Goal: Communication & Community: Answer question/provide support

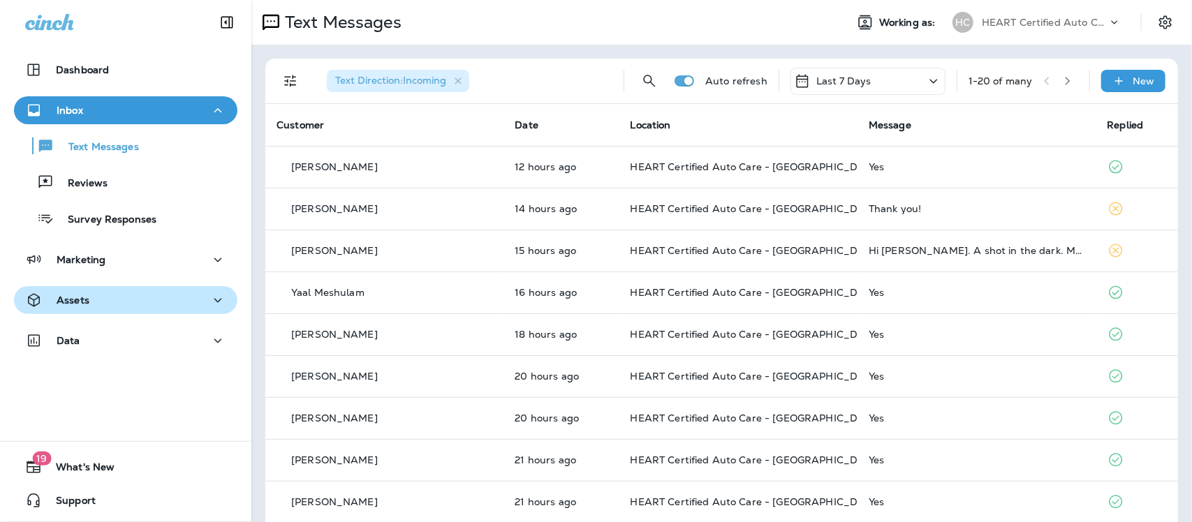
click at [119, 298] on div "Assets" at bounding box center [125, 300] width 201 height 17
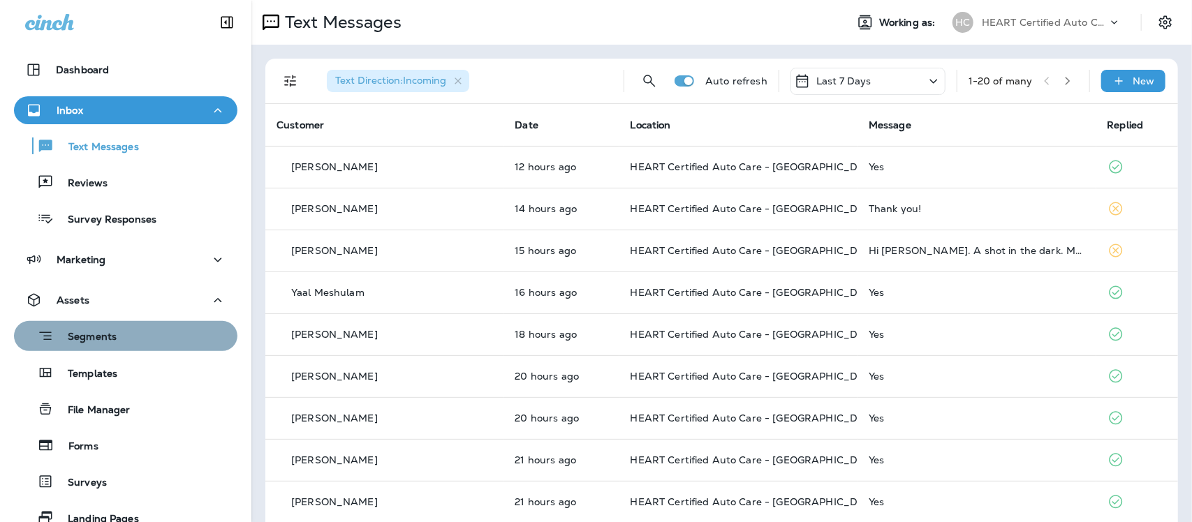
click at [145, 339] on div "Segments" at bounding box center [126, 337] width 212 height 22
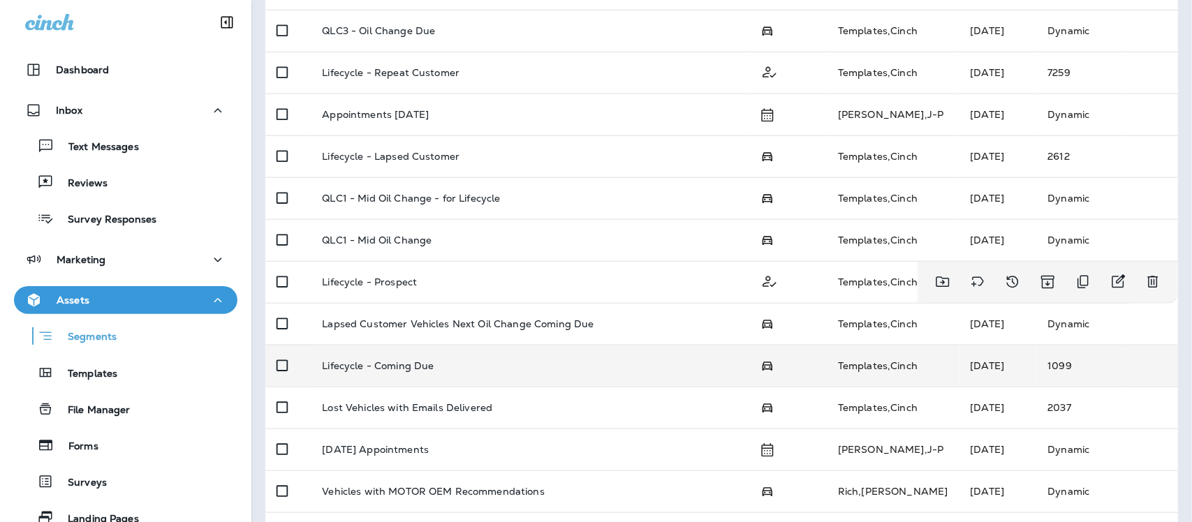
scroll to position [420, 0]
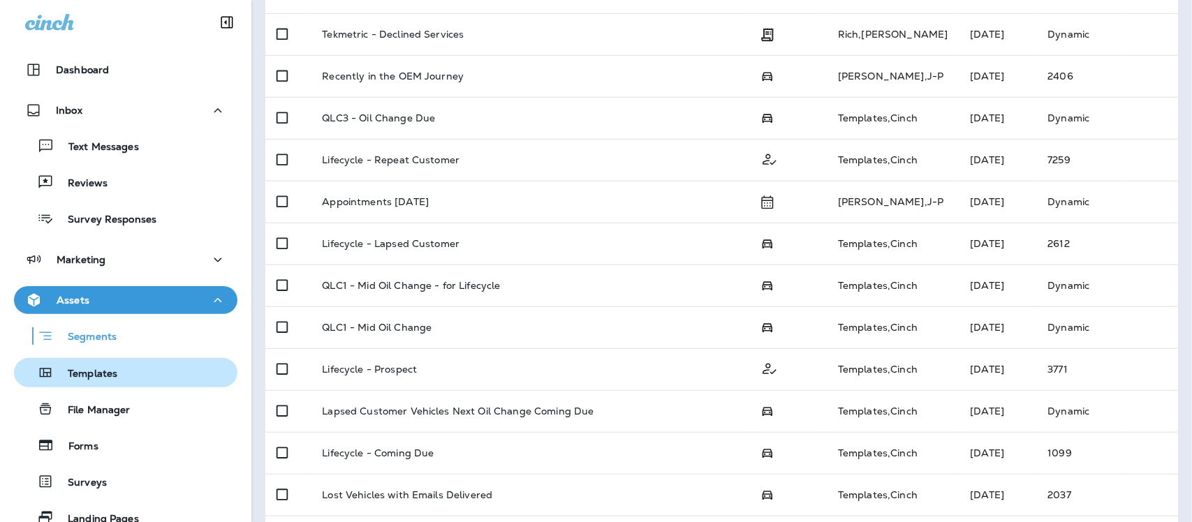
click at [92, 372] on p "Templates" at bounding box center [86, 374] width 64 height 13
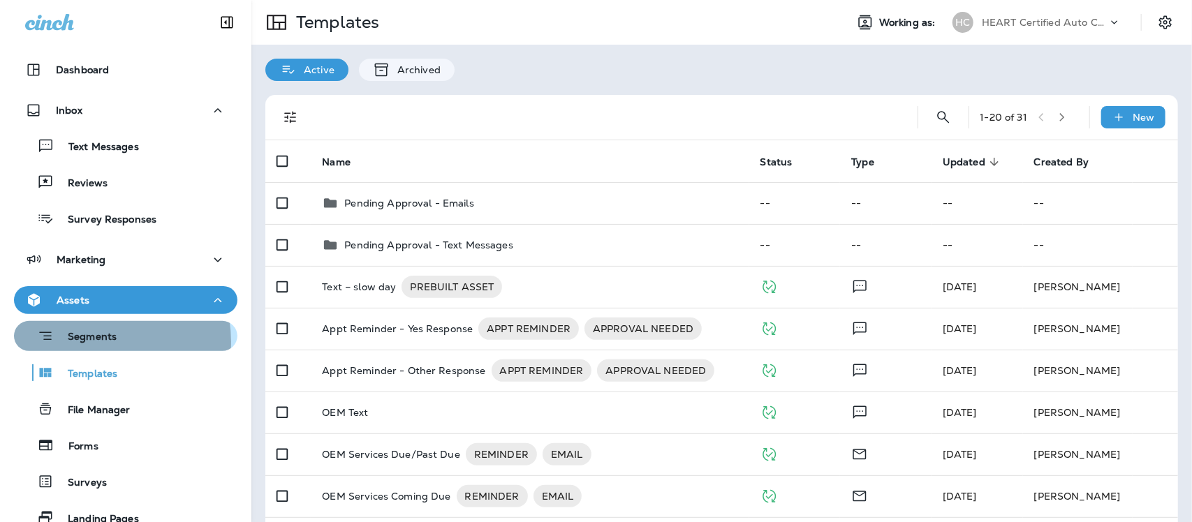
click at [88, 342] on p "Segments" at bounding box center [85, 338] width 63 height 14
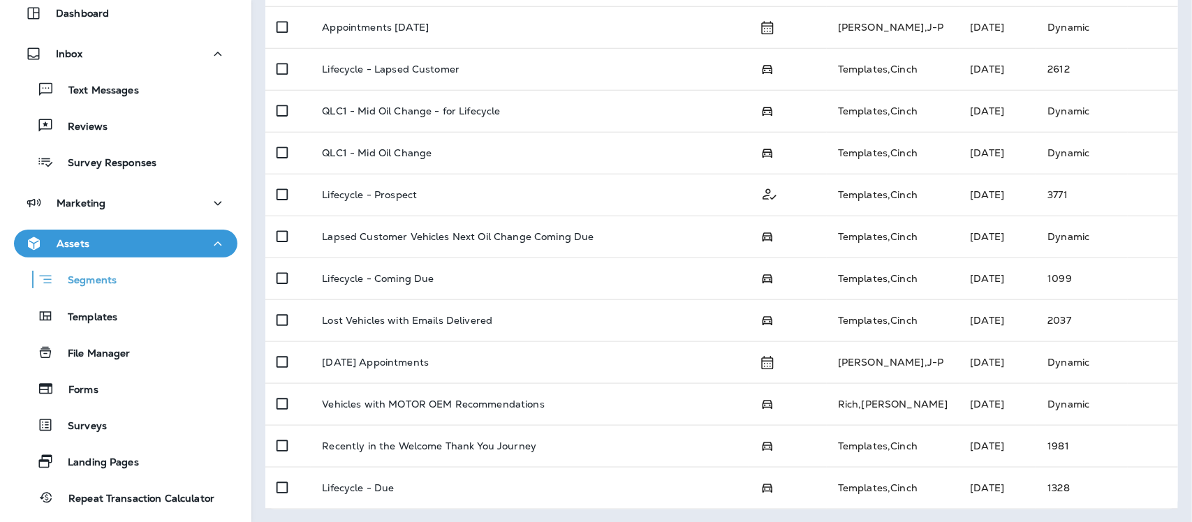
scroll to position [87, 0]
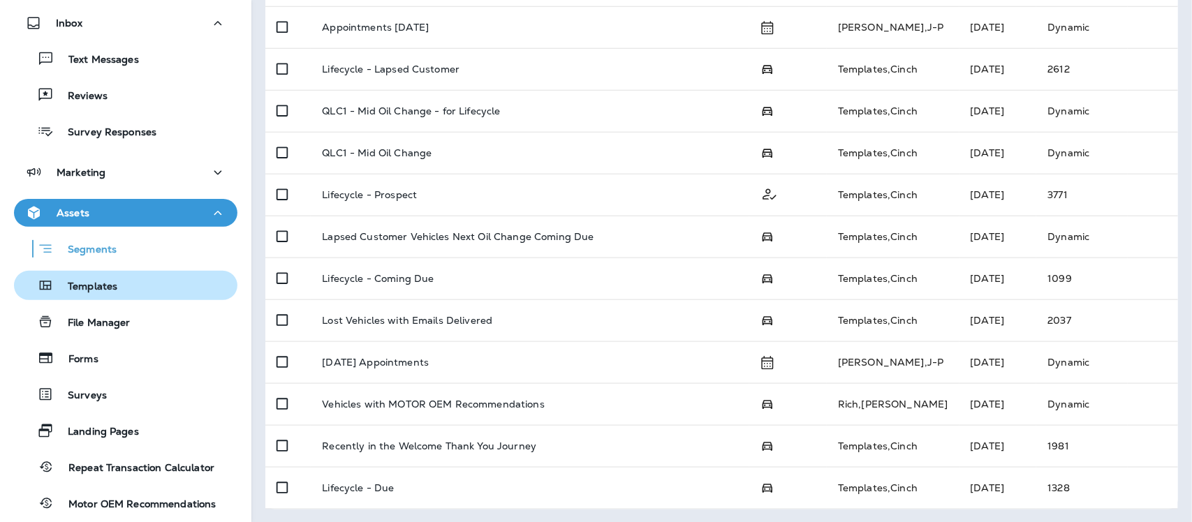
click at [94, 284] on p "Templates" at bounding box center [86, 287] width 64 height 13
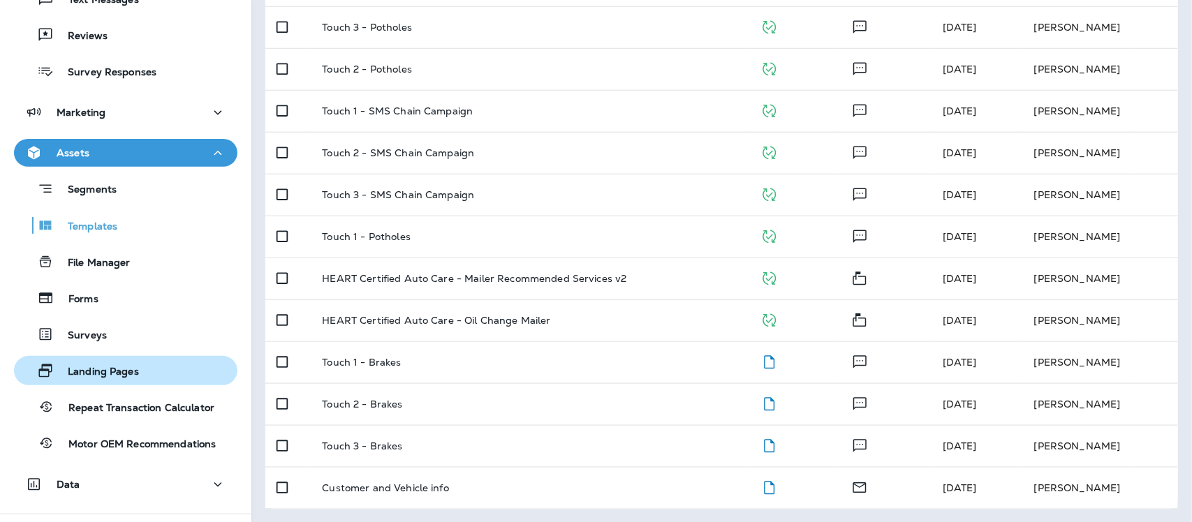
scroll to position [219, 0]
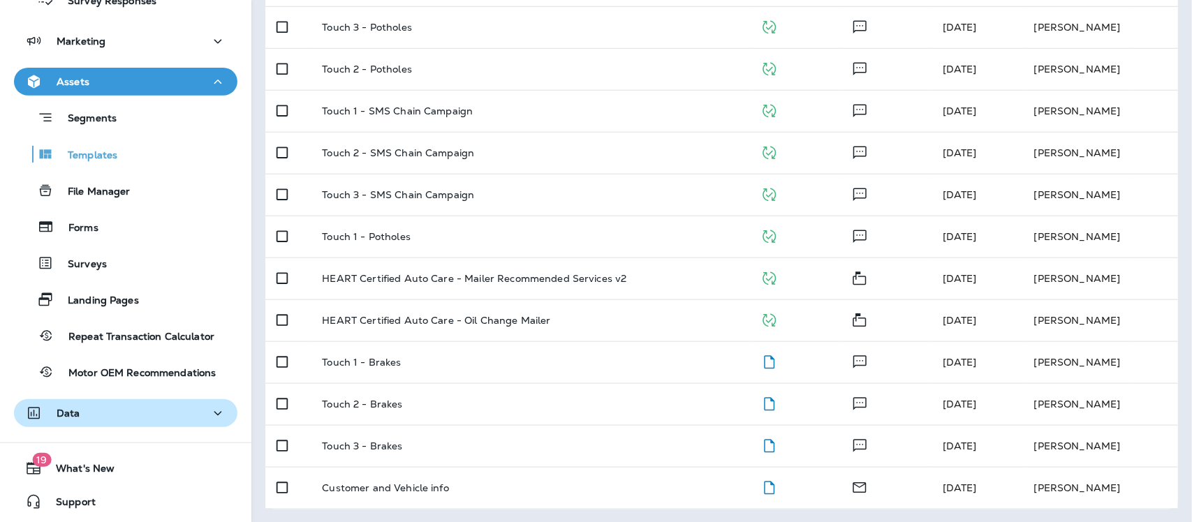
click at [124, 417] on div "Data" at bounding box center [125, 413] width 201 height 17
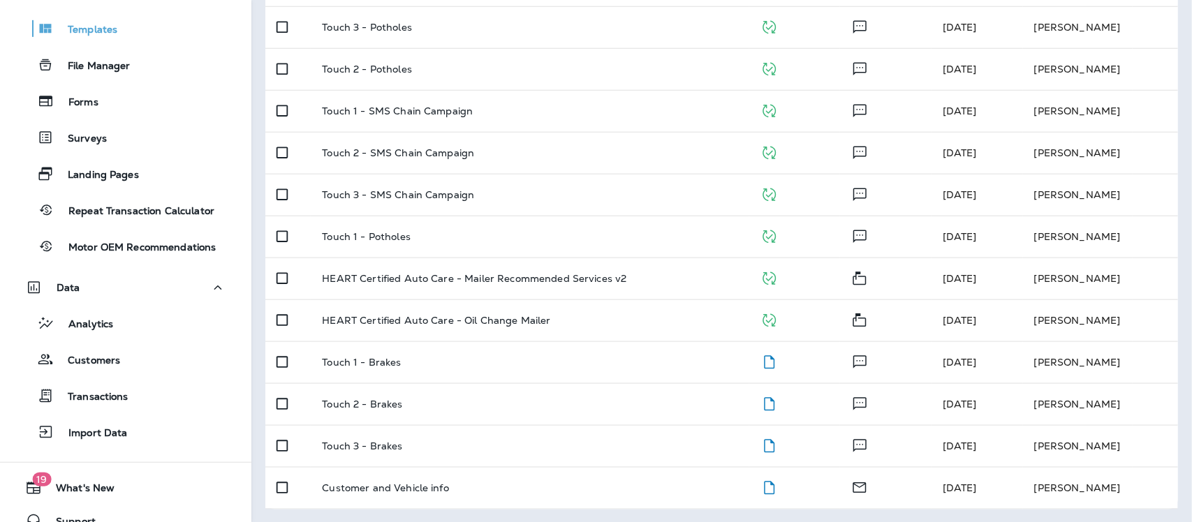
scroll to position [364, 0]
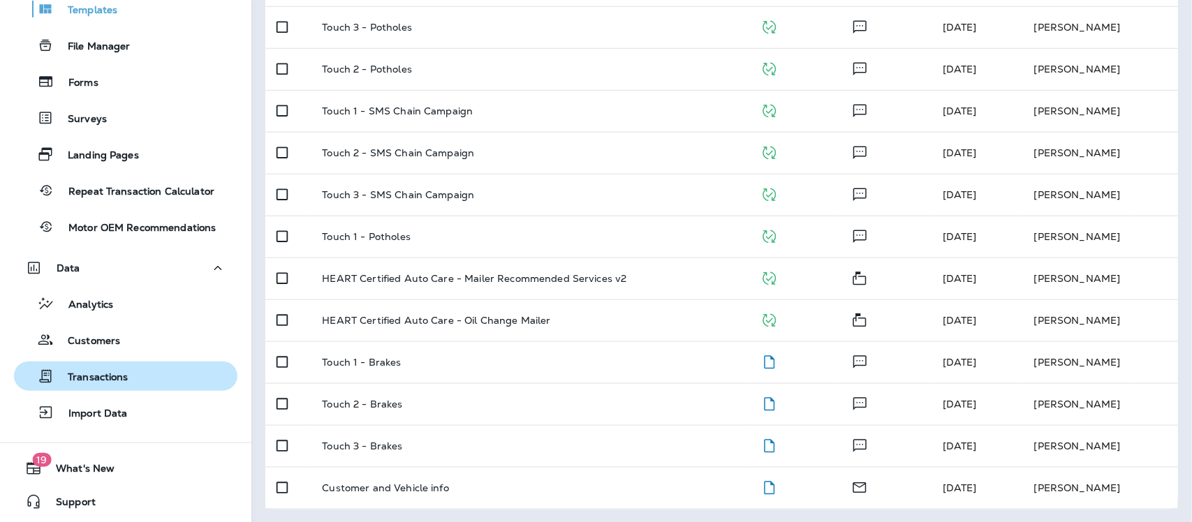
click at [107, 379] on p "Transactions" at bounding box center [91, 378] width 75 height 13
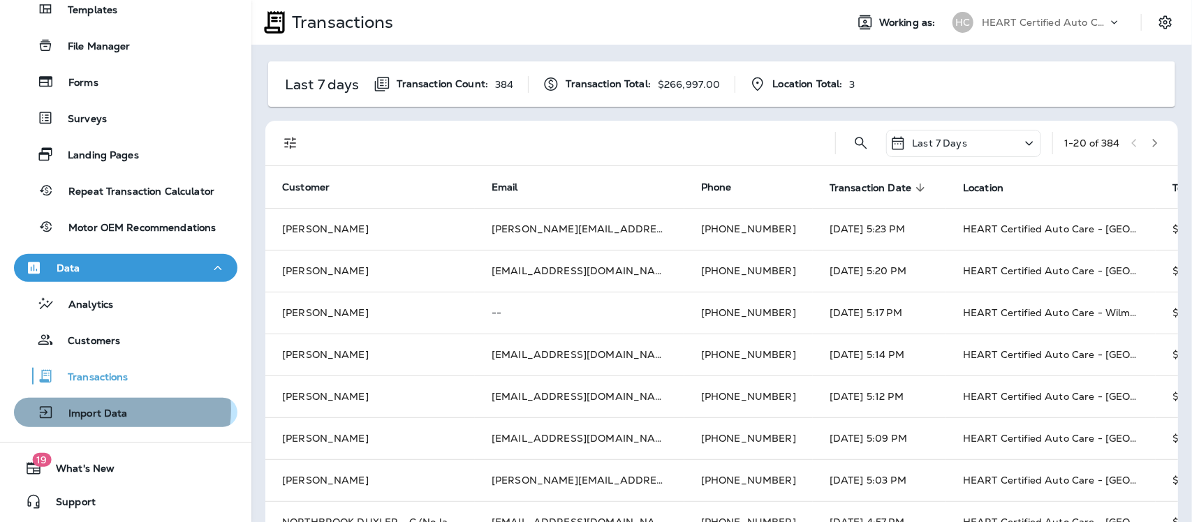
click at [109, 409] on p "Import Data" at bounding box center [90, 414] width 73 height 13
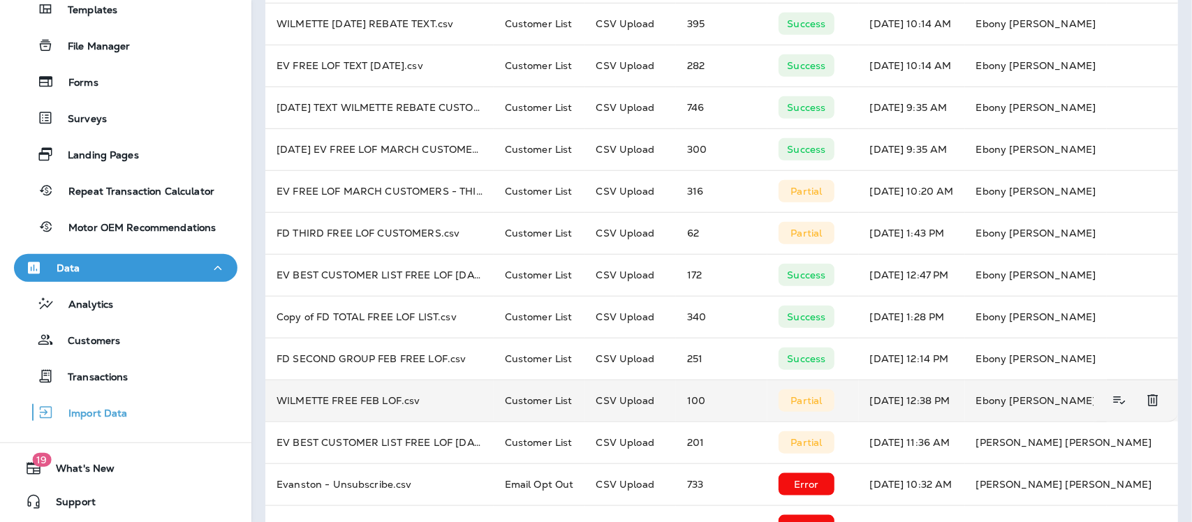
scroll to position [476, 0]
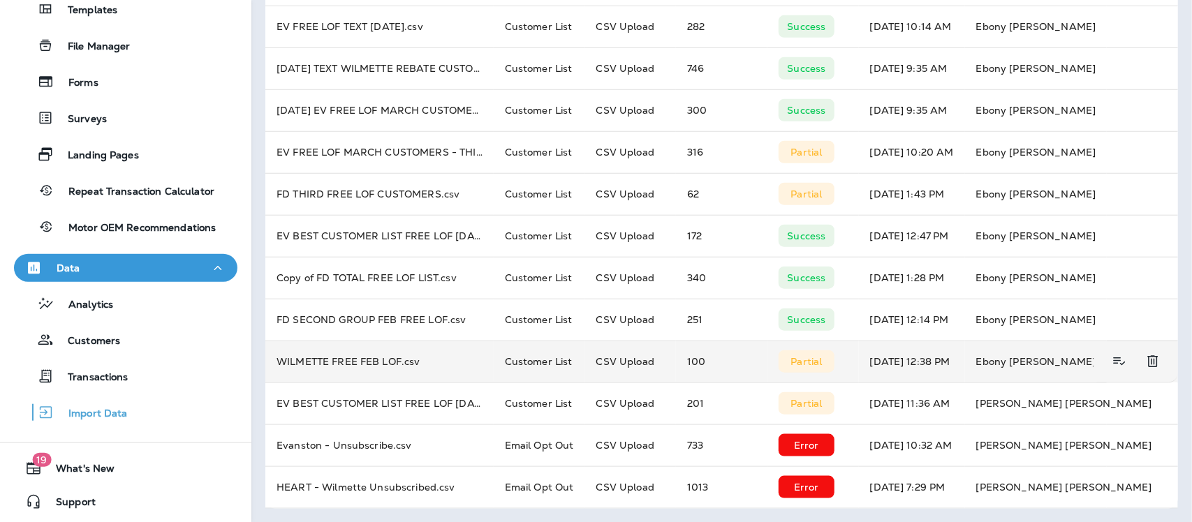
click at [350, 363] on td "WILMETTE FREE FEB LOF.csv" at bounding box center [379, 362] width 228 height 42
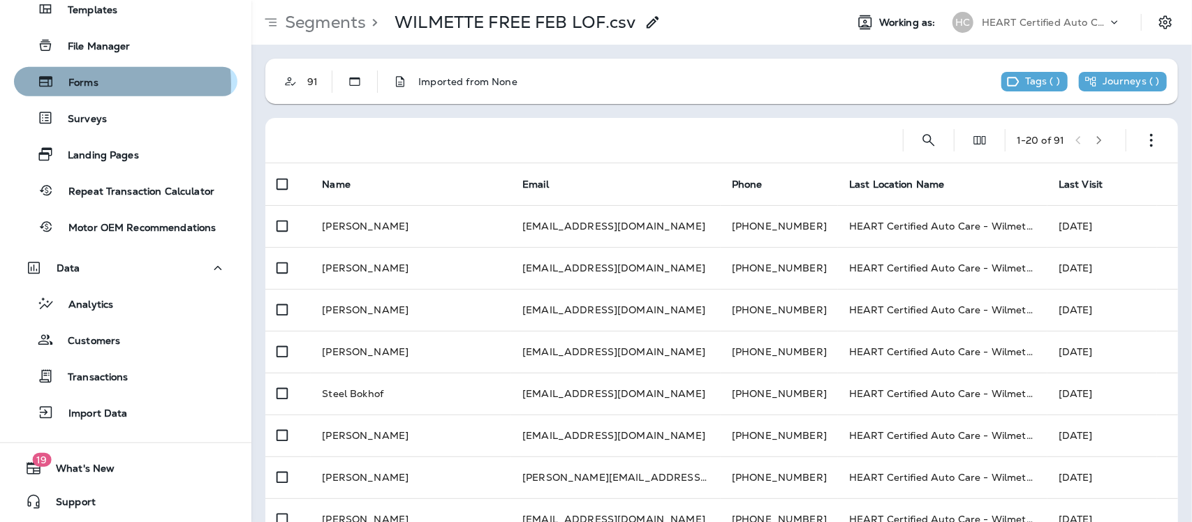
click at [78, 84] on p "Forms" at bounding box center [76, 83] width 44 height 13
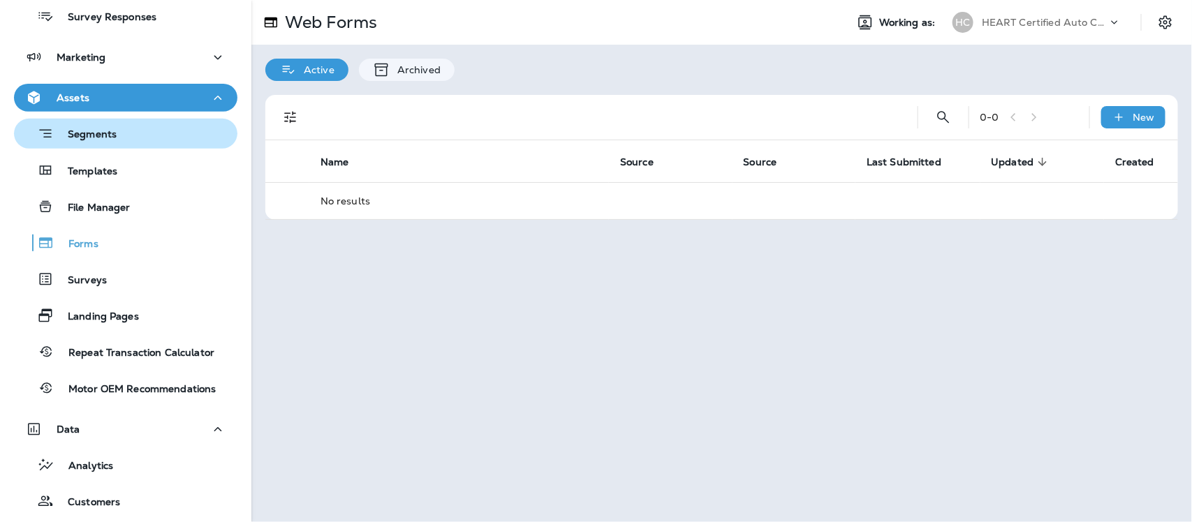
scroll to position [189, 0]
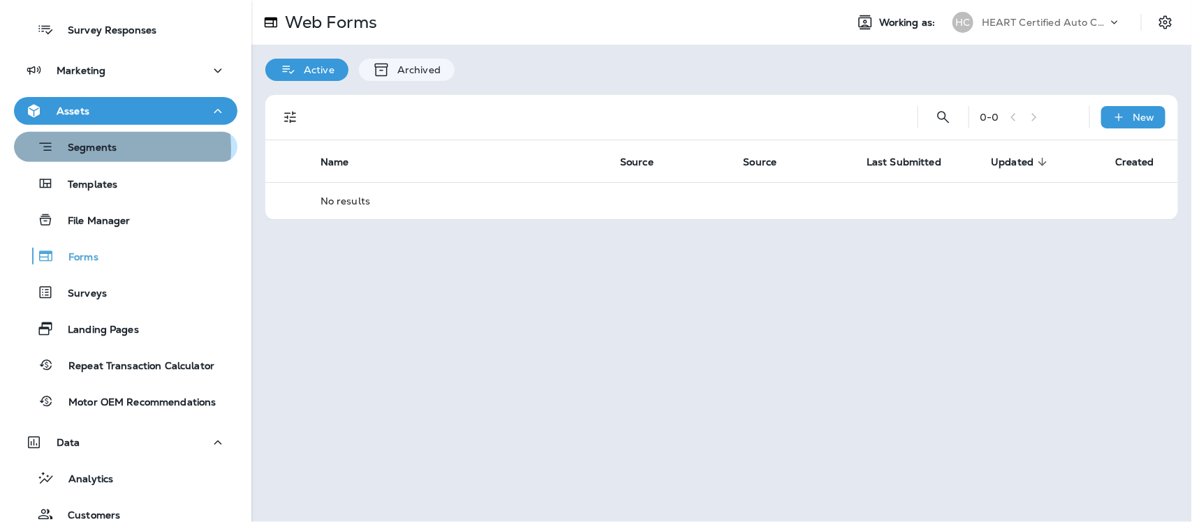
click at [95, 149] on p "Segments" at bounding box center [85, 149] width 63 height 14
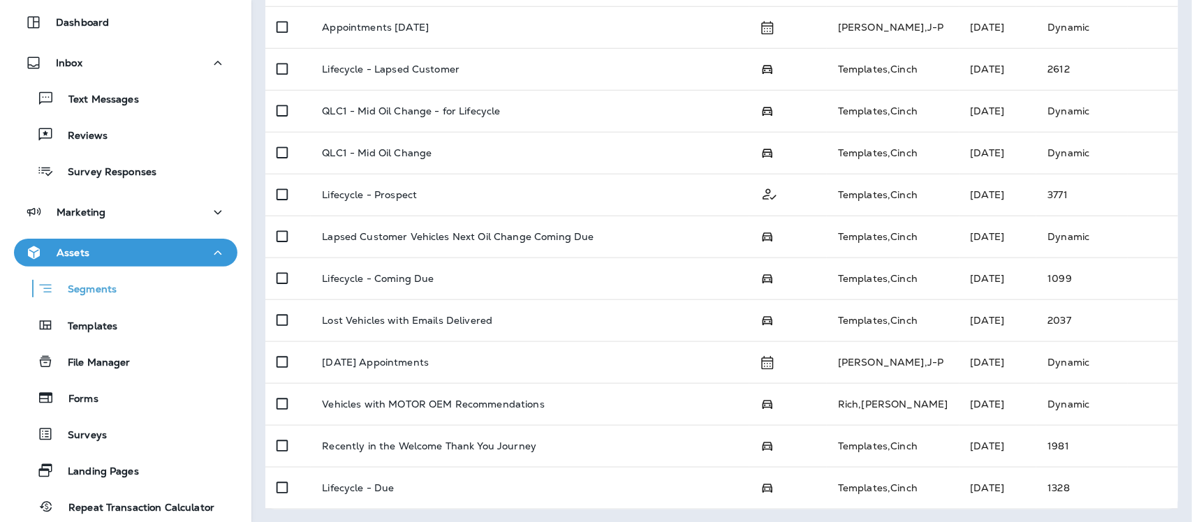
scroll to position [87, 0]
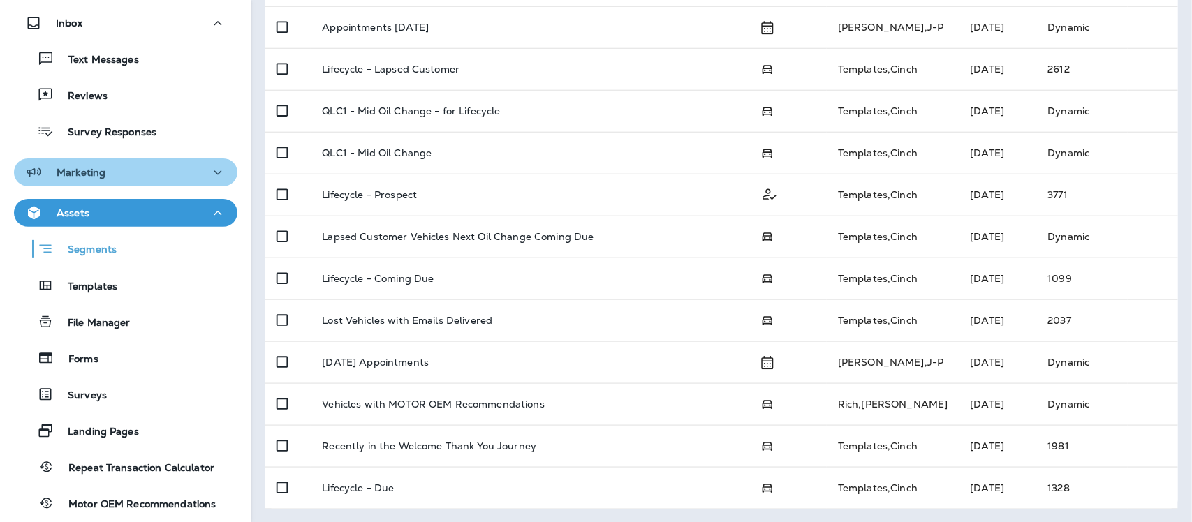
click at [161, 173] on div "Marketing" at bounding box center [125, 172] width 201 height 17
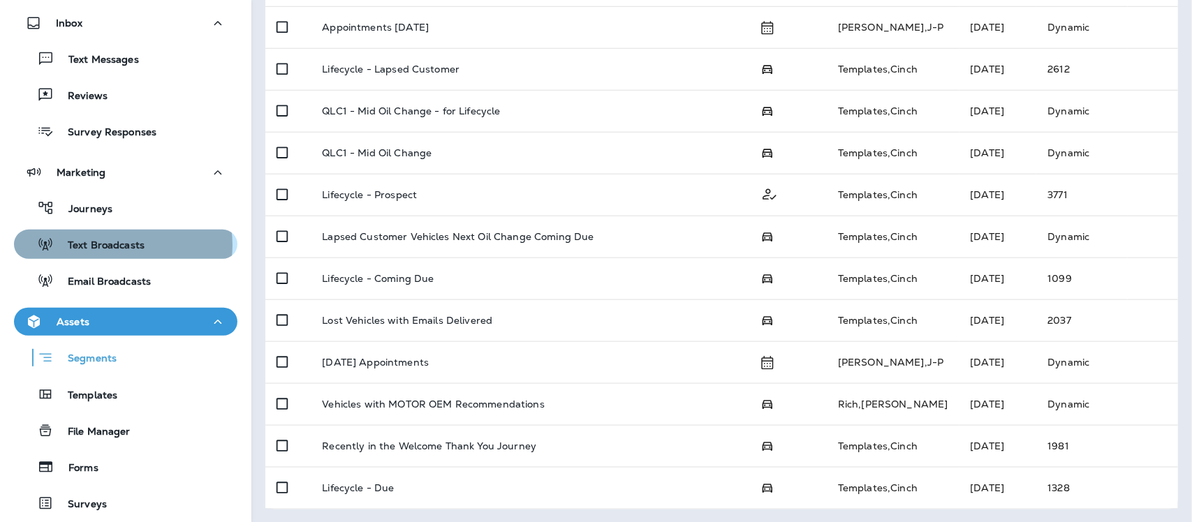
click at [122, 245] on p "Text Broadcasts" at bounding box center [99, 246] width 91 height 13
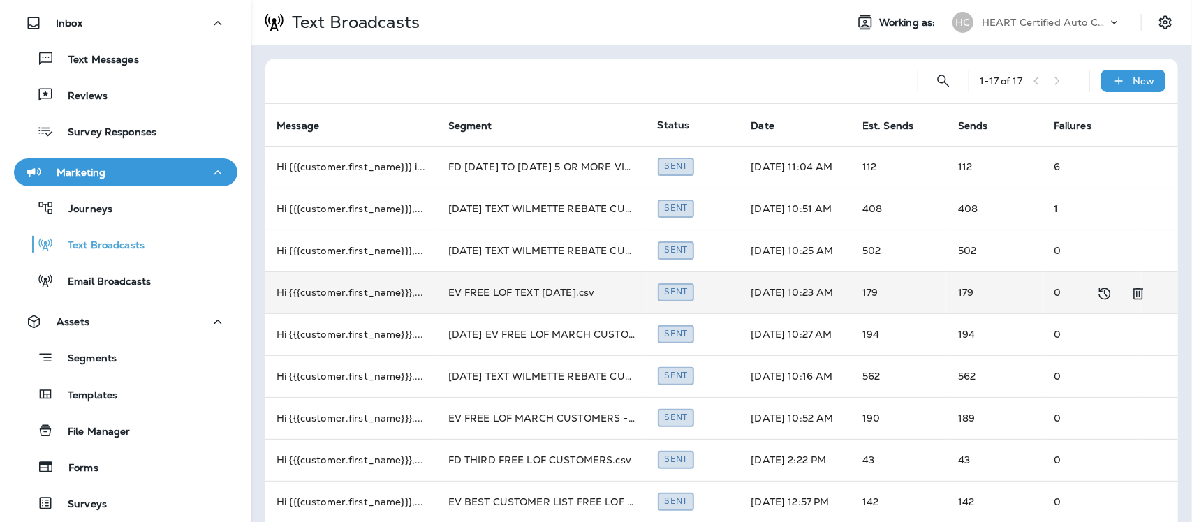
click at [474, 292] on td "EV FREE LOF TEXT [DATE].csv" at bounding box center [542, 293] width 210 height 42
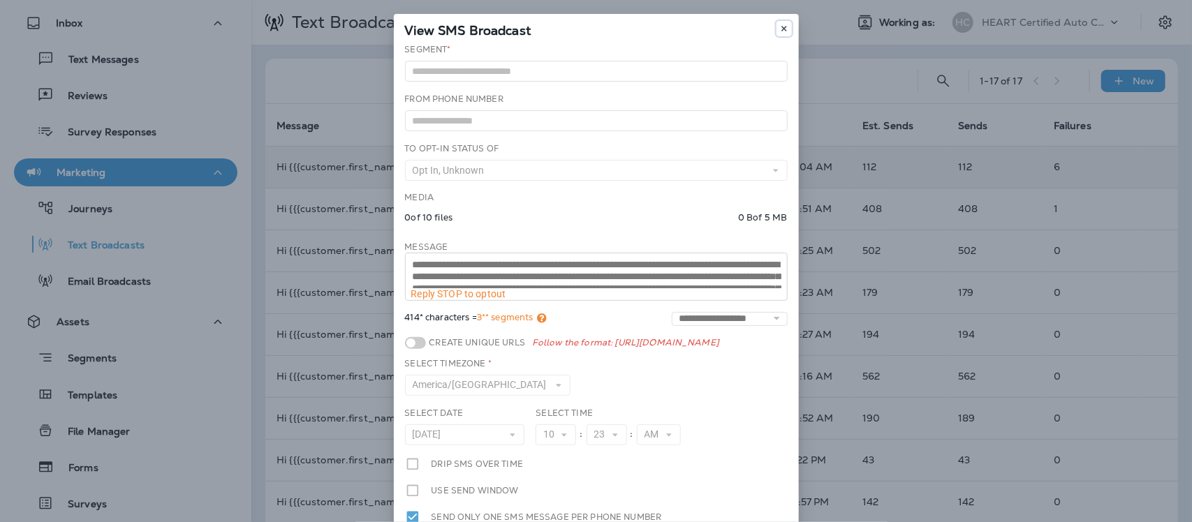
drag, startPoint x: 777, startPoint y: 29, endPoint x: 734, endPoint y: 148, distance: 126.2
click at [780, 32] on icon at bounding box center [784, 28] width 8 height 8
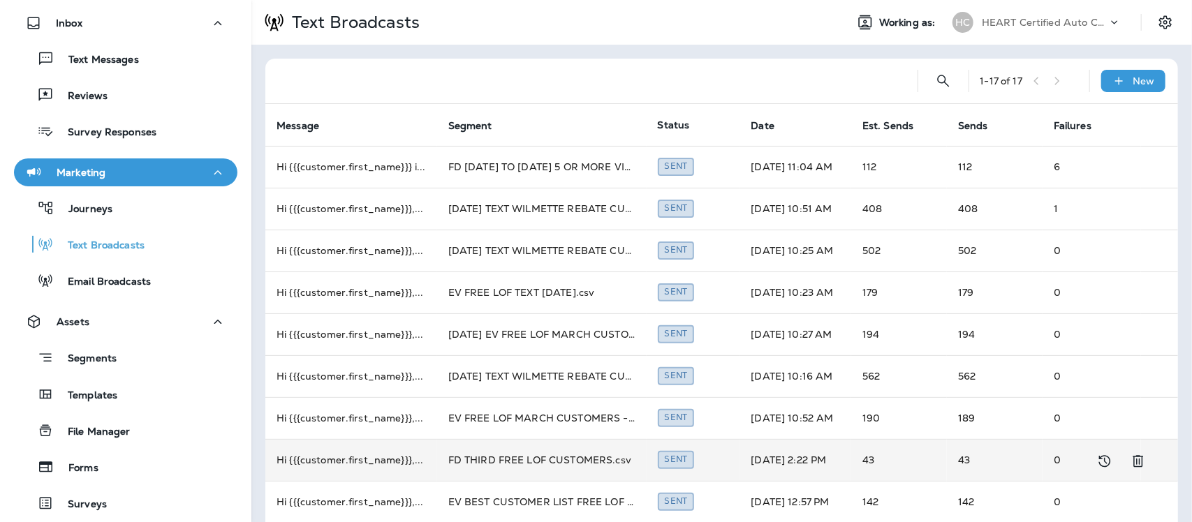
click at [371, 462] on td "Hi {{{customer.first_name}}}, ..." at bounding box center [351, 460] width 172 height 42
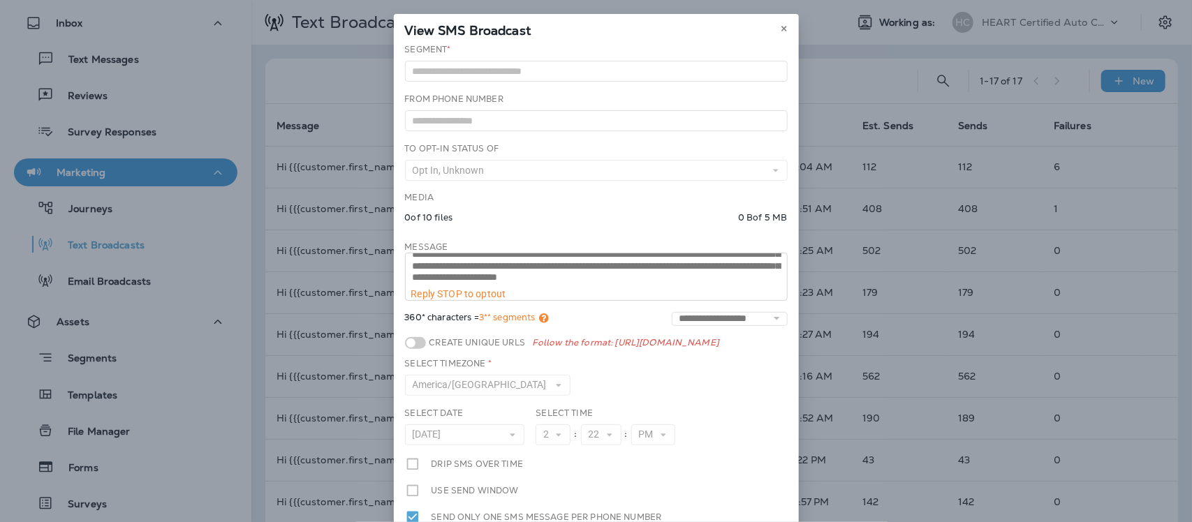
scroll to position [35, 0]
click at [780, 32] on icon at bounding box center [784, 28] width 8 height 8
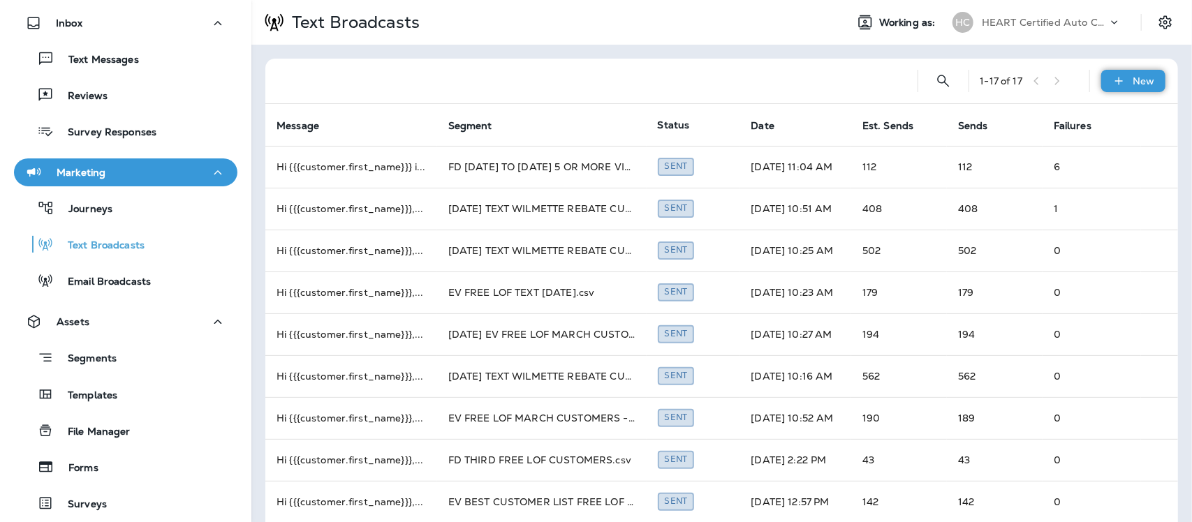
click at [1119, 82] on div "New" at bounding box center [1134, 81] width 64 height 22
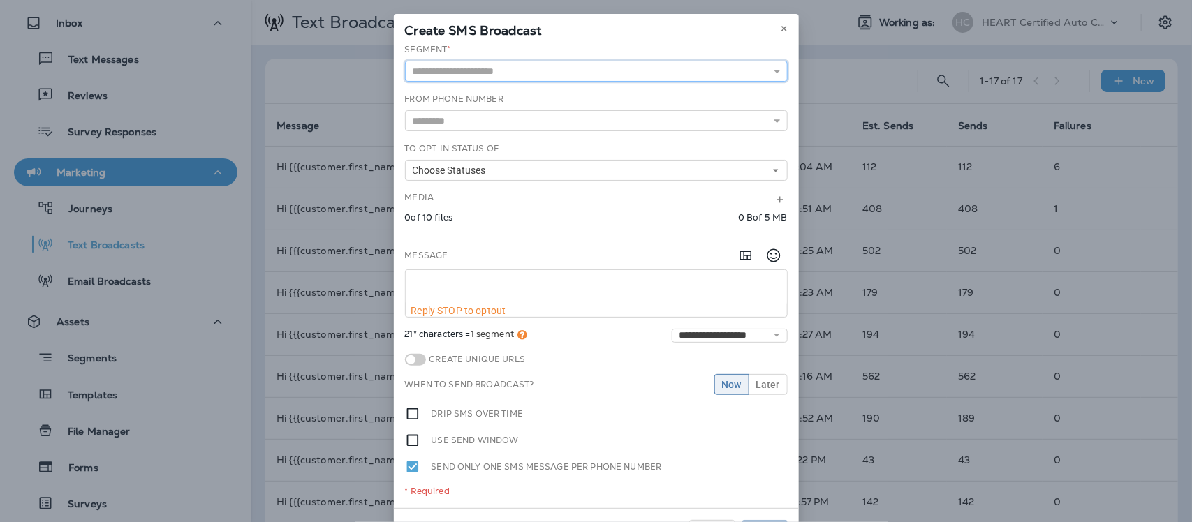
click at [507, 74] on input "text" at bounding box center [596, 71] width 383 height 21
type input "**********"
click at [773, 120] on icon at bounding box center [778, 121] width 10 height 10
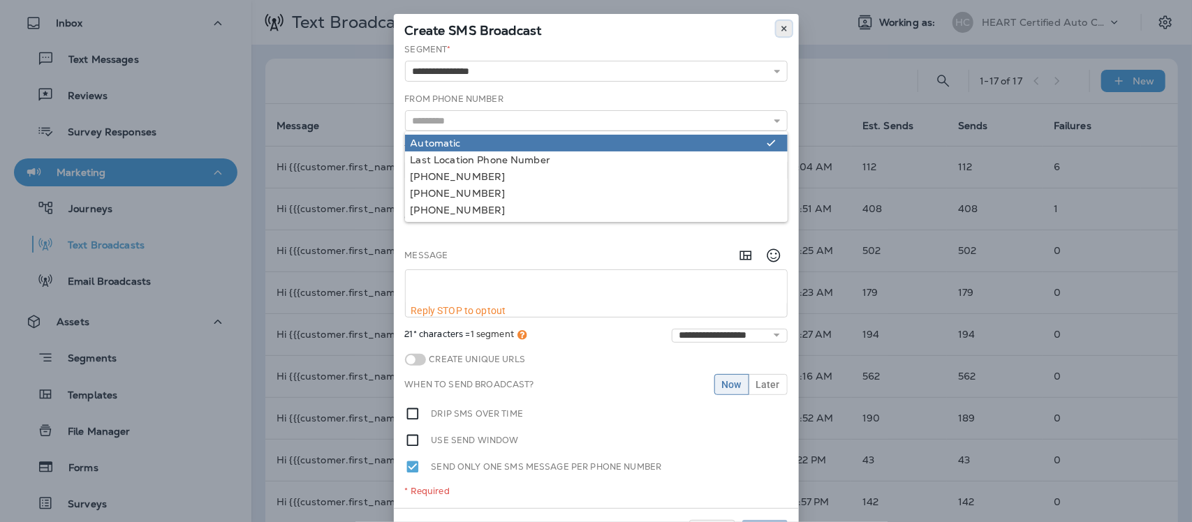
click at [782, 28] on use at bounding box center [784, 29] width 5 height 6
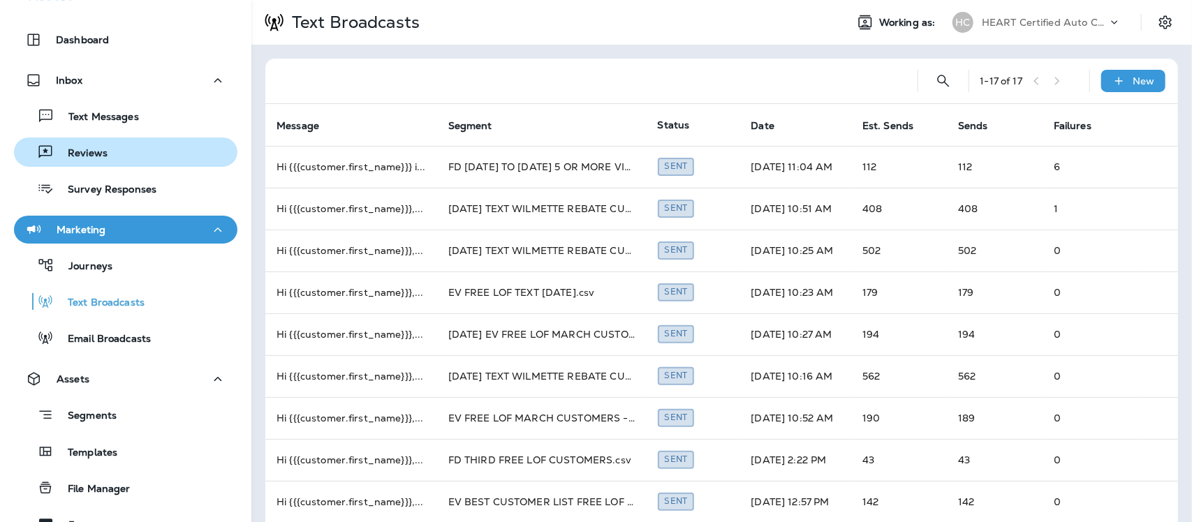
scroll to position [0, 0]
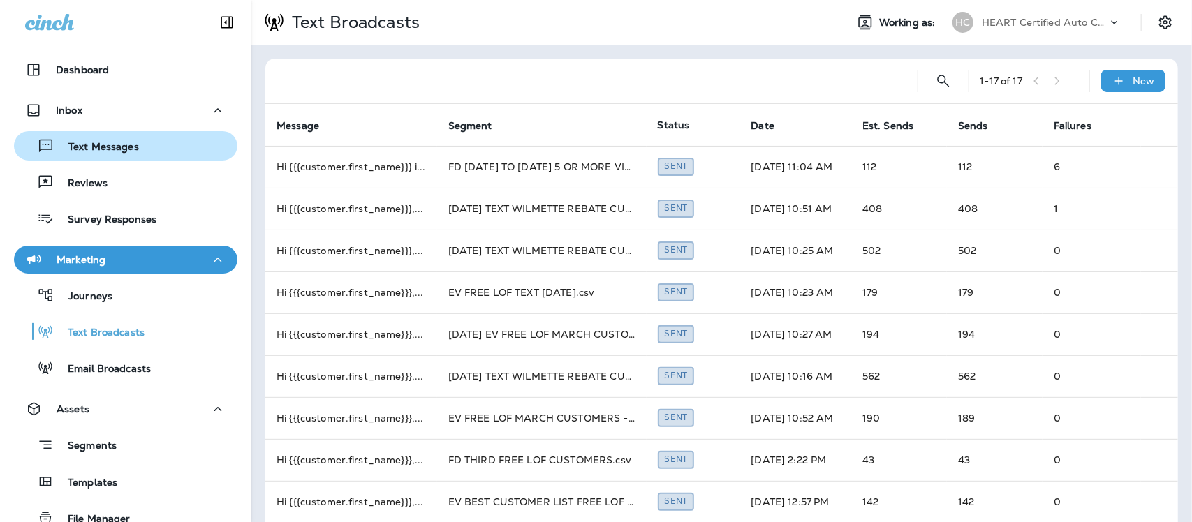
click at [113, 151] on p "Text Messages" at bounding box center [96, 147] width 85 height 13
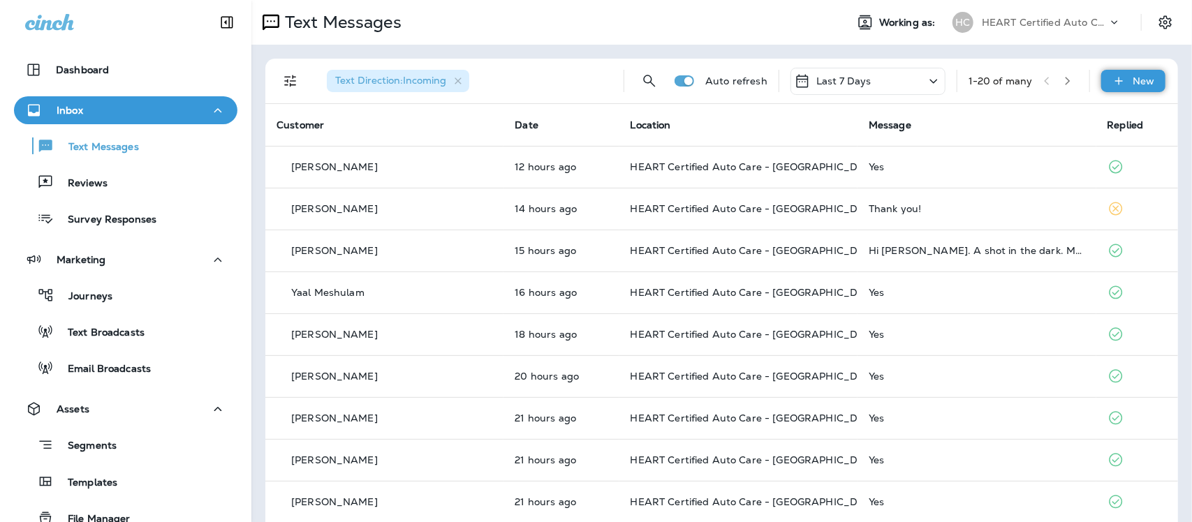
click at [1134, 82] on p "New" at bounding box center [1145, 80] width 22 height 11
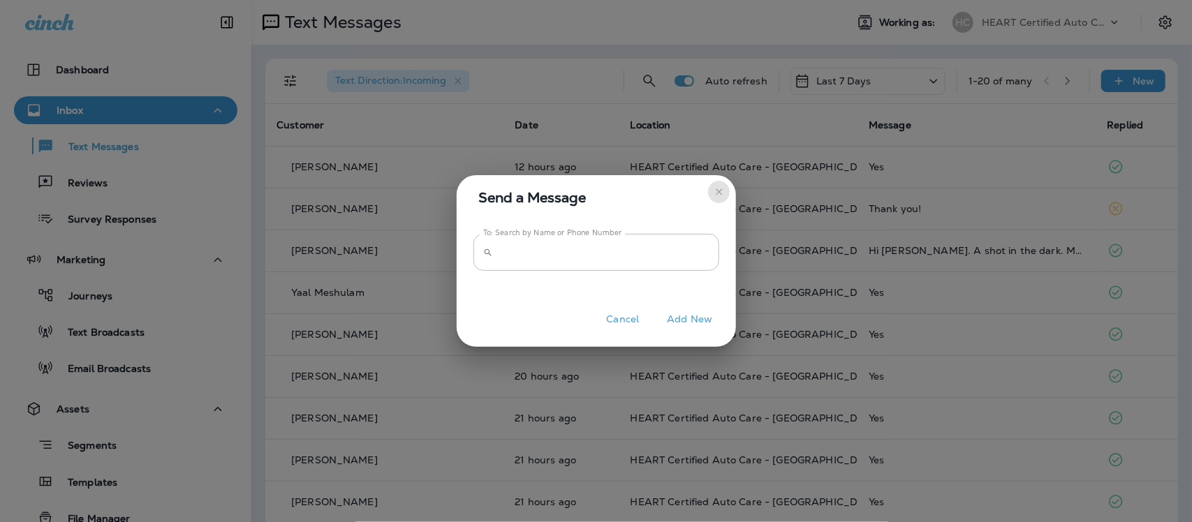
drag, startPoint x: 722, startPoint y: 193, endPoint x: 625, endPoint y: 214, distance: 98.8
click at [721, 193] on icon "close" at bounding box center [719, 191] width 11 height 11
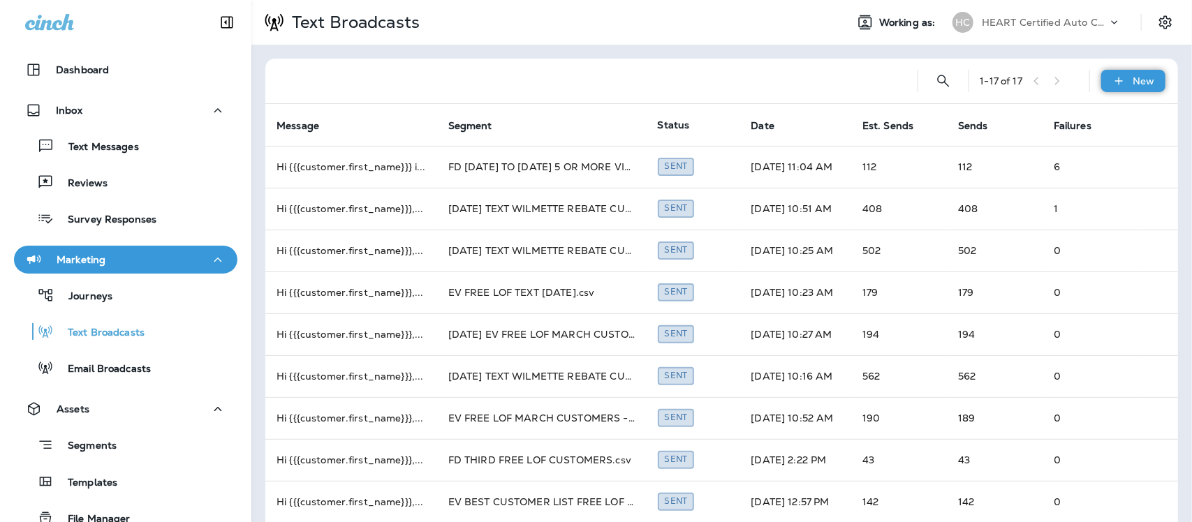
click at [1134, 80] on p "New" at bounding box center [1145, 80] width 22 height 11
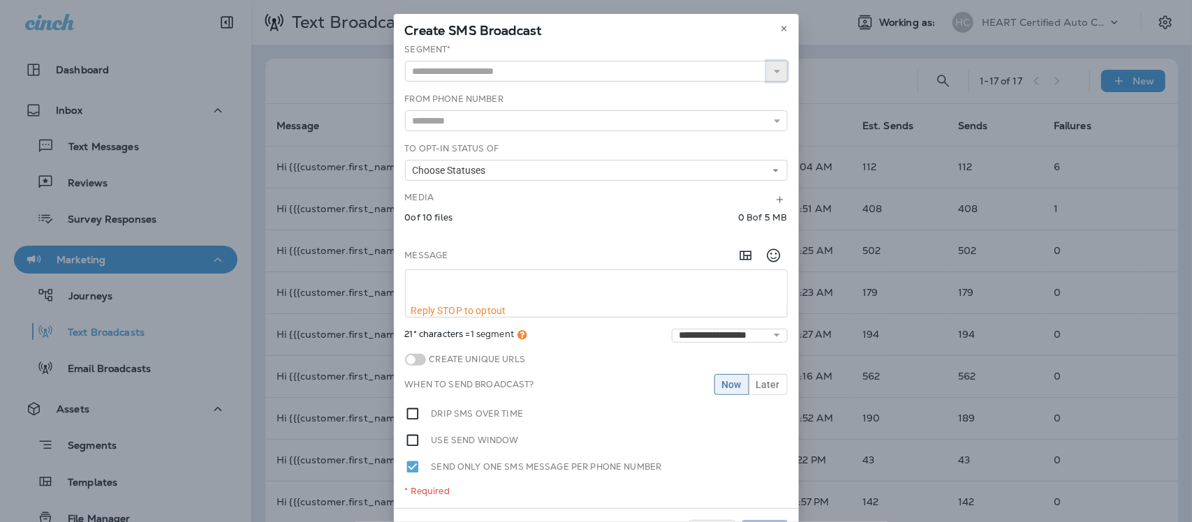
click at [775, 72] on icon "button" at bounding box center [778, 71] width 10 height 10
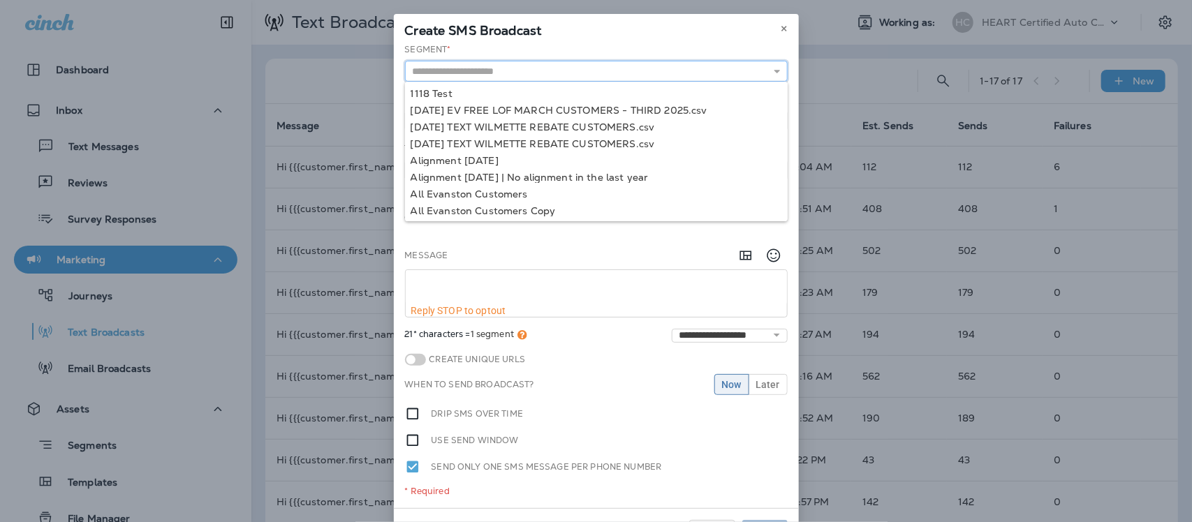
click at [650, 75] on input "text" at bounding box center [596, 71] width 383 height 21
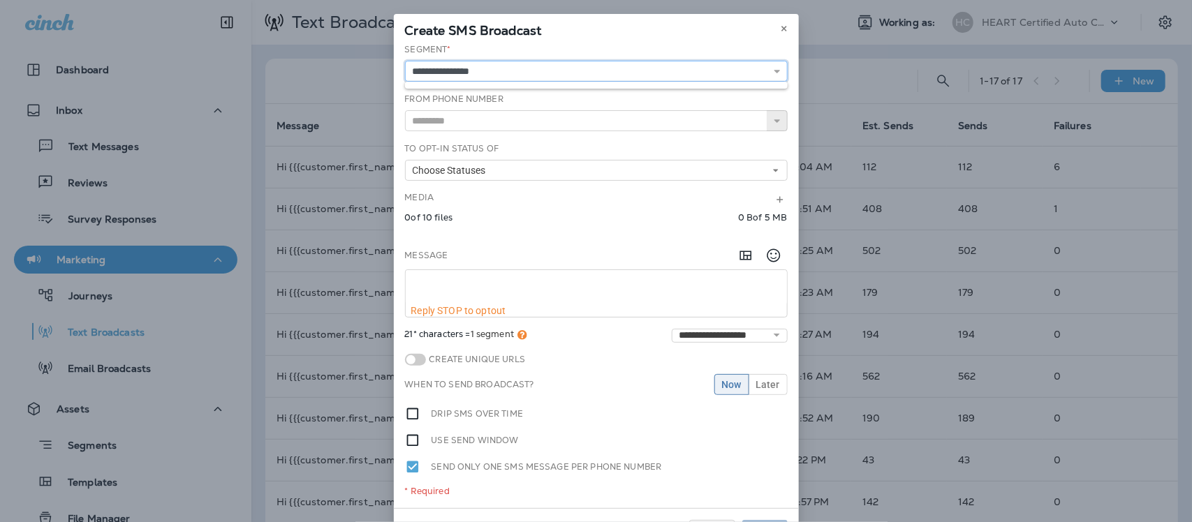
type input "**********"
click at [774, 122] on use at bounding box center [777, 120] width 6 height 3
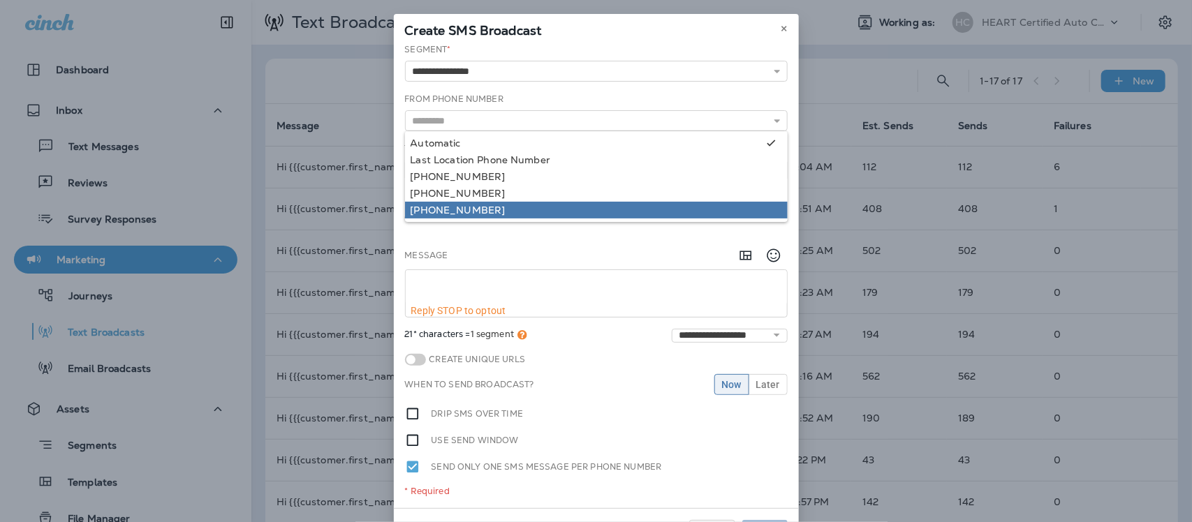
type input "**********"
click at [592, 212] on div "**********" at bounding box center [596, 275] width 405 height 465
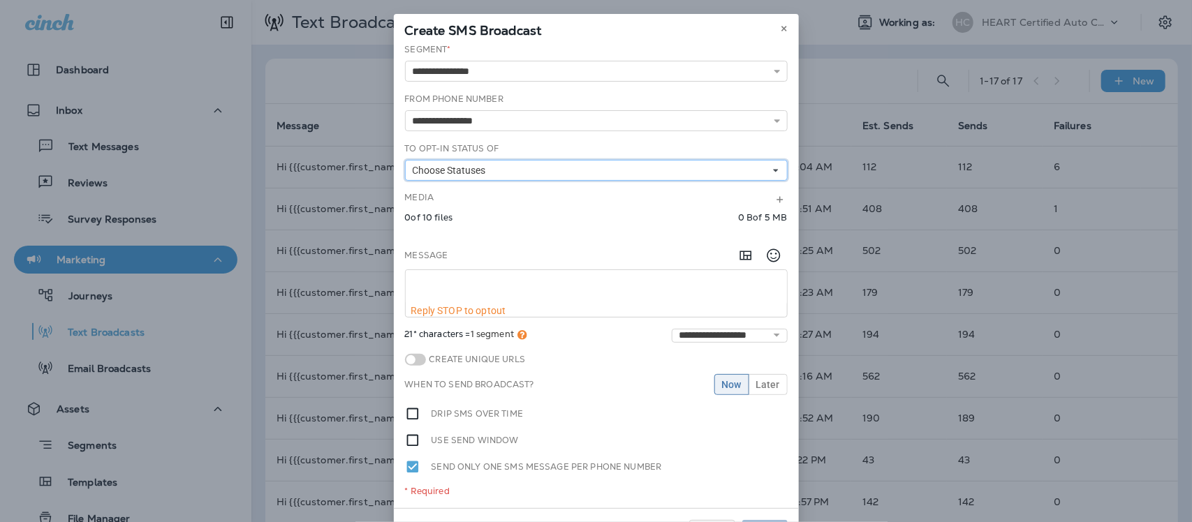
click at [671, 172] on button "Choose Statuses" at bounding box center [596, 170] width 383 height 21
click at [780, 25] on icon at bounding box center [784, 28] width 8 height 8
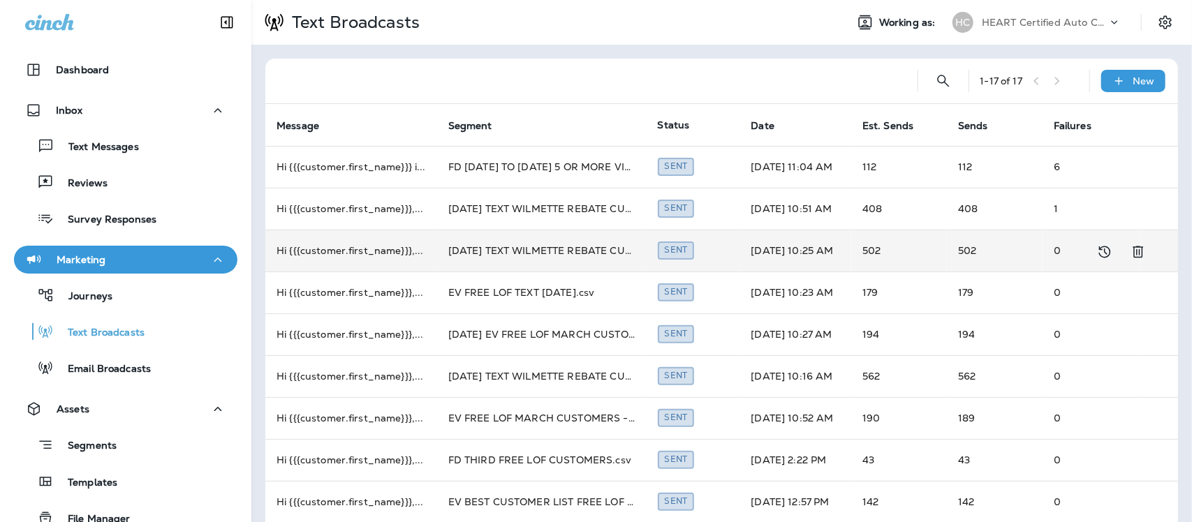
click at [512, 249] on td "[DATE] TEXT WILMETTE REBATE CUSTOMERS.csv" at bounding box center [542, 251] width 210 height 42
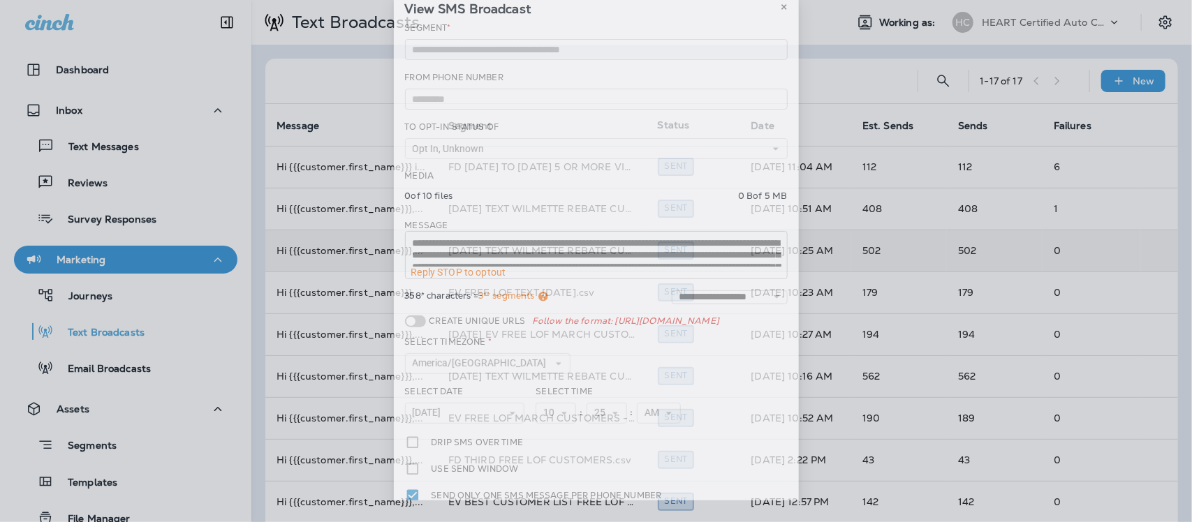
click at [512, 249] on div "**********" at bounding box center [596, 279] width 405 height 515
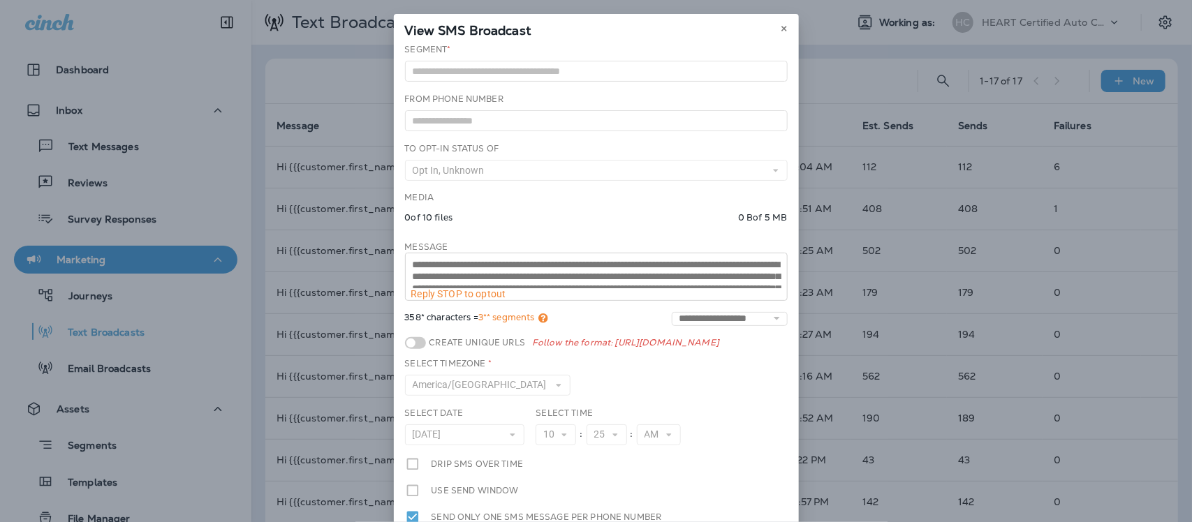
scroll to position [87, 0]
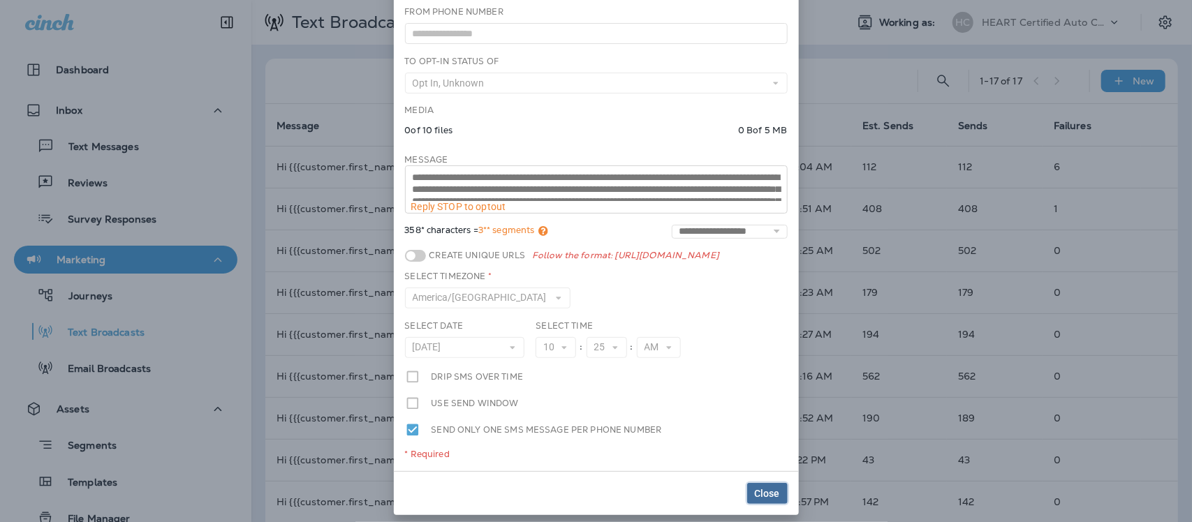
click at [772, 491] on span "Close" at bounding box center [767, 494] width 25 height 10
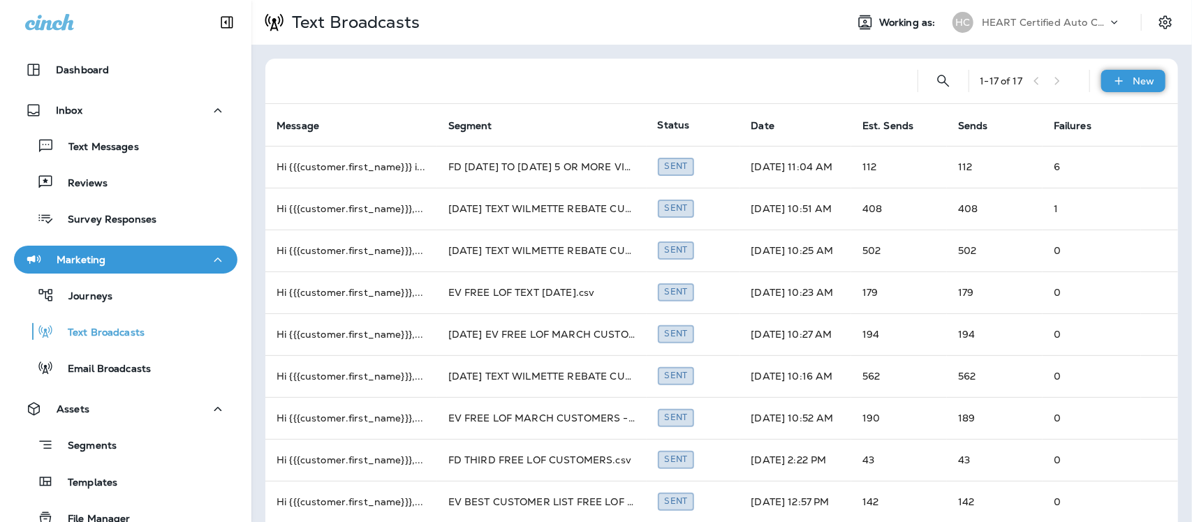
click at [1134, 85] on p "New" at bounding box center [1145, 80] width 22 height 11
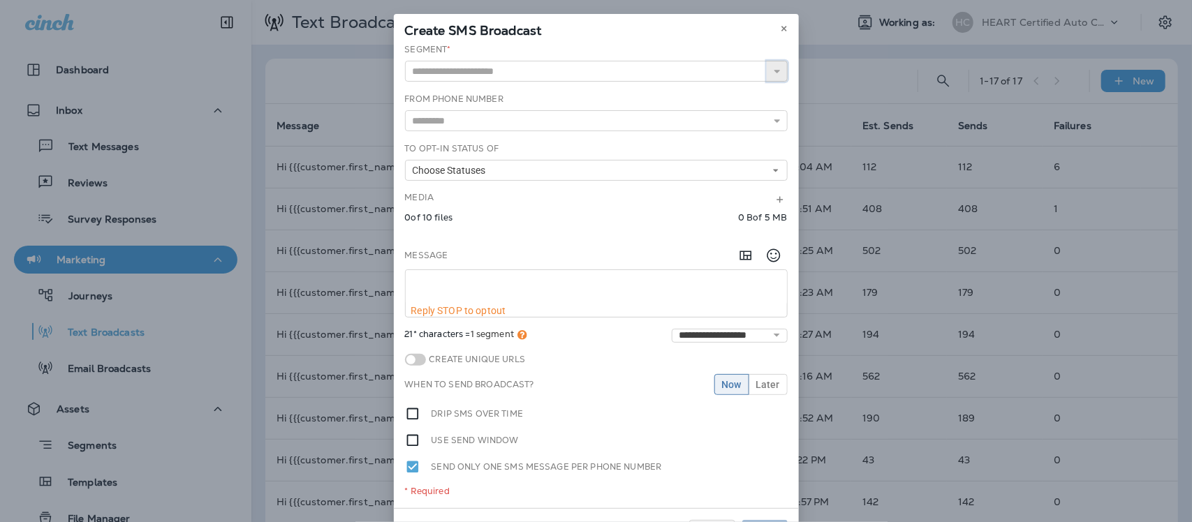
click at [773, 72] on icon "button" at bounding box center [778, 71] width 10 height 10
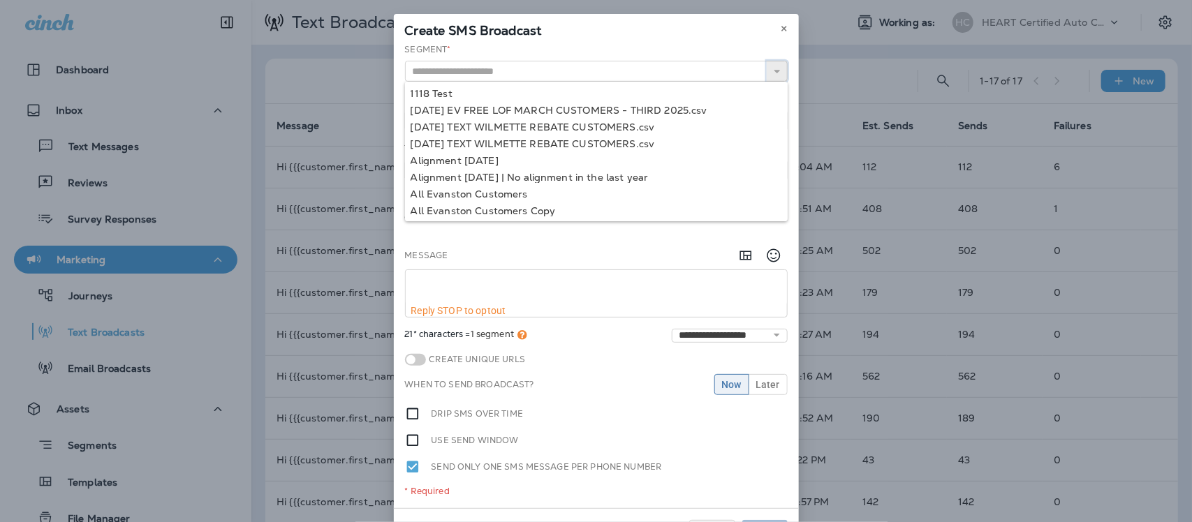
click at [767, 61] on button "button" at bounding box center [777, 71] width 21 height 21
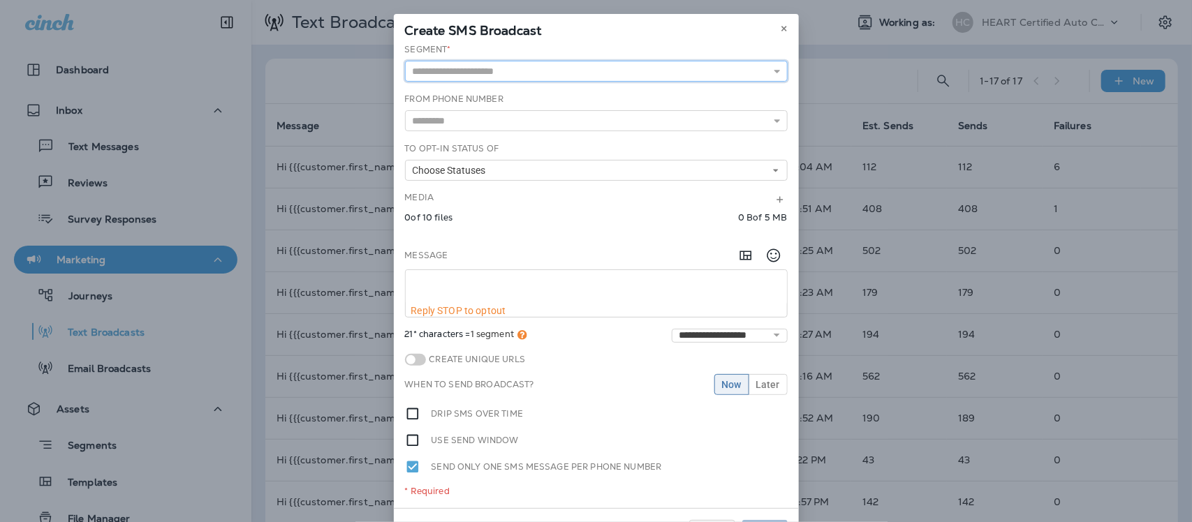
click at [637, 67] on input "text" at bounding box center [596, 71] width 383 height 21
type input "**********"
click at [773, 119] on icon at bounding box center [778, 121] width 10 height 10
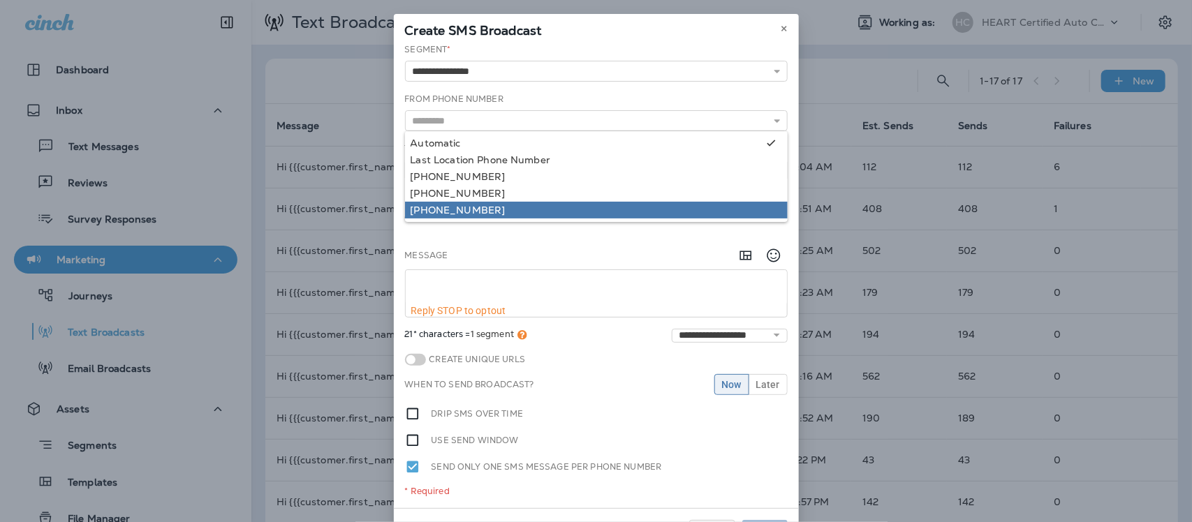
type input "**********"
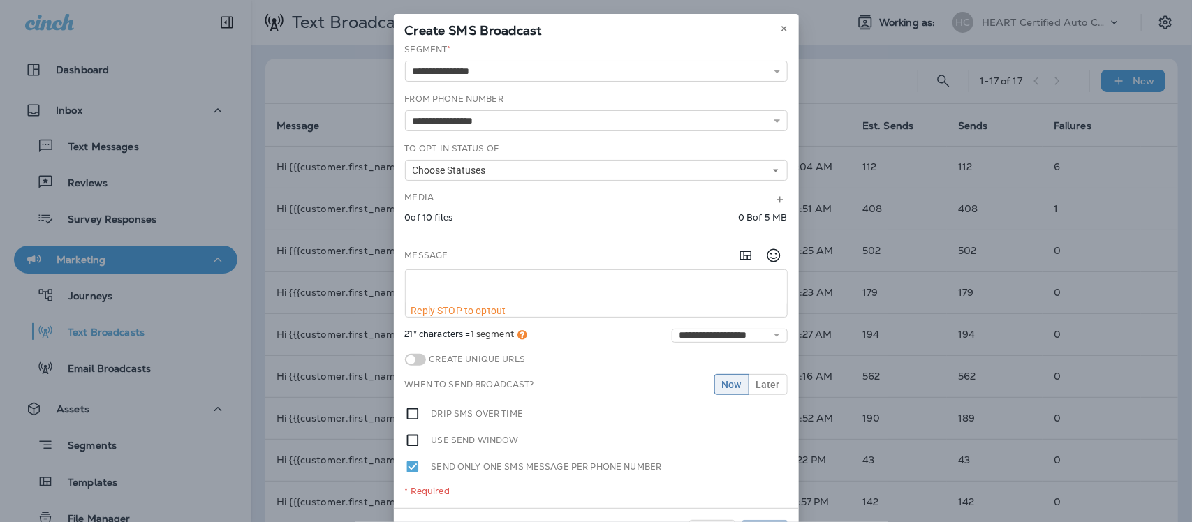
click at [490, 212] on div "**********" at bounding box center [596, 275] width 405 height 465
click at [773, 171] on use at bounding box center [775, 171] width 5 height 3
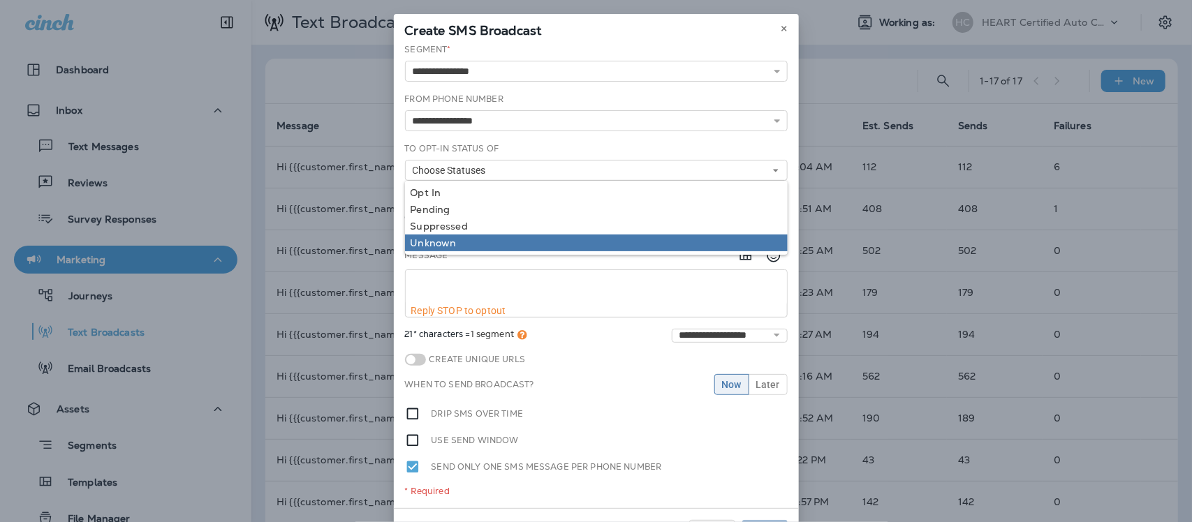
click at [480, 236] on link "Unknown" at bounding box center [596, 243] width 383 height 17
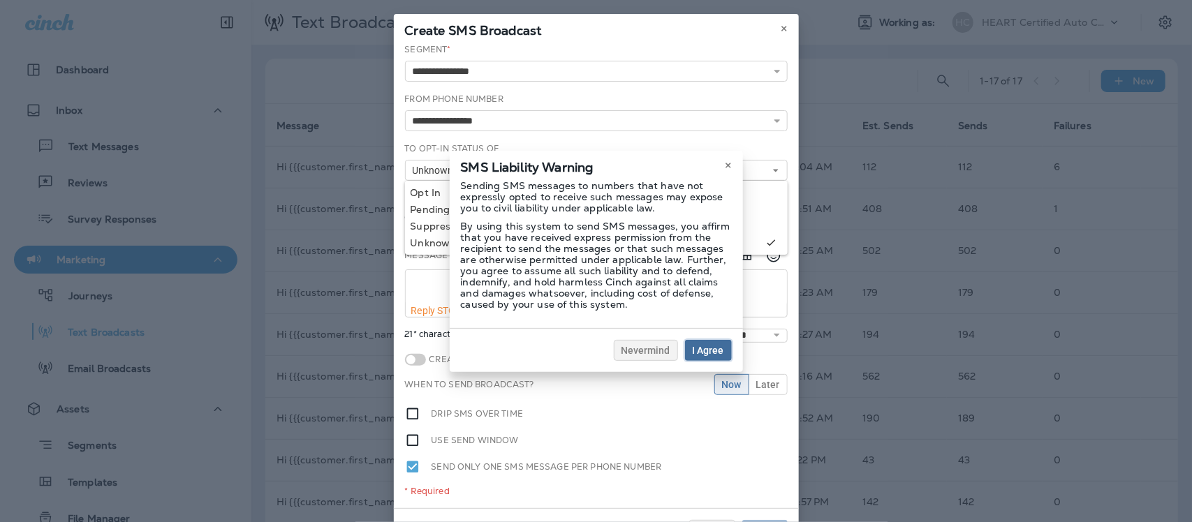
click at [700, 349] on span "I Agree" at bounding box center [708, 351] width 31 height 10
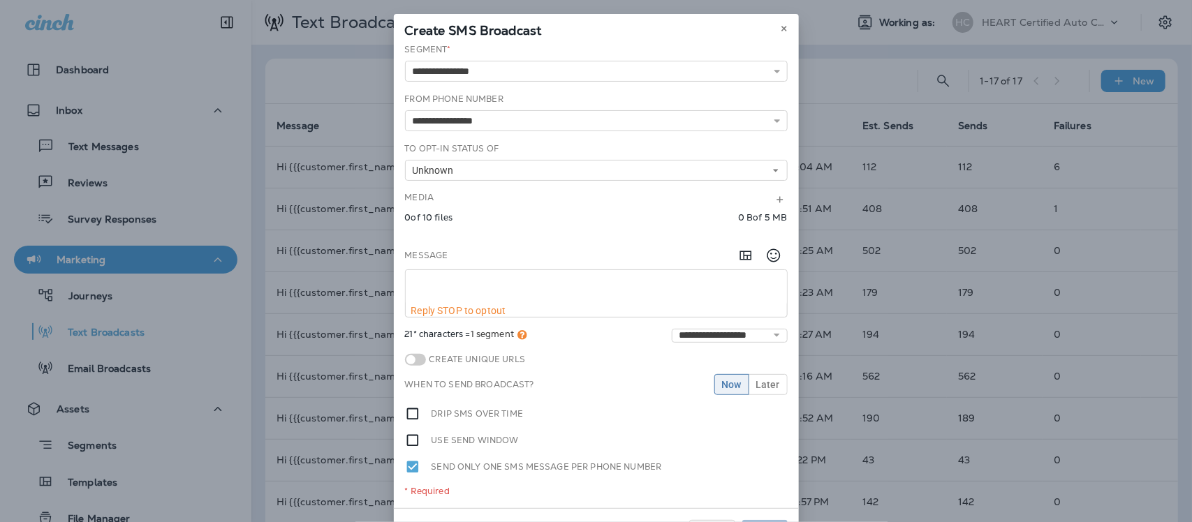
click at [428, 288] on textarea at bounding box center [596, 287] width 381 height 35
paste textarea "**********"
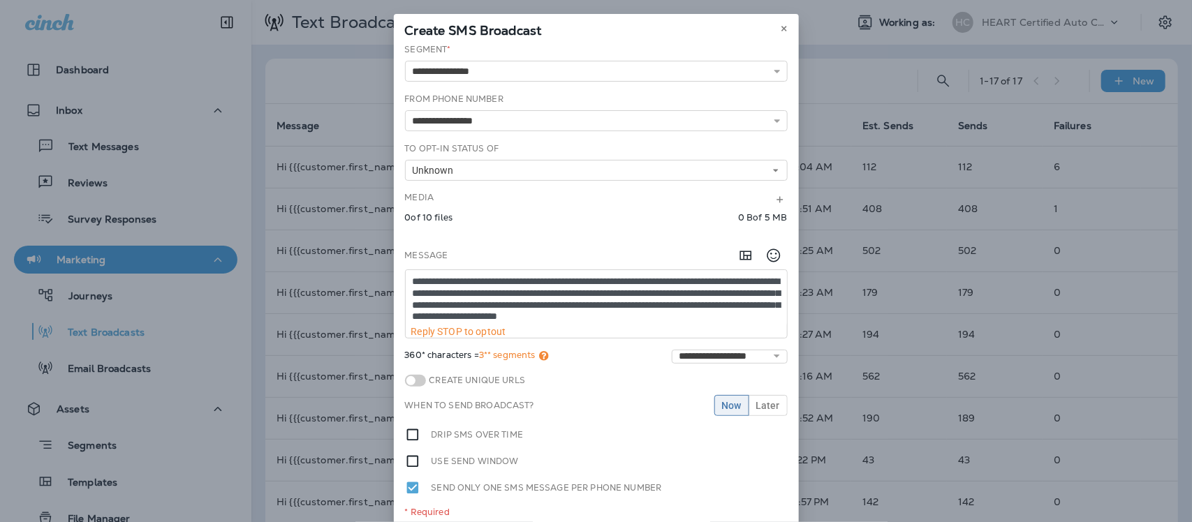
scroll to position [8, 0]
drag, startPoint x: 575, startPoint y: 273, endPoint x: 578, endPoint y: 299, distance: 26.0
click at [575, 277] on textarea "**********" at bounding box center [596, 298] width 381 height 56
click at [715, 276] on textarea "**********" at bounding box center [596, 298] width 381 height 56
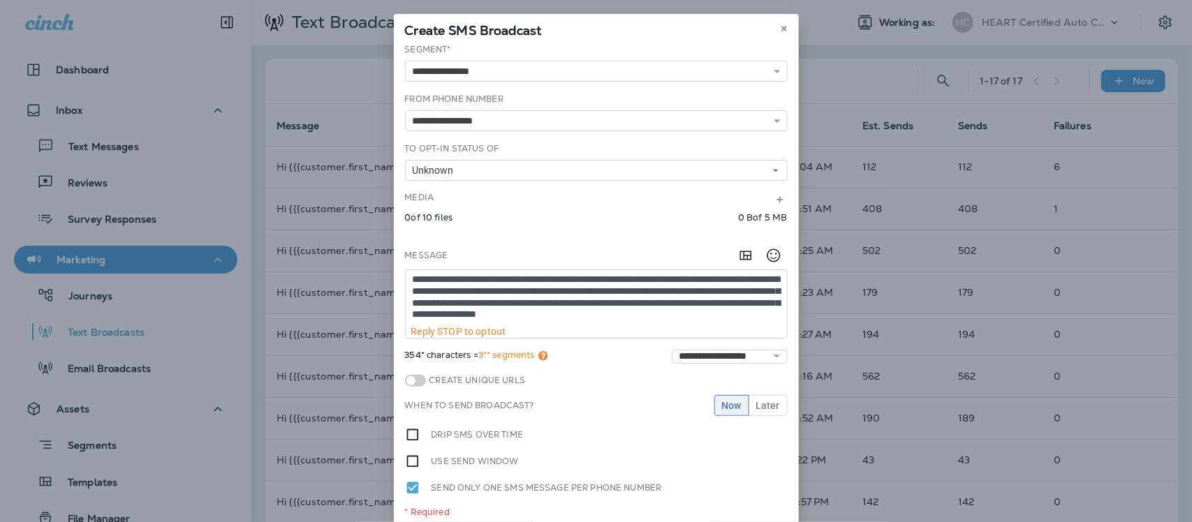
click at [514, 301] on textarea "**********" at bounding box center [596, 298] width 381 height 56
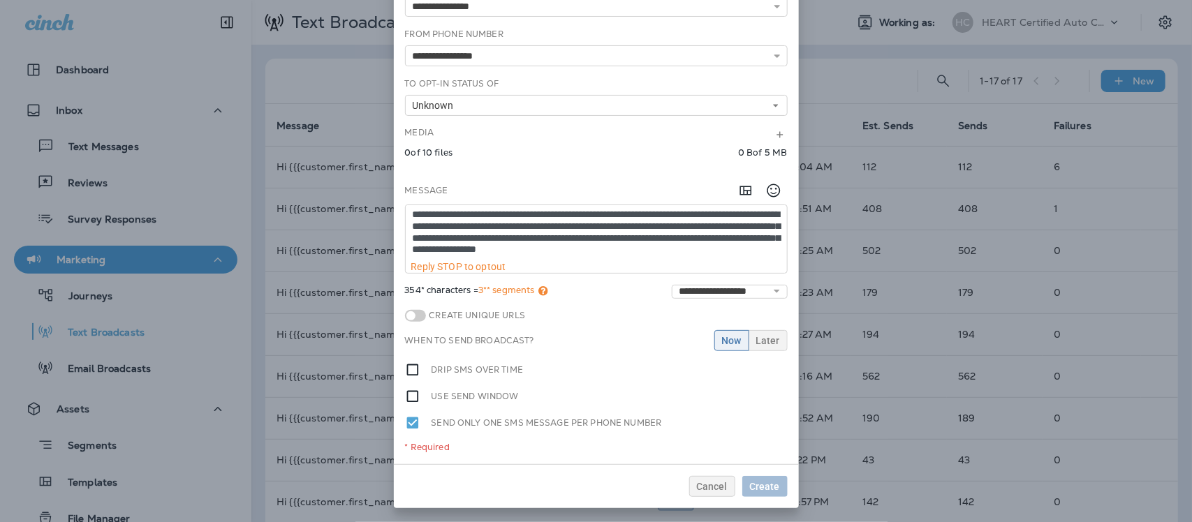
type textarea "**********"
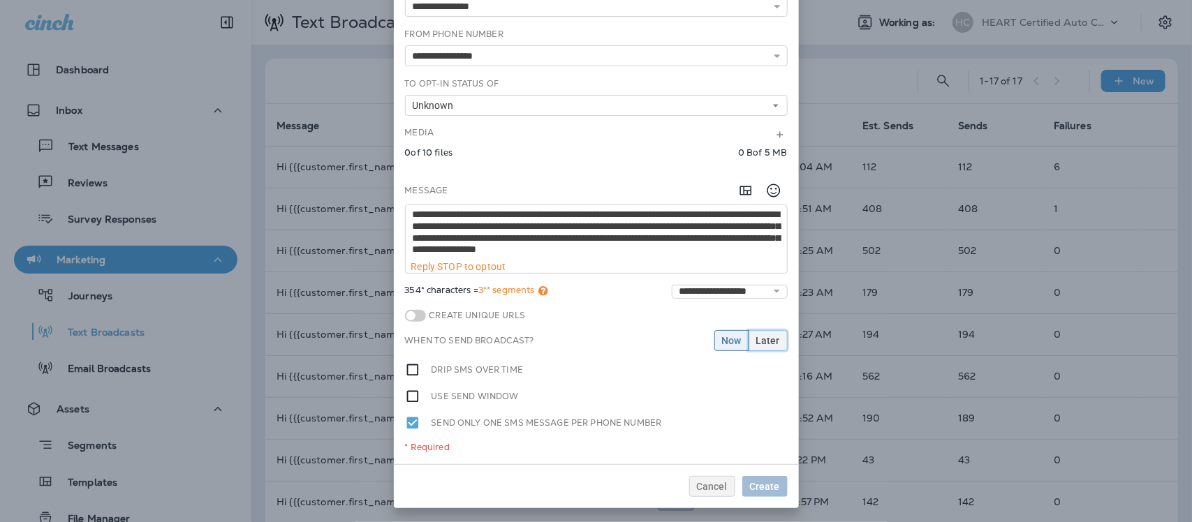
click at [763, 343] on span "Later" at bounding box center [768, 341] width 24 height 10
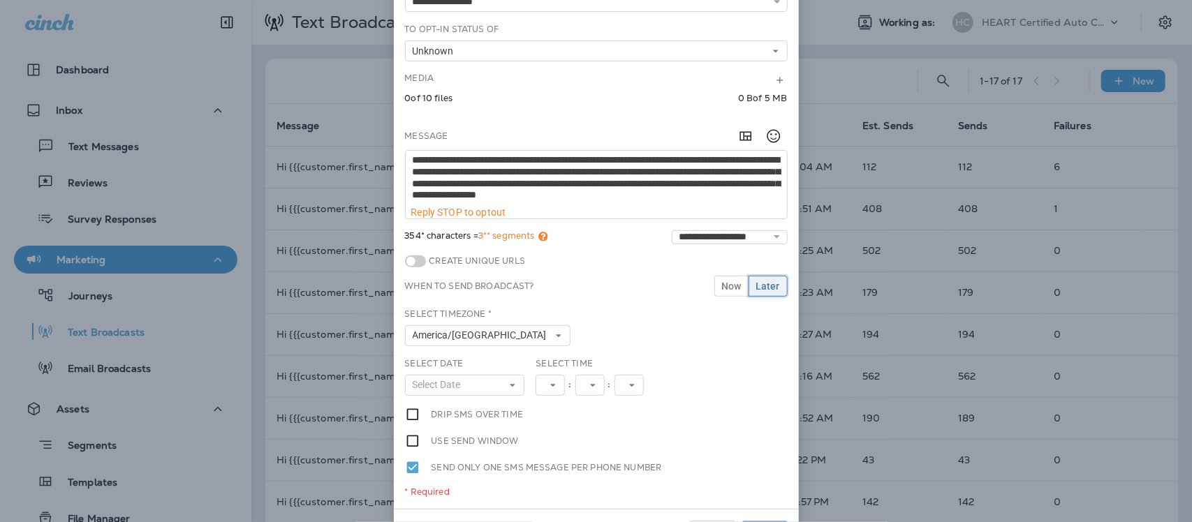
scroll to position [165, 0]
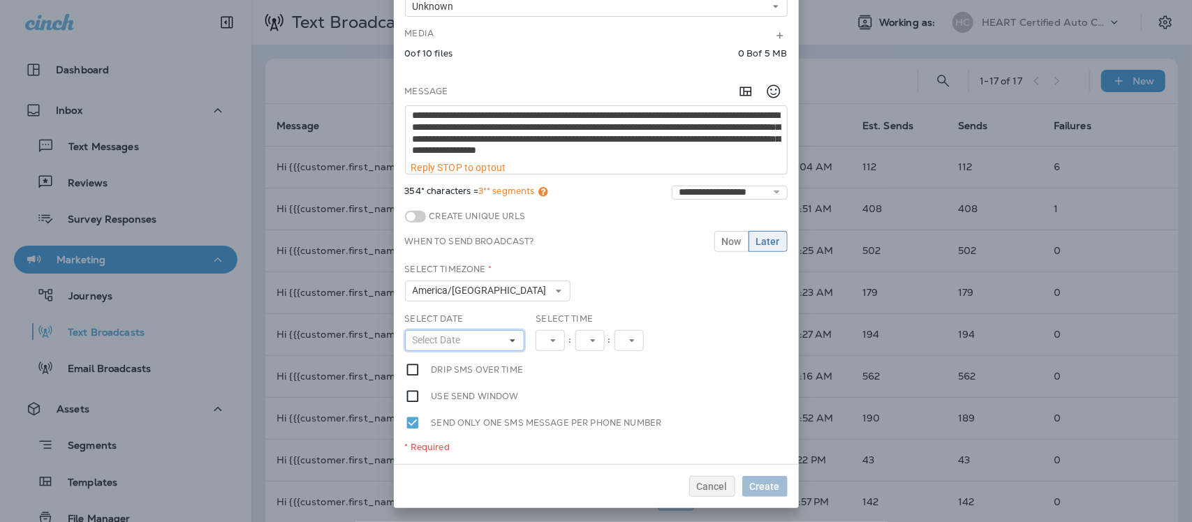
click at [511, 340] on use at bounding box center [513, 340] width 5 height 3
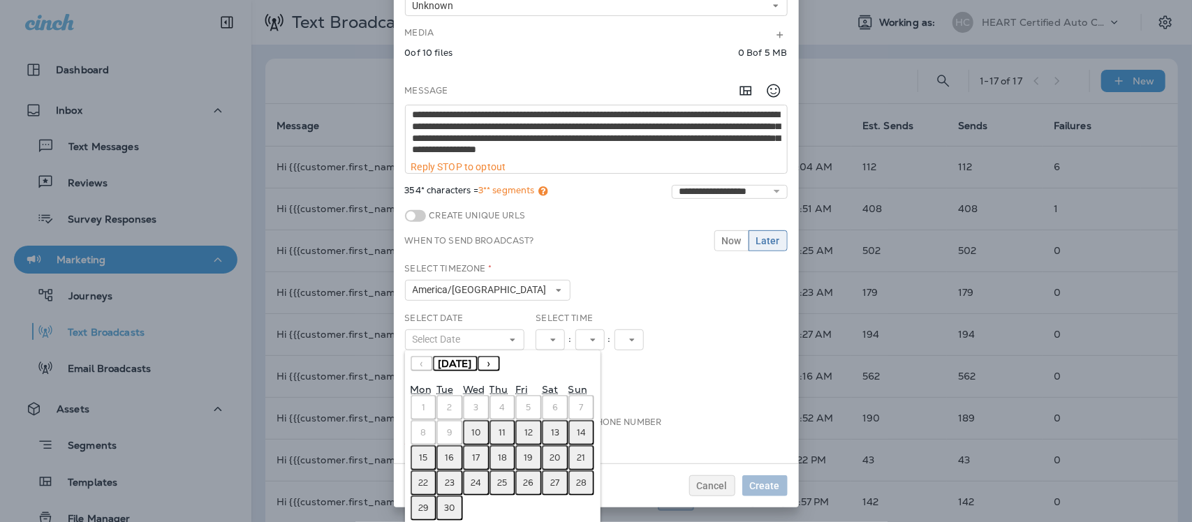
click at [471, 434] on abbr "10" at bounding box center [475, 432] width 9 height 11
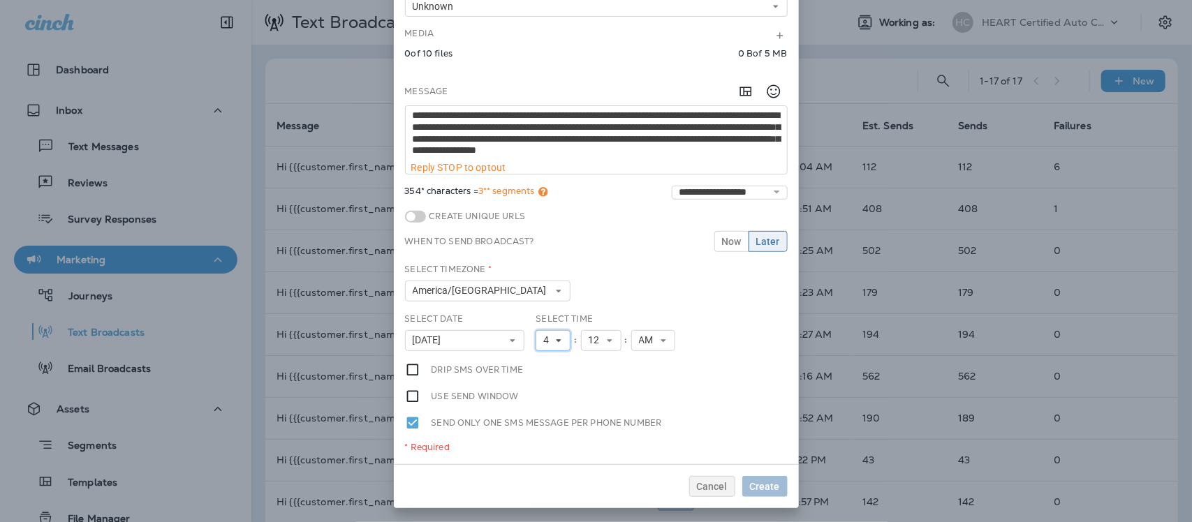
click at [555, 340] on icon at bounding box center [559, 341] width 8 height 8
click at [541, 284] on link "9" at bounding box center [553, 280] width 35 height 17
click at [606, 339] on icon at bounding box center [610, 341] width 8 height 8
click at [581, 148] on link "00" at bounding box center [601, 146] width 41 height 17
click at [767, 193] on select "**********" at bounding box center [730, 193] width 116 height 14
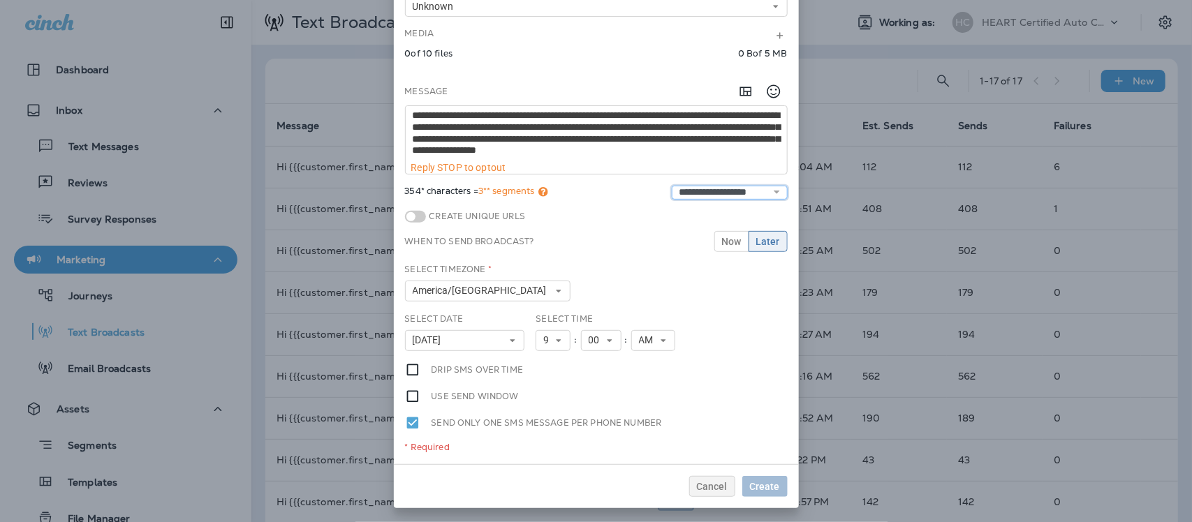
click at [672, 186] on select "**********" at bounding box center [730, 193] width 116 height 14
click at [414, 217] on span at bounding box center [415, 217] width 21 height 12
click at [730, 241] on span "Now" at bounding box center [732, 242] width 20 height 10
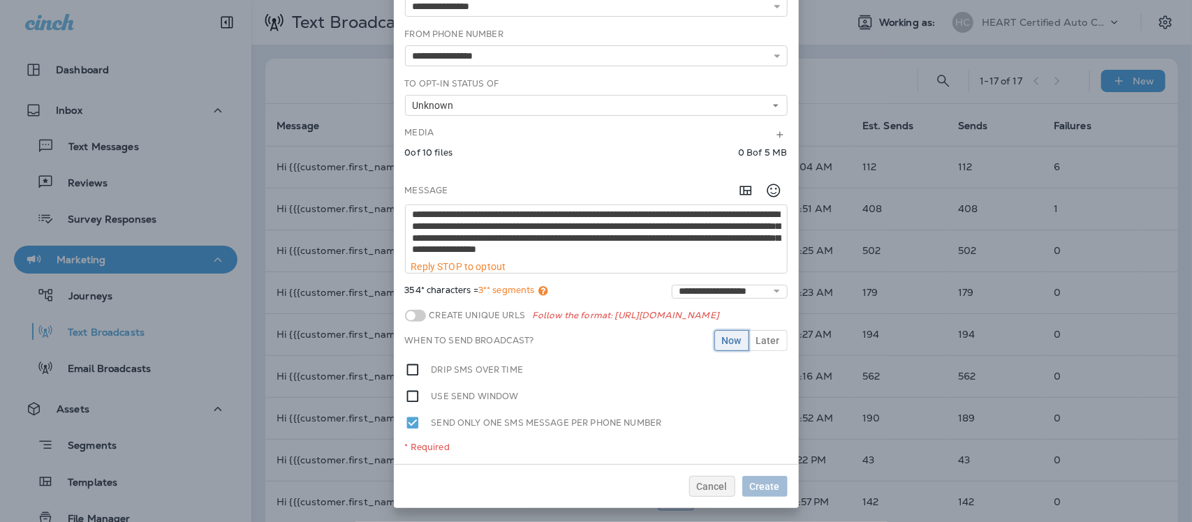
scroll to position [65, 0]
click at [761, 340] on span "Later" at bounding box center [768, 341] width 24 height 10
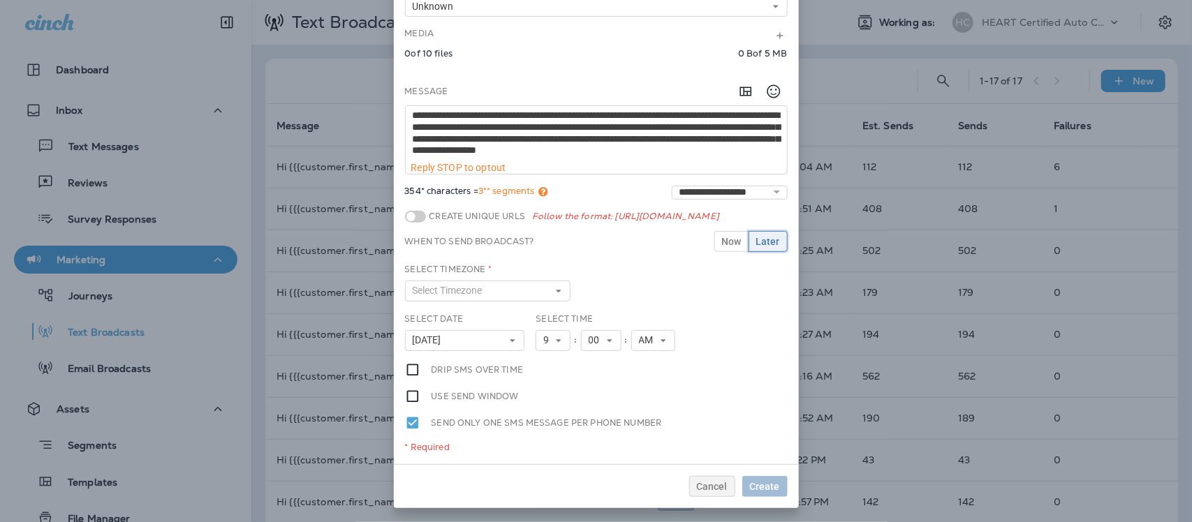
scroll to position [165, 0]
click at [722, 242] on span "Now" at bounding box center [732, 242] width 20 height 10
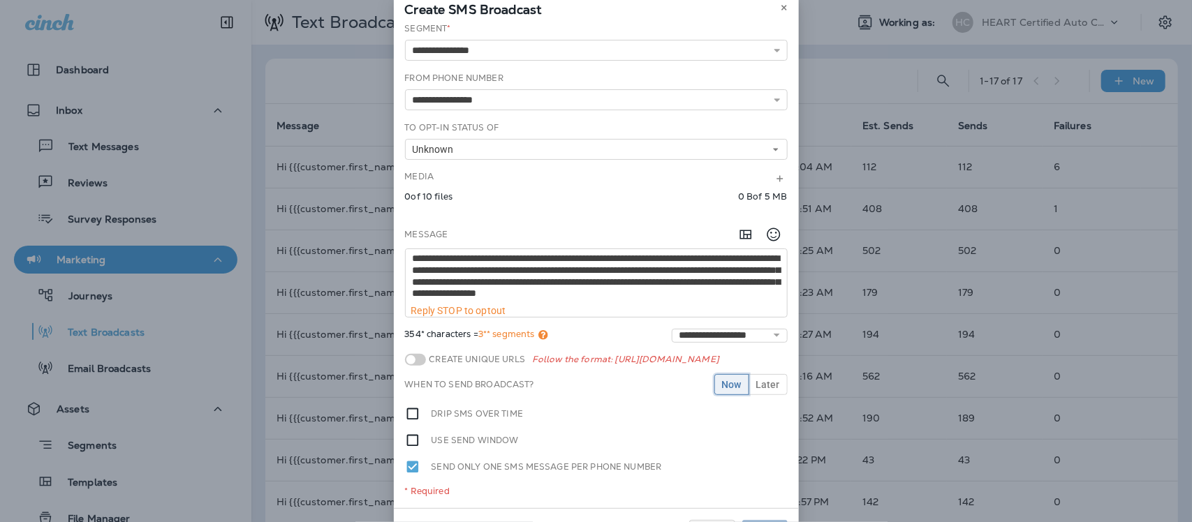
scroll to position [0, 0]
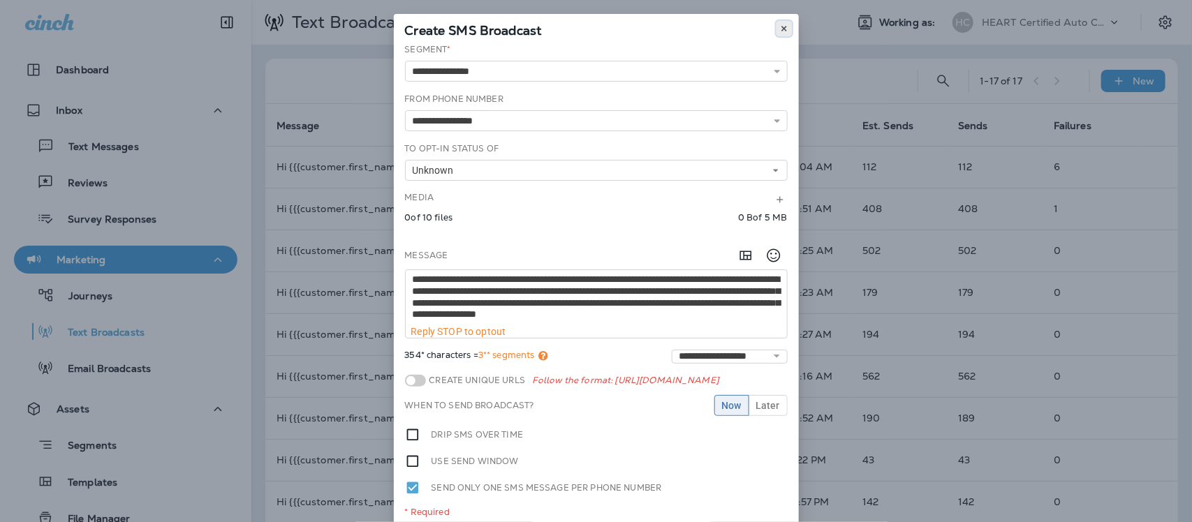
click at [780, 29] on icon at bounding box center [784, 28] width 8 height 8
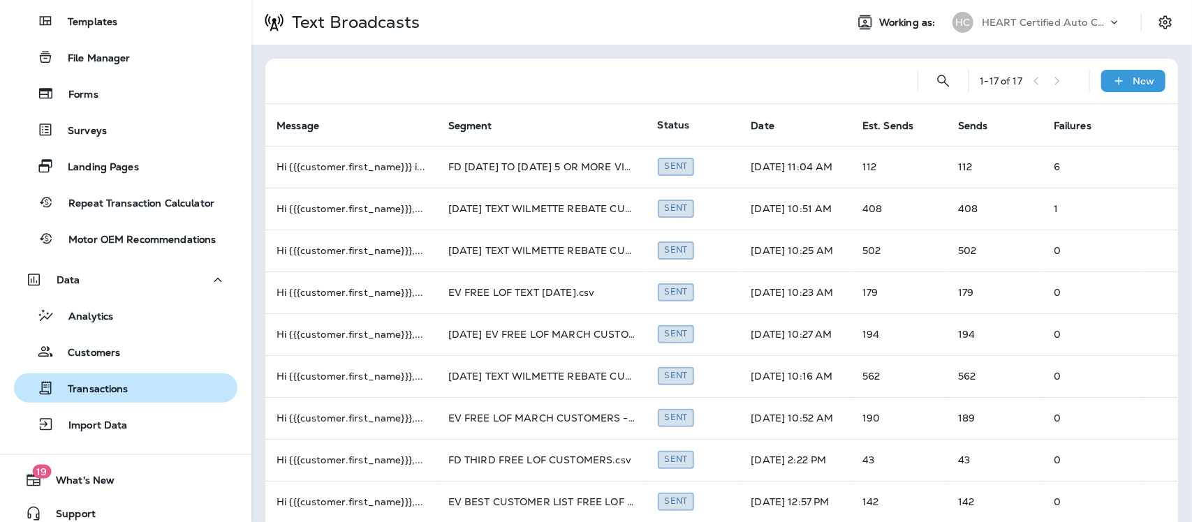
scroll to position [473, 0]
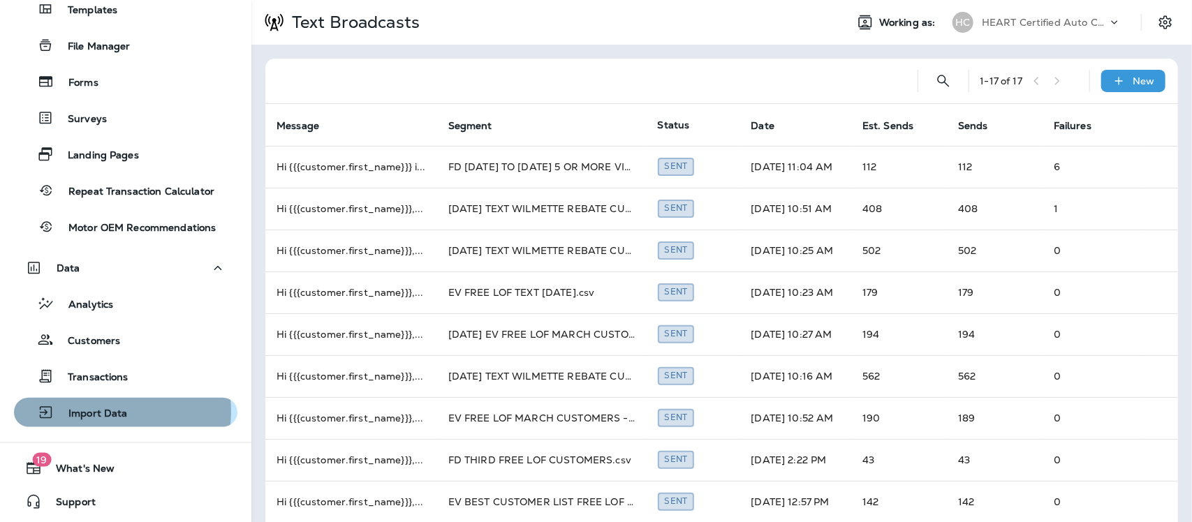
click at [96, 411] on p "Import Data" at bounding box center [90, 414] width 73 height 13
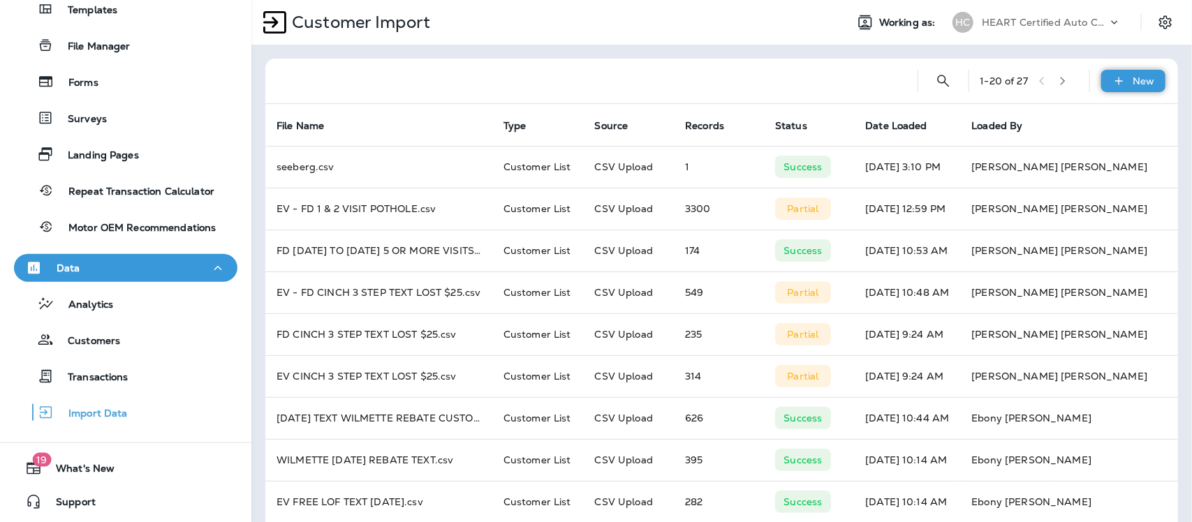
click at [1125, 88] on div "New" at bounding box center [1134, 81] width 64 height 22
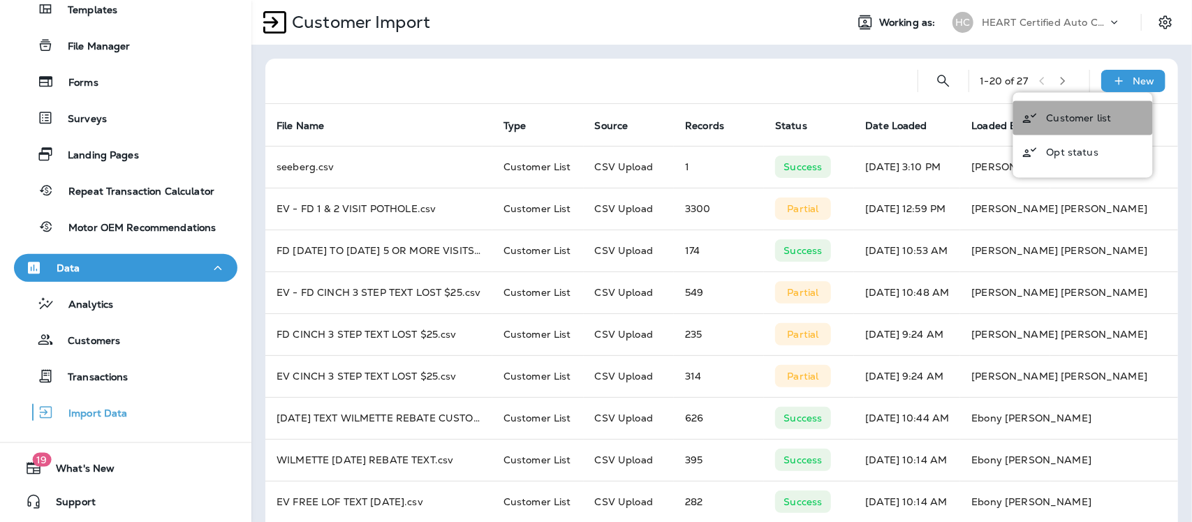
click at [1085, 126] on button "Customer list" at bounding box center [1084, 118] width 140 height 34
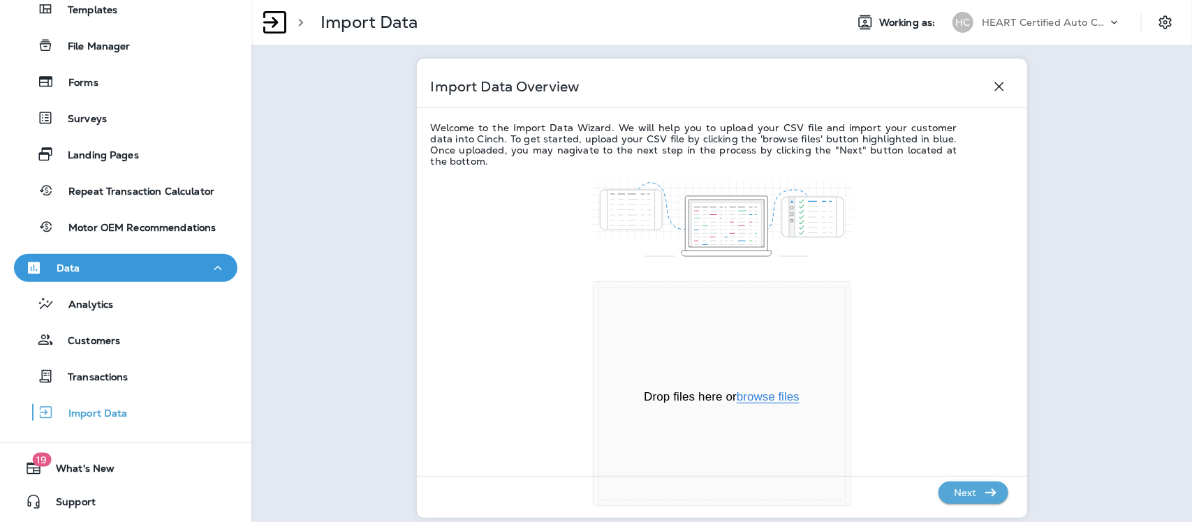
click at [763, 399] on button "browse files" at bounding box center [768, 397] width 63 height 13
click at [766, 400] on button "browse files" at bounding box center [768, 397] width 63 height 13
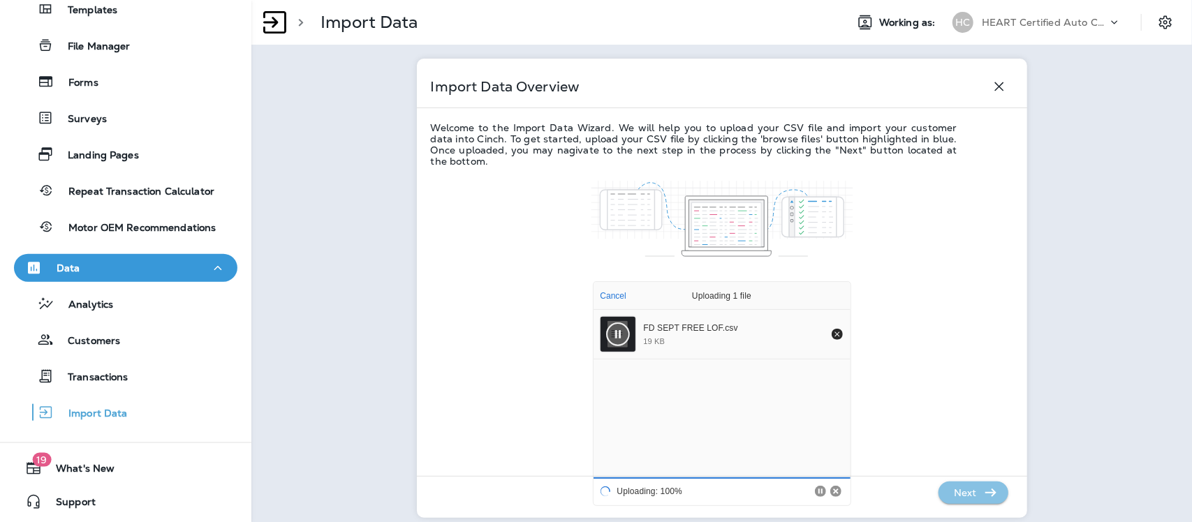
click at [983, 500] on icon "button" at bounding box center [991, 493] width 17 height 17
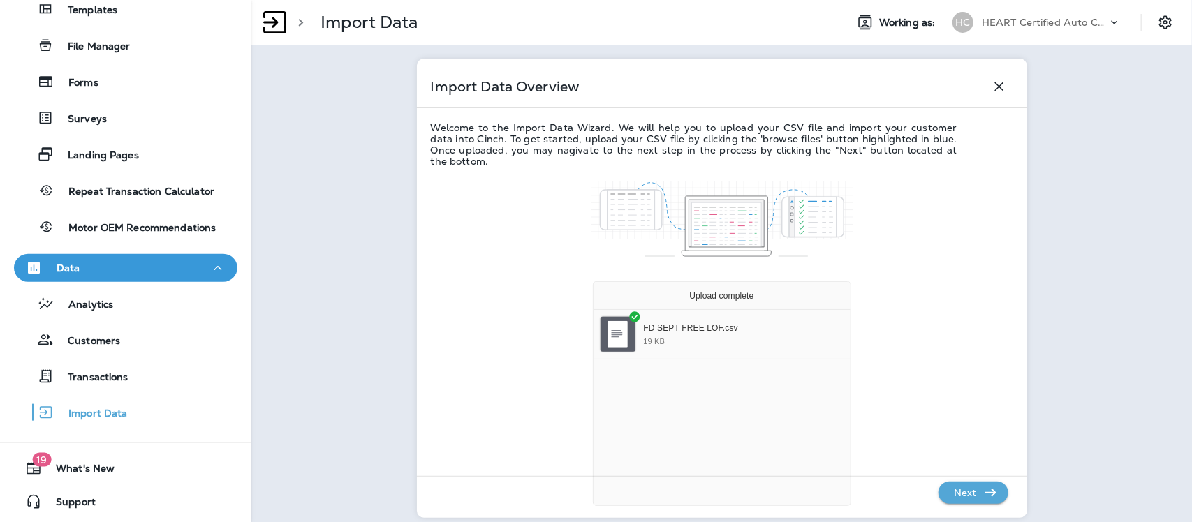
click at [973, 500] on p "Next" at bounding box center [966, 493] width 34 height 22
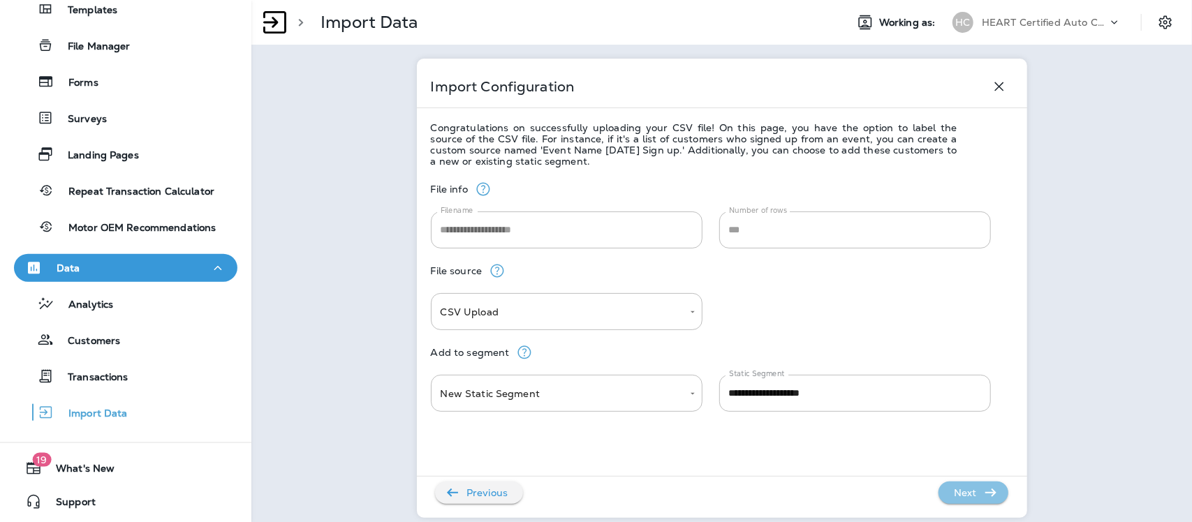
click at [971, 497] on p "Next" at bounding box center [966, 493] width 34 height 22
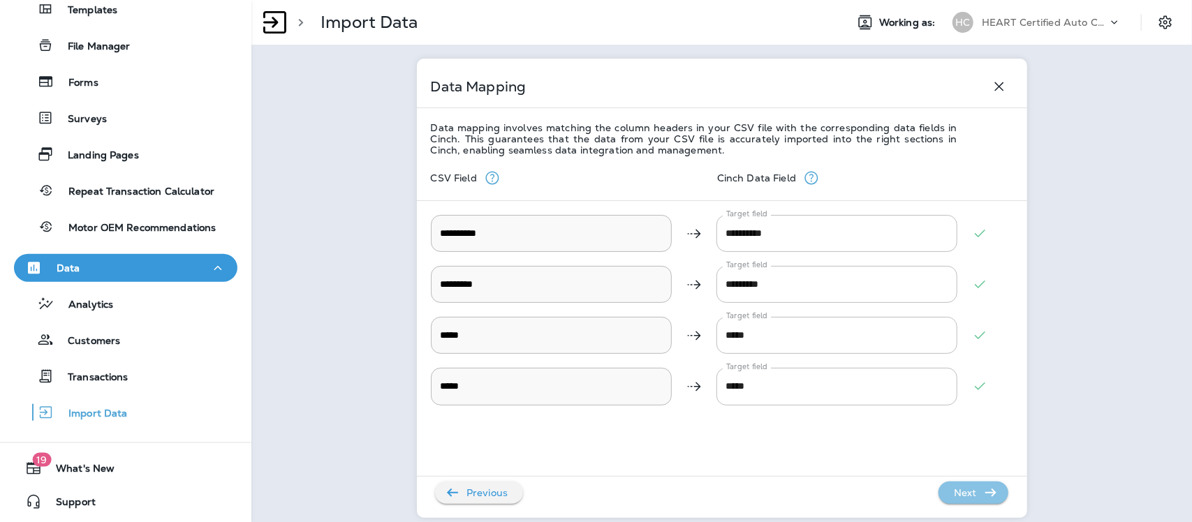
click at [973, 497] on p "Next" at bounding box center [966, 493] width 34 height 22
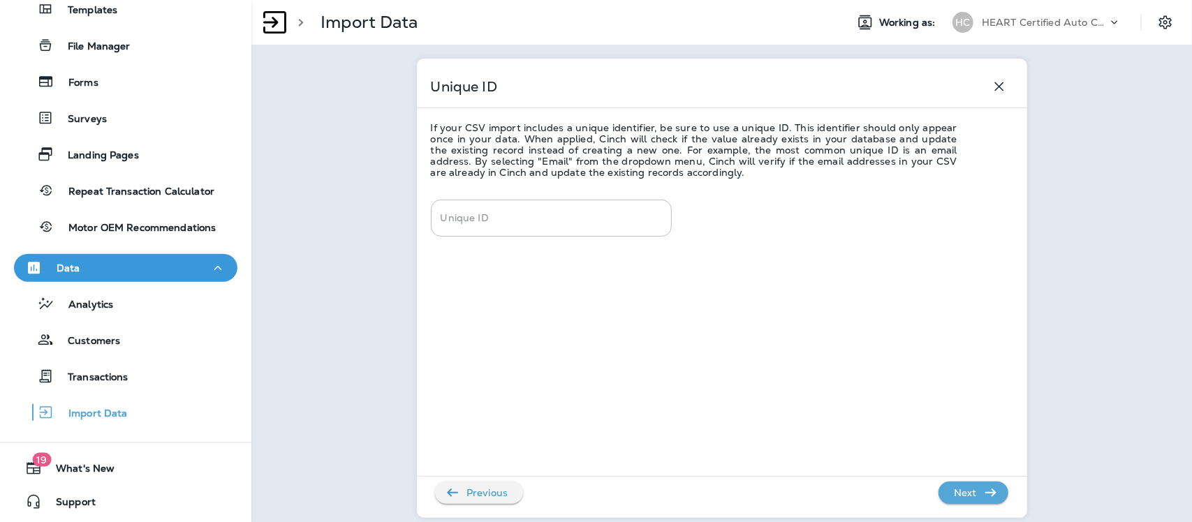
click at [975, 497] on button "Next" at bounding box center [974, 493] width 70 height 22
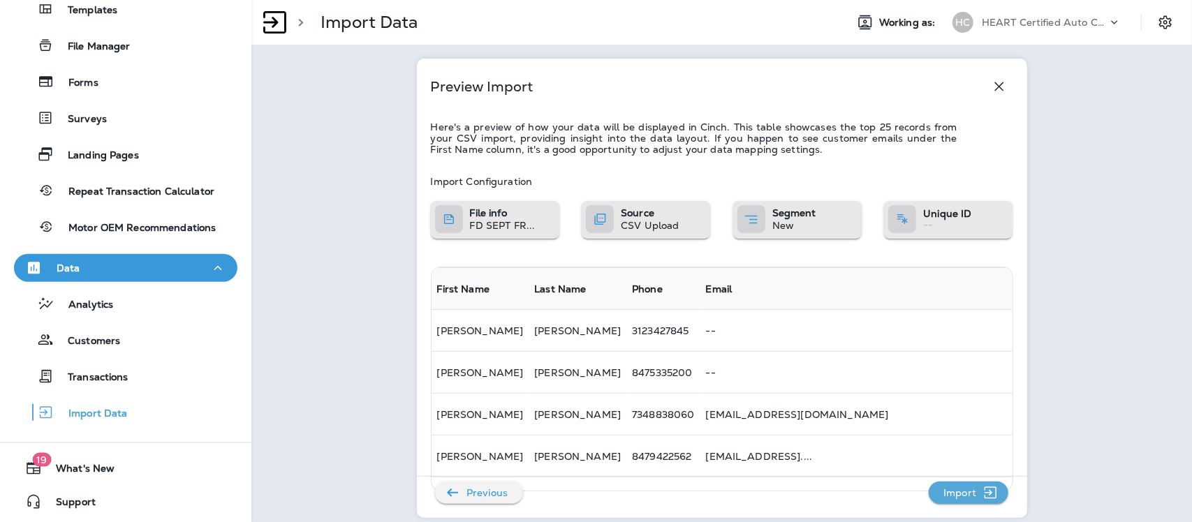
click at [964, 494] on p "Import" at bounding box center [960, 493] width 44 height 22
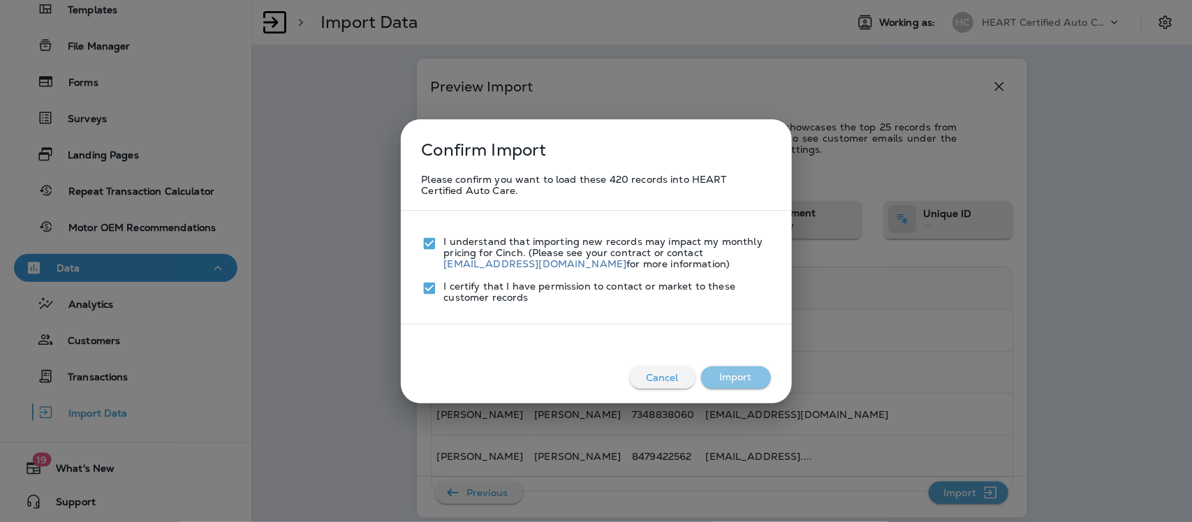
click at [745, 383] on button "Import" at bounding box center [736, 378] width 70 height 22
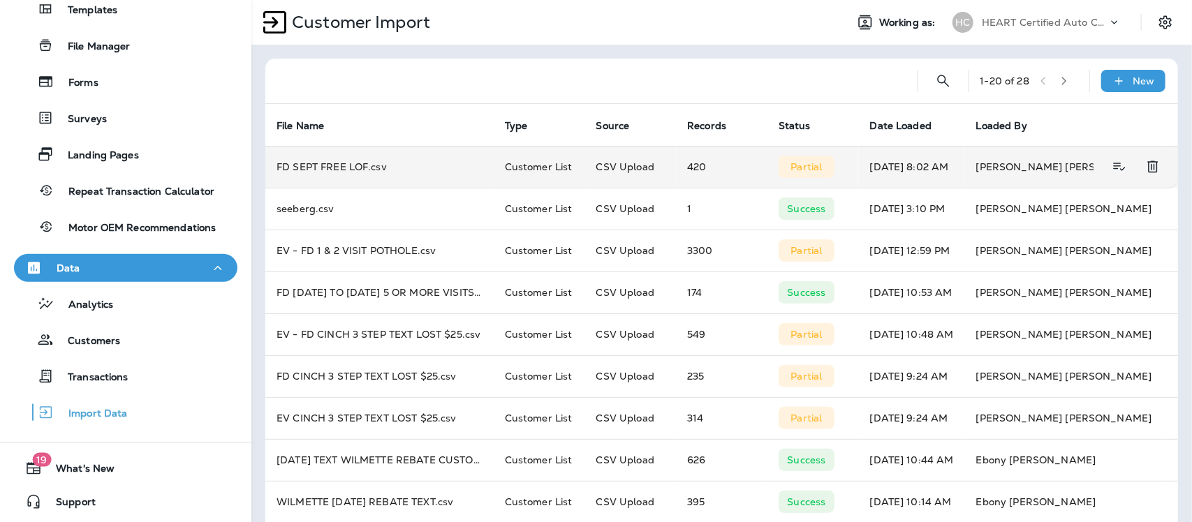
click at [791, 170] on p "Partial" at bounding box center [806, 166] width 31 height 11
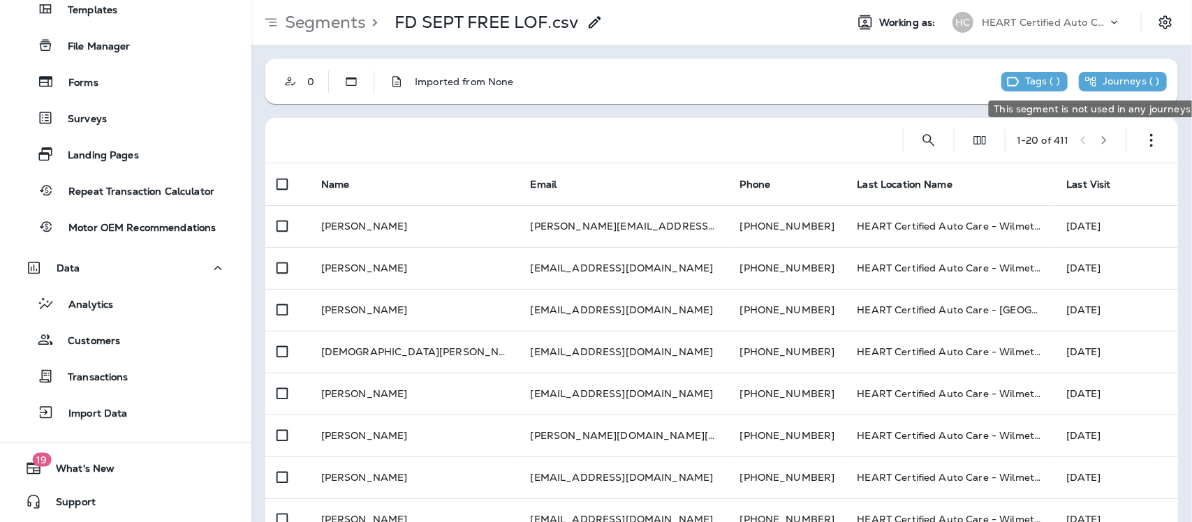
click at [1104, 86] on p "Journeys ( )" at bounding box center [1131, 81] width 57 height 13
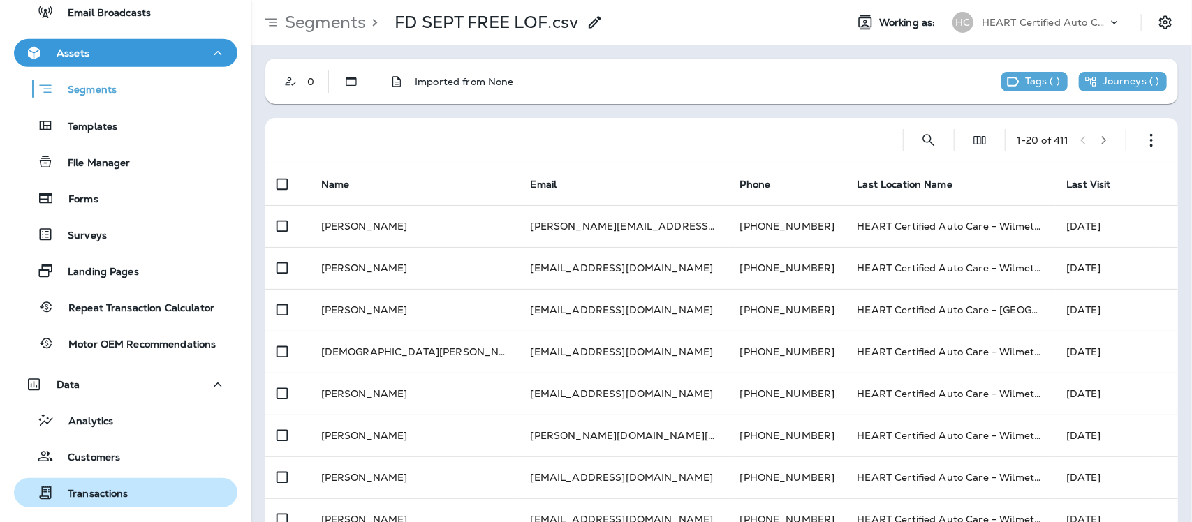
scroll to position [473, 0]
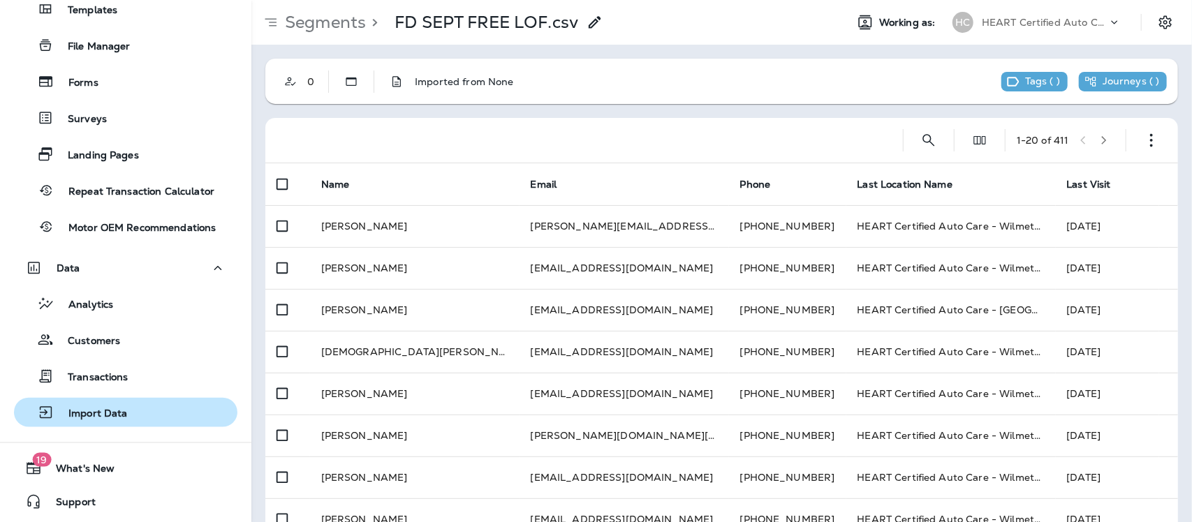
click at [124, 410] on p "Import Data" at bounding box center [90, 414] width 73 height 13
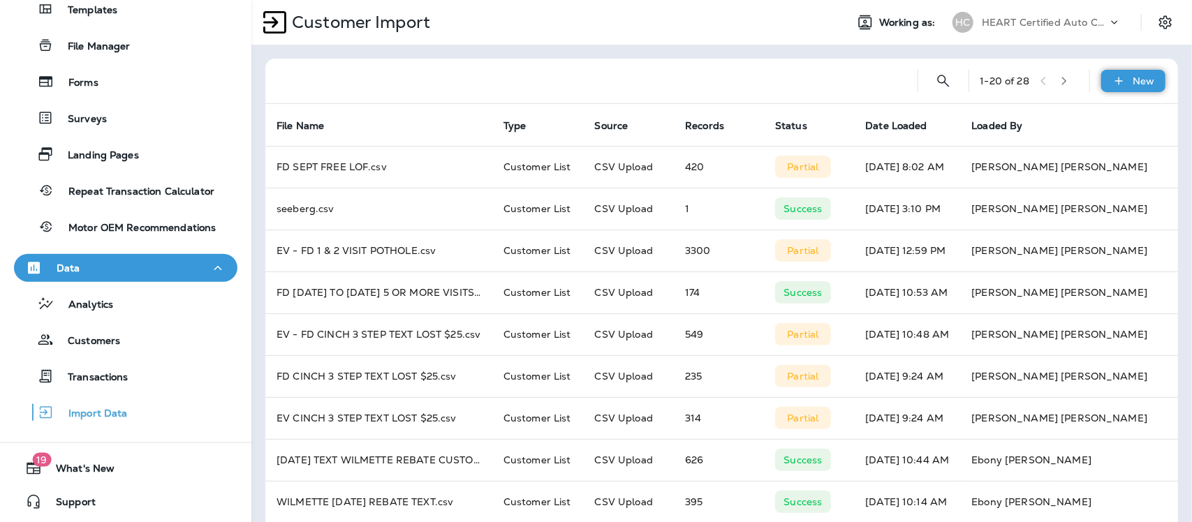
click at [1134, 84] on p "New" at bounding box center [1145, 80] width 22 height 11
click at [1094, 122] on p "Customer list" at bounding box center [1079, 117] width 65 height 11
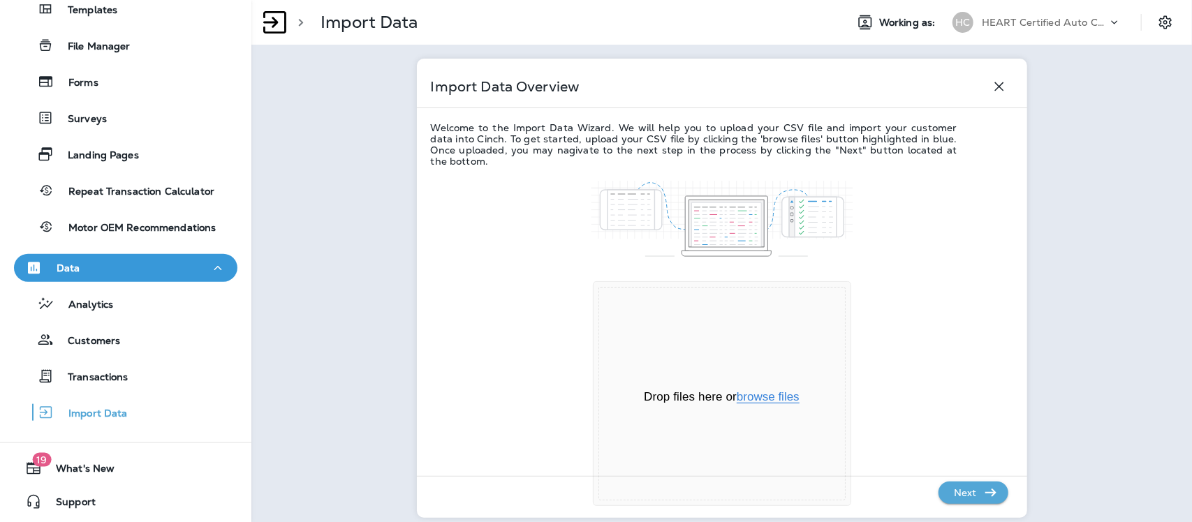
click at [765, 396] on button "browse files" at bounding box center [768, 397] width 63 height 13
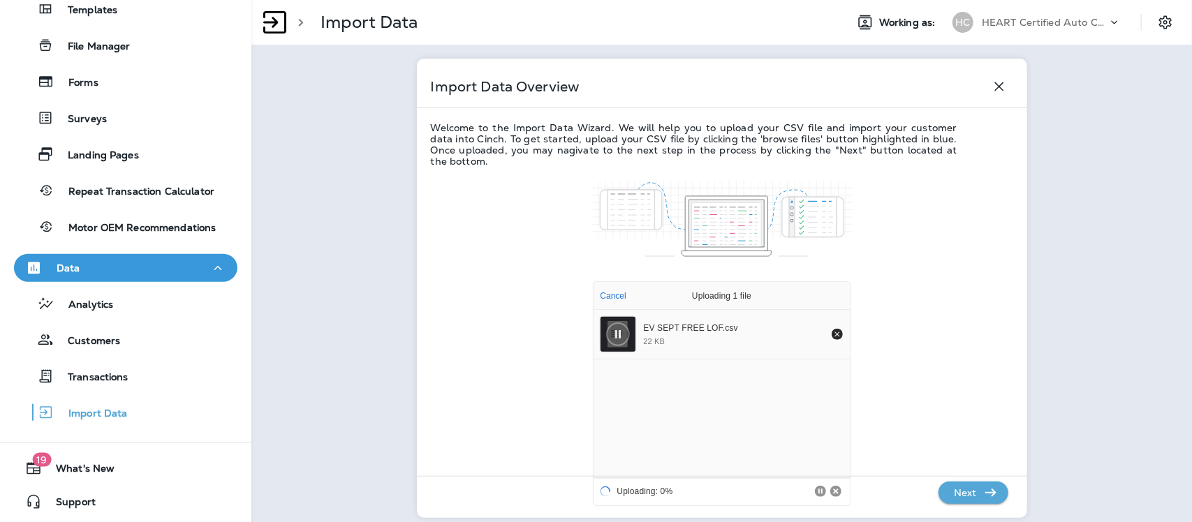
click at [964, 490] on p "Next" at bounding box center [966, 493] width 34 height 22
click at [962, 490] on p "Next" at bounding box center [966, 493] width 34 height 22
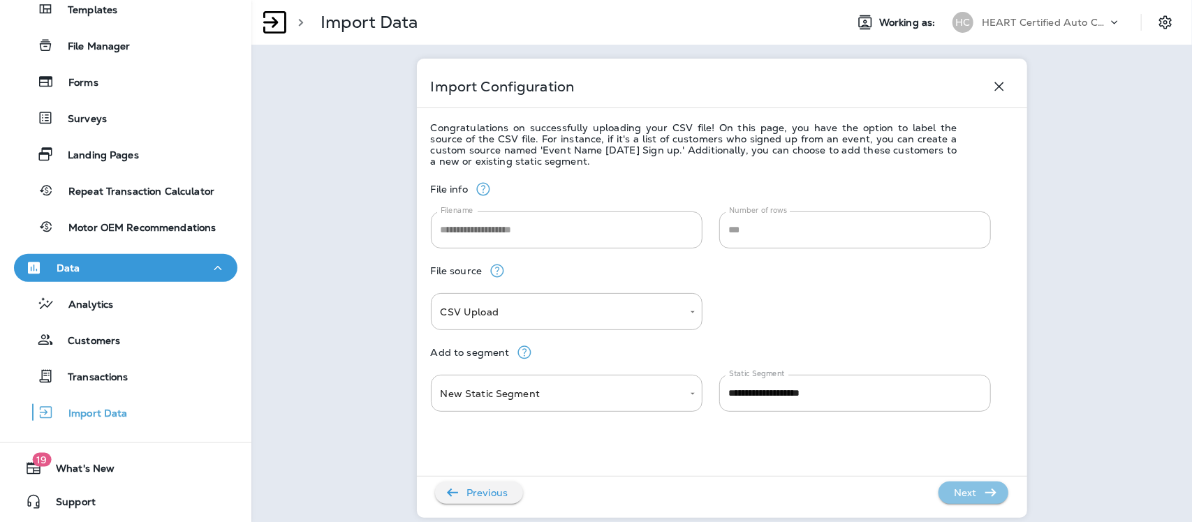
click at [962, 497] on p "Next" at bounding box center [966, 493] width 34 height 22
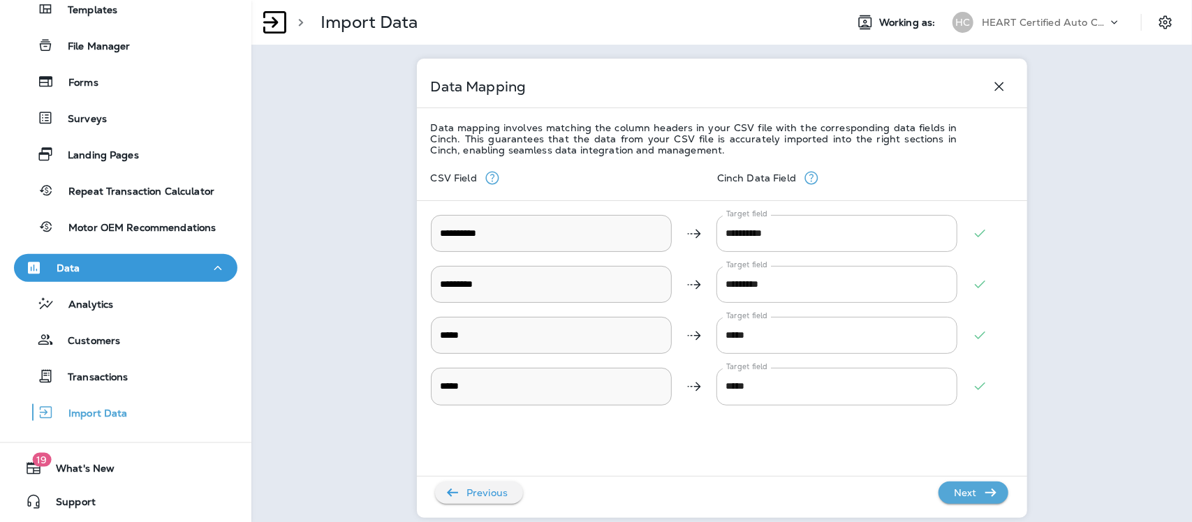
click at [962, 497] on p "Next" at bounding box center [966, 493] width 34 height 22
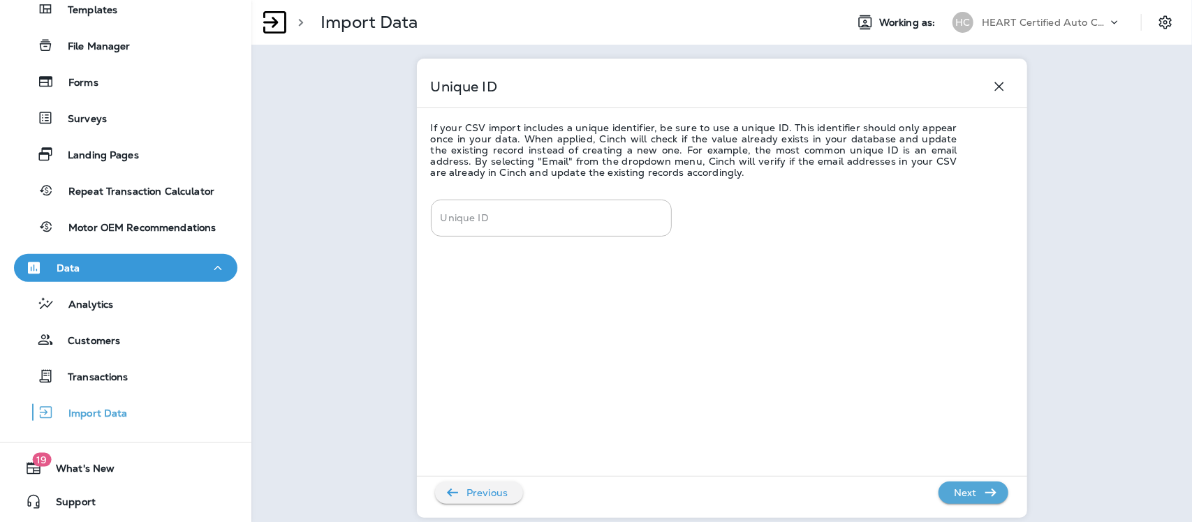
click at [962, 497] on p "Next" at bounding box center [966, 493] width 34 height 22
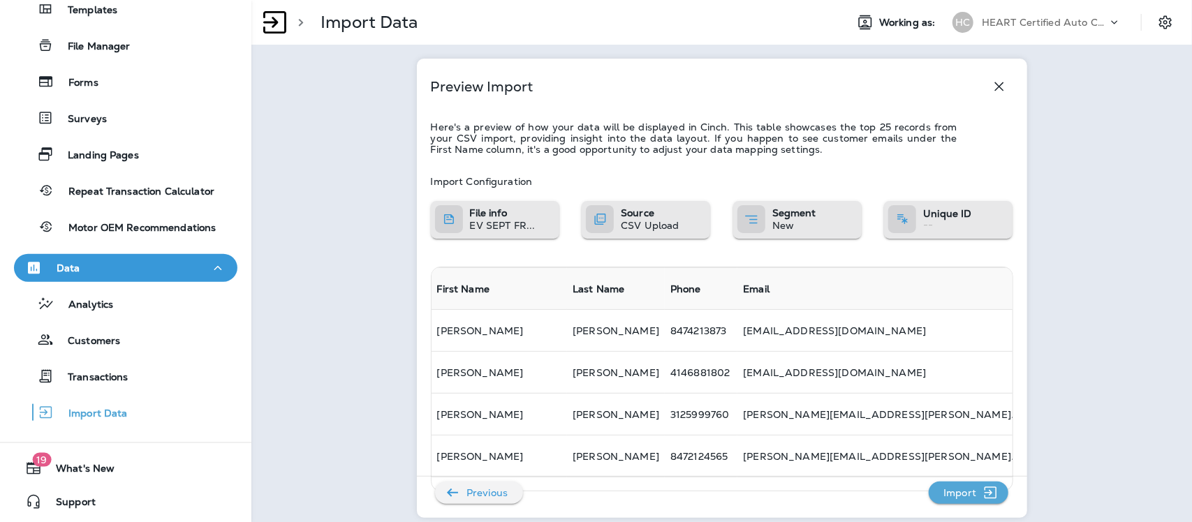
click at [962, 497] on p "Import" at bounding box center [960, 493] width 44 height 22
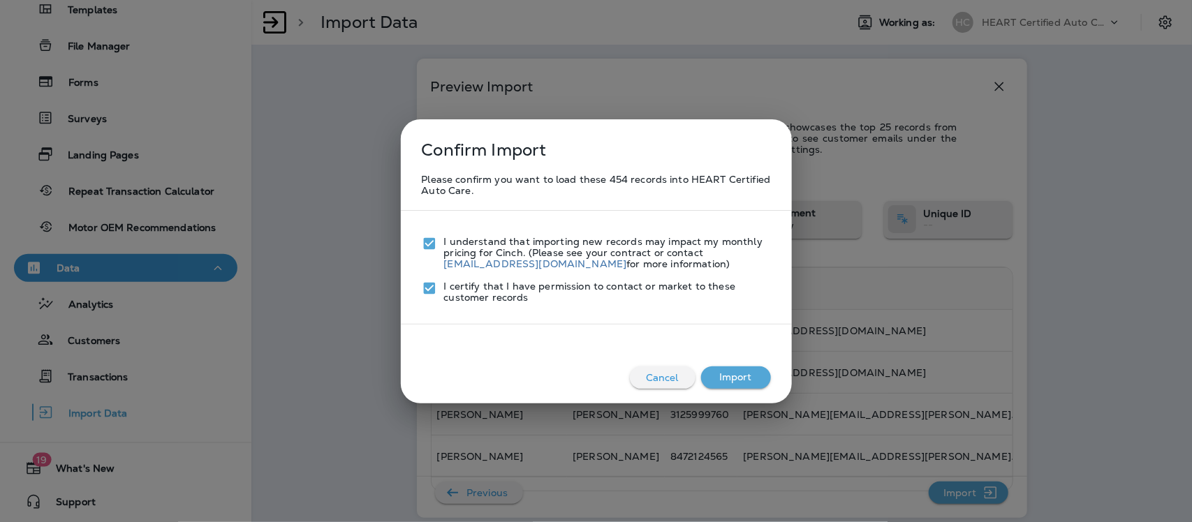
click at [729, 379] on button "Import" at bounding box center [736, 378] width 70 height 22
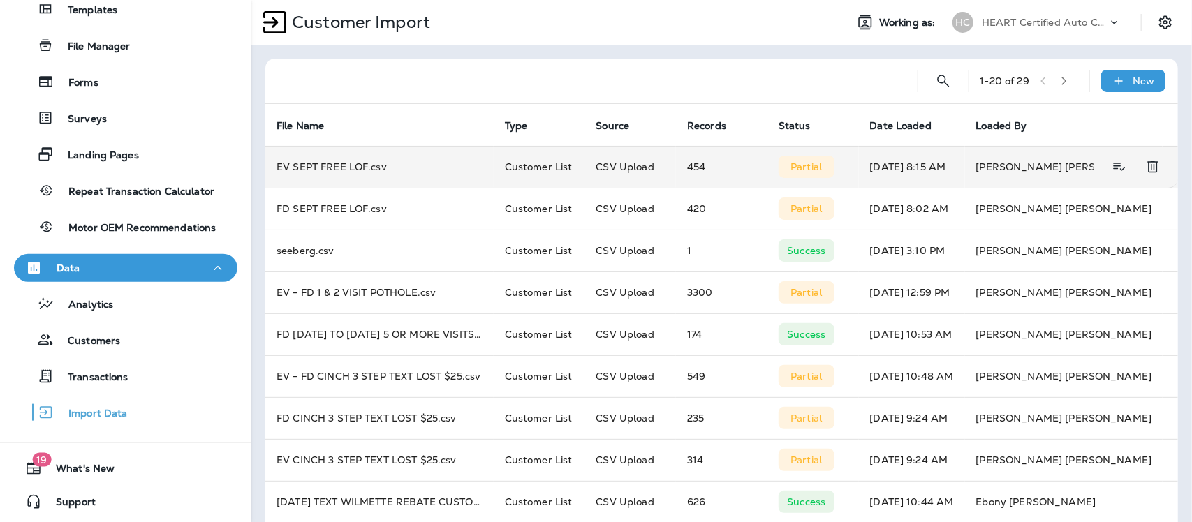
click at [332, 166] on td "EV SEPT FREE LOF.csv" at bounding box center [379, 167] width 228 height 42
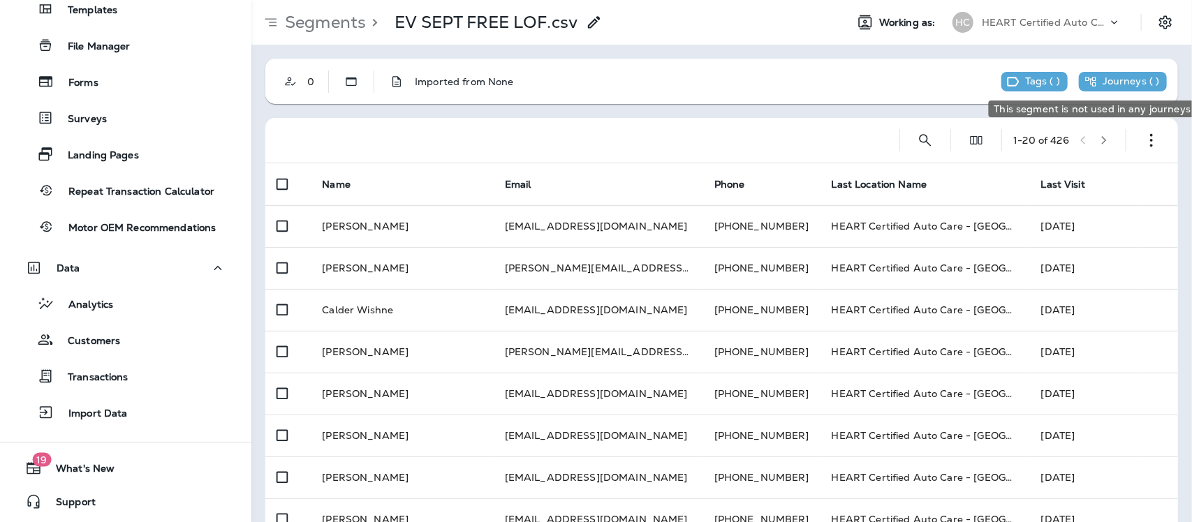
click at [1118, 78] on p "Journeys ( )" at bounding box center [1131, 81] width 57 height 13
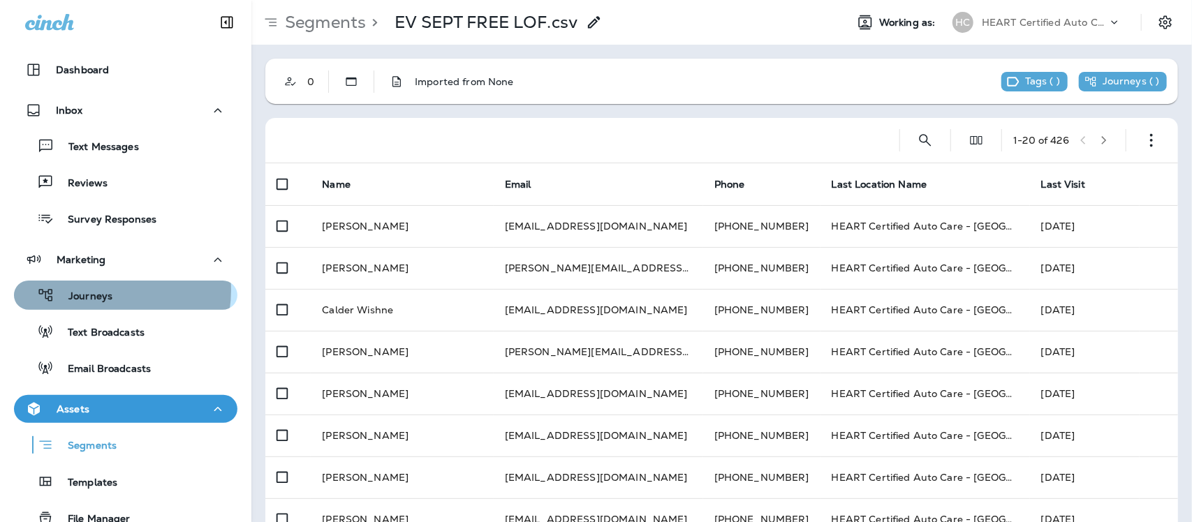
click at [99, 291] on p "Journeys" at bounding box center [83, 297] width 58 height 13
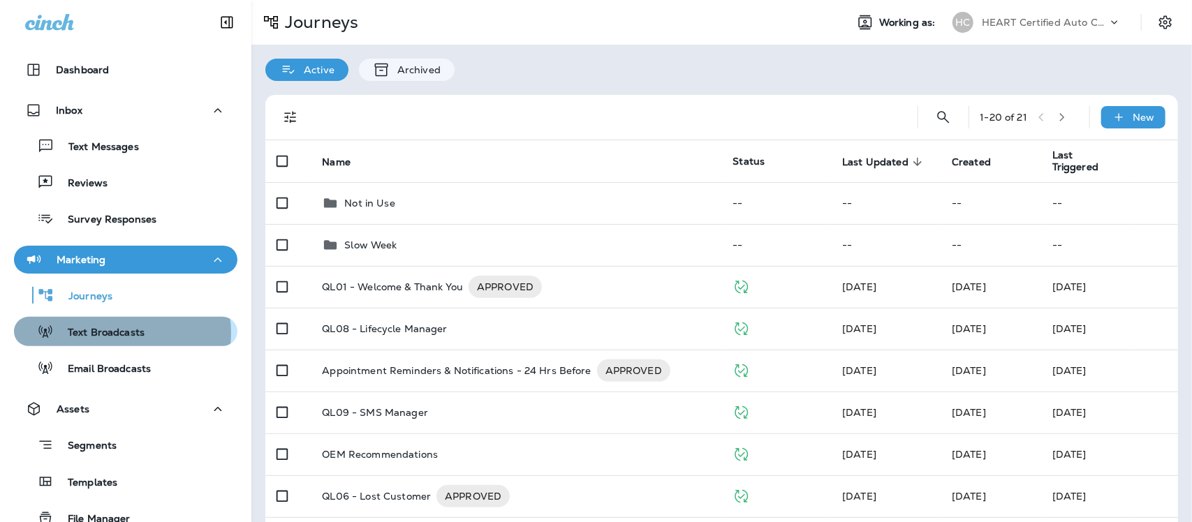
click at [119, 333] on p "Text Broadcasts" at bounding box center [99, 333] width 91 height 13
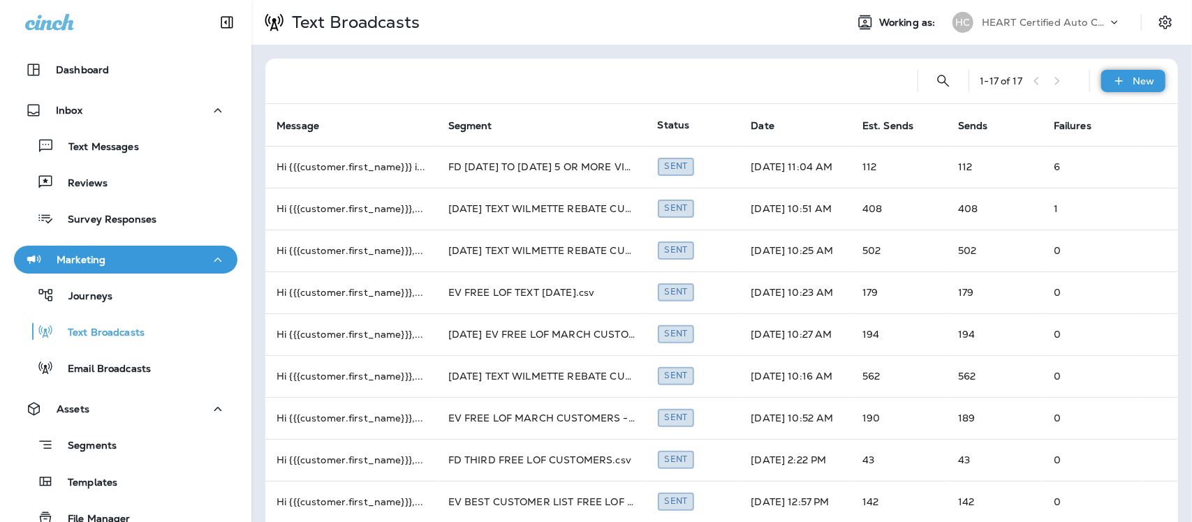
click at [1134, 85] on p "New" at bounding box center [1145, 80] width 22 height 11
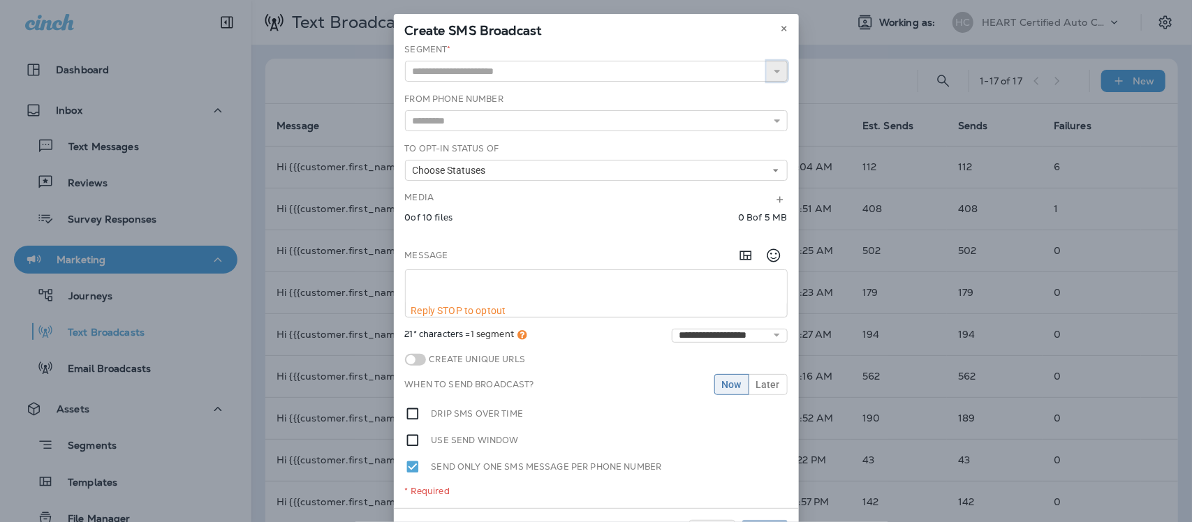
click at [773, 70] on icon "button" at bounding box center [778, 71] width 10 height 10
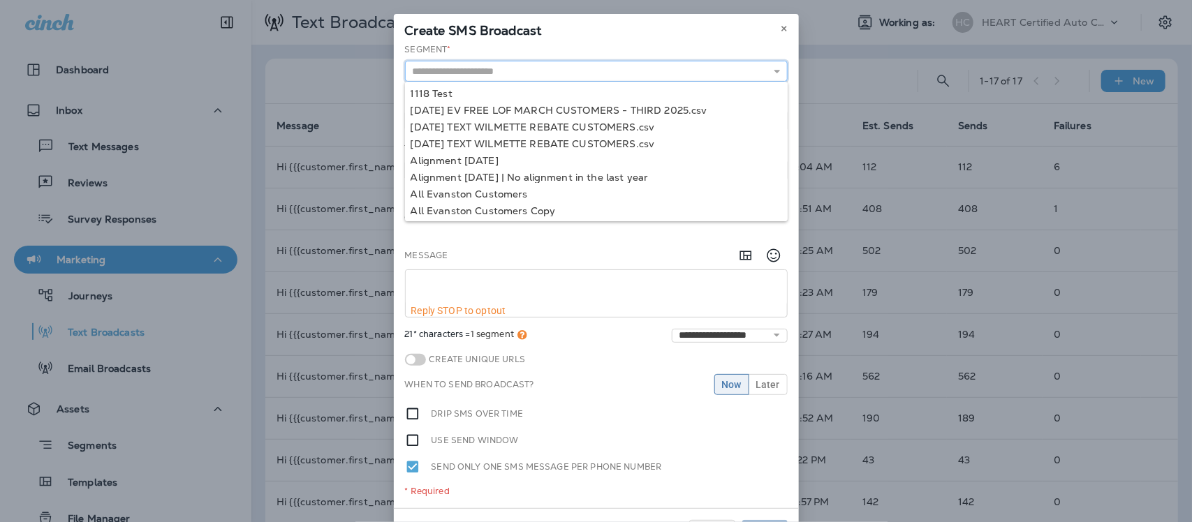
click at [601, 71] on input "text" at bounding box center [596, 71] width 383 height 21
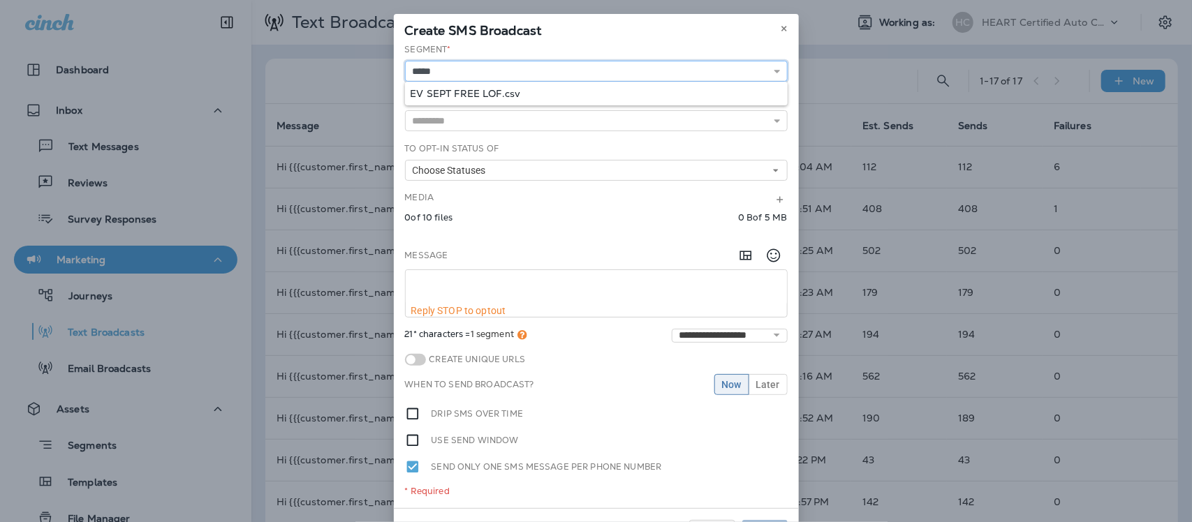
type input "**********"
click at [504, 92] on div "**********" at bounding box center [596, 275] width 405 height 465
click at [773, 121] on icon at bounding box center [778, 121] width 10 height 10
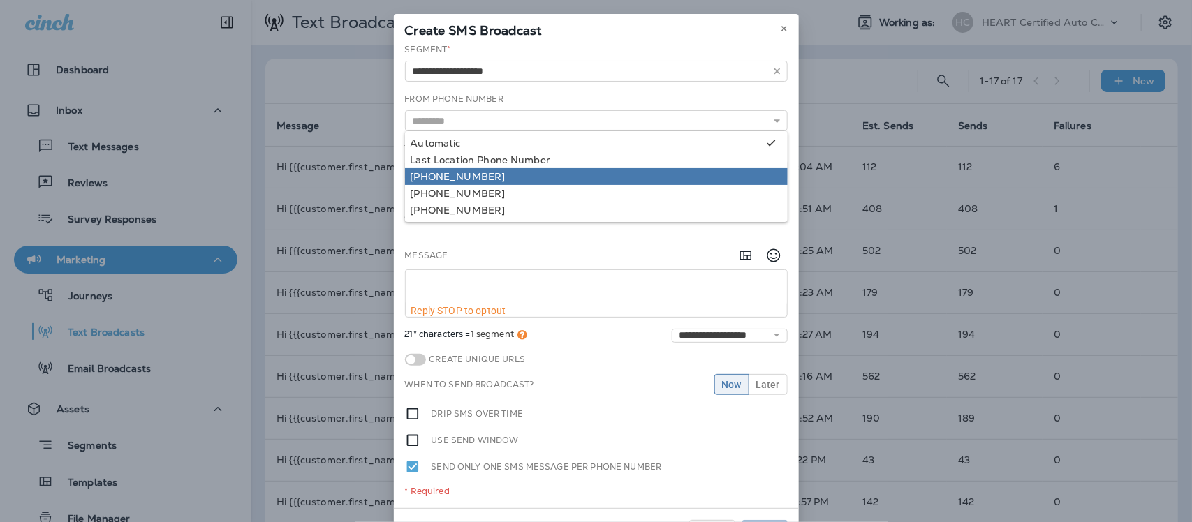
type input "**********"
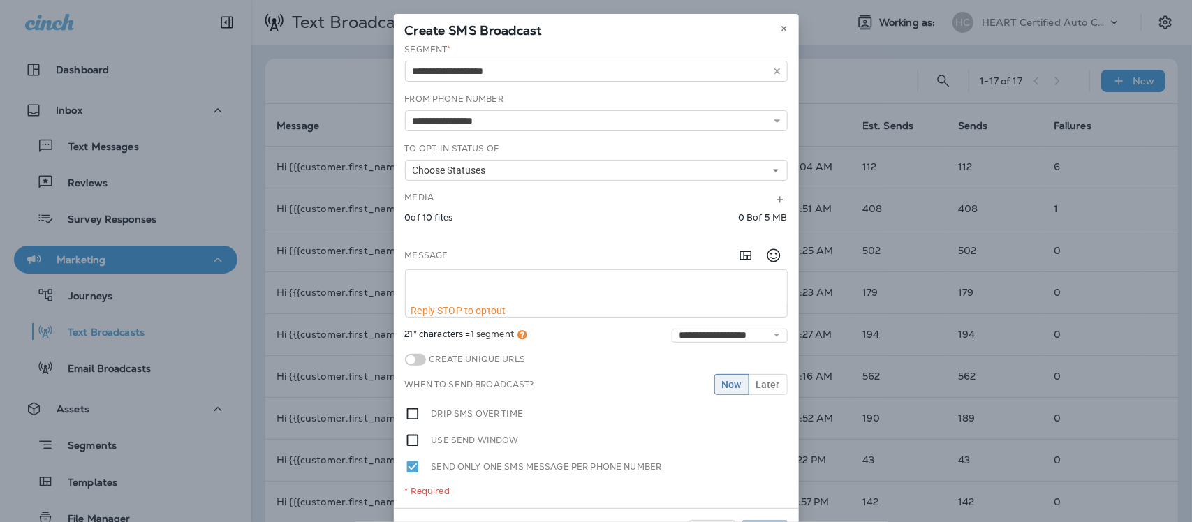
click at [504, 175] on div "**********" at bounding box center [596, 275] width 405 height 465
click at [507, 173] on button "Choose Statuses" at bounding box center [596, 170] width 383 height 21
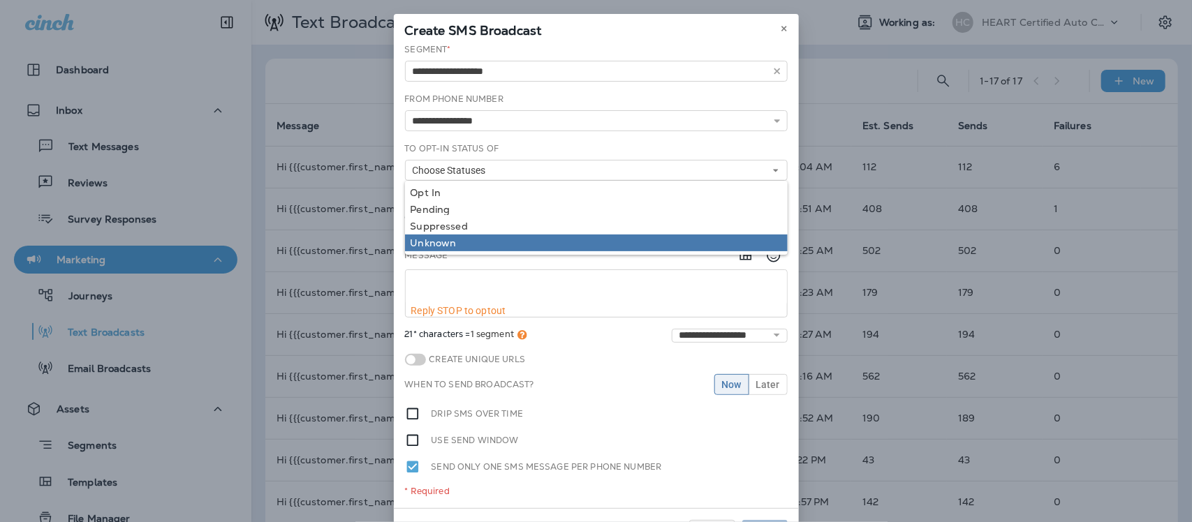
click at [467, 237] on div "Unknown" at bounding box center [597, 242] width 372 height 11
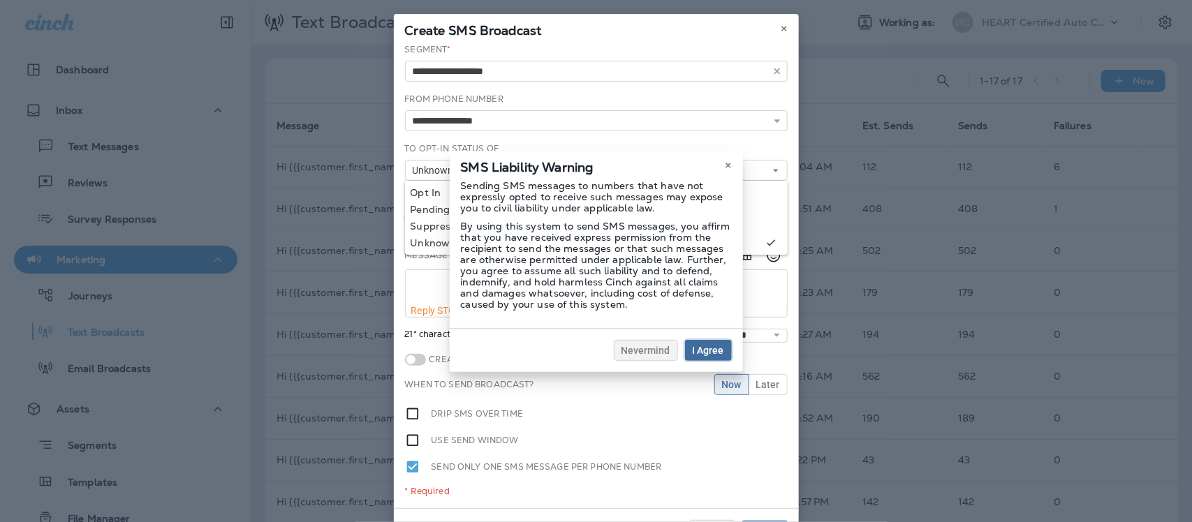
click at [710, 348] on span "I Agree" at bounding box center [708, 351] width 31 height 10
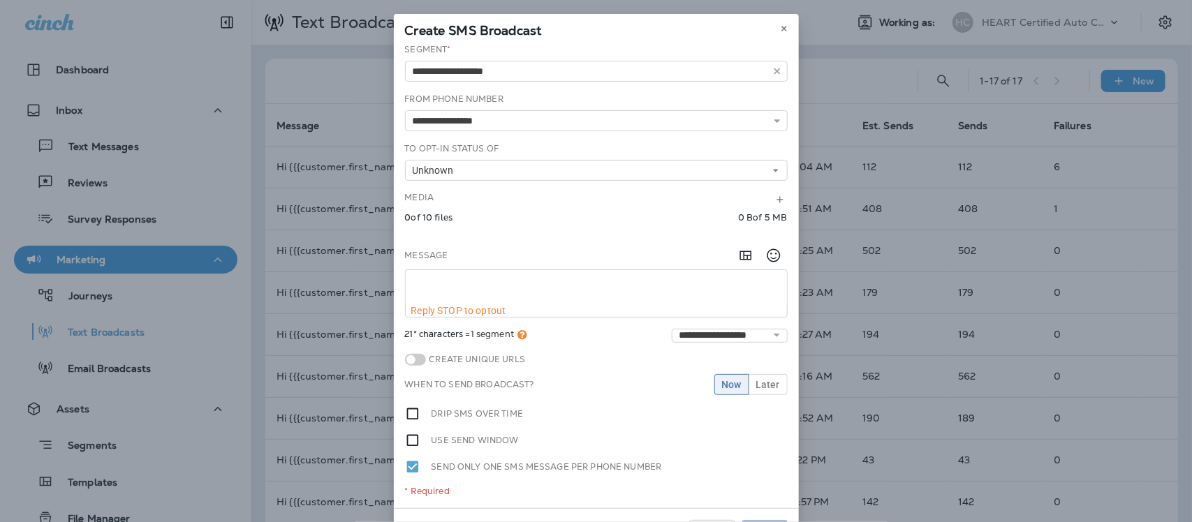
click at [451, 288] on textarea at bounding box center [596, 287] width 381 height 35
paste textarea "**********"
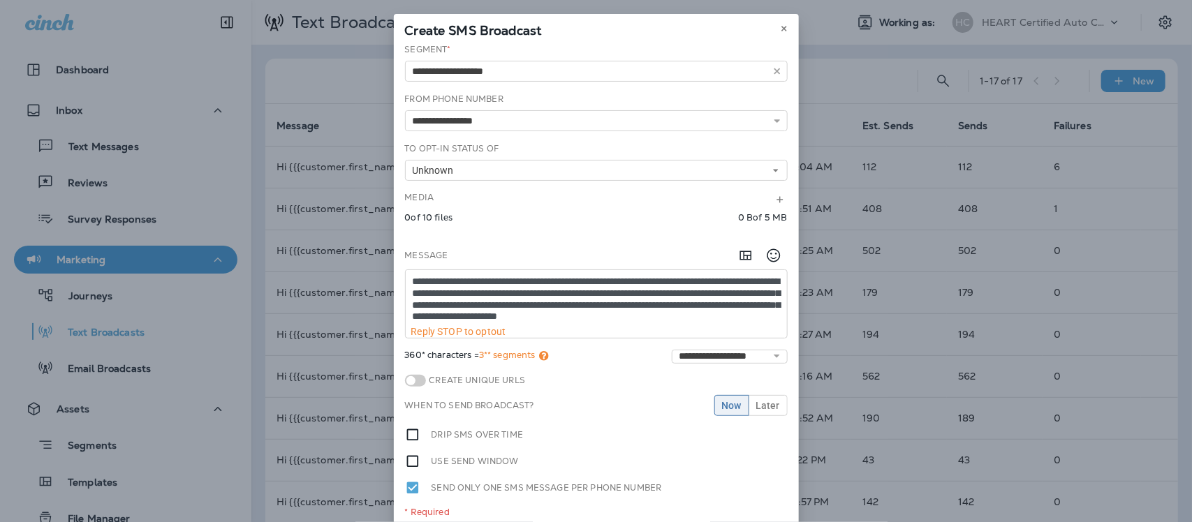
scroll to position [8, 0]
click at [576, 276] on textarea "**********" at bounding box center [596, 298] width 381 height 56
click at [689, 279] on textarea "**********" at bounding box center [596, 298] width 381 height 56
click at [754, 277] on textarea "**********" at bounding box center [596, 298] width 381 height 56
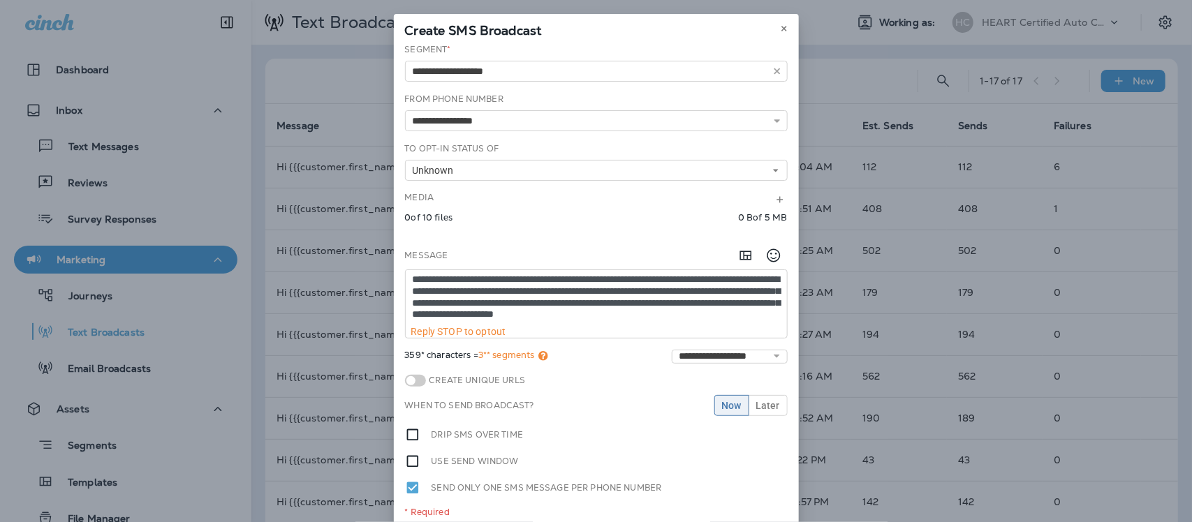
click at [582, 293] on textarea "**********" at bounding box center [596, 298] width 381 height 56
click at [567, 305] on textarea "**********" at bounding box center [596, 298] width 381 height 56
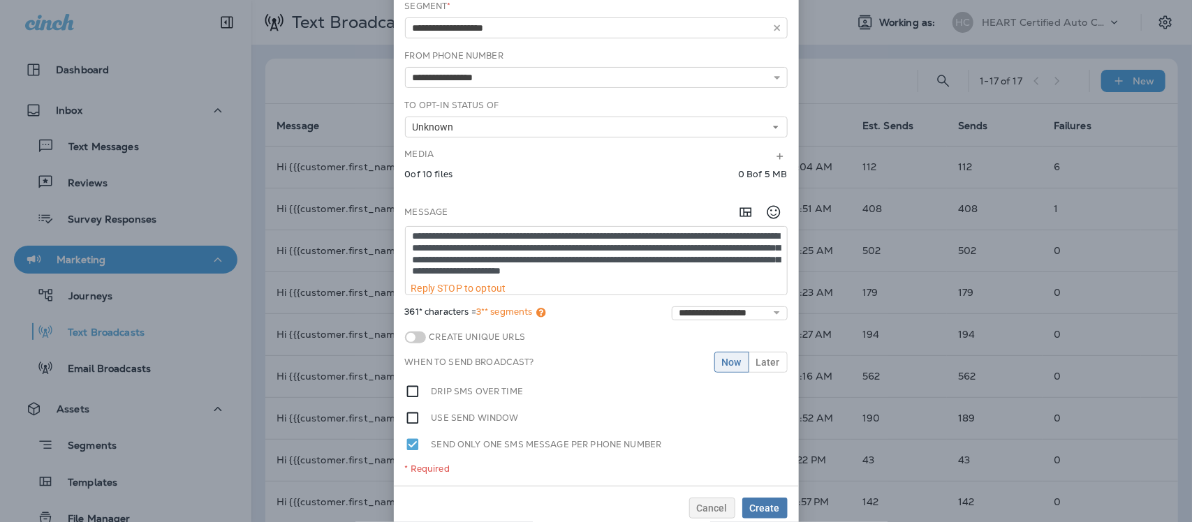
scroll to position [65, 0]
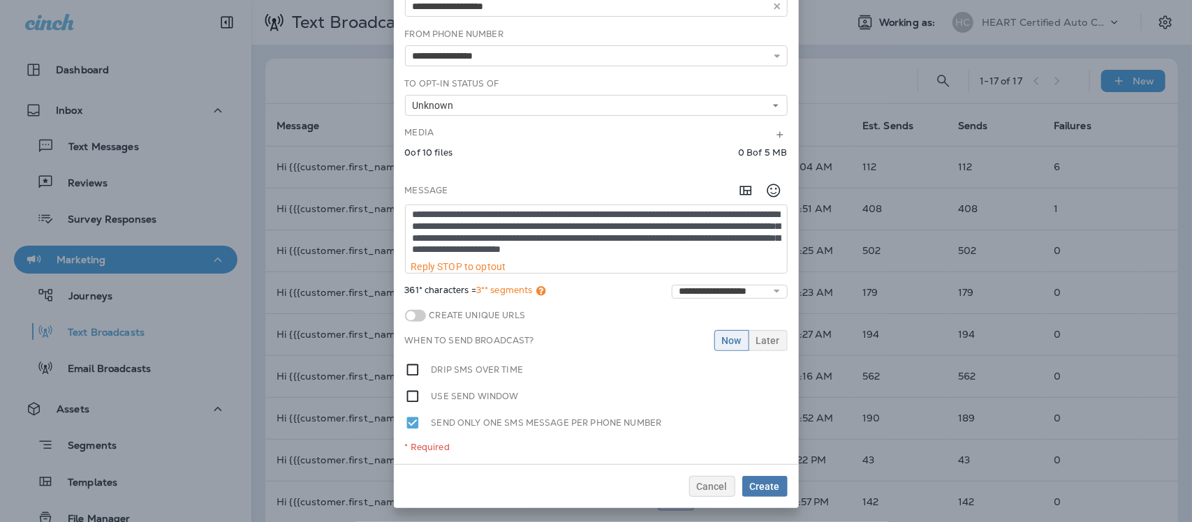
type textarea "**********"
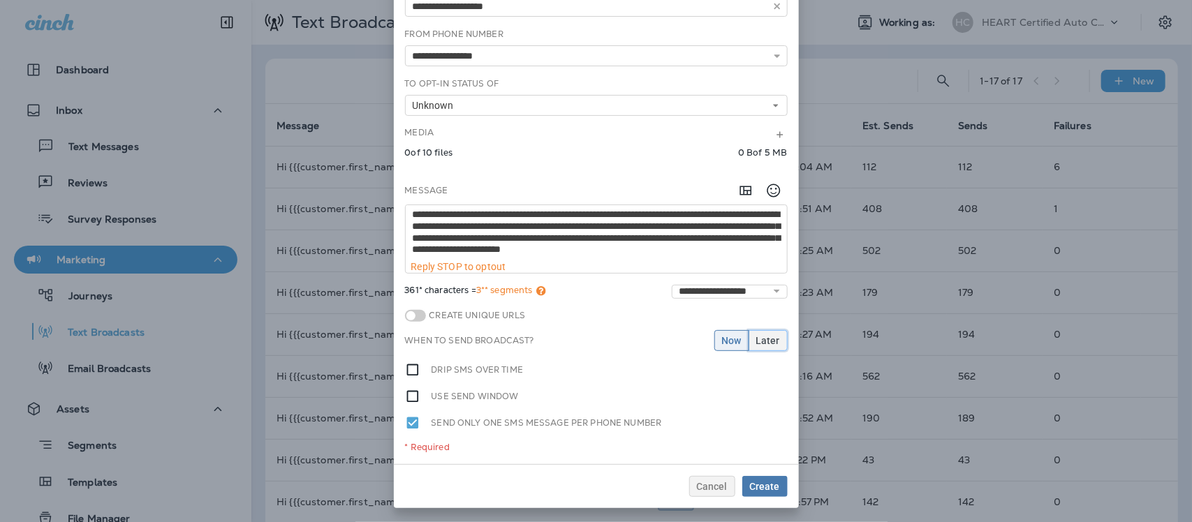
click at [762, 344] on span "Later" at bounding box center [768, 341] width 24 height 10
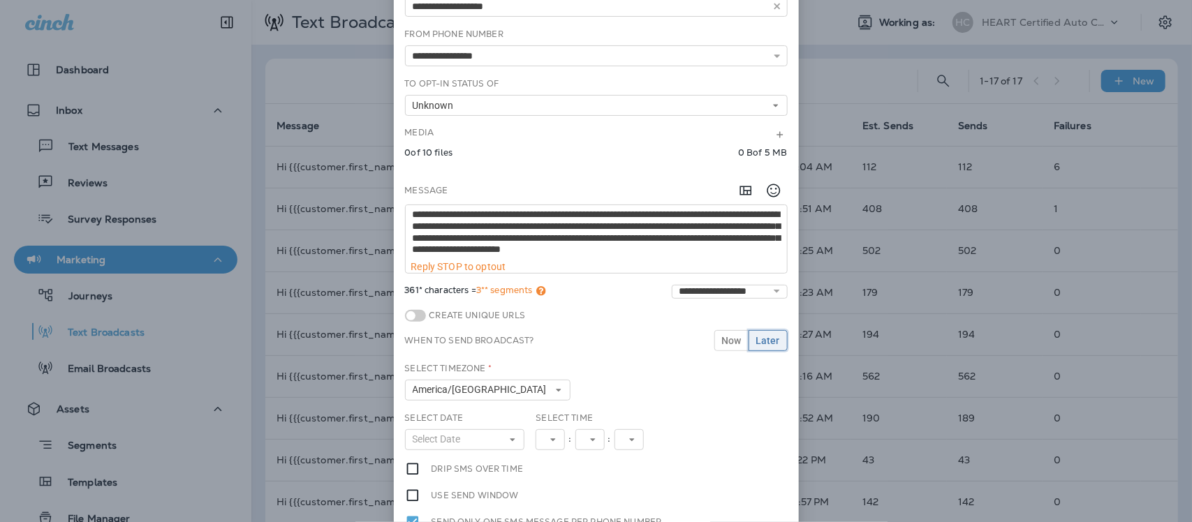
scroll to position [152, 0]
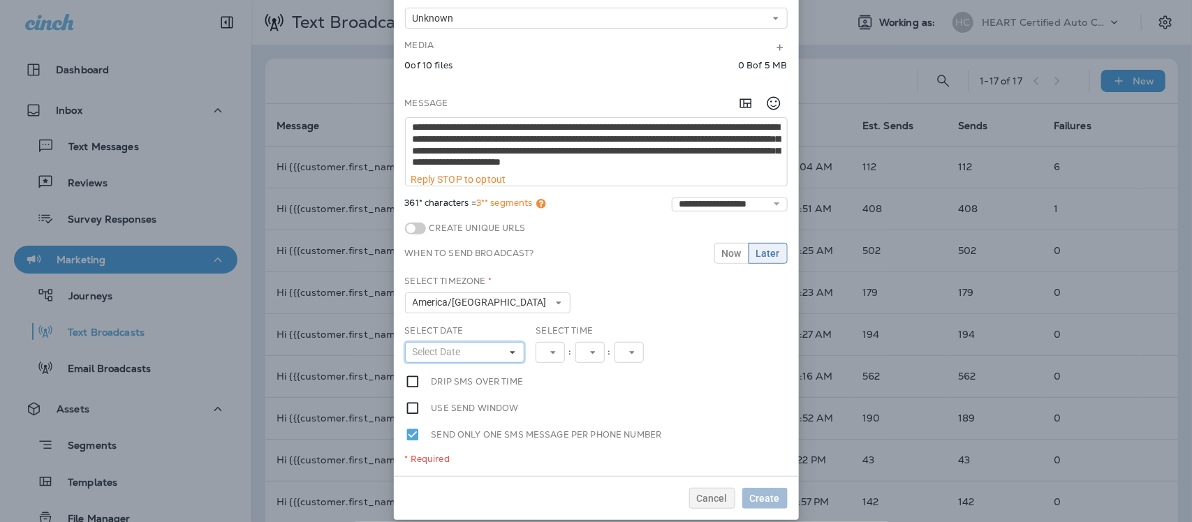
click at [509, 356] on icon at bounding box center [513, 353] width 8 height 8
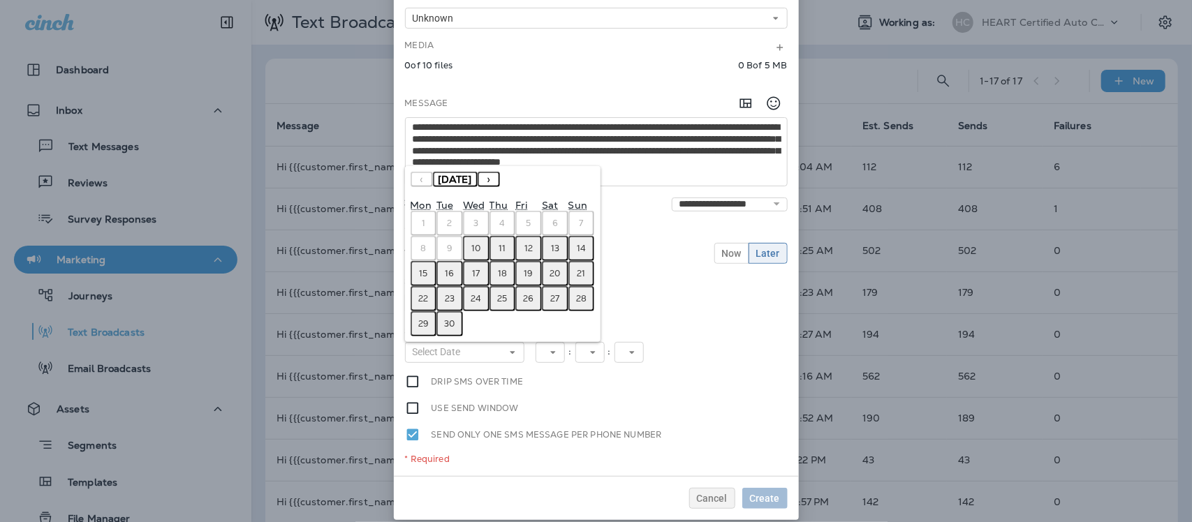
click at [471, 252] on abbr "10" at bounding box center [475, 248] width 9 height 11
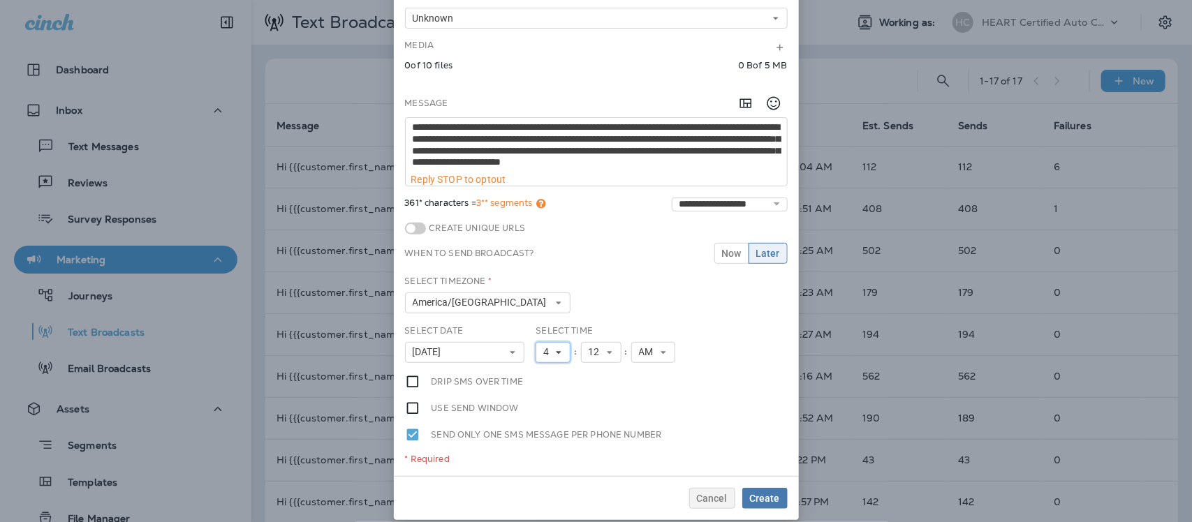
click at [555, 351] on icon at bounding box center [559, 353] width 8 height 8
click at [538, 287] on link "9" at bounding box center [553, 292] width 35 height 17
click at [606, 351] on icon at bounding box center [610, 353] width 8 height 8
click at [599, 161] on link "00" at bounding box center [601, 158] width 41 height 17
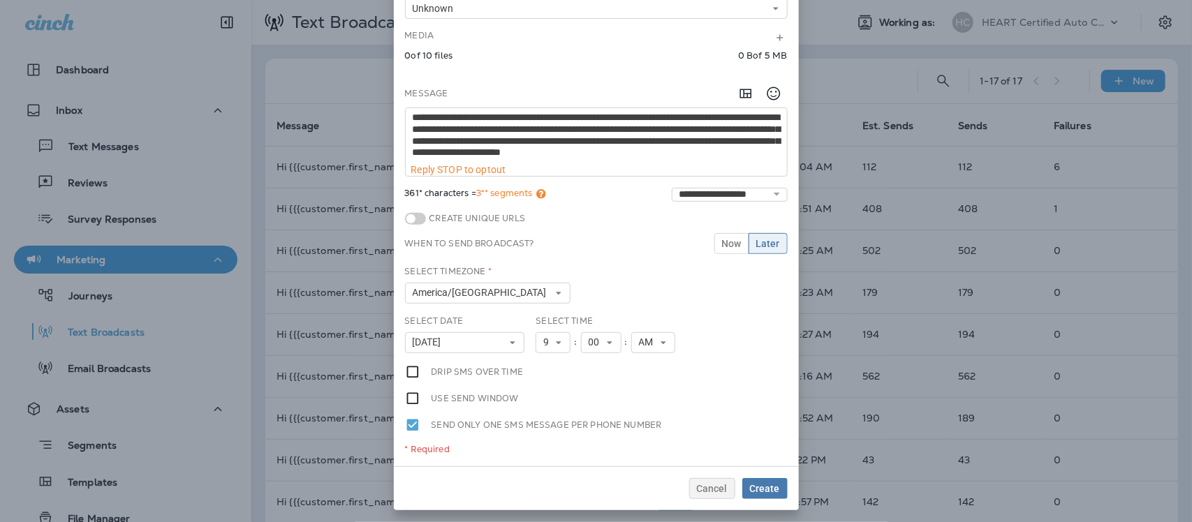
scroll to position [165, 0]
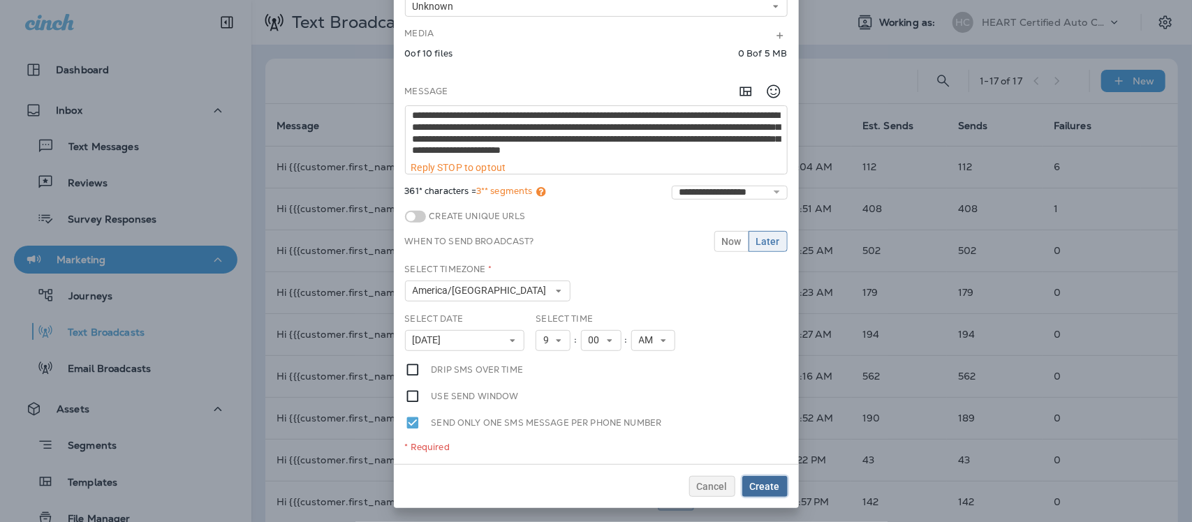
click at [753, 488] on span "Create" at bounding box center [765, 487] width 30 height 10
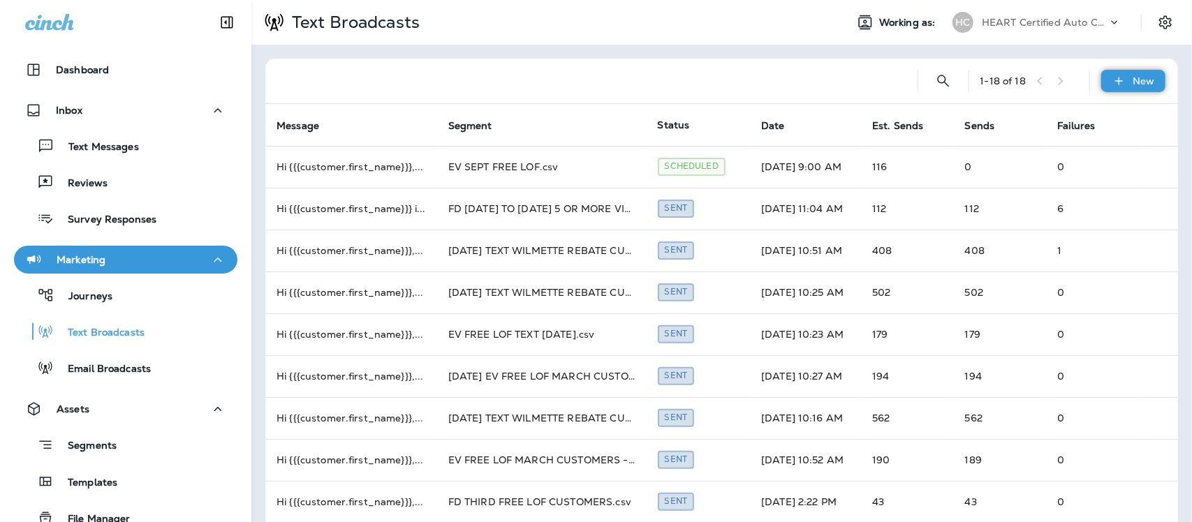
click at [1134, 82] on p "New" at bounding box center [1145, 80] width 22 height 11
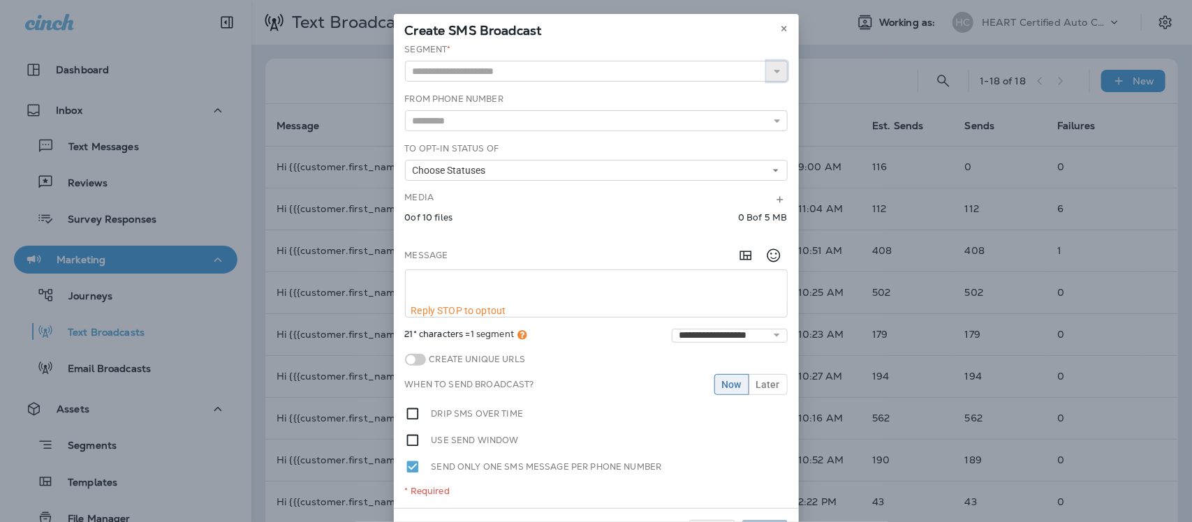
click at [773, 72] on icon "button" at bounding box center [778, 71] width 10 height 10
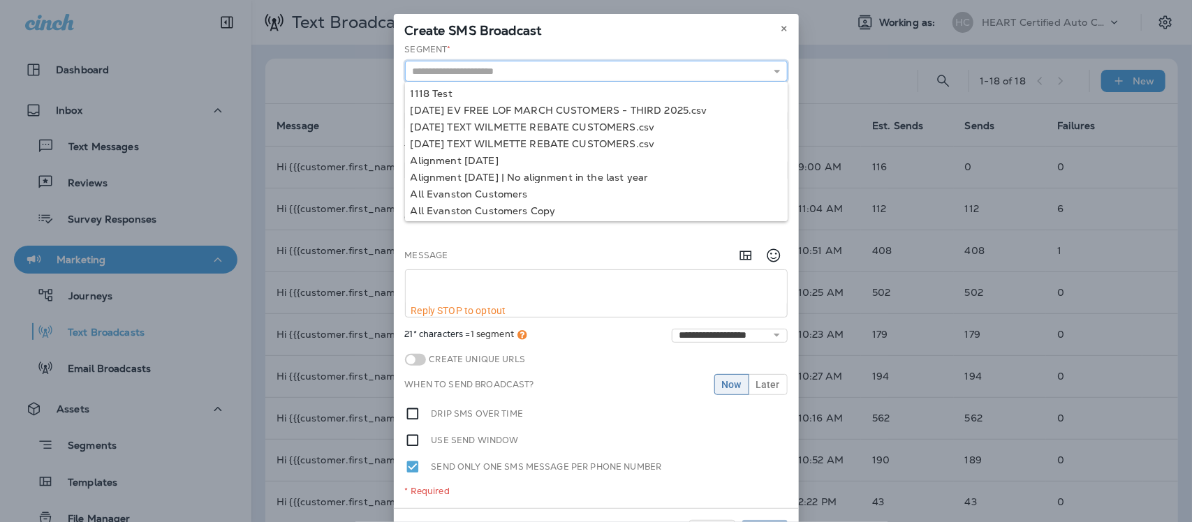
click at [685, 71] on input "text" at bounding box center [596, 71] width 383 height 21
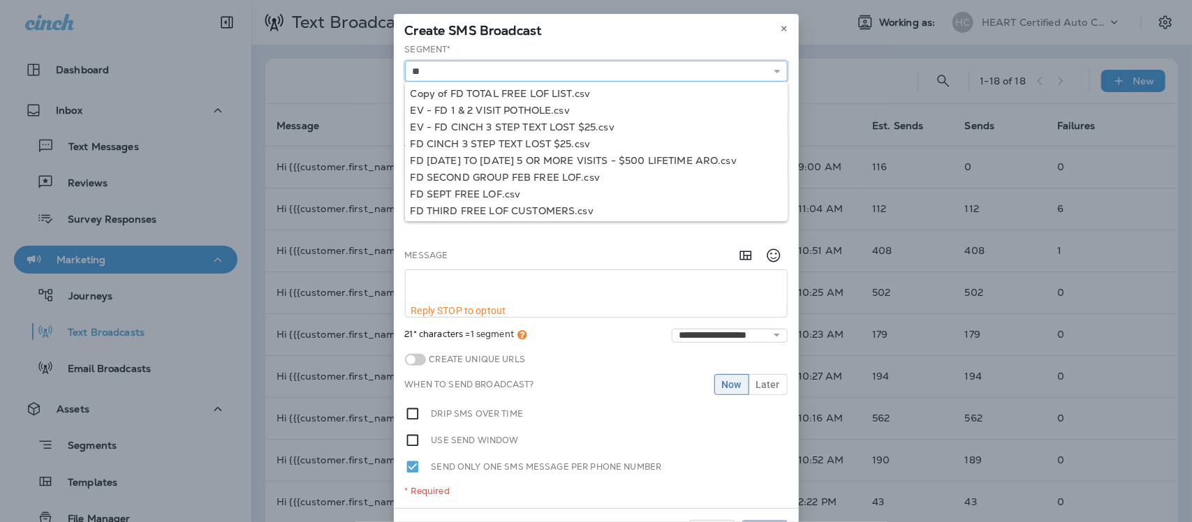
type input "*"
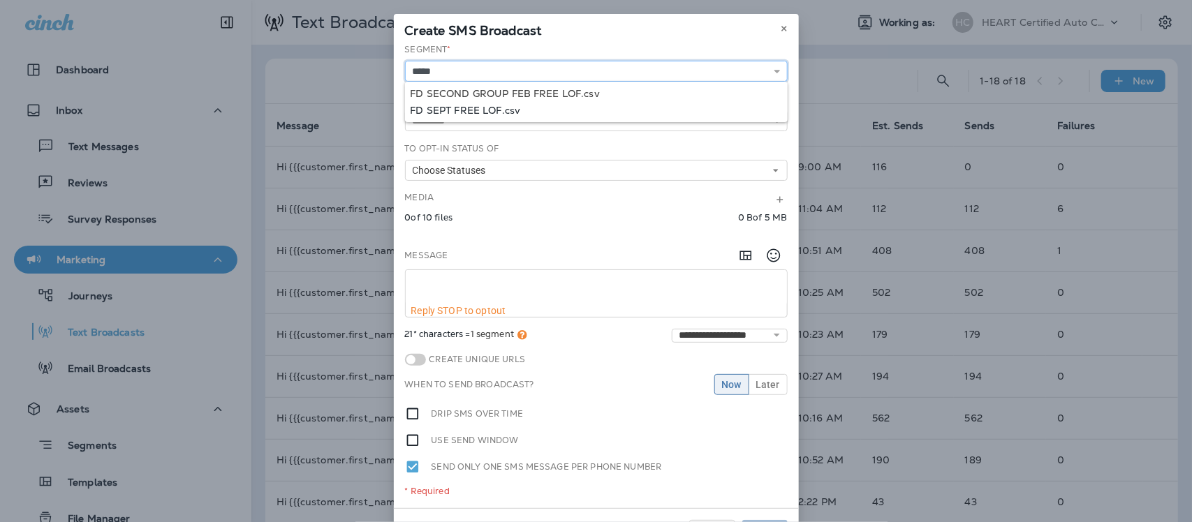
type input "**********"
click at [473, 112] on div "**********" at bounding box center [596, 275] width 405 height 465
click at [774, 121] on use at bounding box center [777, 120] width 6 height 3
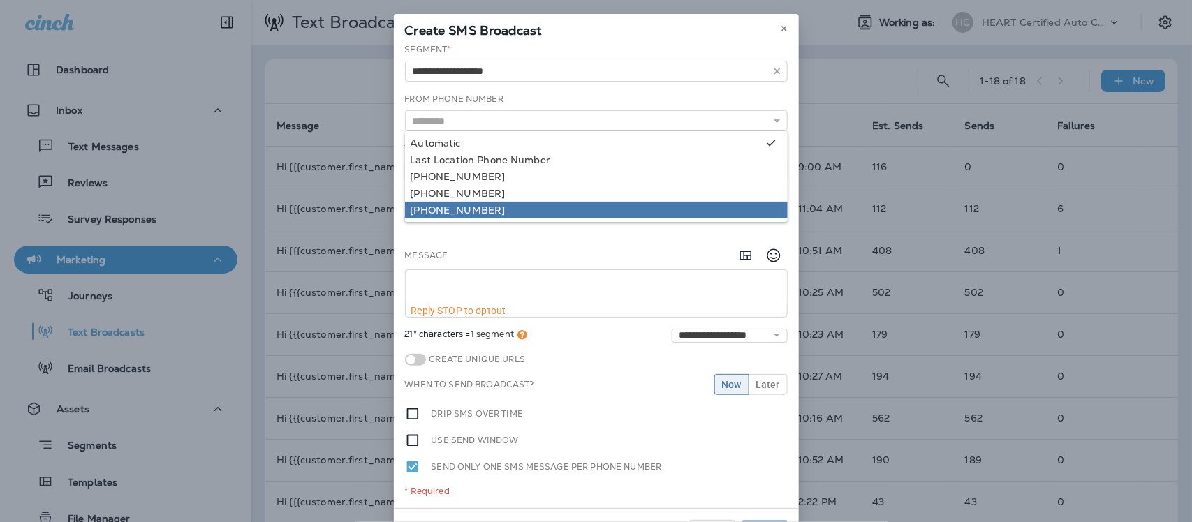
type input "**********"
click at [533, 212] on div "**********" at bounding box center [596, 275] width 405 height 465
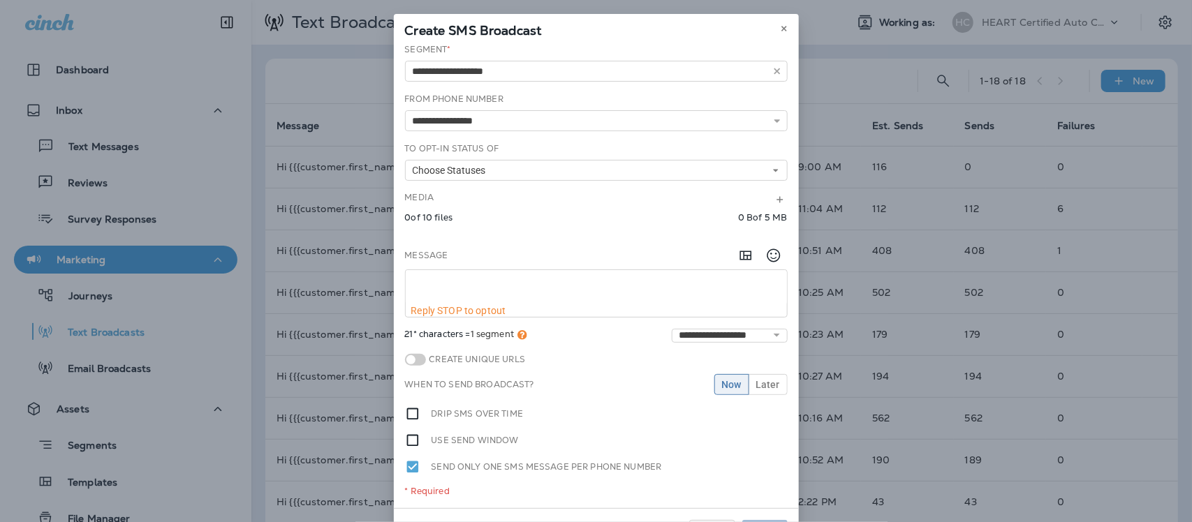
click at [498, 286] on textarea at bounding box center [596, 287] width 381 height 35
paste textarea "**********"
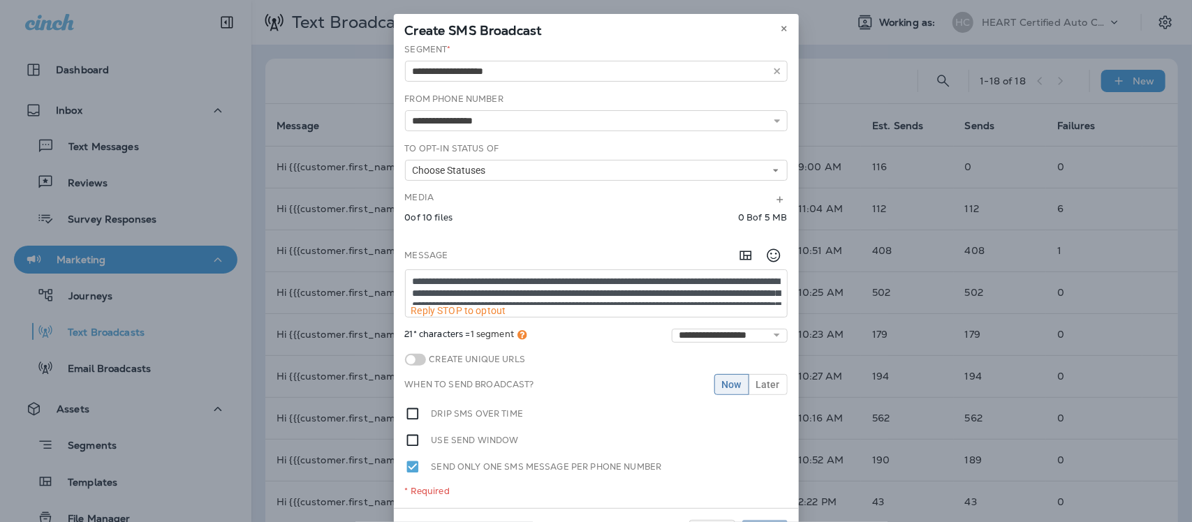
scroll to position [8, 0]
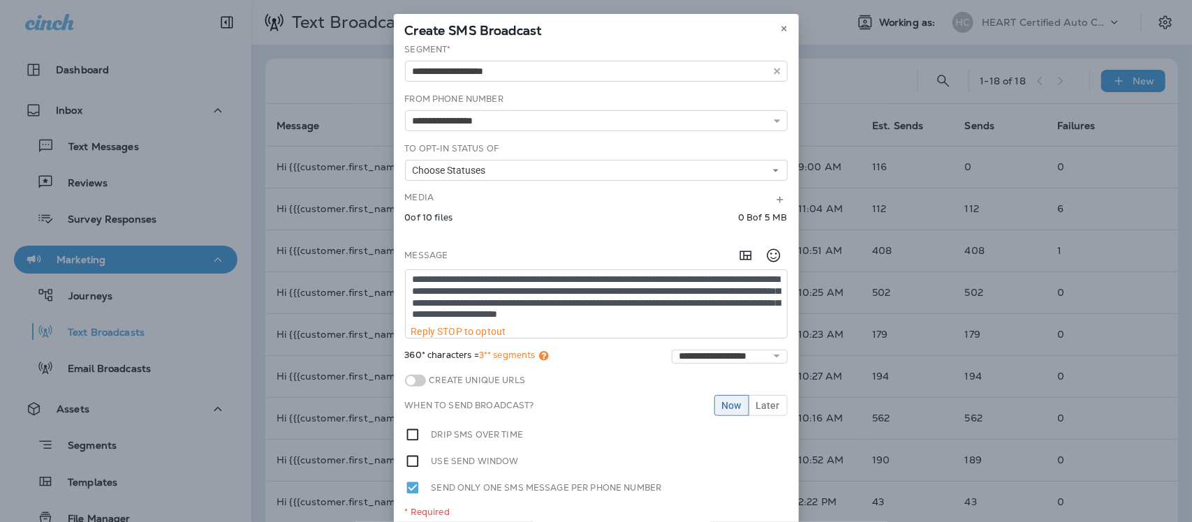
click at [578, 274] on textarea "**********" at bounding box center [596, 298] width 381 height 56
click at [716, 278] on textarea "**********" at bounding box center [596, 298] width 381 height 56
click at [564, 287] on textarea "**********" at bounding box center [596, 298] width 381 height 56
click at [536, 300] on textarea "**********" at bounding box center [596, 298] width 381 height 56
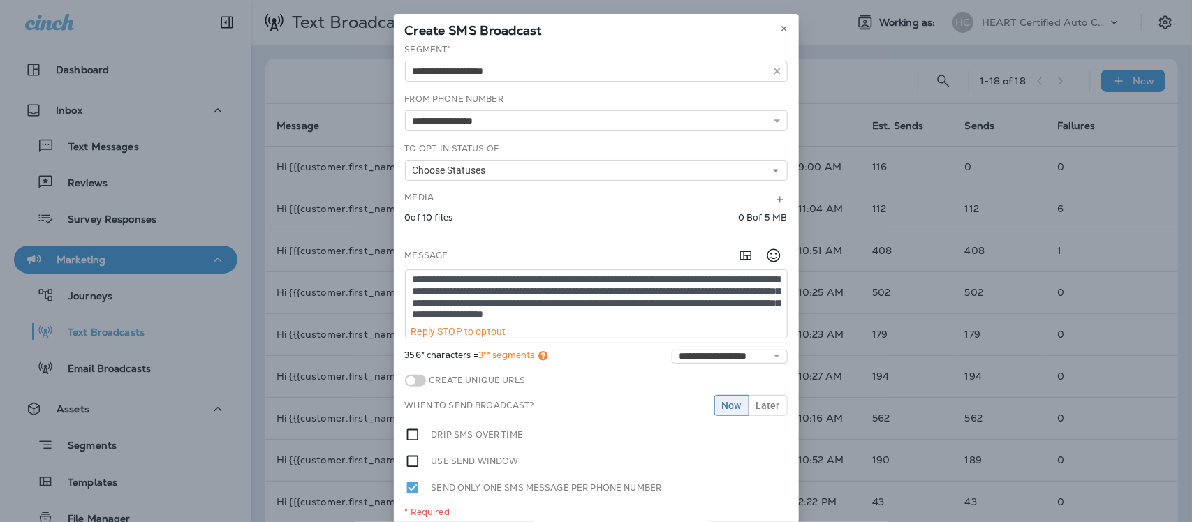
type textarea "**********"
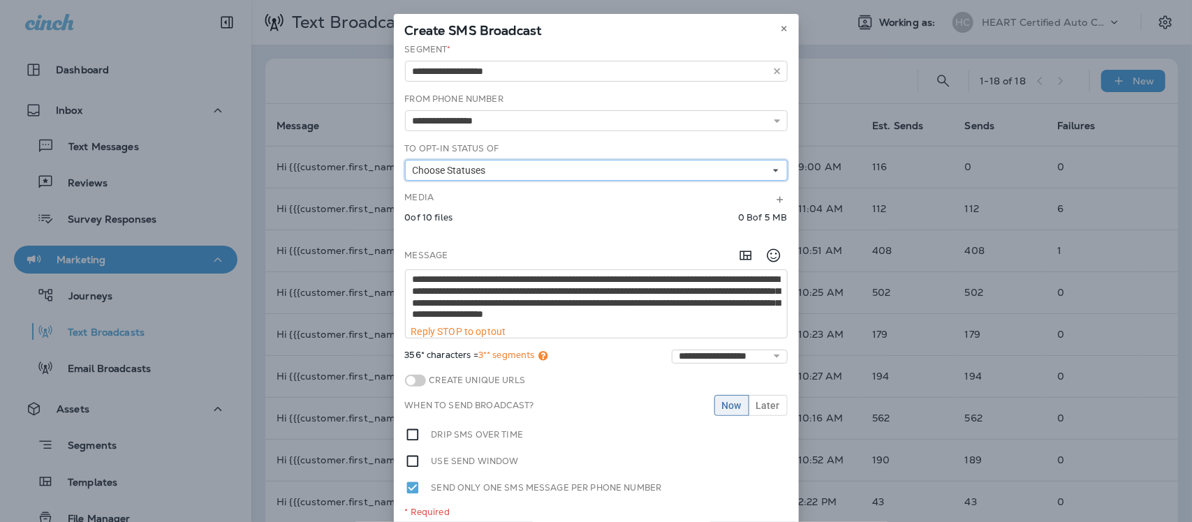
click at [770, 175] on button "Choose Statuses" at bounding box center [596, 170] width 383 height 21
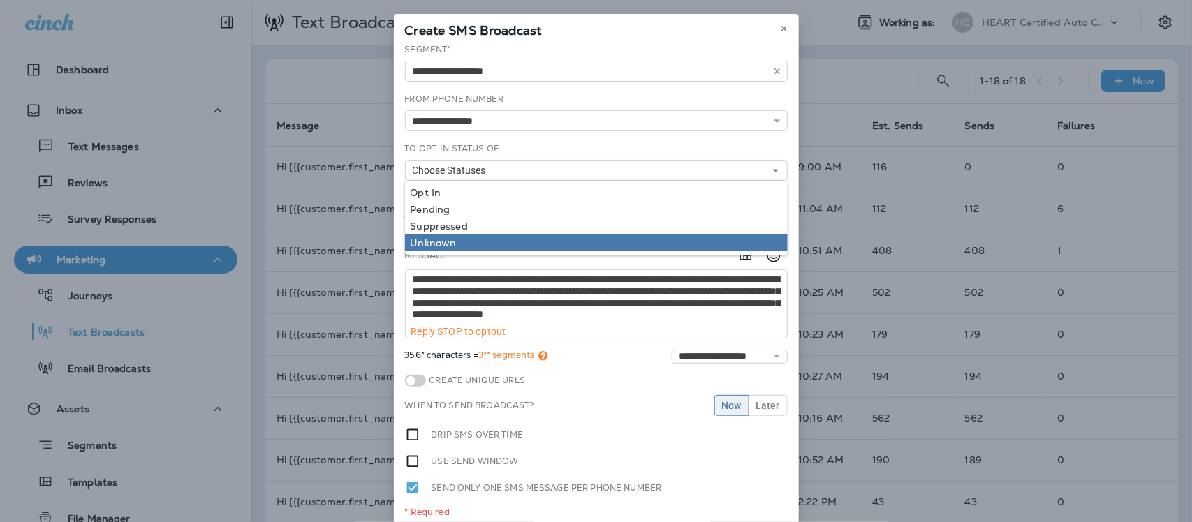
click at [453, 242] on div "Unknown" at bounding box center [597, 242] width 372 height 11
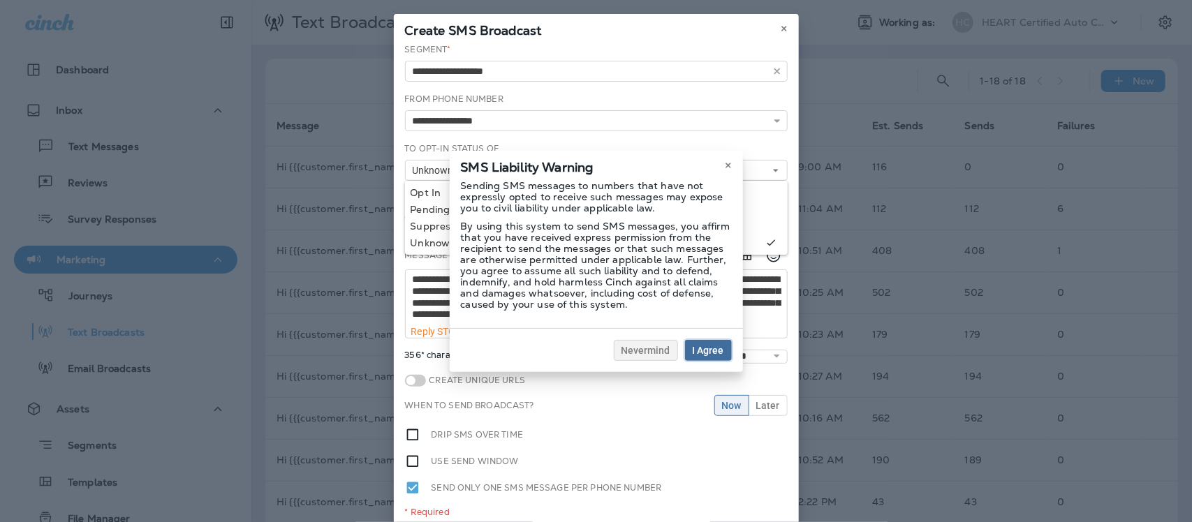
click at [717, 347] on span "I Agree" at bounding box center [708, 351] width 31 height 10
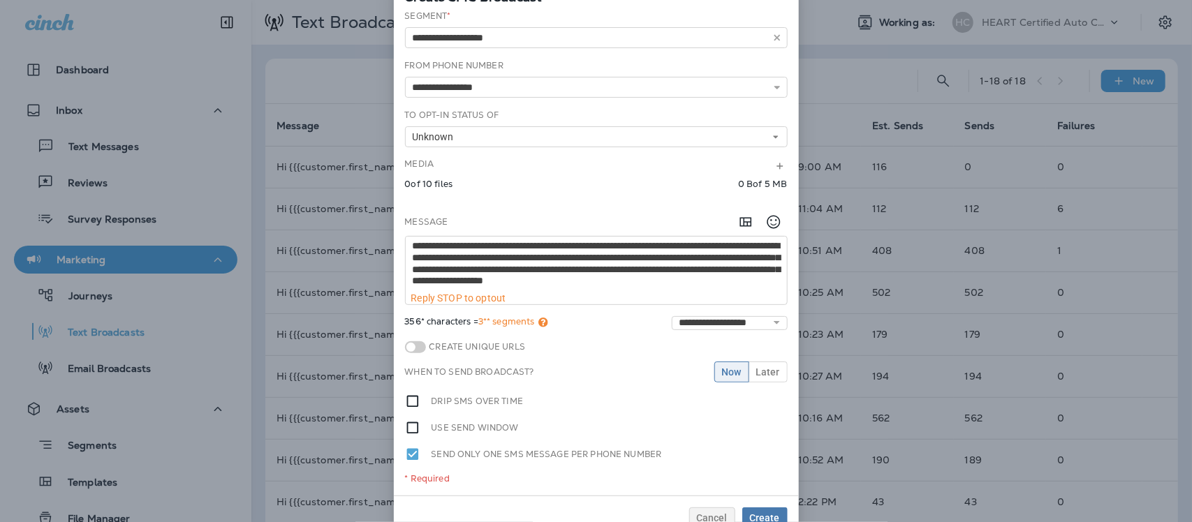
scroll to position [65, 0]
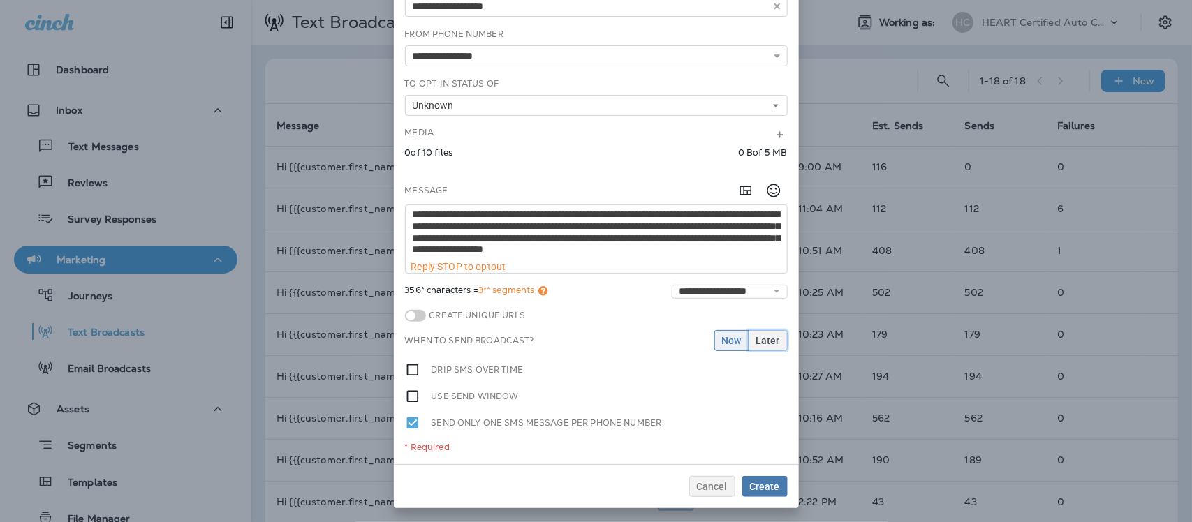
click at [763, 337] on span "Later" at bounding box center [768, 341] width 24 height 10
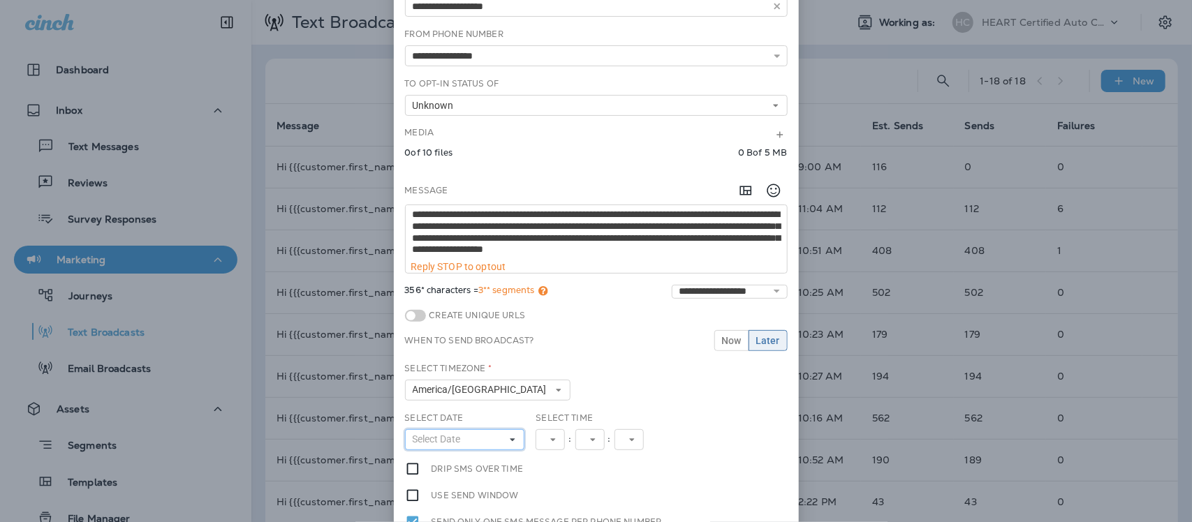
click at [509, 442] on icon at bounding box center [513, 440] width 8 height 8
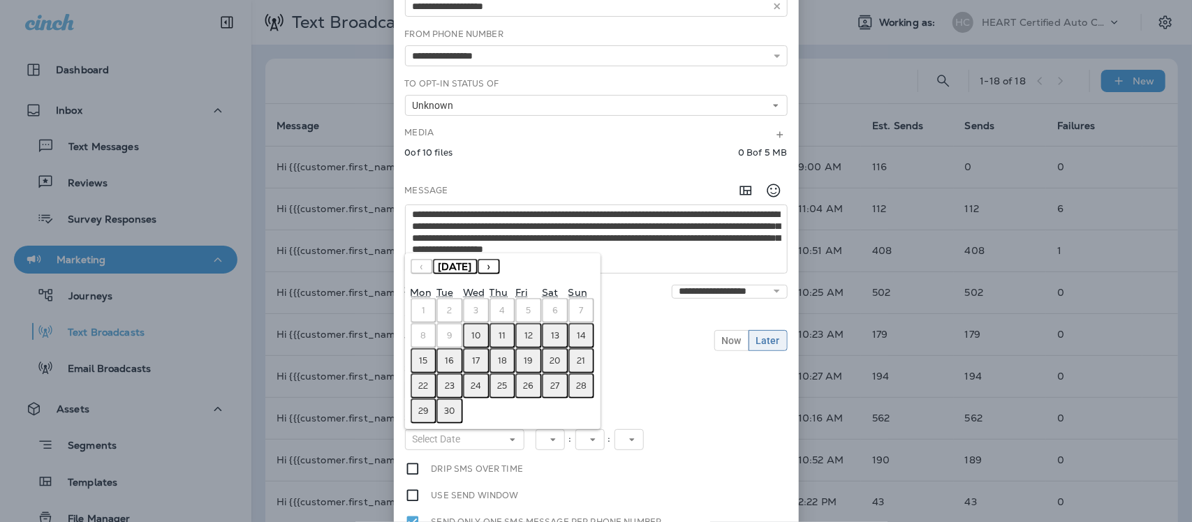
click at [471, 341] on abbr "10" at bounding box center [475, 335] width 9 height 11
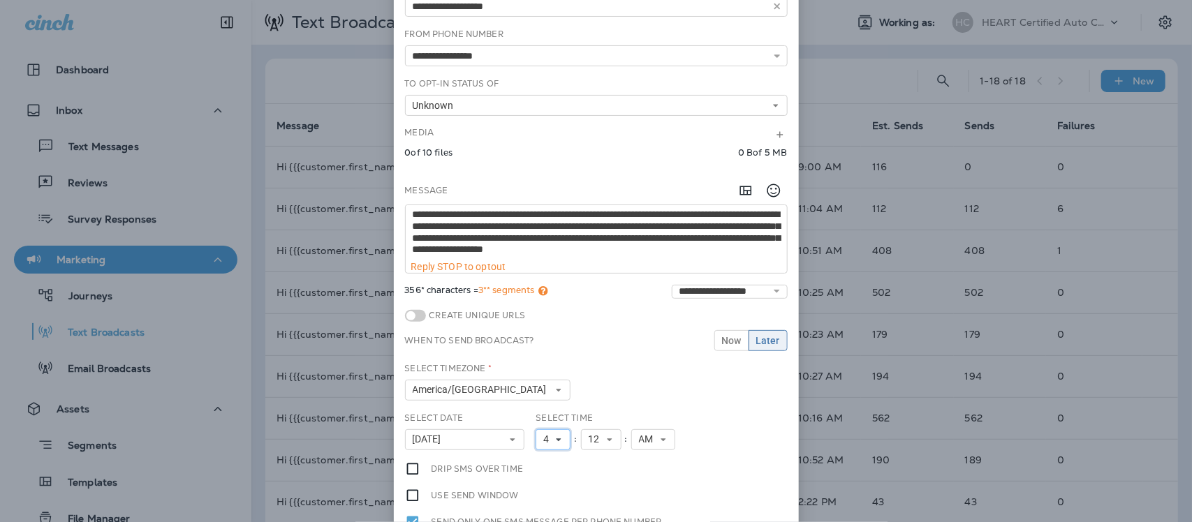
click at [555, 442] on icon at bounding box center [559, 440] width 8 height 8
click at [539, 382] on link "9" at bounding box center [553, 380] width 35 height 17
click at [606, 442] on icon at bounding box center [610, 440] width 8 height 8
click at [587, 246] on link "00" at bounding box center [601, 245] width 41 height 17
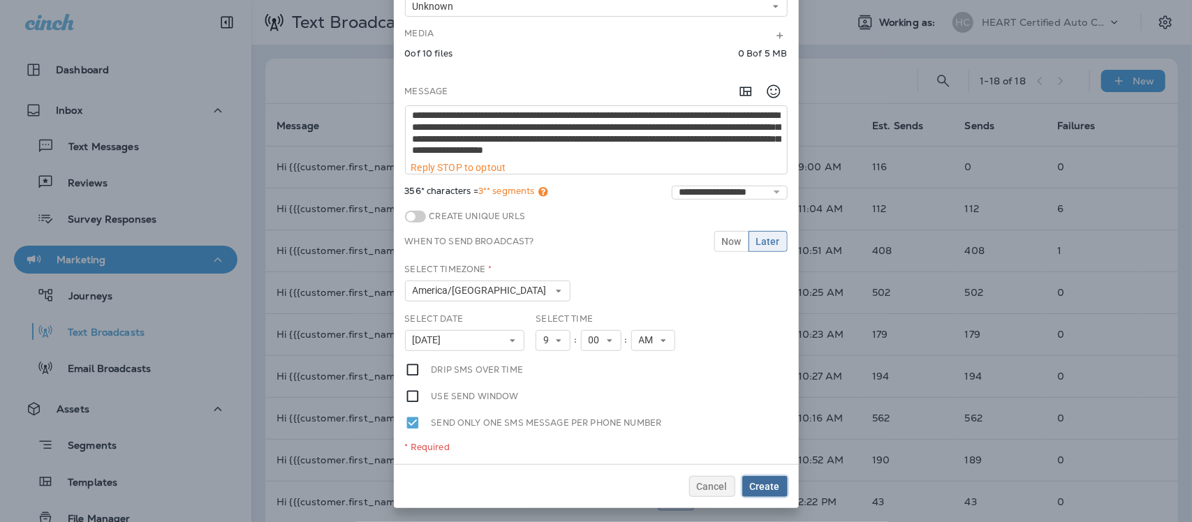
click at [758, 487] on span "Create" at bounding box center [765, 487] width 30 height 10
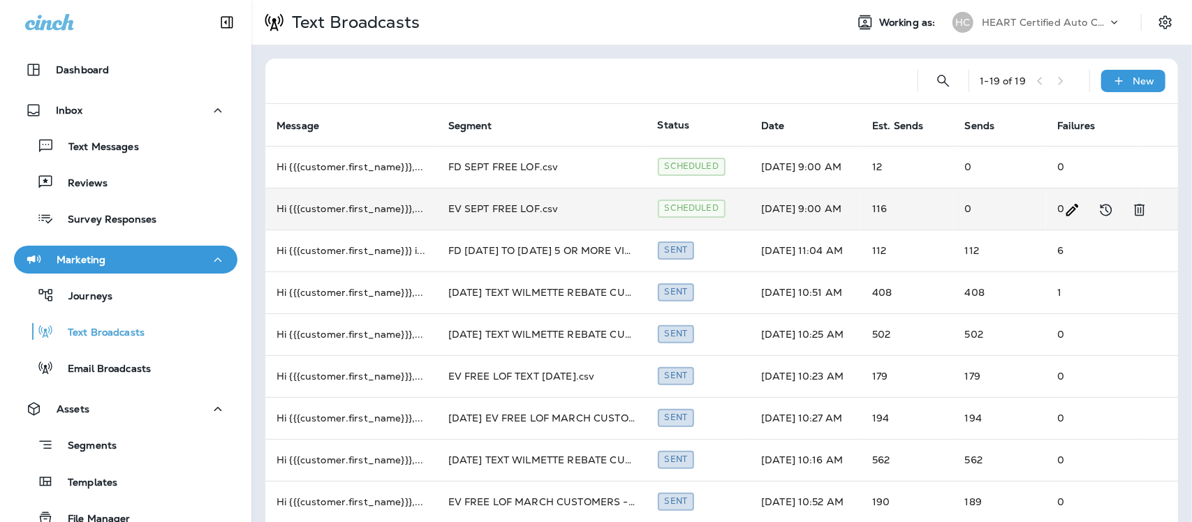
click at [519, 210] on td "EV SEPT FREE LOF.csv" at bounding box center [542, 209] width 210 height 42
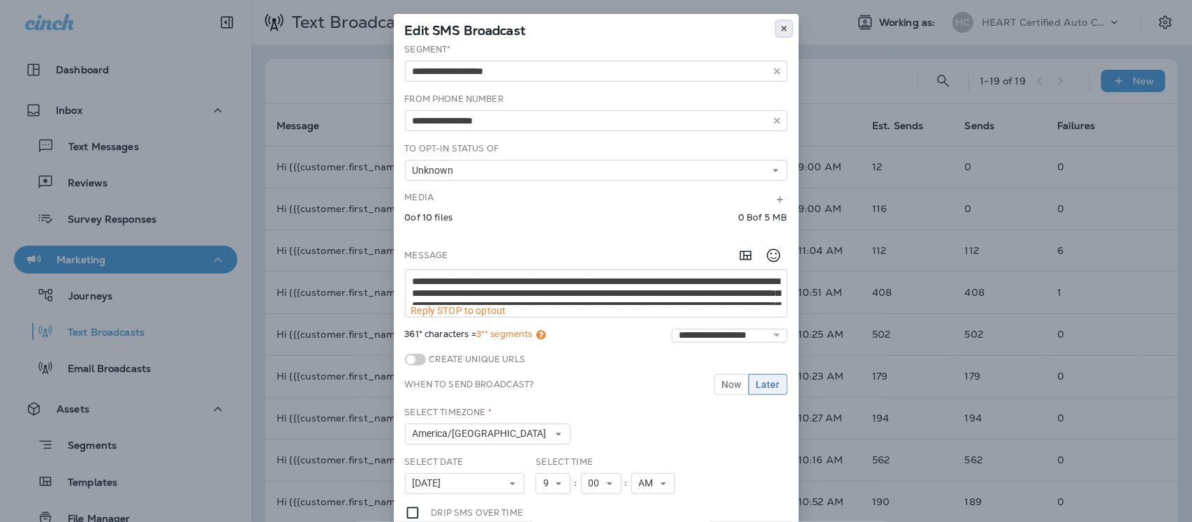
click at [782, 29] on button at bounding box center [784, 28] width 15 height 15
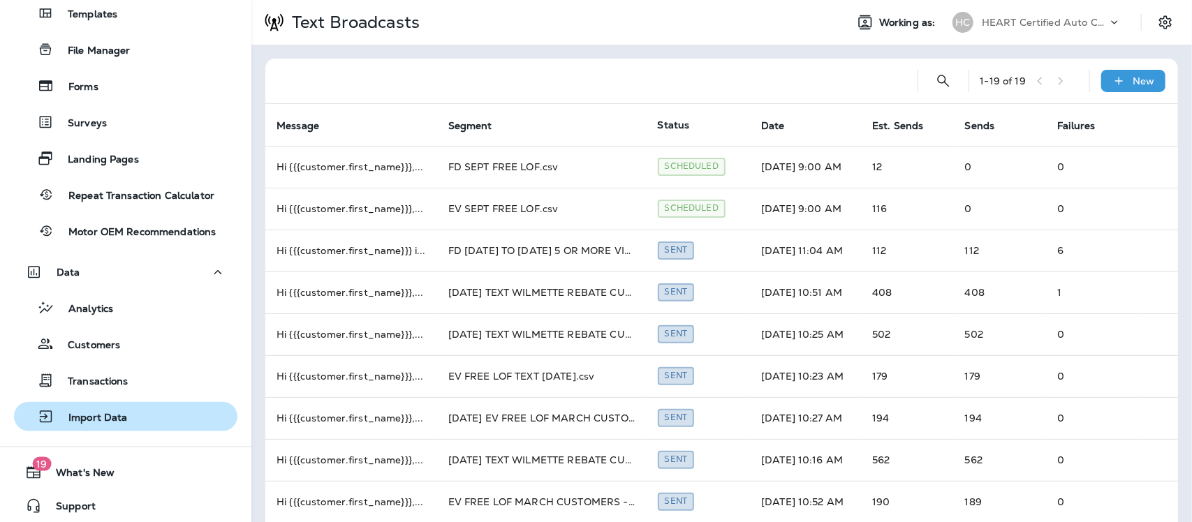
scroll to position [473, 0]
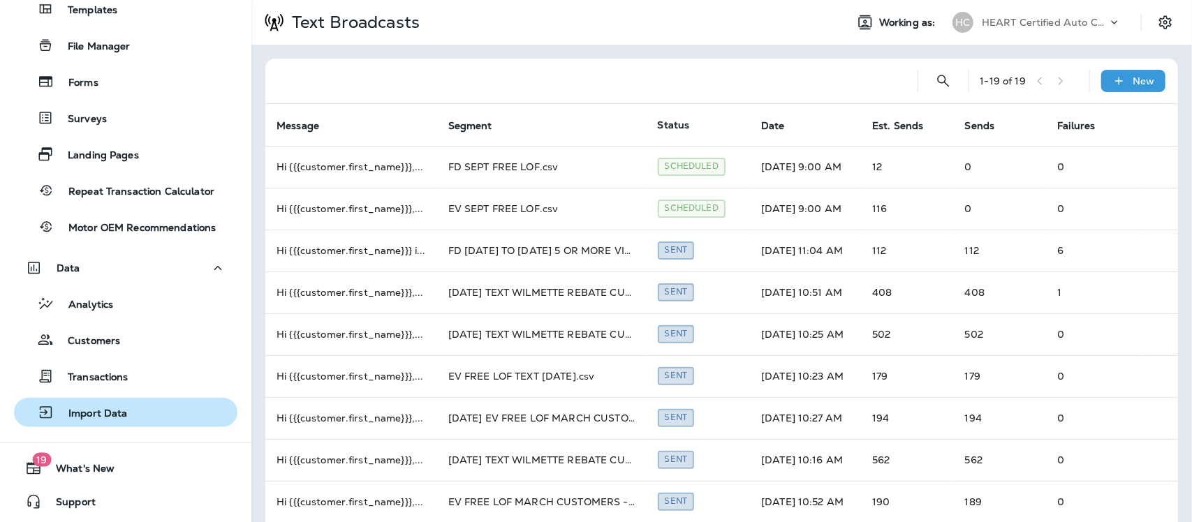
click at [124, 414] on p "Import Data" at bounding box center [90, 414] width 73 height 13
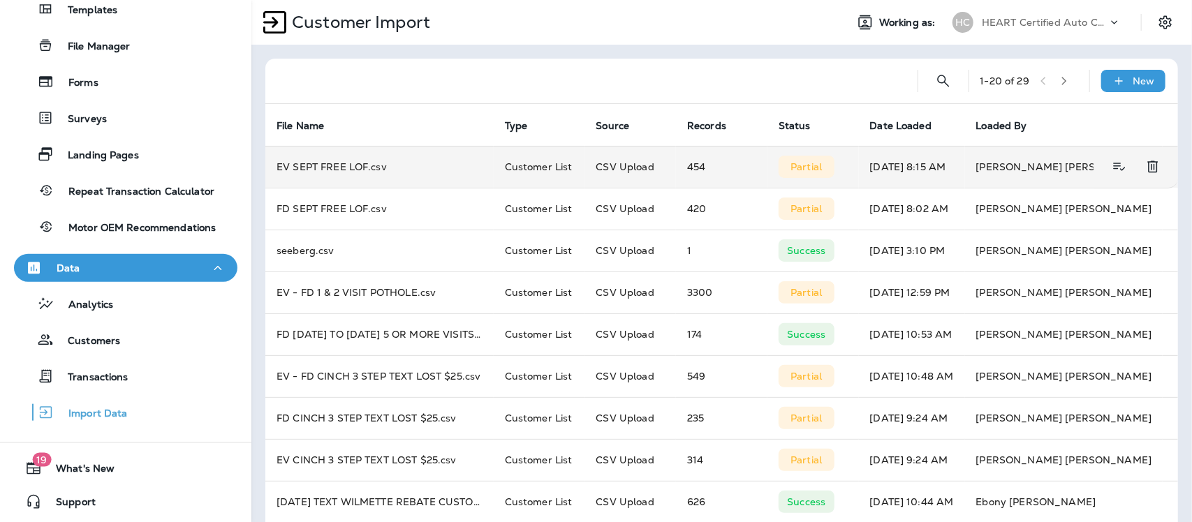
click at [808, 163] on p "Partial" at bounding box center [806, 166] width 31 height 11
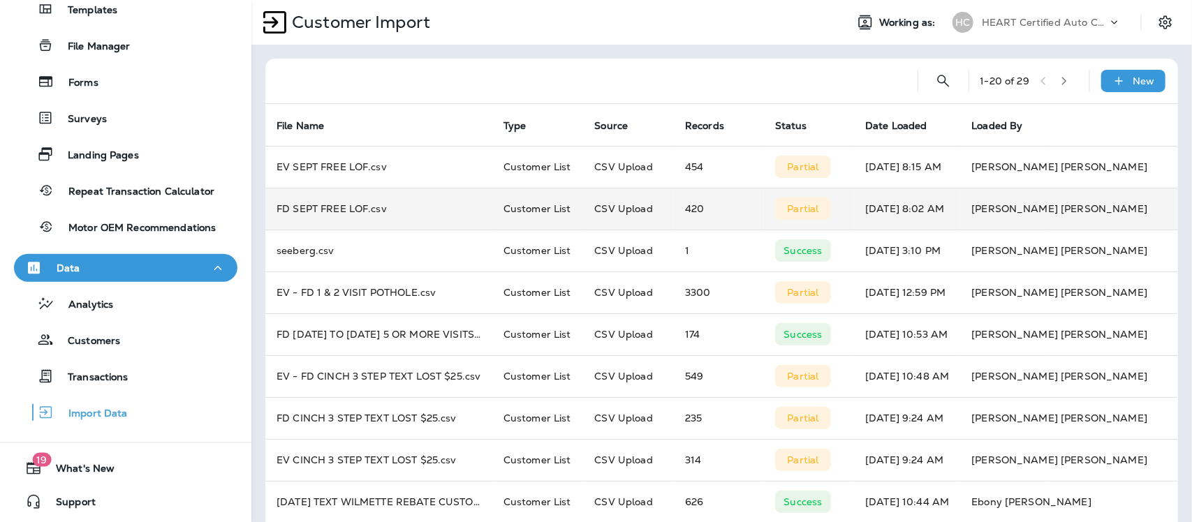
click at [356, 210] on td "FD SEPT FREE LOF.csv" at bounding box center [378, 209] width 227 height 42
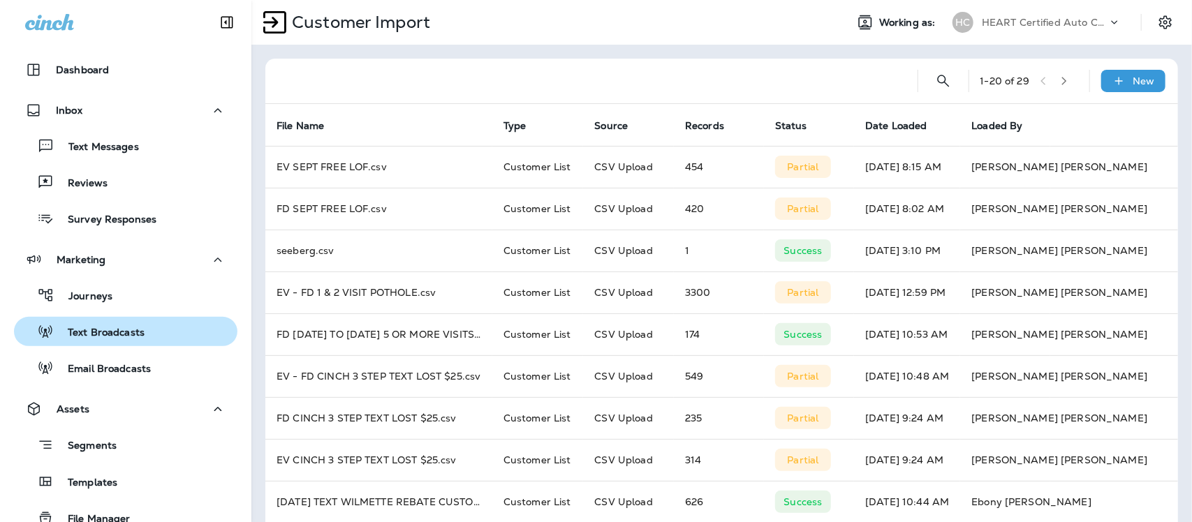
click at [116, 334] on p "Text Broadcasts" at bounding box center [99, 333] width 91 height 13
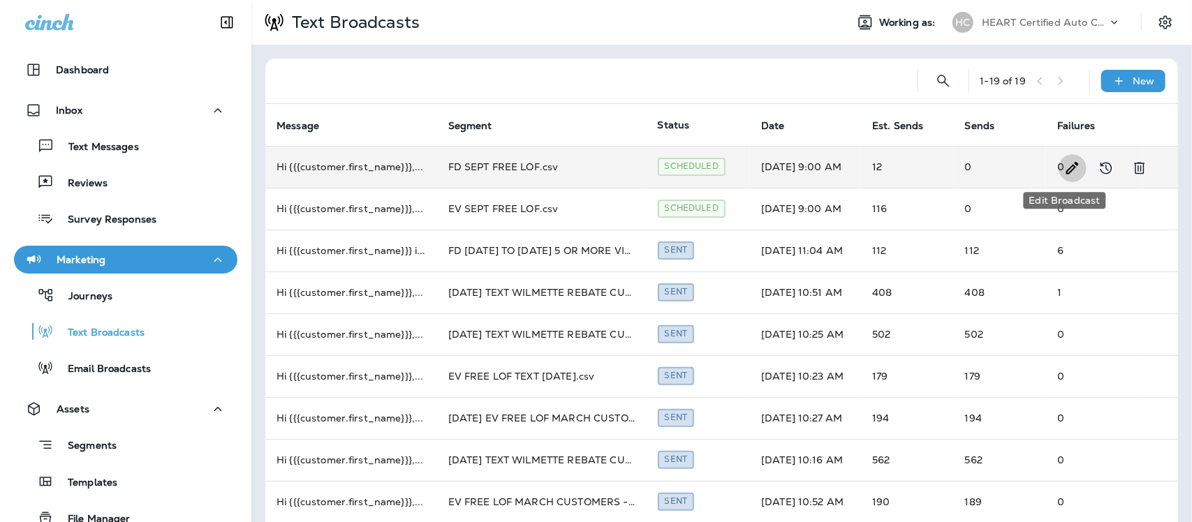
click at [1065, 166] on icon "Edit Broadcast" at bounding box center [1073, 168] width 17 height 17
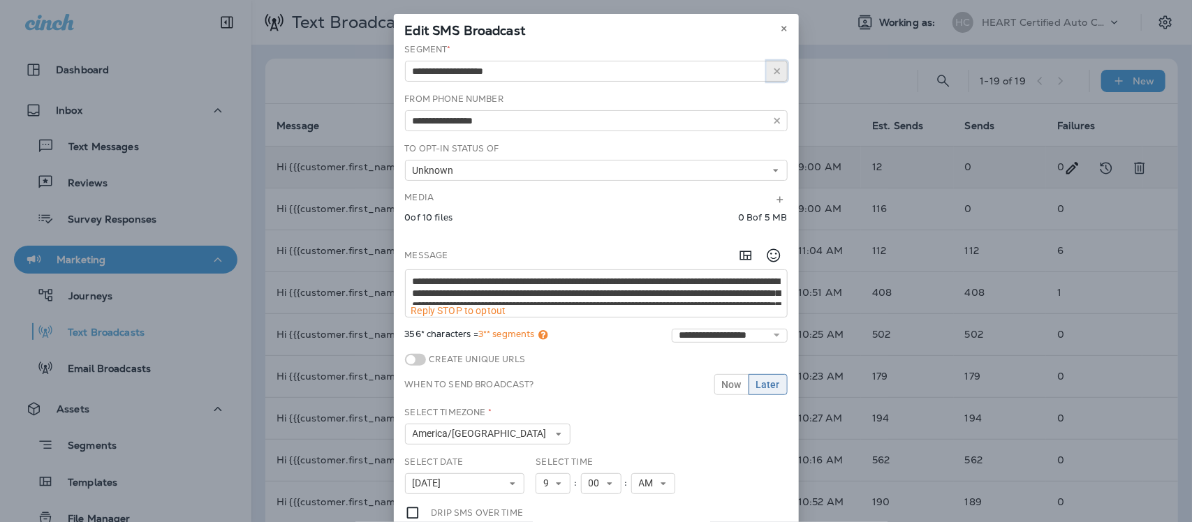
click at [773, 75] on icon "button" at bounding box center [778, 71] width 10 height 10
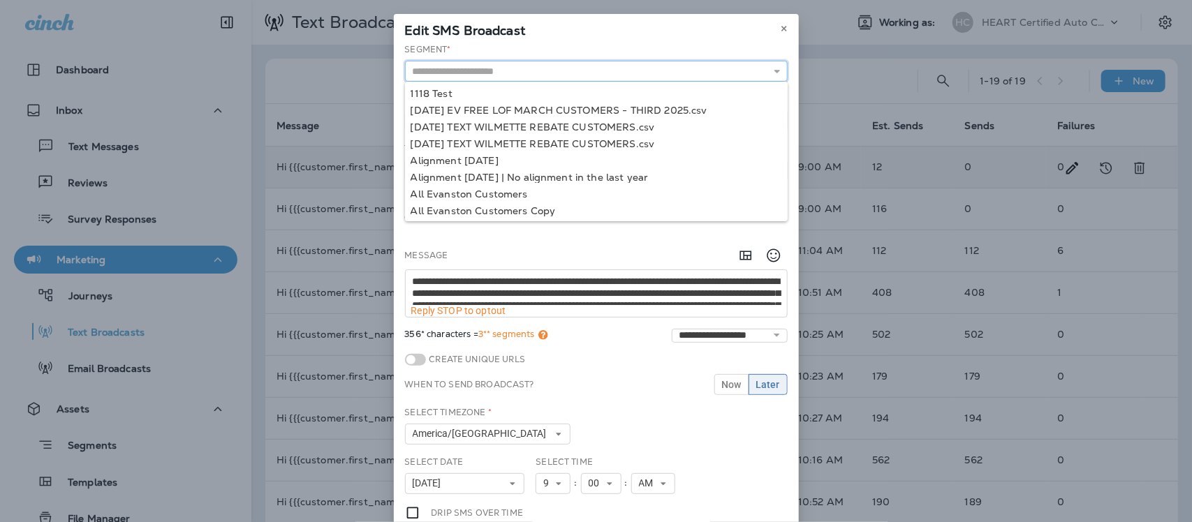
click at [665, 67] on input "text" at bounding box center [596, 71] width 383 height 21
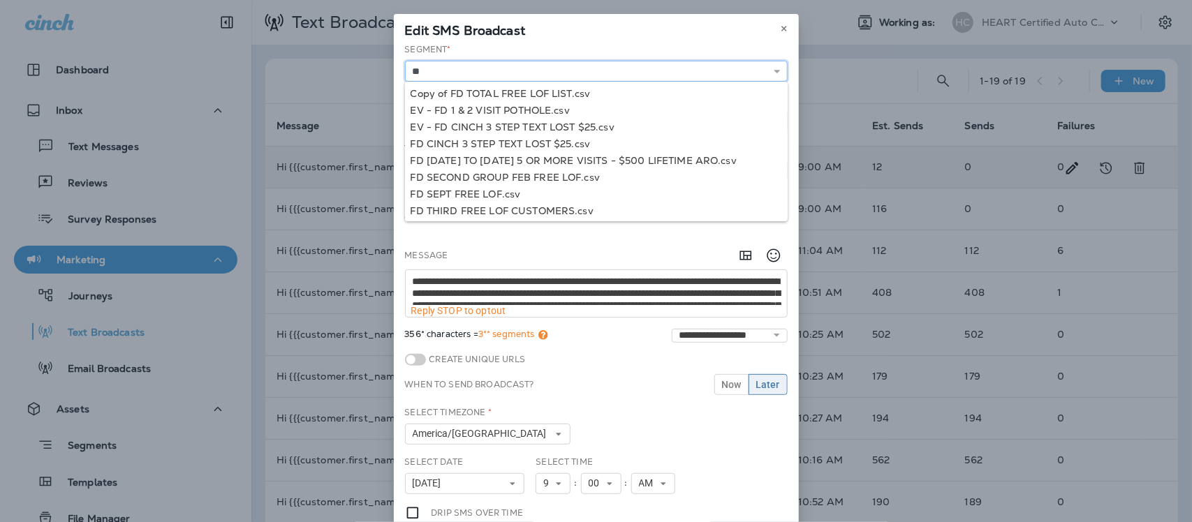
type input "*"
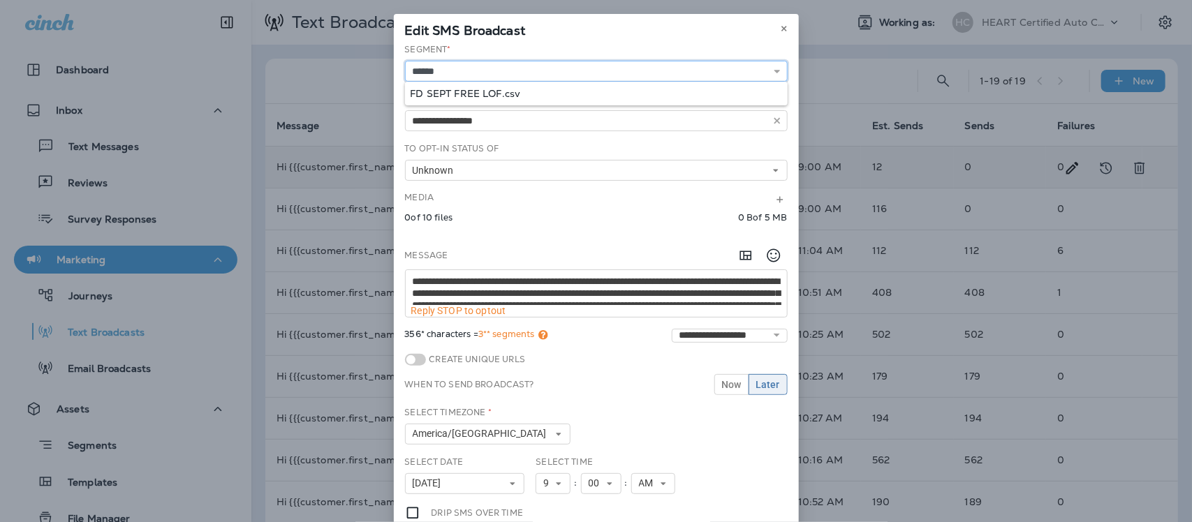
type input "**********"
click at [507, 95] on div "**********" at bounding box center [596, 325] width 405 height 564
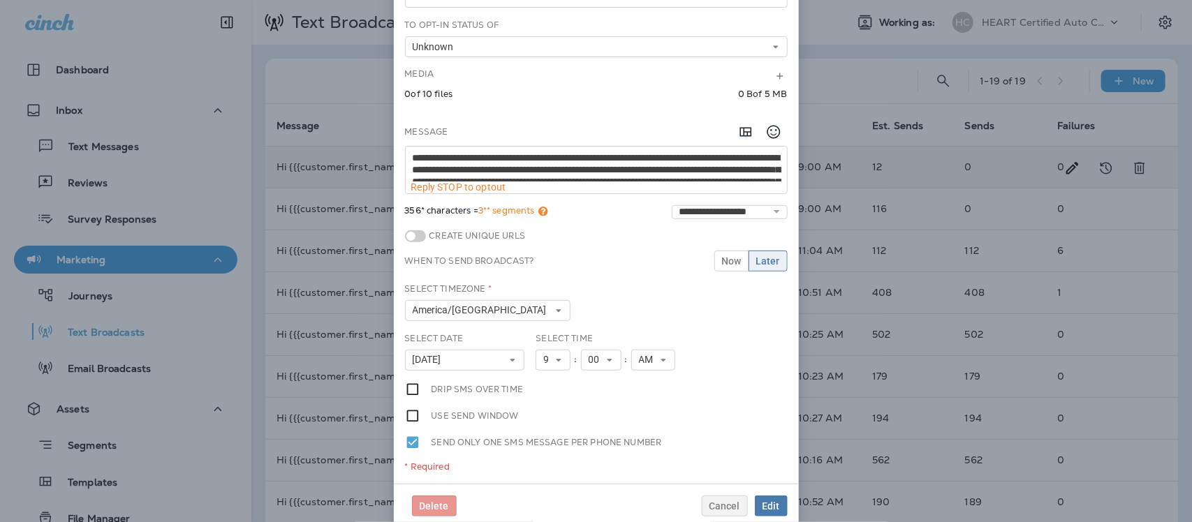
scroll to position [144, 0]
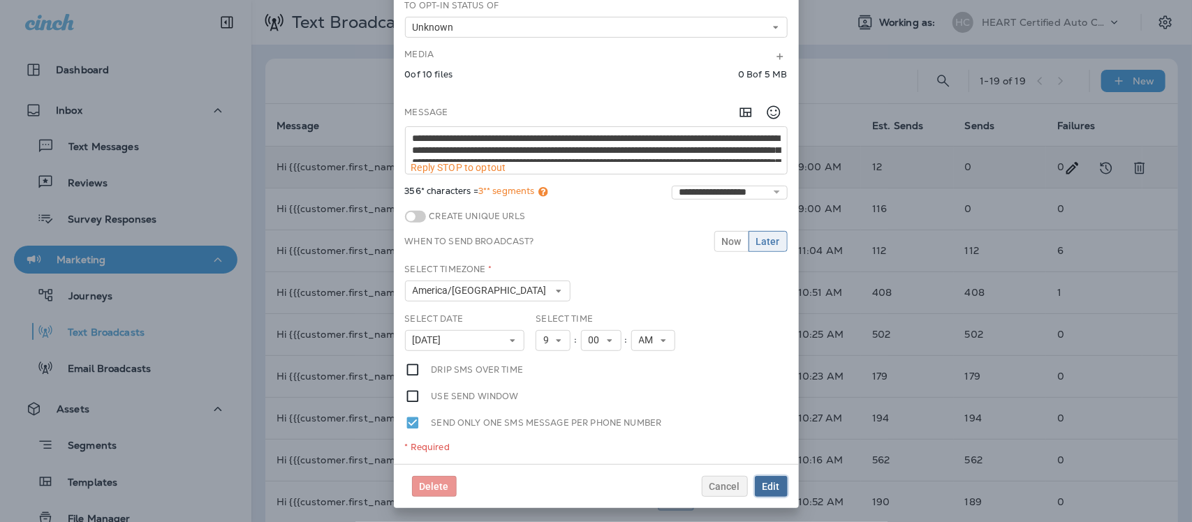
click at [763, 490] on span "Edit" at bounding box center [771, 487] width 17 height 10
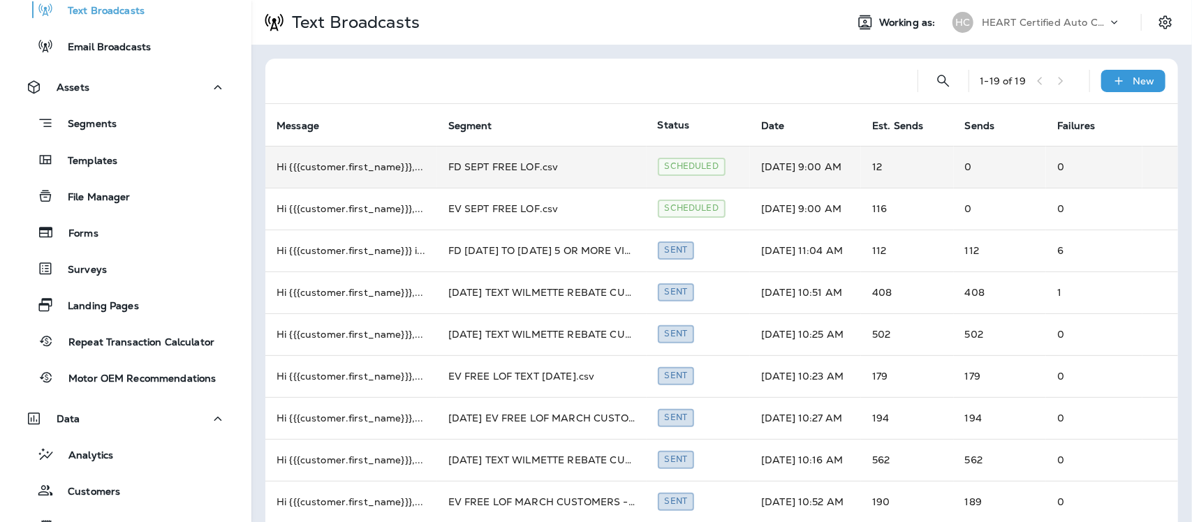
scroll to position [473, 0]
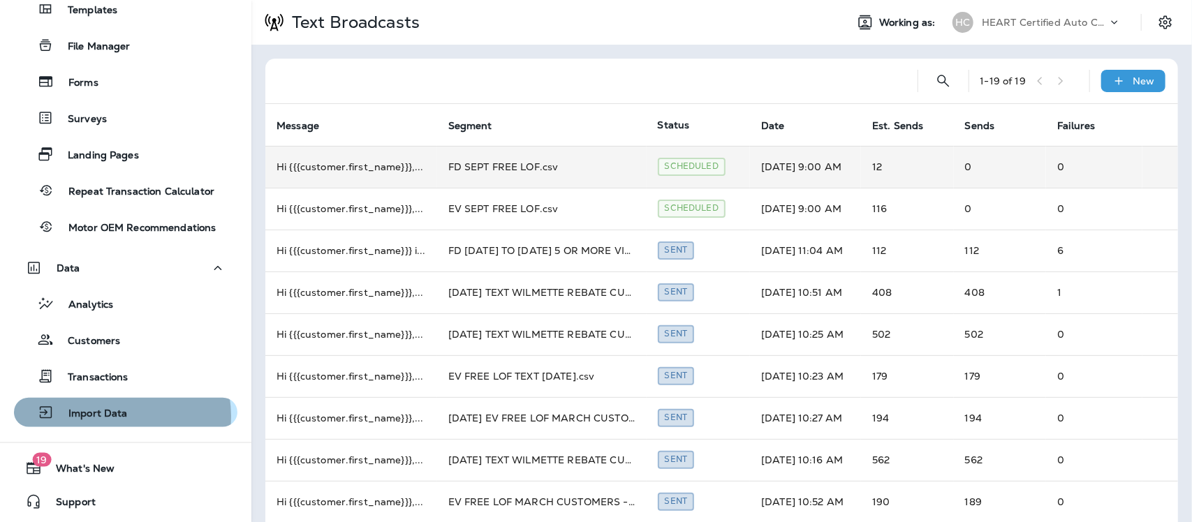
click at [103, 416] on p "Import Data" at bounding box center [90, 414] width 73 height 13
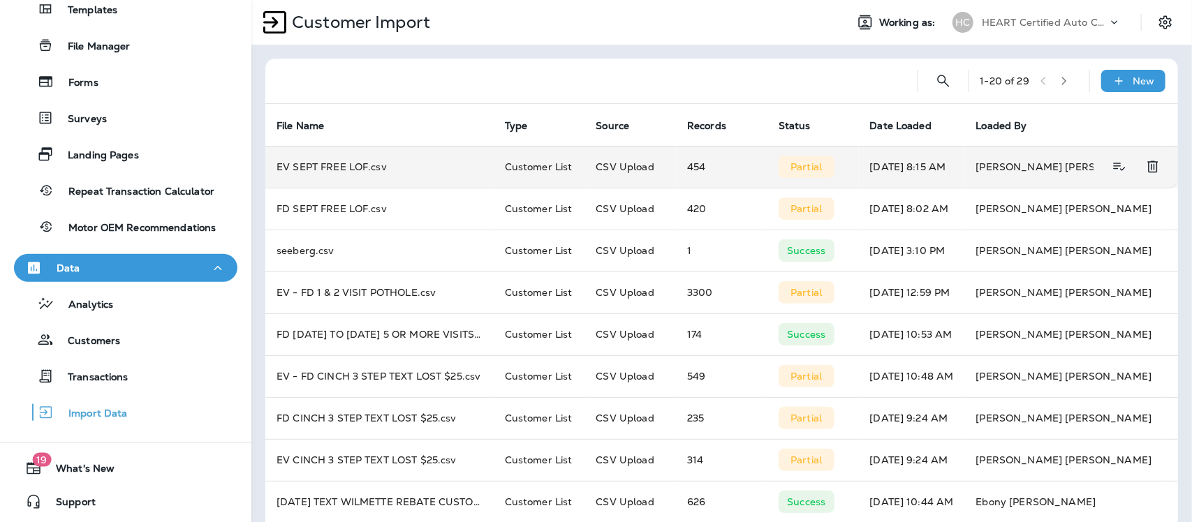
click at [811, 173] on div "Partial" at bounding box center [807, 167] width 56 height 22
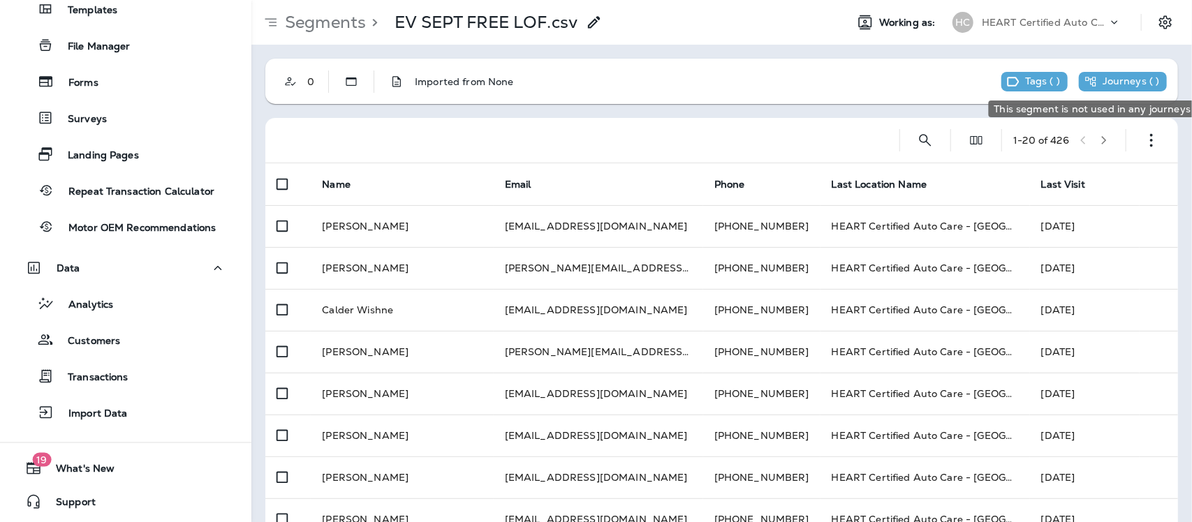
click at [1088, 82] on div "Journeys ( )" at bounding box center [1122, 81] width 75 height 13
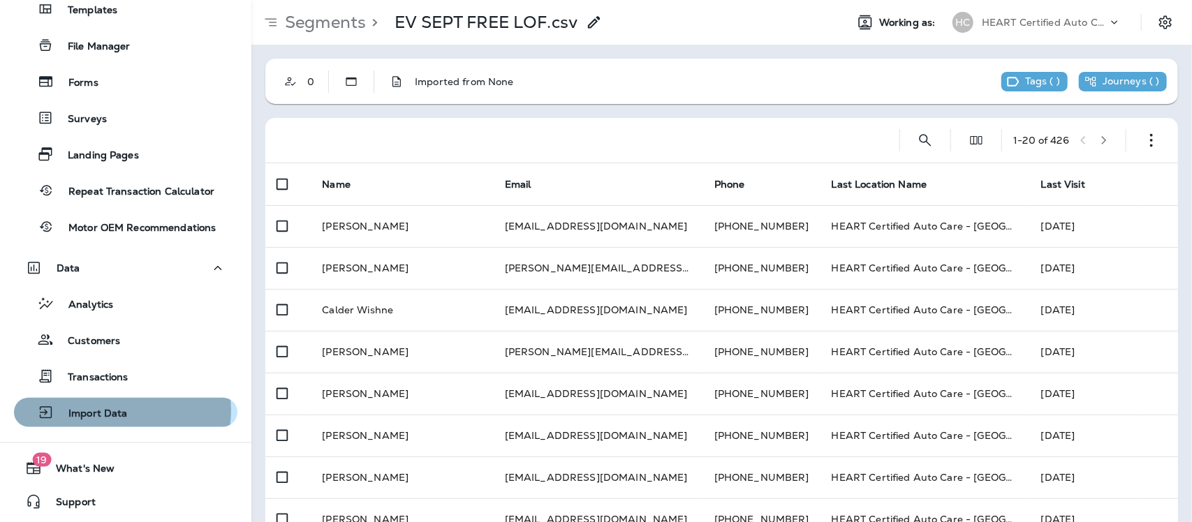
click at [117, 410] on p "Import Data" at bounding box center [90, 414] width 73 height 13
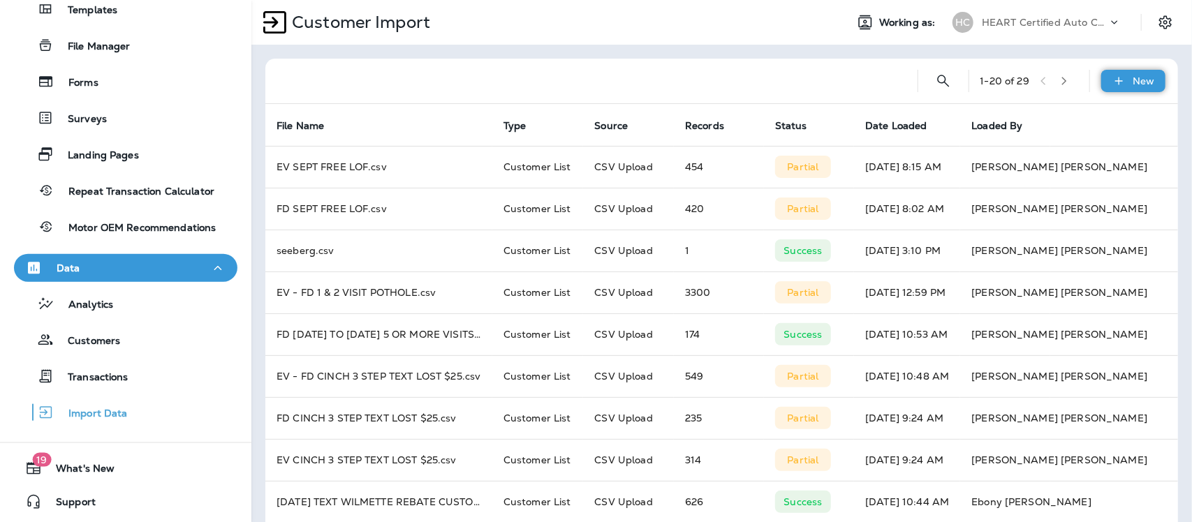
click at [1134, 84] on p "New" at bounding box center [1145, 80] width 22 height 11
click at [1090, 119] on p "Customer list" at bounding box center [1079, 117] width 65 height 11
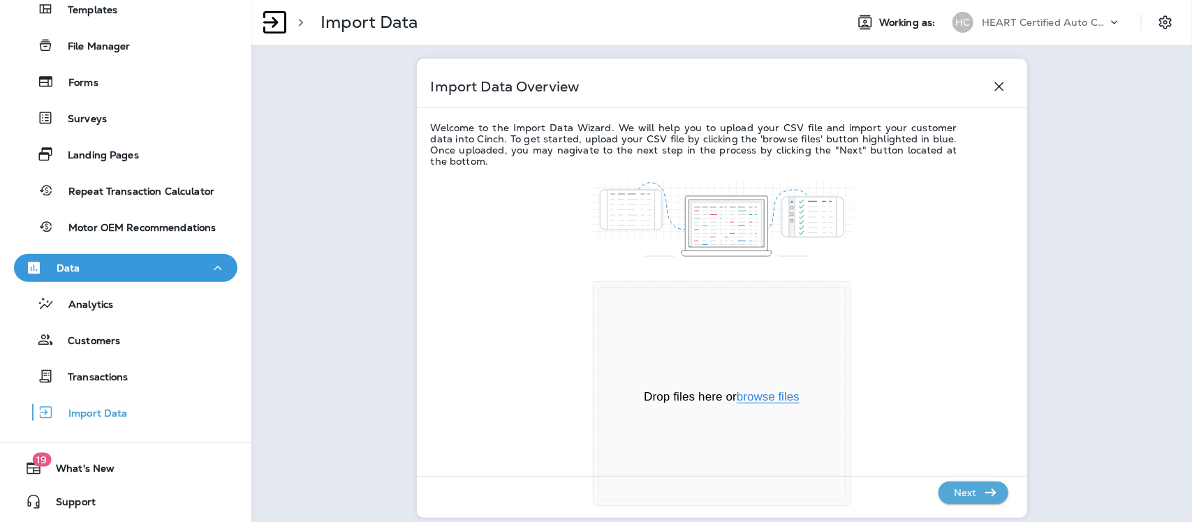
click at [761, 398] on button "browse files" at bounding box center [768, 397] width 63 height 13
click at [765, 399] on button "browse files" at bounding box center [768, 397] width 63 height 13
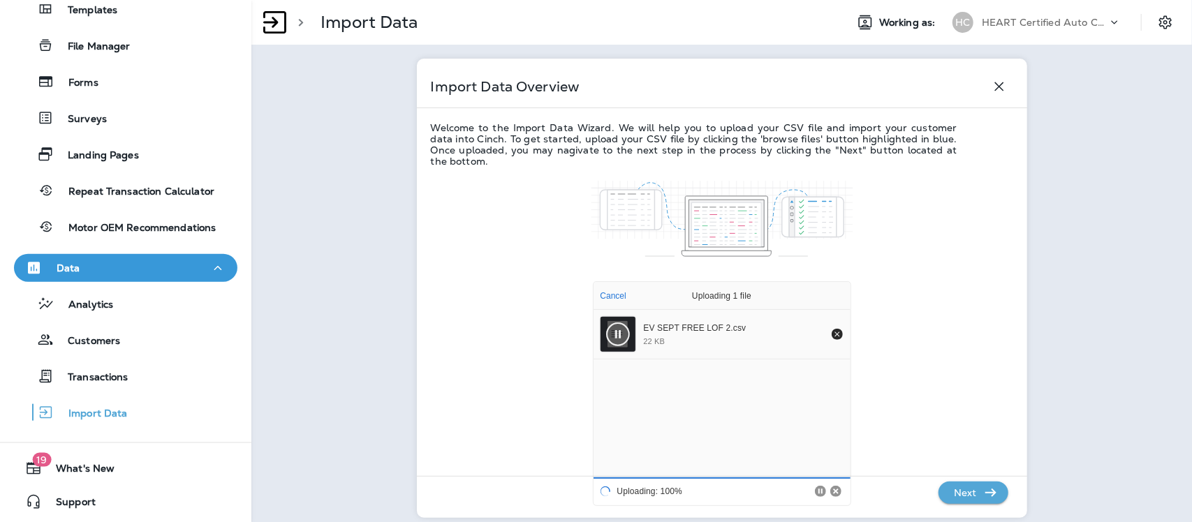
click at [968, 498] on p "Next" at bounding box center [966, 493] width 34 height 22
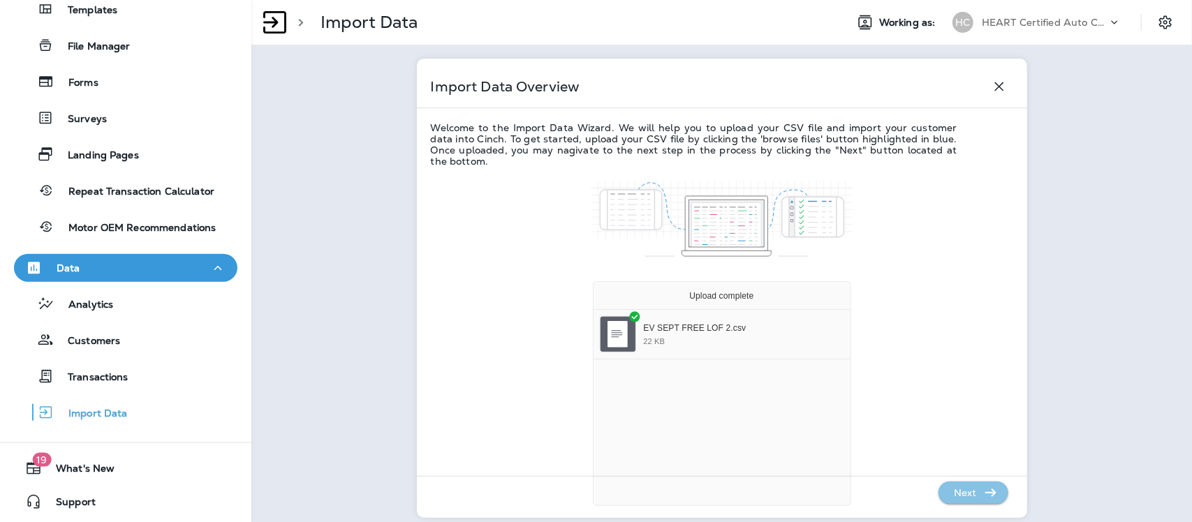
click at [966, 496] on p "Next" at bounding box center [966, 493] width 34 height 22
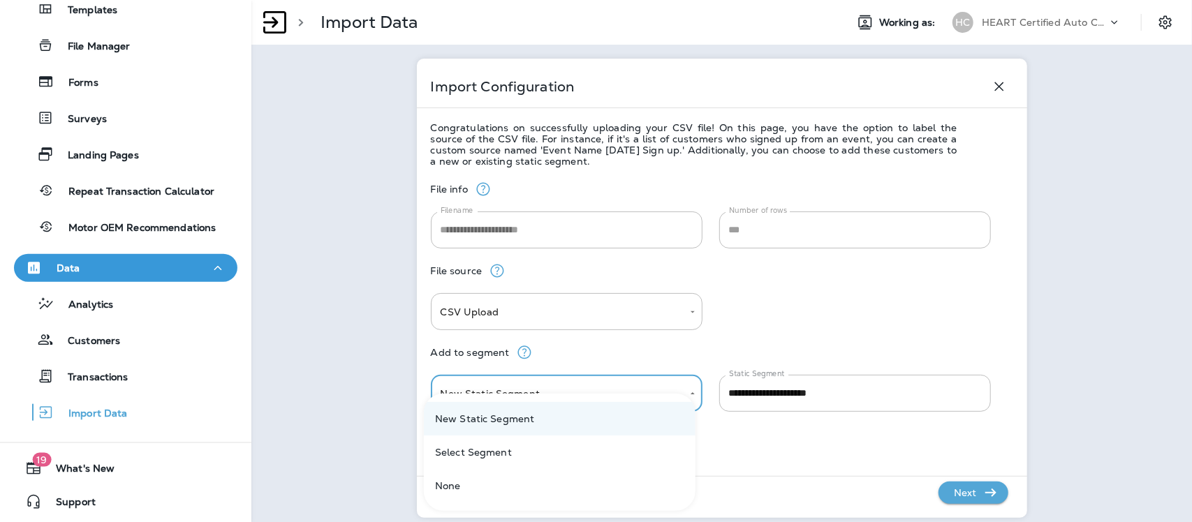
click at [685, 0] on body "**********" at bounding box center [596, 0] width 1192 height 0
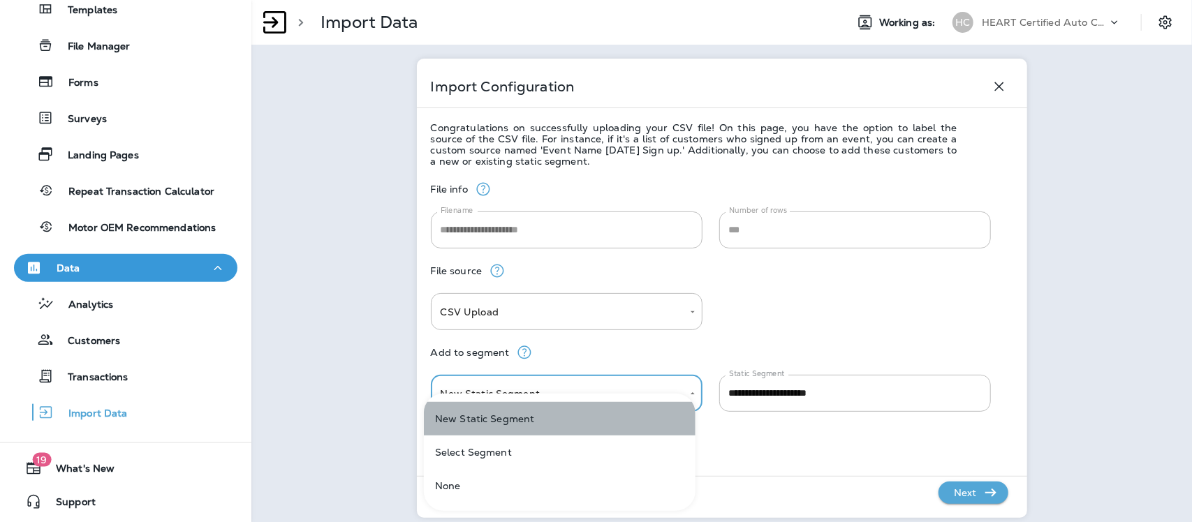
click at [507, 421] on li "New Static Segment" at bounding box center [560, 419] width 272 height 34
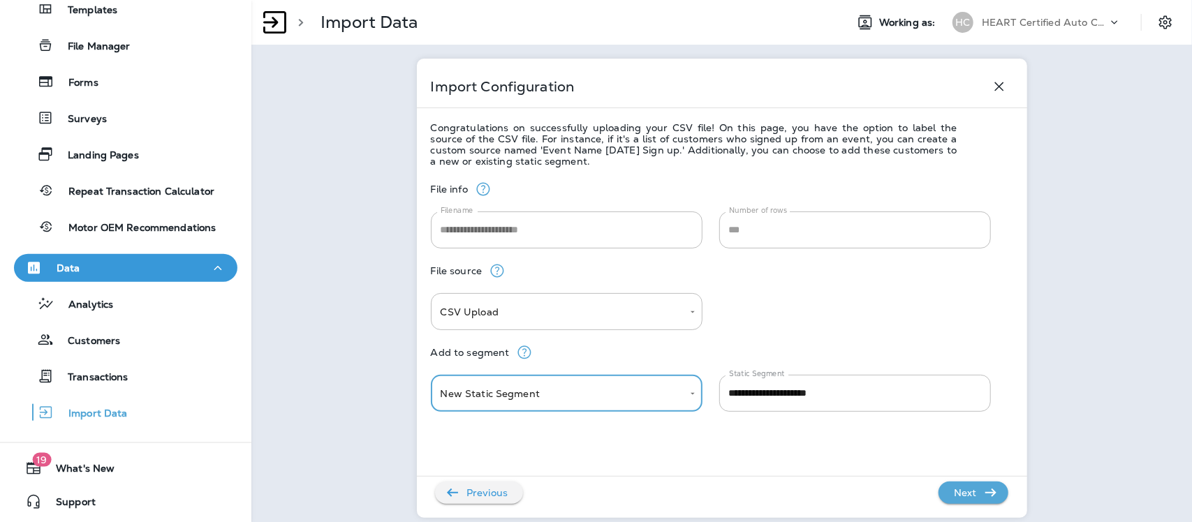
click at [962, 497] on p "Next" at bounding box center [966, 493] width 34 height 22
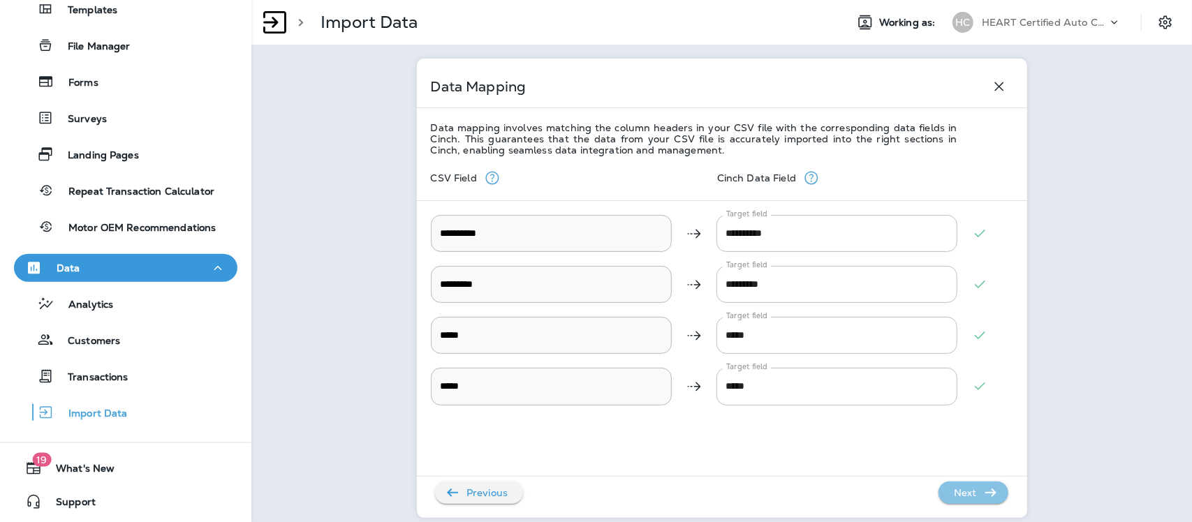
click at [958, 496] on p "Next" at bounding box center [966, 493] width 34 height 22
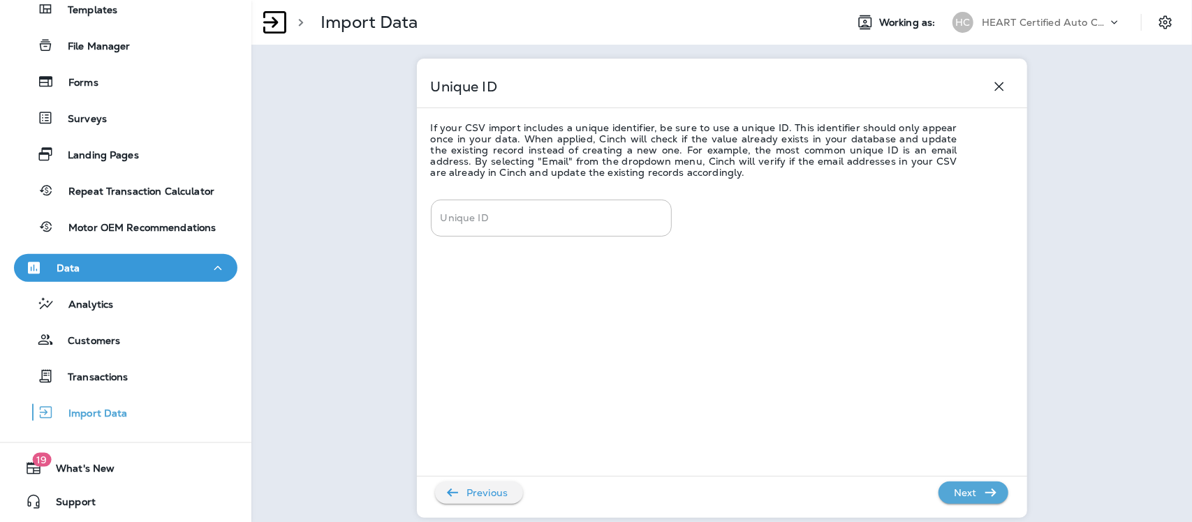
click at [956, 496] on p "Next" at bounding box center [966, 493] width 34 height 22
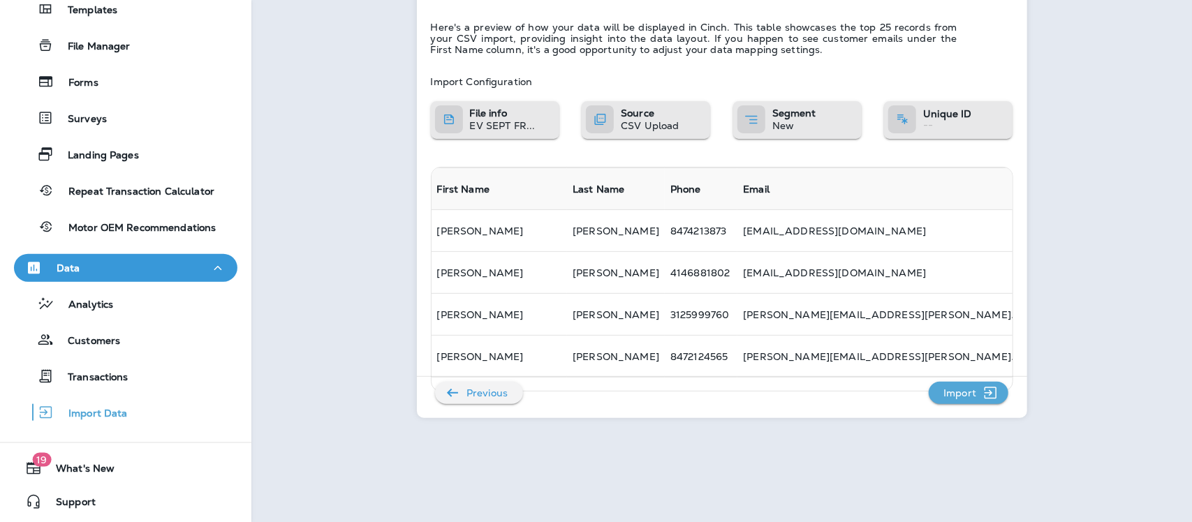
scroll to position [116, 0]
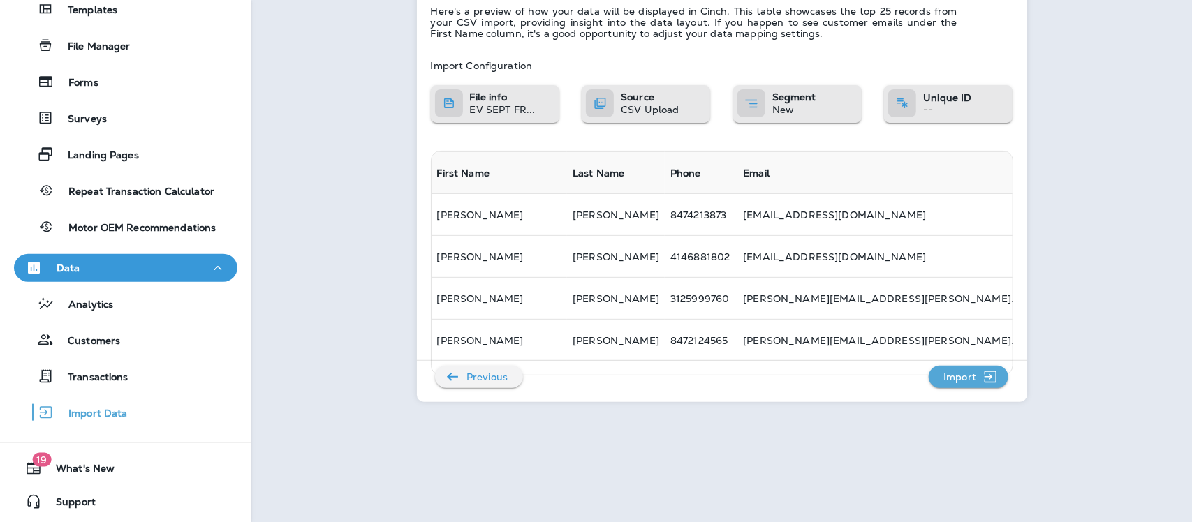
click at [952, 375] on p "Import" at bounding box center [960, 377] width 44 height 22
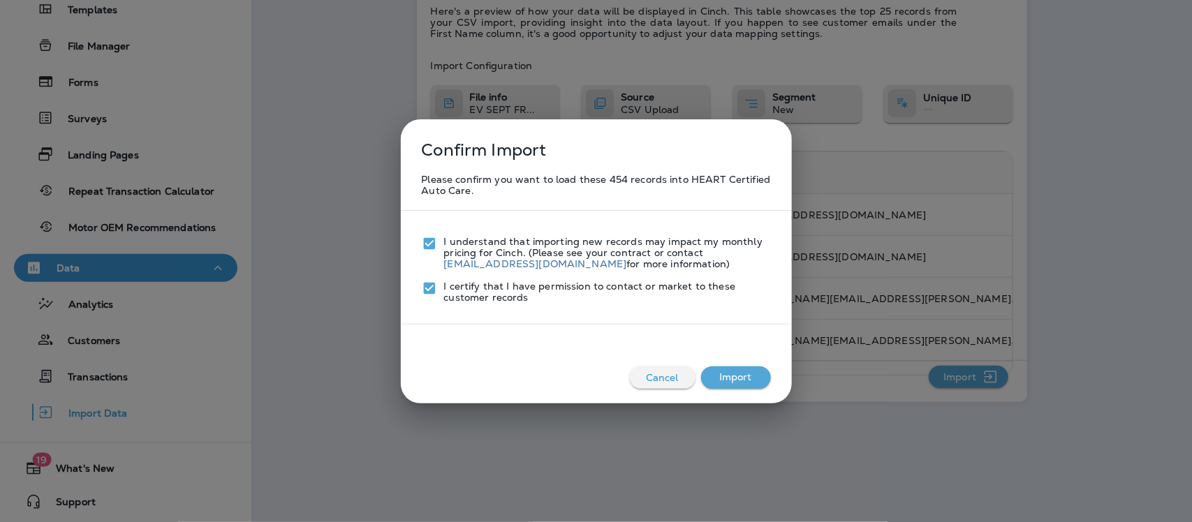
click at [741, 386] on button "Import" at bounding box center [736, 378] width 70 height 22
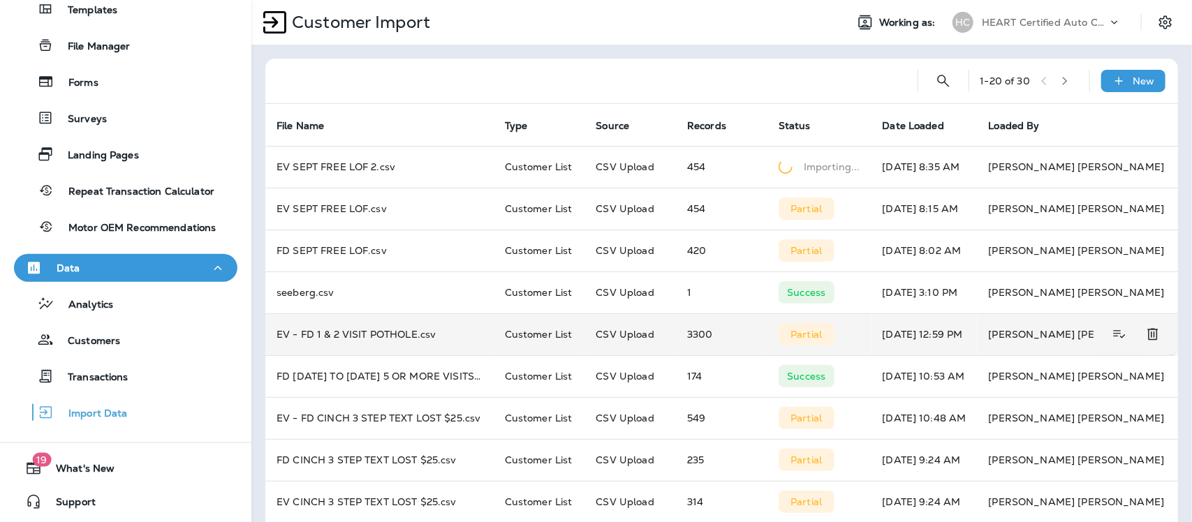
click at [696, 337] on td "3300" at bounding box center [722, 335] width 92 height 42
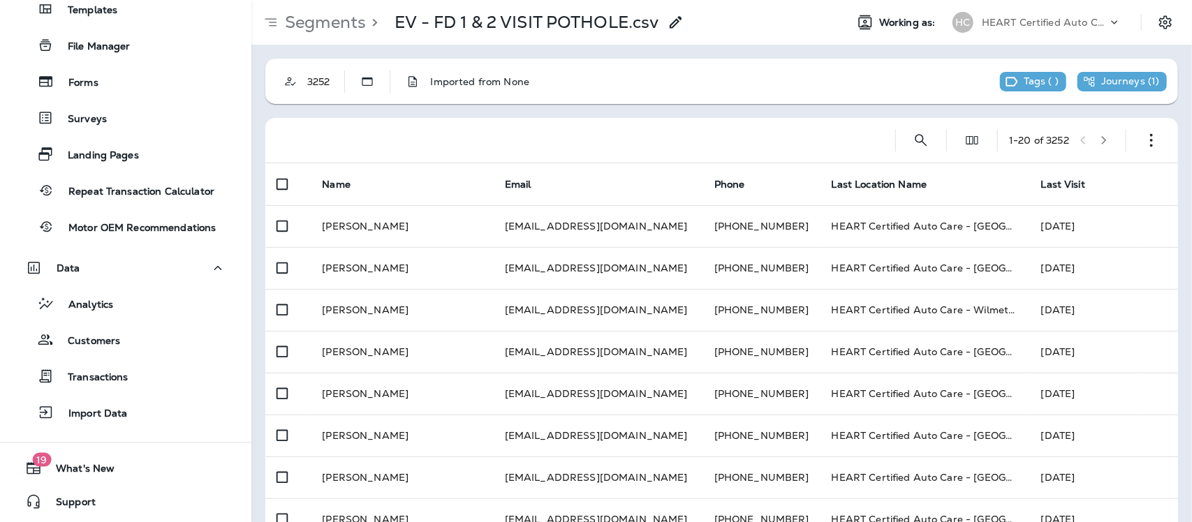
click at [1099, 88] on div "Journeys ( 1 )" at bounding box center [1122, 82] width 89 height 20
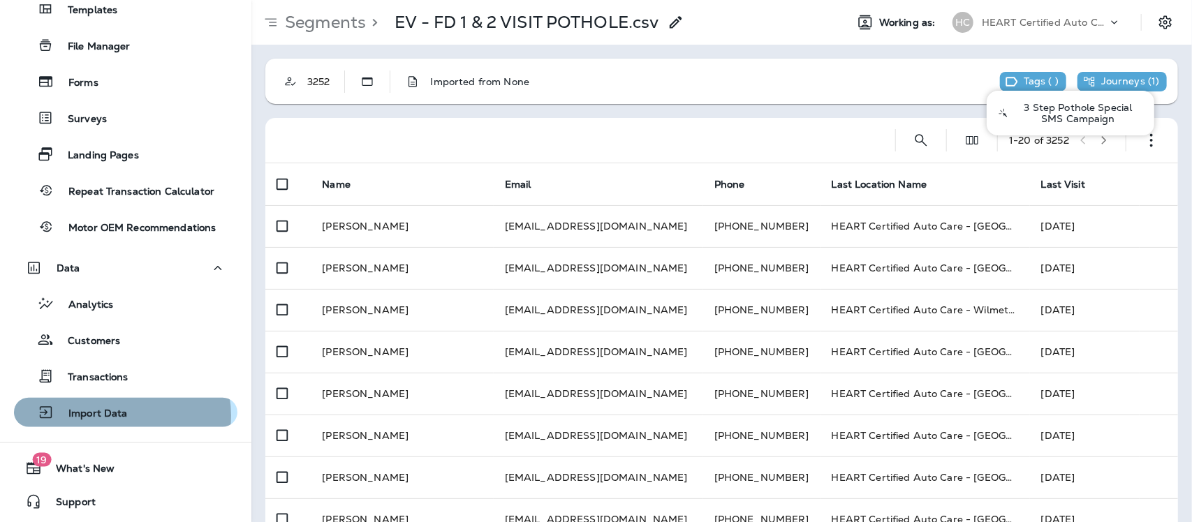
click at [113, 416] on p "Import Data" at bounding box center [90, 414] width 73 height 13
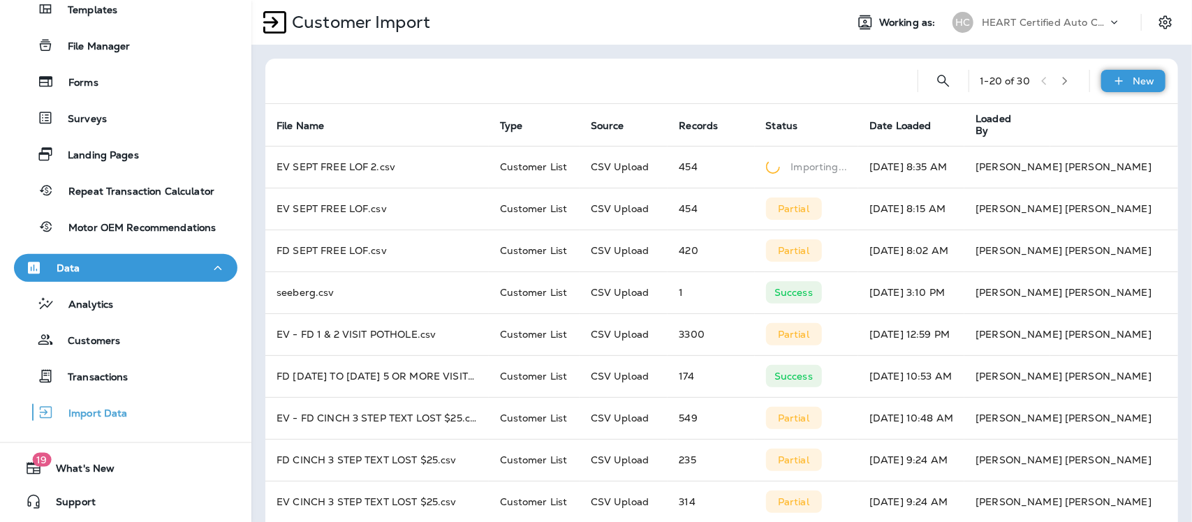
click at [1134, 81] on p "New" at bounding box center [1145, 80] width 22 height 11
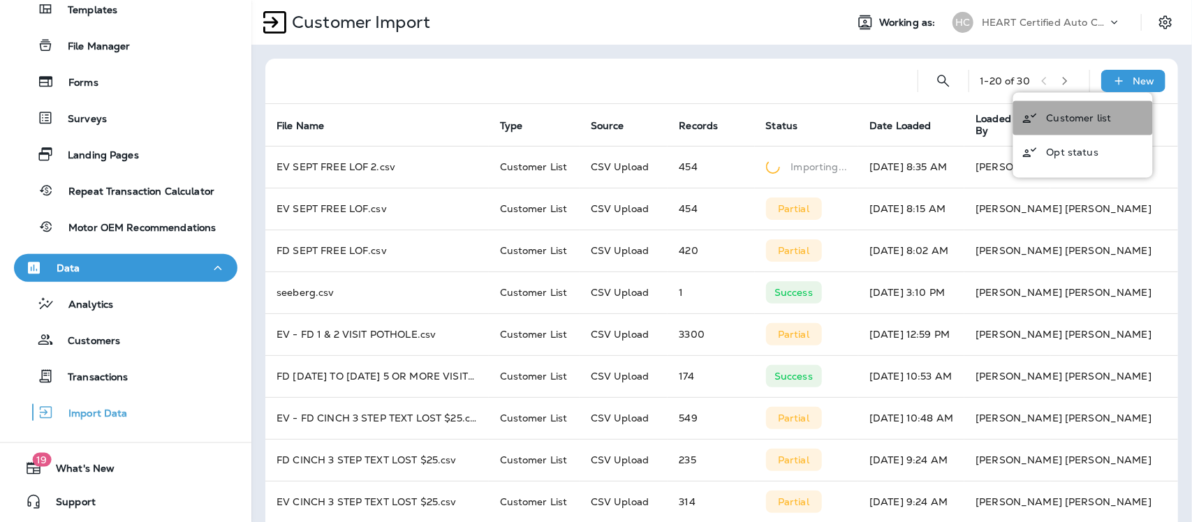
click at [1083, 114] on p "Customer list" at bounding box center [1079, 117] width 65 height 11
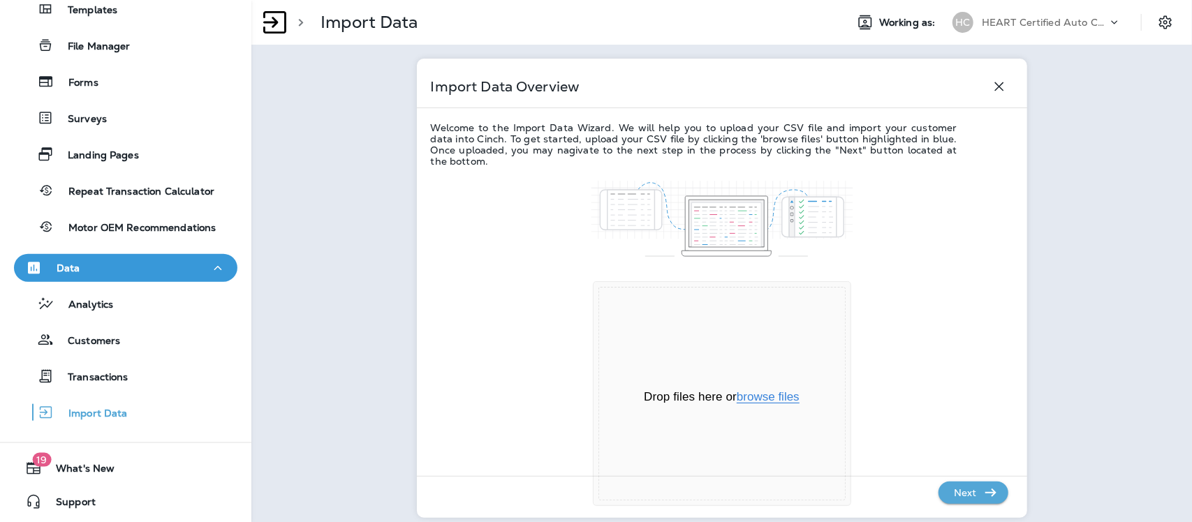
click at [763, 402] on button "browse files" at bounding box center [768, 397] width 63 height 13
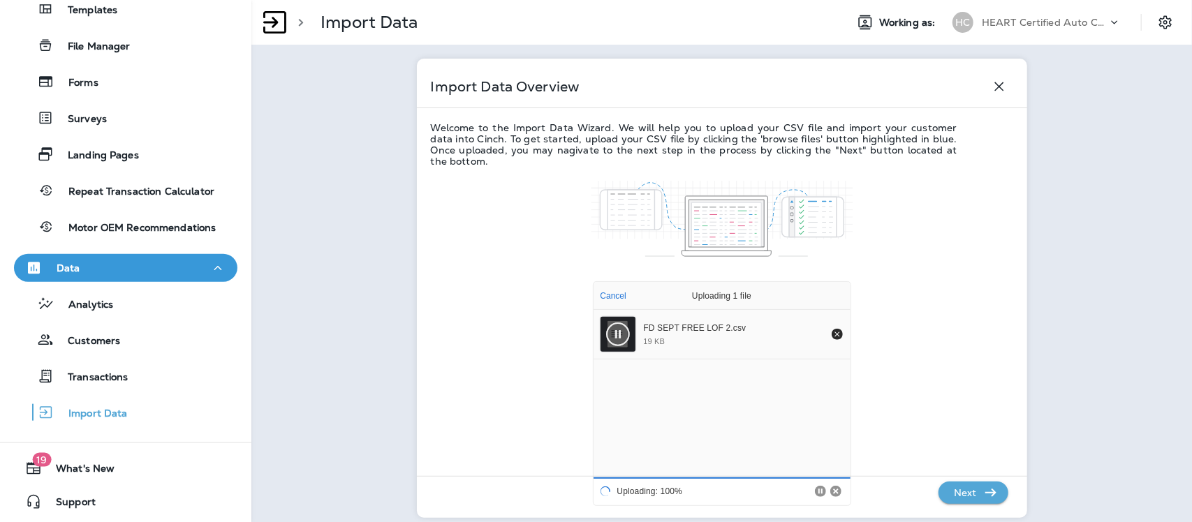
click at [952, 491] on p "Next" at bounding box center [966, 493] width 34 height 22
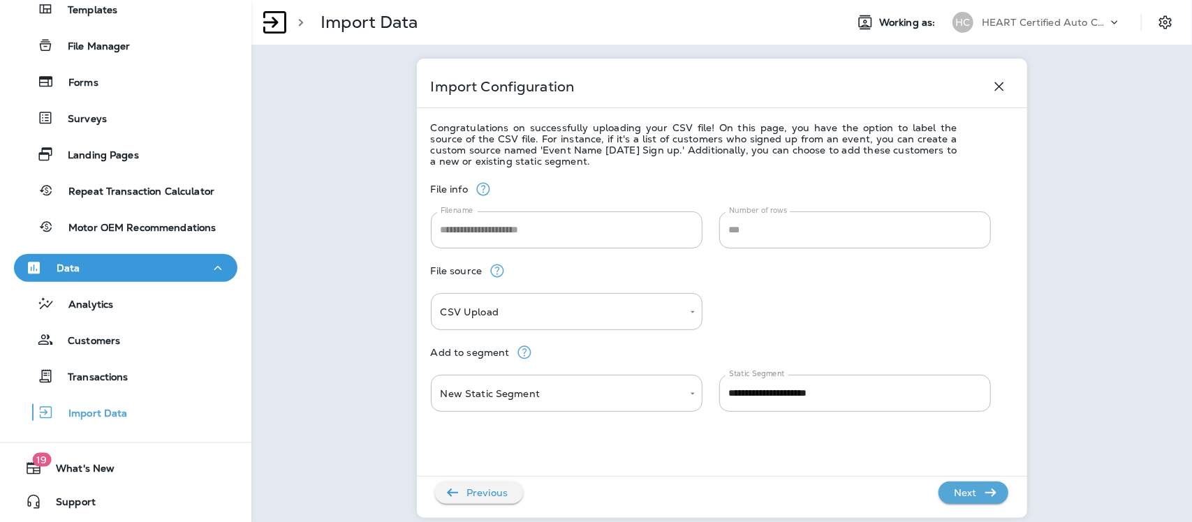
click at [959, 492] on p "Next" at bounding box center [966, 493] width 34 height 22
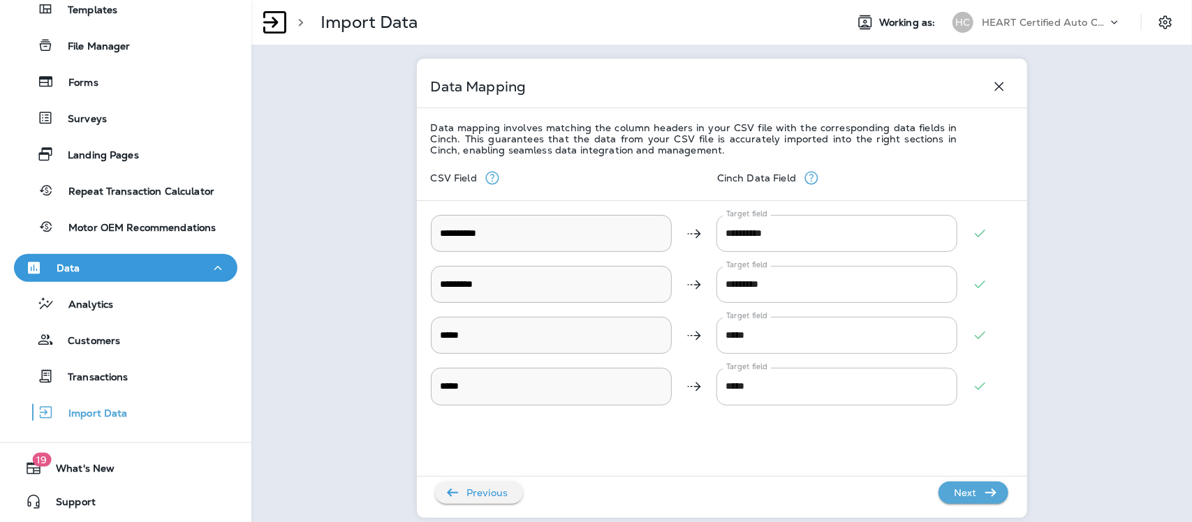
click at [964, 493] on p "Next" at bounding box center [966, 493] width 34 height 22
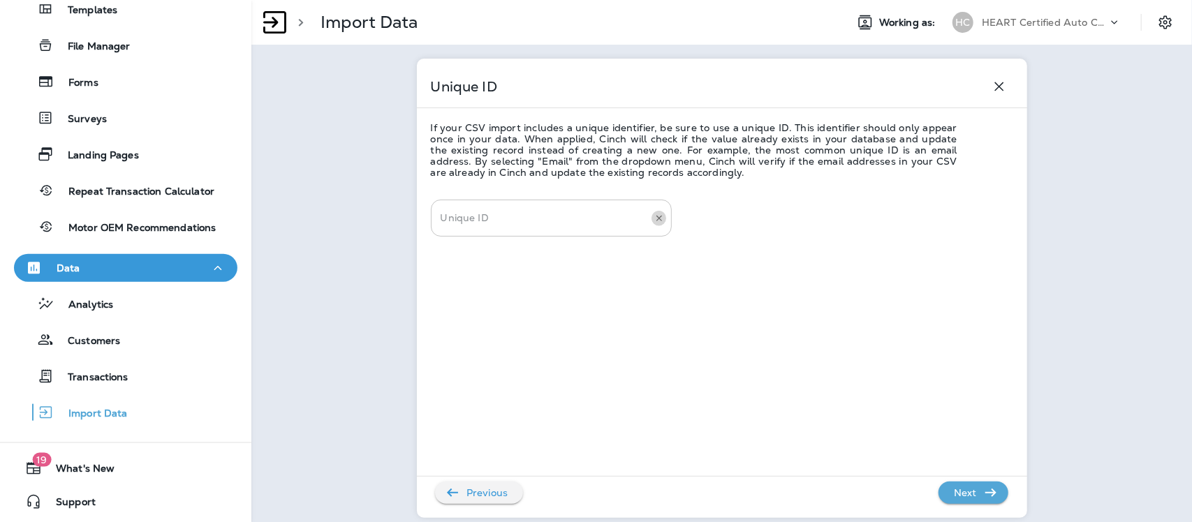
click at [654, 217] on icon "Clear" at bounding box center [659, 219] width 10 height 10
click at [958, 494] on p "Next" at bounding box center [966, 493] width 34 height 22
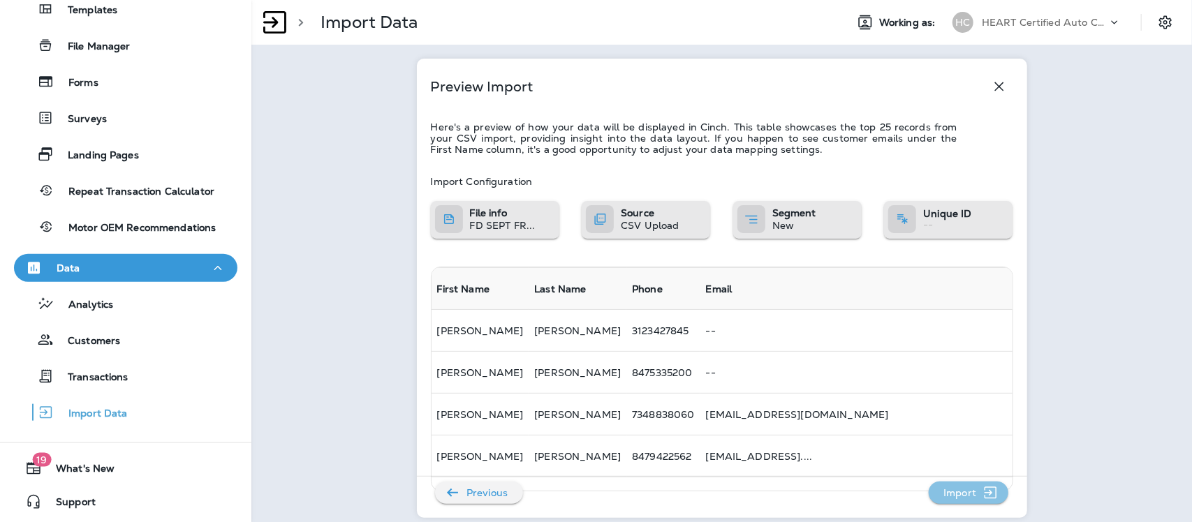
click at [958, 494] on p "Import" at bounding box center [960, 493] width 44 height 22
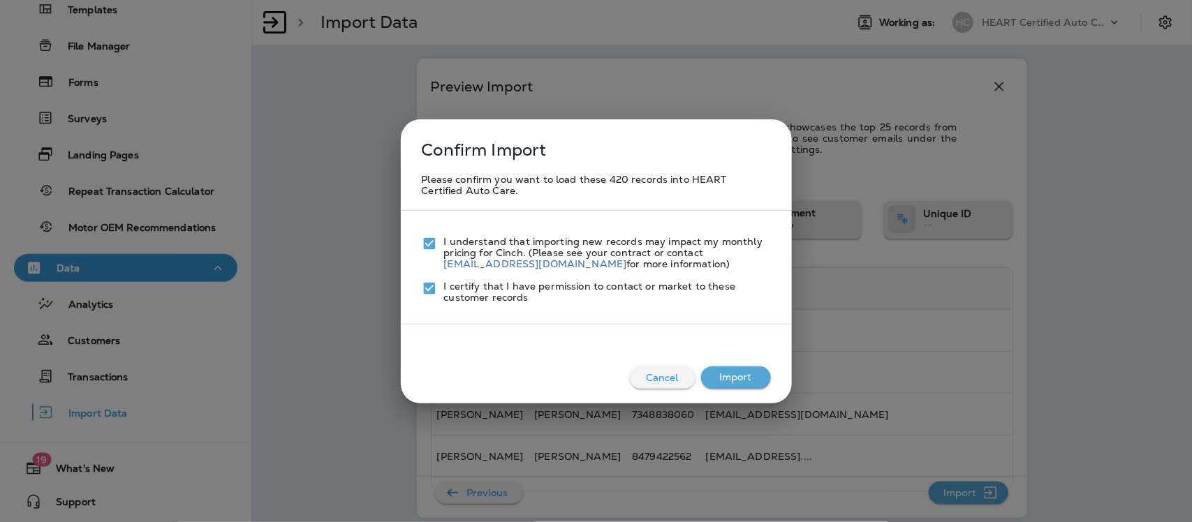
click at [735, 378] on button "Import" at bounding box center [736, 378] width 70 height 22
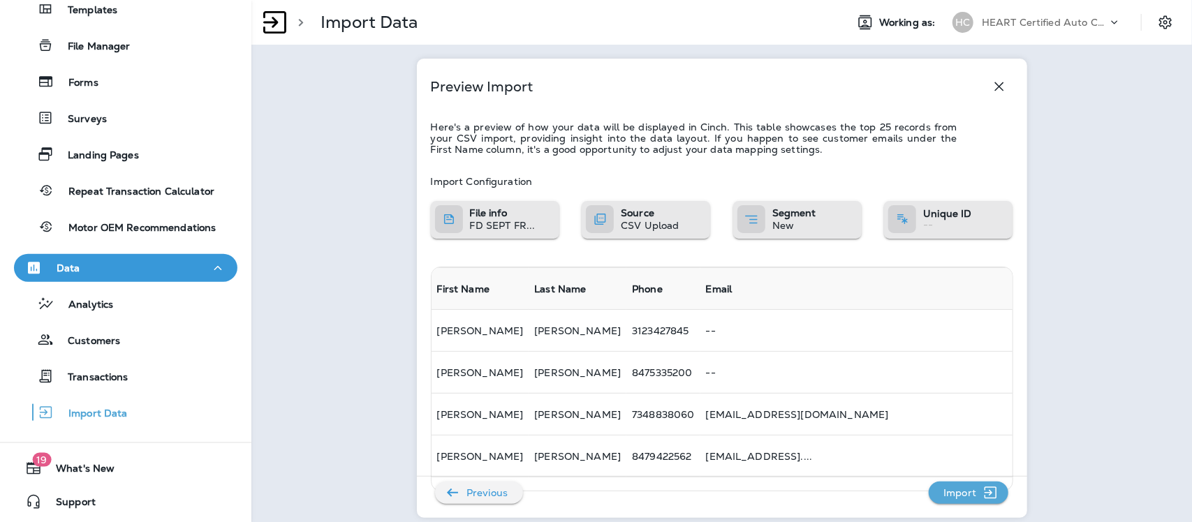
click at [996, 89] on icon "button" at bounding box center [999, 86] width 17 height 17
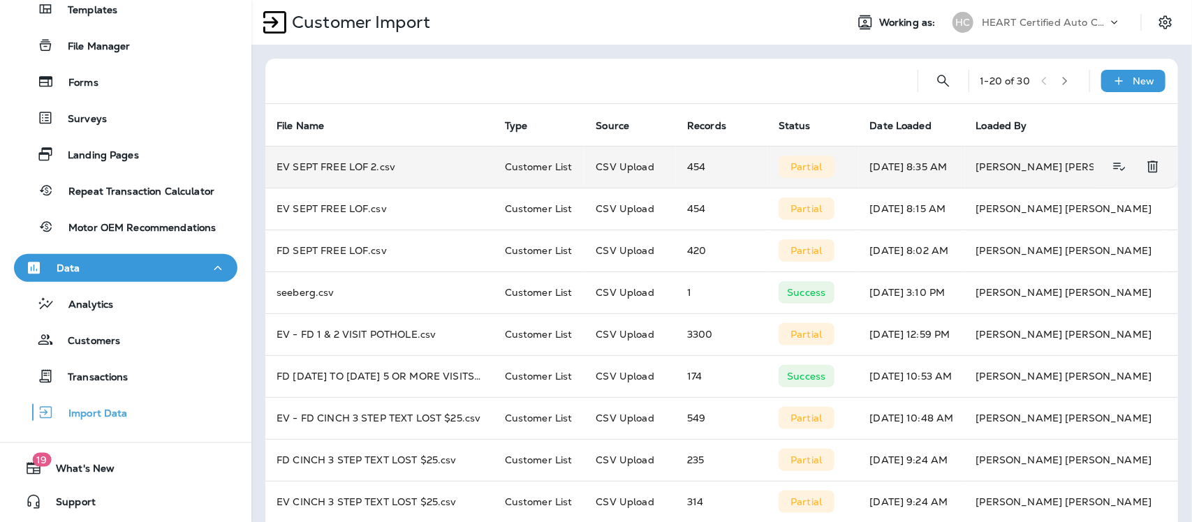
click at [797, 170] on p "Partial" at bounding box center [806, 166] width 31 height 11
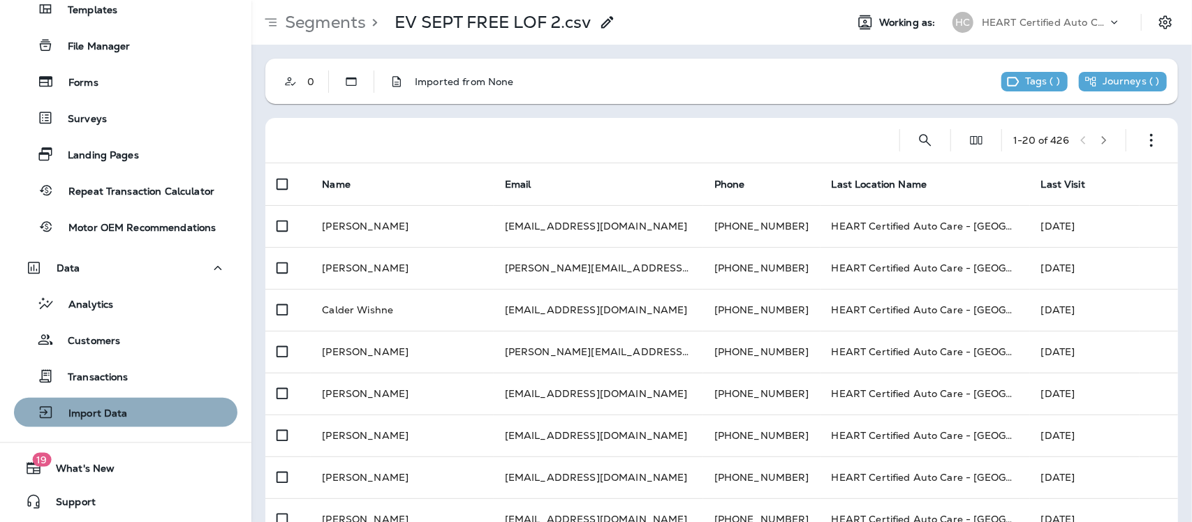
click at [128, 413] on div "Import Data" at bounding box center [126, 412] width 212 height 21
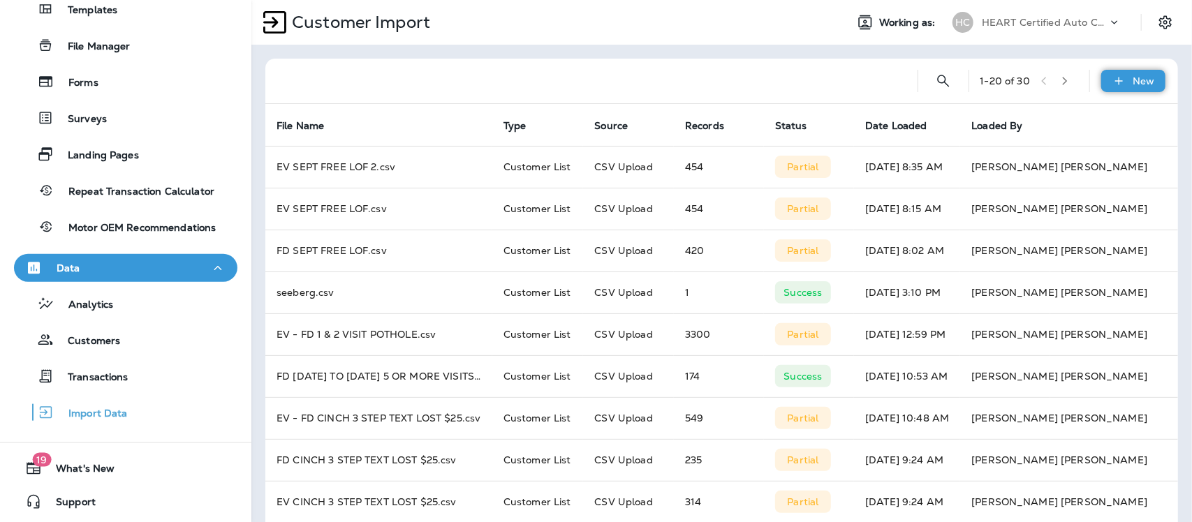
click at [1112, 80] on icon at bounding box center [1119, 81] width 15 height 14
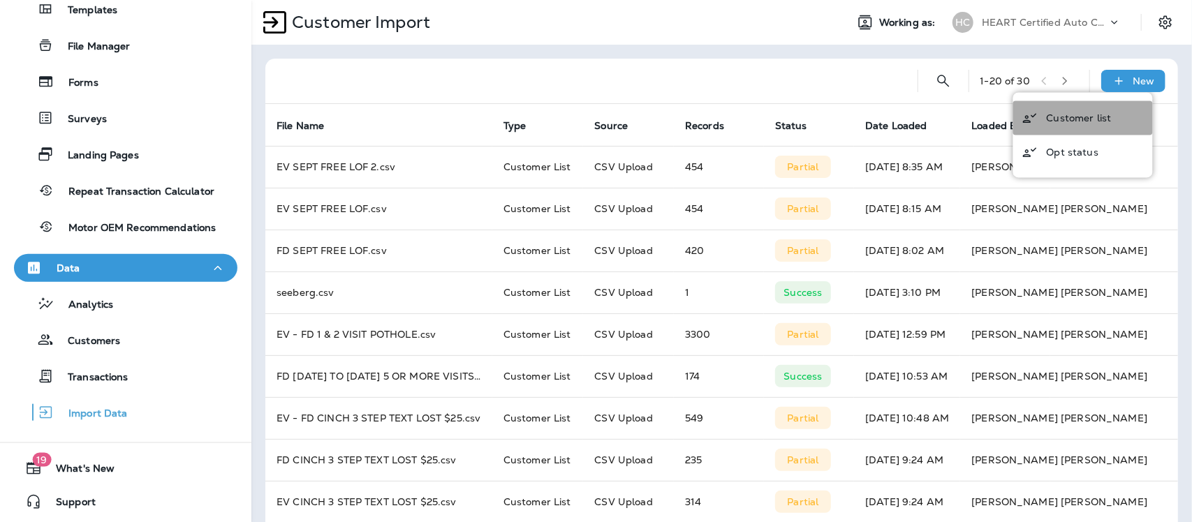
click at [1088, 117] on p "Customer list" at bounding box center [1079, 117] width 65 height 11
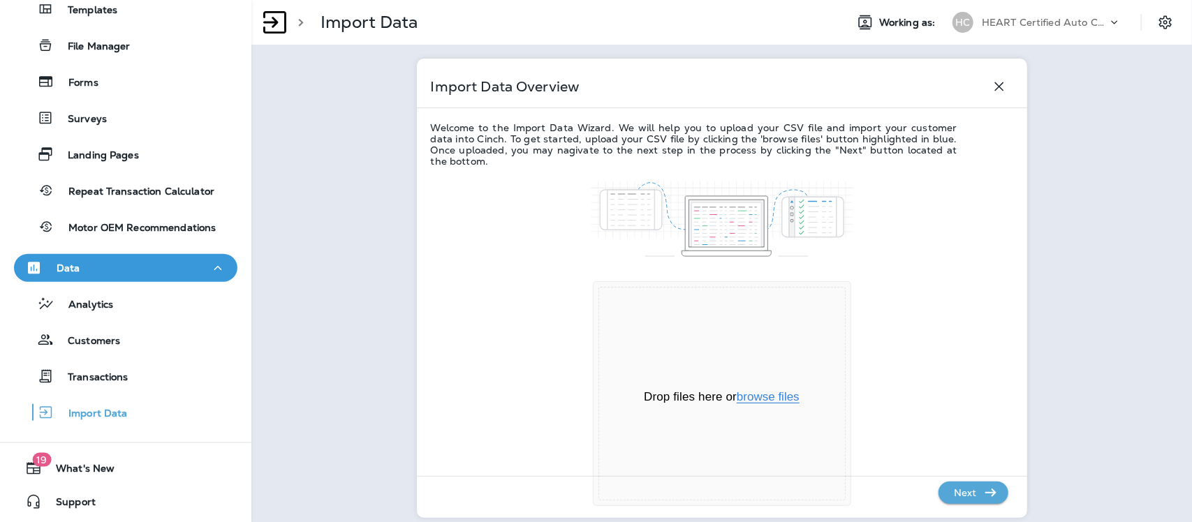
click at [779, 403] on button "browse files" at bounding box center [768, 397] width 63 height 13
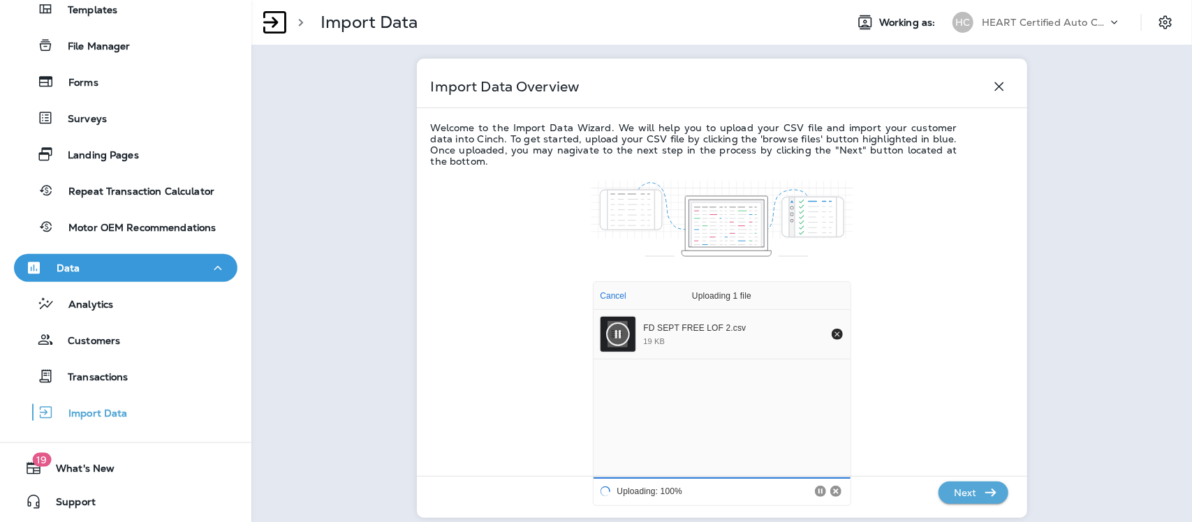
click at [983, 494] on icon "button" at bounding box center [991, 493] width 17 height 17
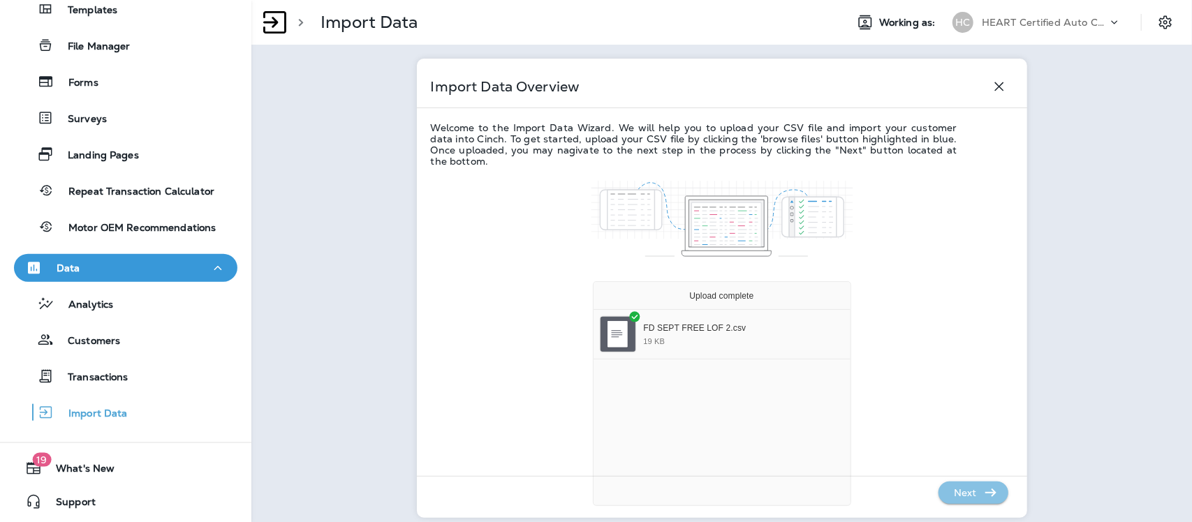
click at [983, 493] on icon "button" at bounding box center [991, 493] width 17 height 17
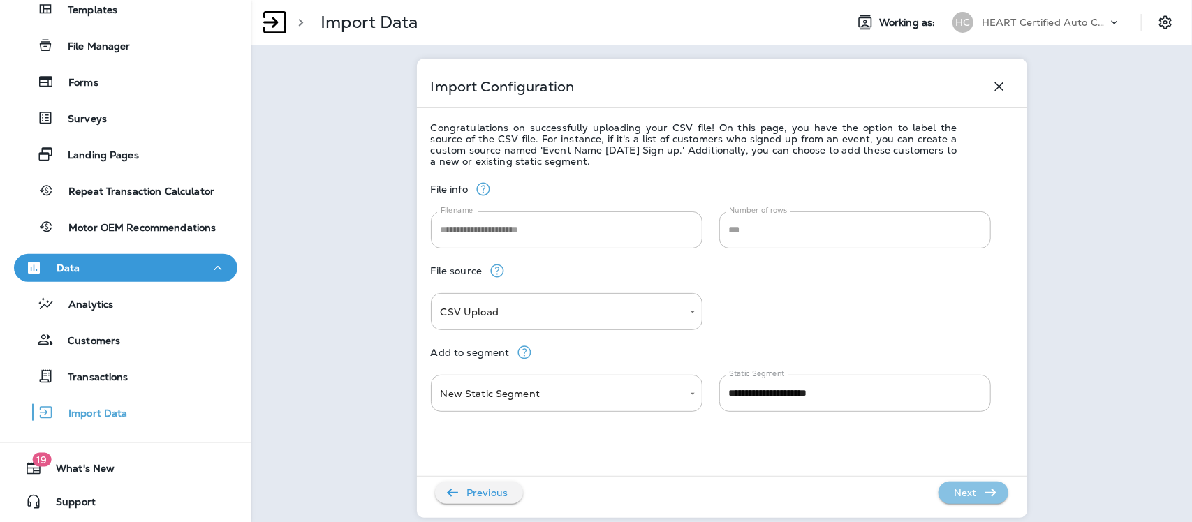
click at [983, 493] on icon "button" at bounding box center [991, 493] width 17 height 17
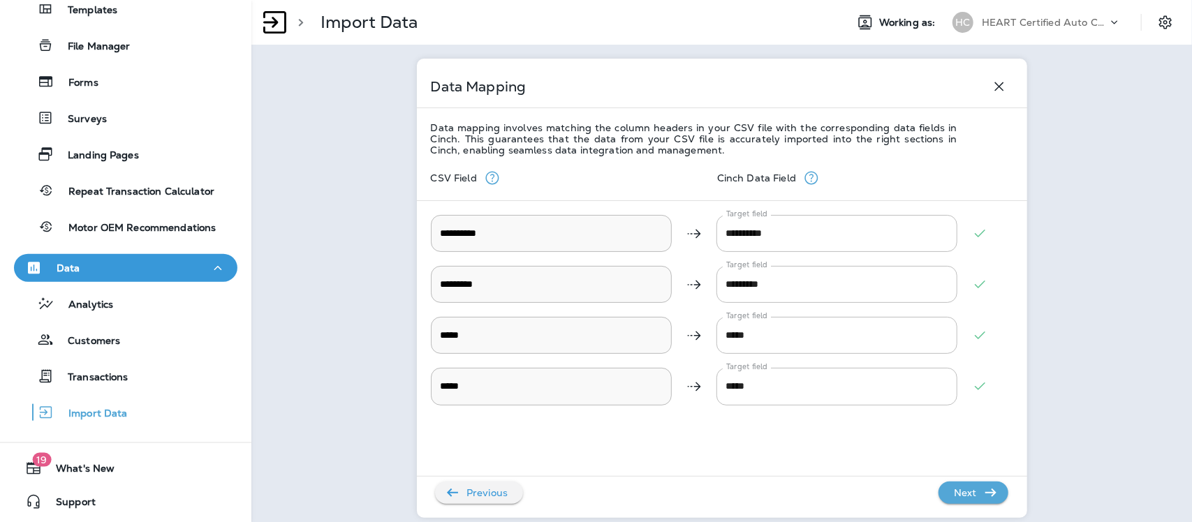
click at [983, 493] on icon "button" at bounding box center [991, 493] width 17 height 17
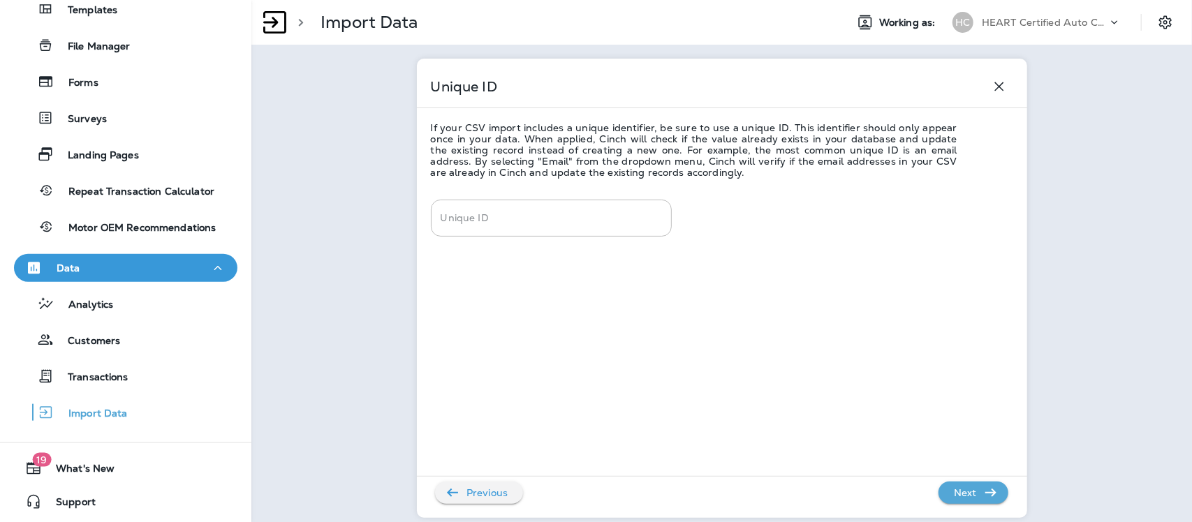
click at [983, 493] on icon "button" at bounding box center [991, 493] width 17 height 17
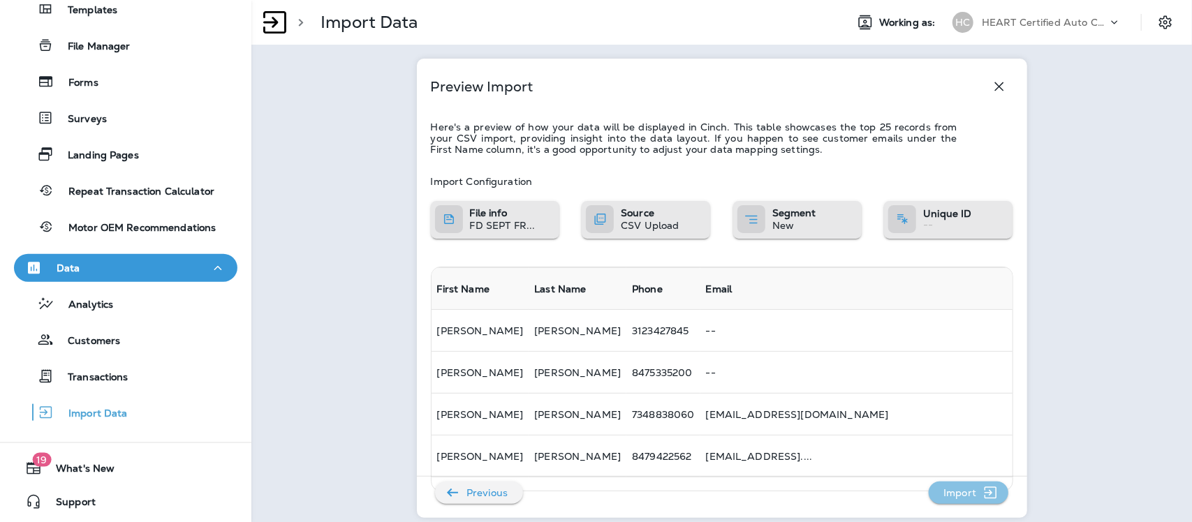
click at [967, 492] on p "Import" at bounding box center [960, 493] width 44 height 22
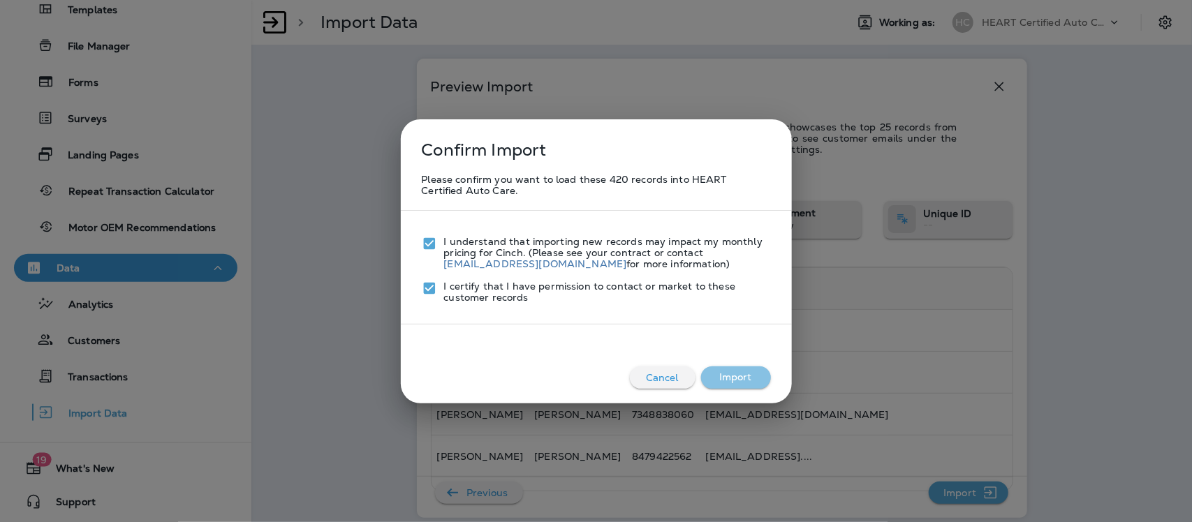
click at [743, 381] on button "Import" at bounding box center [736, 378] width 70 height 22
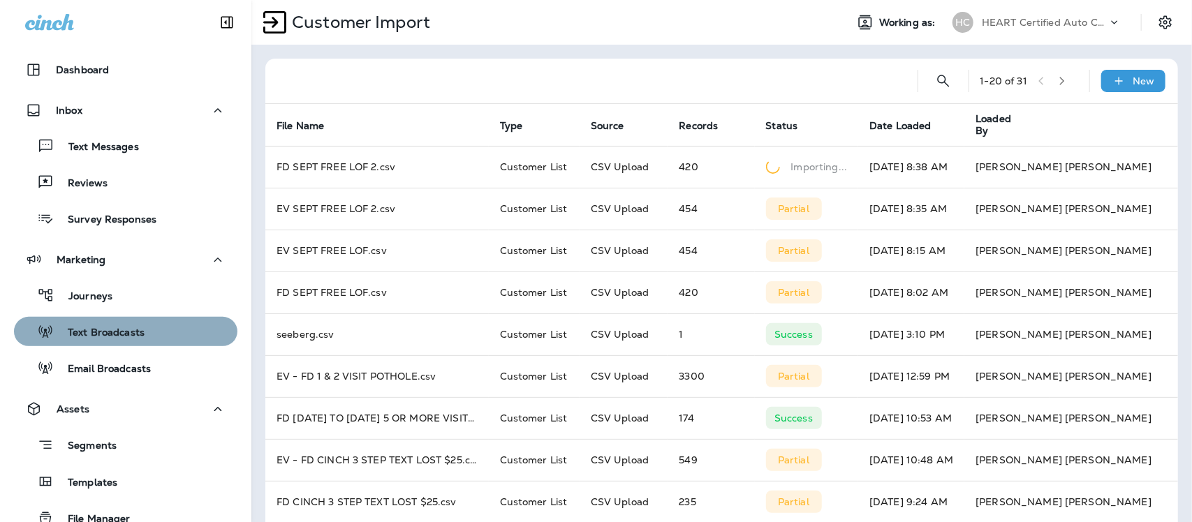
click at [126, 327] on p "Text Broadcasts" at bounding box center [99, 333] width 91 height 13
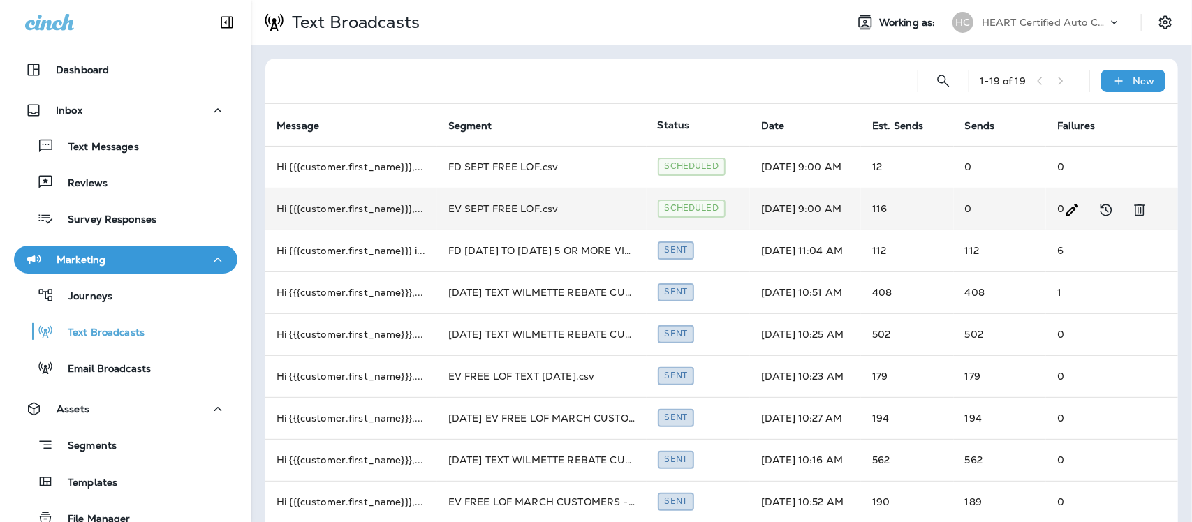
click at [535, 207] on td "EV SEPT FREE LOF.csv" at bounding box center [542, 209] width 210 height 42
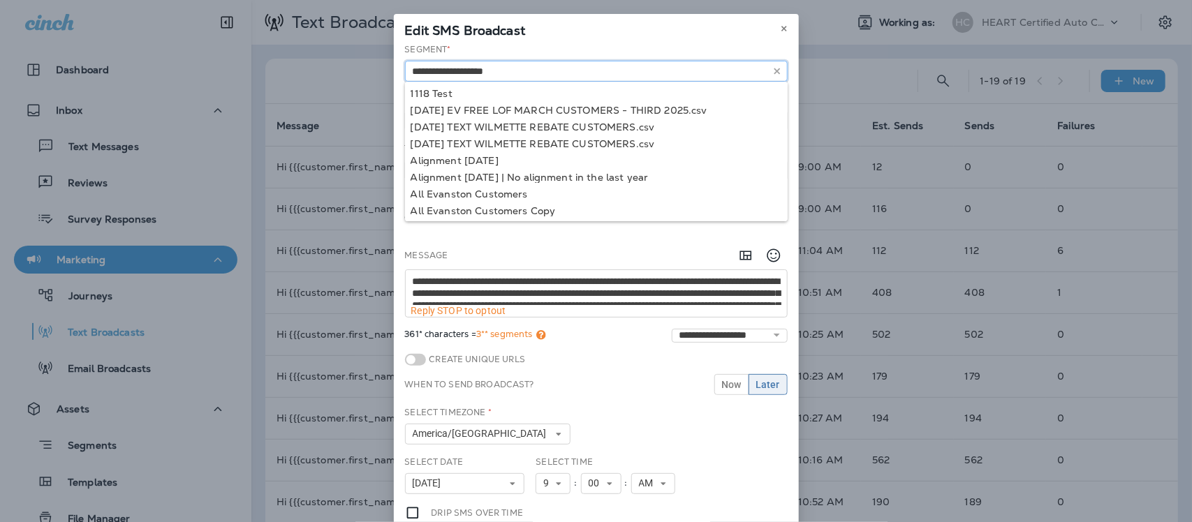
click at [539, 75] on input "text" at bounding box center [596, 71] width 383 height 21
click at [543, 75] on input "text" at bounding box center [596, 71] width 383 height 21
click at [780, 28] on icon at bounding box center [784, 28] width 8 height 8
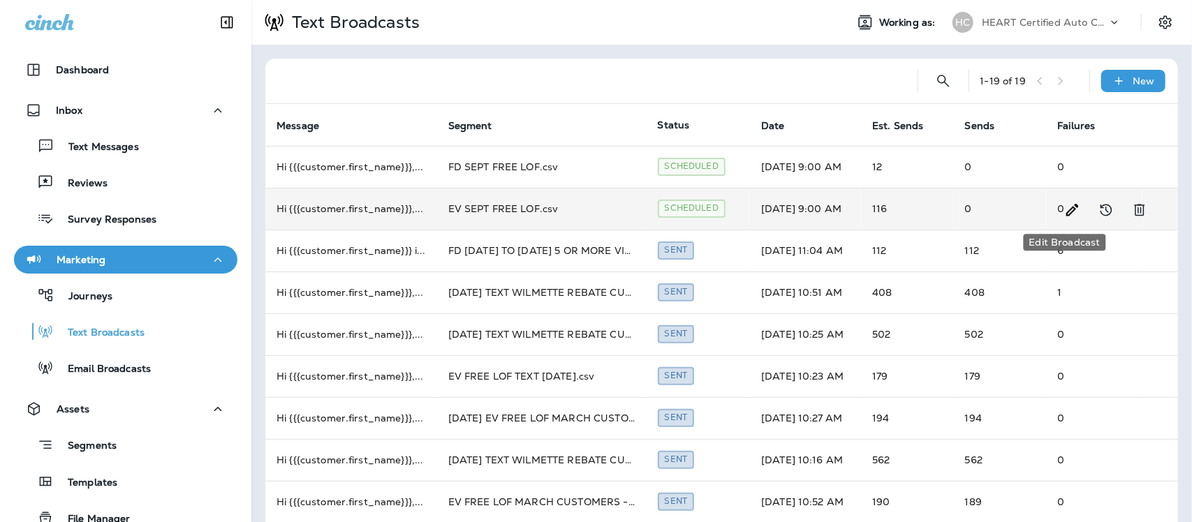
click at [1067, 207] on icon "Edit Broadcast" at bounding box center [1073, 210] width 17 height 17
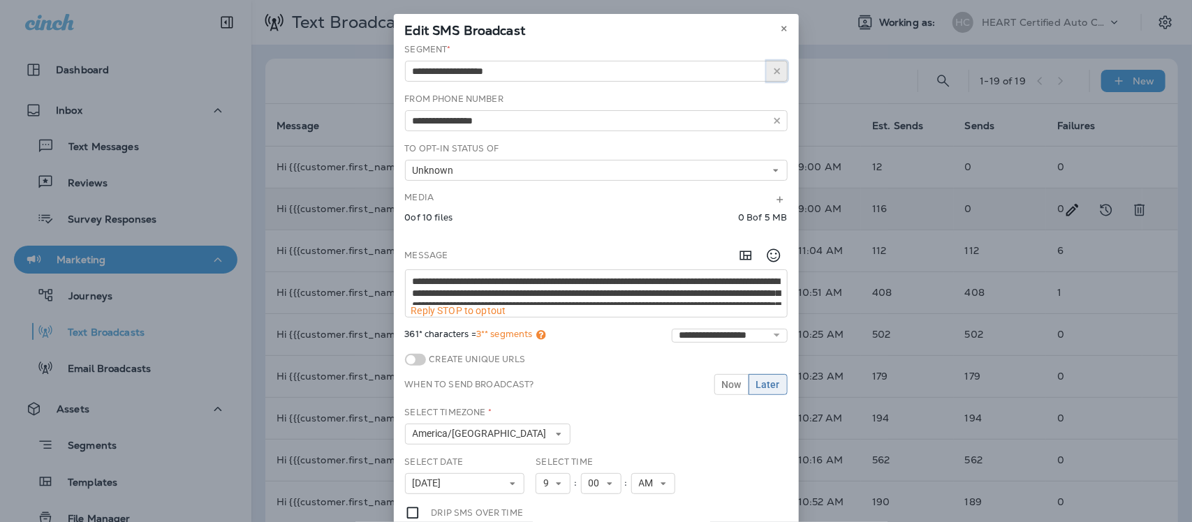
click at [774, 73] on use "button" at bounding box center [777, 71] width 6 height 6
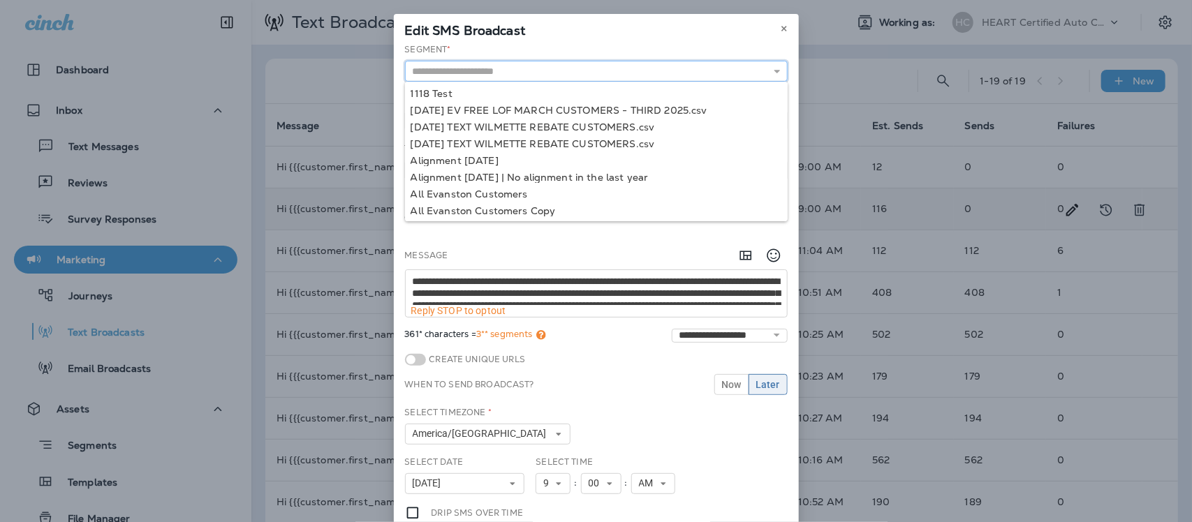
click at [571, 71] on input "text" at bounding box center [596, 71] width 383 height 21
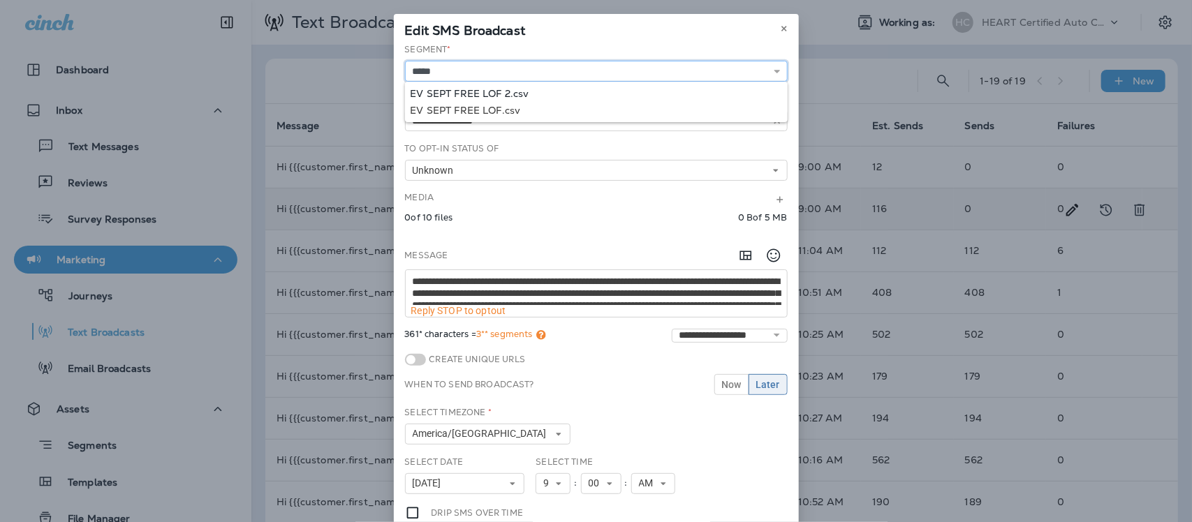
type input "**********"
click at [517, 92] on div "**********" at bounding box center [596, 325] width 405 height 564
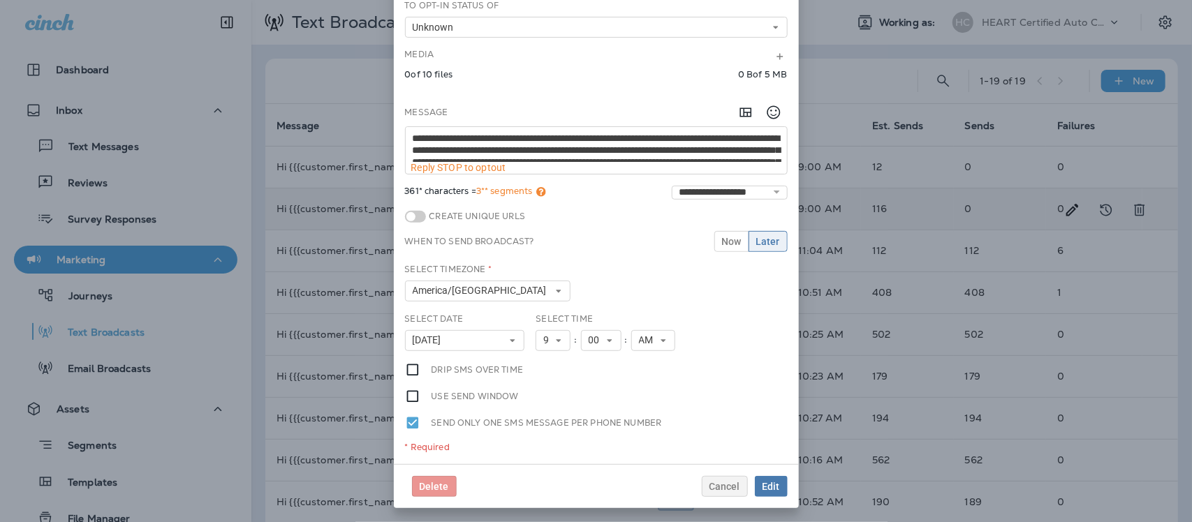
scroll to position [35, 0]
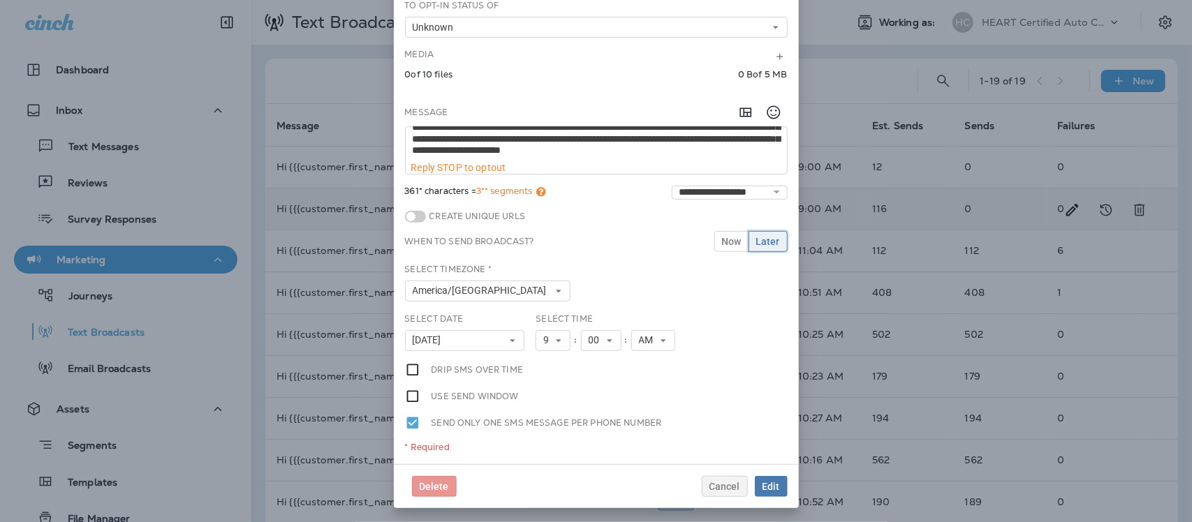
click at [763, 237] on span "Later" at bounding box center [768, 242] width 24 height 10
click at [768, 487] on span "Edit" at bounding box center [771, 487] width 17 height 10
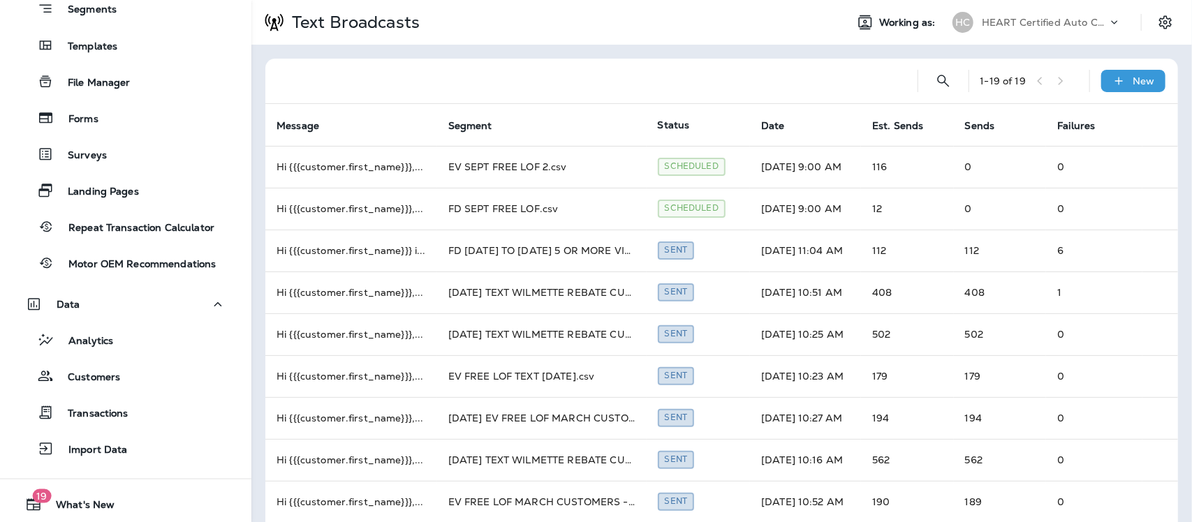
scroll to position [473, 0]
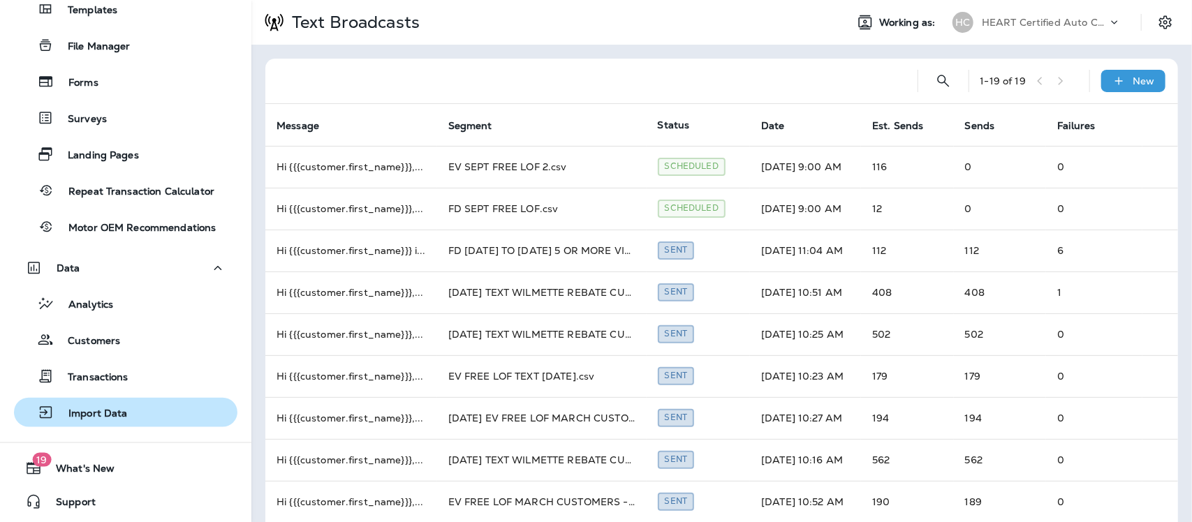
click at [110, 409] on p "Import Data" at bounding box center [90, 414] width 73 height 13
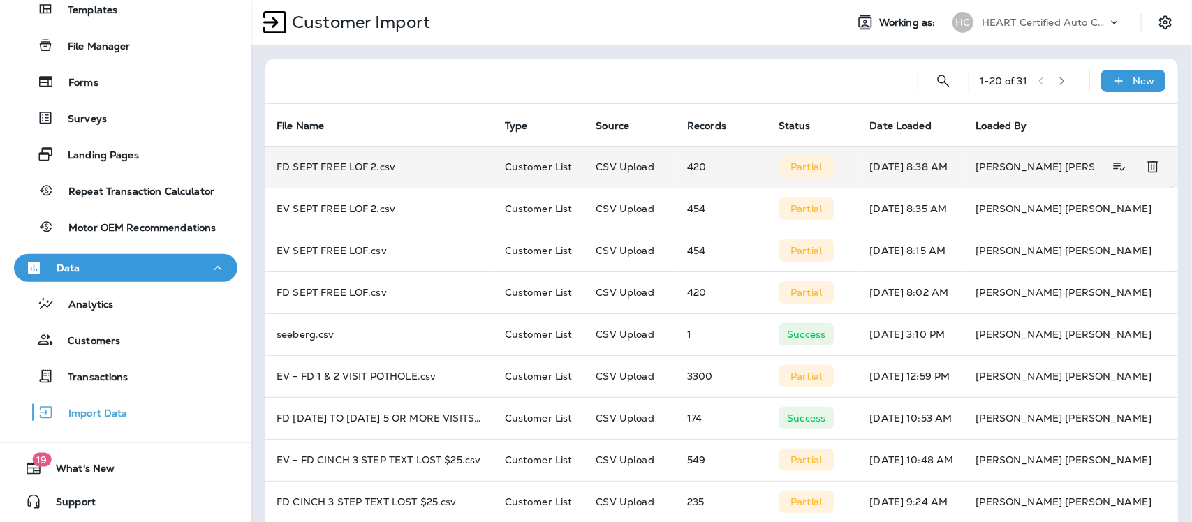
click at [807, 170] on p "Partial" at bounding box center [806, 166] width 31 height 11
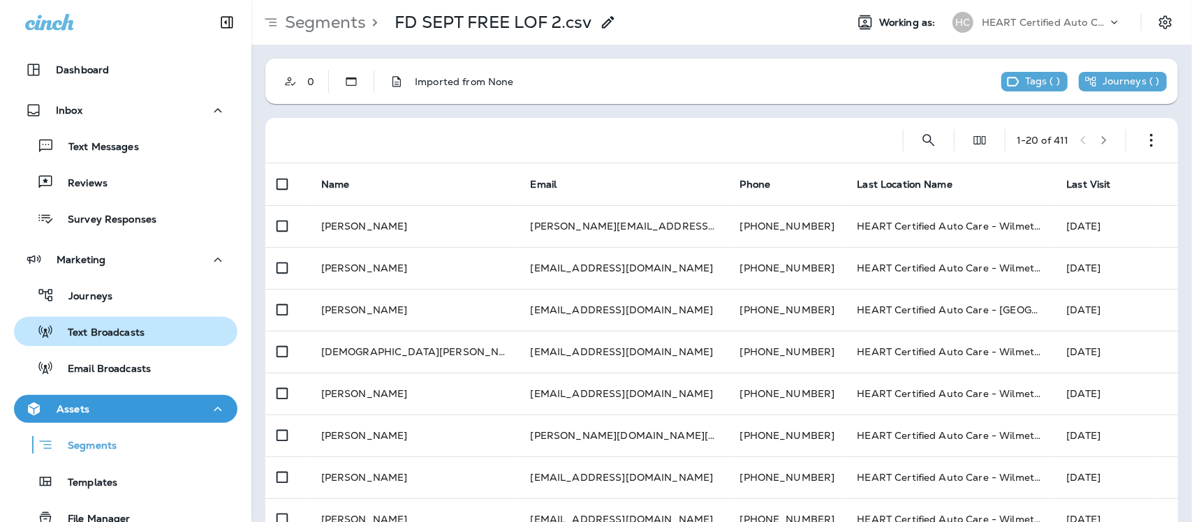
click at [101, 330] on p "Text Broadcasts" at bounding box center [99, 333] width 91 height 13
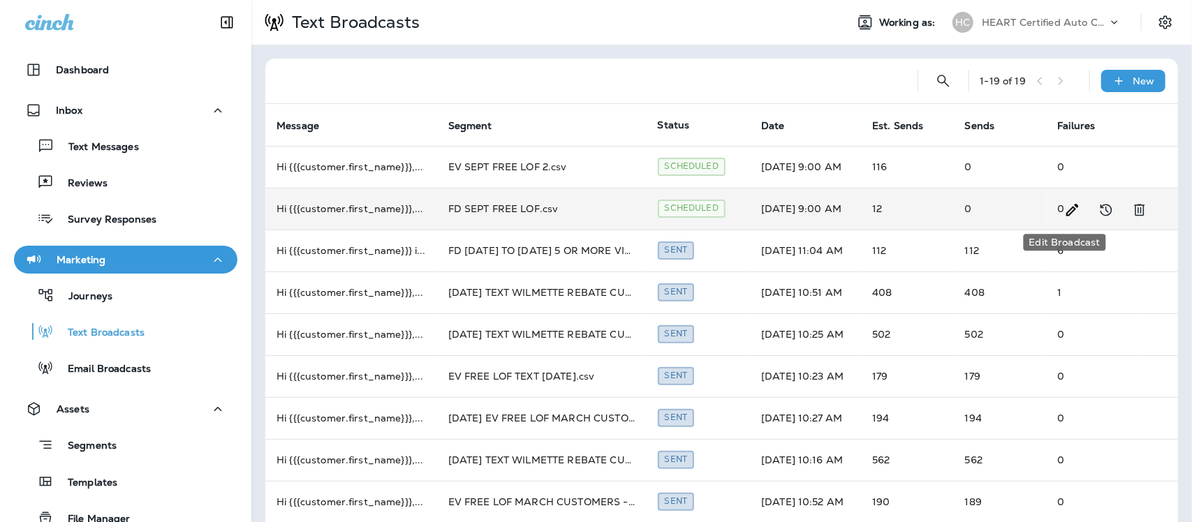
click at [1066, 211] on icon "Edit Broadcast" at bounding box center [1073, 210] width 17 height 17
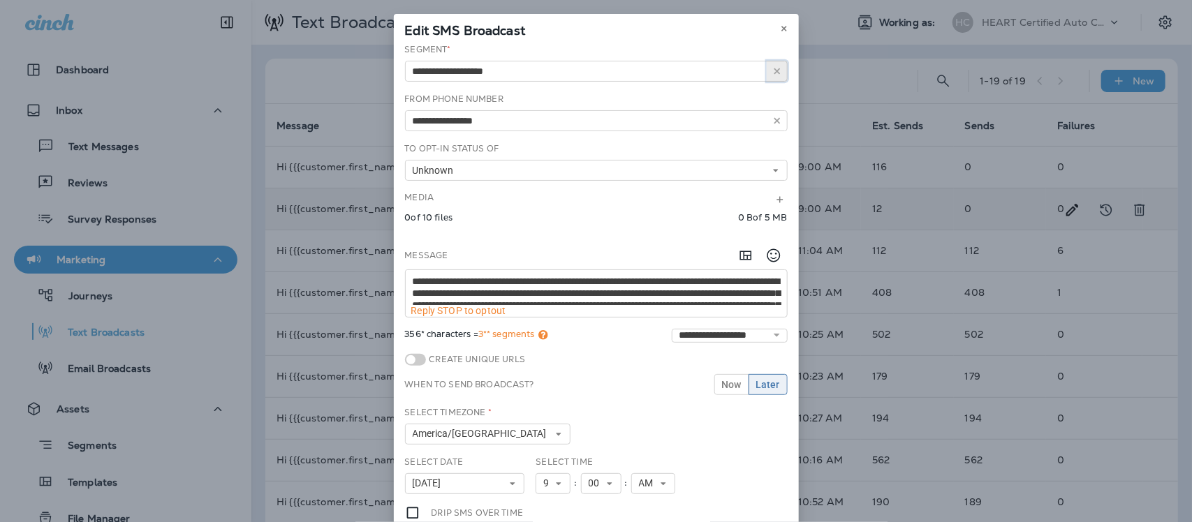
click at [774, 72] on use "button" at bounding box center [777, 71] width 6 height 6
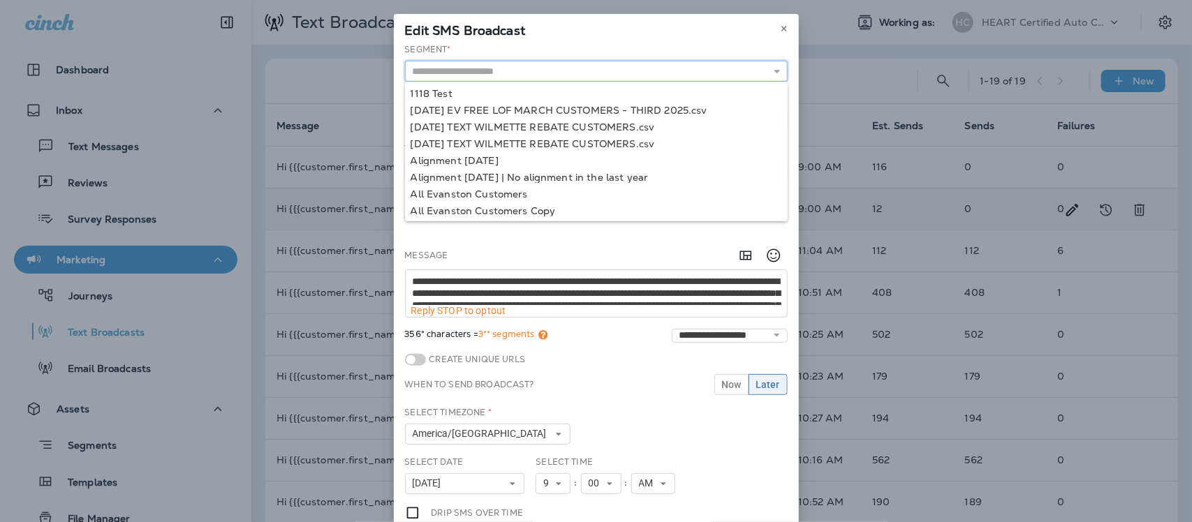
click at [559, 71] on input "text" at bounding box center [596, 71] width 383 height 21
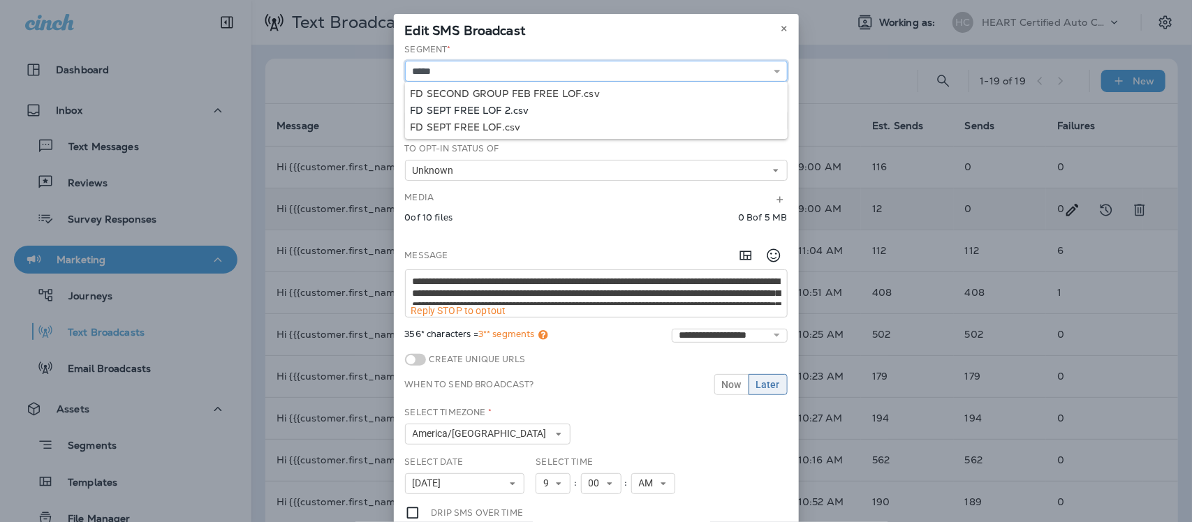
type input "**********"
click at [493, 112] on div "**********" at bounding box center [596, 325] width 405 height 564
click at [758, 383] on span "Later" at bounding box center [768, 385] width 24 height 10
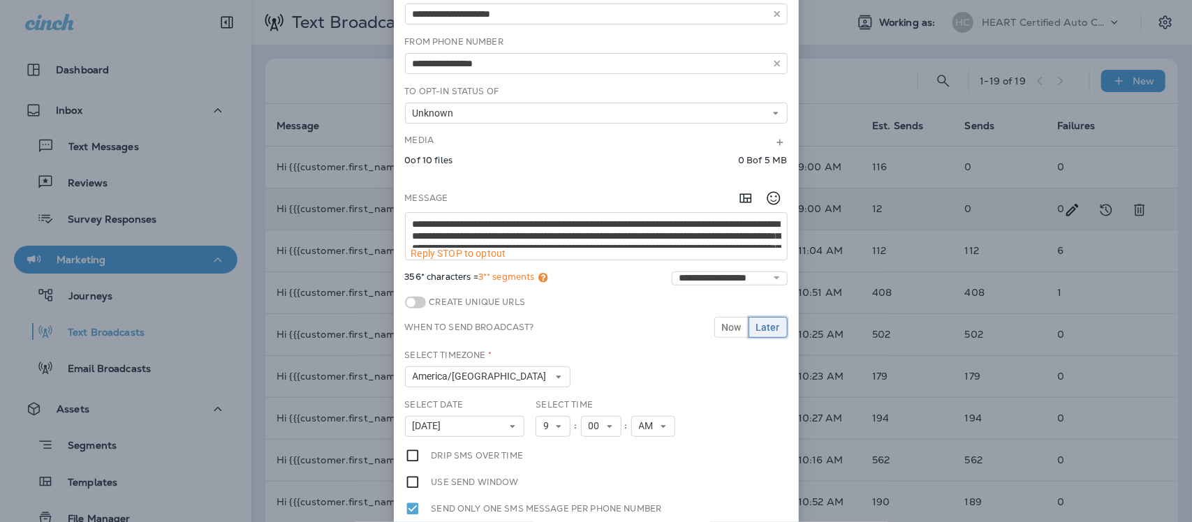
scroll to position [144, 0]
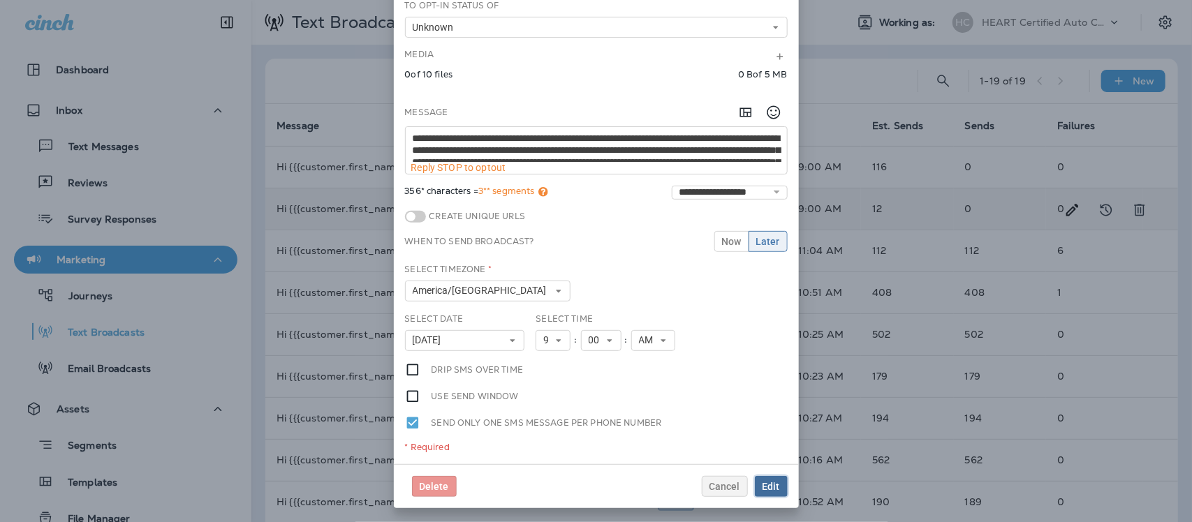
click at [763, 483] on span "Edit" at bounding box center [771, 487] width 17 height 10
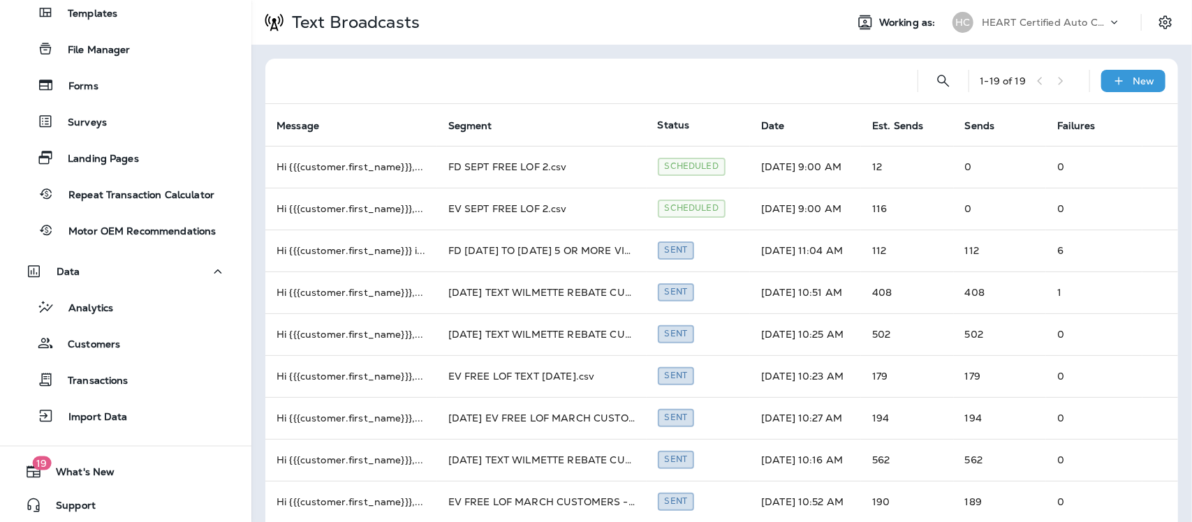
scroll to position [473, 0]
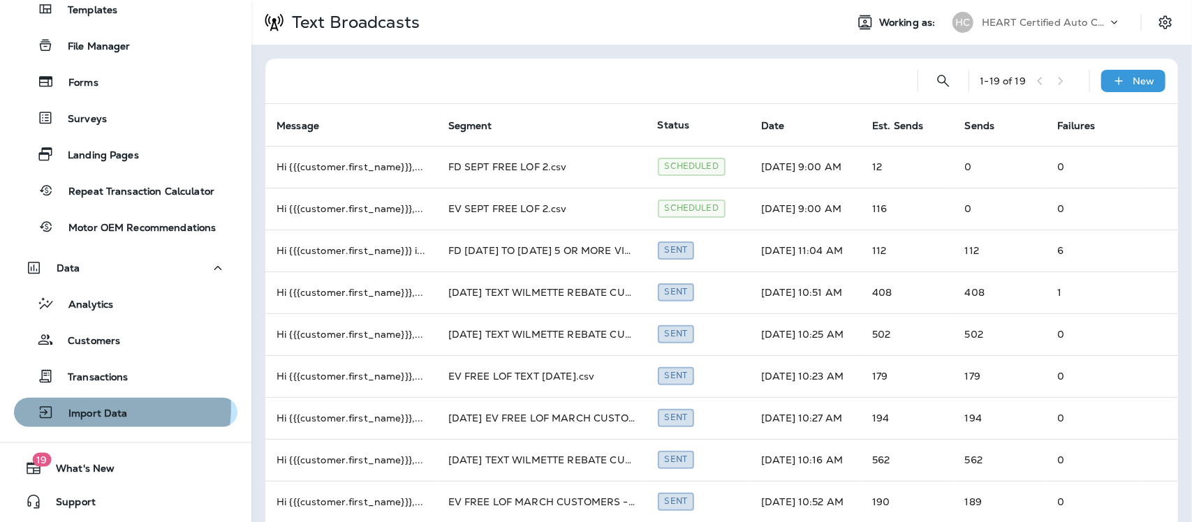
click at [92, 408] on p "Import Data" at bounding box center [90, 414] width 73 height 13
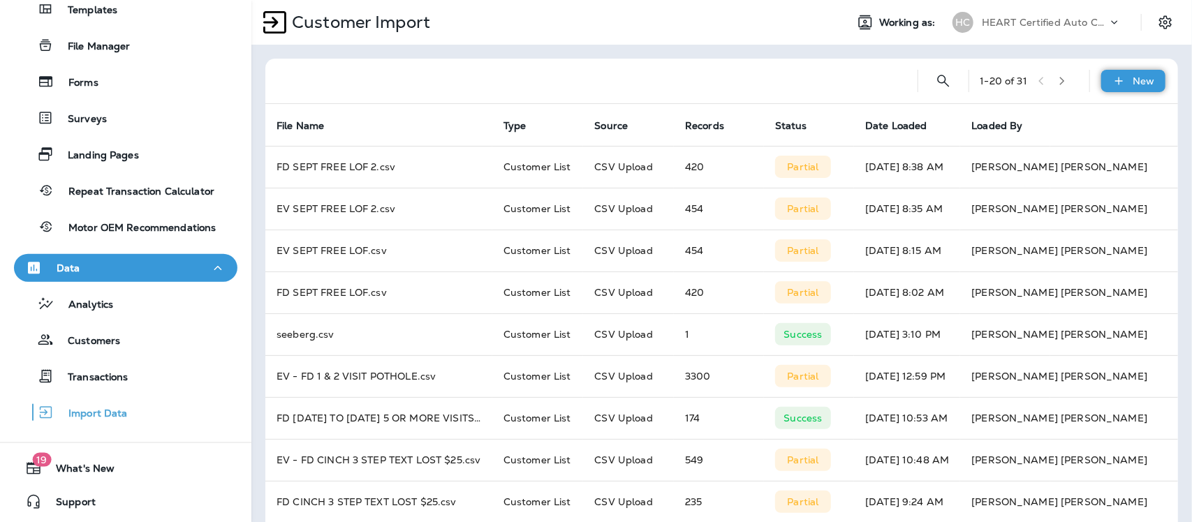
click at [1115, 86] on div "New" at bounding box center [1134, 81] width 64 height 22
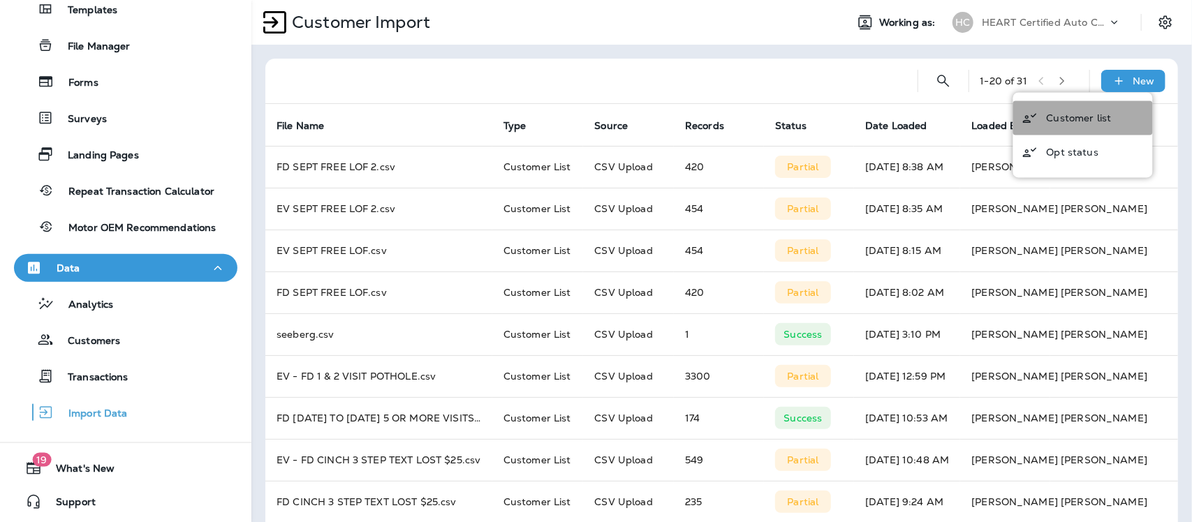
click at [1057, 116] on p "Customer list" at bounding box center [1079, 117] width 65 height 11
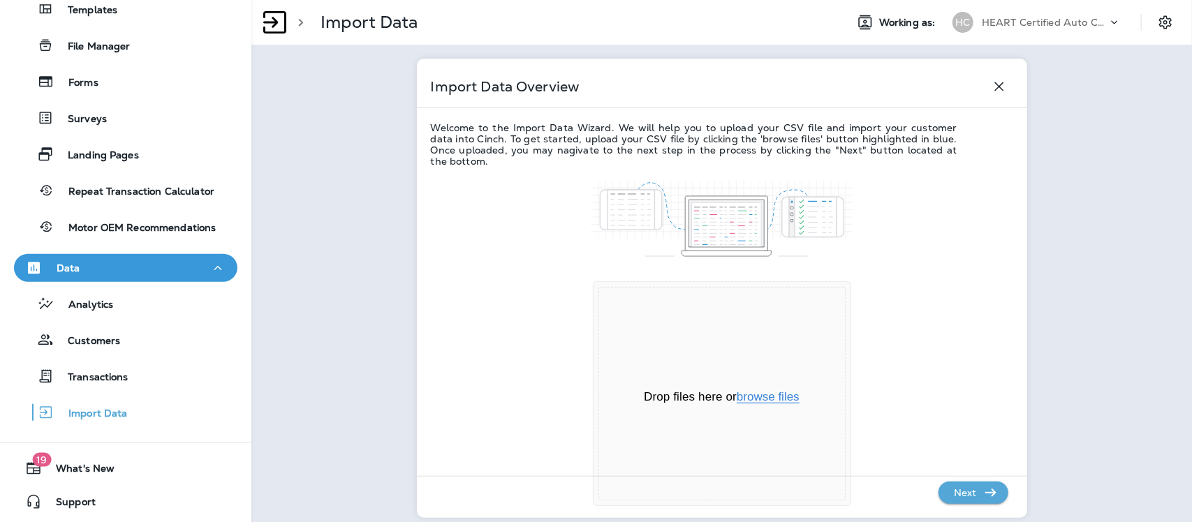
click at [773, 396] on button "browse files" at bounding box center [768, 397] width 63 height 13
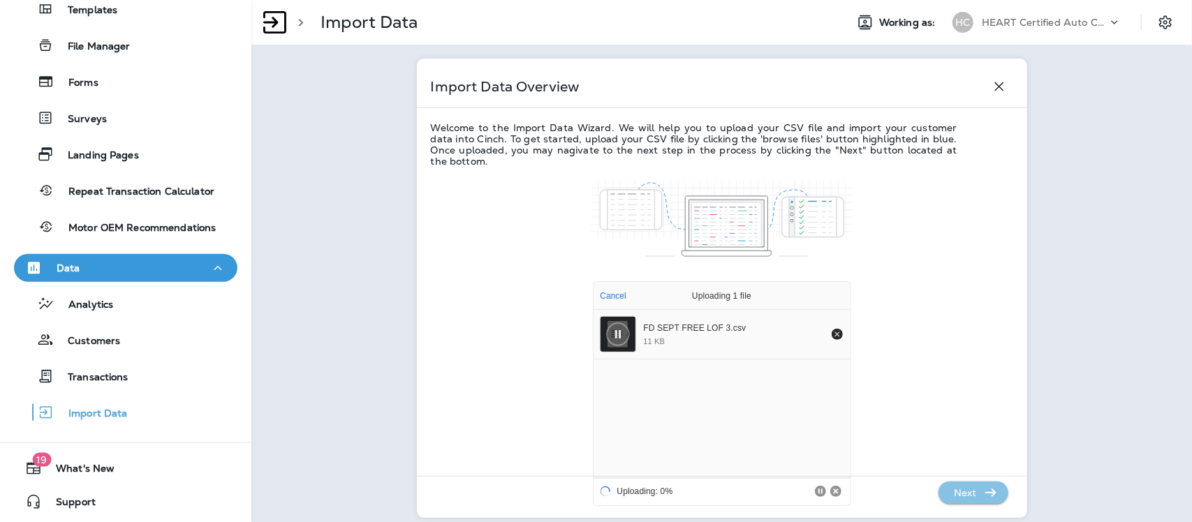
click at [965, 494] on p "Next" at bounding box center [966, 493] width 34 height 22
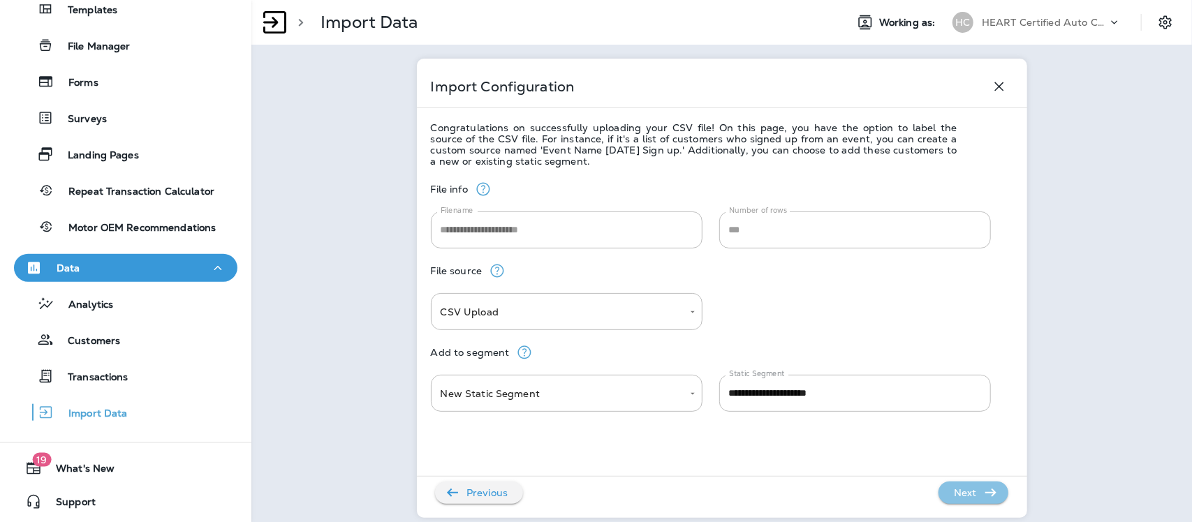
click at [965, 494] on p "Next" at bounding box center [966, 493] width 34 height 22
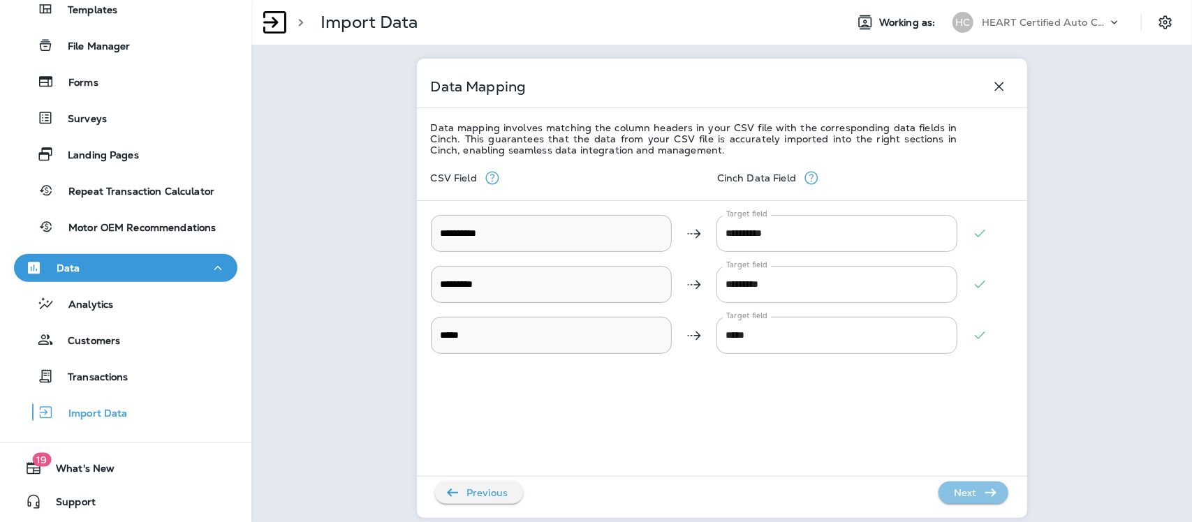
click at [967, 495] on p "Next" at bounding box center [966, 493] width 34 height 22
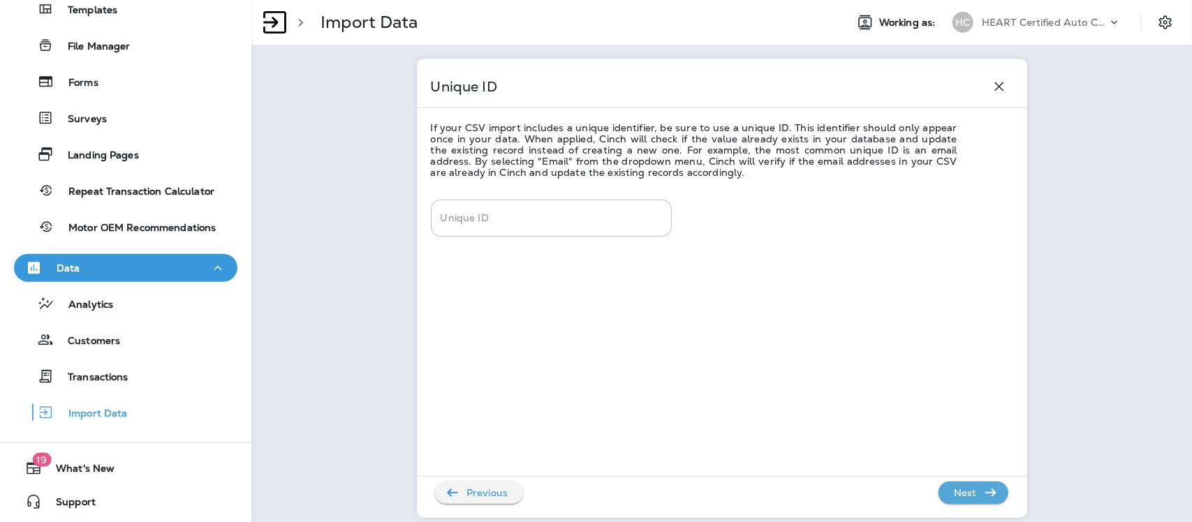
click at [969, 496] on p "Next" at bounding box center [966, 493] width 34 height 22
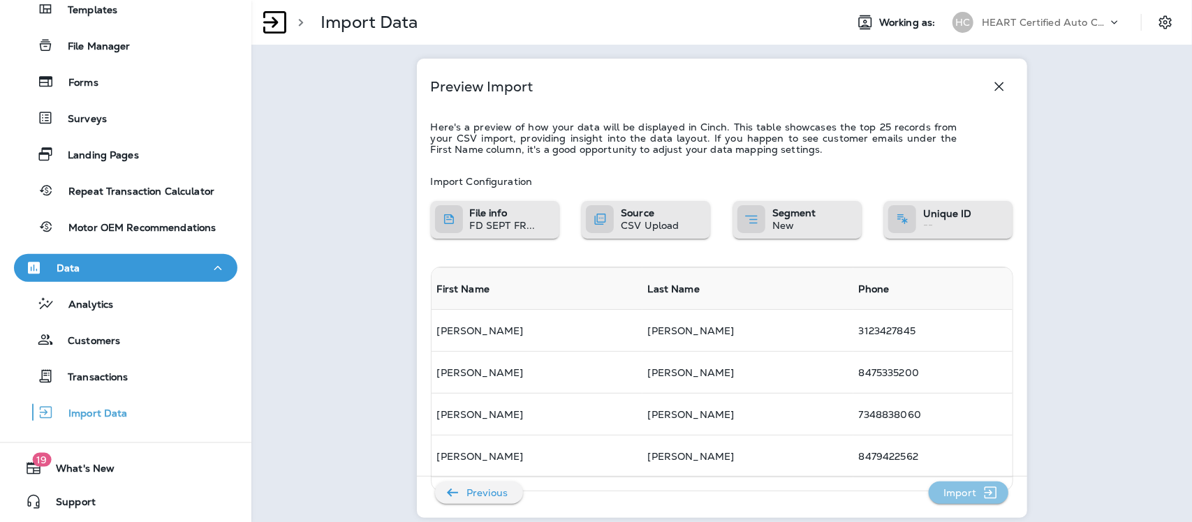
click at [969, 496] on p "Import" at bounding box center [960, 493] width 44 height 22
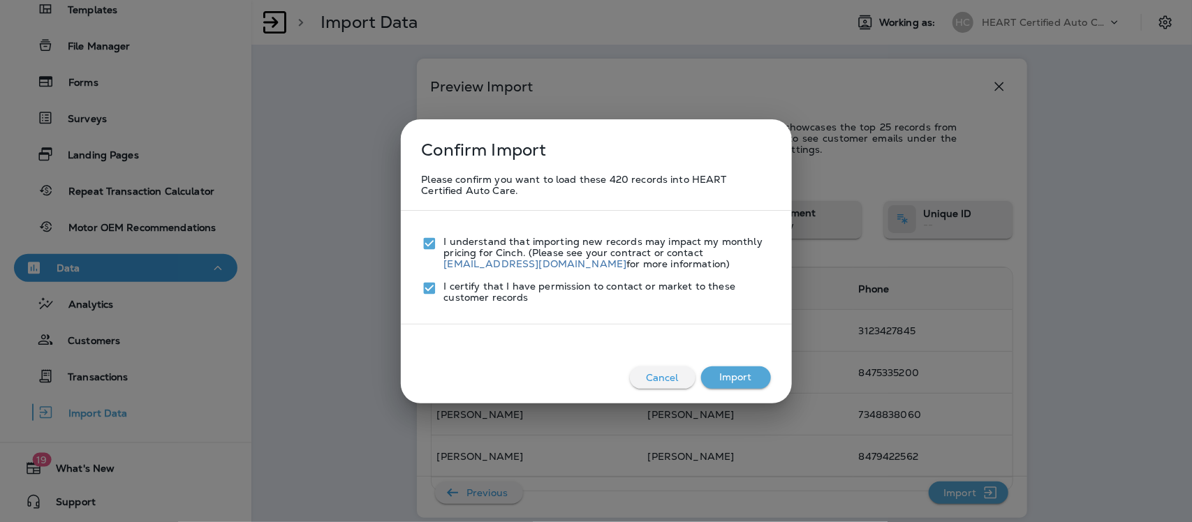
click at [739, 381] on button "Import" at bounding box center [736, 378] width 70 height 22
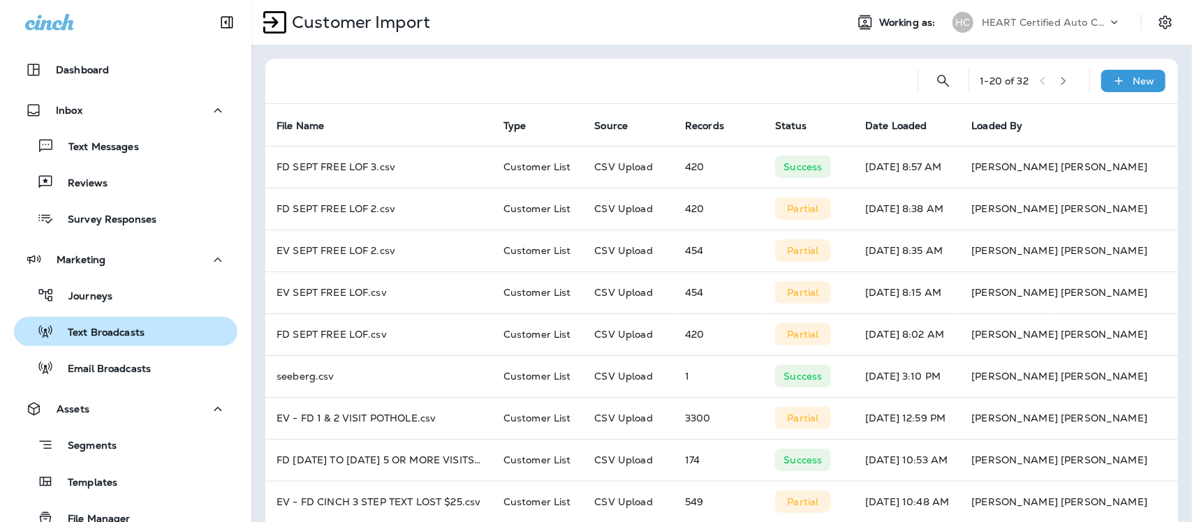
click at [124, 332] on p "Text Broadcasts" at bounding box center [99, 333] width 91 height 13
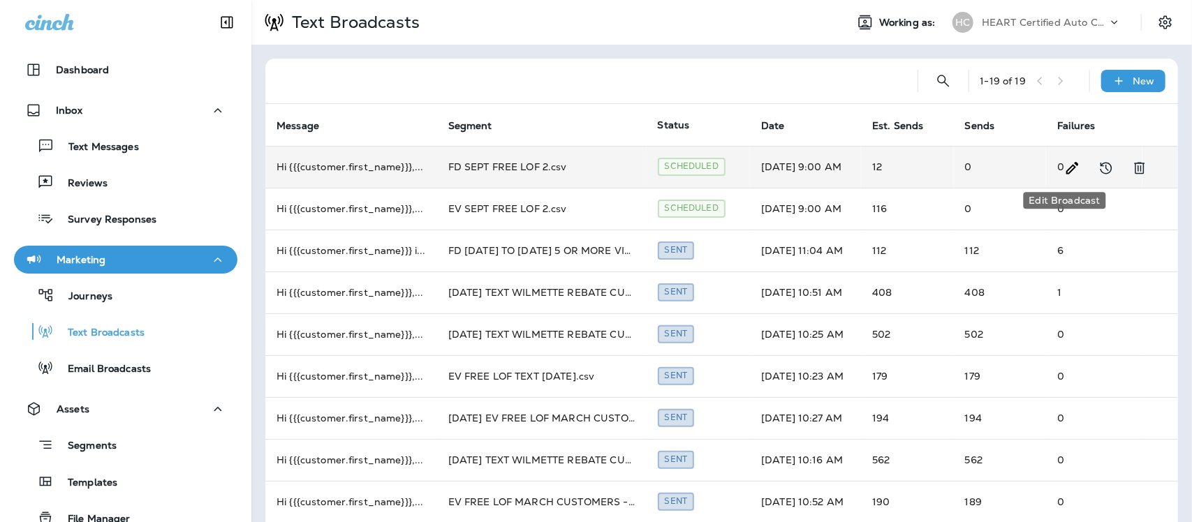
click at [1065, 165] on icon "Edit Broadcast" at bounding box center [1073, 168] width 17 height 17
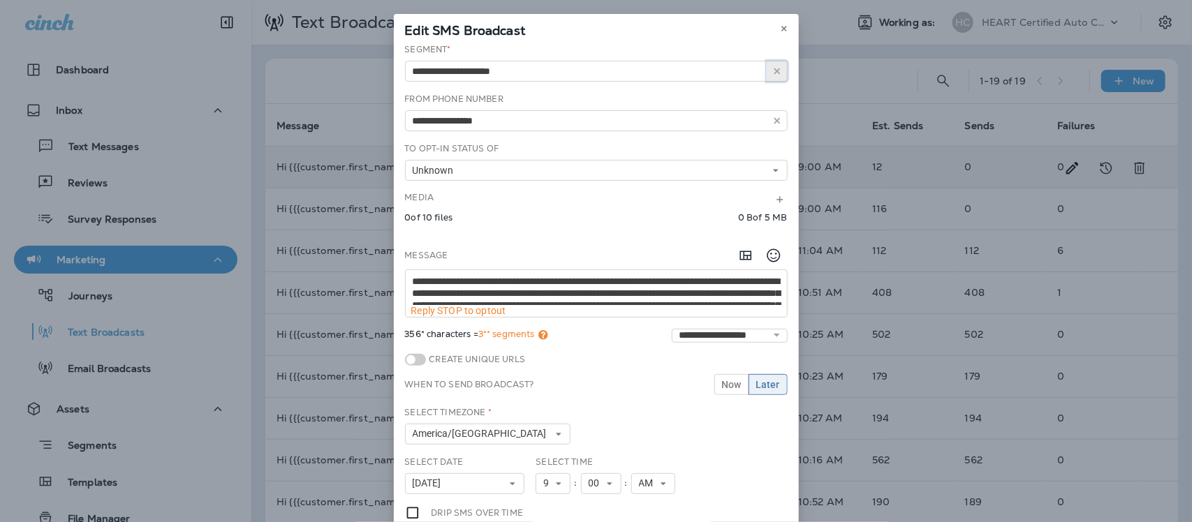
click at [774, 68] on use "button" at bounding box center [777, 71] width 6 height 6
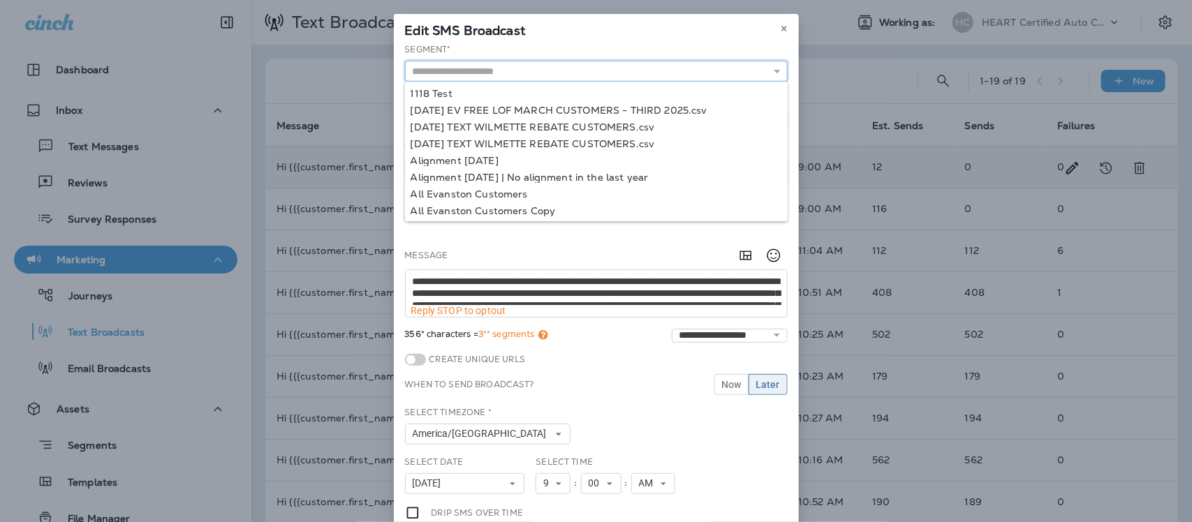
click at [584, 73] on input "text" at bounding box center [596, 71] width 383 height 21
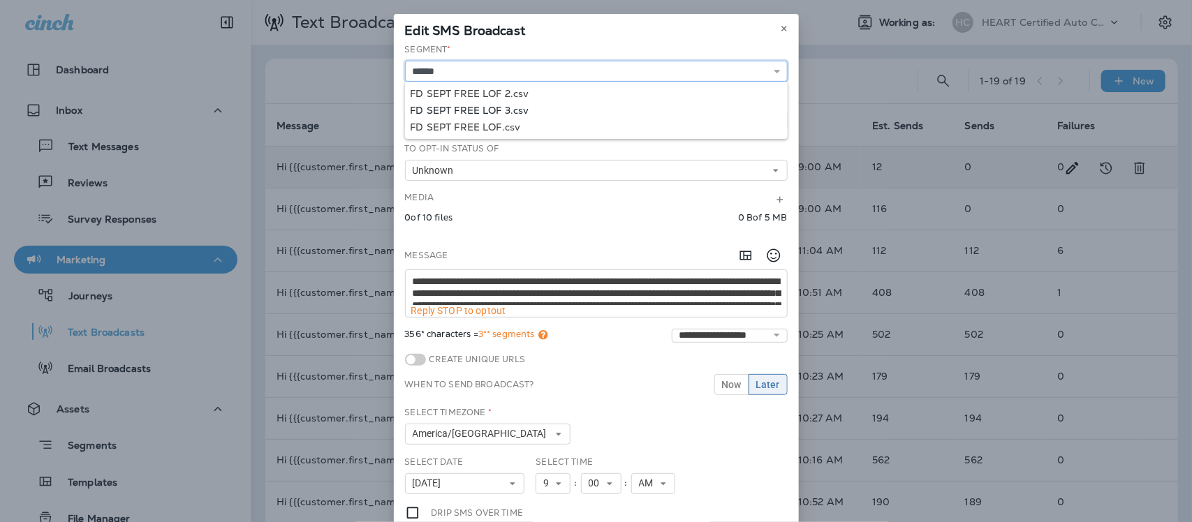
type input "**********"
click at [494, 109] on div "**********" at bounding box center [596, 325] width 405 height 564
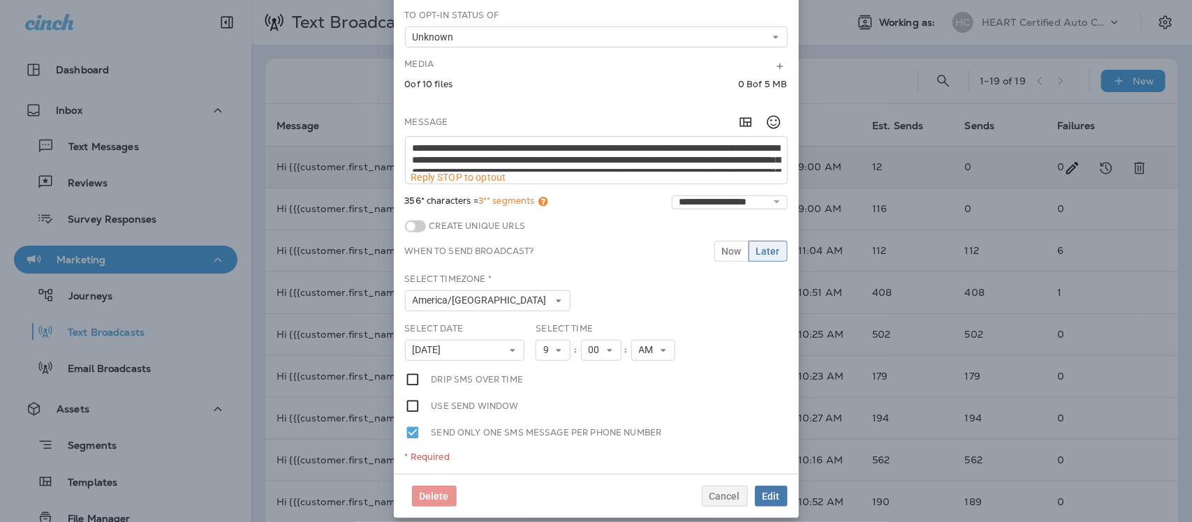
scroll to position [144, 0]
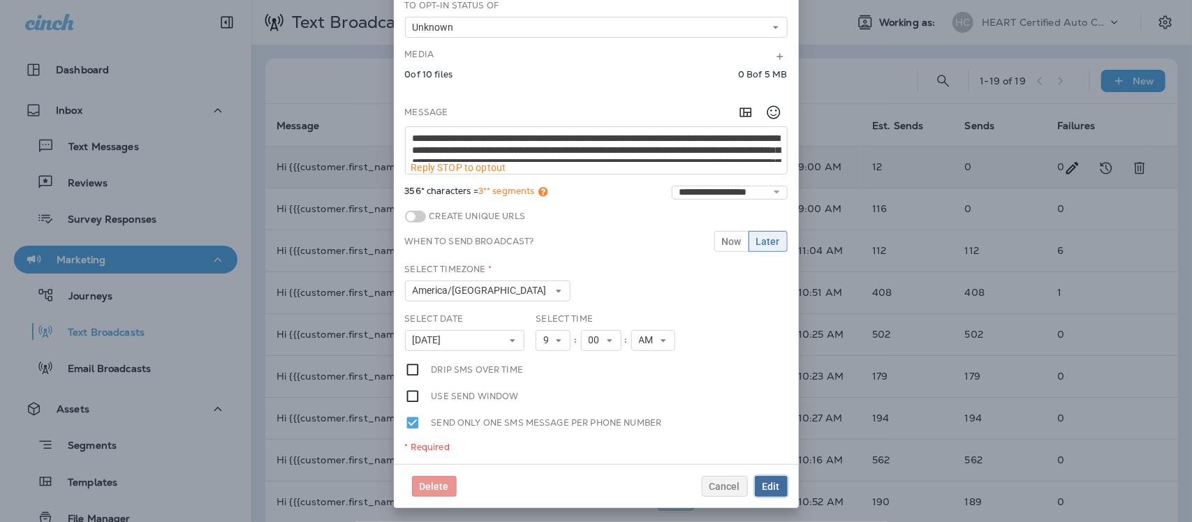
click at [763, 486] on span "Edit" at bounding box center [771, 487] width 17 height 10
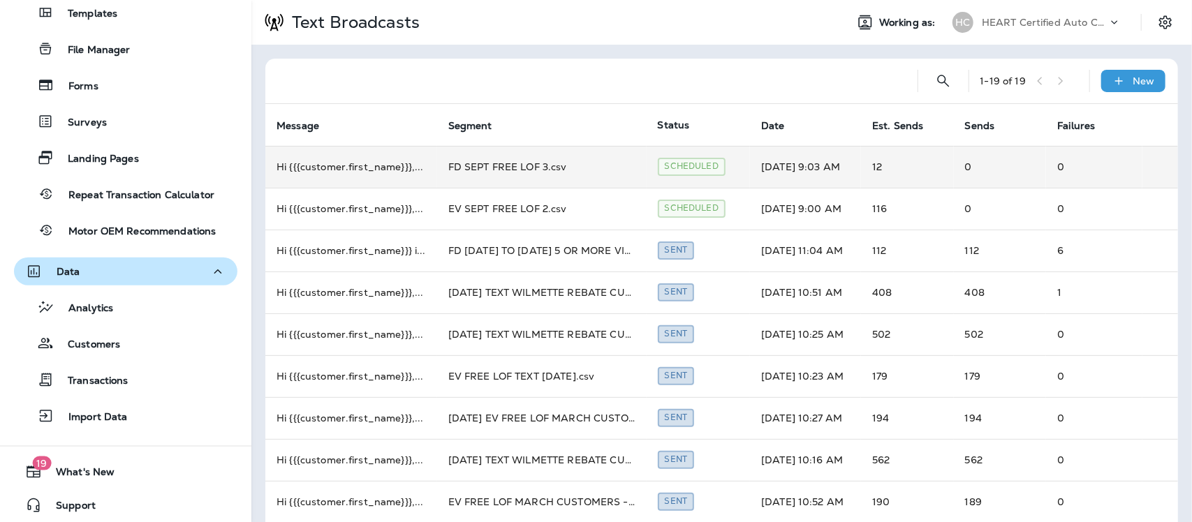
scroll to position [473, 0]
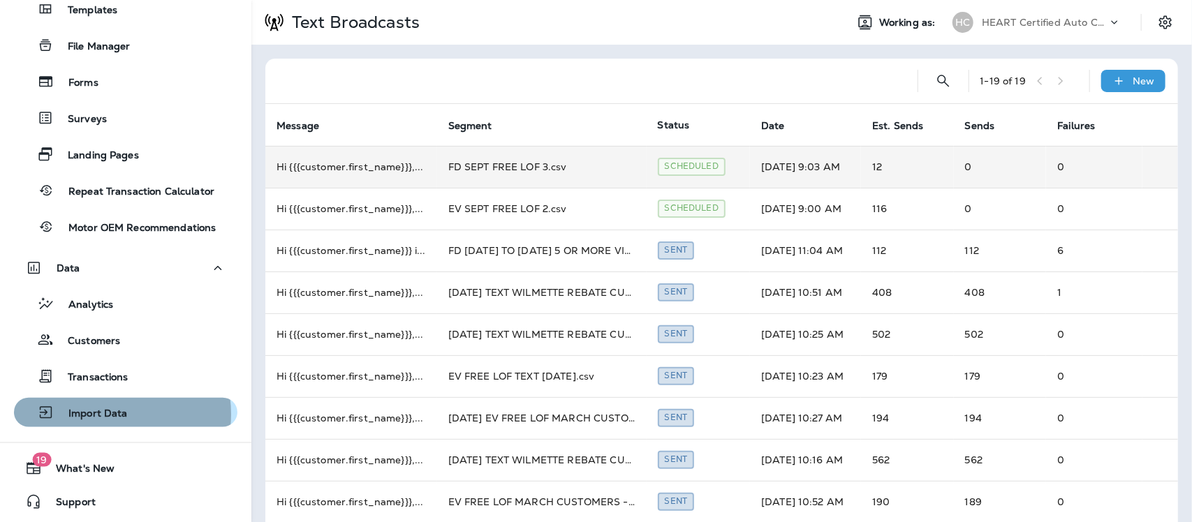
click at [99, 414] on p "Import Data" at bounding box center [90, 414] width 73 height 13
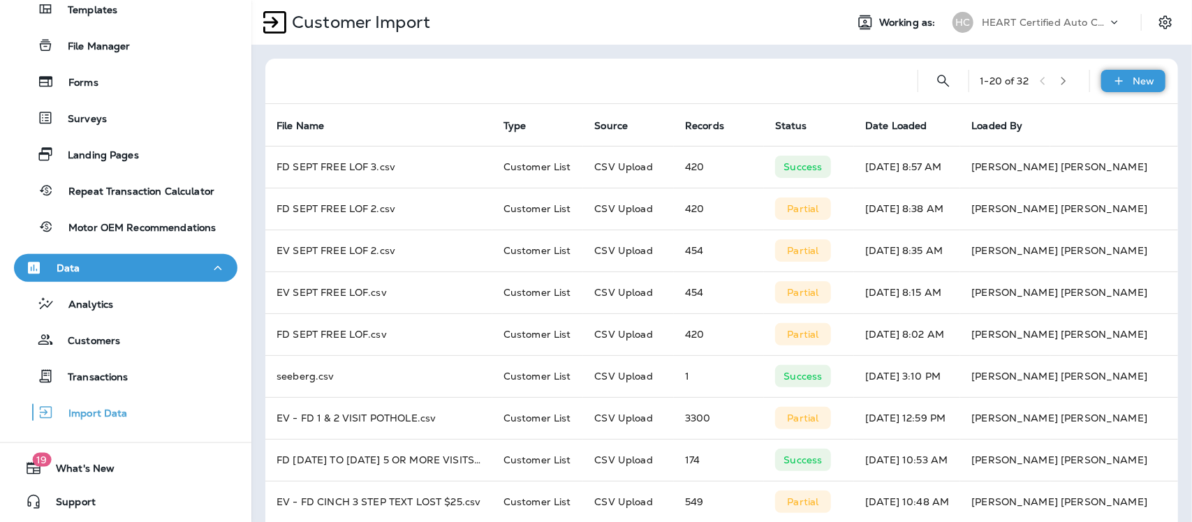
click at [1114, 78] on icon at bounding box center [1119, 81] width 15 height 14
click at [1062, 119] on p "Customer list" at bounding box center [1079, 117] width 65 height 11
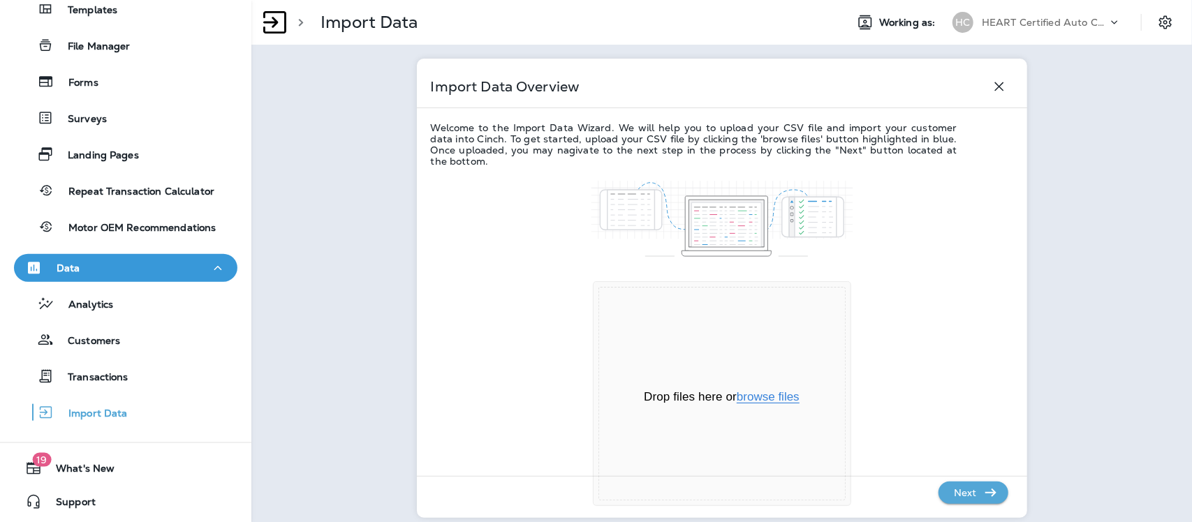
click at [748, 400] on button "browse files" at bounding box center [768, 397] width 63 height 13
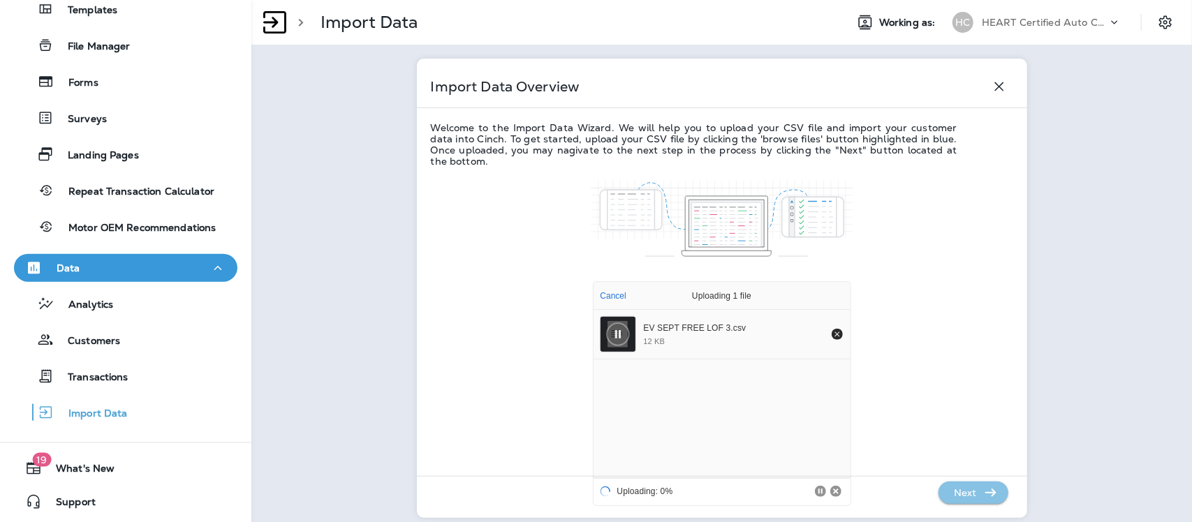
click at [949, 490] on p "Next" at bounding box center [966, 493] width 34 height 22
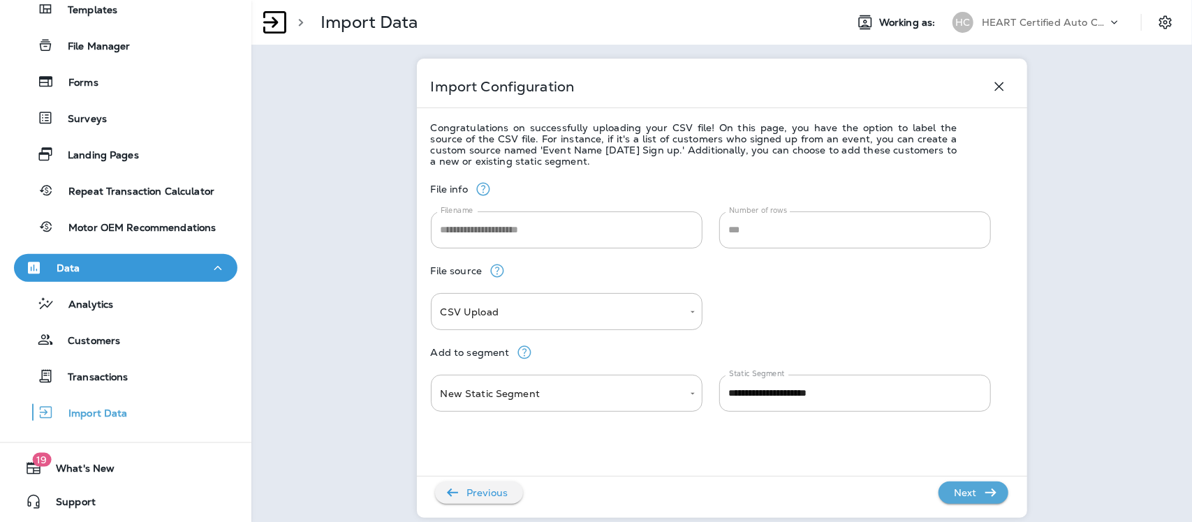
click at [949, 490] on p "Next" at bounding box center [966, 493] width 34 height 22
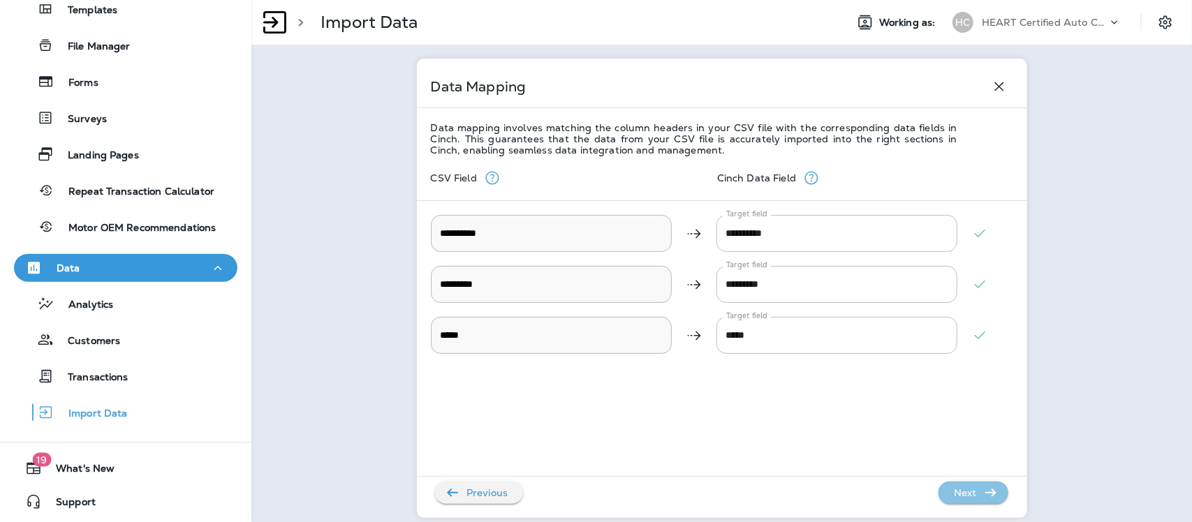
click at [949, 490] on p "Next" at bounding box center [966, 493] width 34 height 22
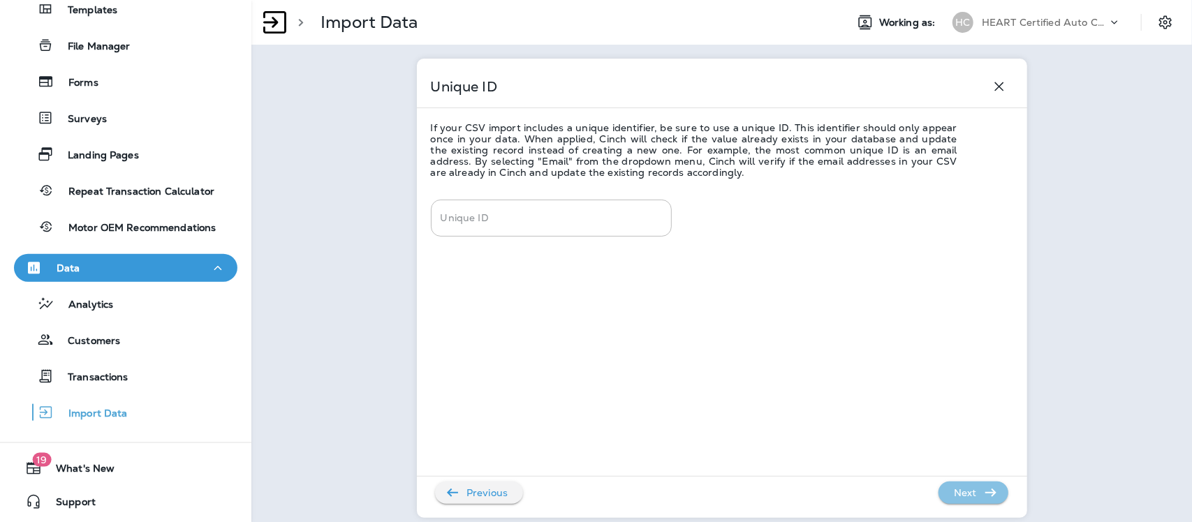
click at [949, 490] on p "Next" at bounding box center [966, 493] width 34 height 22
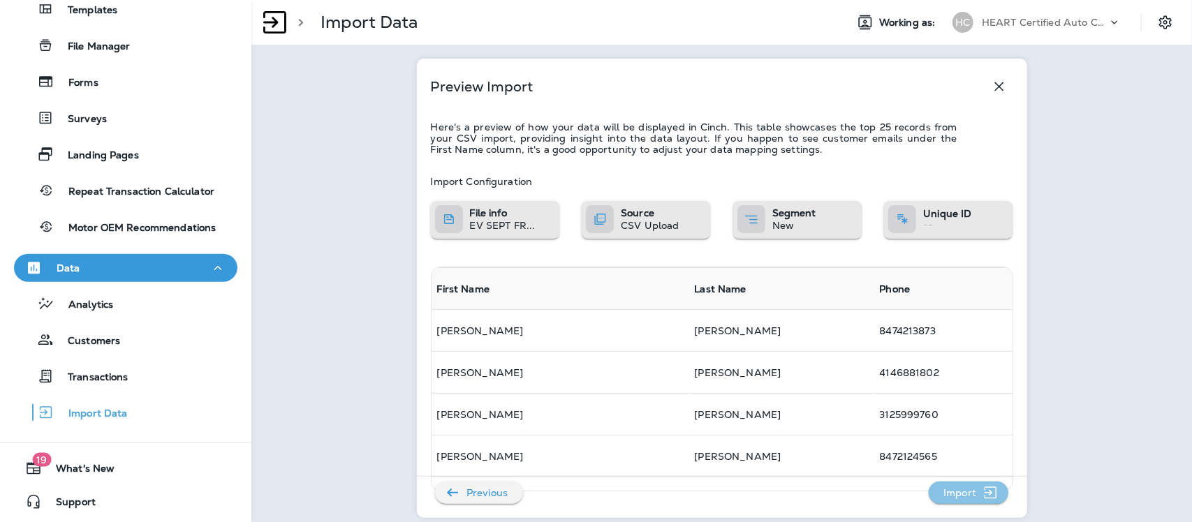
click at [944, 490] on p "Import" at bounding box center [960, 493] width 44 height 22
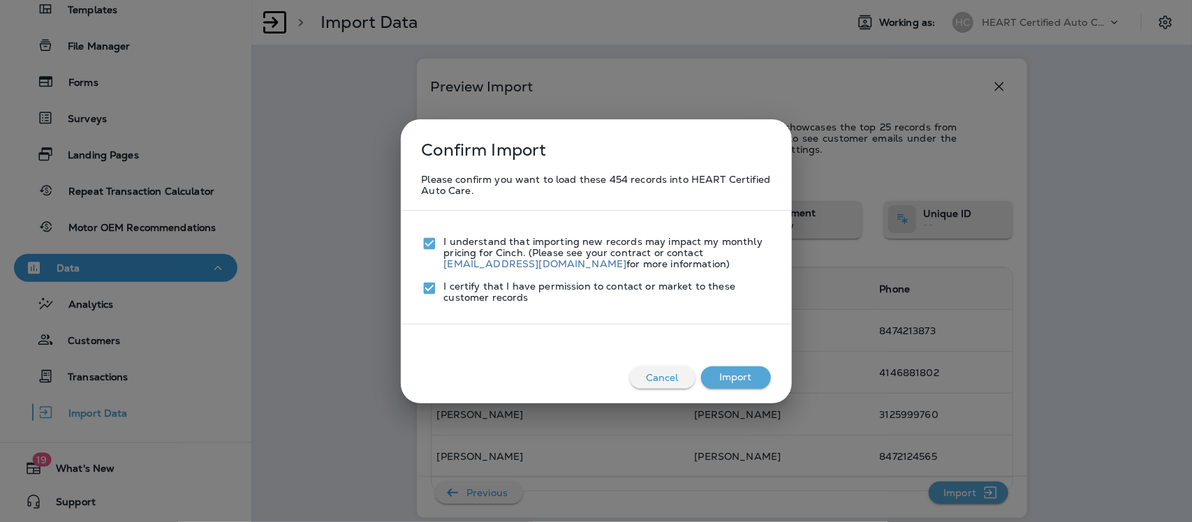
click at [735, 381] on button "Import" at bounding box center [736, 378] width 70 height 22
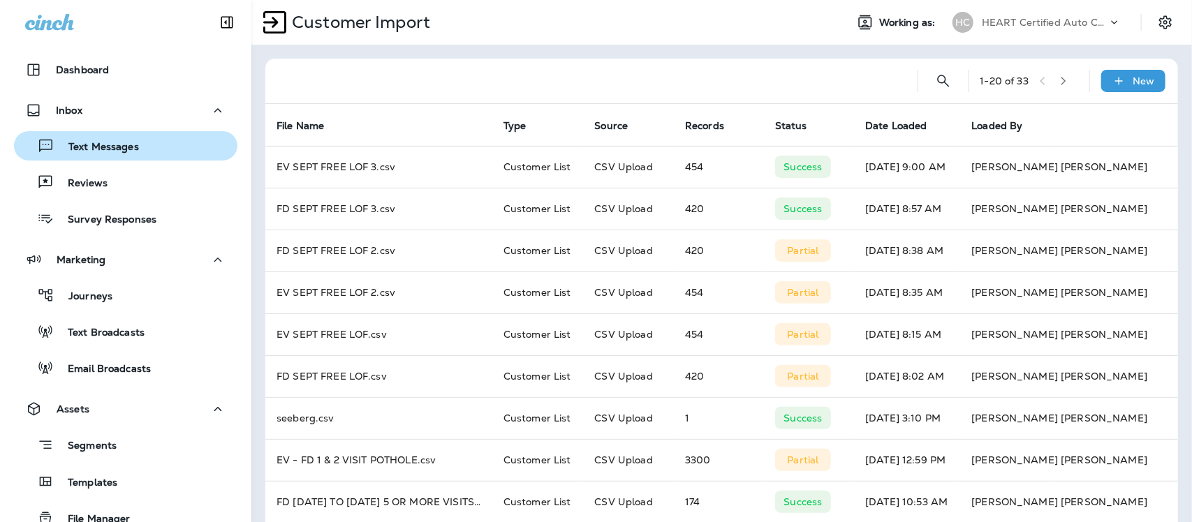
click at [101, 148] on p "Text Messages" at bounding box center [96, 147] width 85 height 13
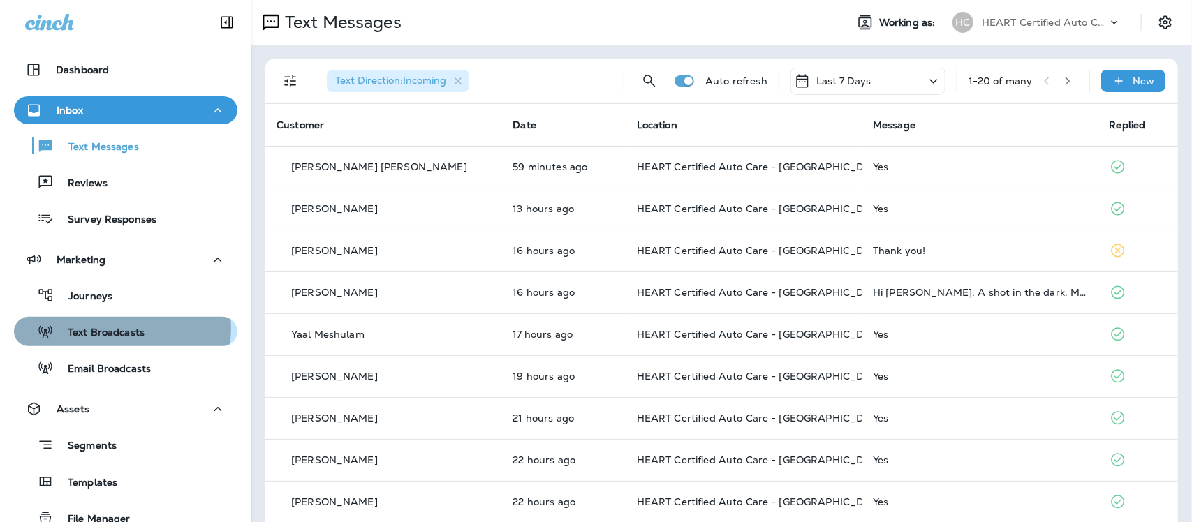
click at [115, 328] on p "Text Broadcasts" at bounding box center [99, 333] width 91 height 13
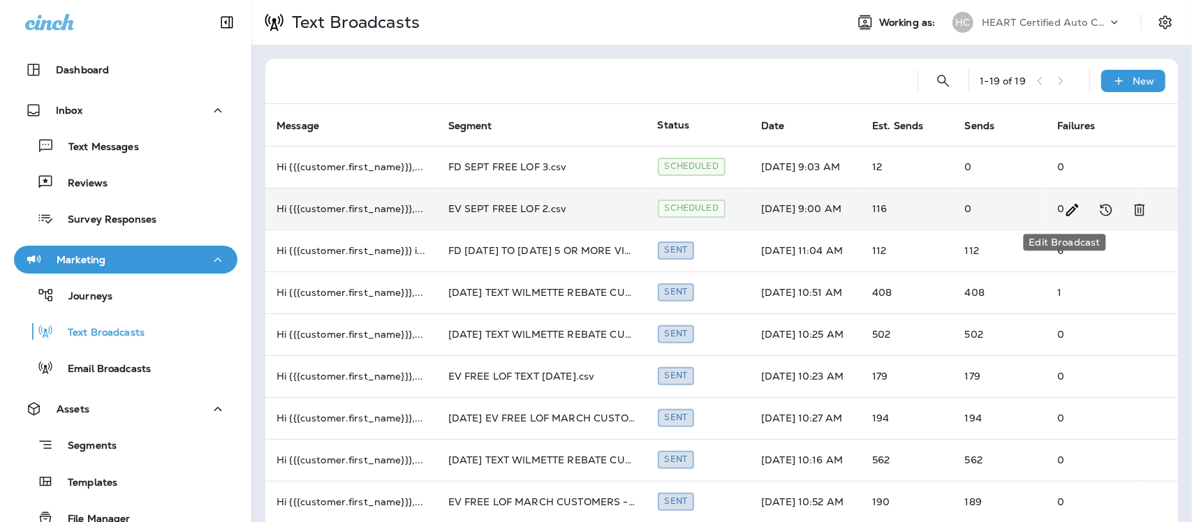
click at [1065, 207] on icon "Edit Broadcast" at bounding box center [1073, 210] width 17 height 17
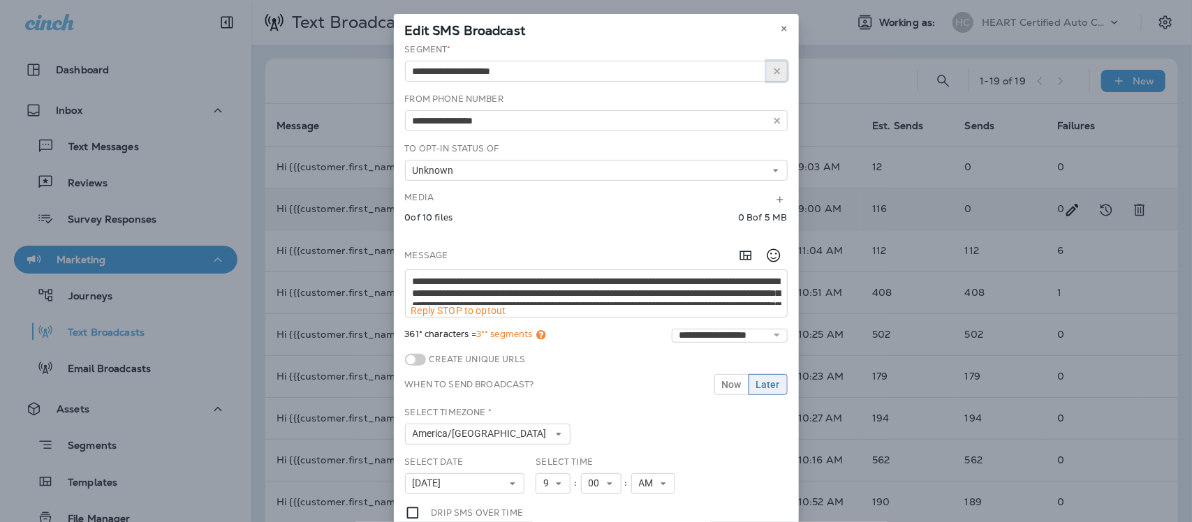
click at [773, 68] on icon "button" at bounding box center [778, 71] width 10 height 10
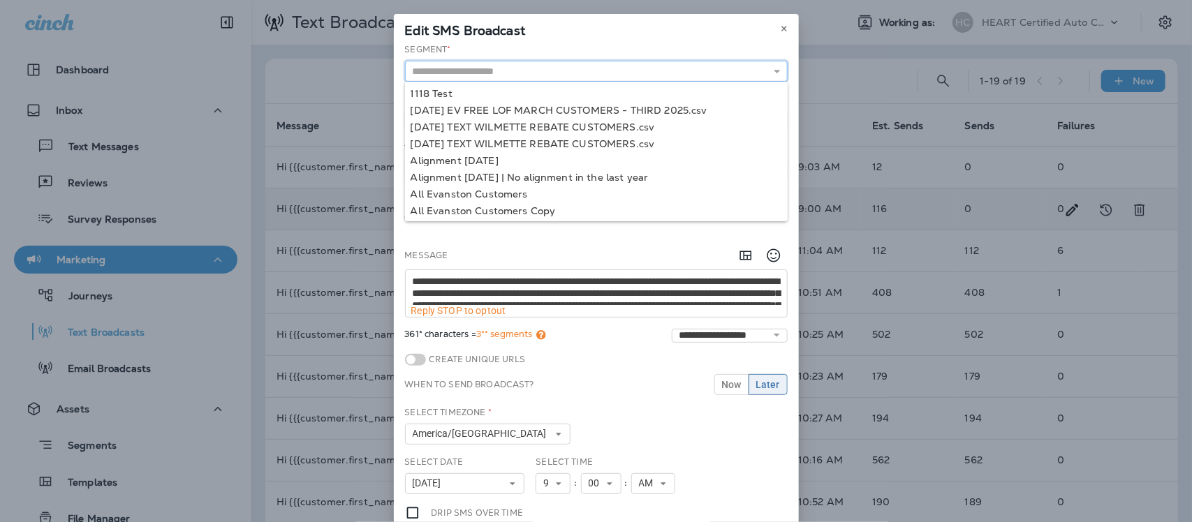
click at [504, 77] on input "text" at bounding box center [596, 71] width 383 height 21
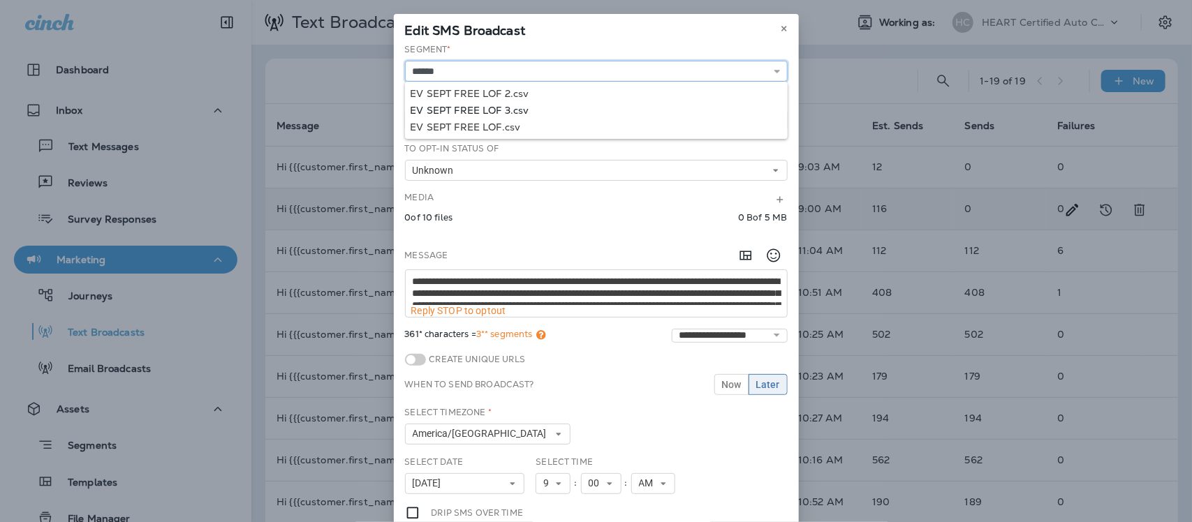
type input "**********"
click at [492, 110] on div "**********" at bounding box center [596, 325] width 405 height 564
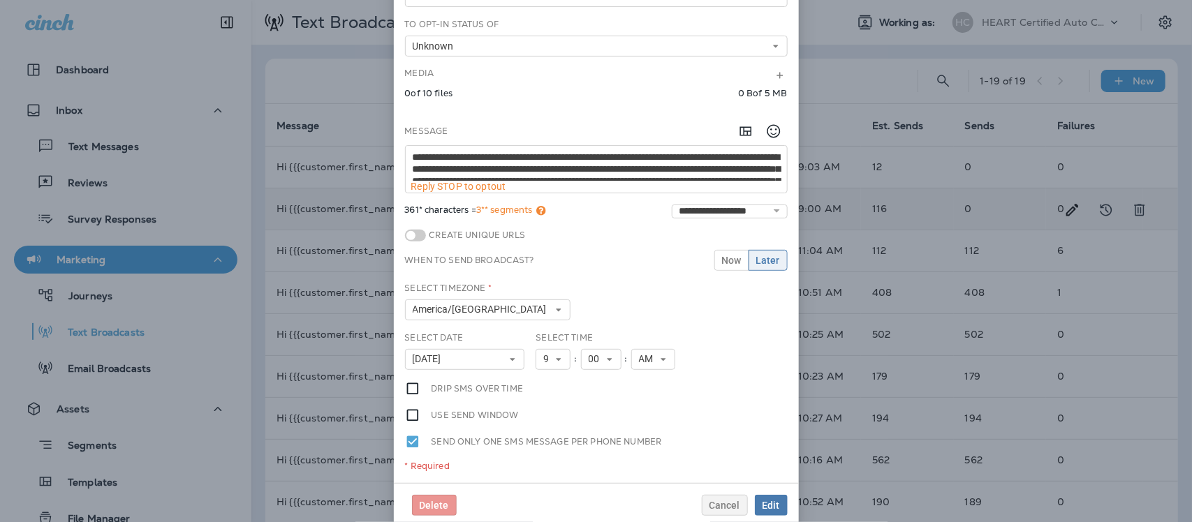
scroll to position [144, 0]
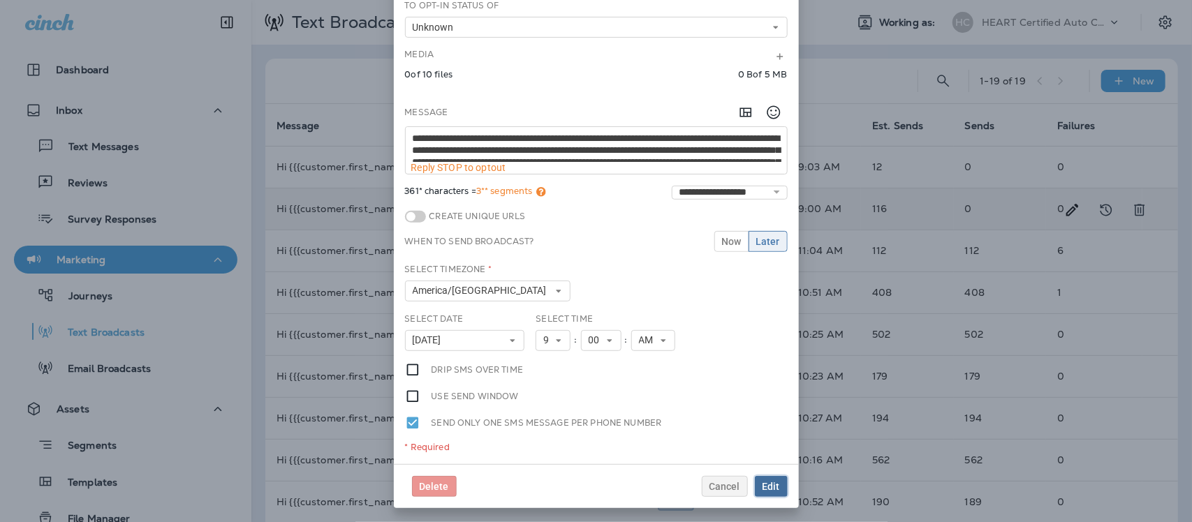
click at [765, 483] on span "Edit" at bounding box center [771, 487] width 17 height 10
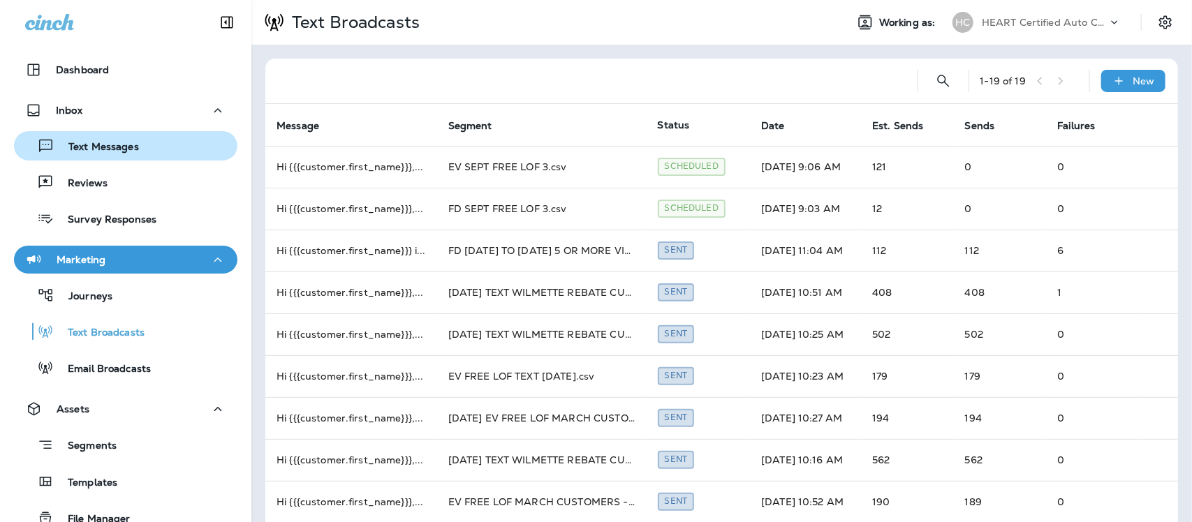
click at [82, 145] on p "Text Messages" at bounding box center [96, 147] width 85 height 13
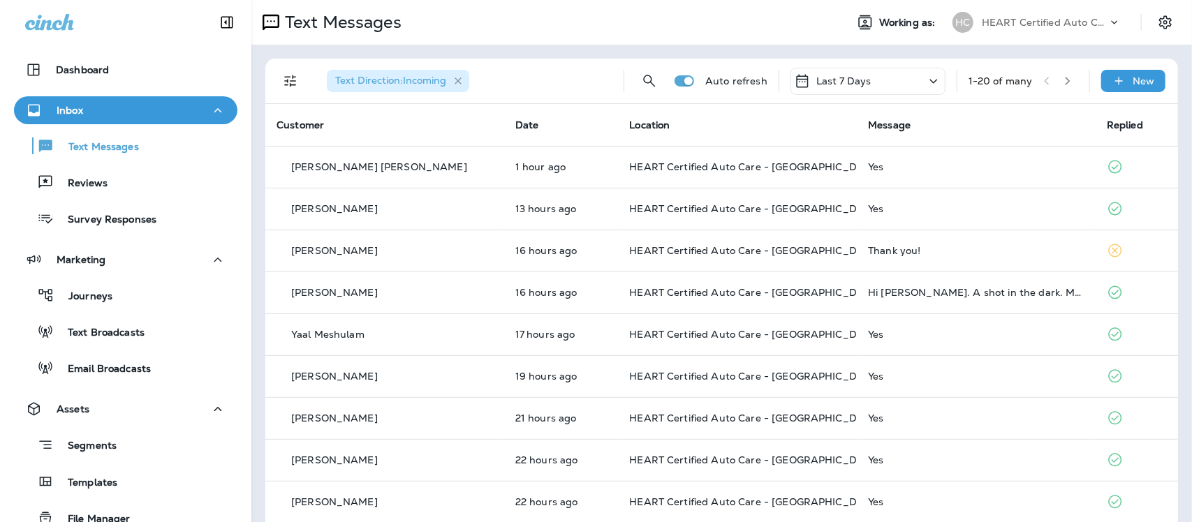
click at [454, 82] on icon "button" at bounding box center [459, 81] width 12 height 12
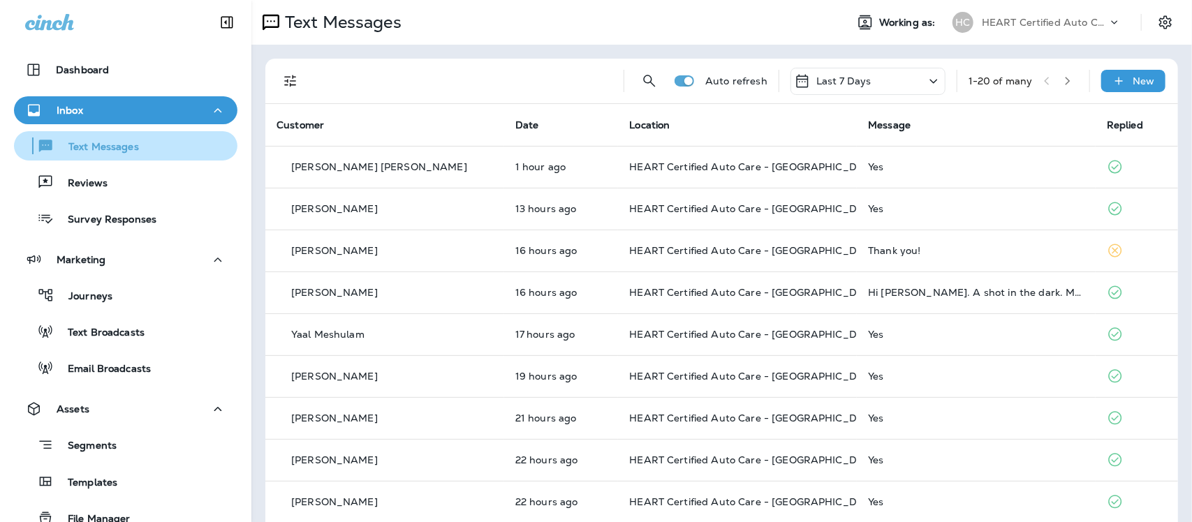
click at [84, 151] on p "Text Messages" at bounding box center [96, 147] width 85 height 13
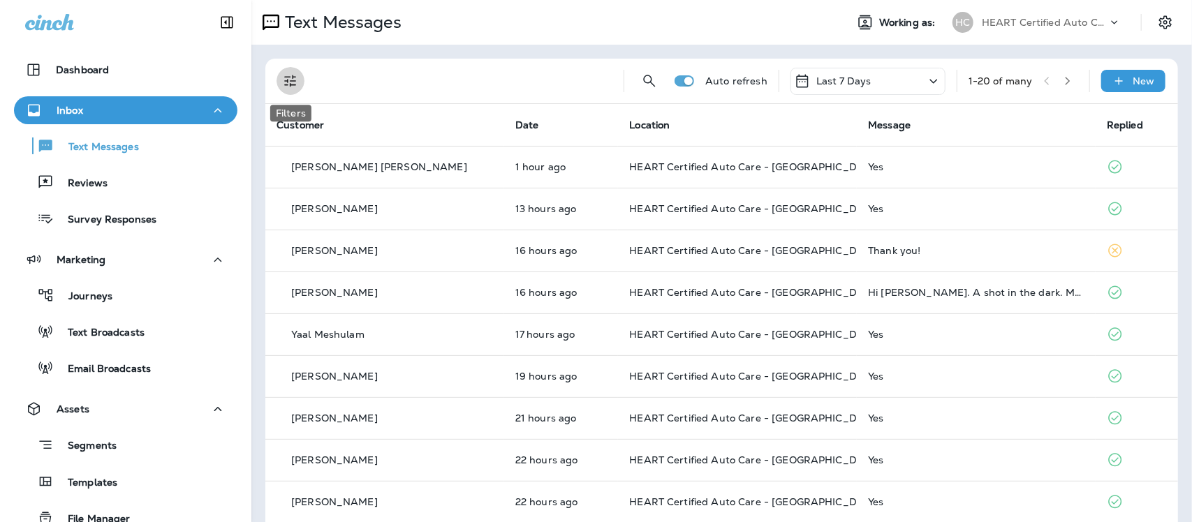
click at [285, 88] on icon "Filters" at bounding box center [290, 81] width 17 height 17
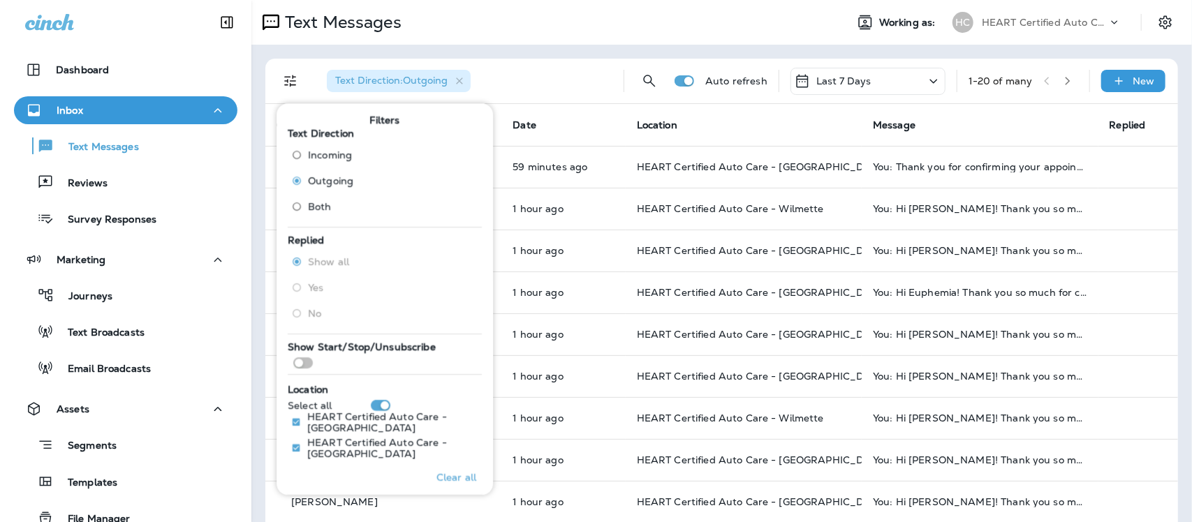
click at [568, 130] on th "Date" at bounding box center [564, 125] width 124 height 42
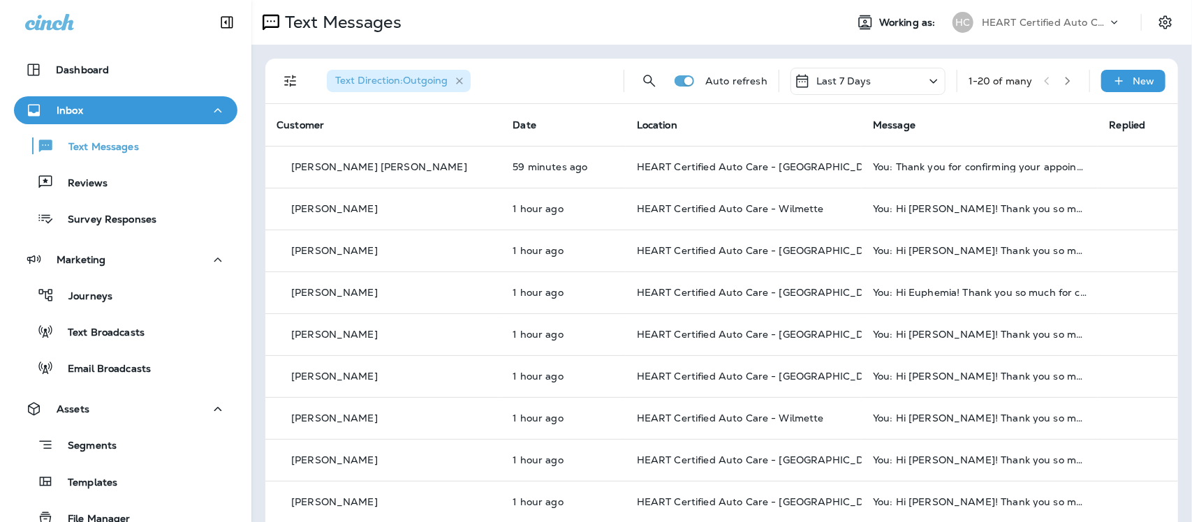
click at [462, 85] on icon "button" at bounding box center [460, 81] width 12 height 12
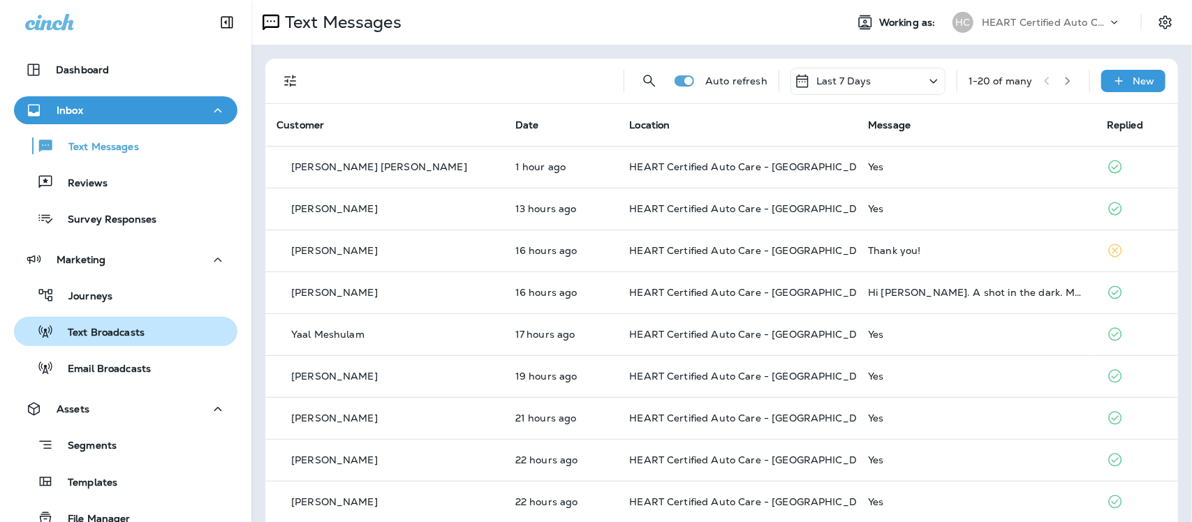
click at [117, 335] on p "Text Broadcasts" at bounding box center [99, 333] width 91 height 13
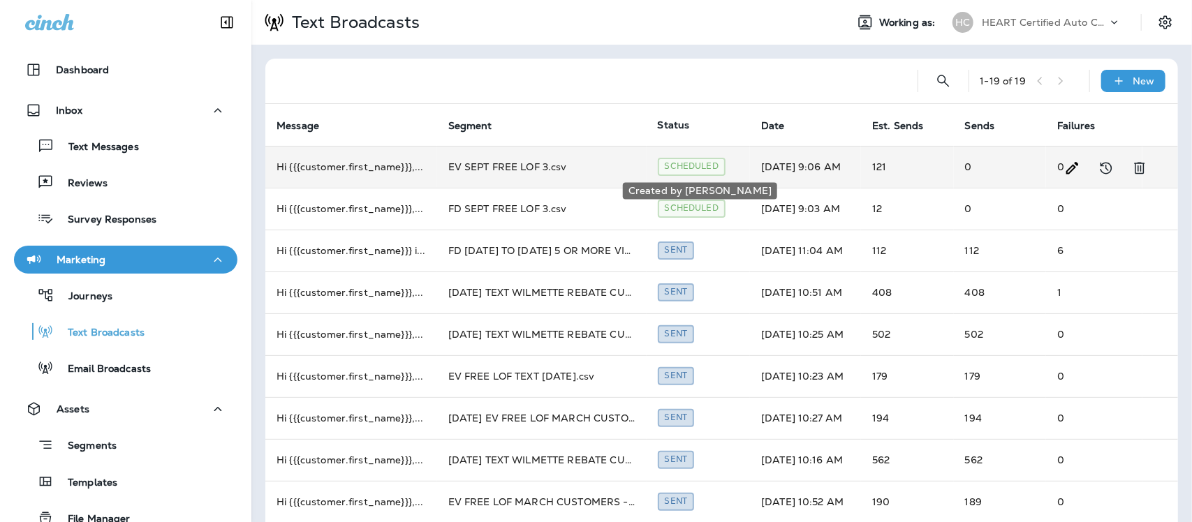
click at [694, 169] on div "Scheduled" at bounding box center [692, 166] width 68 height 17
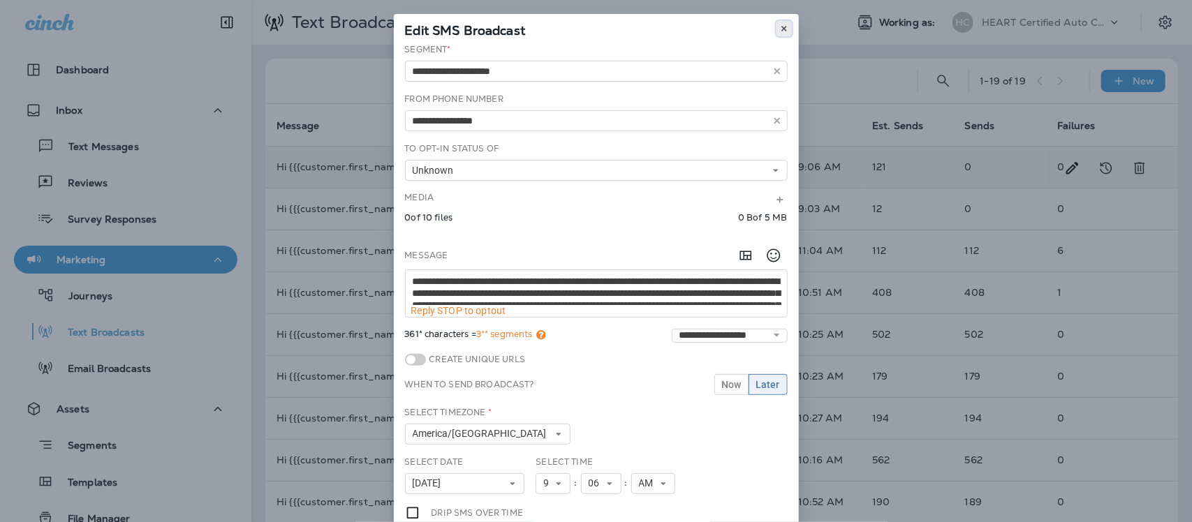
click at [781, 27] on icon at bounding box center [784, 28] width 8 height 8
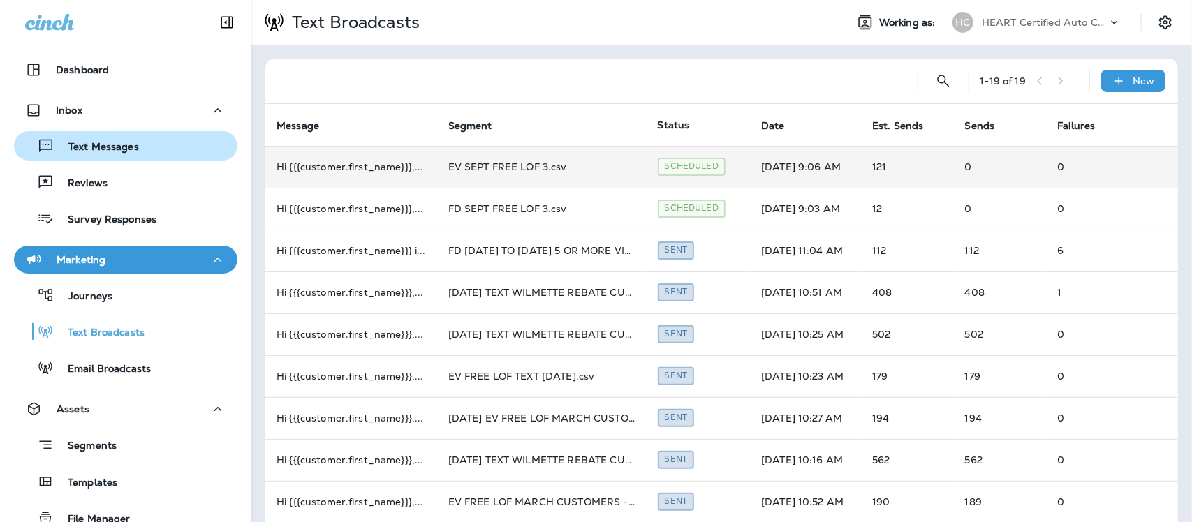
click at [112, 147] on p "Text Messages" at bounding box center [96, 147] width 85 height 13
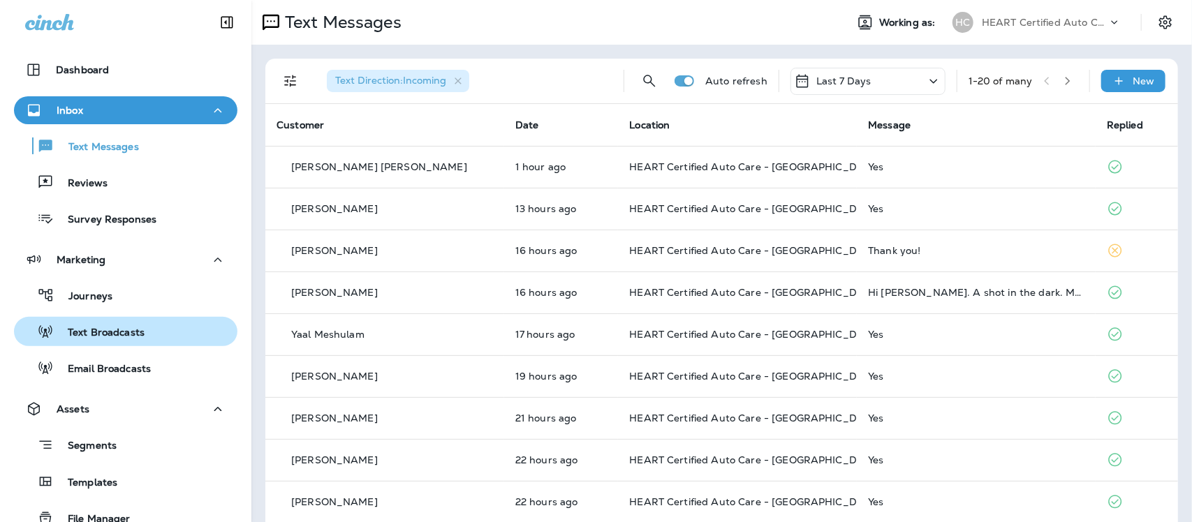
click at [128, 327] on p "Text Broadcasts" at bounding box center [99, 333] width 91 height 13
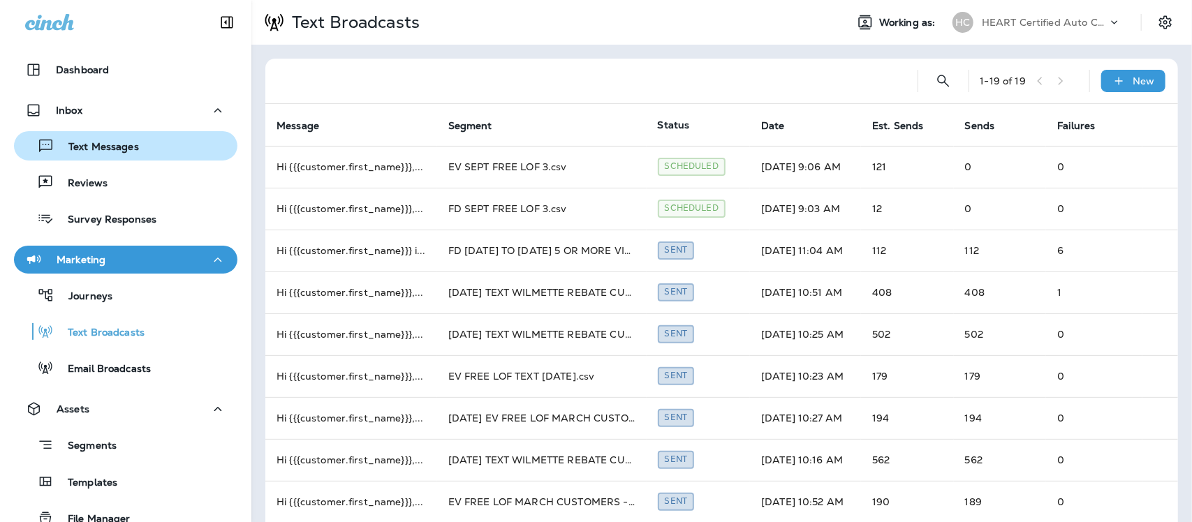
click at [98, 142] on p "Text Messages" at bounding box center [96, 147] width 85 height 13
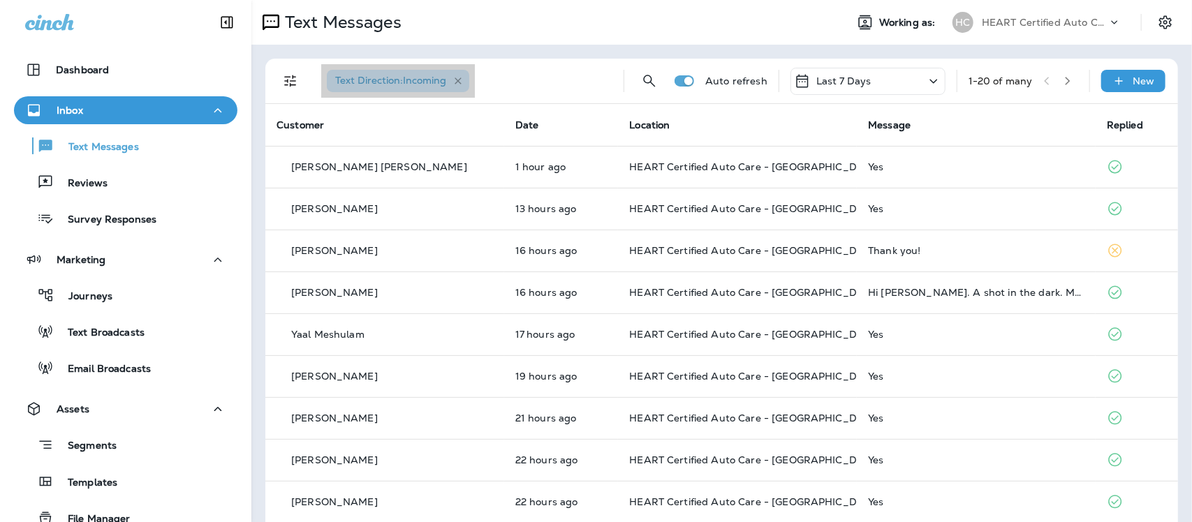
click at [459, 80] on icon "button" at bounding box center [458, 81] width 7 height 7
click at [281, 75] on button "Filters" at bounding box center [291, 81] width 28 height 28
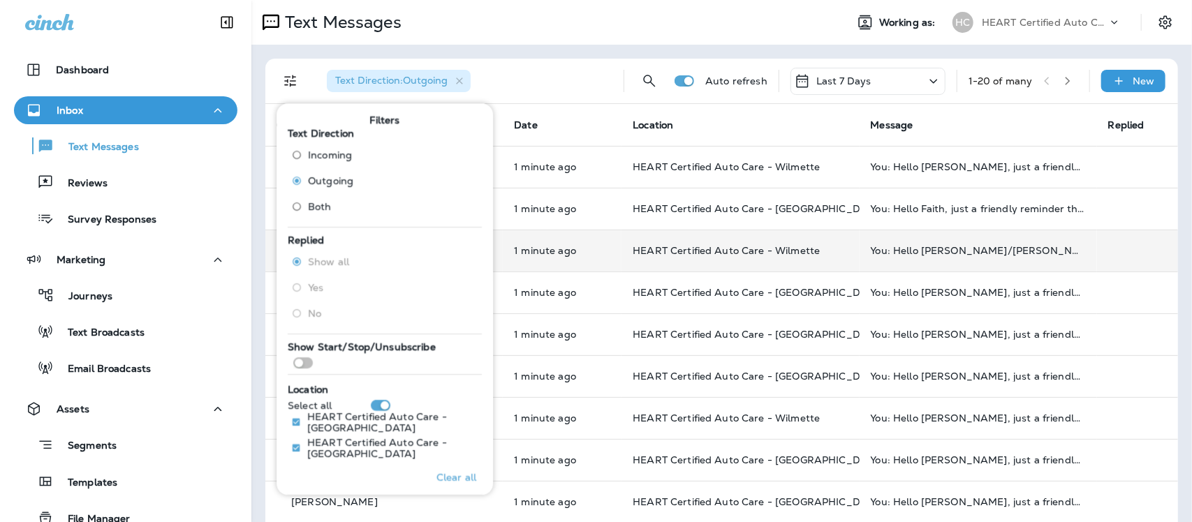
click at [1118, 250] on td at bounding box center [1137, 251] width 81 height 42
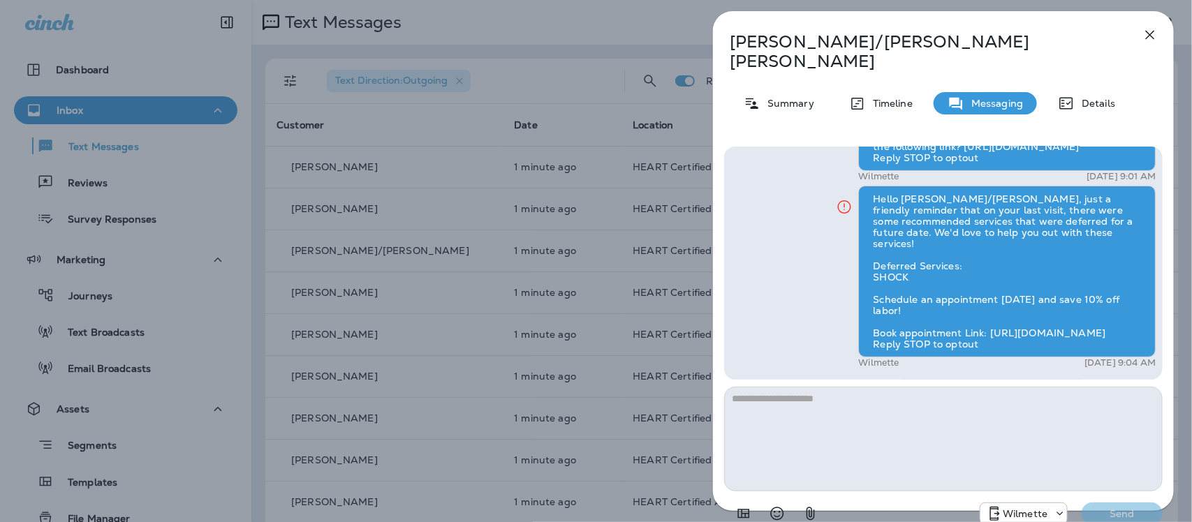
click at [1153, 34] on icon "button" at bounding box center [1150, 35] width 17 height 17
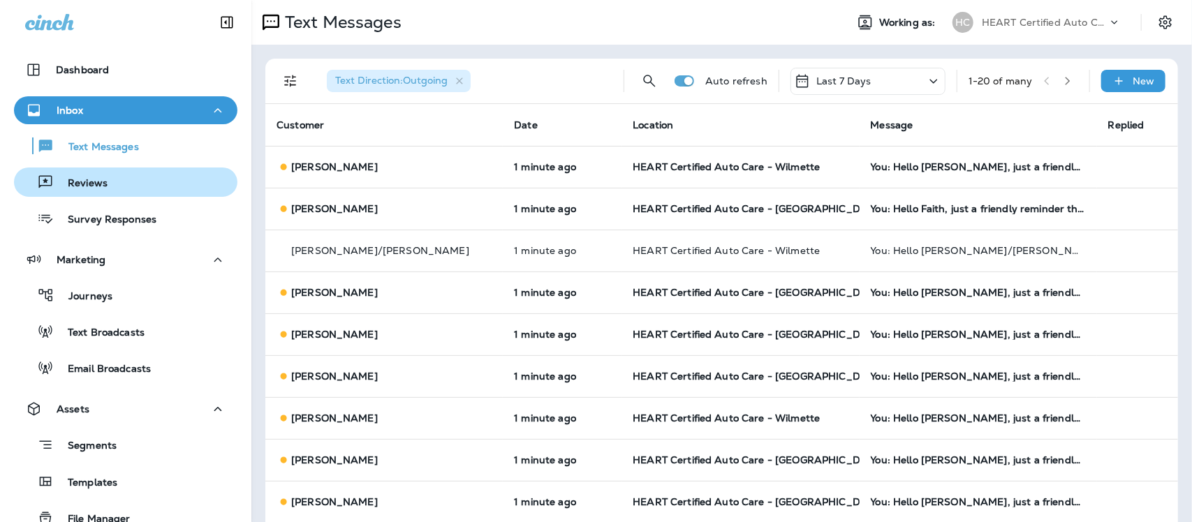
click at [94, 187] on p "Reviews" at bounding box center [81, 183] width 54 height 13
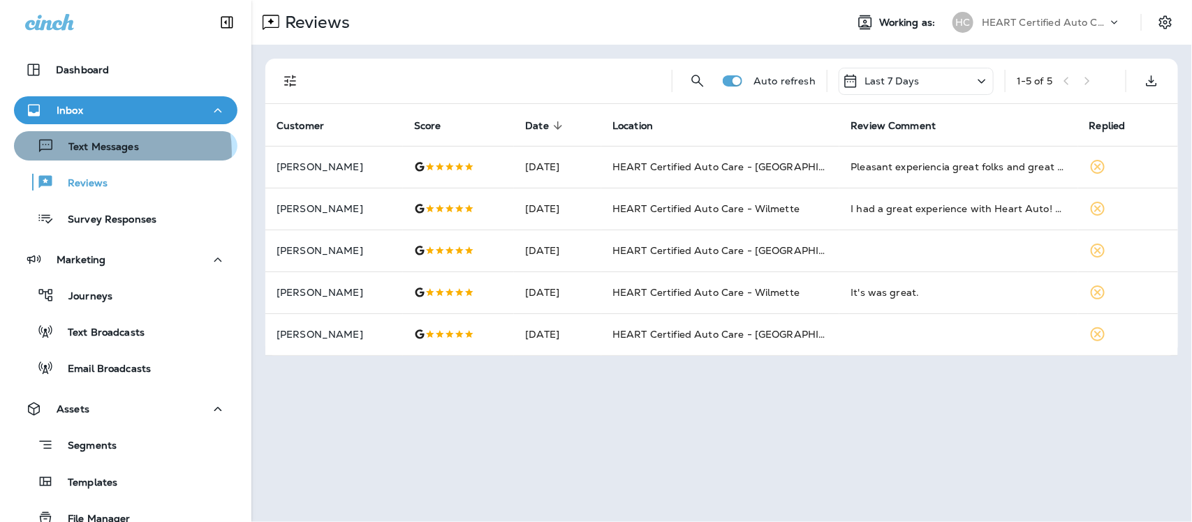
click at [109, 152] on p "Text Messages" at bounding box center [96, 147] width 85 height 13
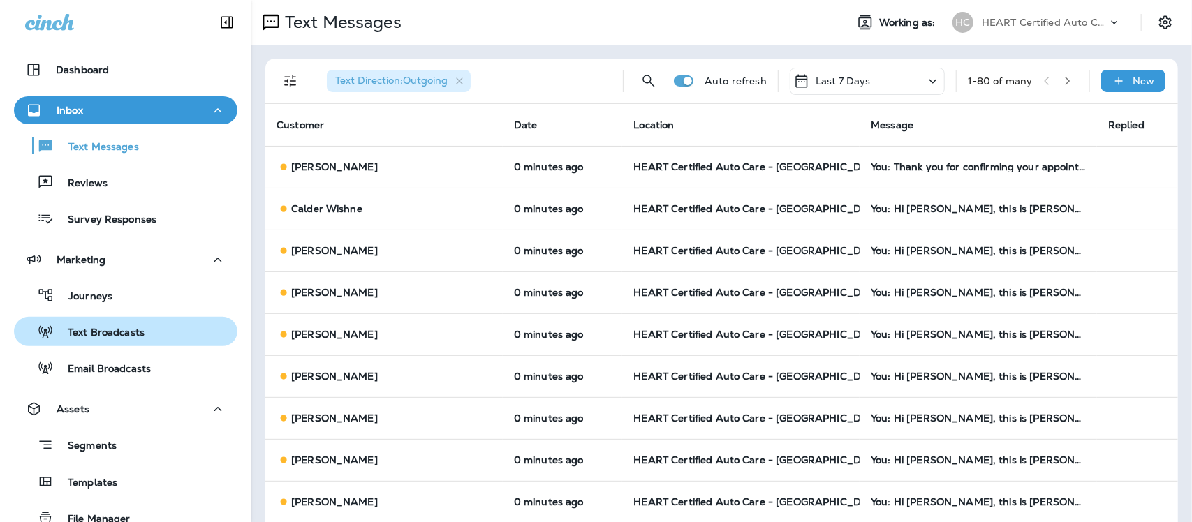
click at [98, 328] on p "Text Broadcasts" at bounding box center [99, 333] width 91 height 13
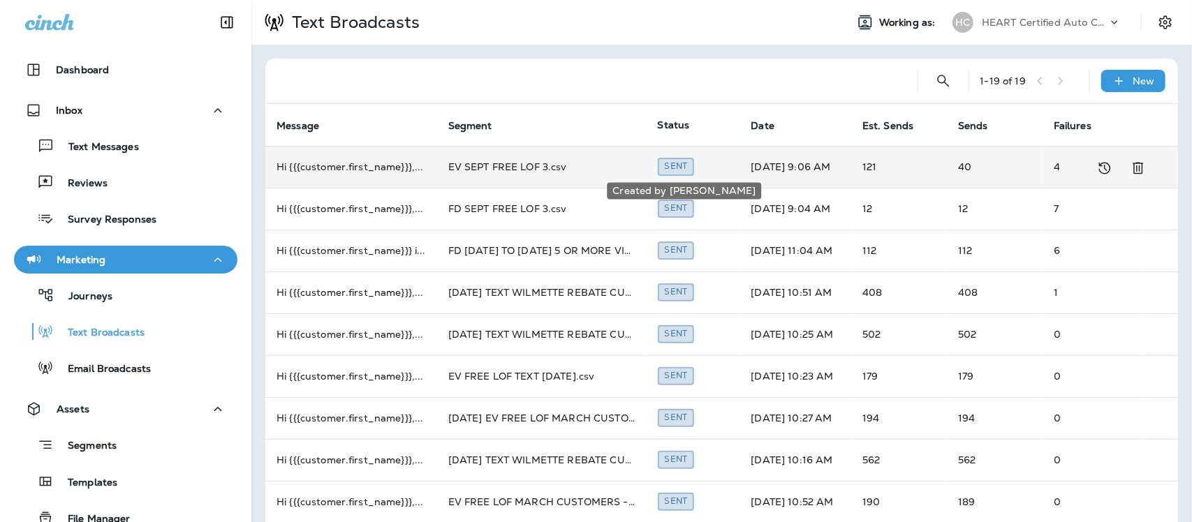
click at [672, 169] on div "Sent" at bounding box center [676, 166] width 37 height 17
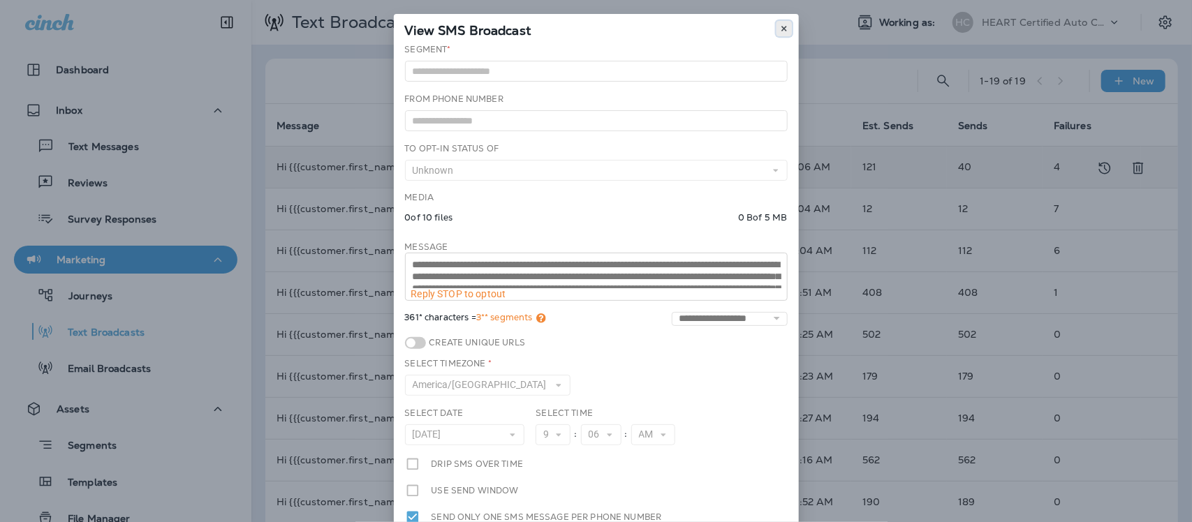
click at [780, 29] on icon at bounding box center [784, 28] width 8 height 8
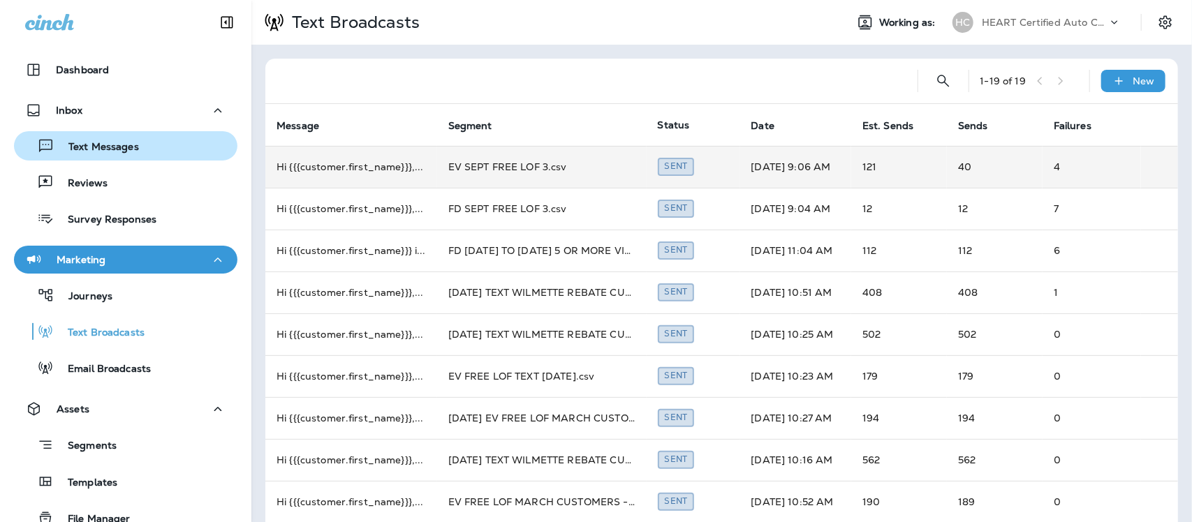
click at [105, 148] on p "Text Messages" at bounding box center [96, 147] width 85 height 13
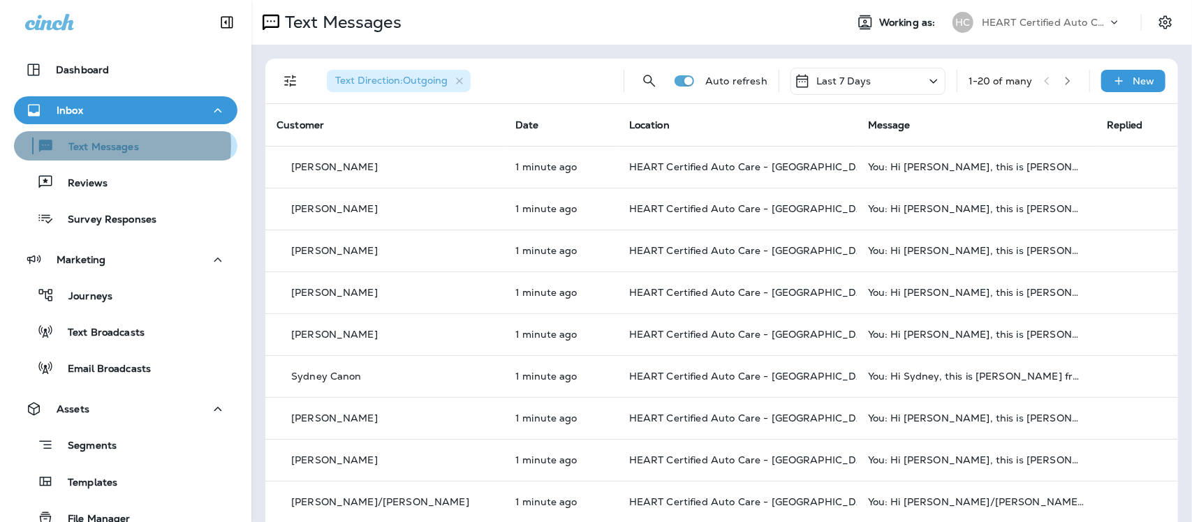
click at [119, 145] on p "Text Messages" at bounding box center [96, 147] width 85 height 13
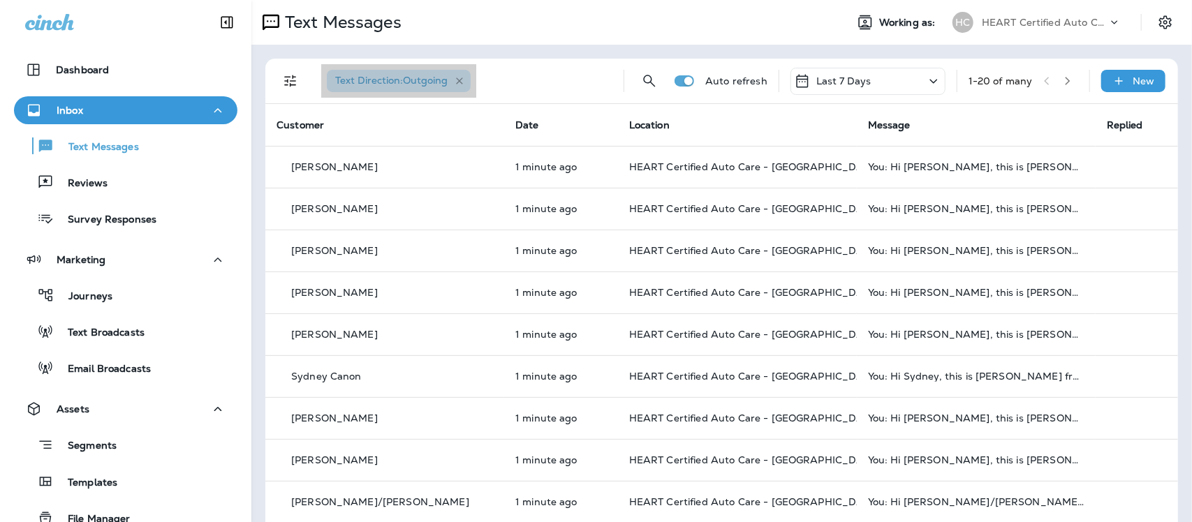
click at [455, 80] on icon "button" at bounding box center [460, 81] width 12 height 12
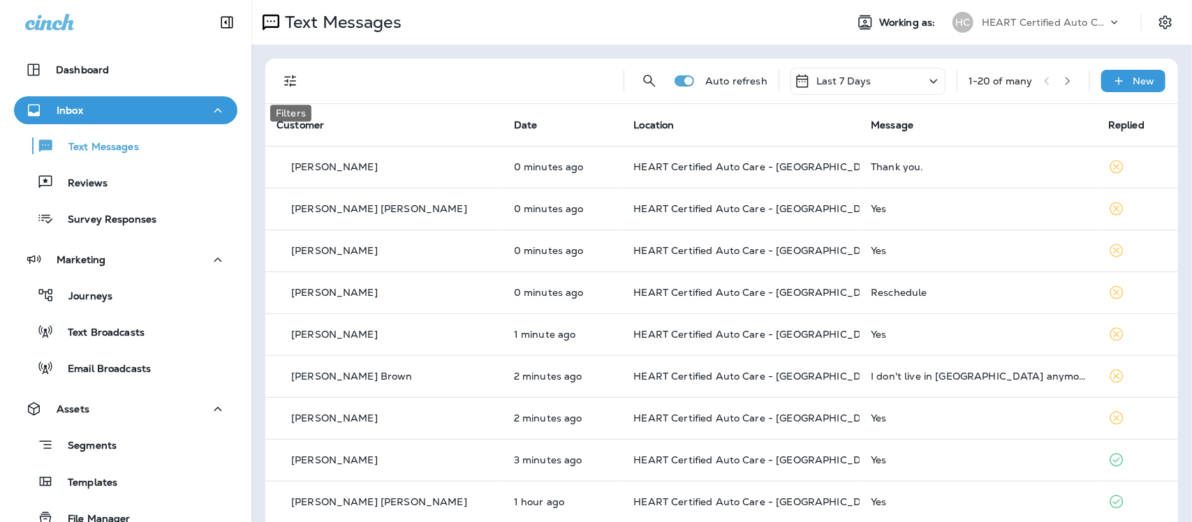
click at [292, 82] on icon "Filters" at bounding box center [290, 81] width 17 height 17
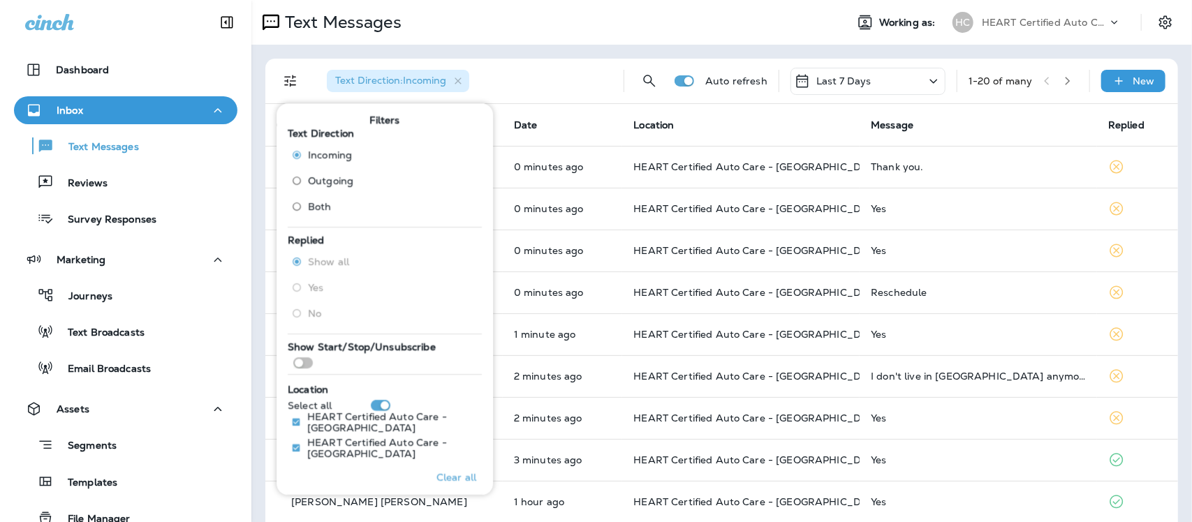
click at [522, 29] on div "Text Messages" at bounding box center [542, 22] width 583 height 28
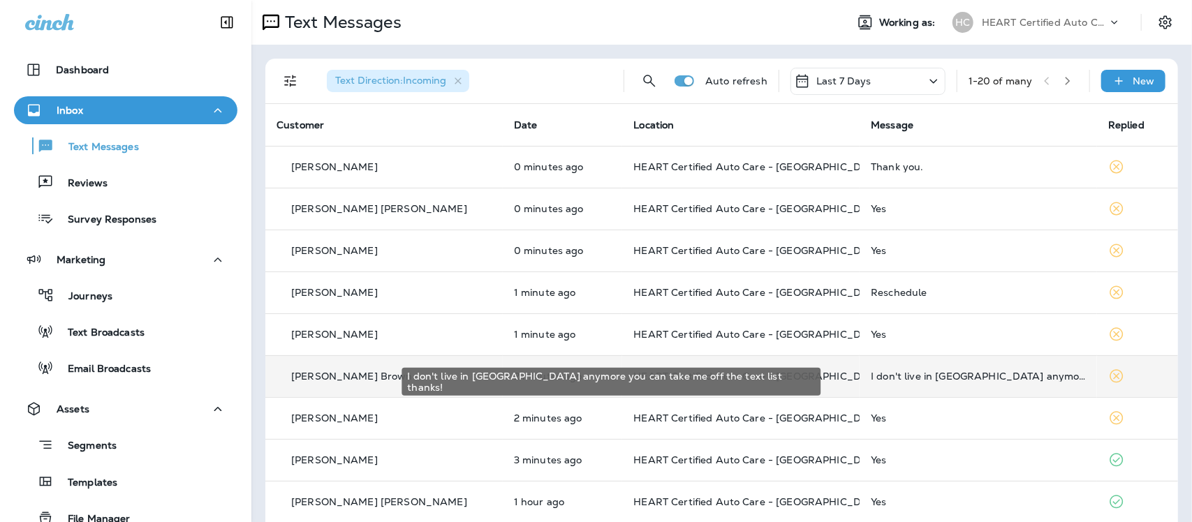
click at [872, 379] on div "I don't live in [GEOGRAPHIC_DATA] anymore you can take me off the text list tha…" at bounding box center [978, 376] width 215 height 11
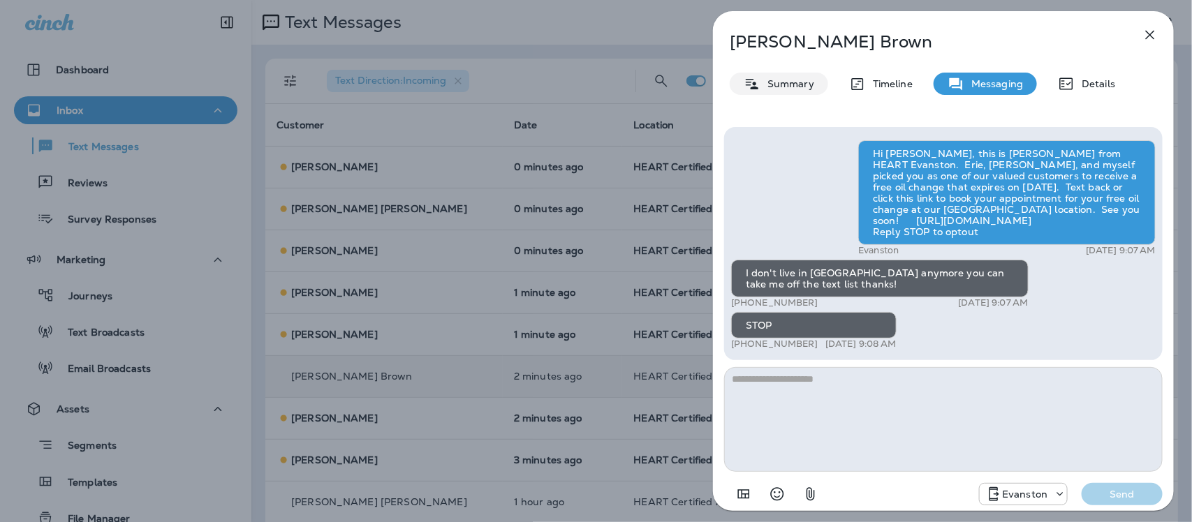
click at [796, 87] on p "Summary" at bounding box center [788, 83] width 54 height 11
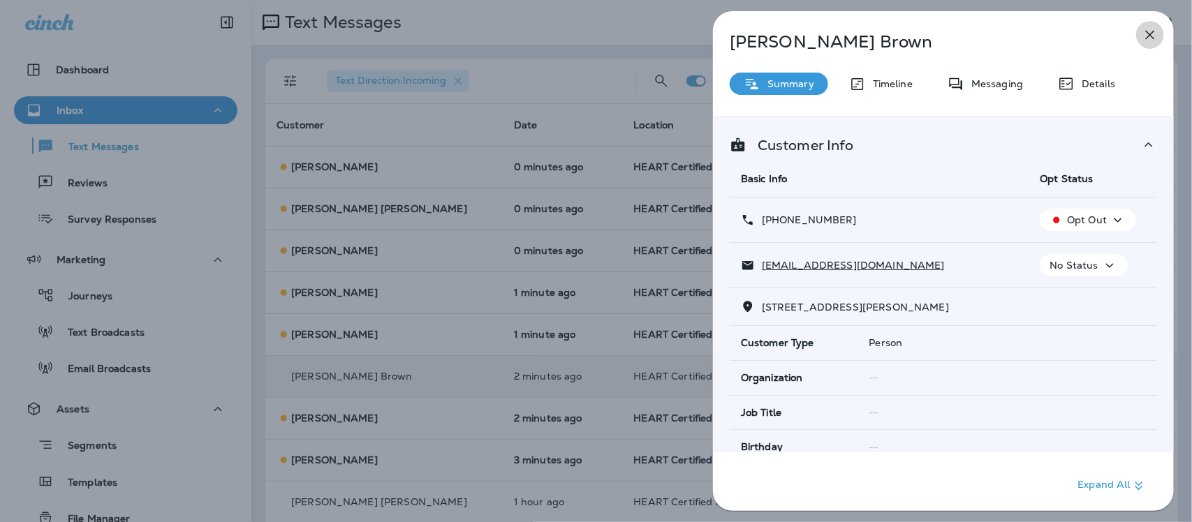
click at [1151, 31] on icon "button" at bounding box center [1150, 35] width 17 height 17
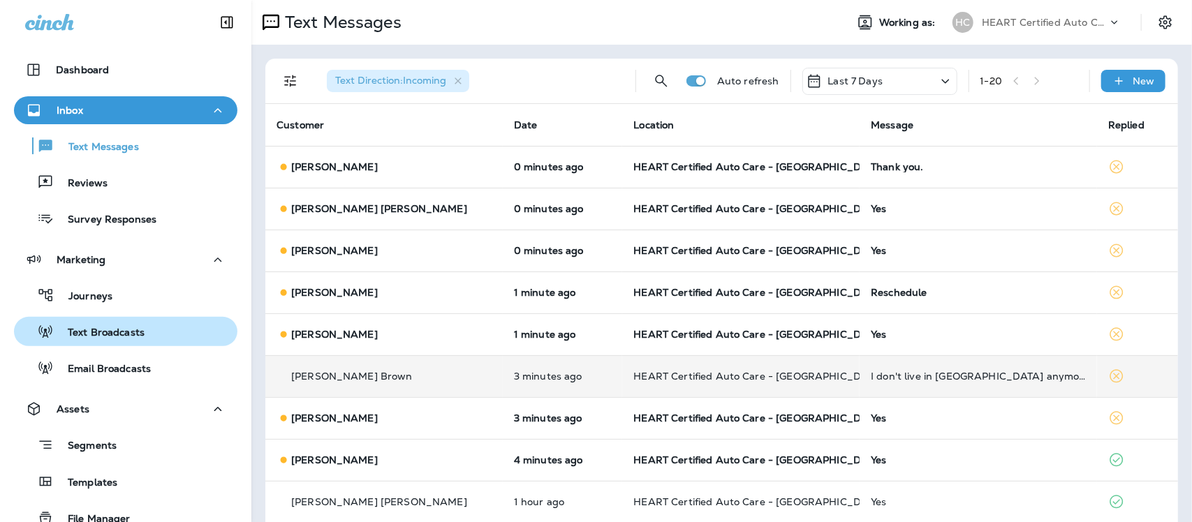
click at [86, 330] on p "Text Broadcasts" at bounding box center [99, 333] width 91 height 13
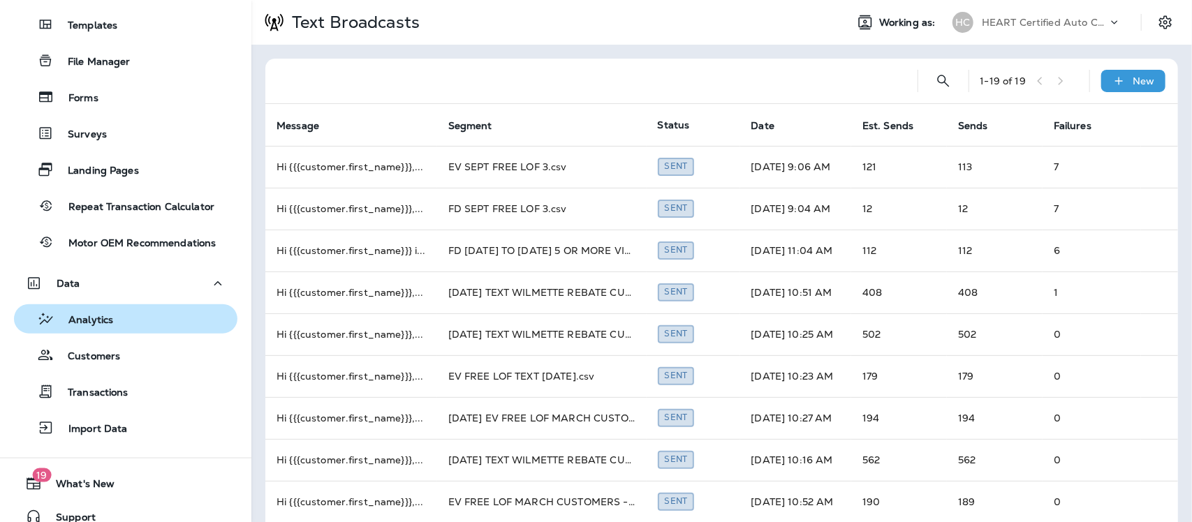
scroll to position [473, 0]
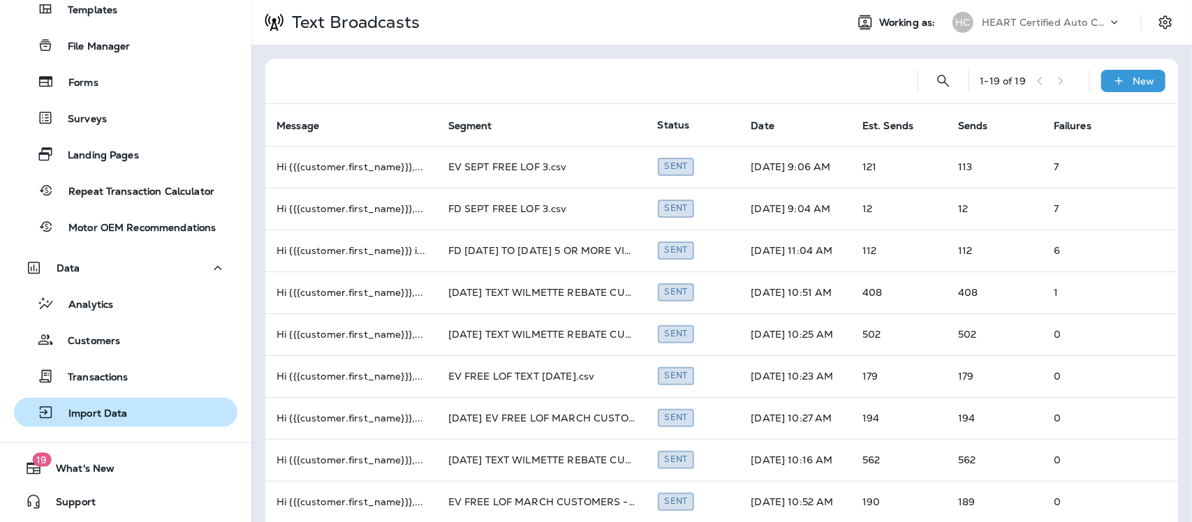
click at [100, 410] on p "Import Data" at bounding box center [90, 414] width 73 height 13
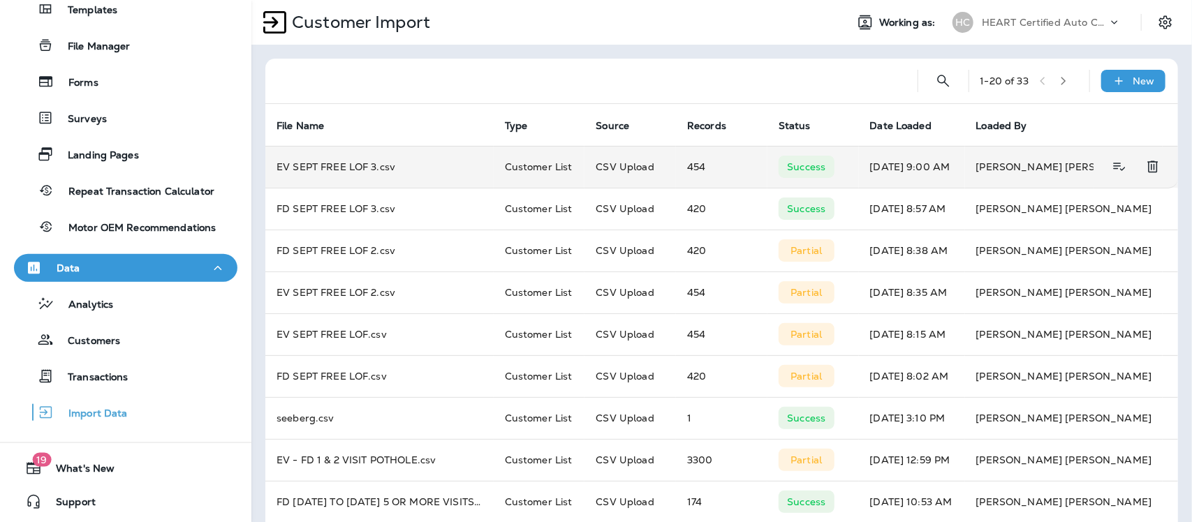
click at [803, 170] on p "Success" at bounding box center [806, 166] width 38 height 11
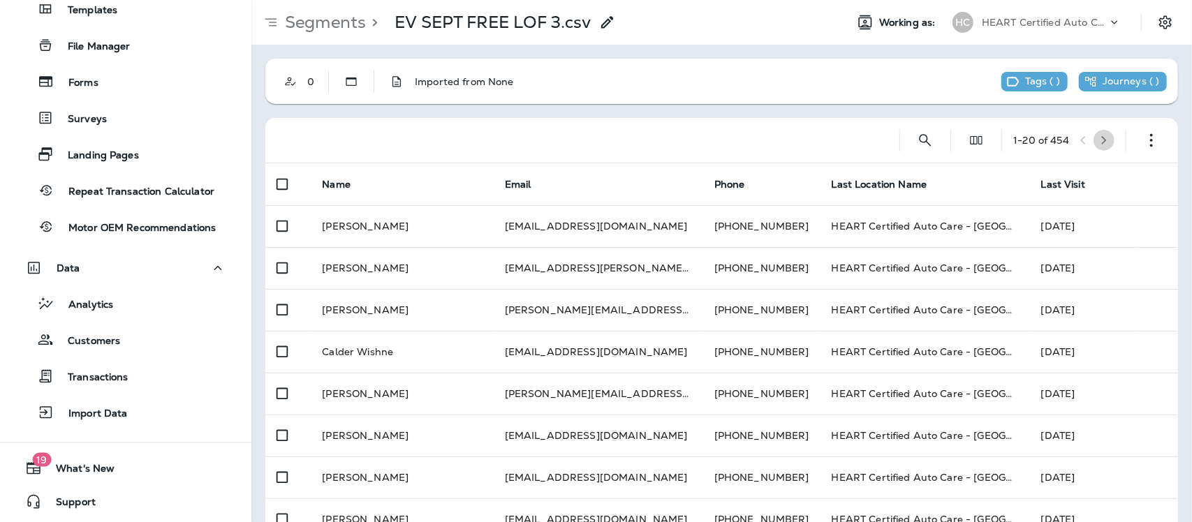
click at [1102, 141] on icon "button" at bounding box center [1104, 140] width 5 height 8
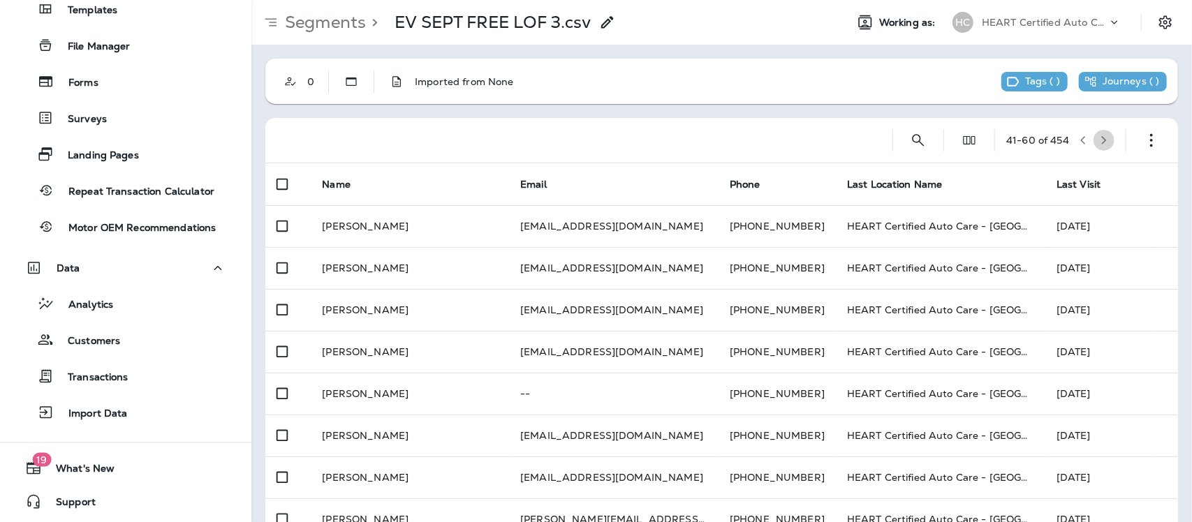
click at [1102, 141] on icon "button" at bounding box center [1104, 140] width 5 height 8
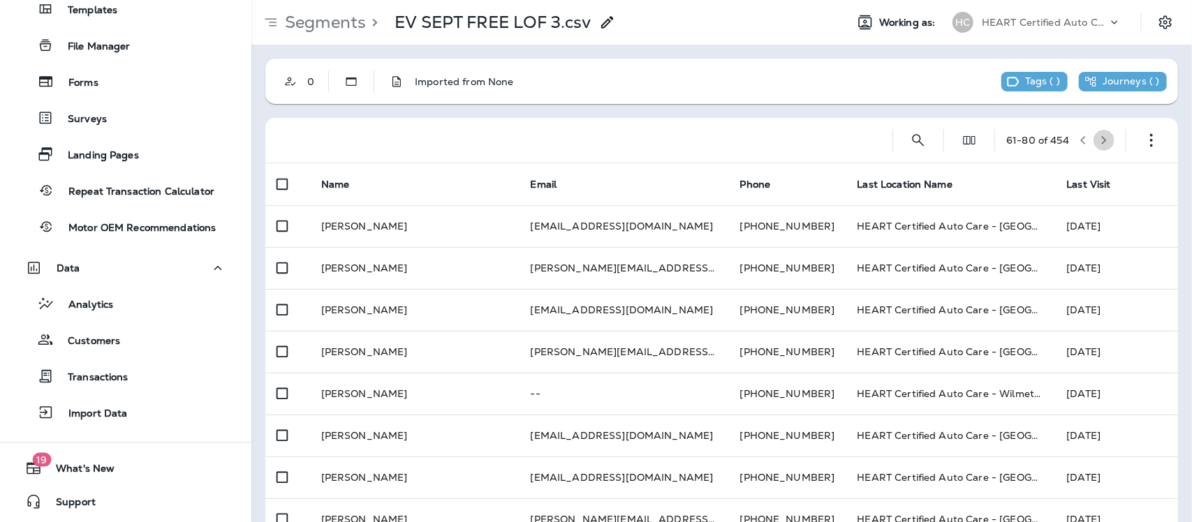
click at [1102, 141] on icon "button" at bounding box center [1104, 140] width 5 height 8
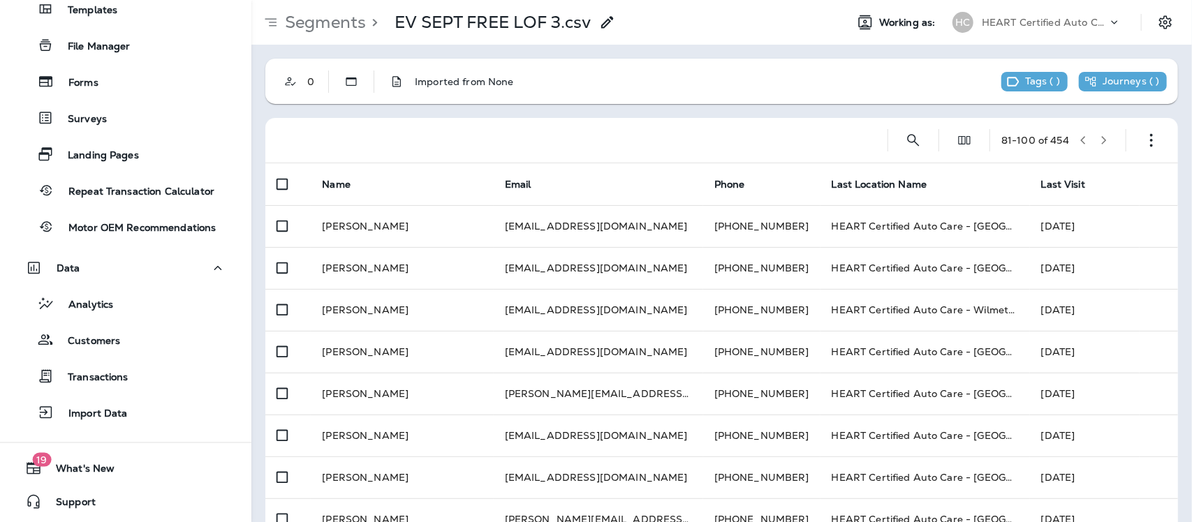
click at [1102, 141] on icon "button" at bounding box center [1104, 140] width 5 height 8
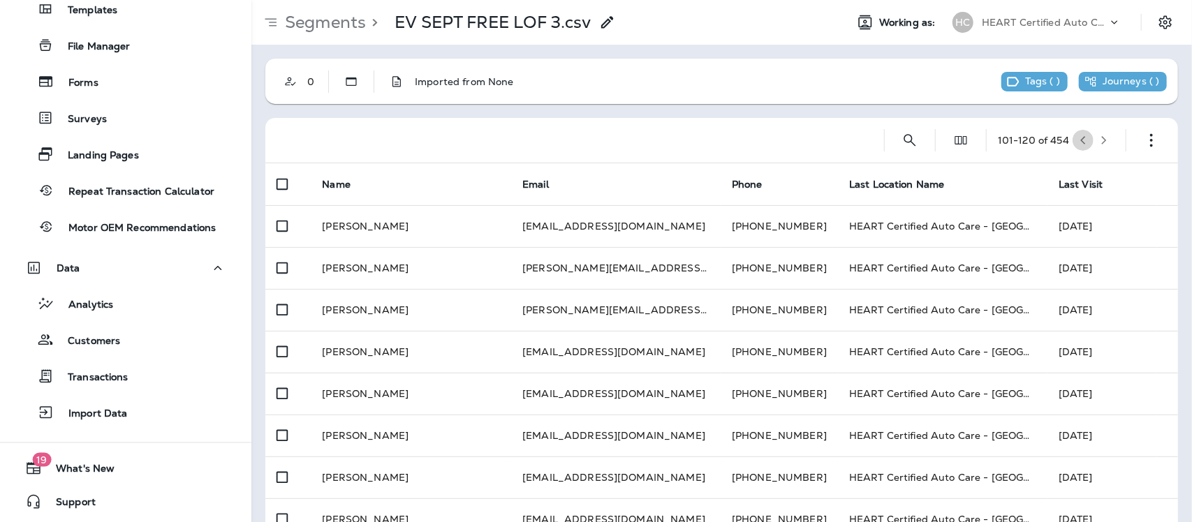
click at [1078, 138] on icon "button" at bounding box center [1083, 141] width 10 height 10
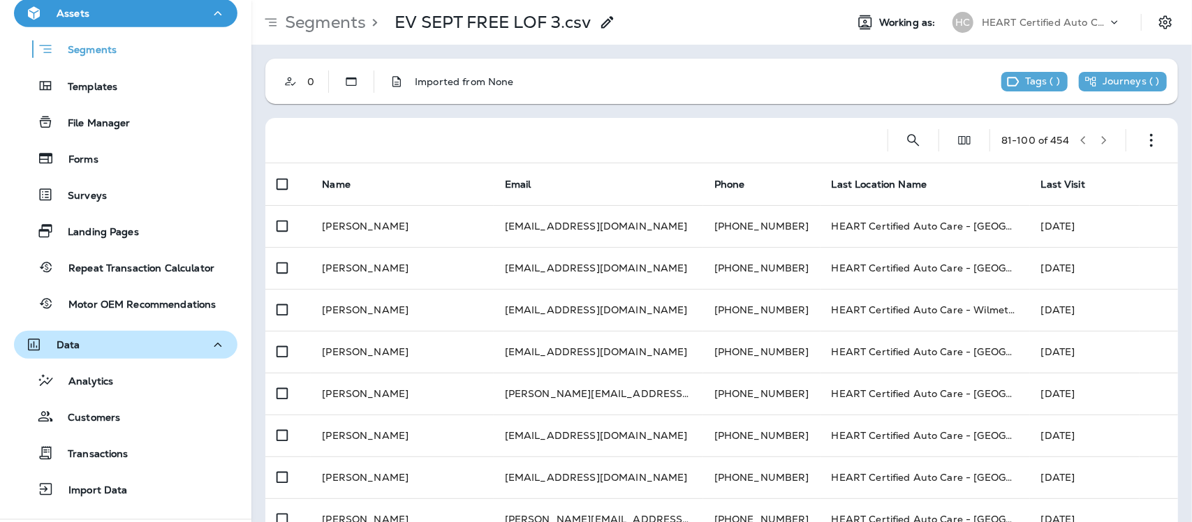
scroll to position [437, 0]
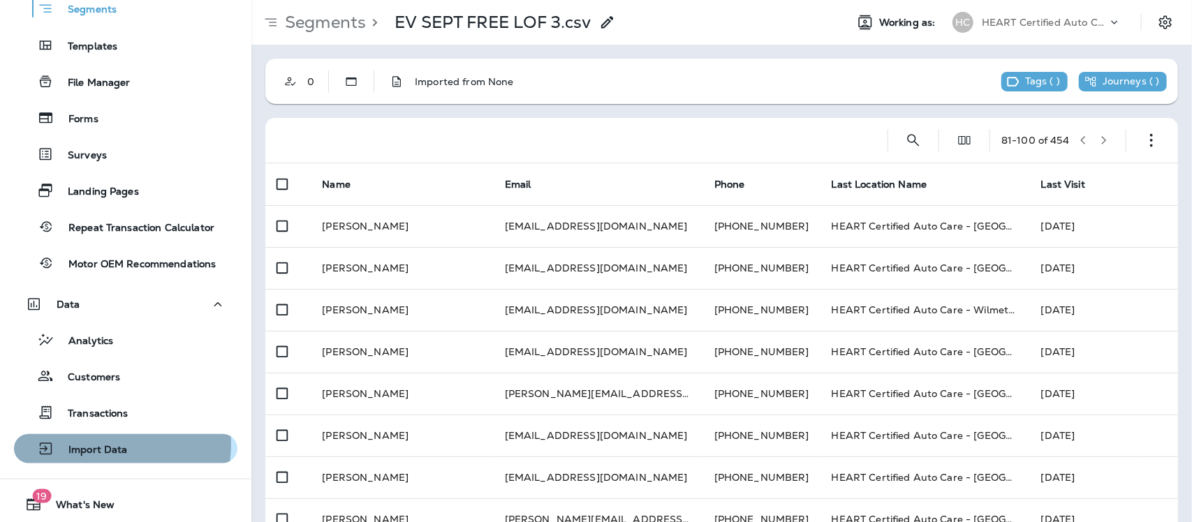
drag, startPoint x: 110, startPoint y: 444, endPoint x: 137, endPoint y: 437, distance: 27.6
click at [112, 444] on p "Import Data" at bounding box center [90, 450] width 73 height 13
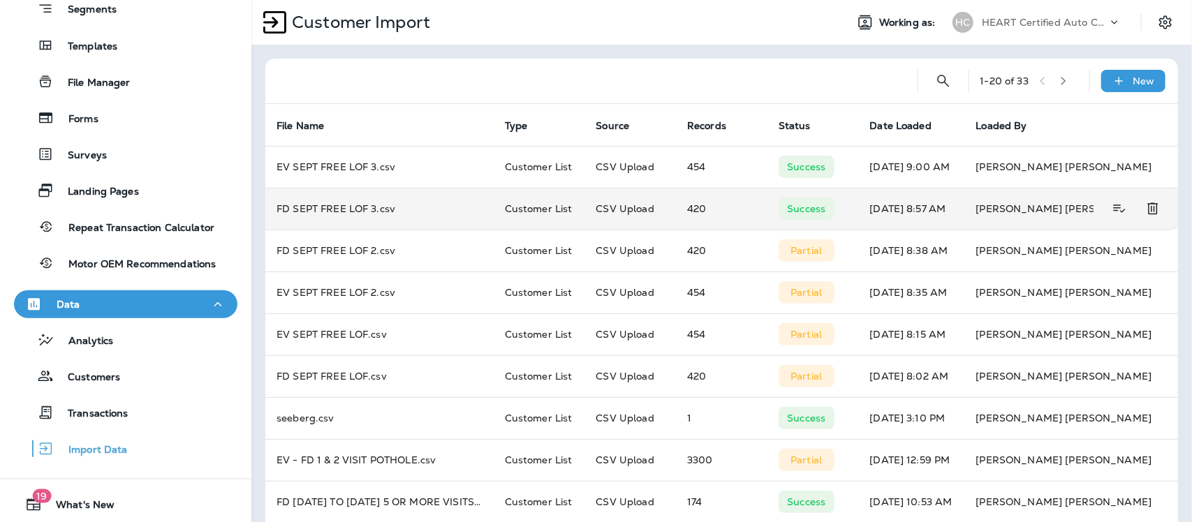
click at [795, 217] on div "Success" at bounding box center [807, 209] width 56 height 22
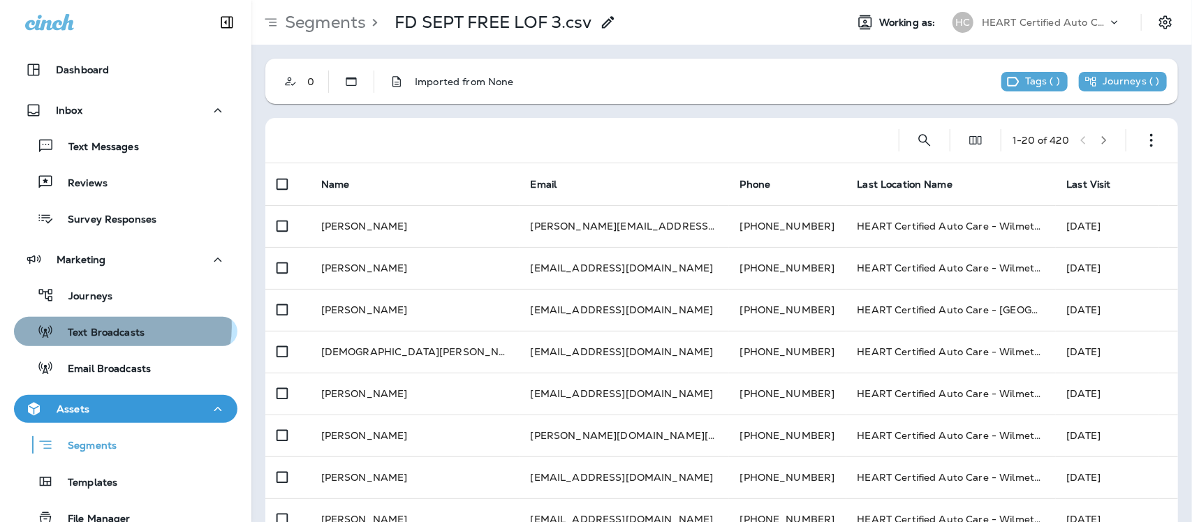
click at [122, 327] on p "Text Broadcasts" at bounding box center [99, 333] width 91 height 13
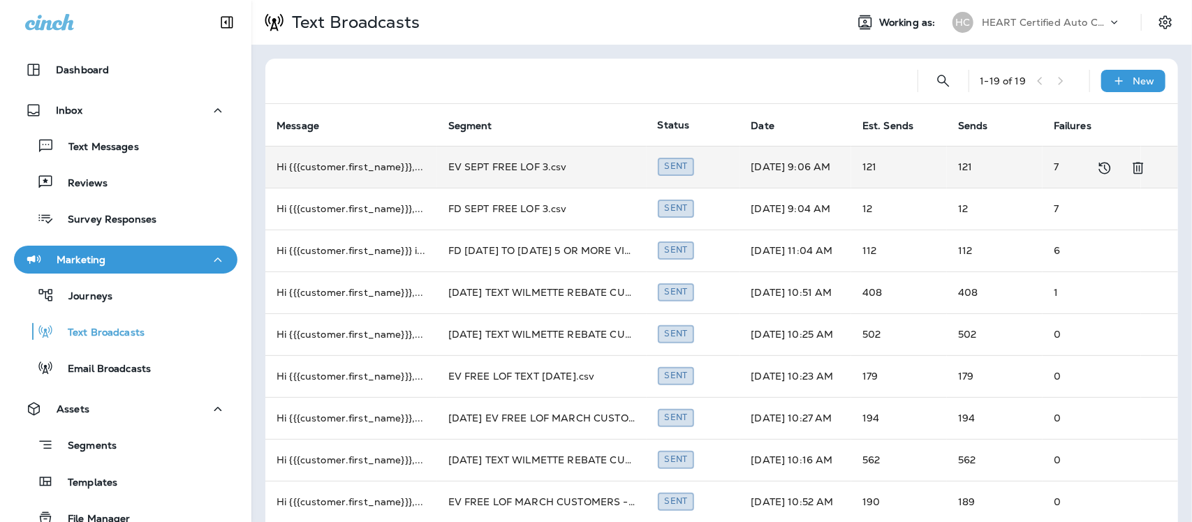
click at [512, 168] on td "EV SEPT FREE LOF 3.csv" at bounding box center [542, 167] width 210 height 42
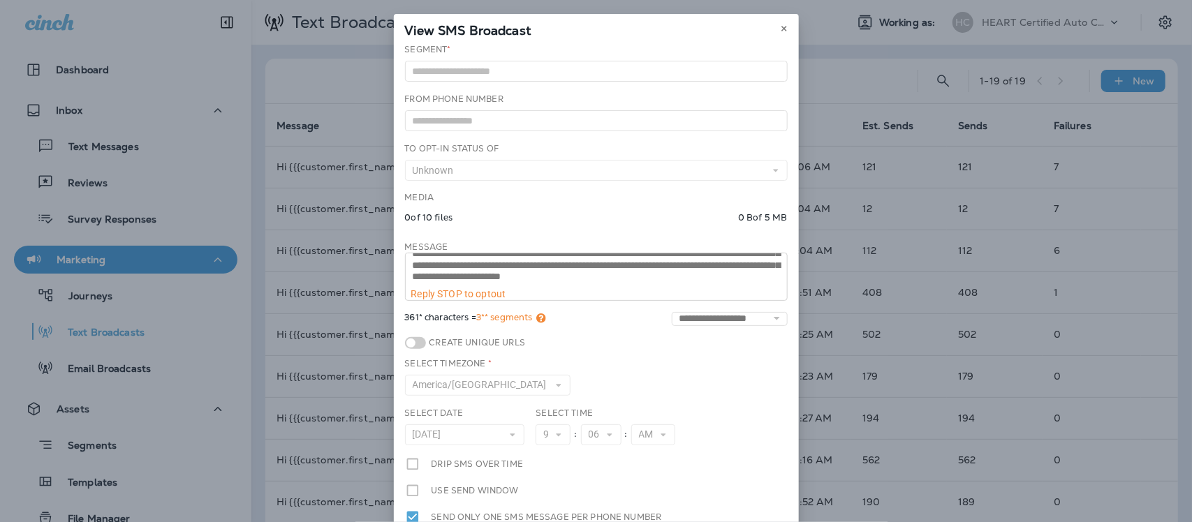
scroll to position [35, 0]
click at [782, 27] on button at bounding box center [784, 28] width 15 height 15
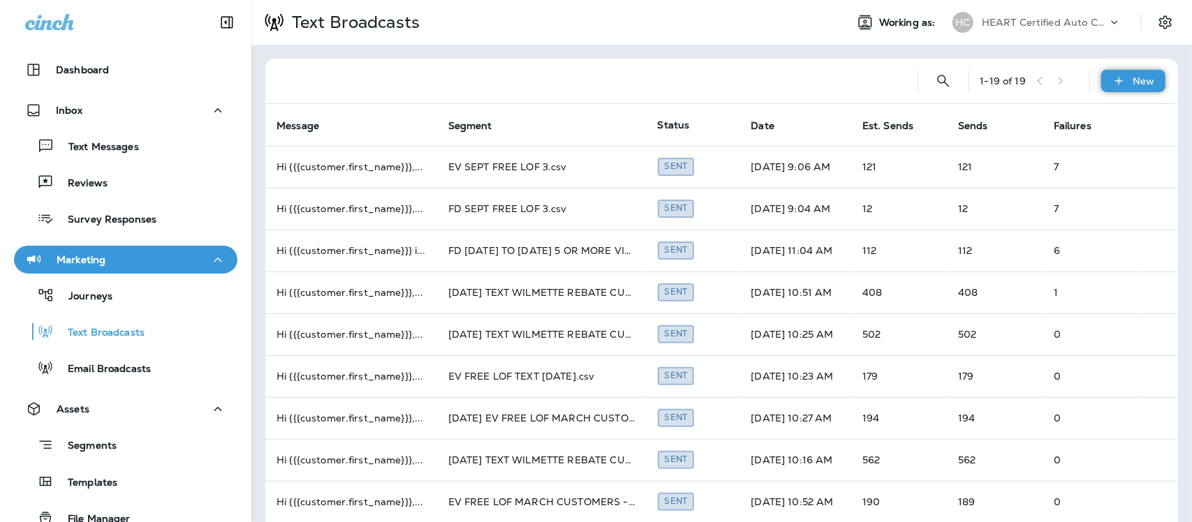
click at [1134, 77] on p "New" at bounding box center [1145, 80] width 22 height 11
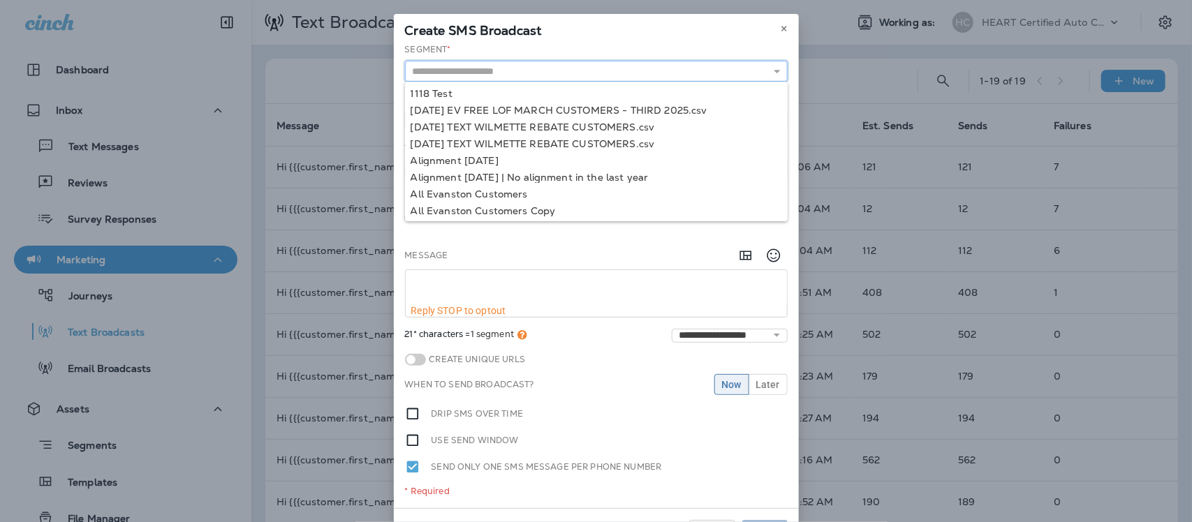
click at [601, 72] on input "text" at bounding box center [596, 71] width 383 height 21
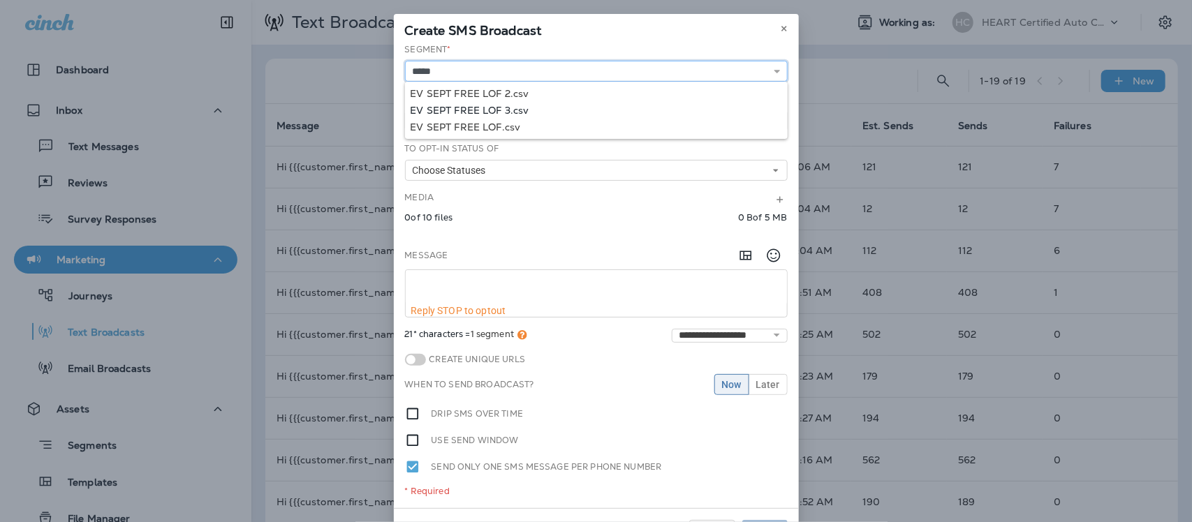
type input "**********"
click at [514, 108] on div "**********" at bounding box center [596, 275] width 405 height 465
click at [773, 121] on icon at bounding box center [778, 121] width 10 height 10
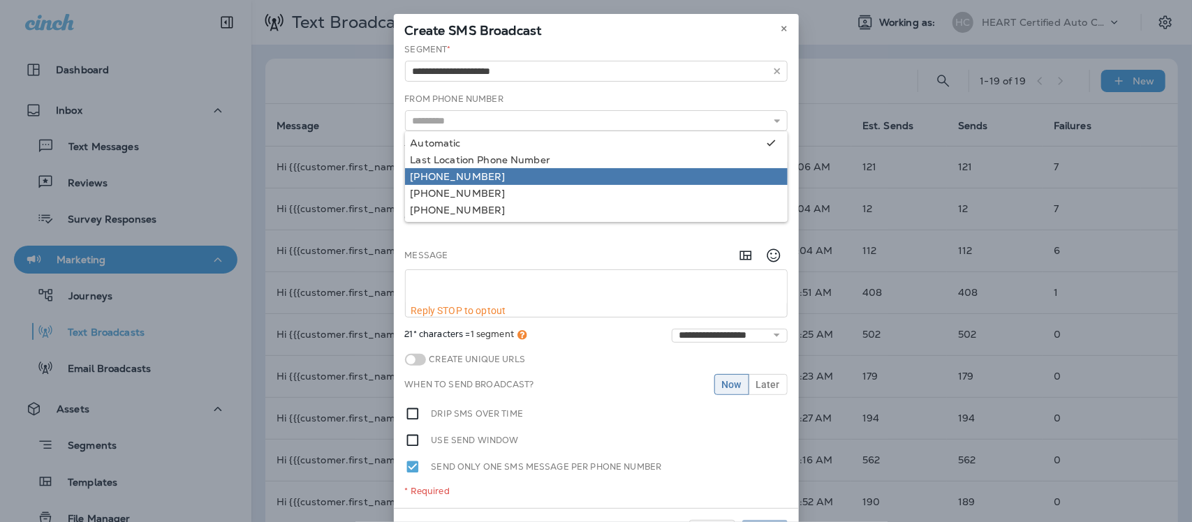
type input "**********"
click at [574, 177] on div "**********" at bounding box center [596, 275] width 405 height 465
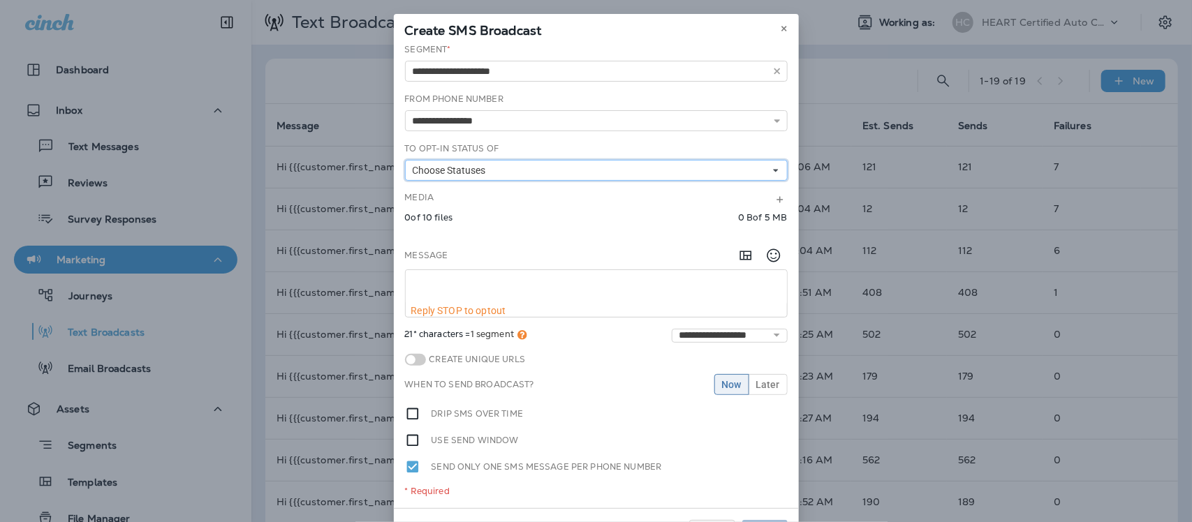
click at [552, 175] on button "Choose Statuses" at bounding box center [596, 170] width 383 height 21
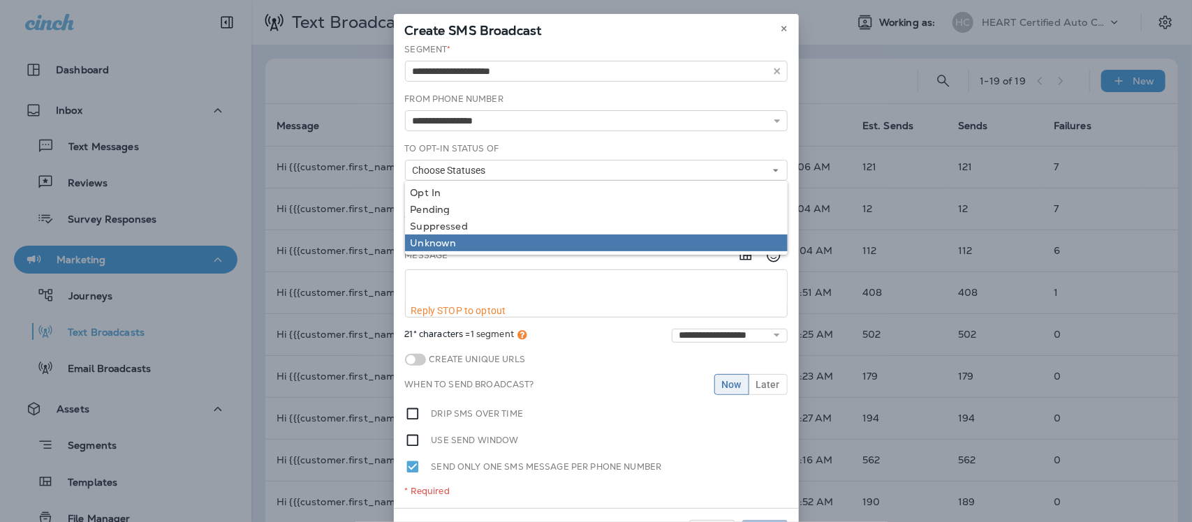
click at [441, 246] on div "Unknown" at bounding box center [597, 242] width 372 height 11
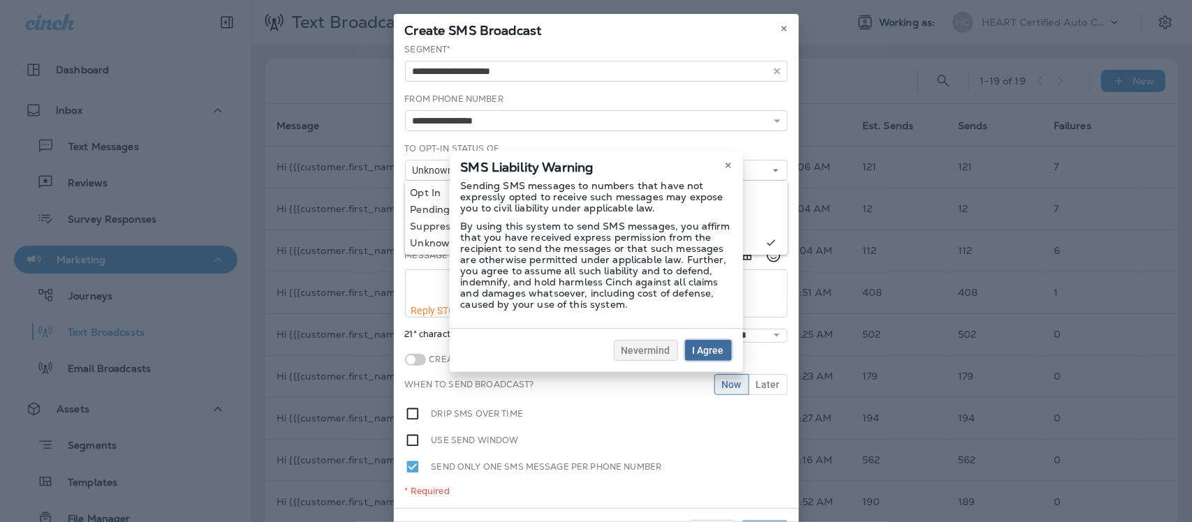
click at [713, 349] on span "I Agree" at bounding box center [708, 351] width 31 height 10
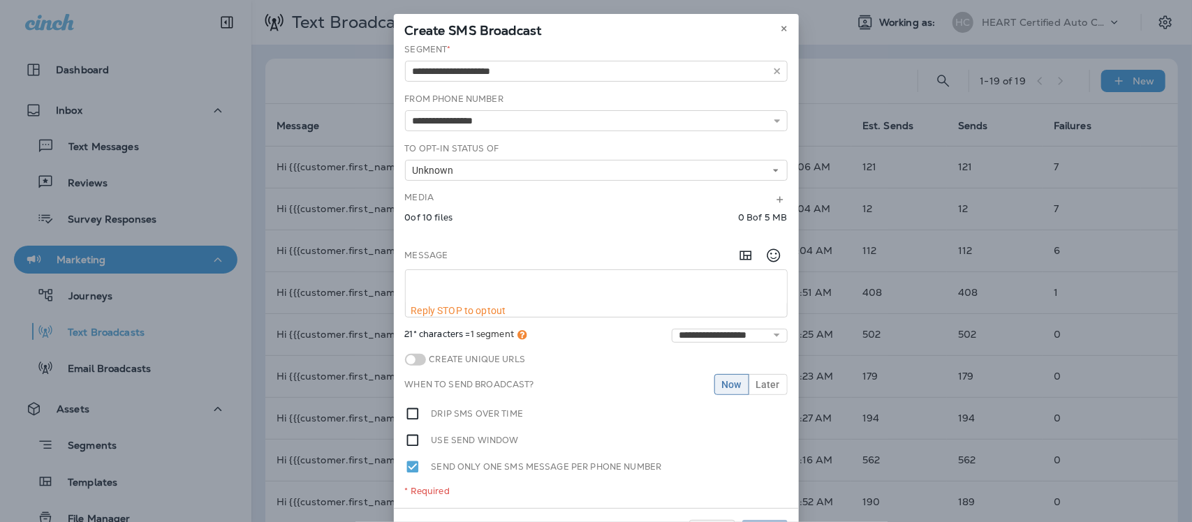
click at [427, 281] on textarea at bounding box center [596, 287] width 381 height 35
paste textarea "**********"
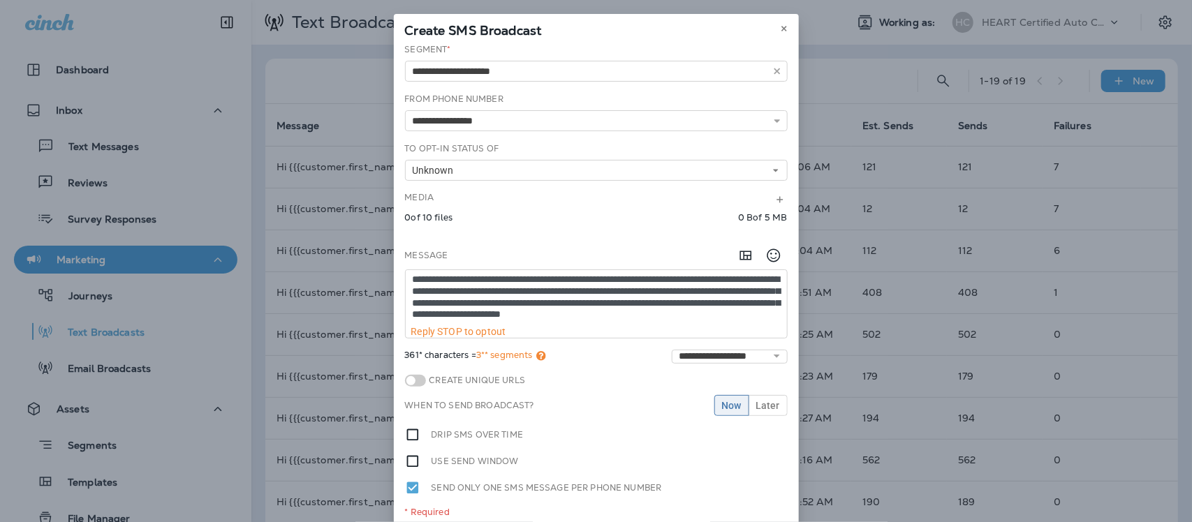
scroll to position [65, 0]
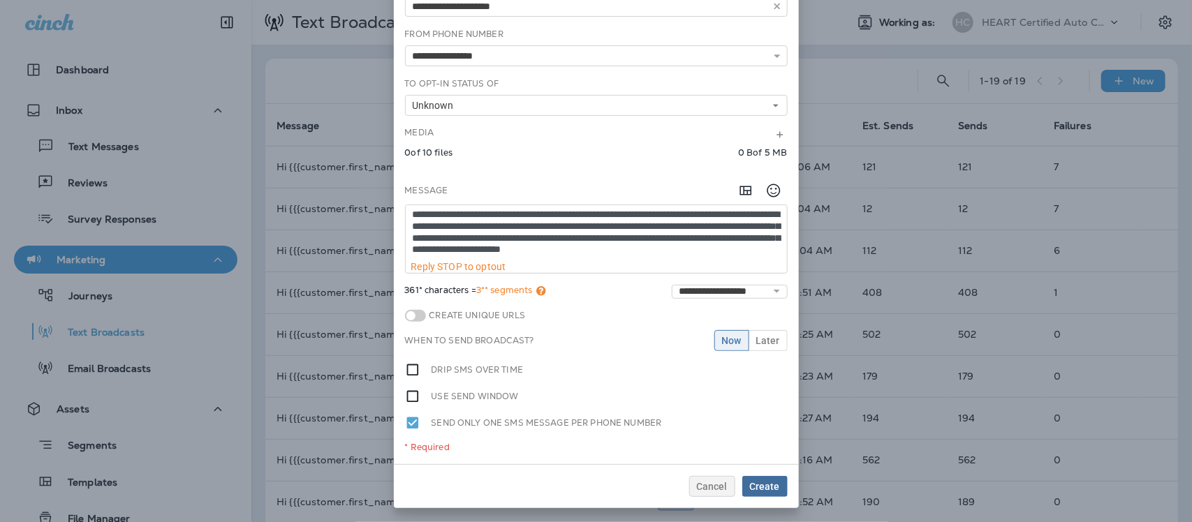
type textarea "**********"
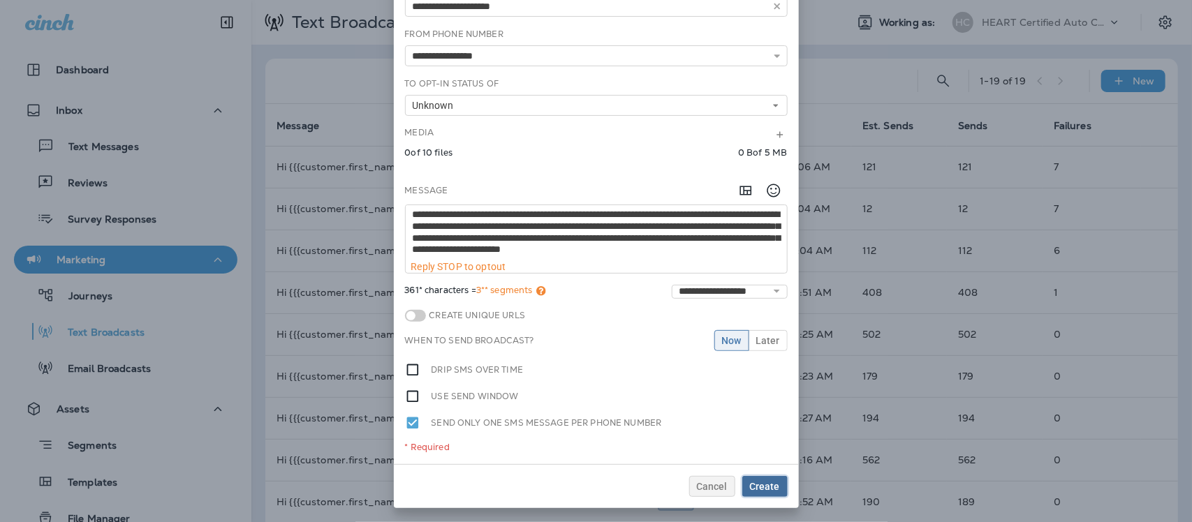
click at [754, 488] on span "Create" at bounding box center [765, 487] width 30 height 10
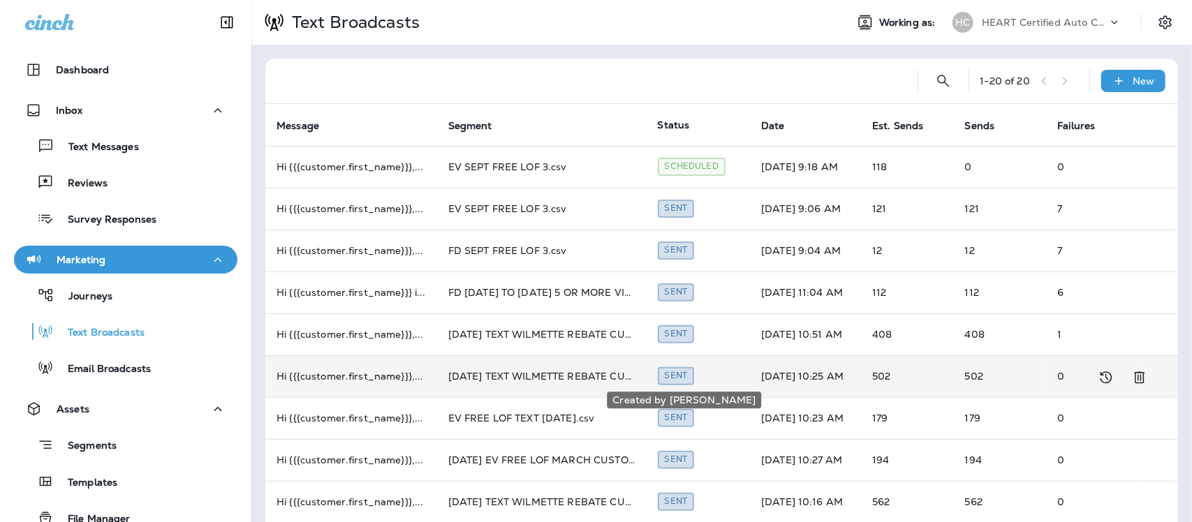
click at [675, 378] on div "Sent" at bounding box center [676, 375] width 37 height 17
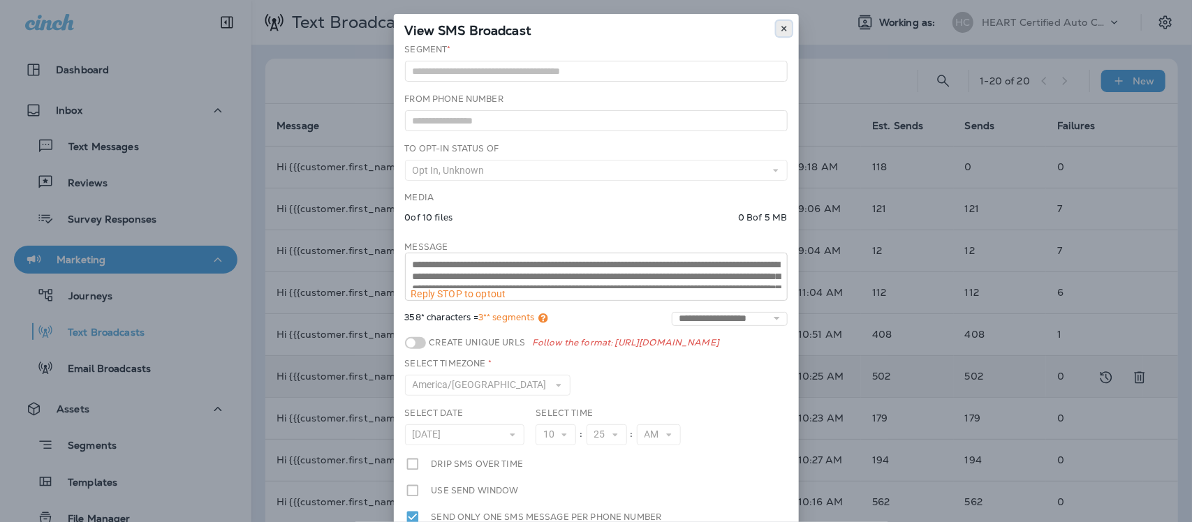
click at [780, 27] on icon at bounding box center [784, 28] width 8 height 8
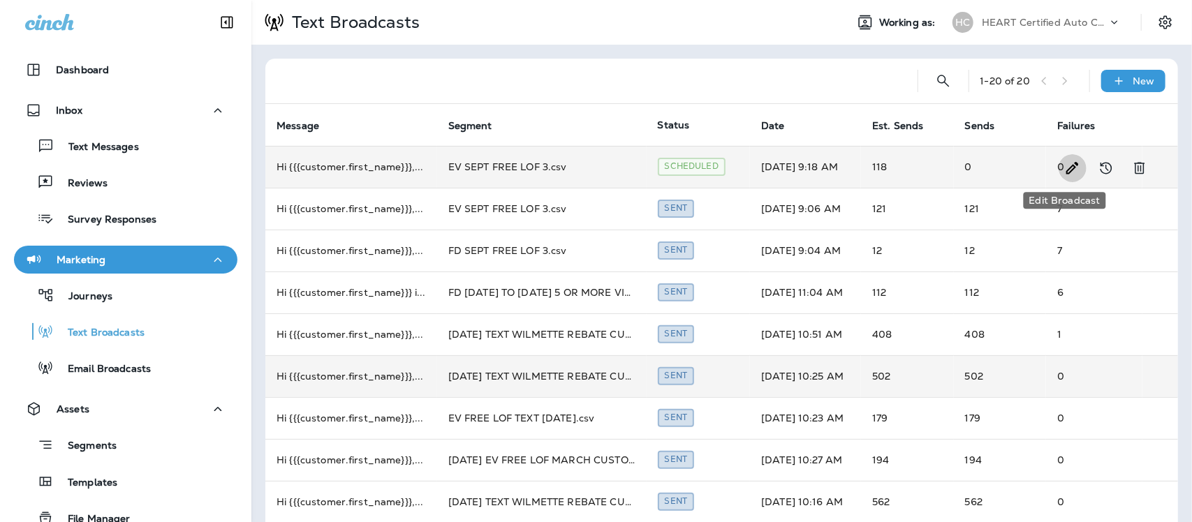
click at [1071, 163] on icon "Edit Broadcast" at bounding box center [1073, 168] width 17 height 17
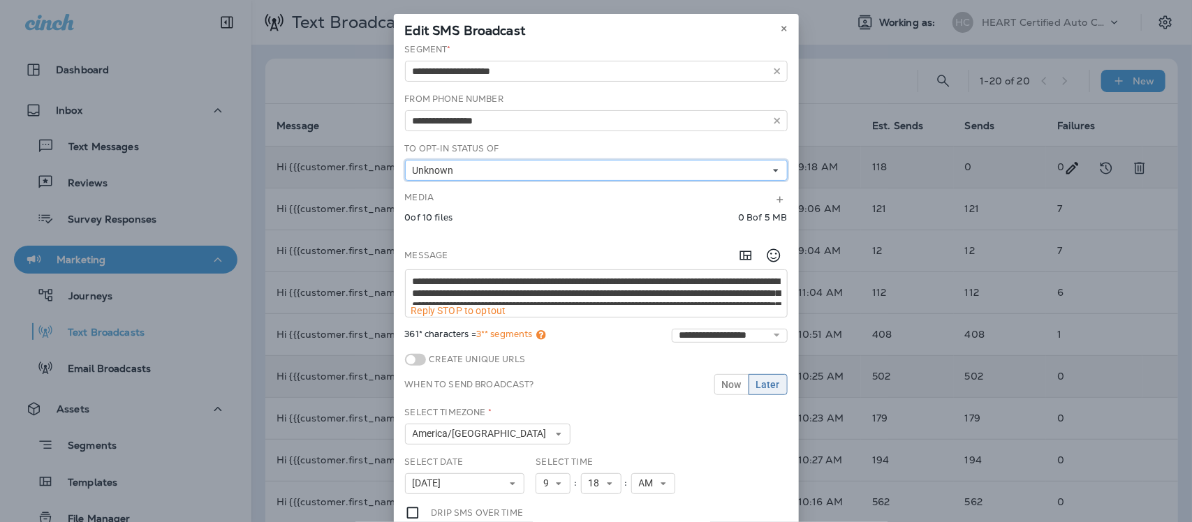
click at [772, 169] on icon at bounding box center [776, 170] width 8 height 8
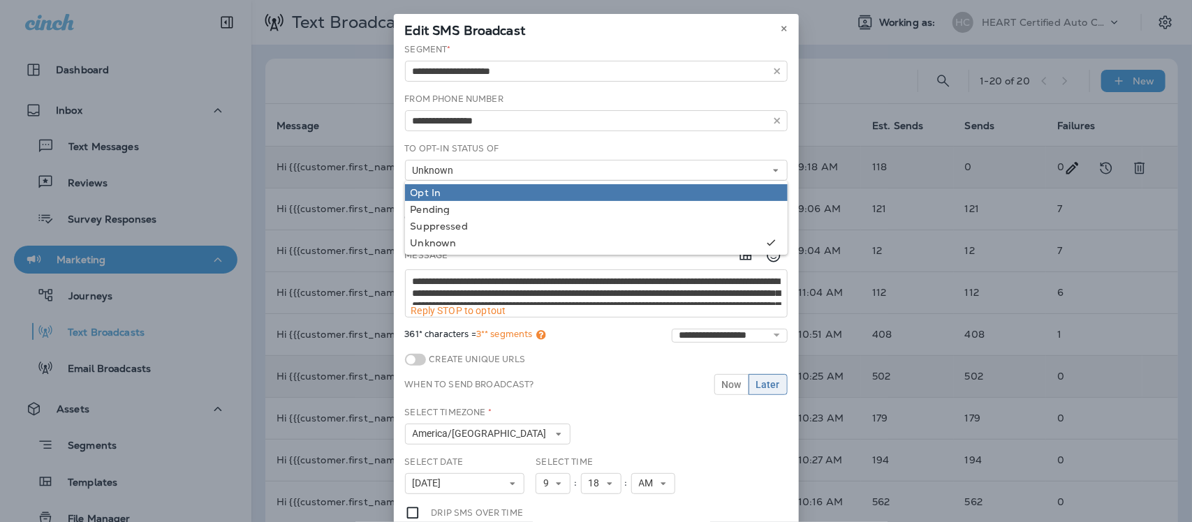
click at [441, 187] on div "Opt In" at bounding box center [597, 192] width 372 height 11
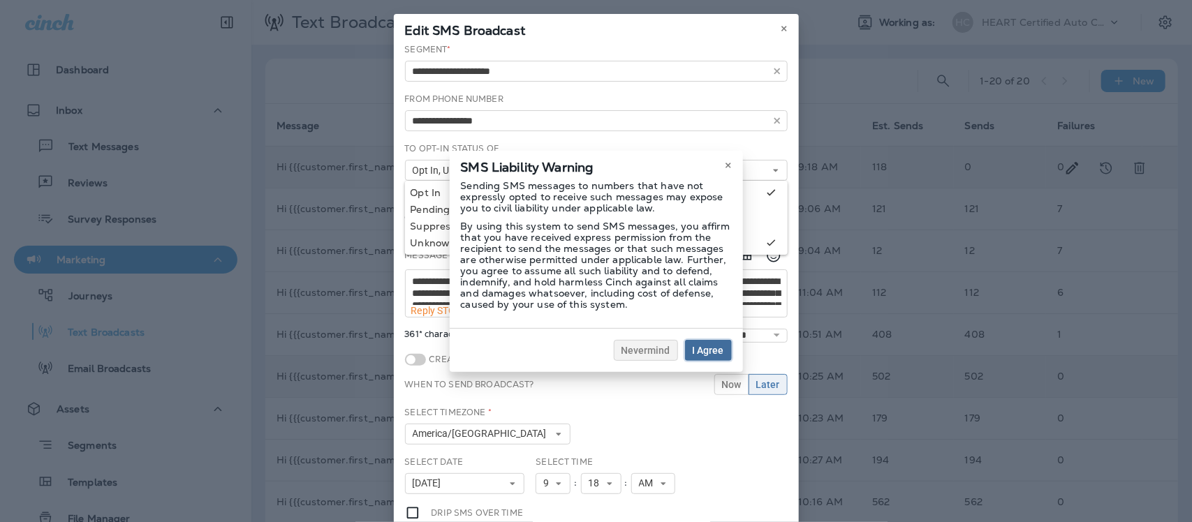
click at [701, 351] on span "I Agree" at bounding box center [708, 351] width 31 height 10
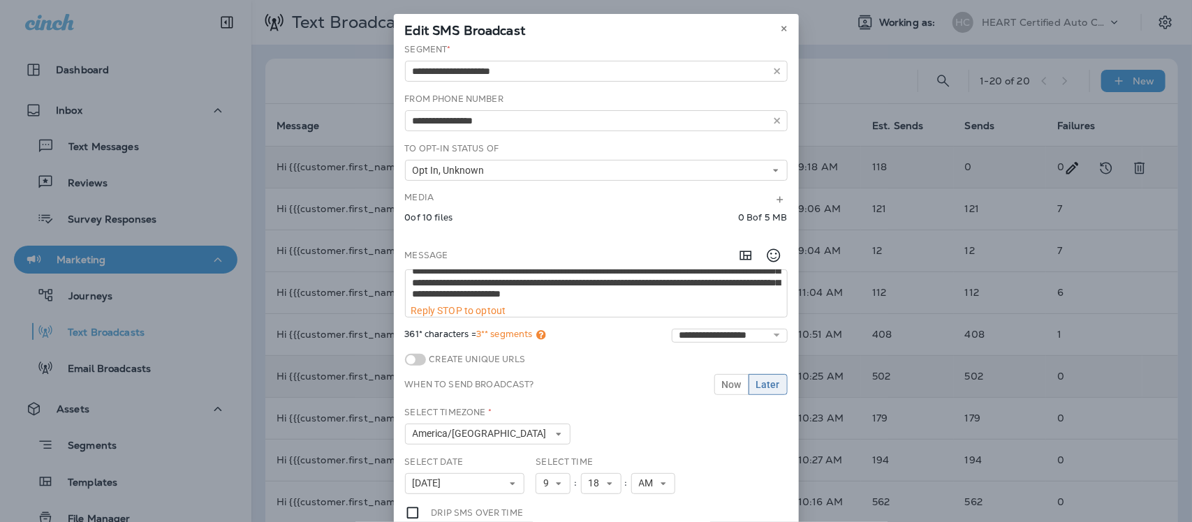
scroll to position [35, 0]
click at [756, 385] on span "Later" at bounding box center [768, 385] width 24 height 10
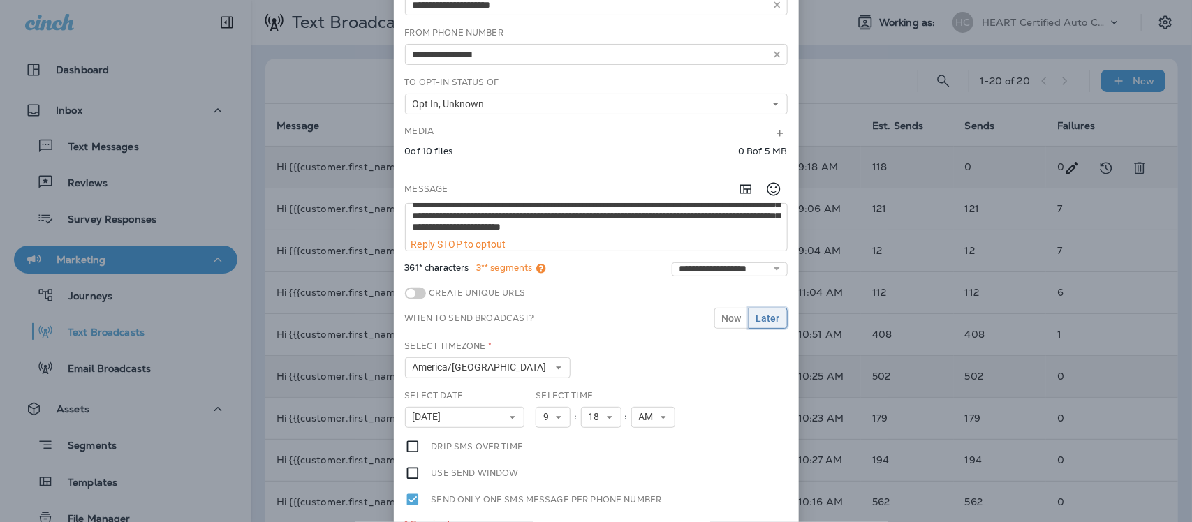
scroll to position [144, 0]
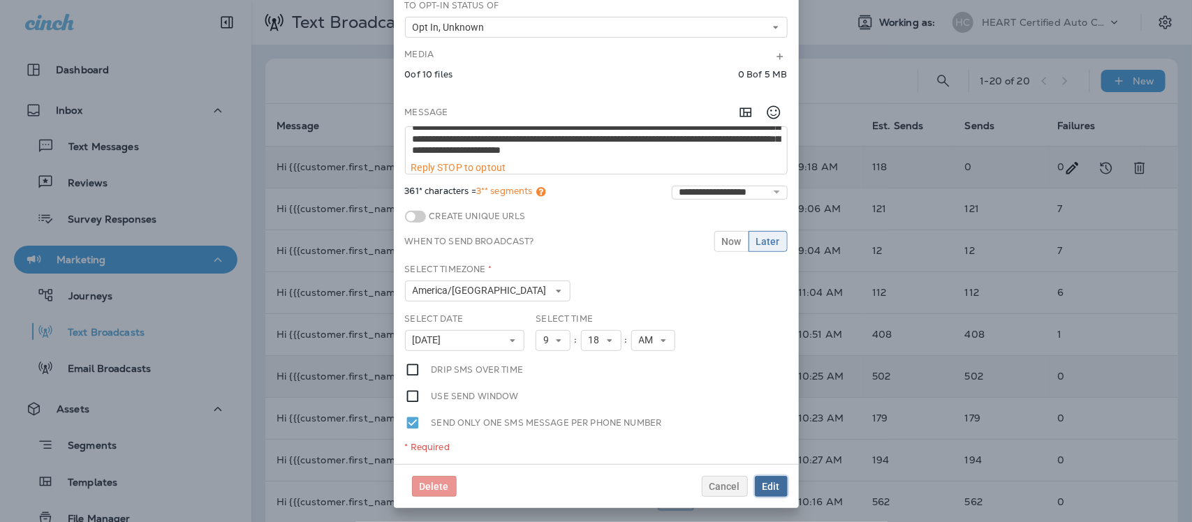
click at [763, 483] on span "Edit" at bounding box center [771, 487] width 17 height 10
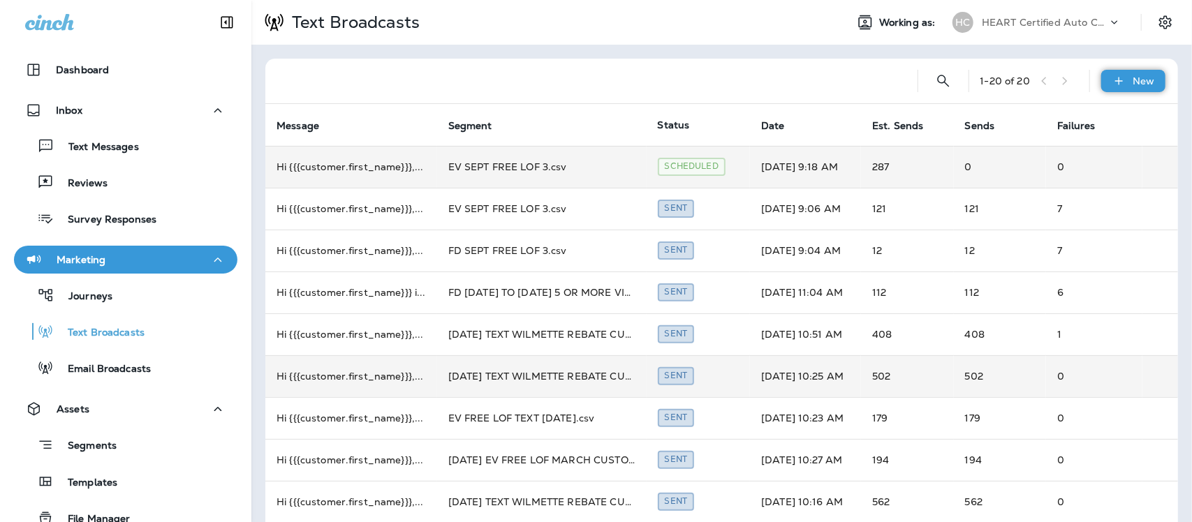
click at [1134, 78] on p "New" at bounding box center [1145, 80] width 22 height 11
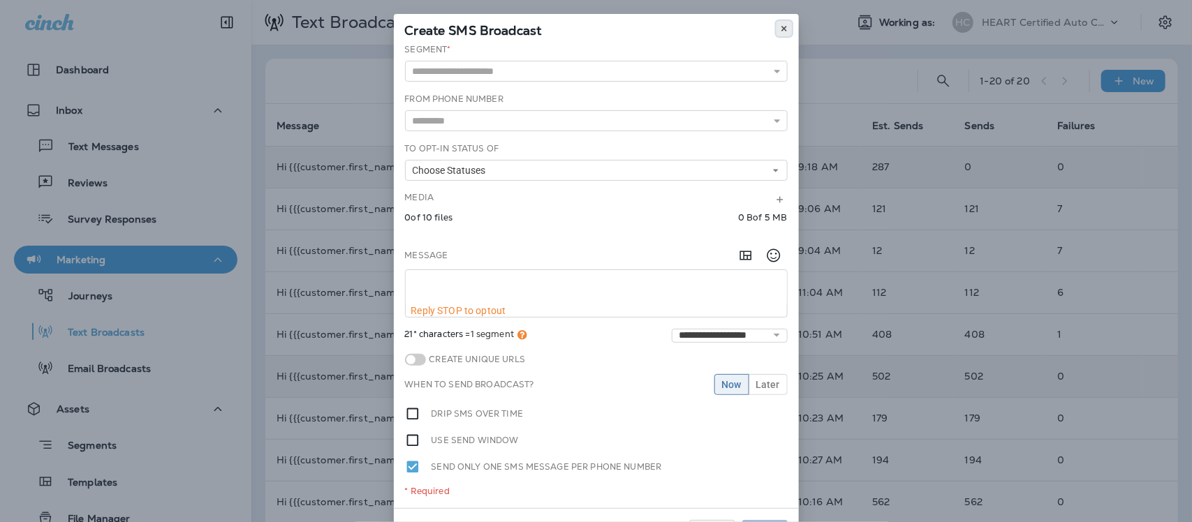
click at [782, 29] on use at bounding box center [784, 29] width 5 height 6
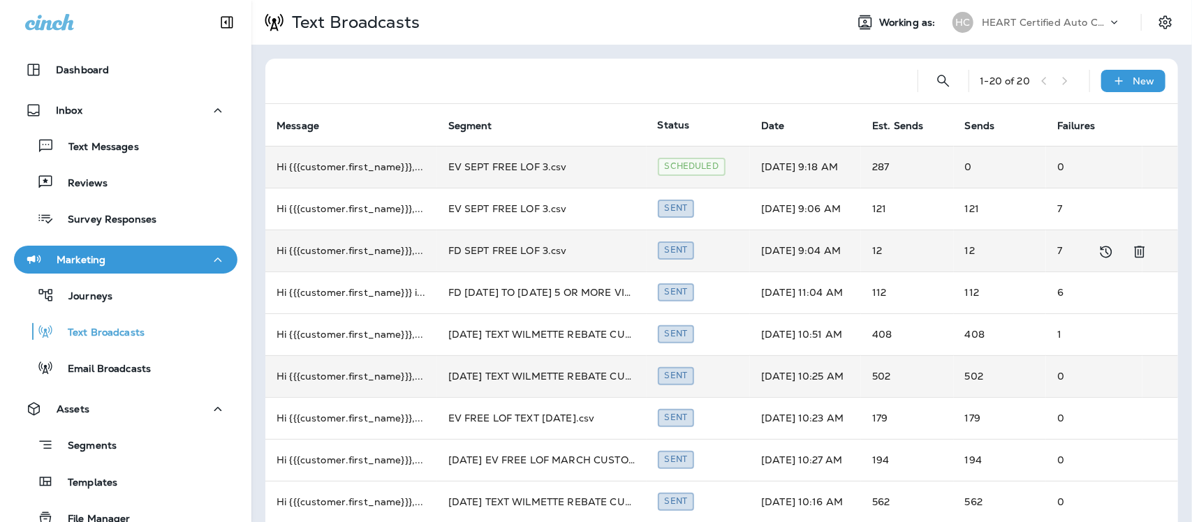
click at [489, 249] on td "FD SEPT FREE LOF 3.csv" at bounding box center [542, 251] width 210 height 42
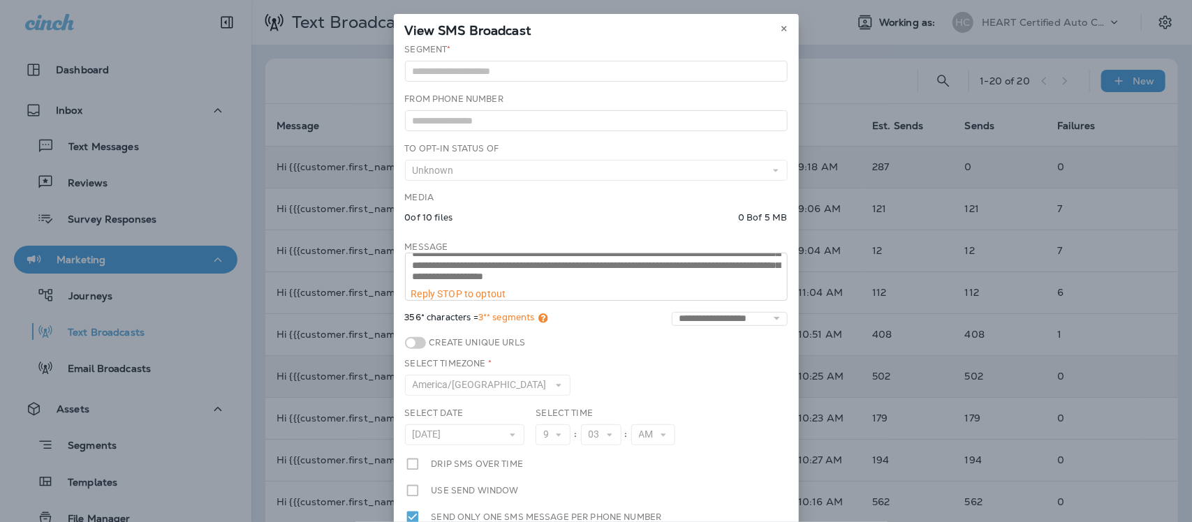
scroll to position [35, 0]
drag, startPoint x: 776, startPoint y: 31, endPoint x: 798, endPoint y: 34, distance: 21.8
click at [780, 30] on icon at bounding box center [784, 28] width 8 height 8
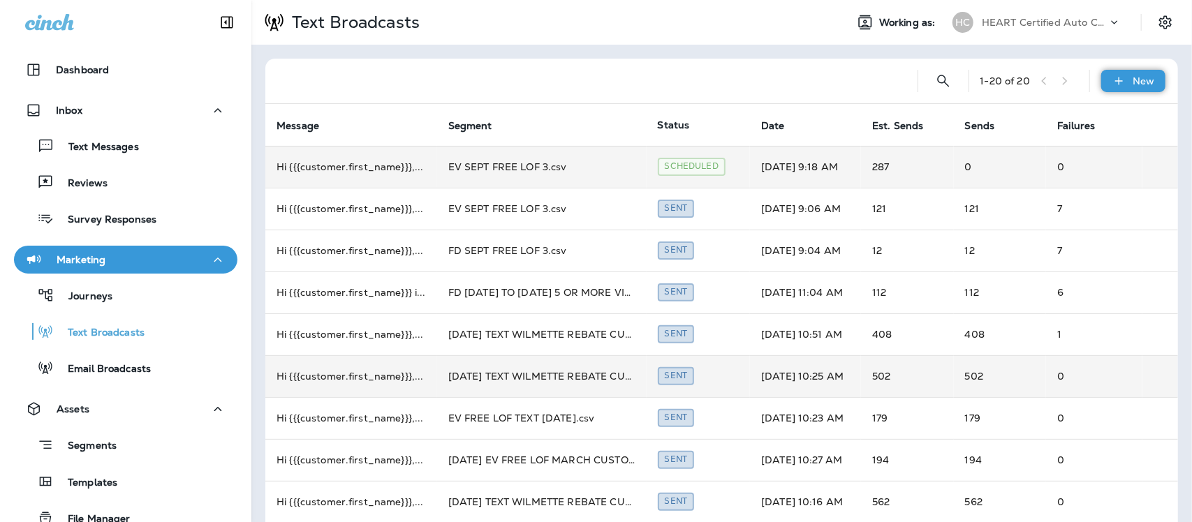
click at [1121, 72] on div "New" at bounding box center [1134, 81] width 64 height 22
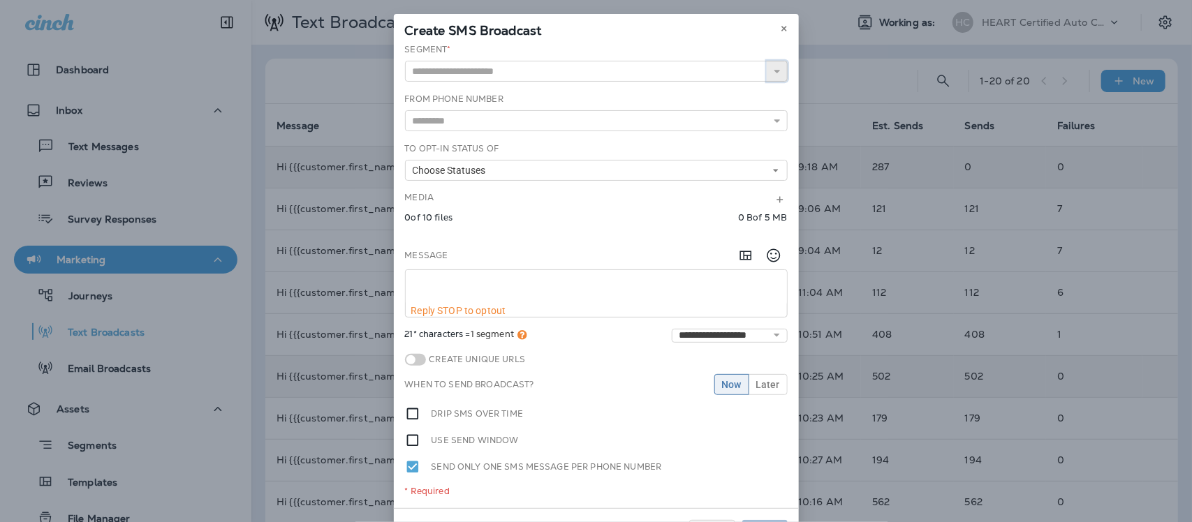
click at [773, 73] on icon "button" at bounding box center [778, 71] width 10 height 10
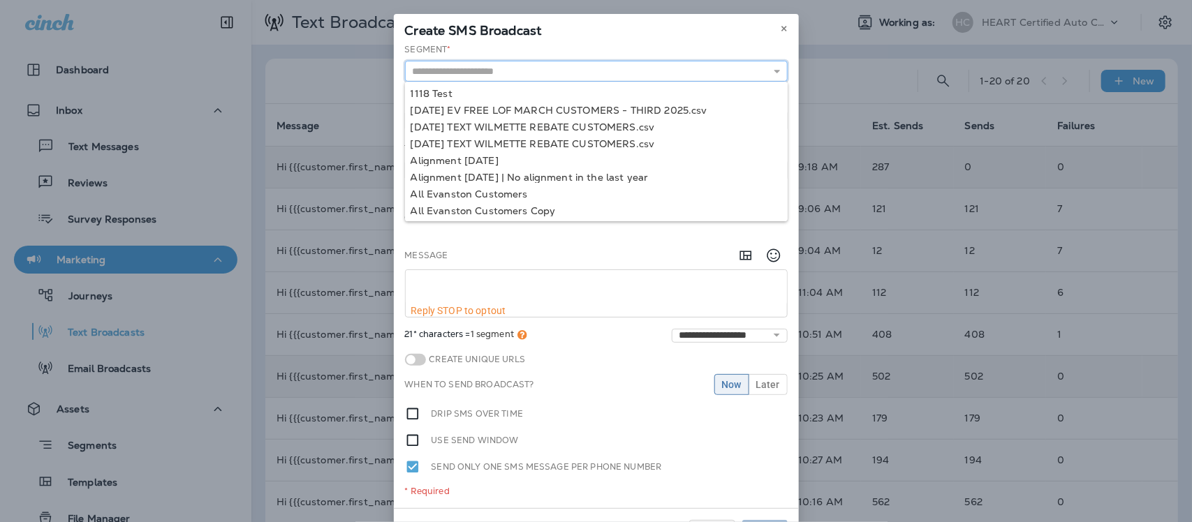
click at [567, 68] on input "text" at bounding box center [596, 71] width 383 height 21
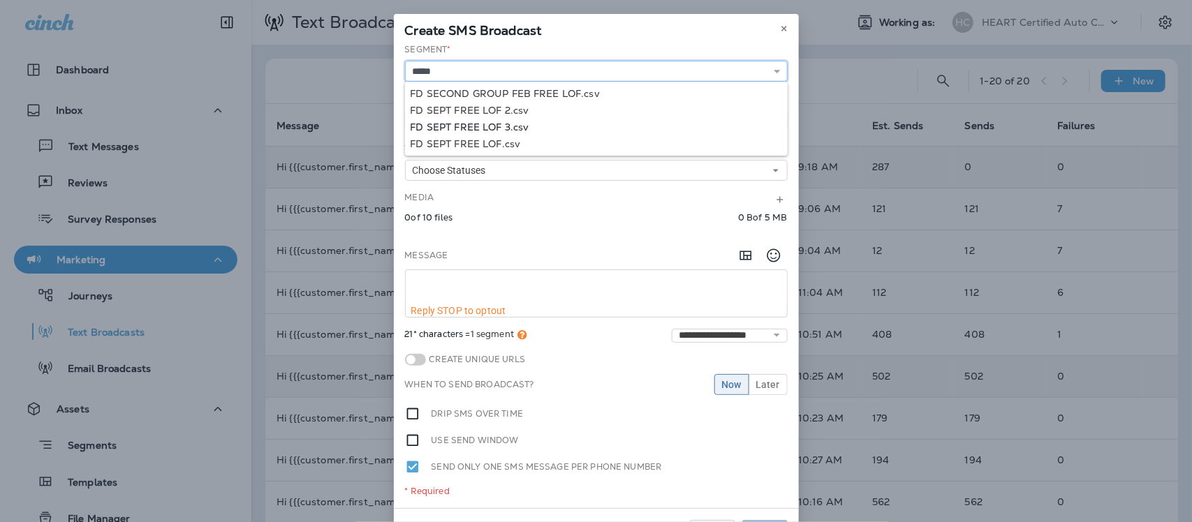
type input "**********"
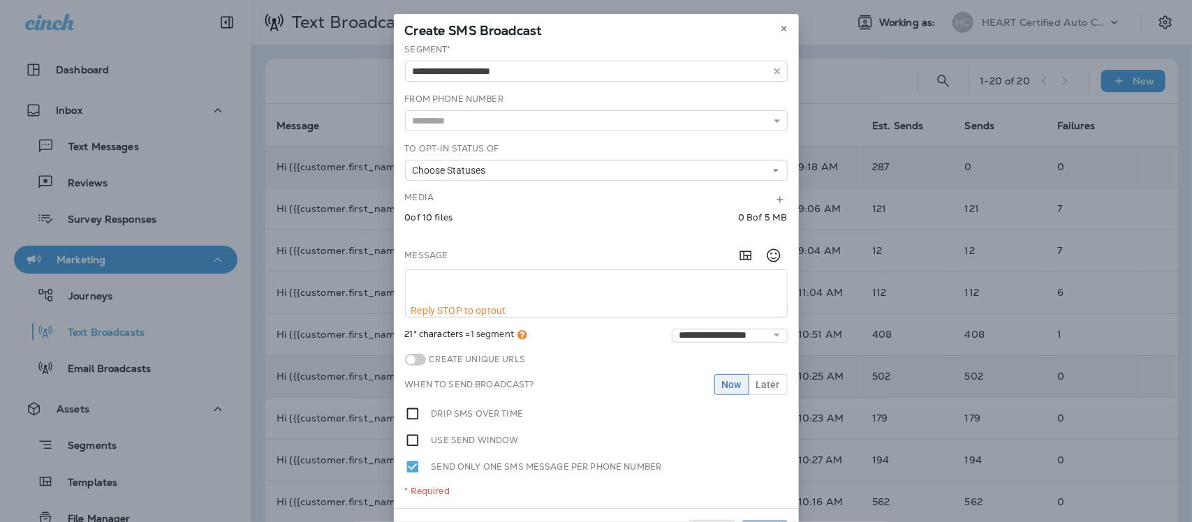
click at [510, 131] on div "**********" at bounding box center [596, 275] width 405 height 465
click at [773, 117] on icon at bounding box center [778, 121] width 10 height 10
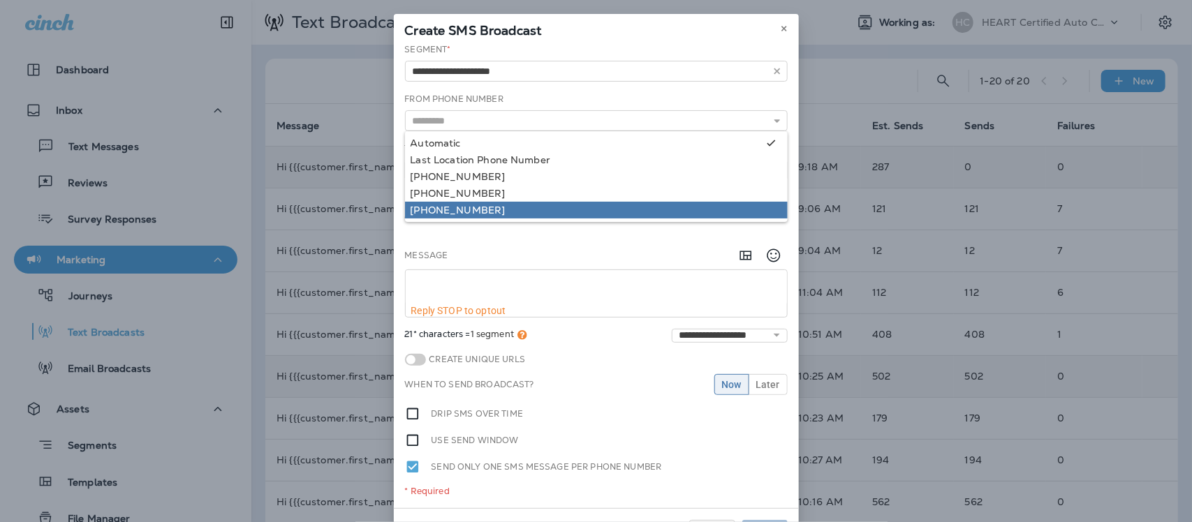
type input "**********"
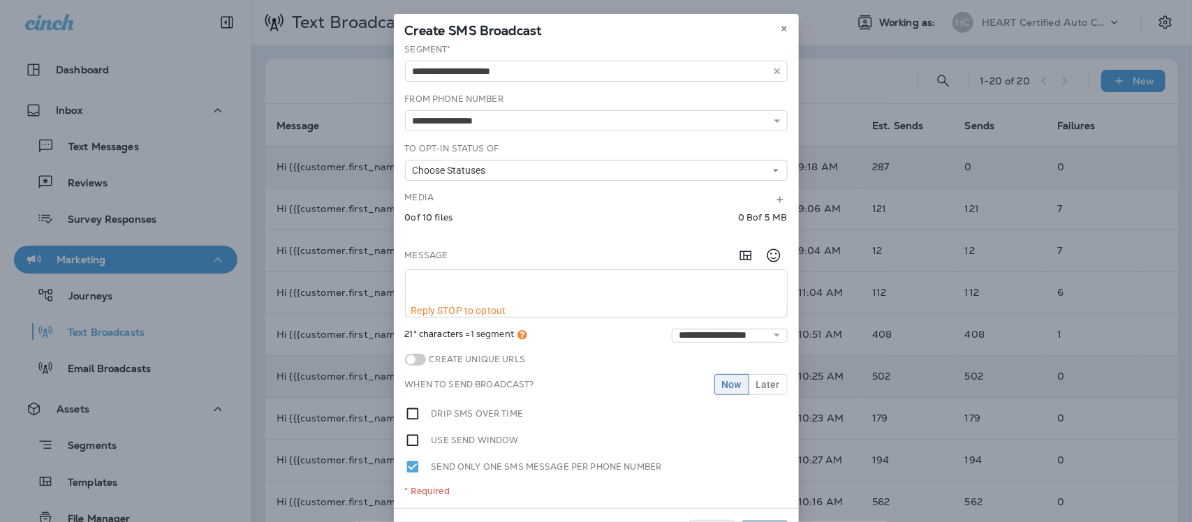
click at [496, 208] on div "**********" at bounding box center [596, 275] width 405 height 465
click at [480, 169] on span "Choose Statuses" at bounding box center [452, 171] width 79 height 12
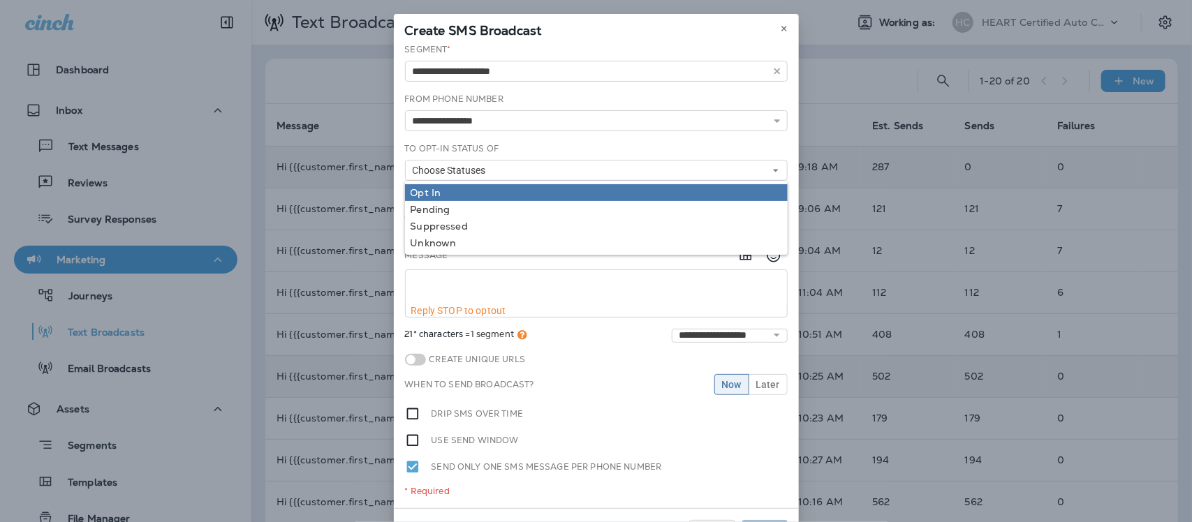
click at [417, 190] on div "Opt In" at bounding box center [597, 192] width 372 height 11
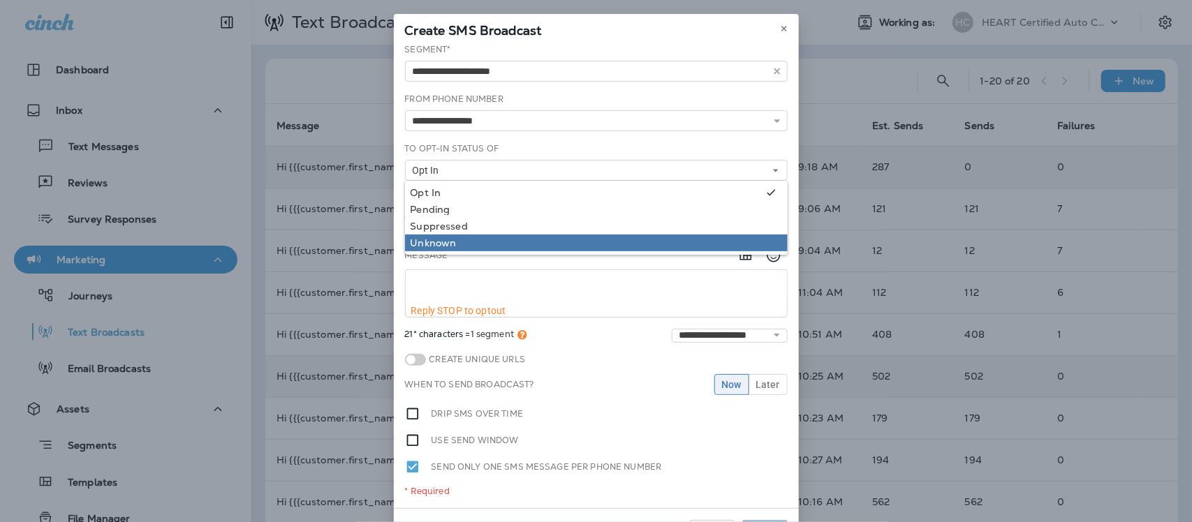
click at [421, 241] on div "Unknown" at bounding box center [597, 242] width 372 height 11
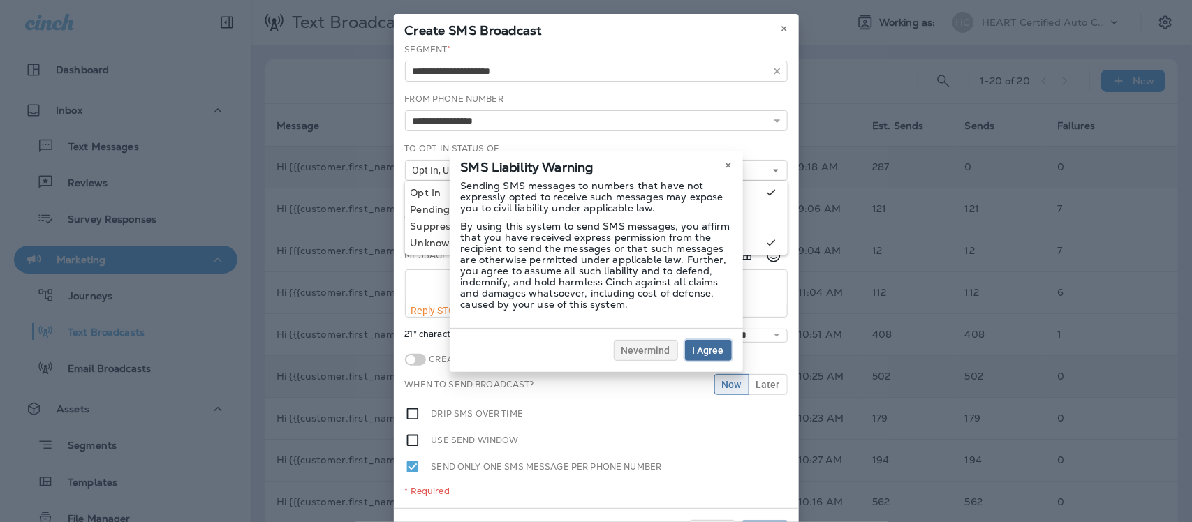
click at [717, 349] on span "I Agree" at bounding box center [708, 351] width 31 height 10
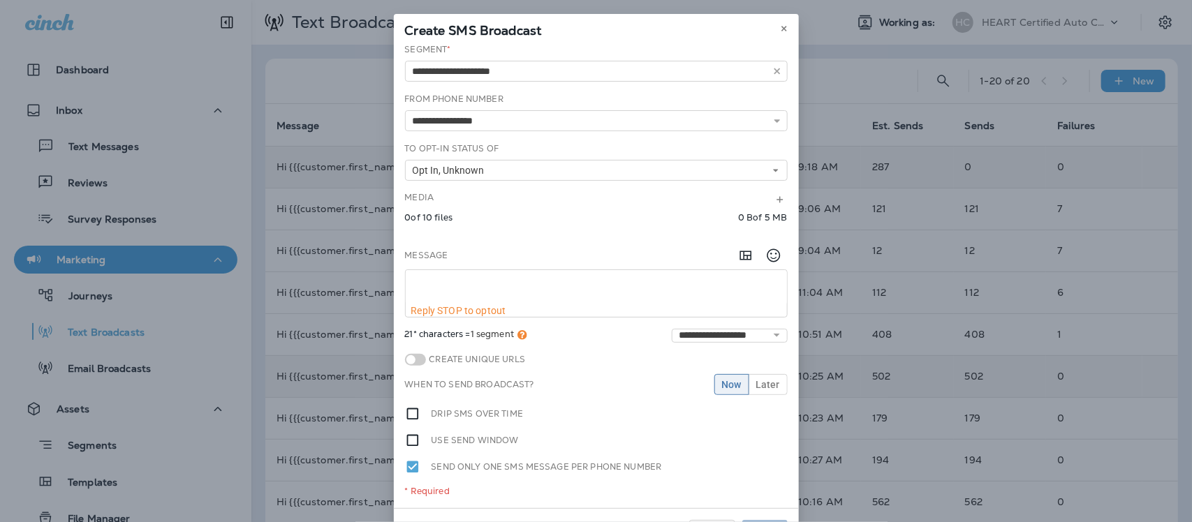
click at [409, 278] on textarea at bounding box center [596, 287] width 381 height 35
paste textarea "**********"
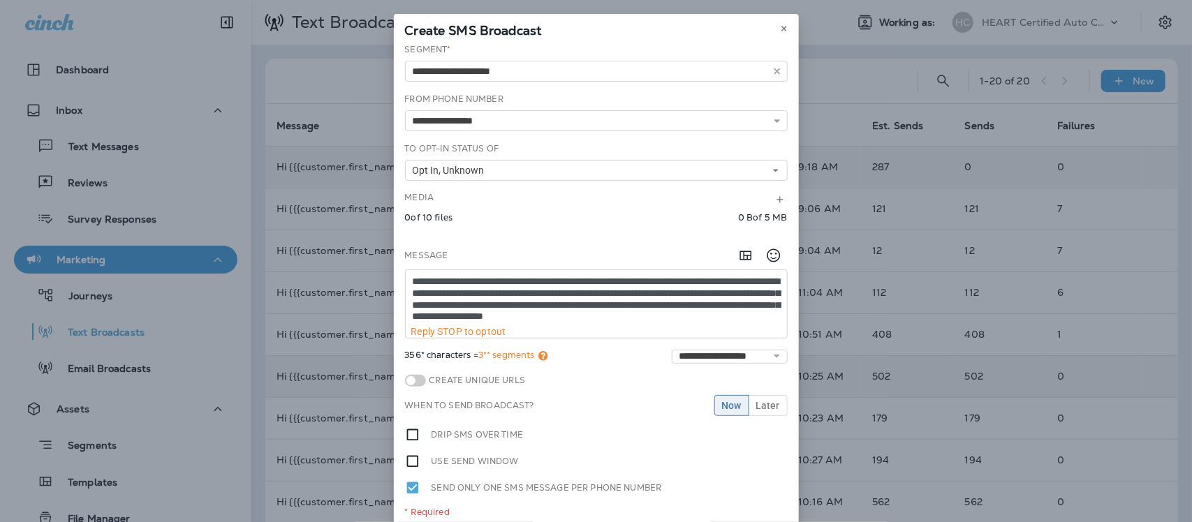
scroll to position [8, 0]
type textarea "**********"
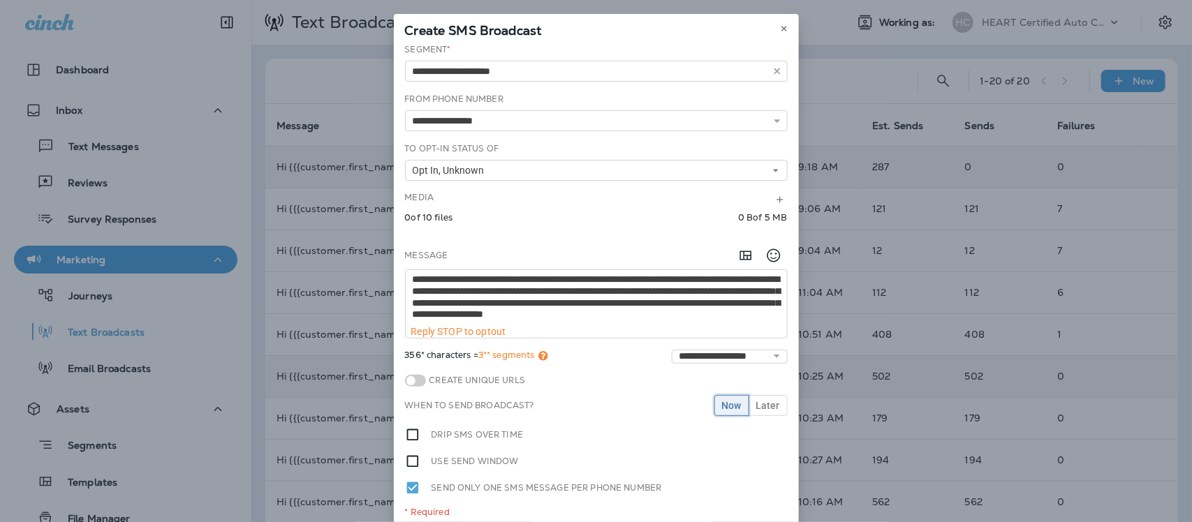
click at [722, 406] on span "Now" at bounding box center [732, 406] width 20 height 10
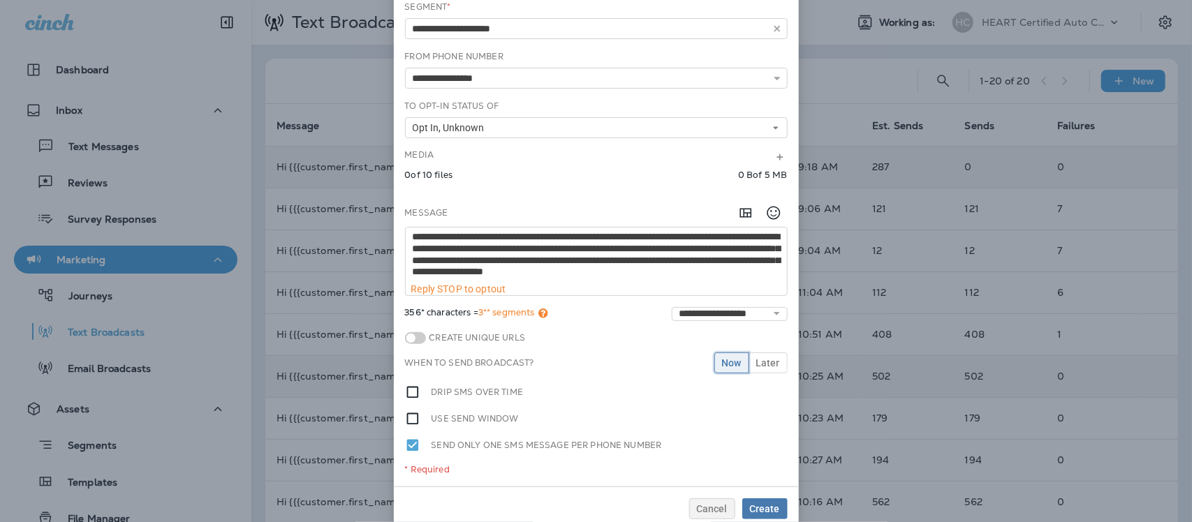
scroll to position [65, 0]
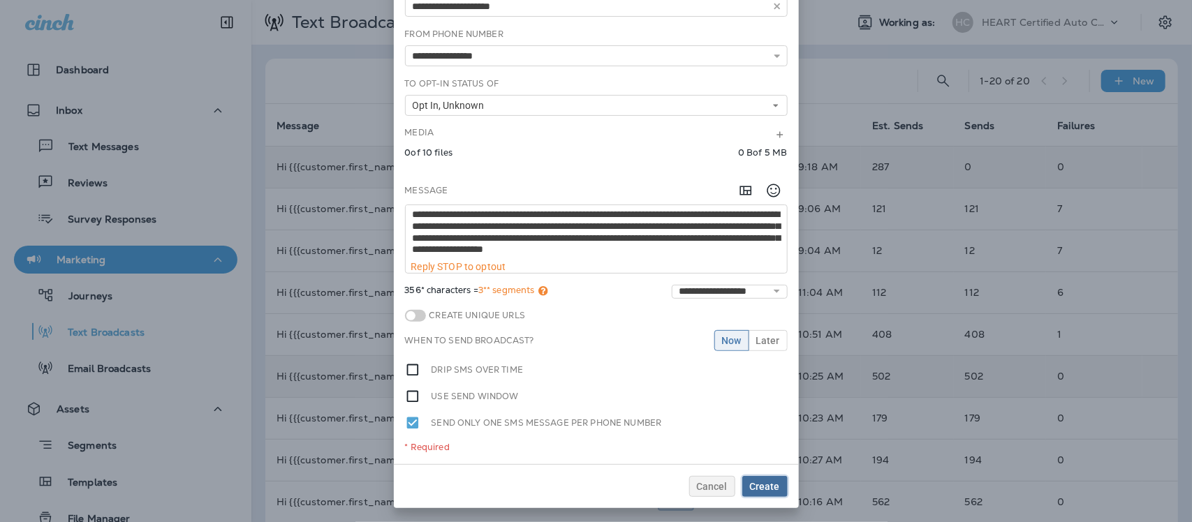
click at [766, 479] on button "Create" at bounding box center [765, 486] width 45 height 21
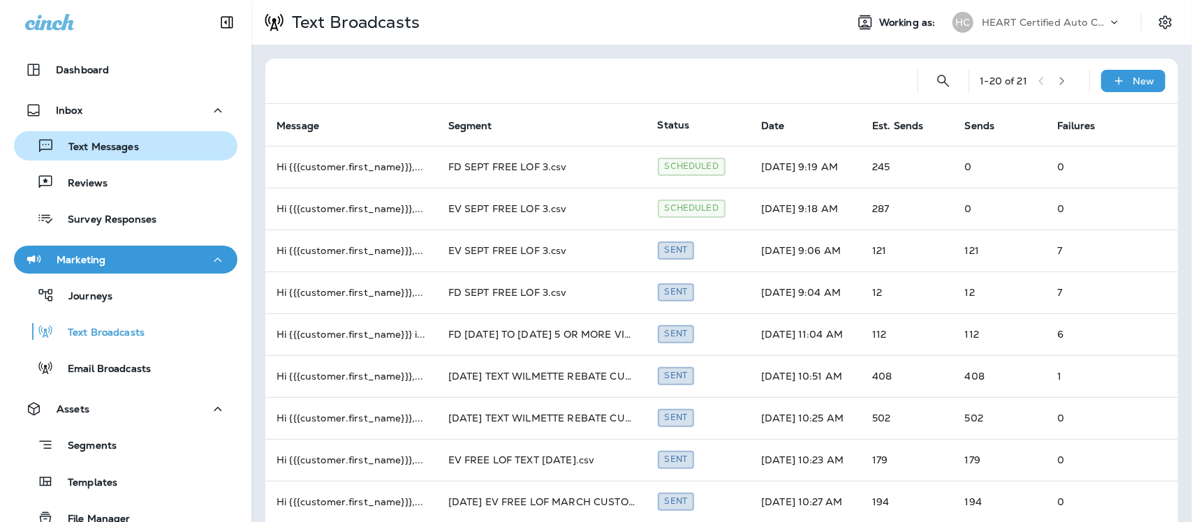
click at [82, 149] on p "Text Messages" at bounding box center [96, 147] width 85 height 13
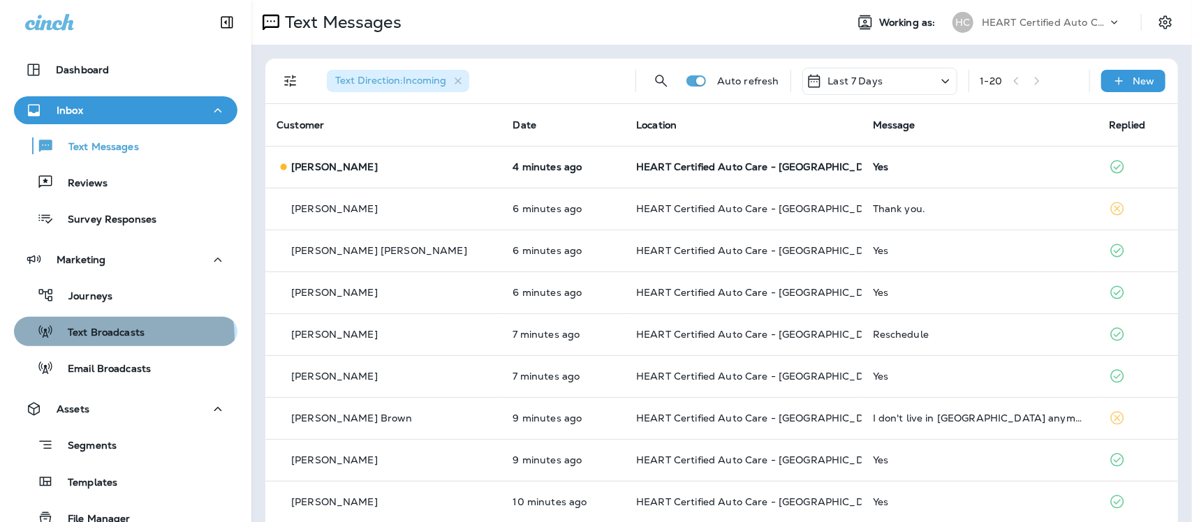
click at [123, 337] on p "Text Broadcasts" at bounding box center [99, 333] width 91 height 13
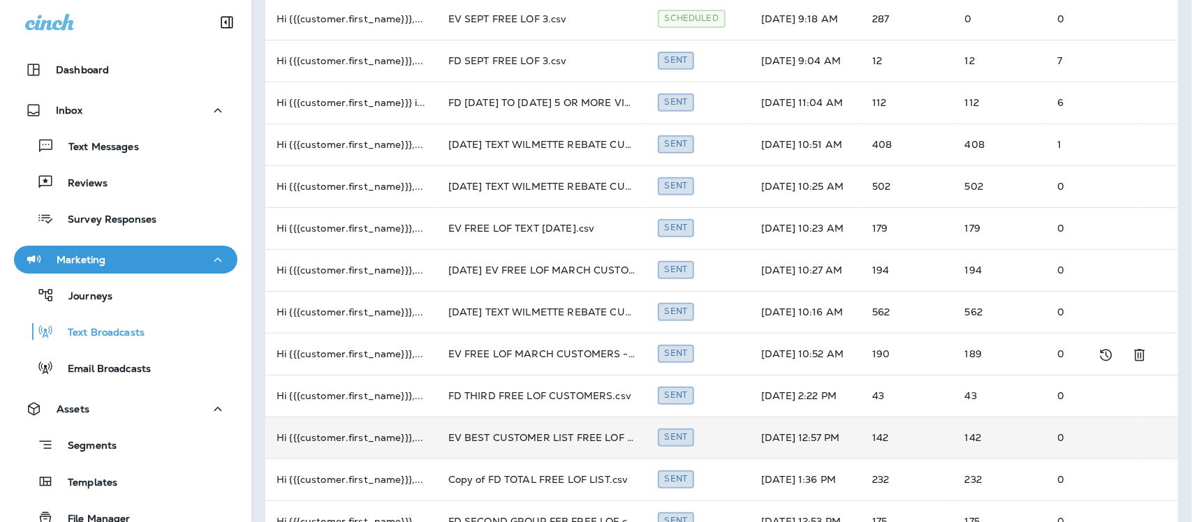
scroll to position [262, 0]
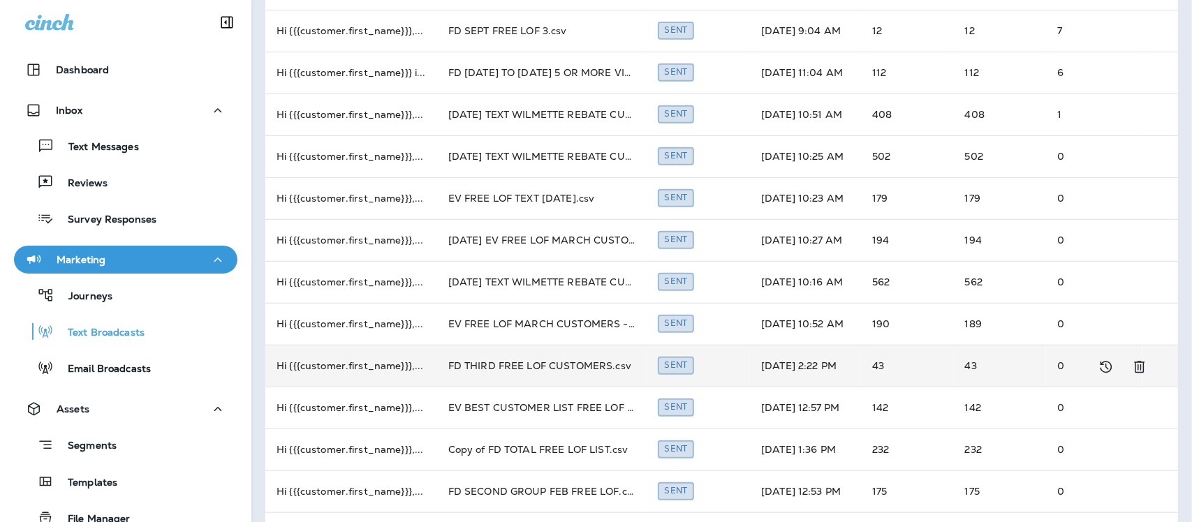
click at [525, 367] on td "FD THIRD FREE LOF CUSTOMERS.csv" at bounding box center [542, 366] width 210 height 42
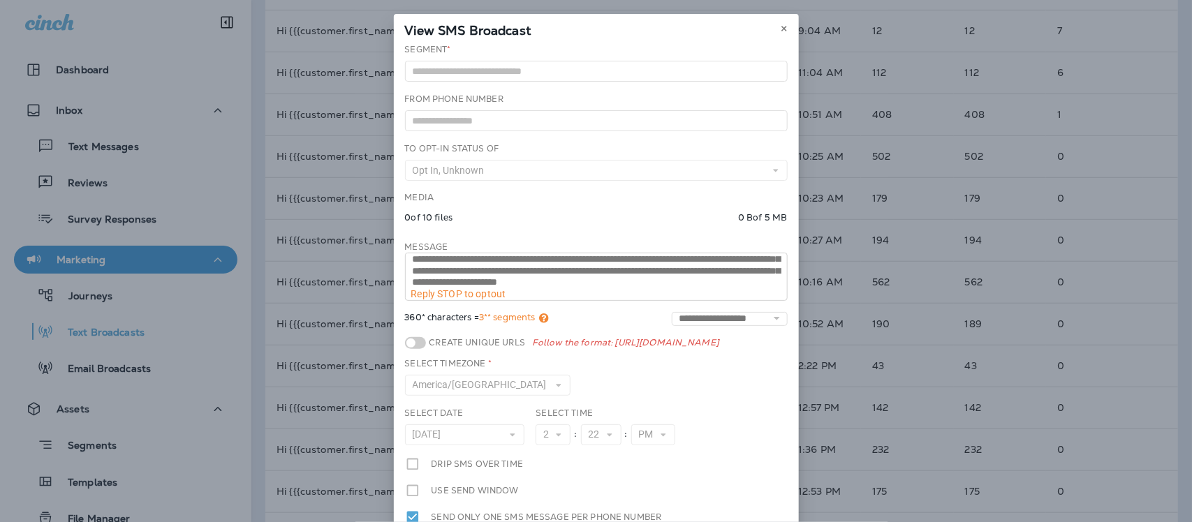
scroll to position [35, 0]
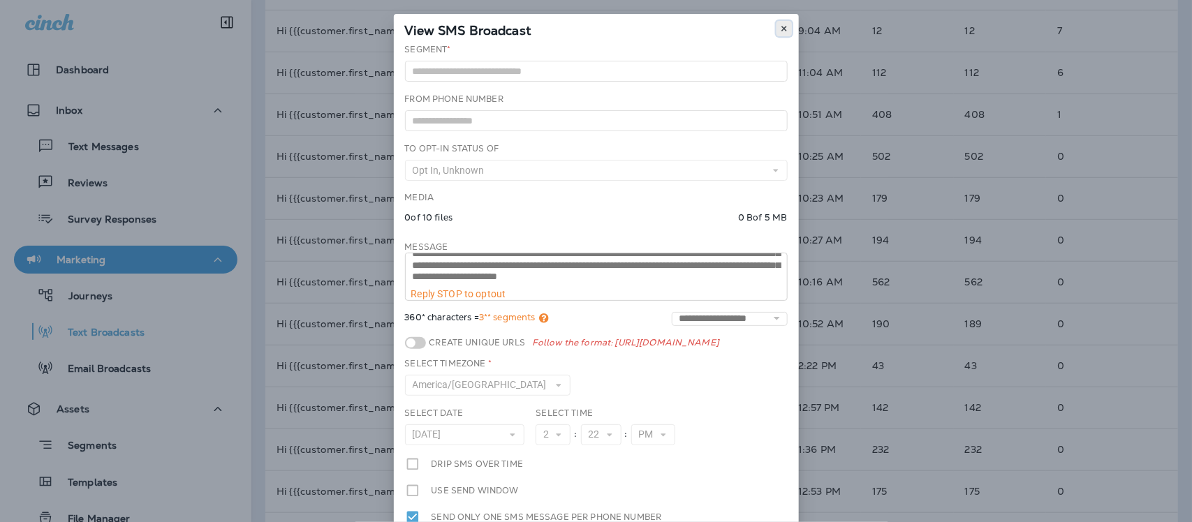
click at [784, 26] on button at bounding box center [784, 28] width 15 height 15
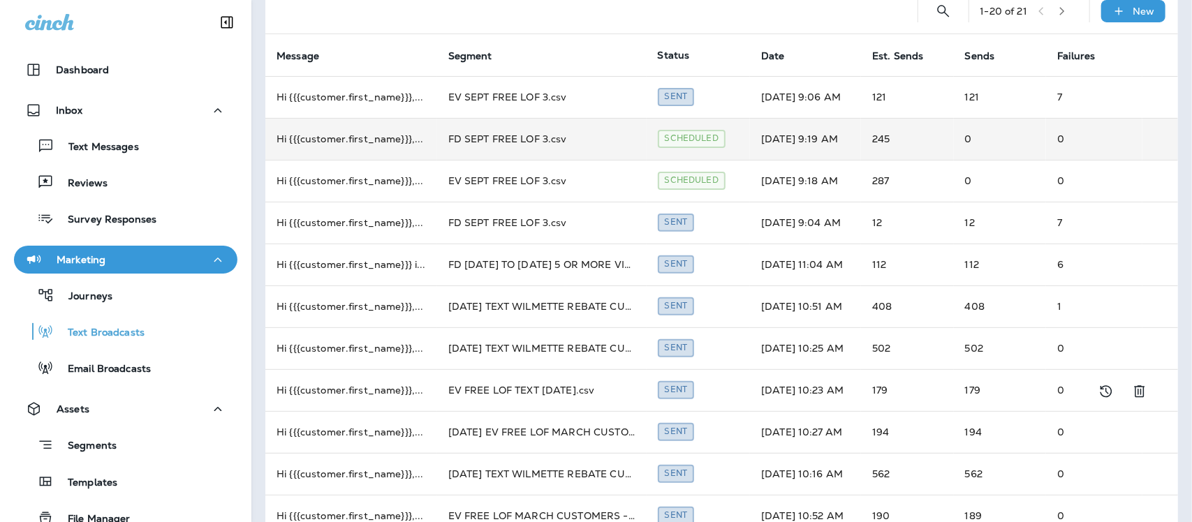
scroll to position [0, 0]
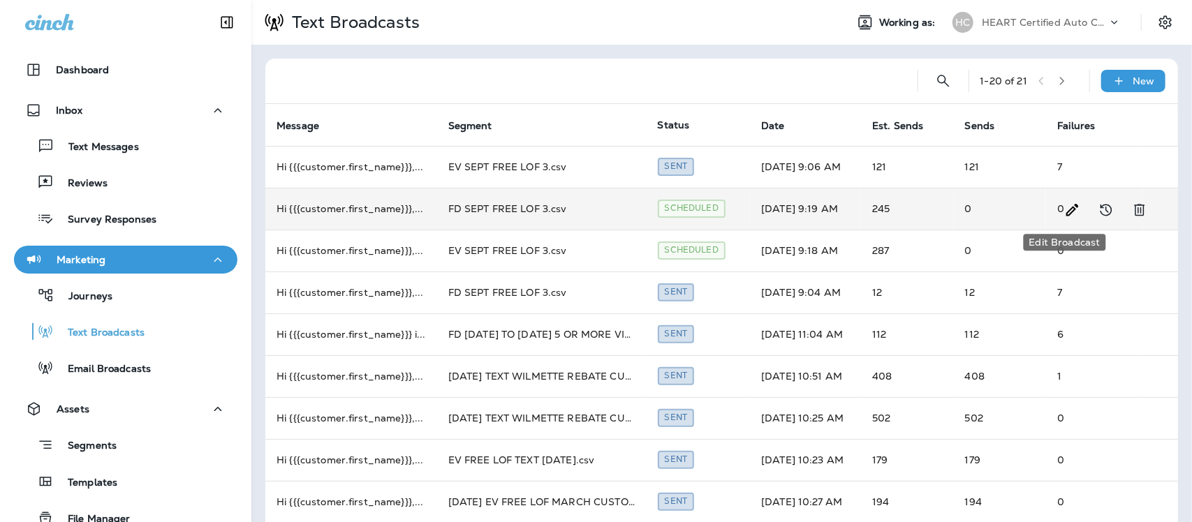
click at [1067, 207] on use "Edit Broadcast" at bounding box center [1073, 210] width 12 height 12
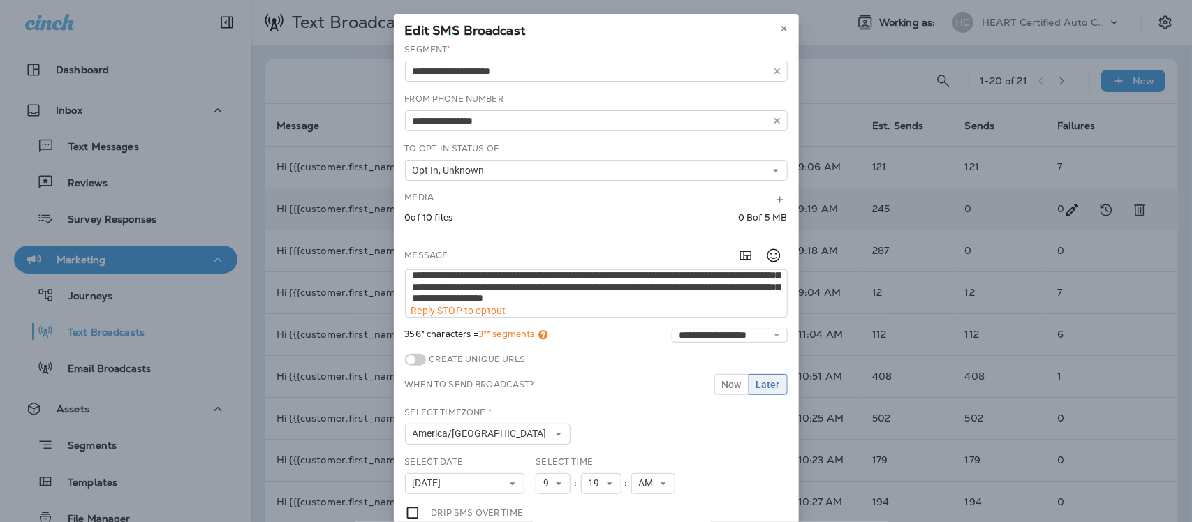
scroll to position [35, 0]
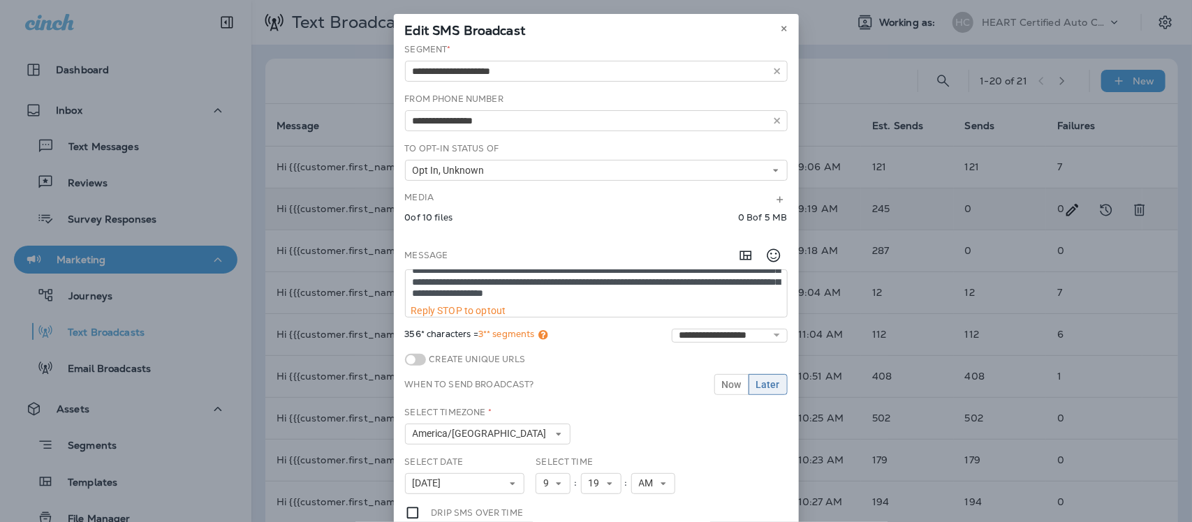
drag, startPoint x: 509, startPoint y: 294, endPoint x: 409, endPoint y: 302, distance: 100.2
click at [406, 302] on textarea "**********" at bounding box center [596, 287] width 381 height 35
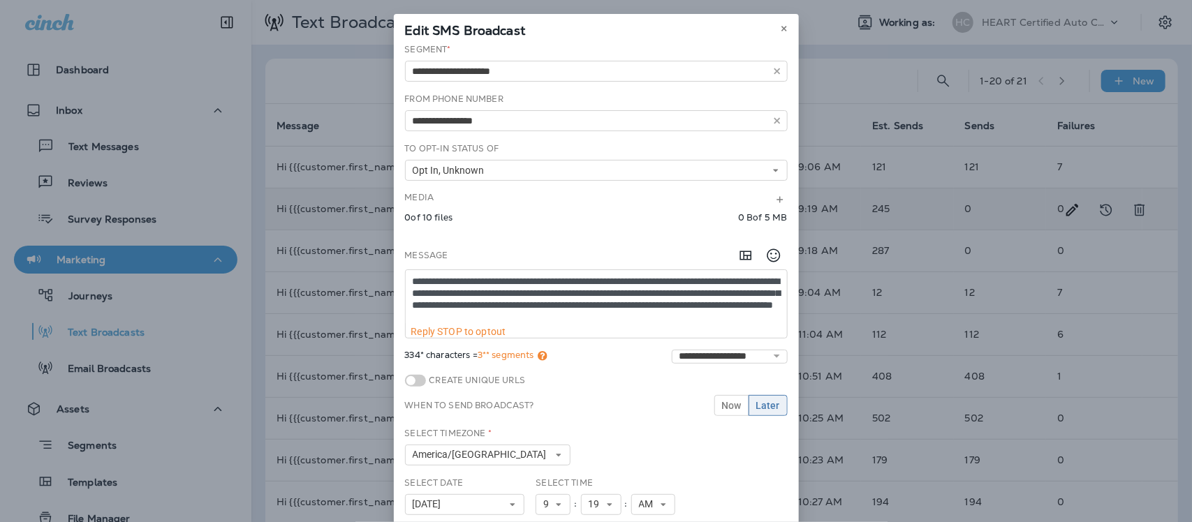
paste textarea "**********"
type textarea "**********"
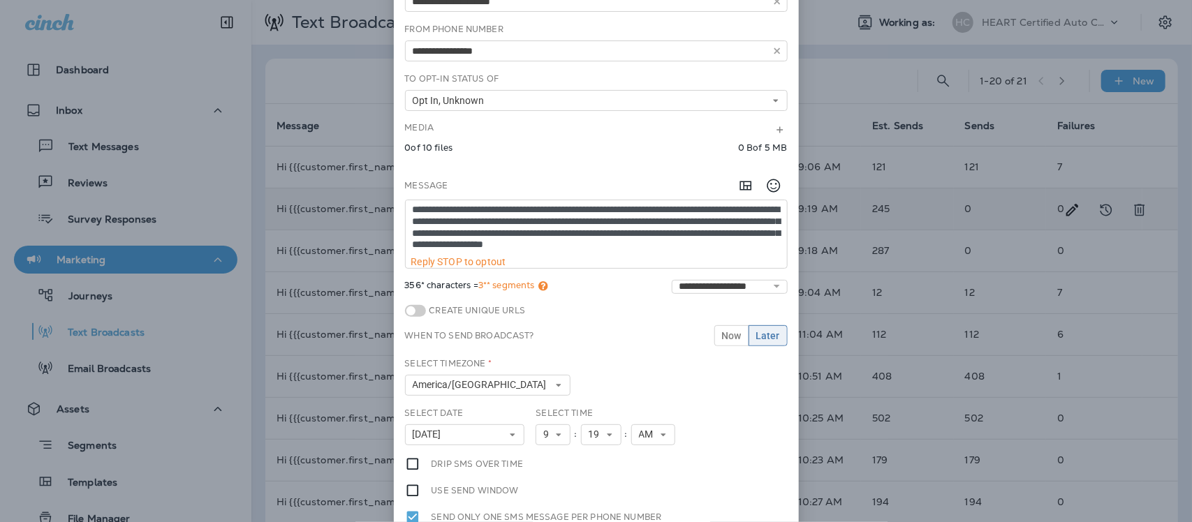
scroll to position [165, 0]
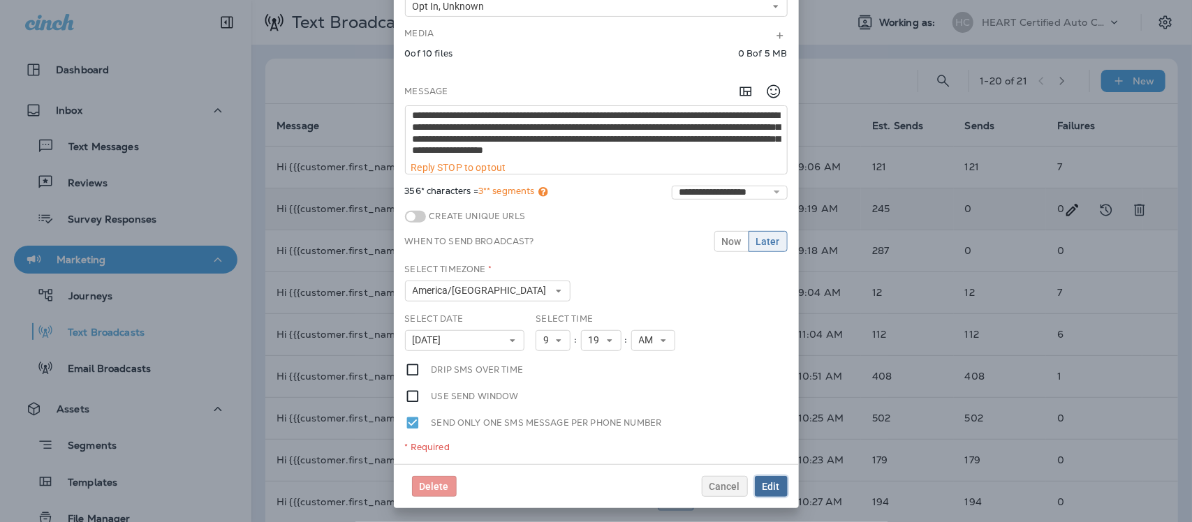
click at [770, 483] on span "Edit" at bounding box center [771, 487] width 17 height 10
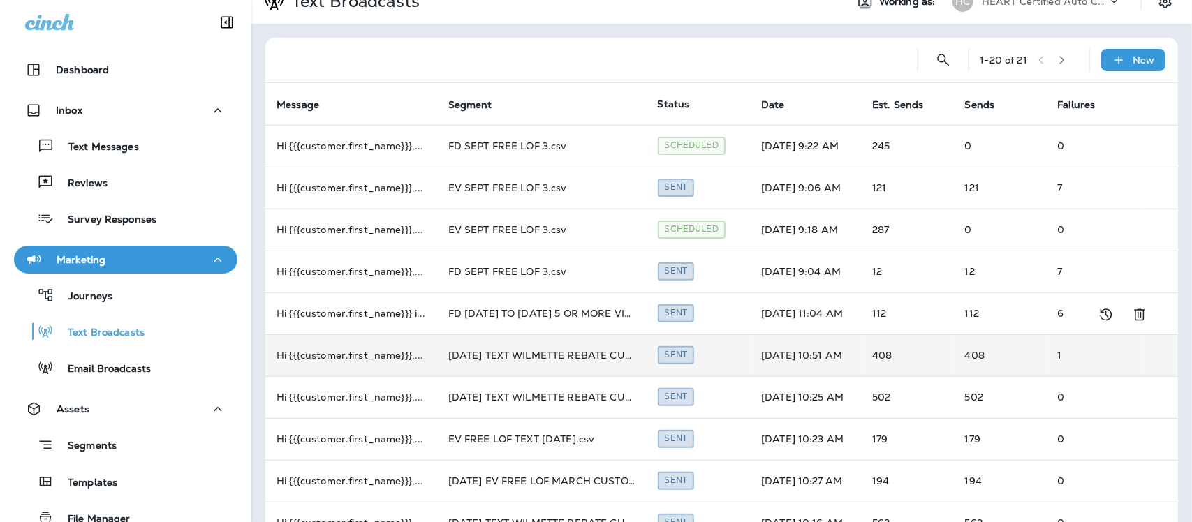
scroll to position [87, 0]
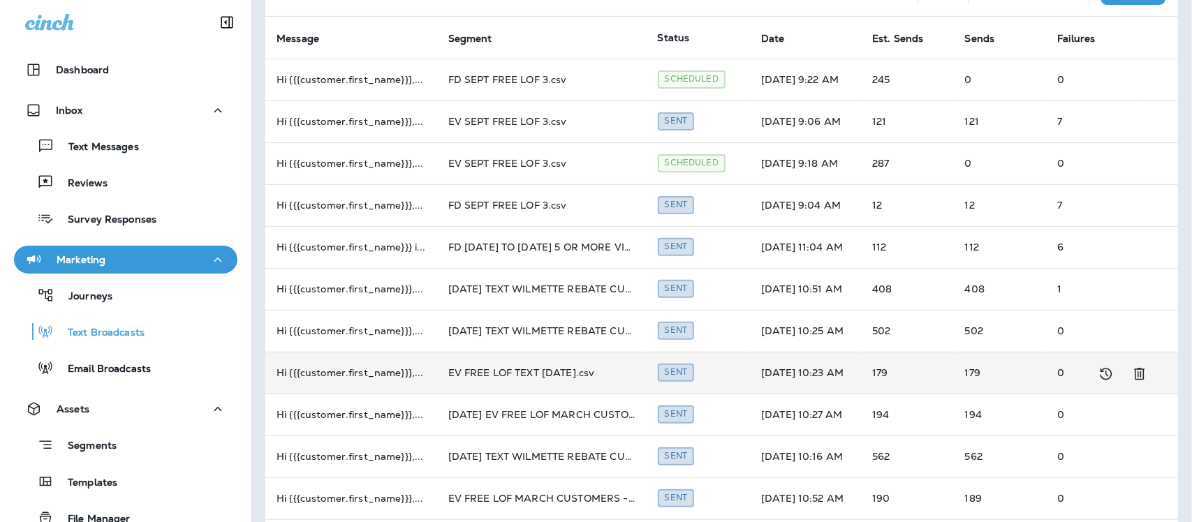
click at [535, 374] on td "EV FREE LOF TEXT [DATE].csv" at bounding box center [542, 373] width 210 height 42
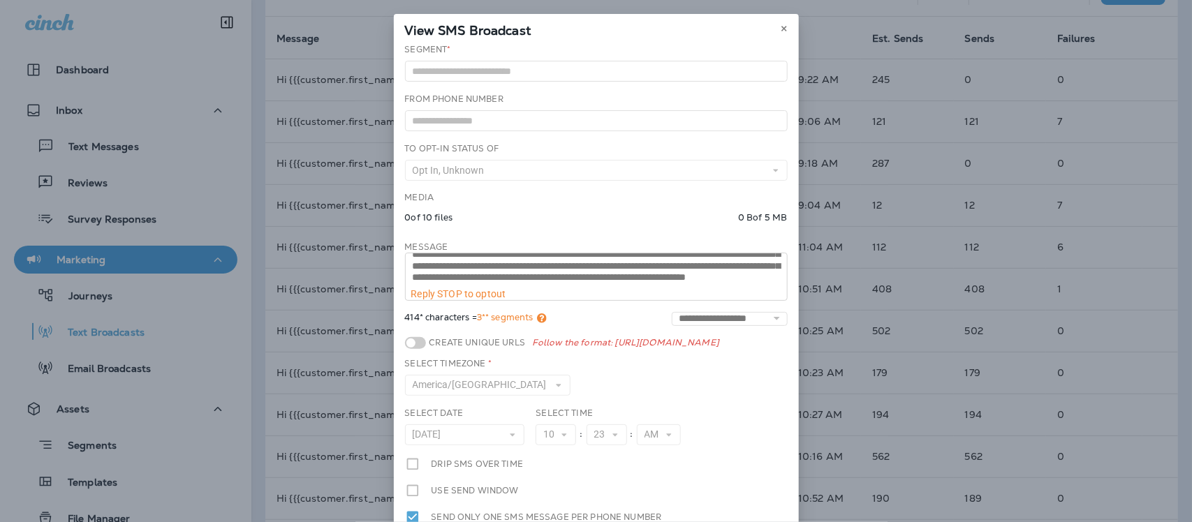
scroll to position [35, 0]
click at [786, 28] on div "View SMS Broadcast" at bounding box center [596, 28] width 405 height 29
click at [781, 29] on icon at bounding box center [784, 28] width 8 height 8
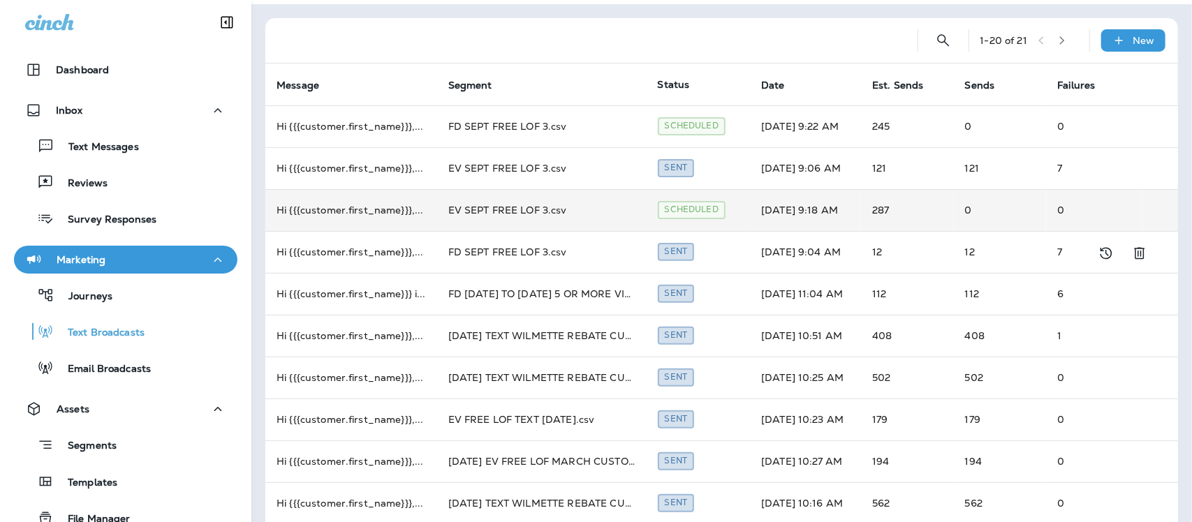
scroll to position [0, 0]
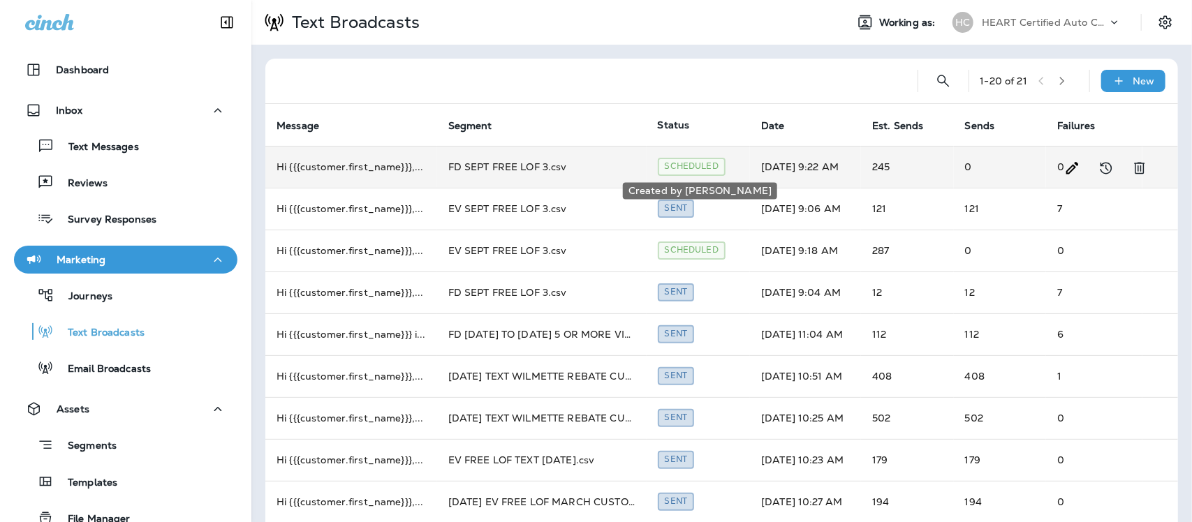
click at [686, 164] on div "Scheduled" at bounding box center [692, 166] width 68 height 17
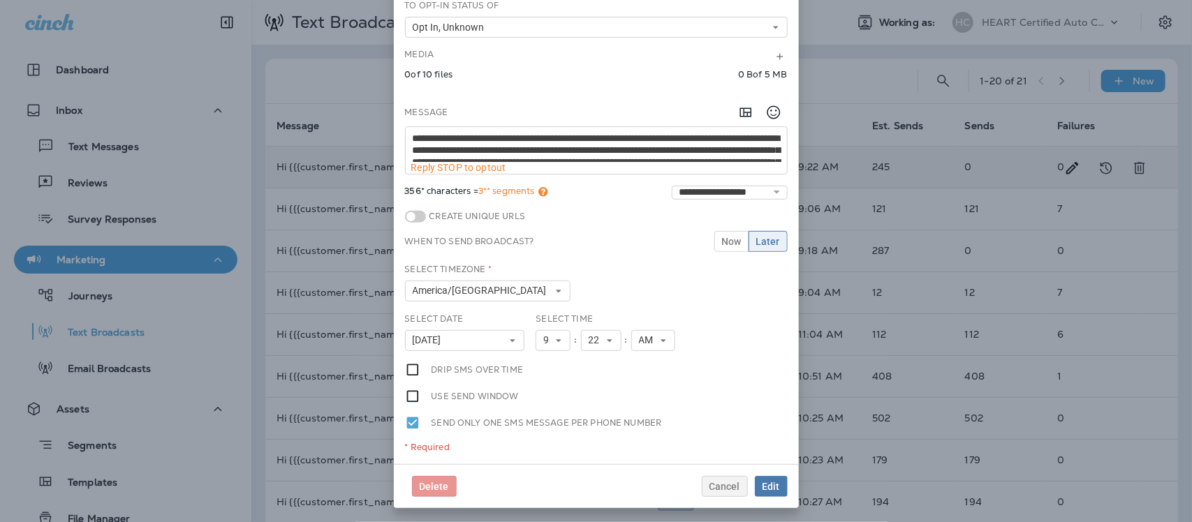
scroll to position [35, 0]
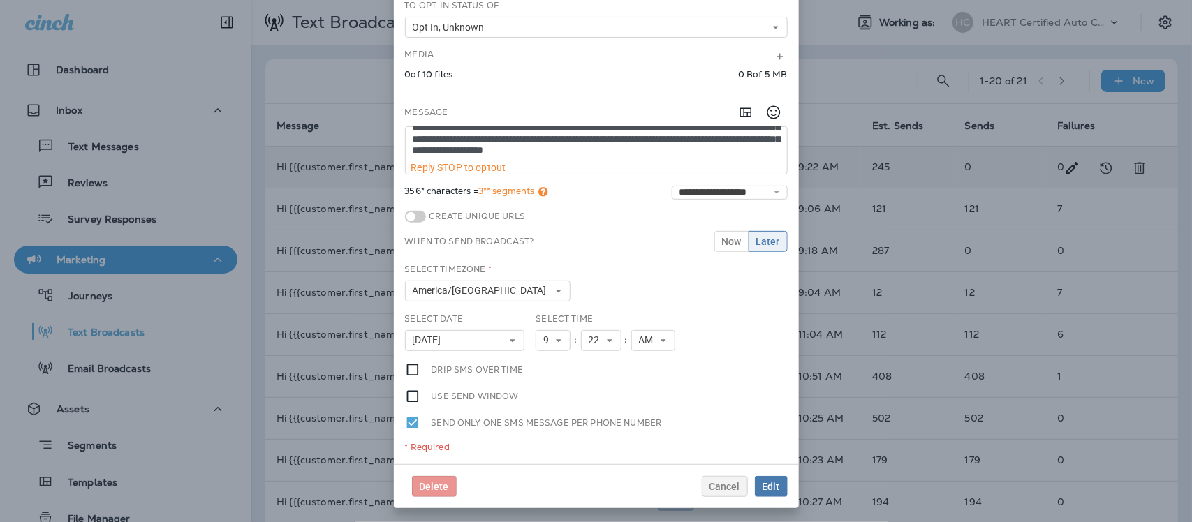
drag, startPoint x: 496, startPoint y: 152, endPoint x: 400, endPoint y: 161, distance: 96.9
click at [406, 161] on textarea "**********" at bounding box center [596, 144] width 381 height 35
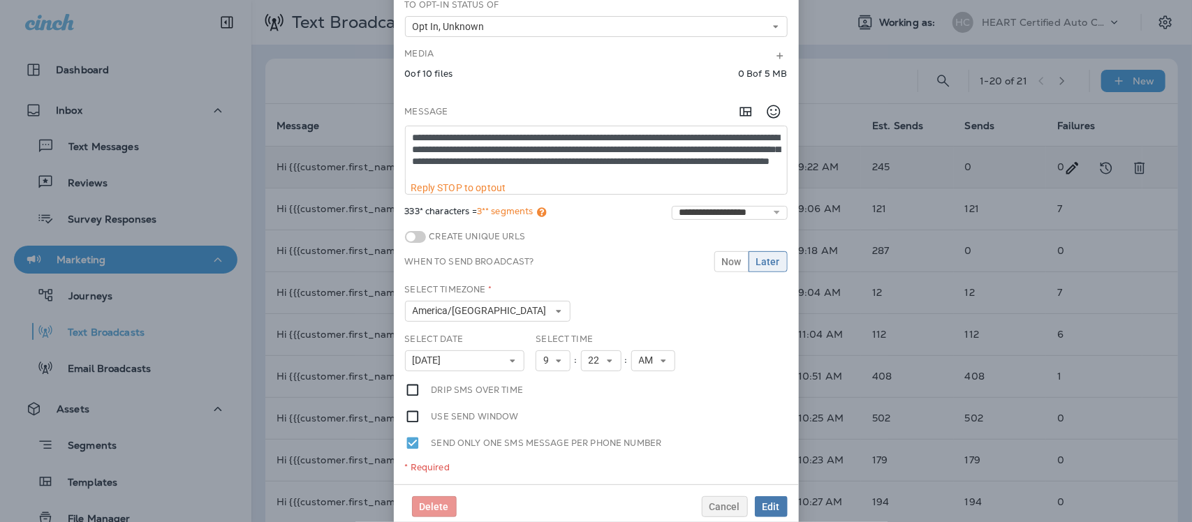
paste textarea "**********"
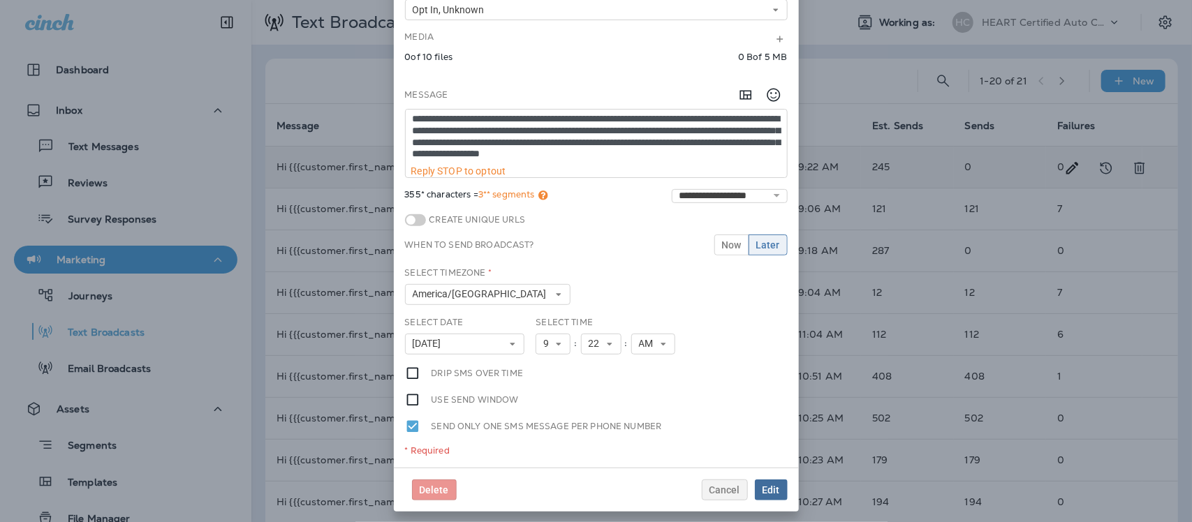
scroll to position [165, 0]
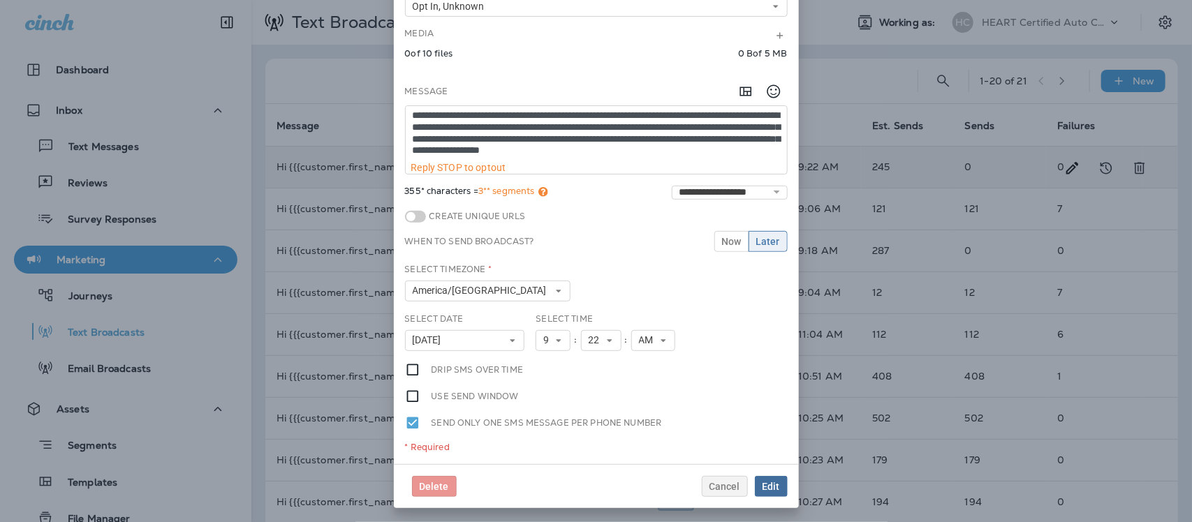
type textarea "**********"
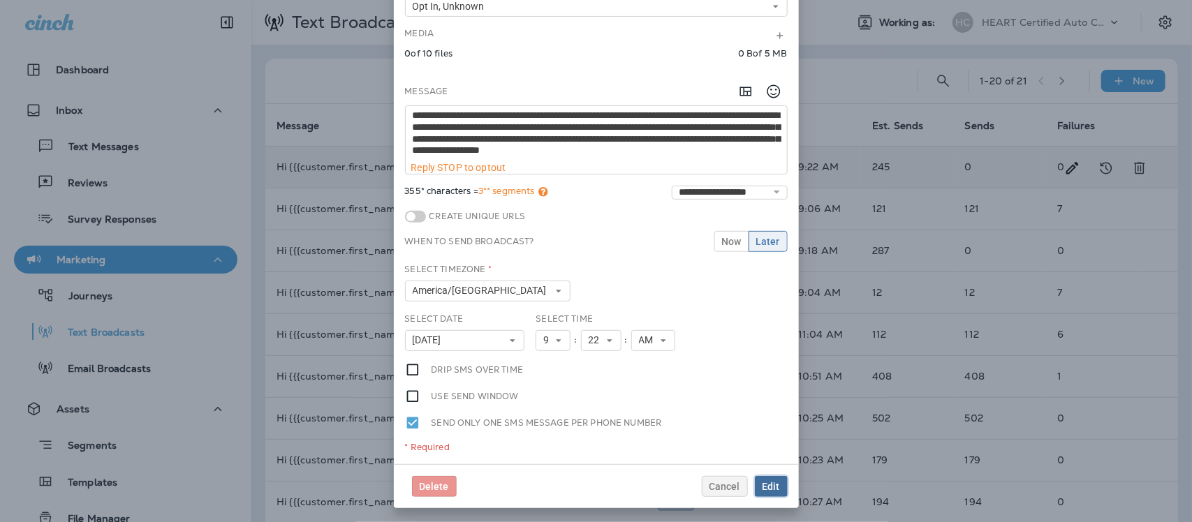
click at [763, 483] on span "Edit" at bounding box center [771, 487] width 17 height 10
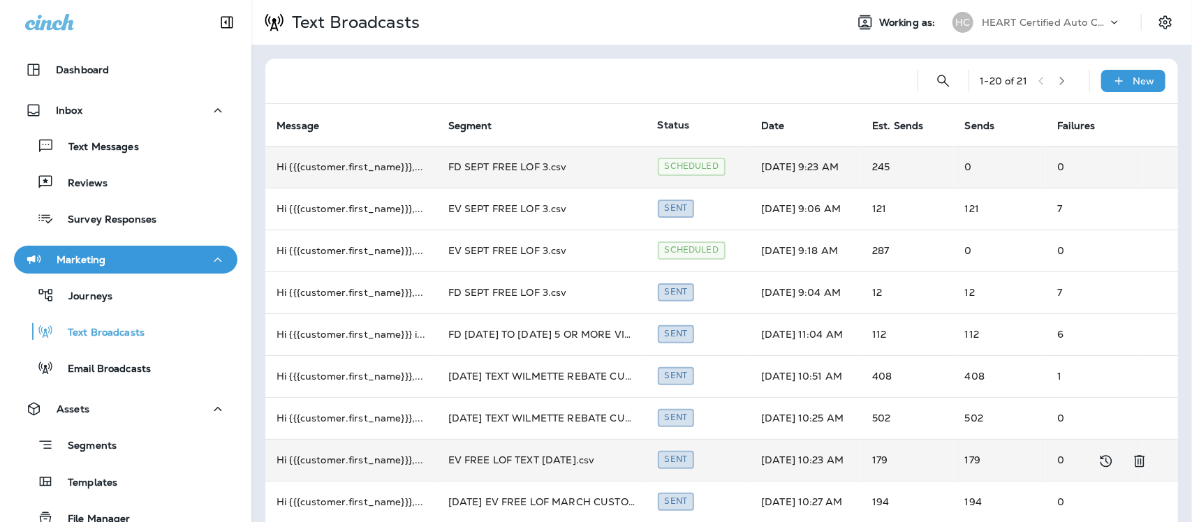
click at [520, 462] on td "EV FREE LOF TEXT [DATE].csv" at bounding box center [542, 460] width 210 height 42
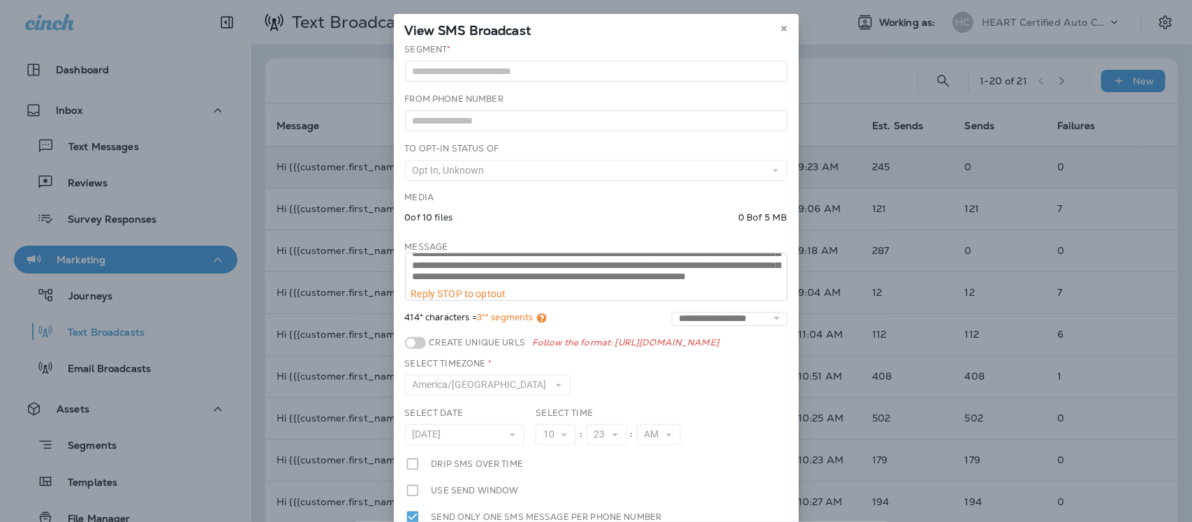
scroll to position [35, 0]
click at [777, 23] on button at bounding box center [784, 28] width 15 height 15
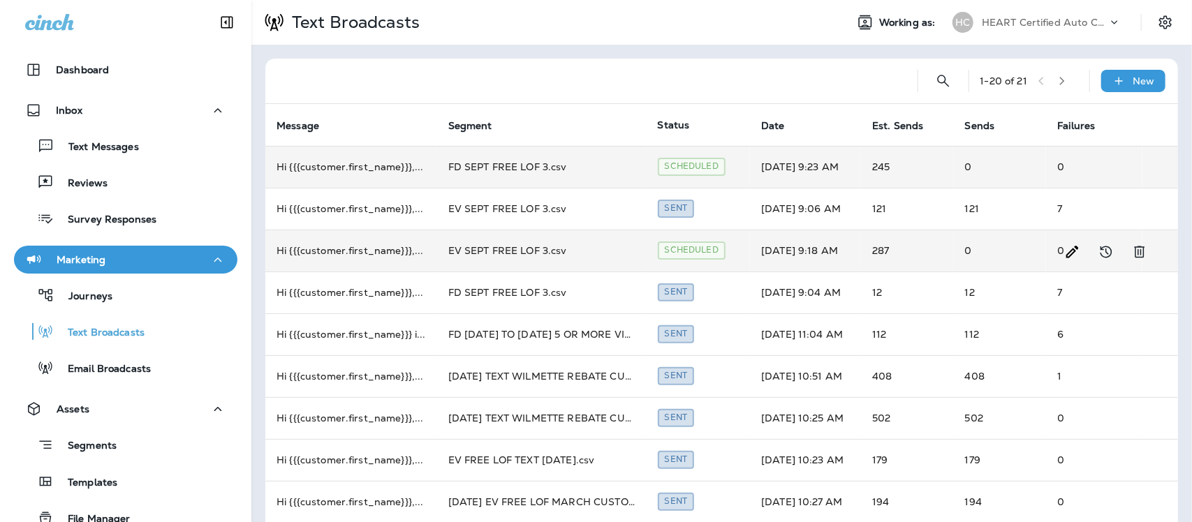
click at [507, 252] on td "EV SEPT FREE LOF 3.csv" at bounding box center [542, 251] width 210 height 42
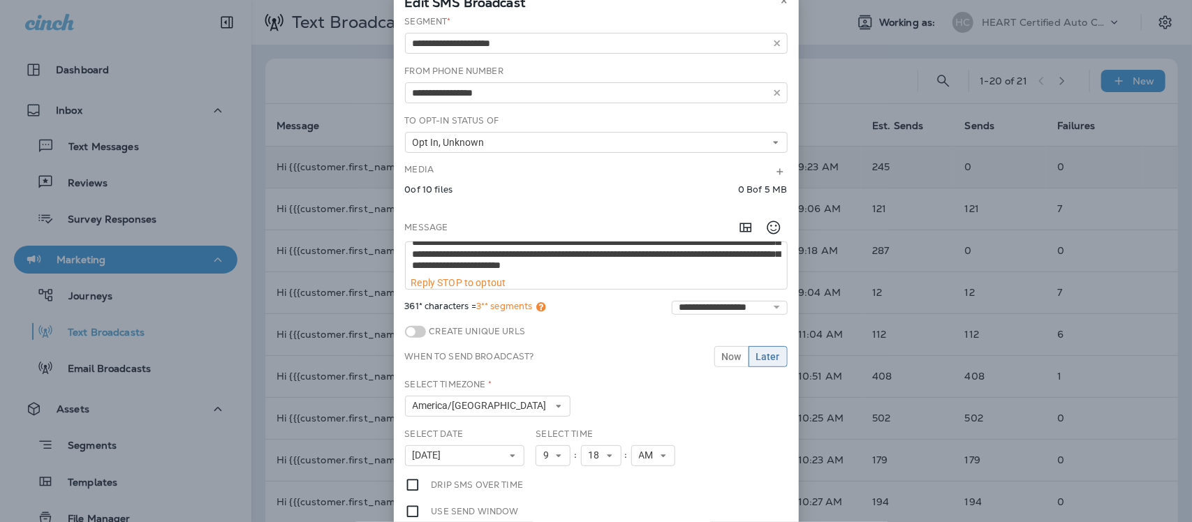
scroll to position [0, 0]
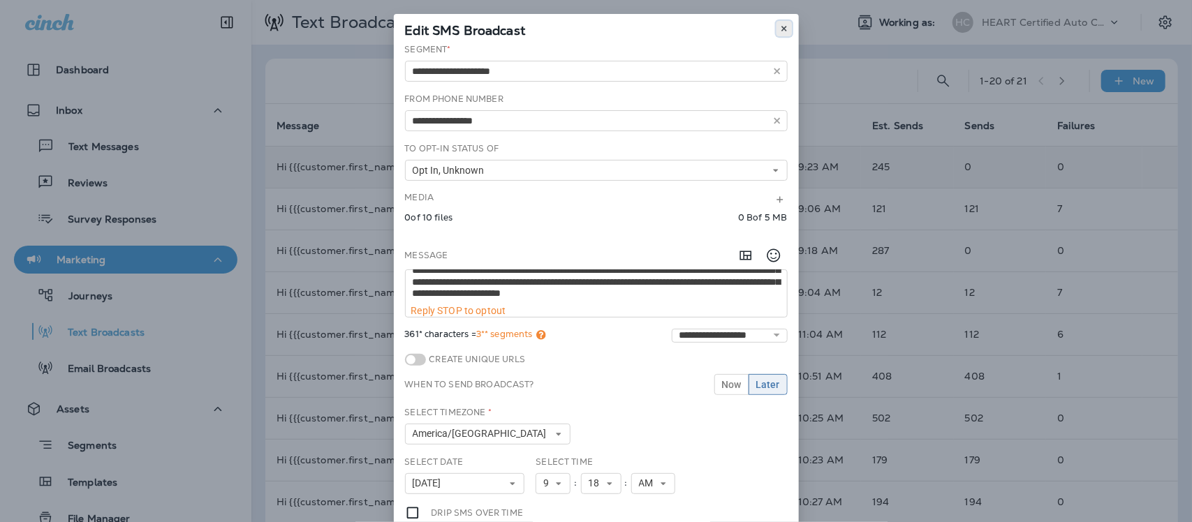
click at [782, 29] on use at bounding box center [784, 29] width 5 height 6
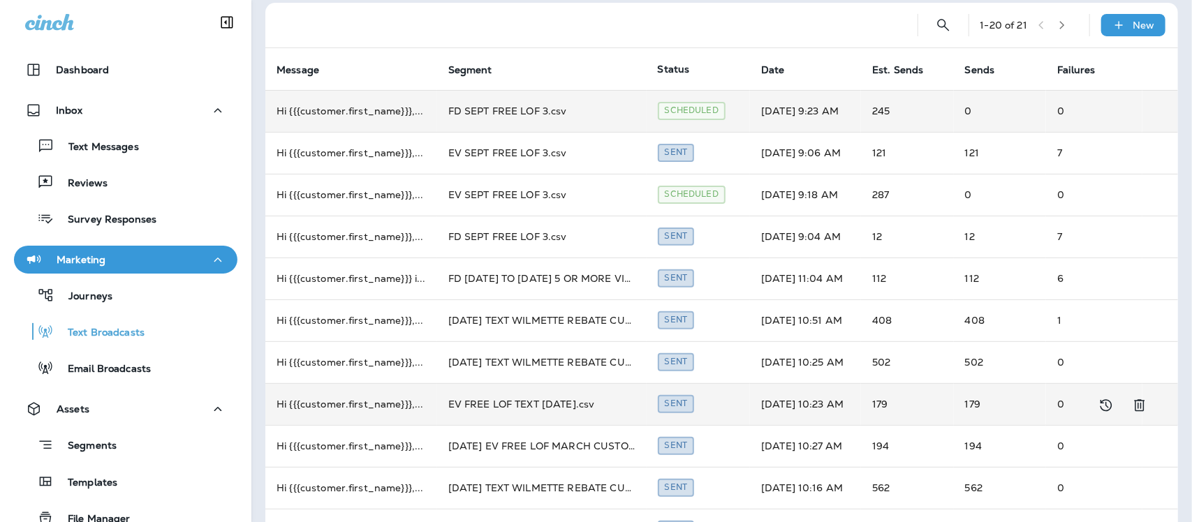
scroll to position [87, 0]
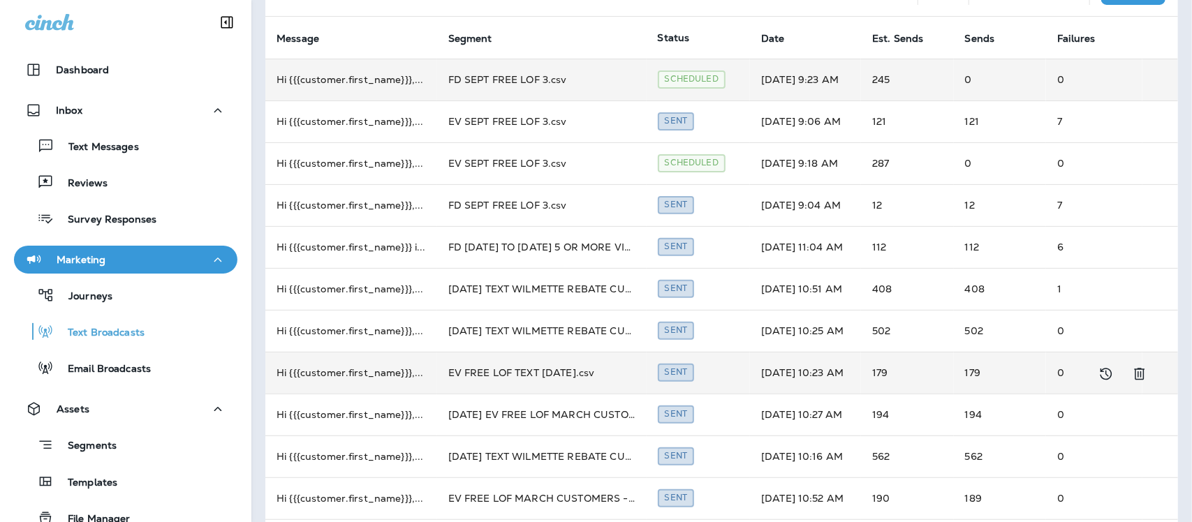
click at [555, 374] on td "EV FREE LOF TEXT [DATE].csv" at bounding box center [542, 373] width 210 height 42
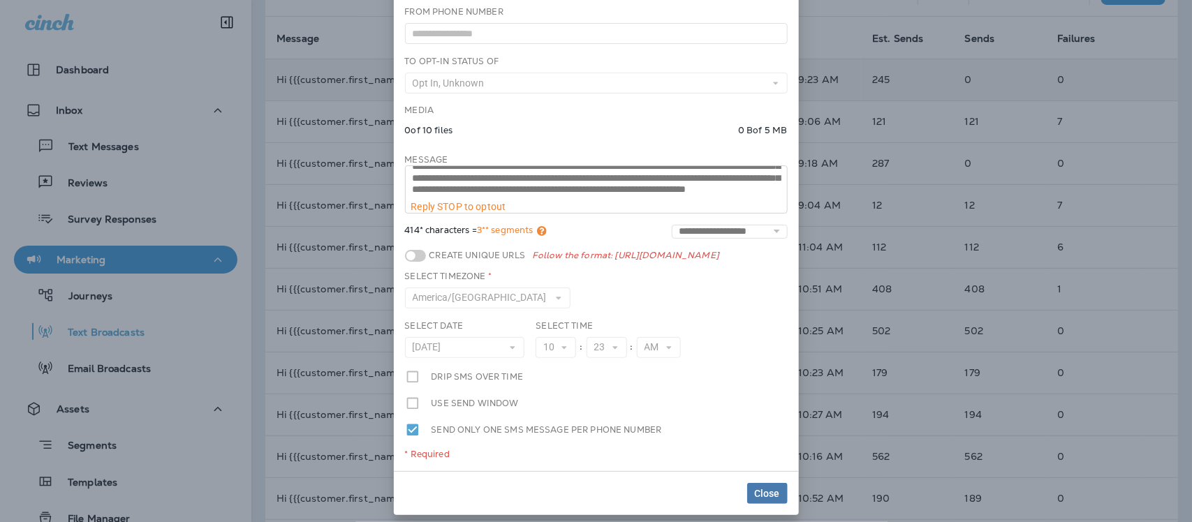
scroll to position [0, 0]
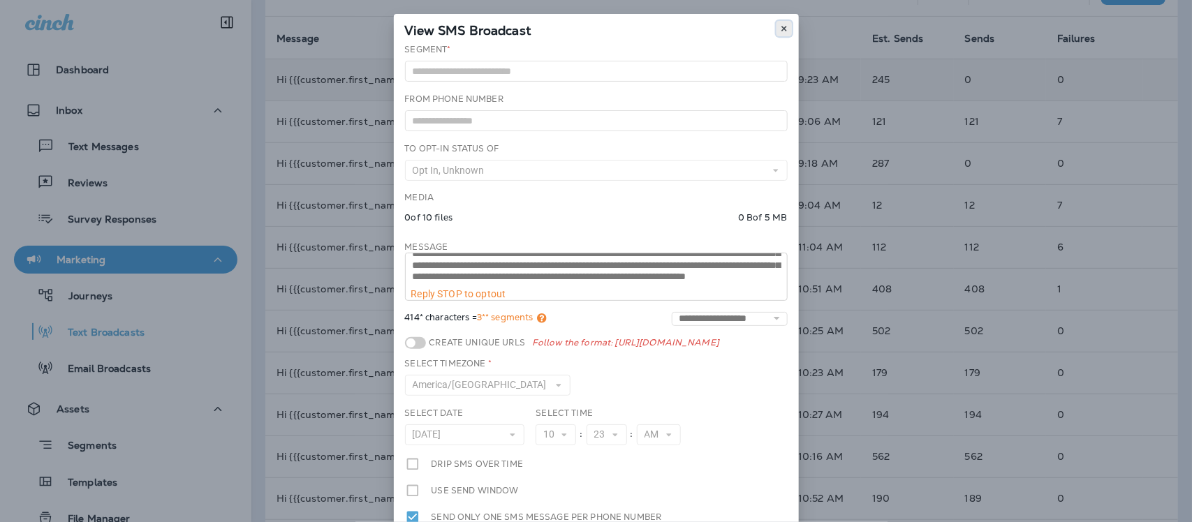
click at [782, 28] on use at bounding box center [784, 29] width 5 height 6
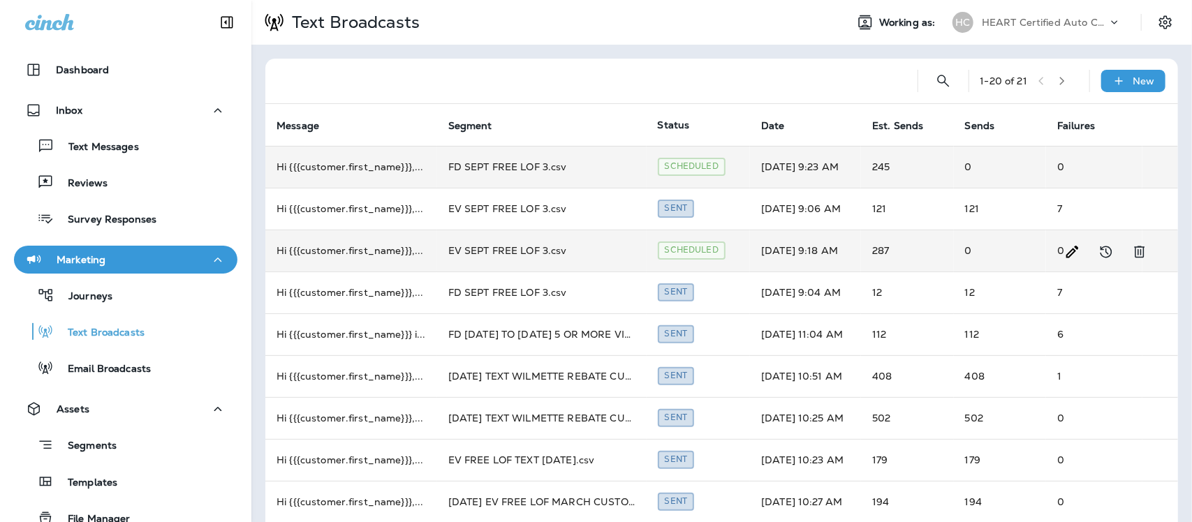
click at [518, 250] on td "EV SEPT FREE LOF 3.csv" at bounding box center [542, 251] width 210 height 42
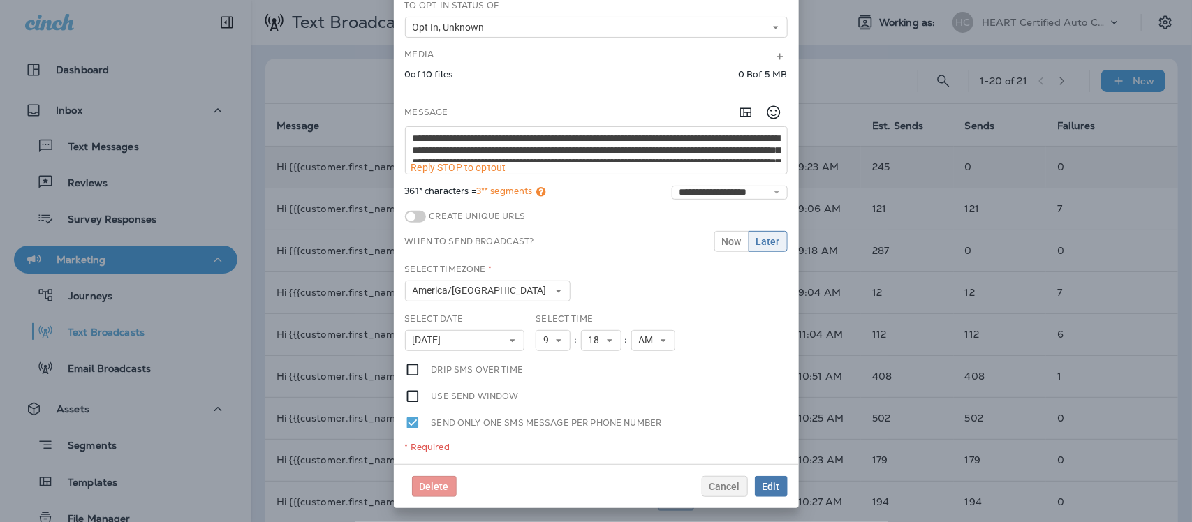
scroll to position [35, 0]
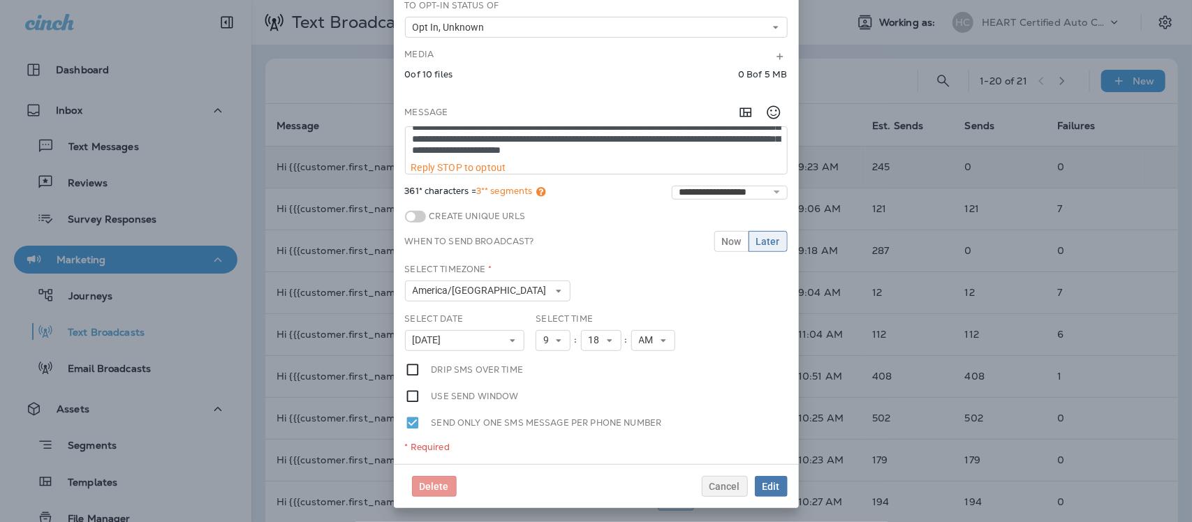
drag, startPoint x: 510, startPoint y: 152, endPoint x: 404, endPoint y: 157, distance: 106.3
click at [406, 157] on textarea "**********" at bounding box center [596, 144] width 381 height 35
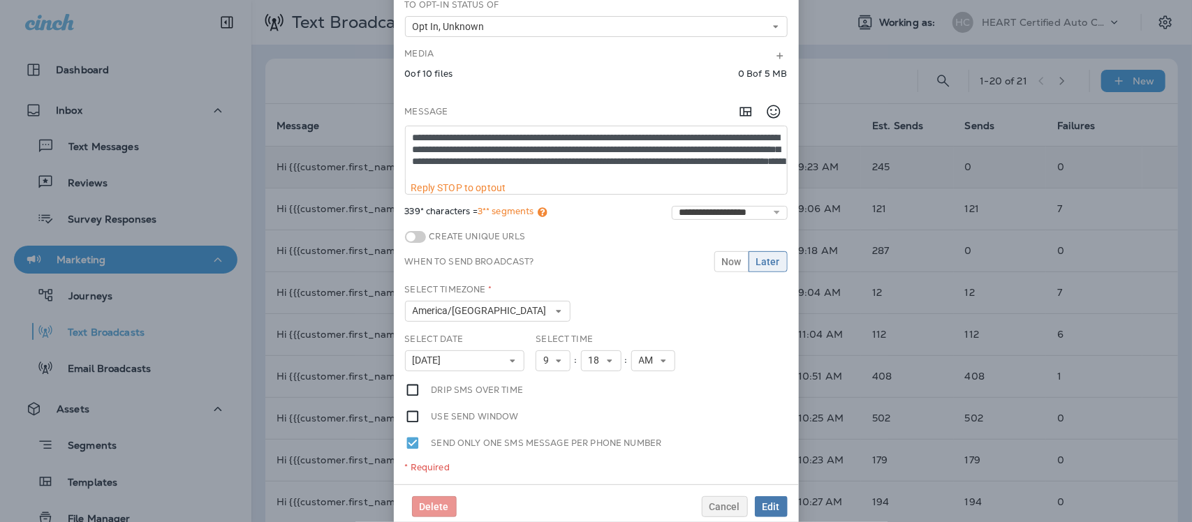
paste textarea "**********"
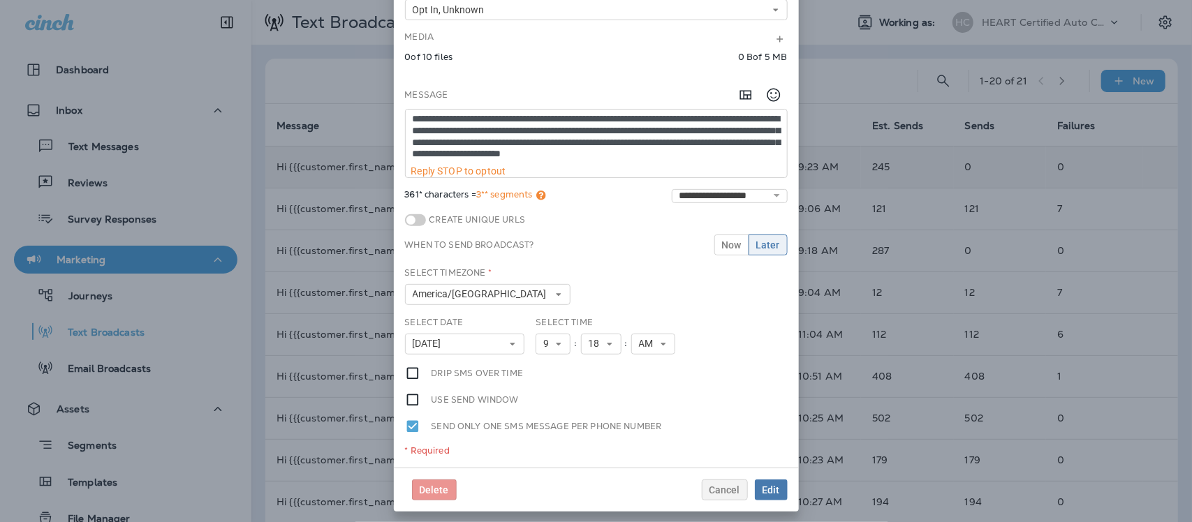
scroll to position [165, 0]
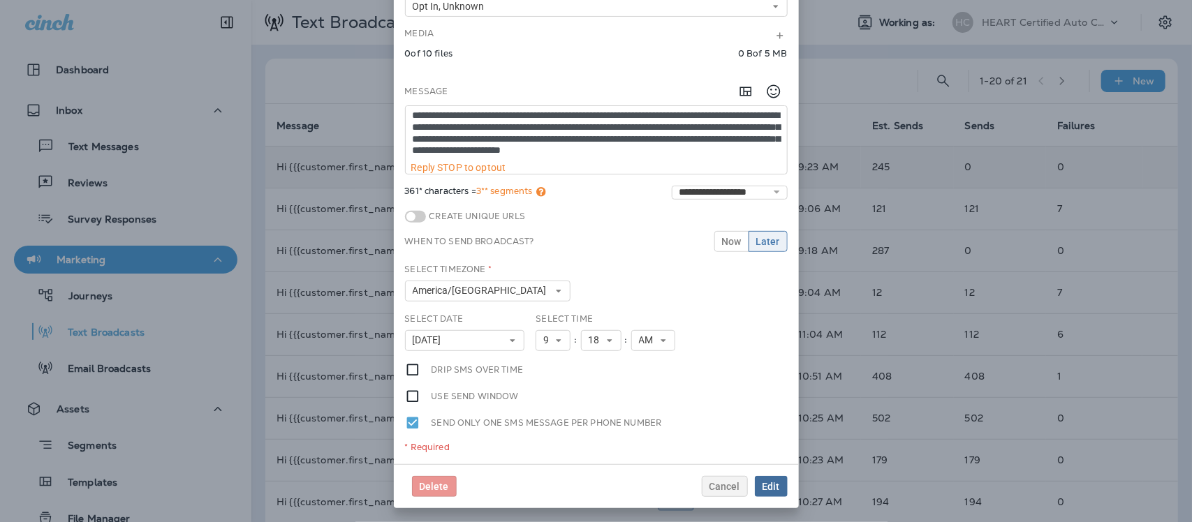
type textarea "**********"
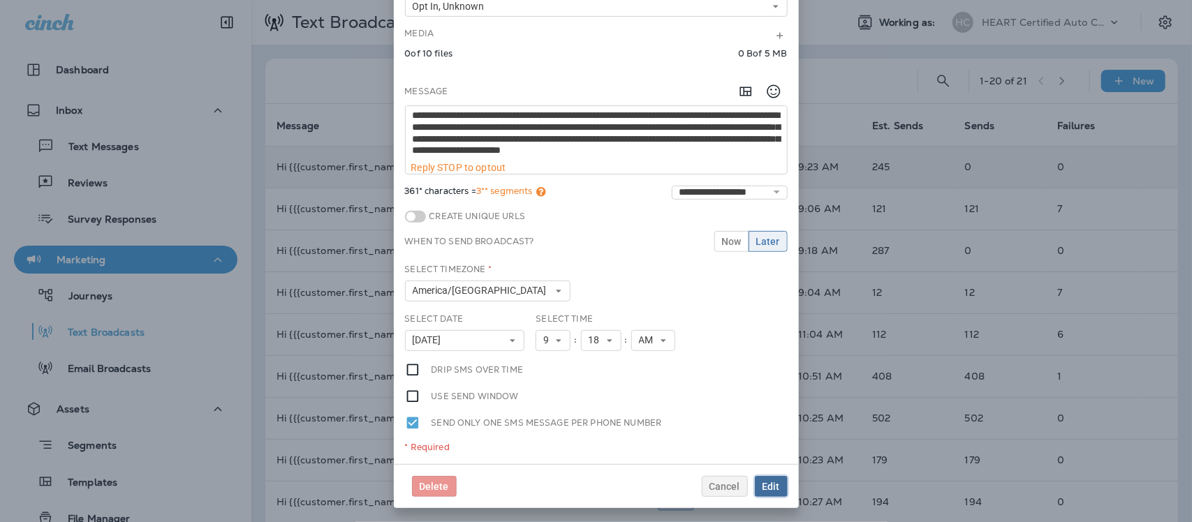
click at [763, 483] on span "Edit" at bounding box center [771, 487] width 17 height 10
click at [773, 483] on button "Edit" at bounding box center [771, 486] width 33 height 21
click at [766, 483] on span "Edit" at bounding box center [771, 487] width 17 height 10
click at [763, 246] on span "Later" at bounding box center [768, 242] width 24 height 10
click at [766, 486] on span "Edit" at bounding box center [771, 487] width 17 height 10
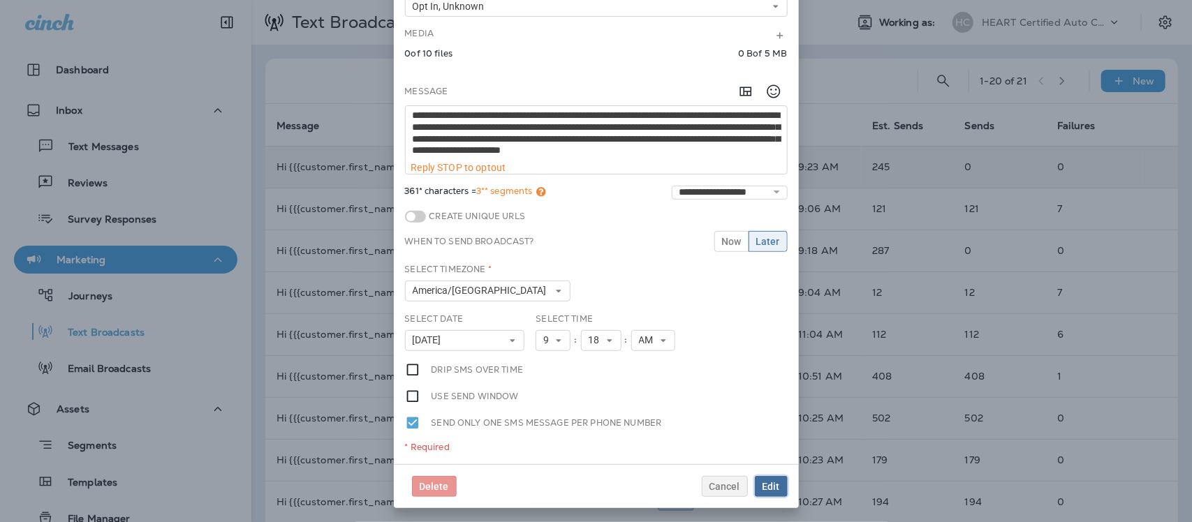
click at [766, 486] on span "Edit" at bounding box center [771, 487] width 17 height 10
click at [608, 215] on div "Create Unique URLs" at bounding box center [596, 217] width 383 height 21
click at [762, 492] on button "Edit" at bounding box center [771, 486] width 33 height 21
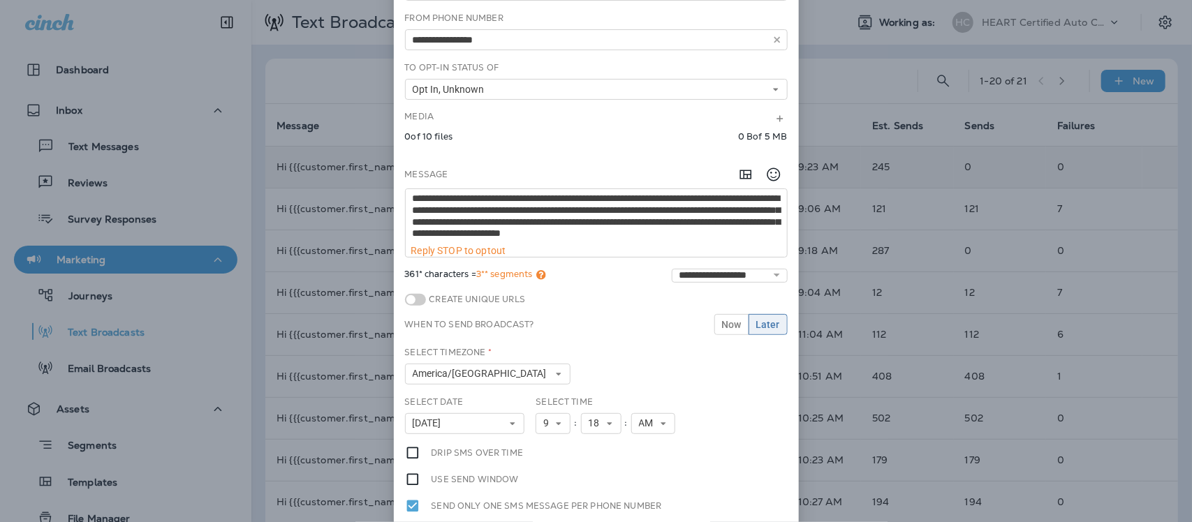
scroll to position [0, 0]
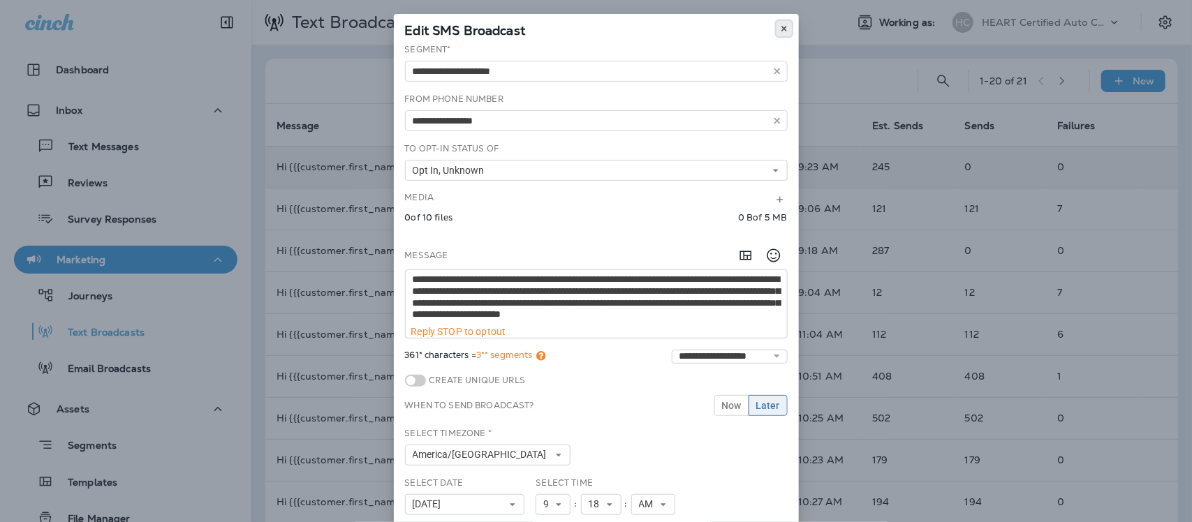
click at [782, 28] on use at bounding box center [784, 29] width 5 height 6
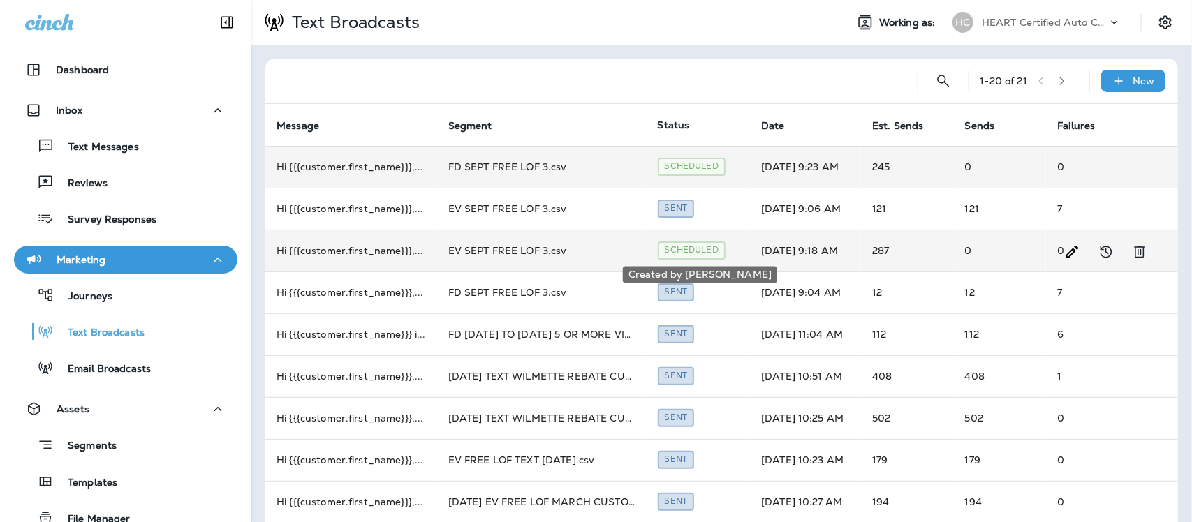
click at [687, 253] on div "Scheduled" at bounding box center [692, 250] width 68 height 17
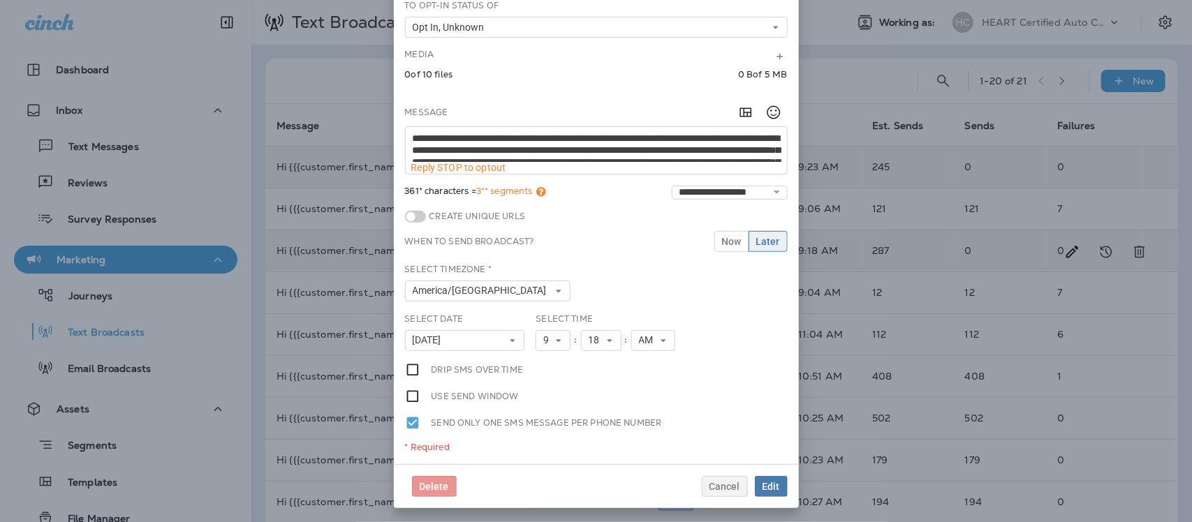
scroll to position [35, 0]
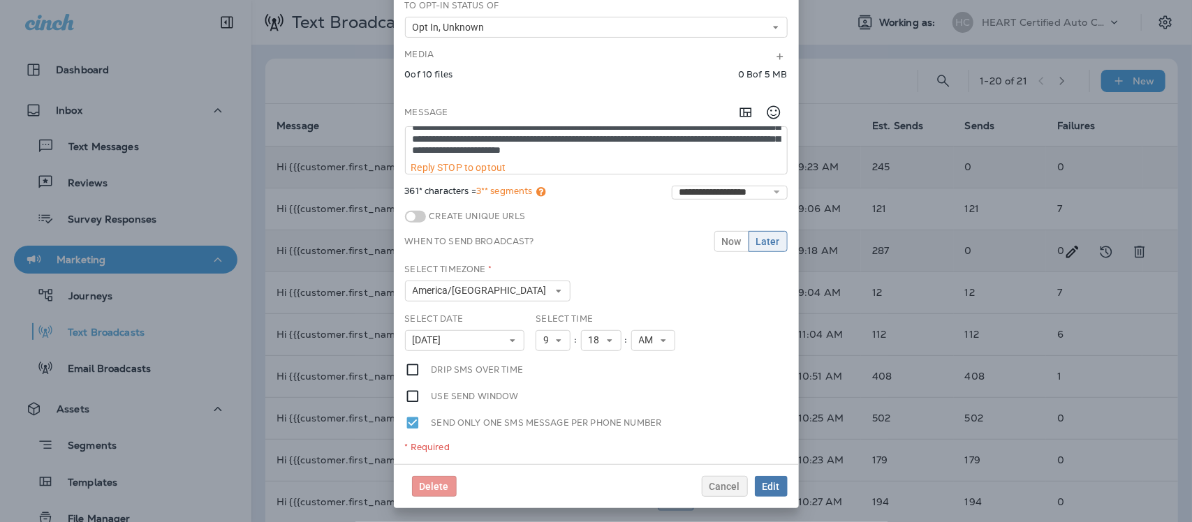
drag, startPoint x: 515, startPoint y: 150, endPoint x: 407, endPoint y: 151, distance: 109.0
click at [407, 151] on textarea "**********" at bounding box center [596, 144] width 381 height 35
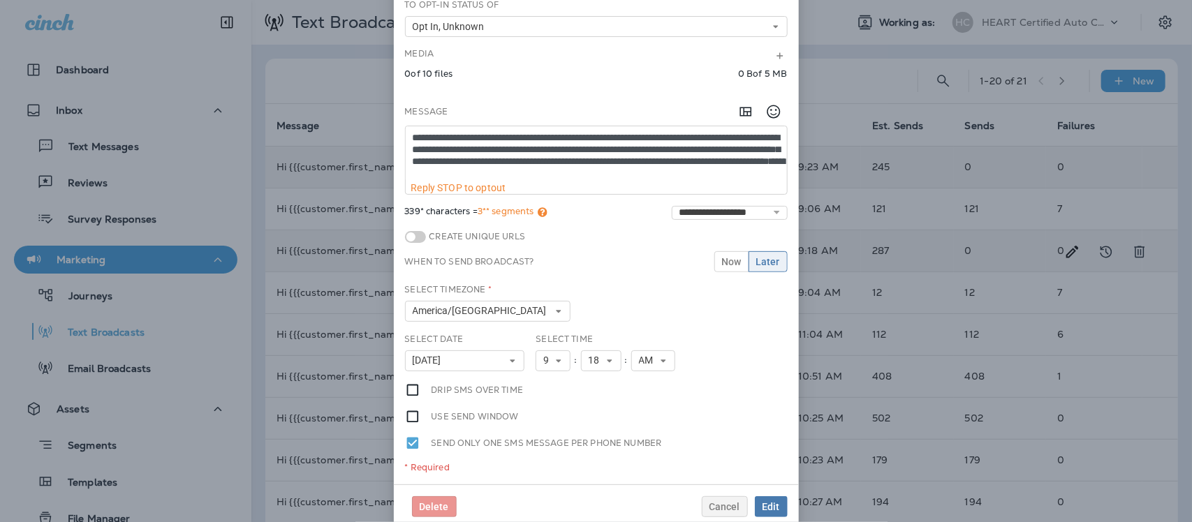
paste textarea "**********"
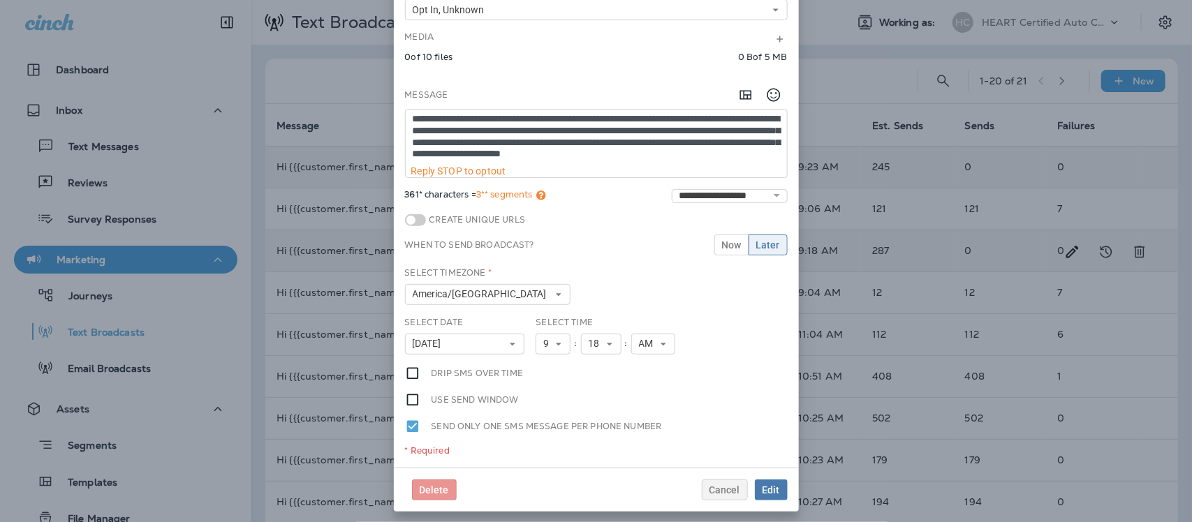
scroll to position [165, 0]
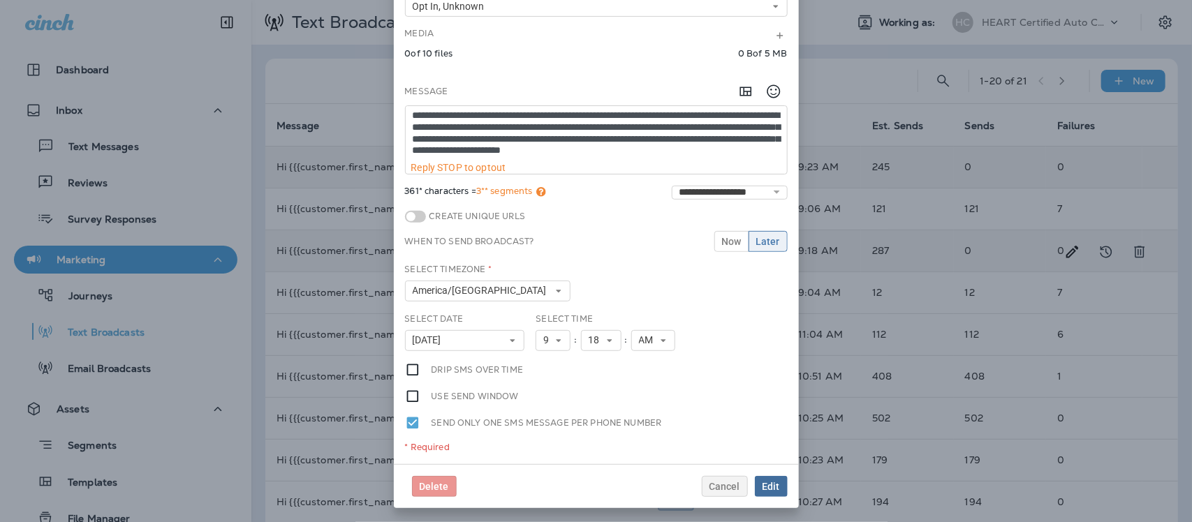
type textarea "**********"
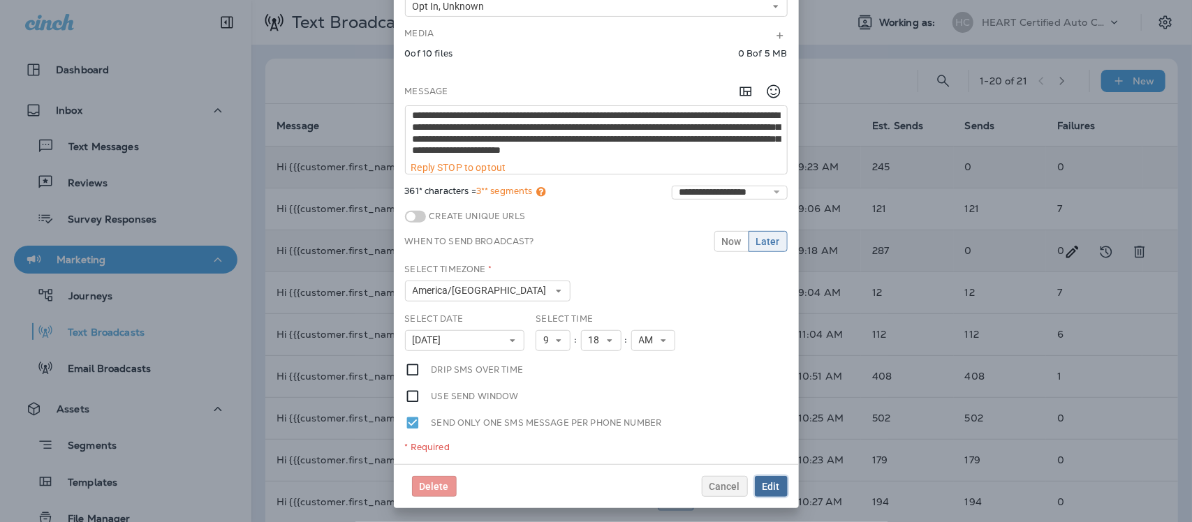
click at [763, 483] on span "Edit" at bounding box center [771, 487] width 17 height 10
click at [722, 241] on span "Now" at bounding box center [732, 242] width 20 height 10
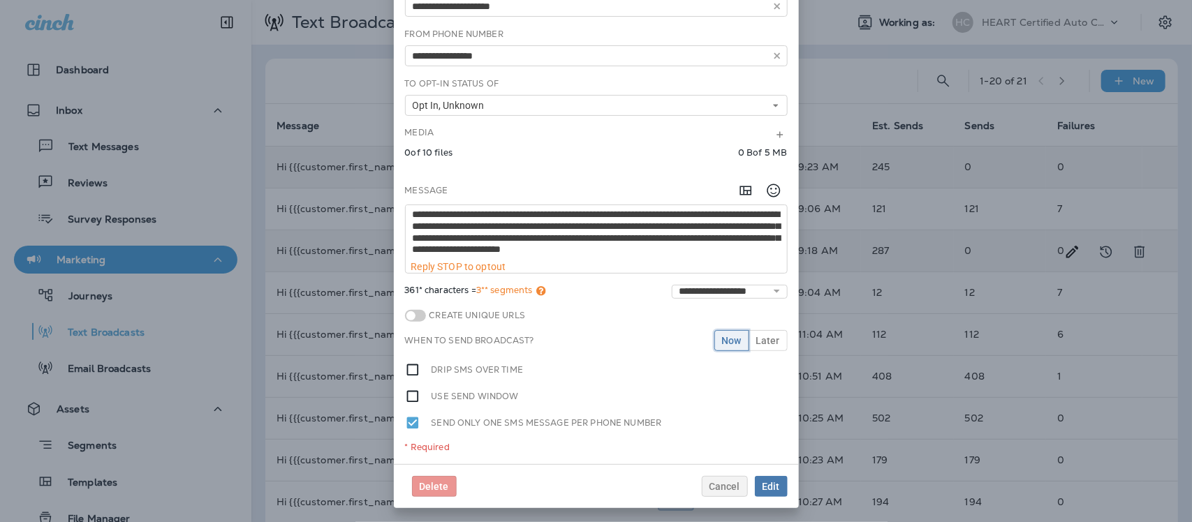
scroll to position [65, 0]
click at [768, 484] on span "Edit" at bounding box center [771, 487] width 17 height 10
click at [763, 489] on span "Edit" at bounding box center [771, 487] width 17 height 10
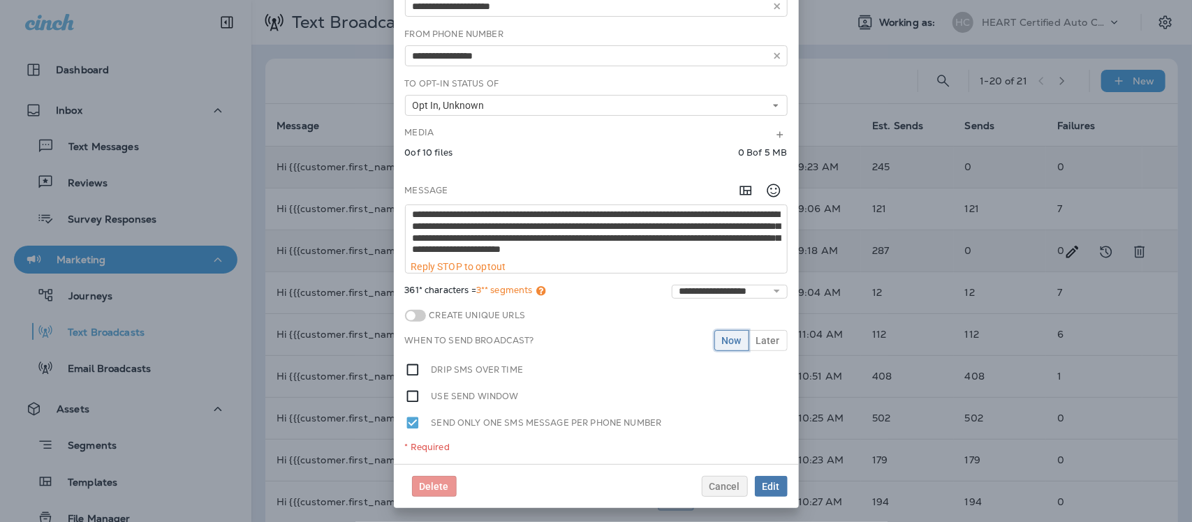
click at [726, 340] on span "Now" at bounding box center [732, 341] width 20 height 10
click at [769, 291] on select "**********" at bounding box center [730, 292] width 116 height 14
click at [769, 292] on select "**********" at bounding box center [730, 292] width 116 height 14
click at [770, 484] on span "Edit" at bounding box center [771, 487] width 17 height 10
click at [769, 485] on span "Edit" at bounding box center [771, 487] width 17 height 10
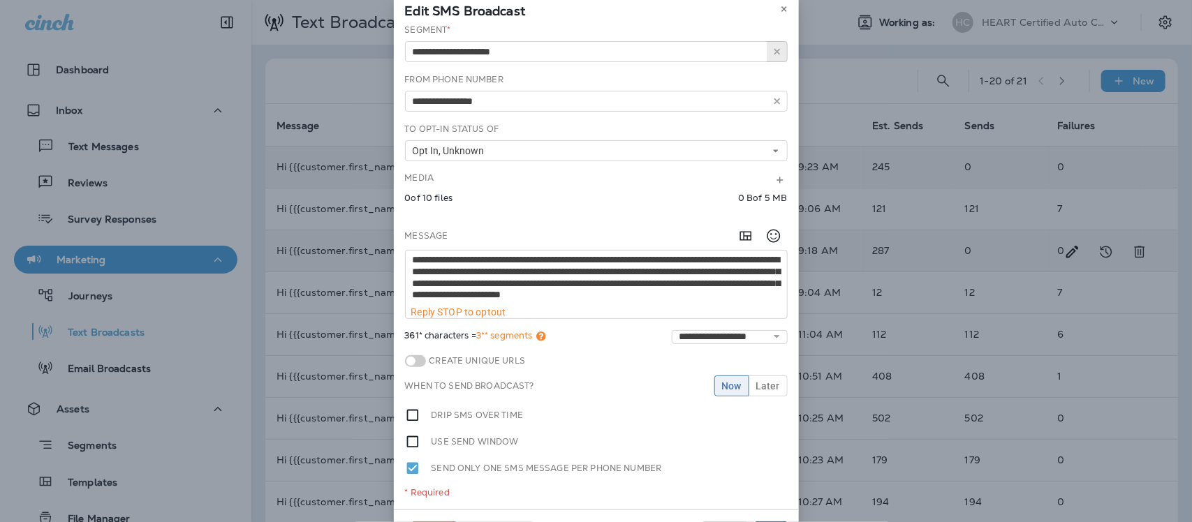
scroll to position [0, 0]
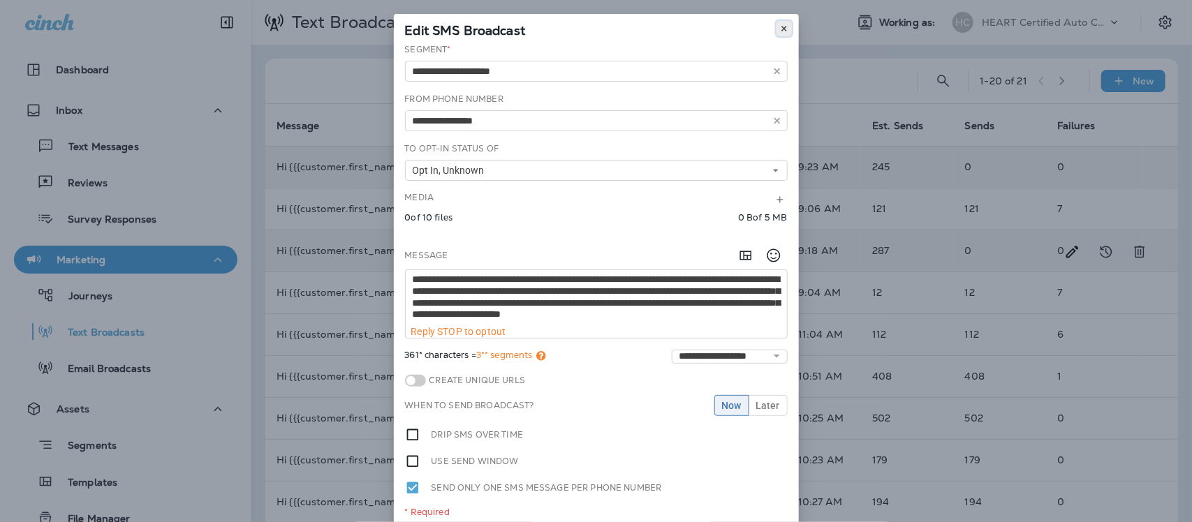
click at [780, 31] on icon at bounding box center [784, 28] width 8 height 8
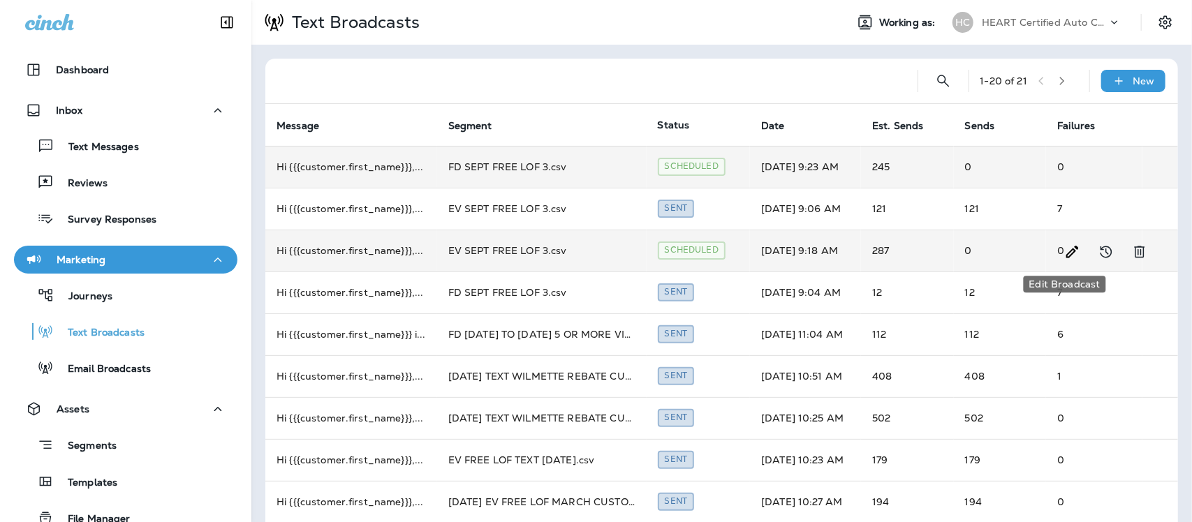
click at [1065, 246] on icon "Edit Broadcast" at bounding box center [1073, 252] width 17 height 17
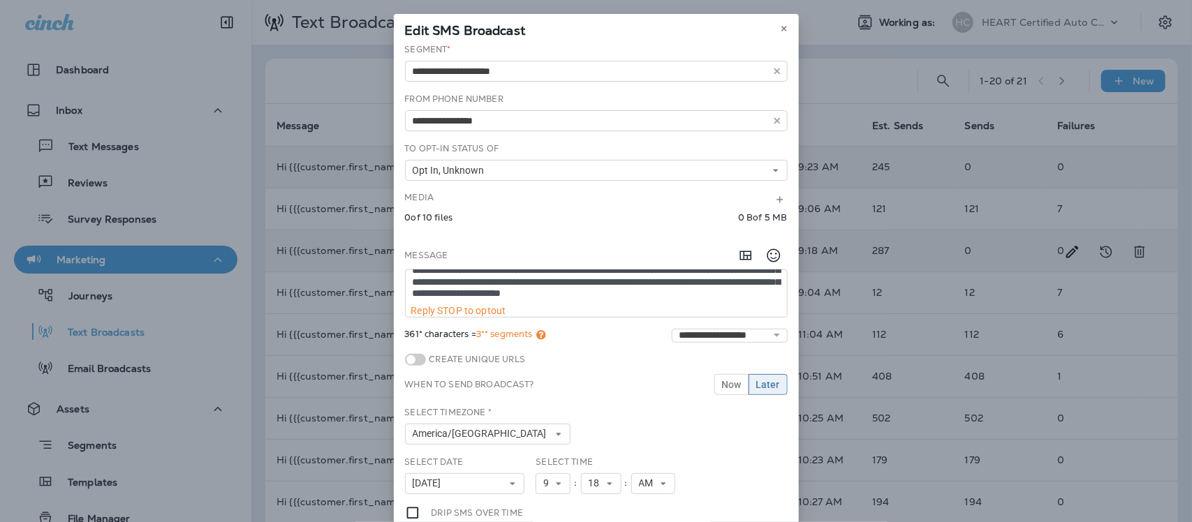
scroll to position [35, 0]
drag, startPoint x: 507, startPoint y: 294, endPoint x: 399, endPoint y: 302, distance: 108.6
click at [406, 302] on textarea "**********" at bounding box center [596, 287] width 381 height 35
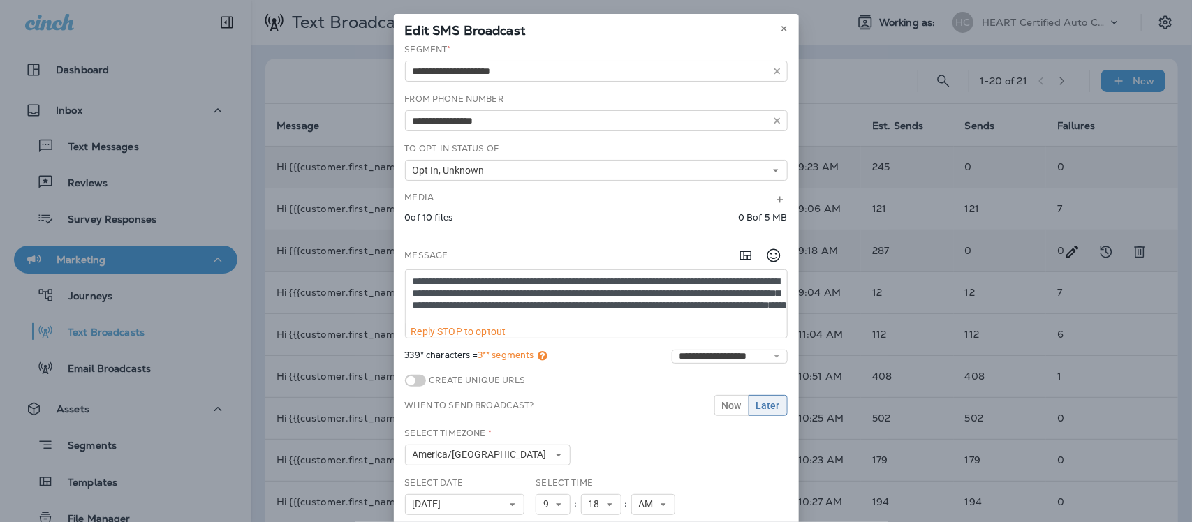
scroll to position [2, 0]
paste textarea "**********"
type textarea "**********"
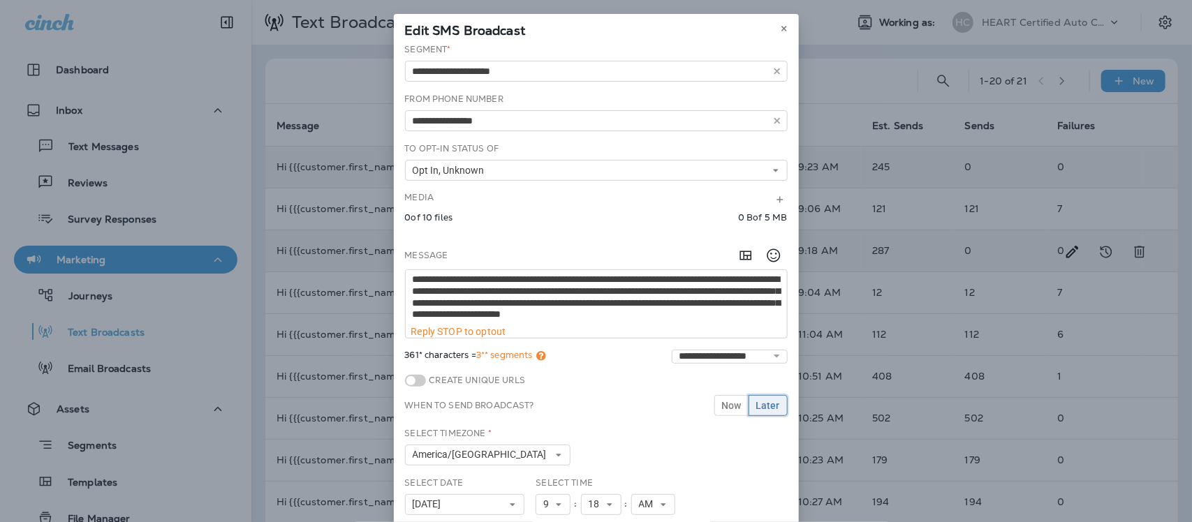
click at [759, 411] on span "Later" at bounding box center [768, 406] width 24 height 10
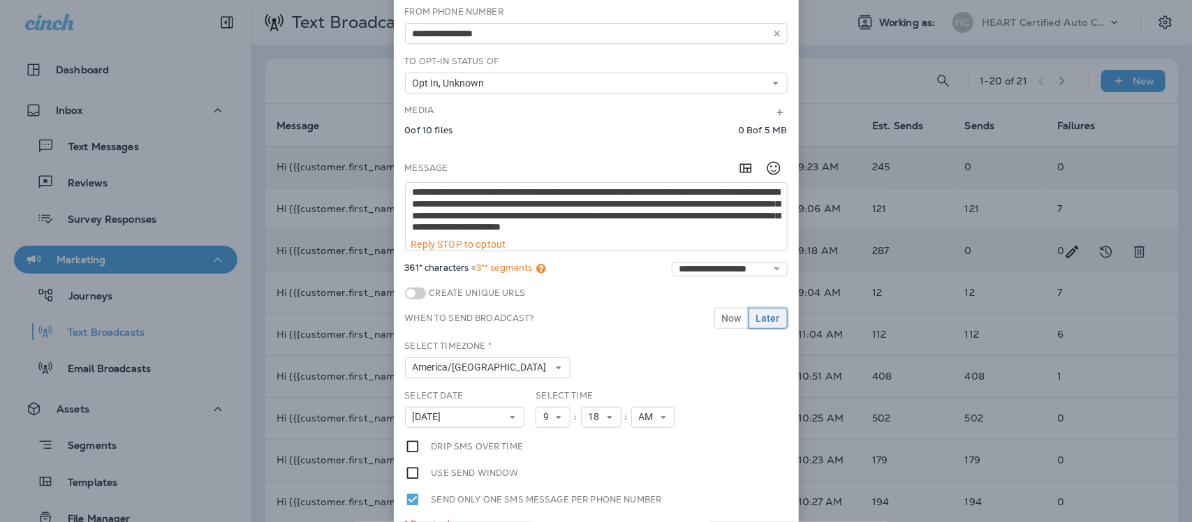
scroll to position [165, 0]
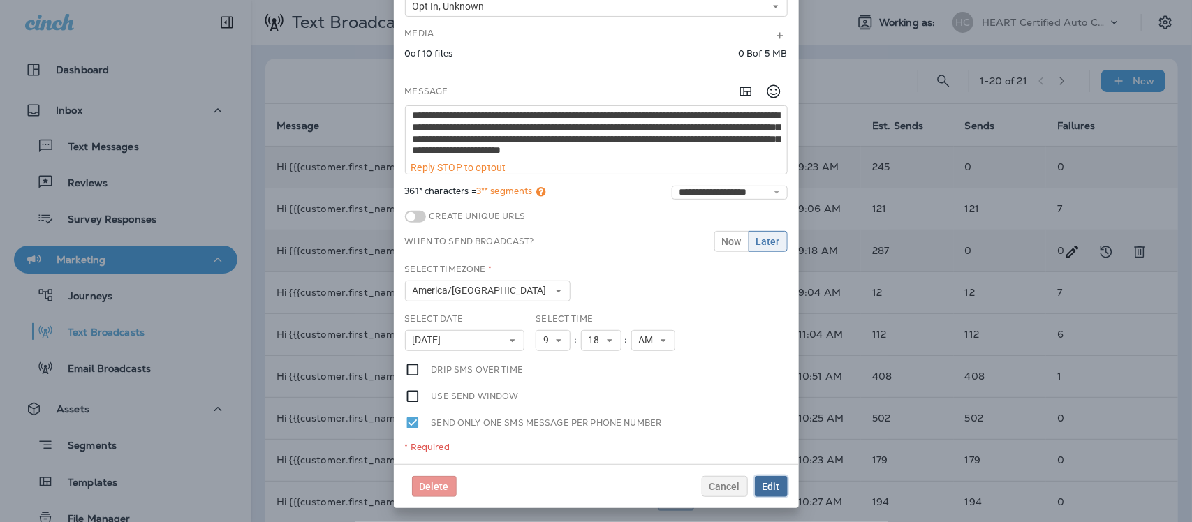
click at [765, 488] on span "Edit" at bounding box center [771, 487] width 17 height 10
click at [728, 483] on span "Cancel" at bounding box center [725, 487] width 31 height 10
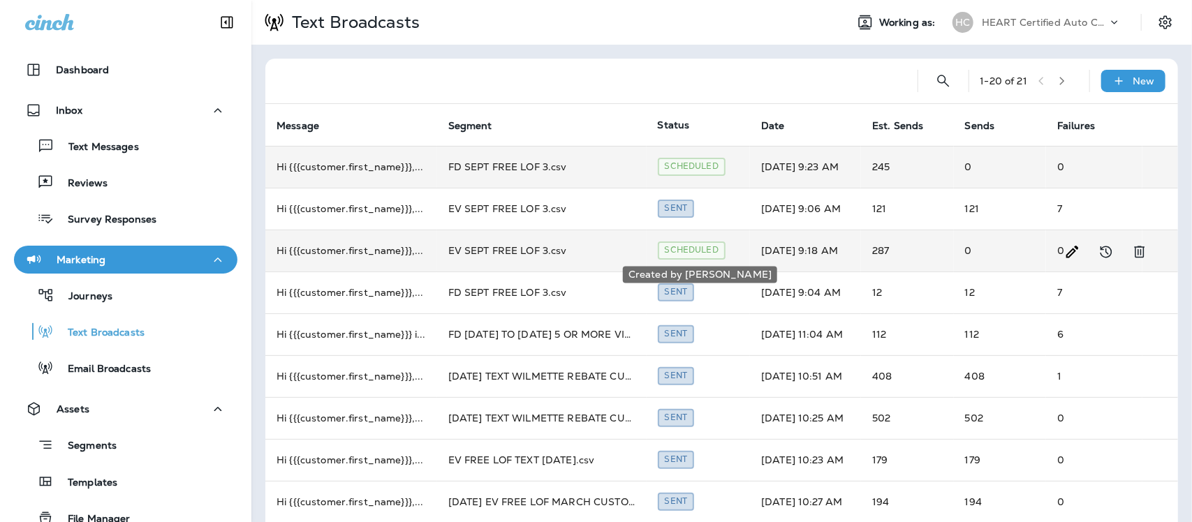
click at [701, 253] on div "Scheduled" at bounding box center [692, 250] width 68 height 17
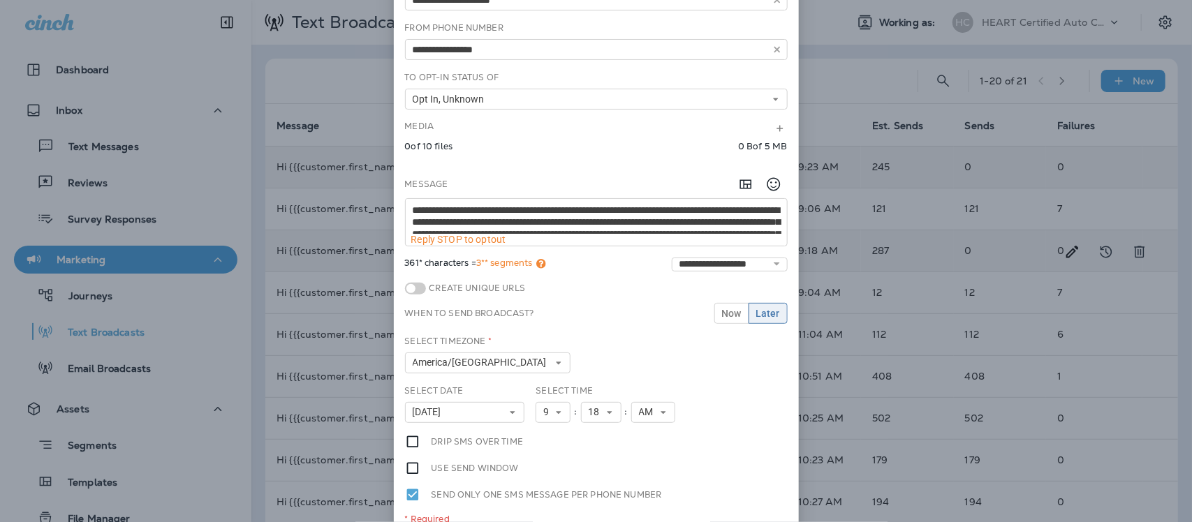
scroll to position [0, 0]
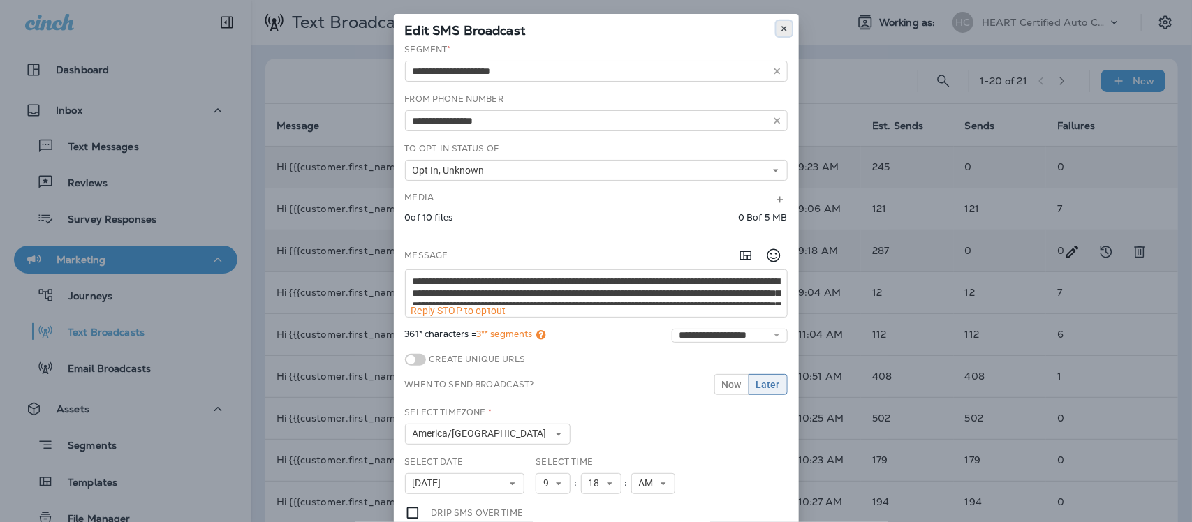
click at [780, 25] on icon at bounding box center [784, 28] width 8 height 8
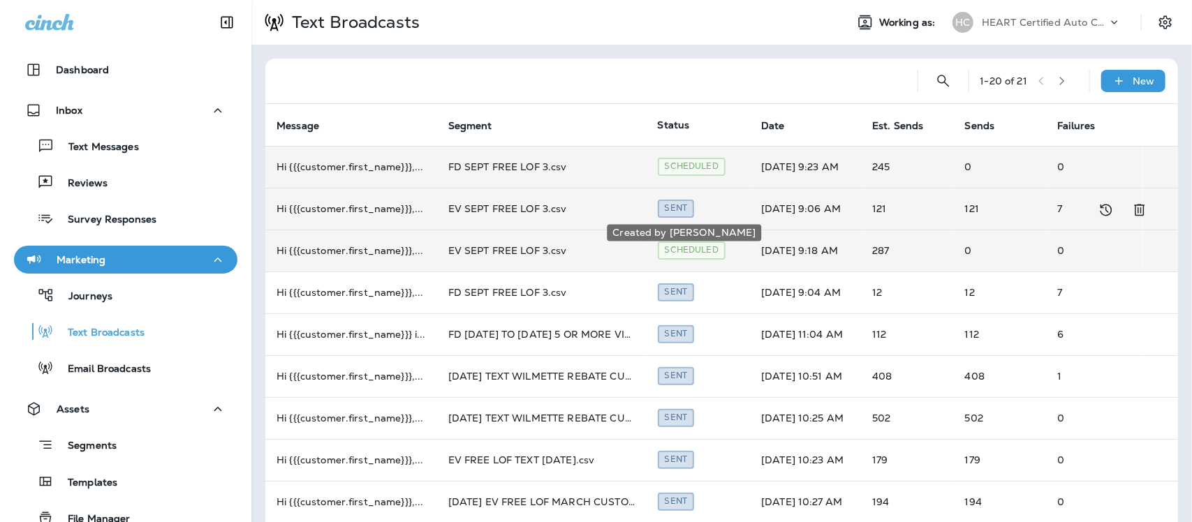
click at [674, 204] on div "Sent" at bounding box center [676, 208] width 37 height 17
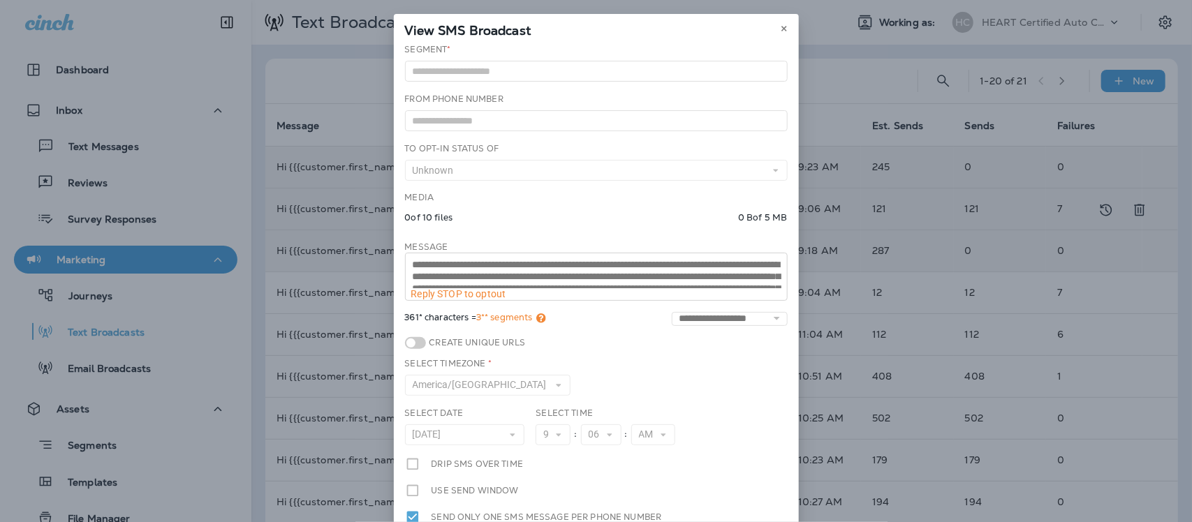
scroll to position [35, 0]
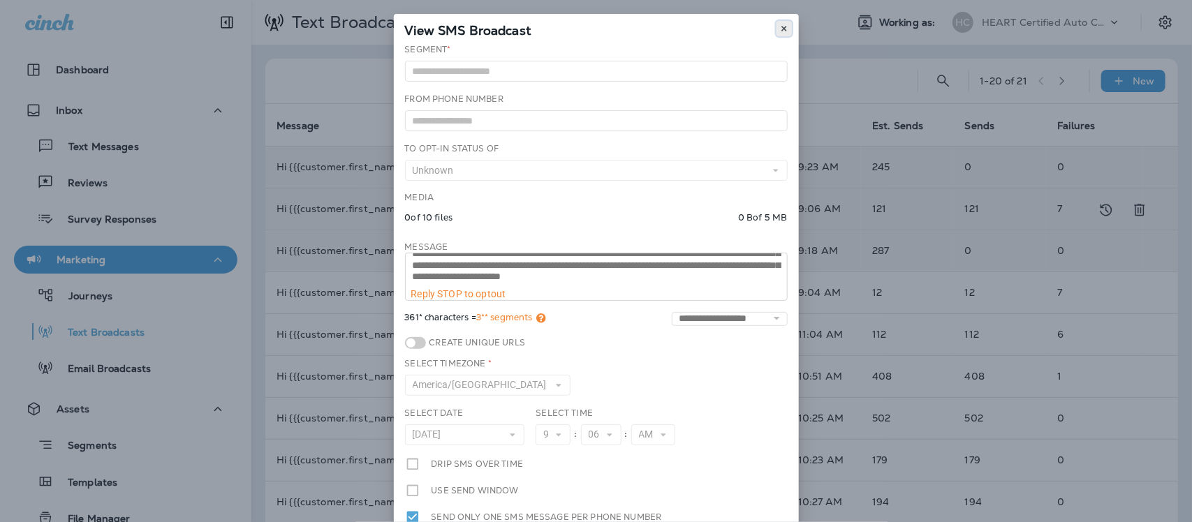
click at [780, 29] on icon at bounding box center [784, 28] width 8 height 8
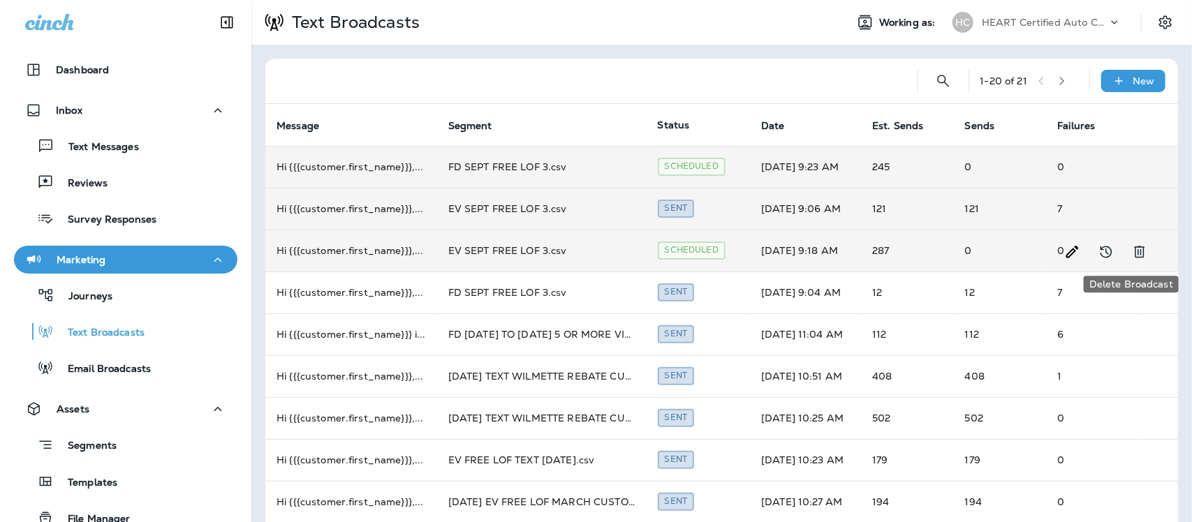
click at [1132, 251] on icon "Delete Broadcast" at bounding box center [1140, 252] width 17 height 17
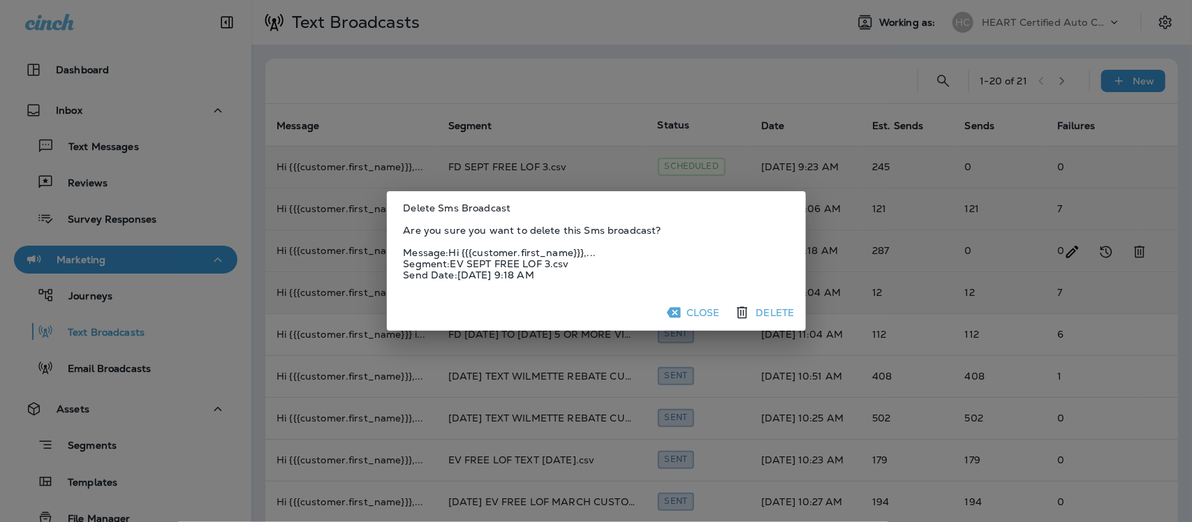
click at [779, 313] on button "Delete" at bounding box center [765, 312] width 69 height 25
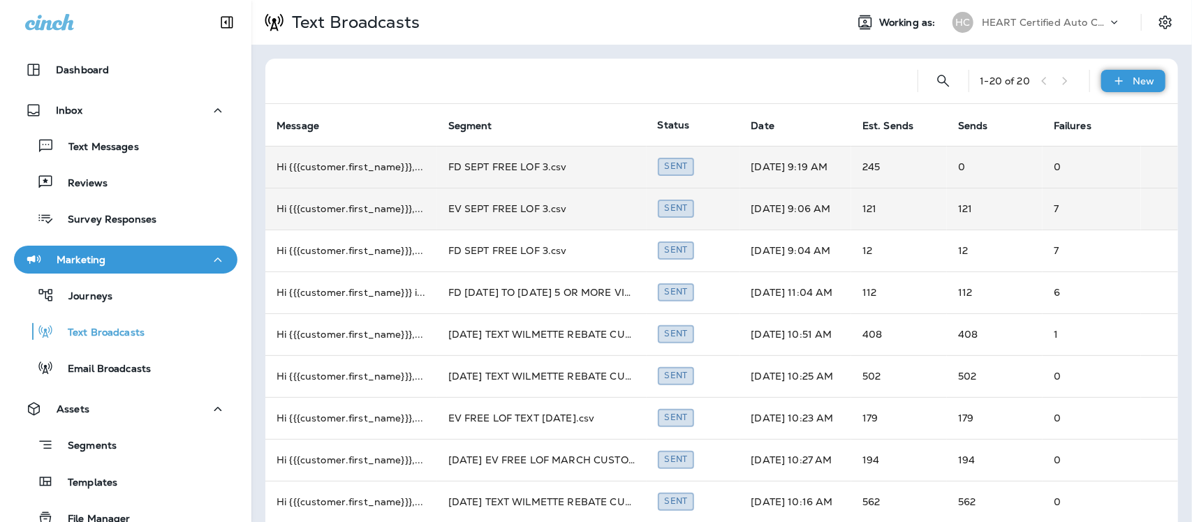
click at [1134, 77] on p "New" at bounding box center [1145, 80] width 22 height 11
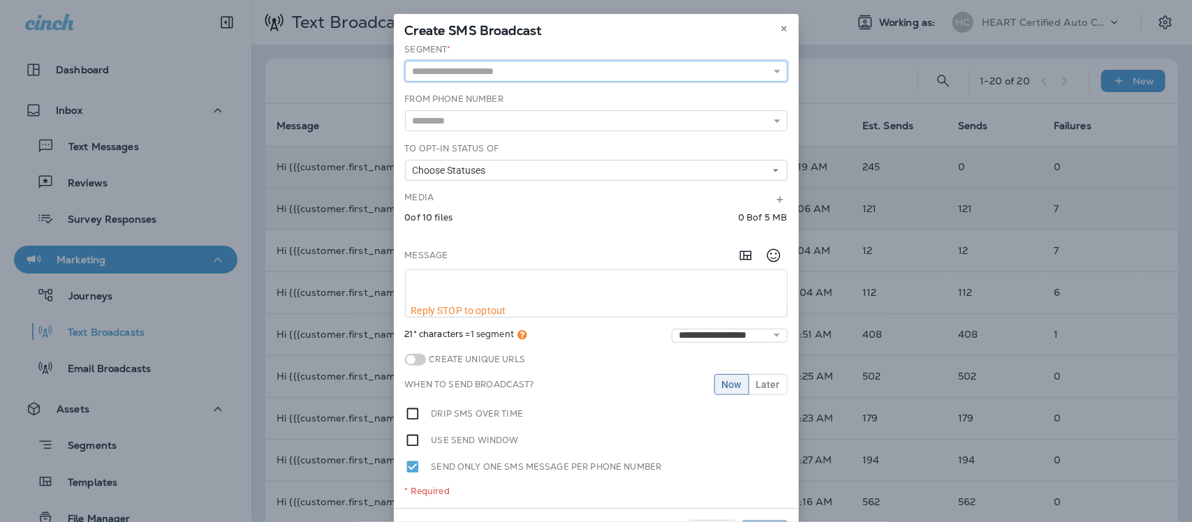
click at [459, 67] on input "text" at bounding box center [596, 71] width 383 height 21
type input "**********"
click at [470, 106] on div "**********" at bounding box center [596, 275] width 405 height 465
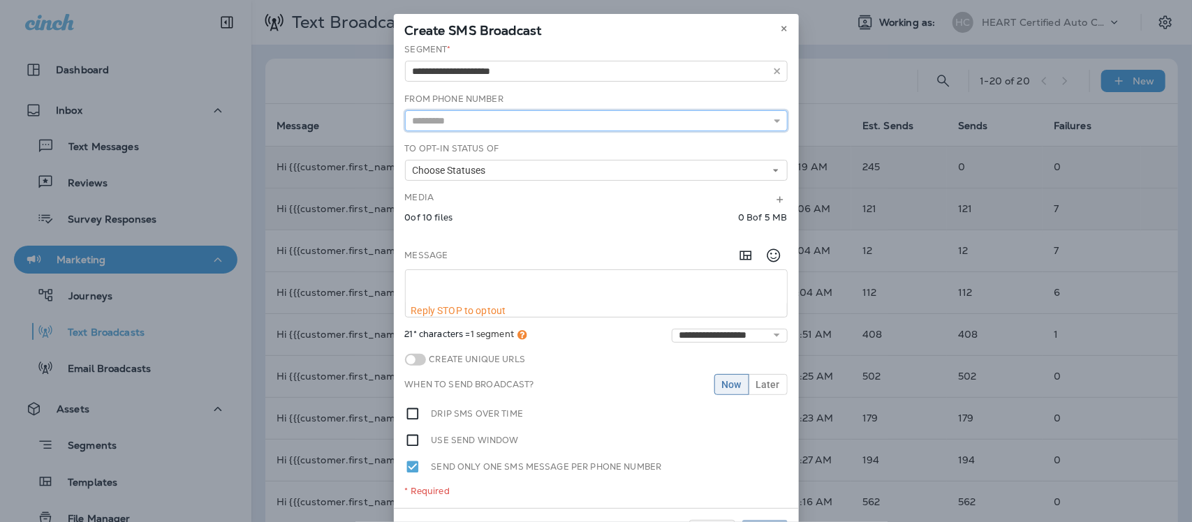
click at [469, 124] on input "text" at bounding box center [596, 120] width 383 height 21
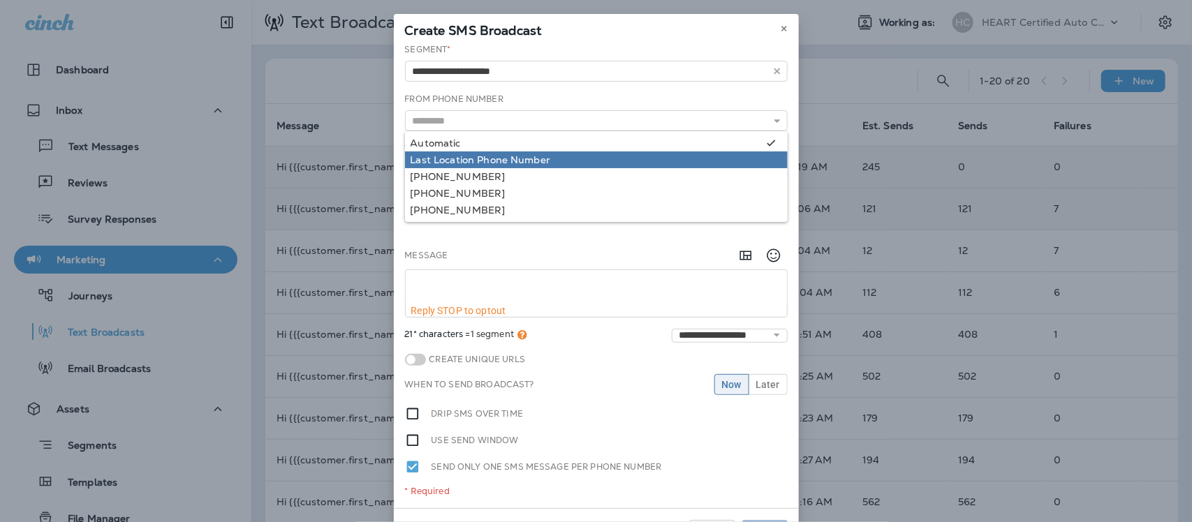
type input "**********"
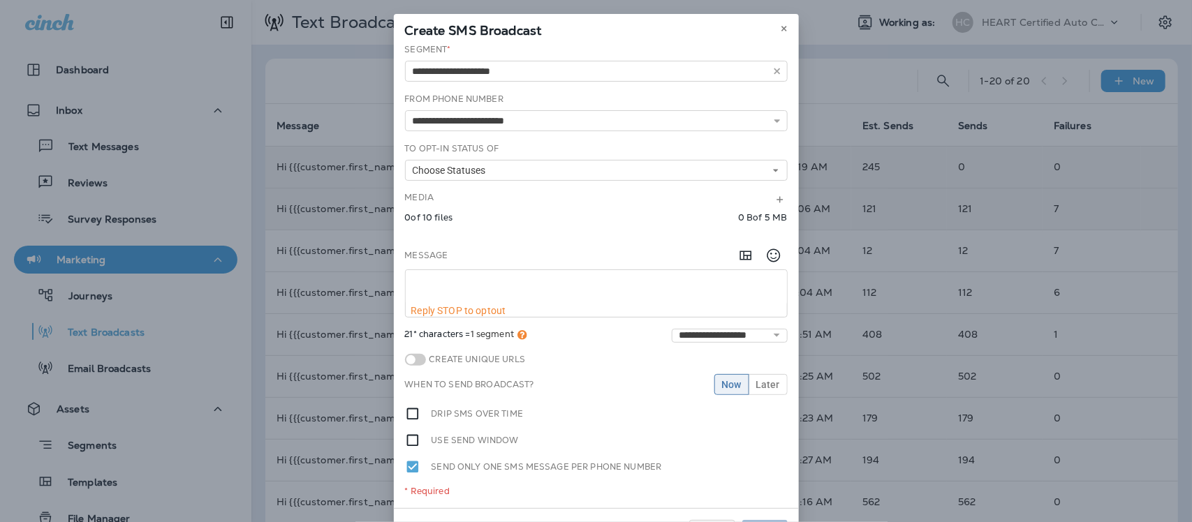
click at [487, 166] on div "**********" at bounding box center [596, 275] width 405 height 465
click at [508, 117] on input "**********" at bounding box center [596, 120] width 383 height 21
click at [773, 117] on icon at bounding box center [778, 121] width 10 height 10
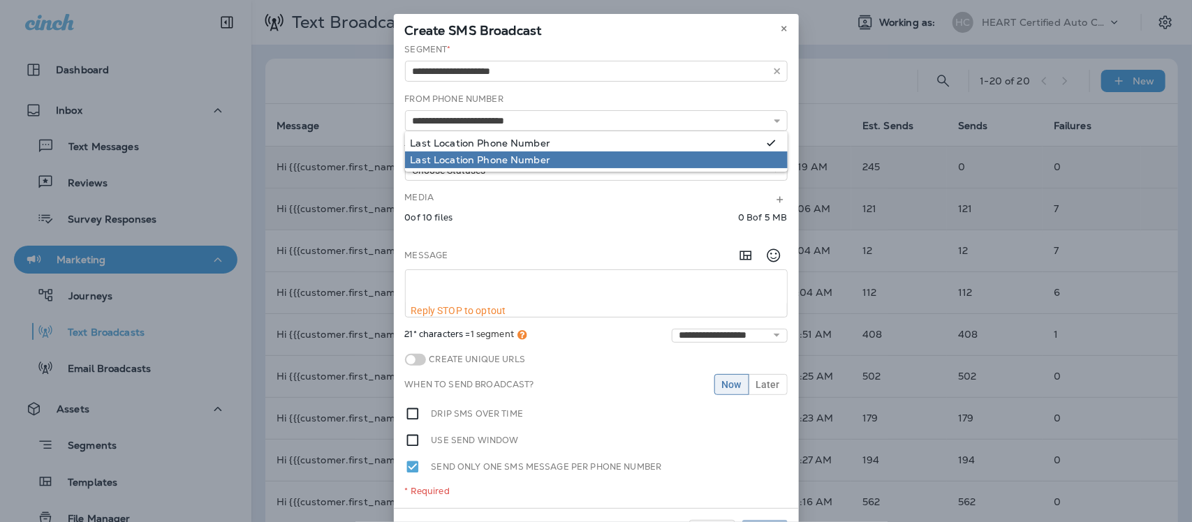
click at [767, 144] on icon at bounding box center [771, 143] width 9 height 10
click at [773, 119] on icon at bounding box center [778, 121] width 10 height 10
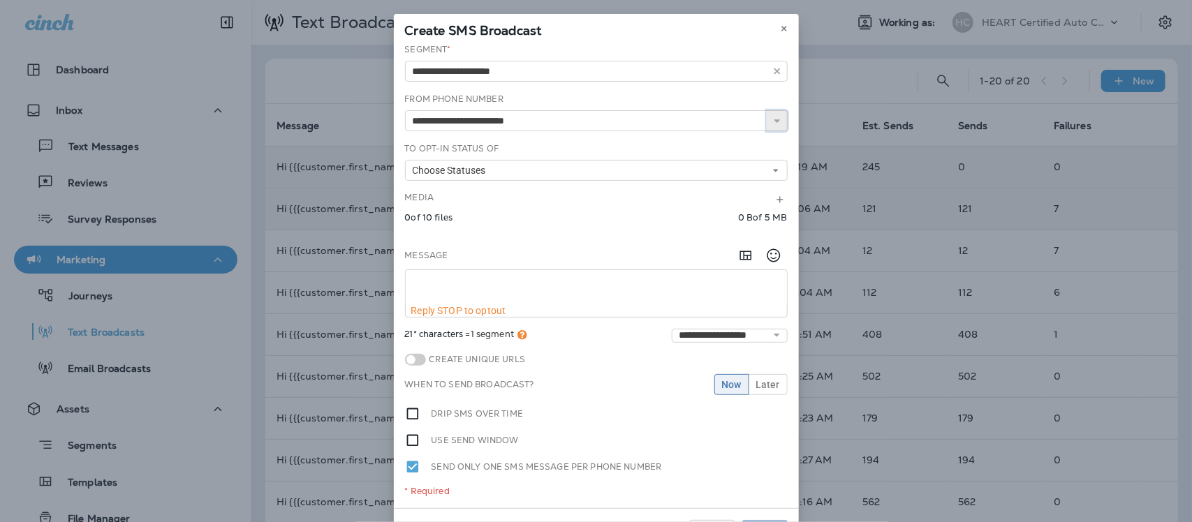
click at [773, 119] on icon at bounding box center [778, 121] width 10 height 10
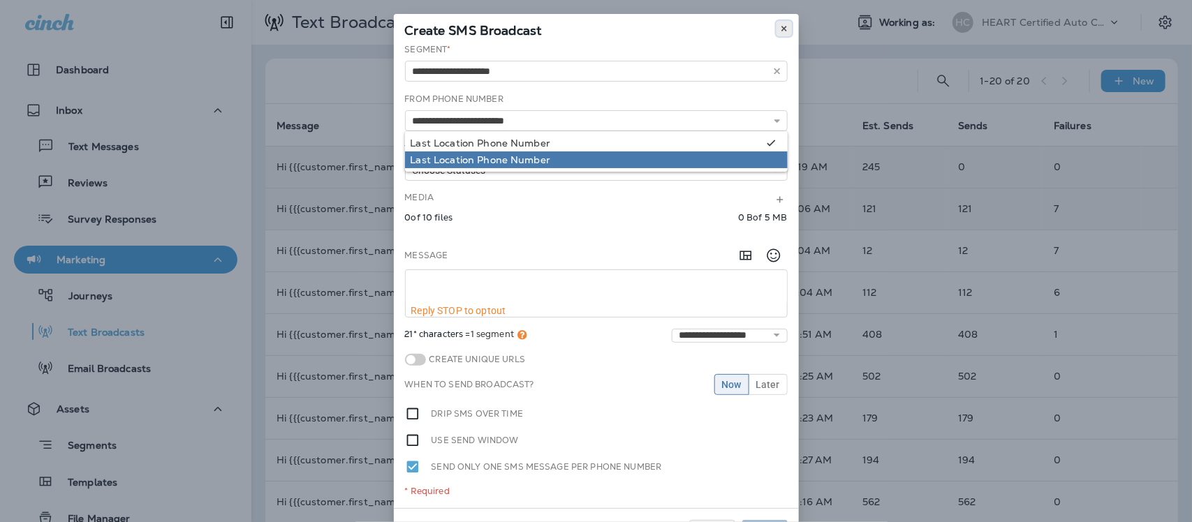
click at [780, 27] on icon at bounding box center [784, 28] width 8 height 8
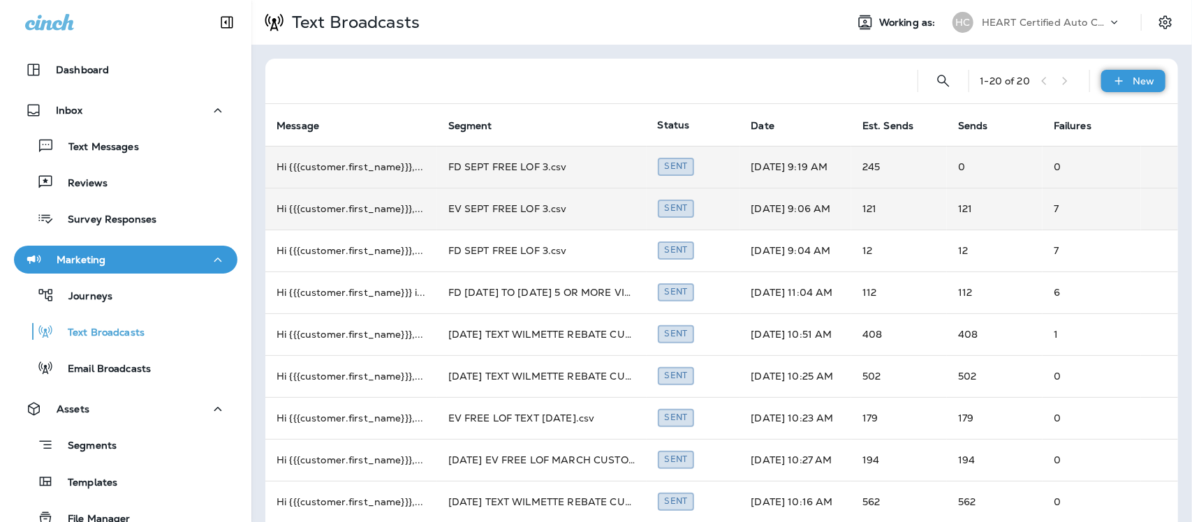
click at [1134, 81] on p "New" at bounding box center [1145, 80] width 22 height 11
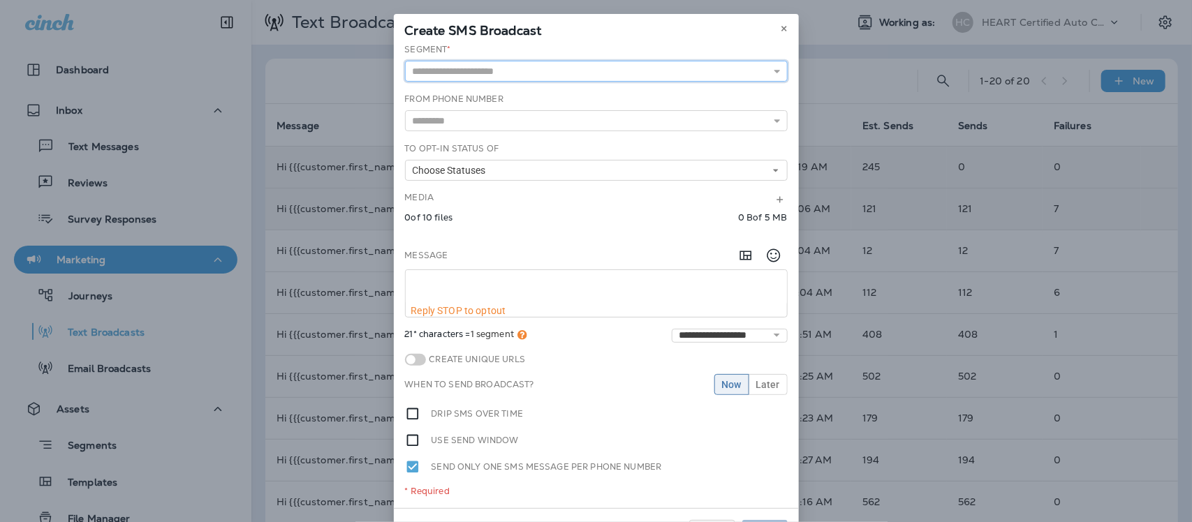
click at [596, 75] on input "text" at bounding box center [596, 71] width 383 height 21
type input "**********"
click at [493, 107] on div "**********" at bounding box center [596, 275] width 405 height 465
click at [773, 122] on icon at bounding box center [778, 121] width 10 height 10
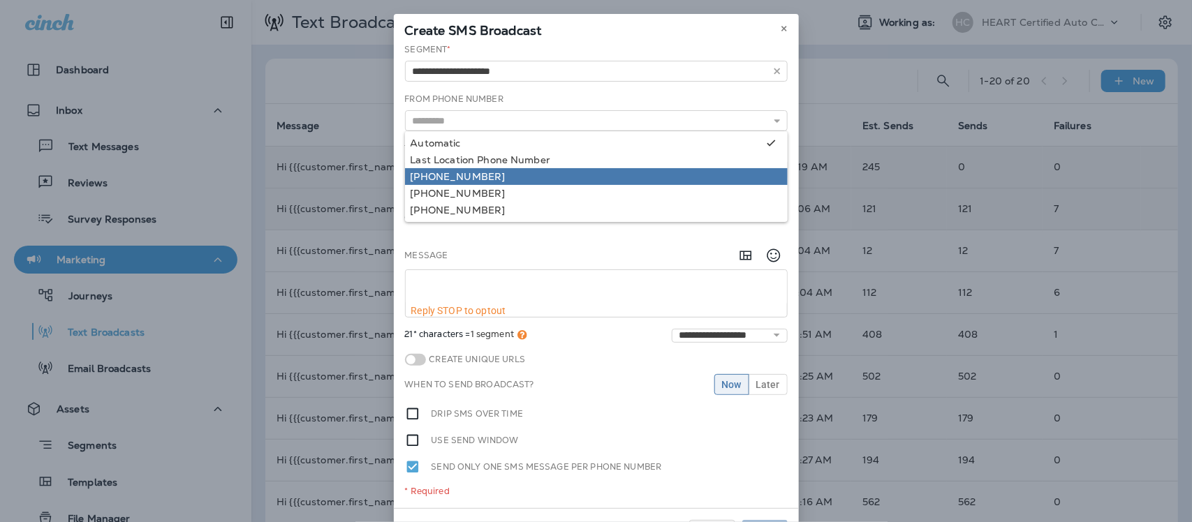
type input "**********"
click at [471, 178] on div "**********" at bounding box center [596, 275] width 405 height 465
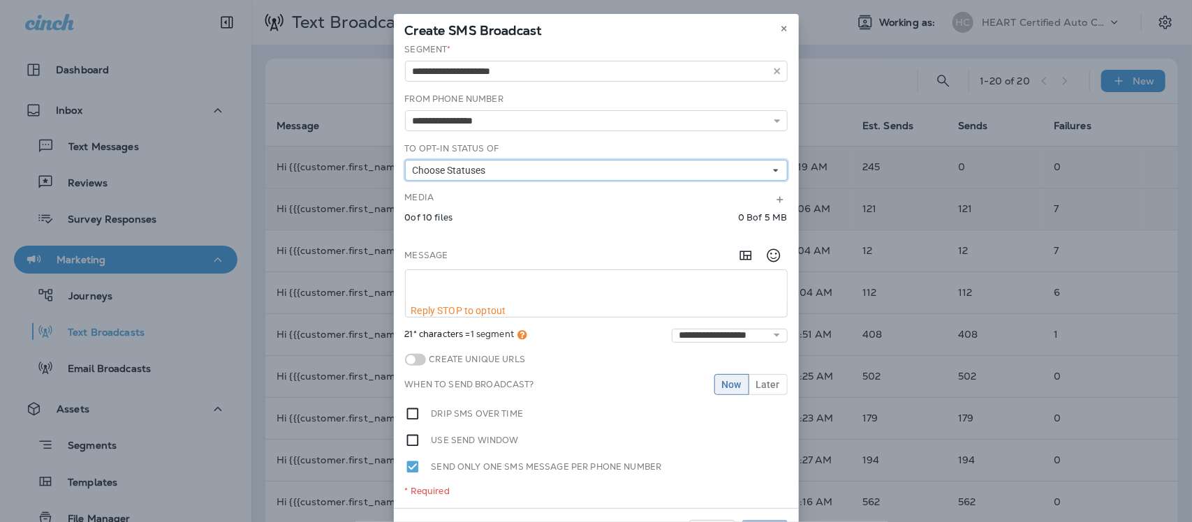
click at [506, 172] on button "Choose Statuses" at bounding box center [596, 170] width 383 height 21
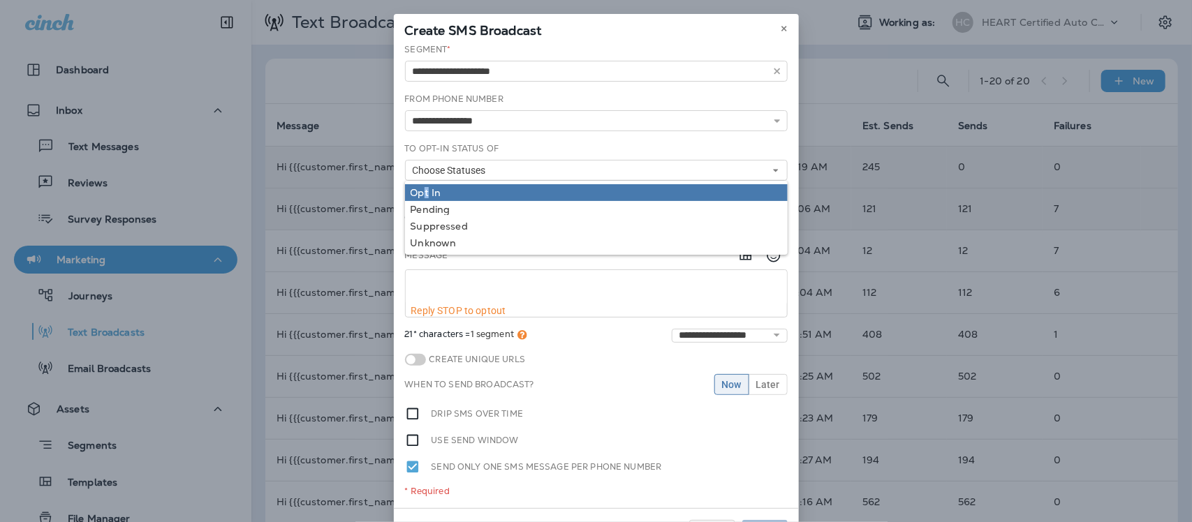
click at [421, 192] on div "Opt In" at bounding box center [597, 192] width 372 height 11
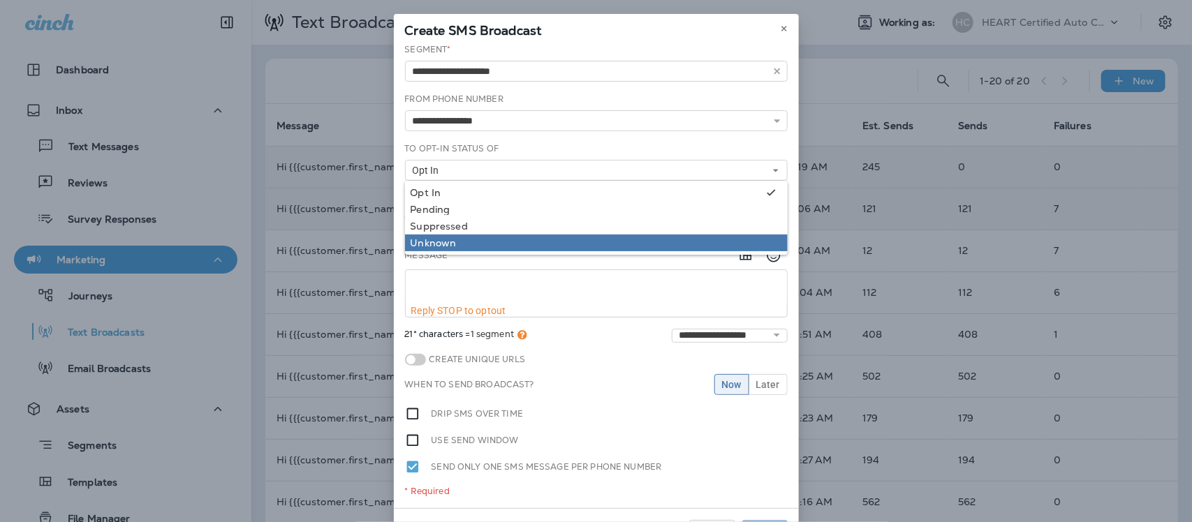
click at [414, 241] on div "Unknown" at bounding box center [597, 242] width 372 height 11
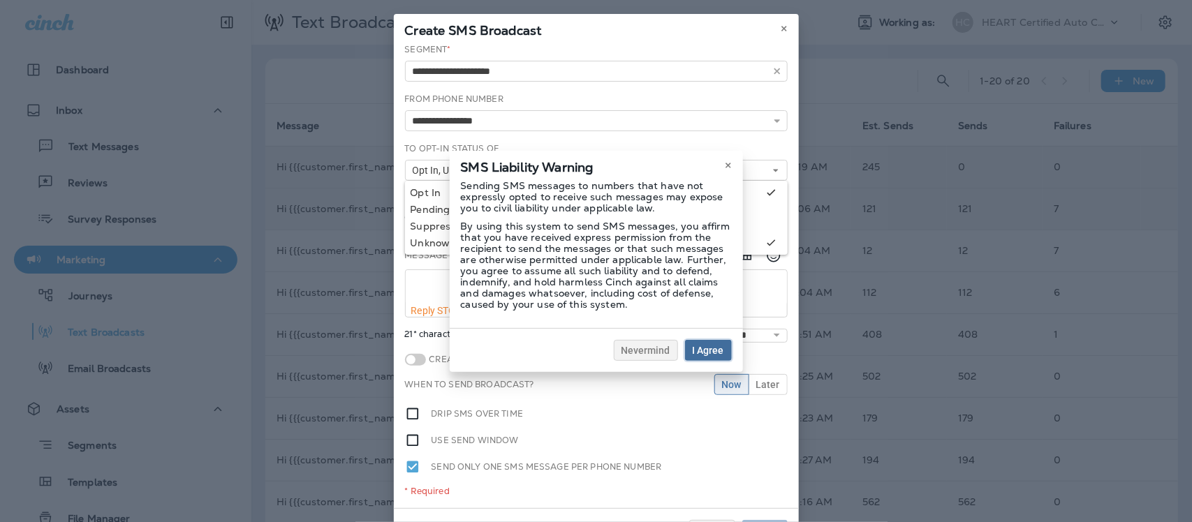
click at [710, 349] on span "I Agree" at bounding box center [708, 351] width 31 height 10
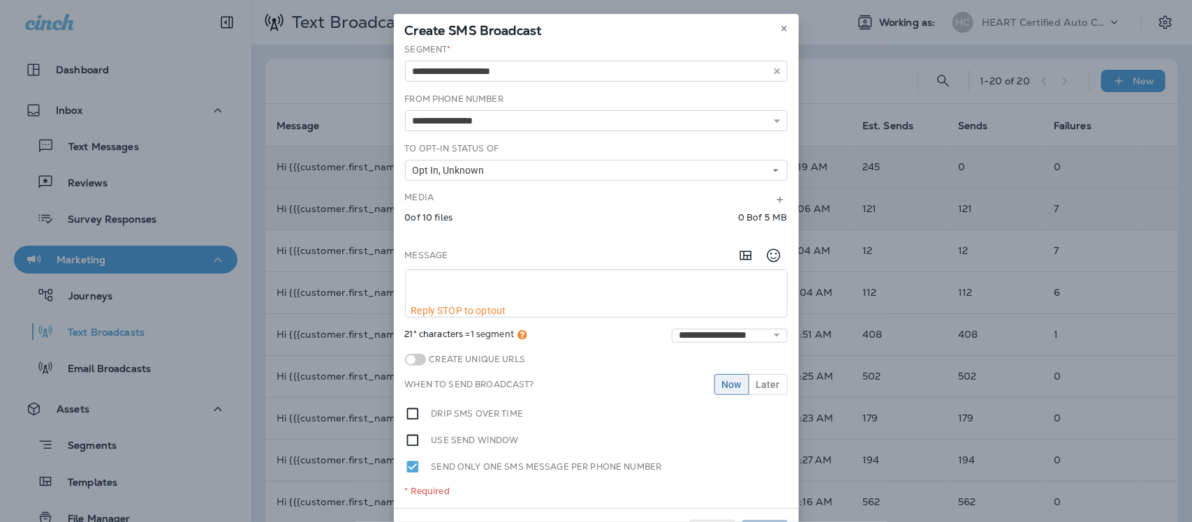
click at [423, 270] on textarea at bounding box center [596, 287] width 381 height 35
paste textarea "**********"
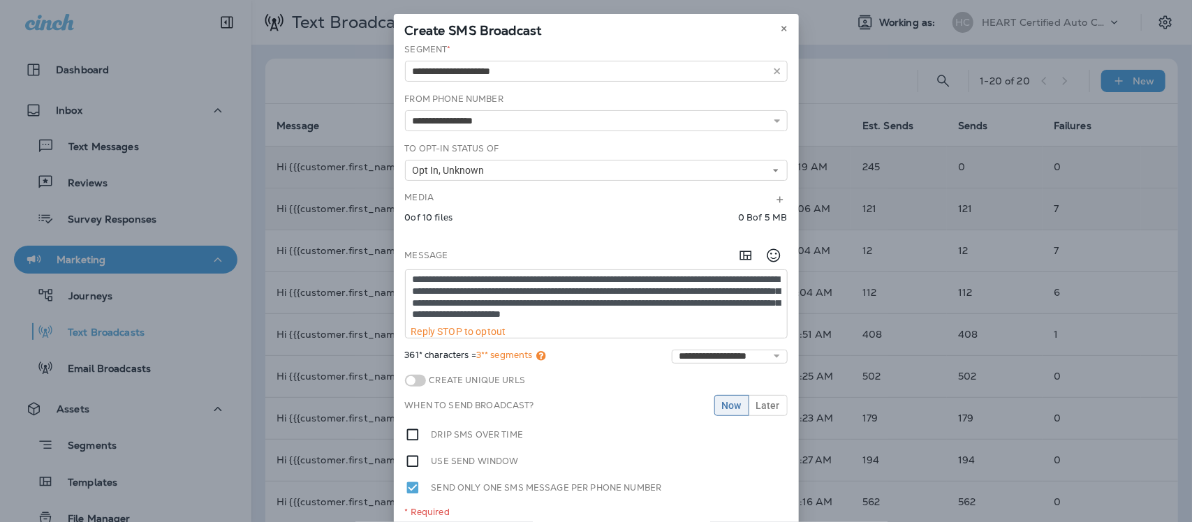
scroll to position [14, 0]
type textarea "**********"
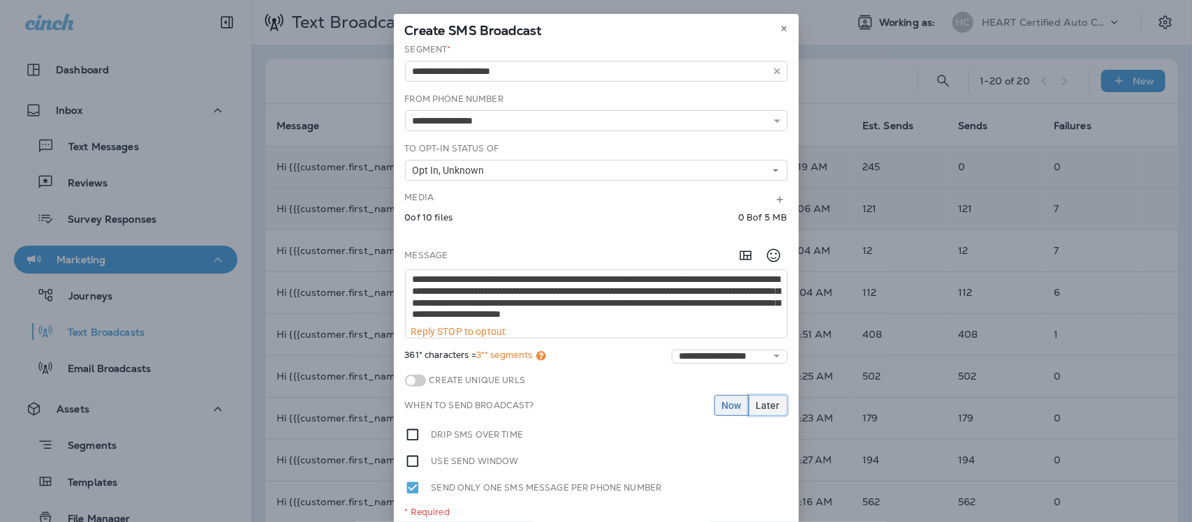
click at [769, 407] on span "Later" at bounding box center [768, 406] width 24 height 10
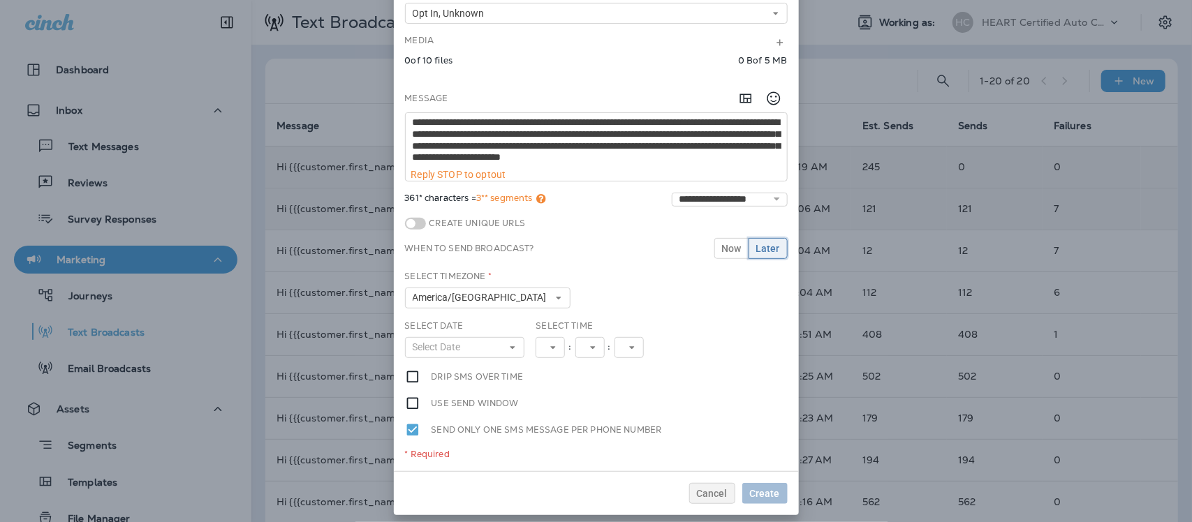
scroll to position [165, 0]
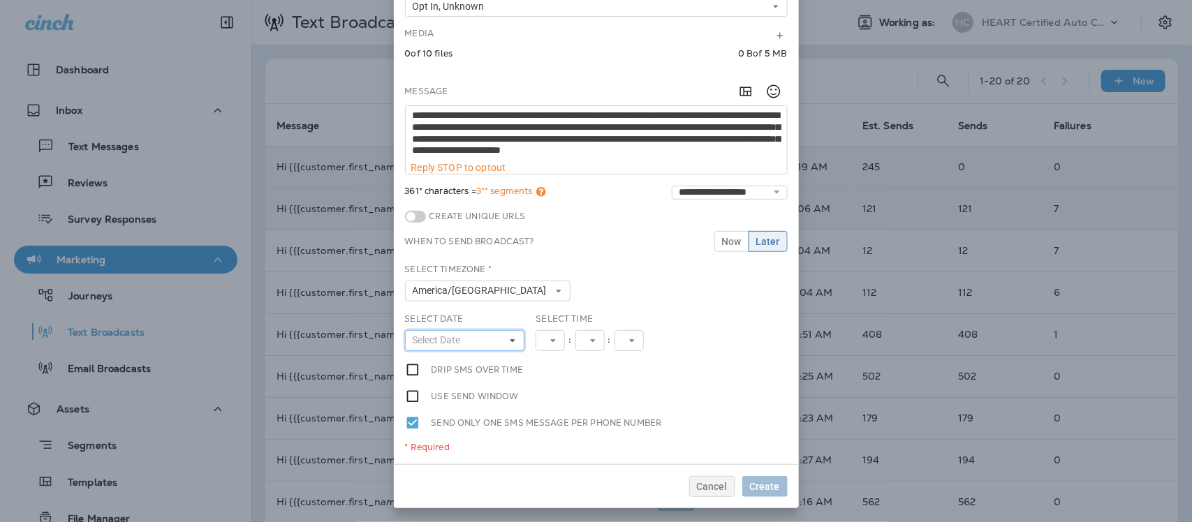
click at [509, 339] on icon at bounding box center [513, 341] width 8 height 8
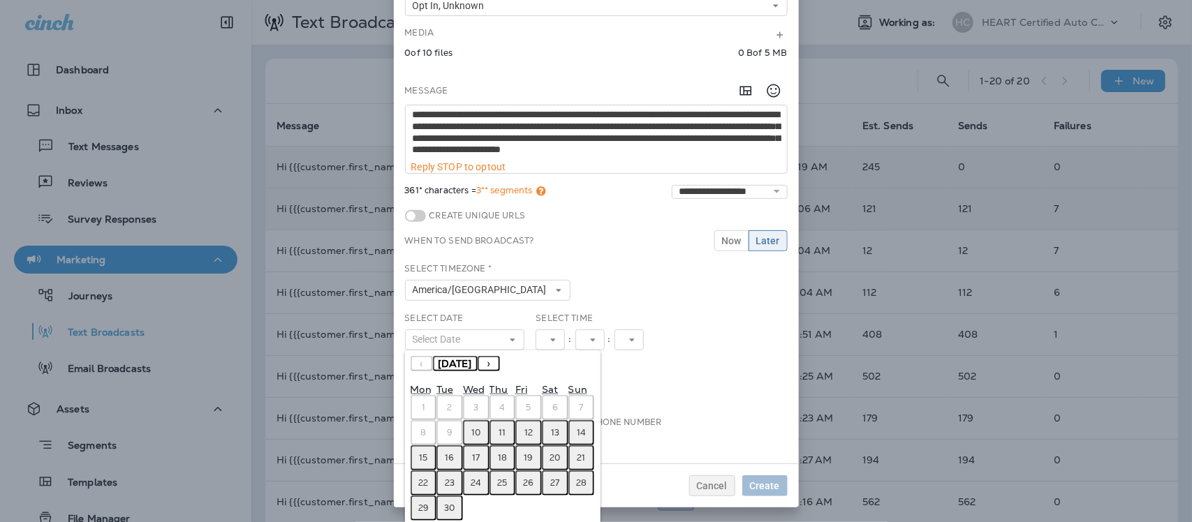
click at [471, 435] on abbr "10" at bounding box center [475, 432] width 9 height 11
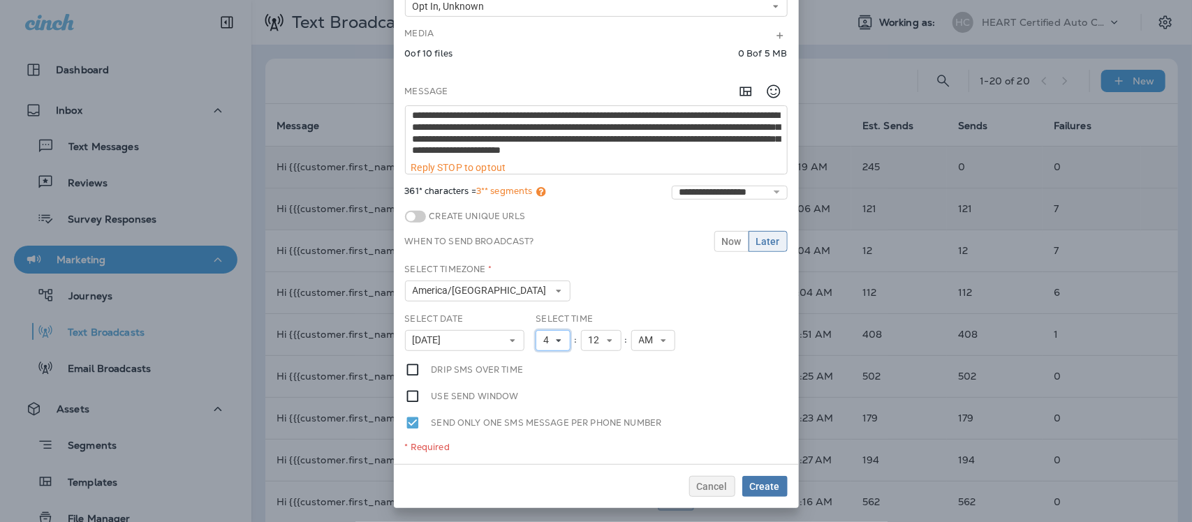
click at [555, 339] on icon at bounding box center [559, 341] width 8 height 8
click at [543, 281] on link "9" at bounding box center [553, 280] width 35 height 17
click at [606, 343] on icon at bounding box center [610, 341] width 8 height 8
click at [590, 288] on link "45" at bounding box center [601, 289] width 41 height 17
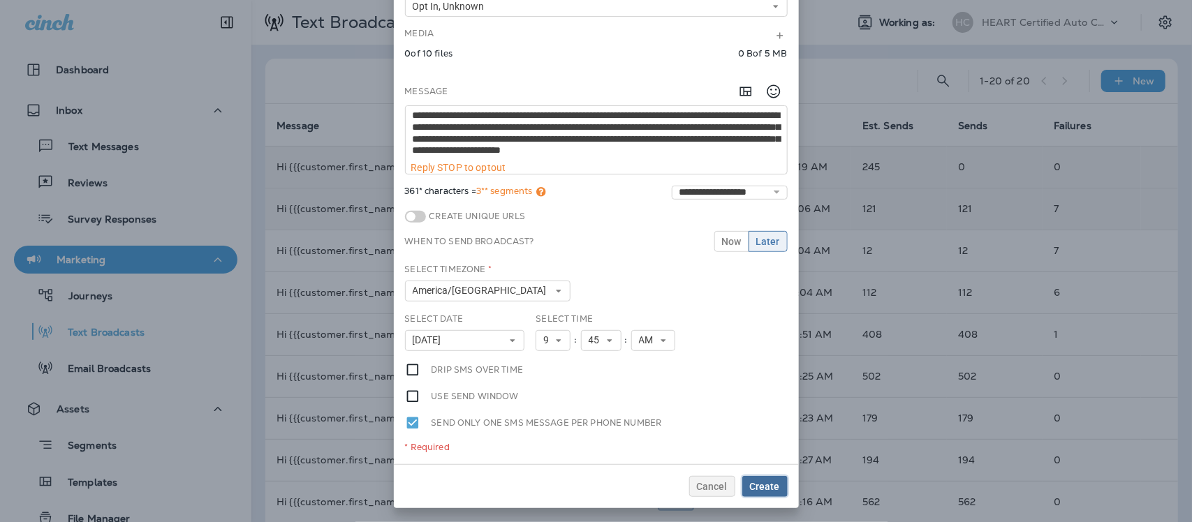
click at [759, 483] on span "Create" at bounding box center [765, 487] width 30 height 10
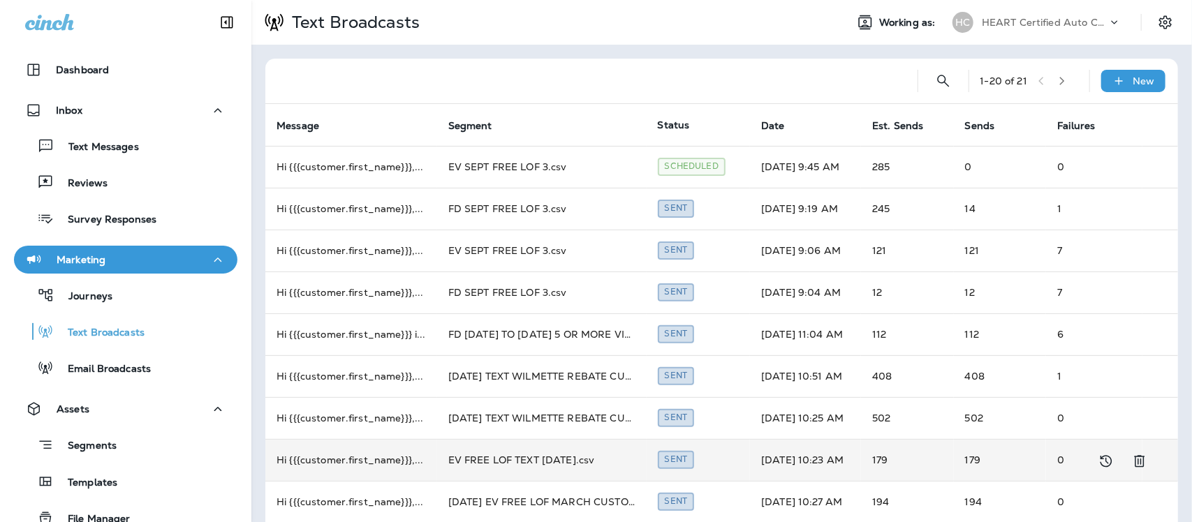
click at [491, 455] on td "EV FREE LOF TEXT [DATE].csv" at bounding box center [542, 460] width 210 height 42
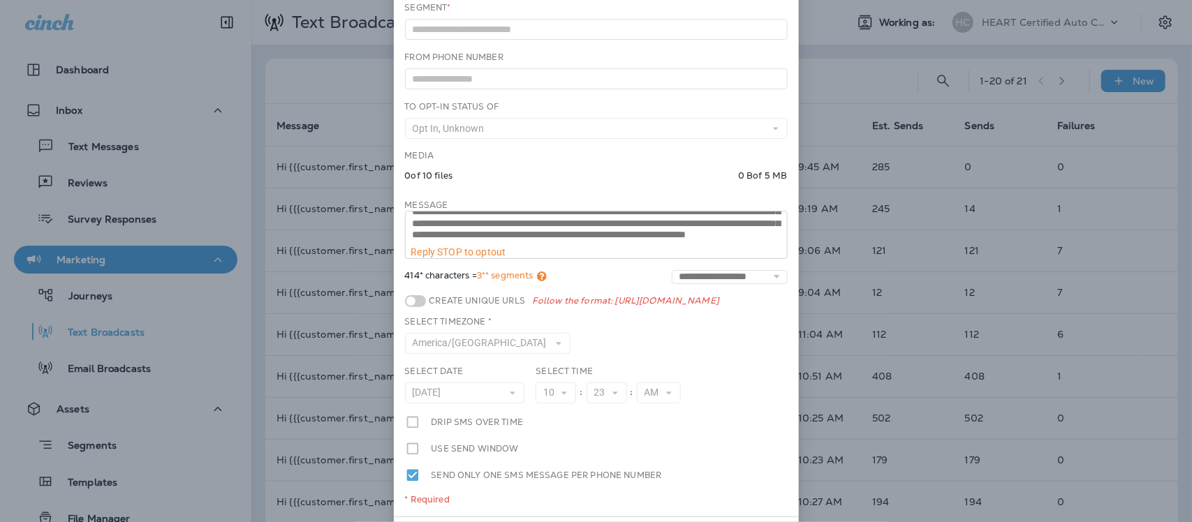
scroll to position [0, 0]
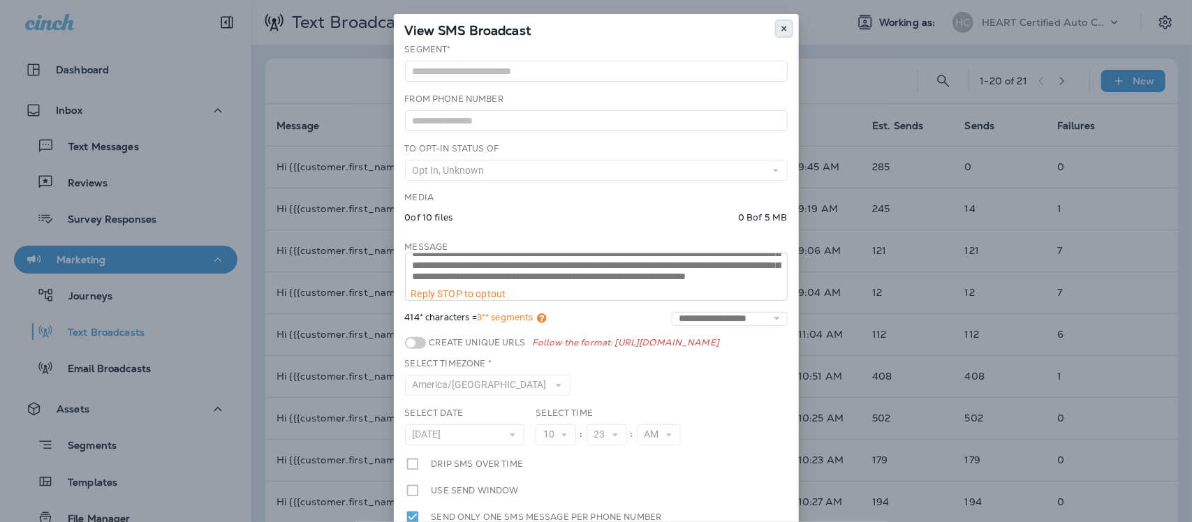
click at [780, 29] on icon at bounding box center [784, 28] width 8 height 8
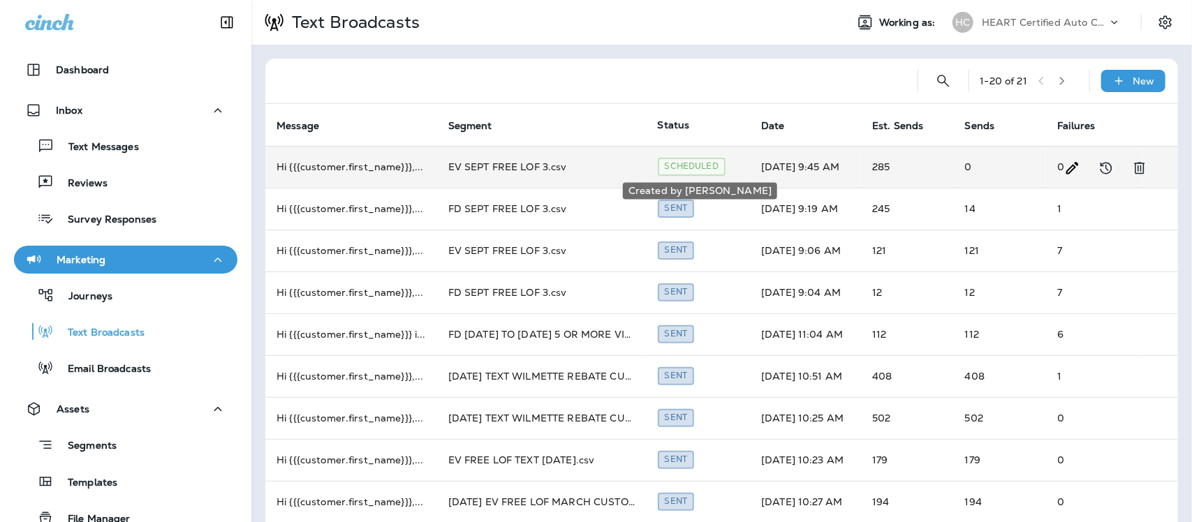
click at [695, 161] on div "Scheduled" at bounding box center [692, 166] width 68 height 17
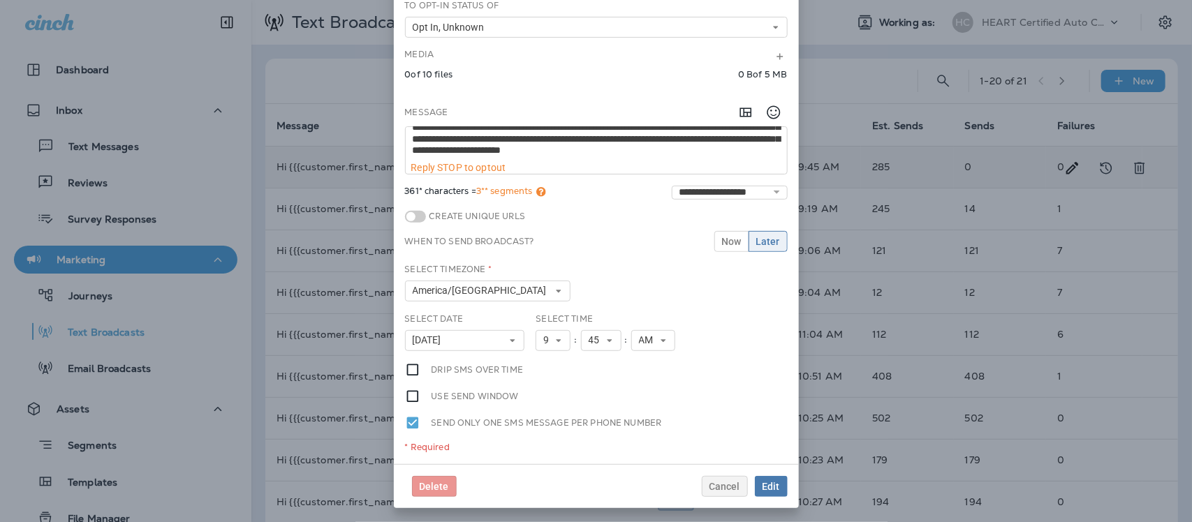
scroll to position [35, 0]
drag, startPoint x: 504, startPoint y: 150, endPoint x: 403, endPoint y: 149, distance: 101.3
click at [406, 149] on textarea "**********" at bounding box center [596, 144] width 381 height 35
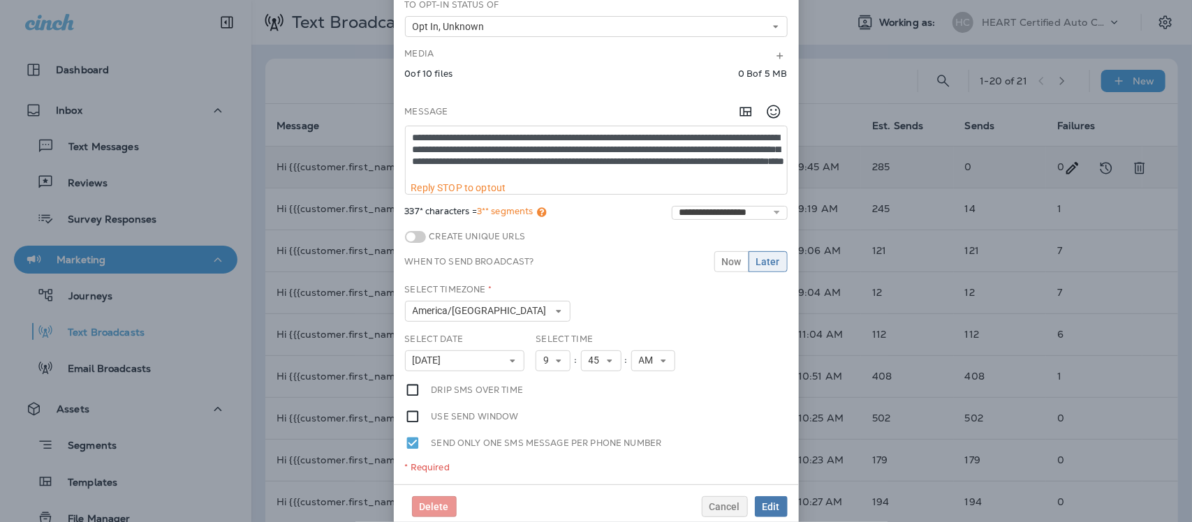
paste textarea "**********"
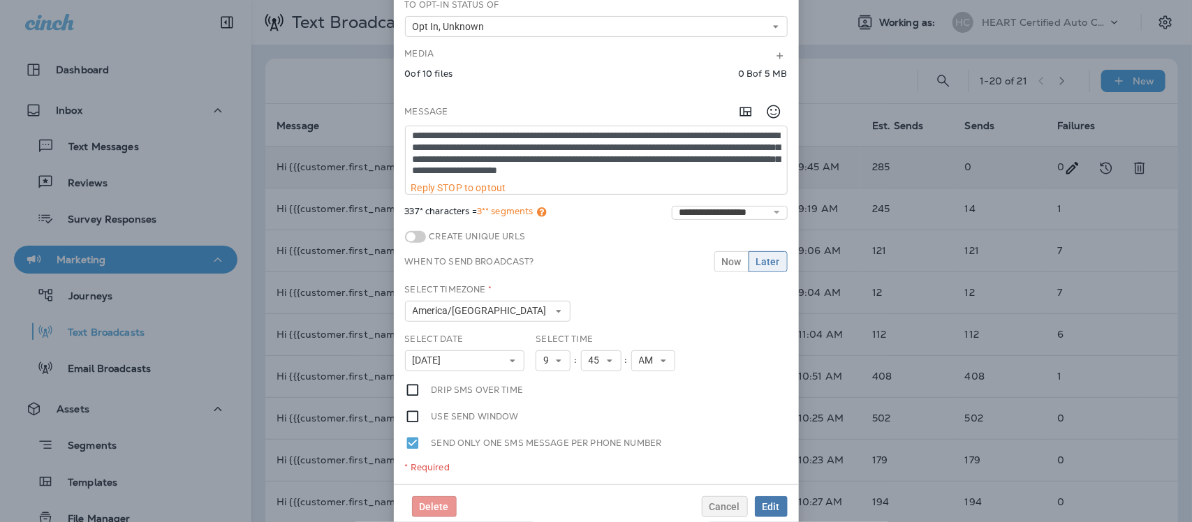
scroll to position [8, 0]
type textarea "**********"
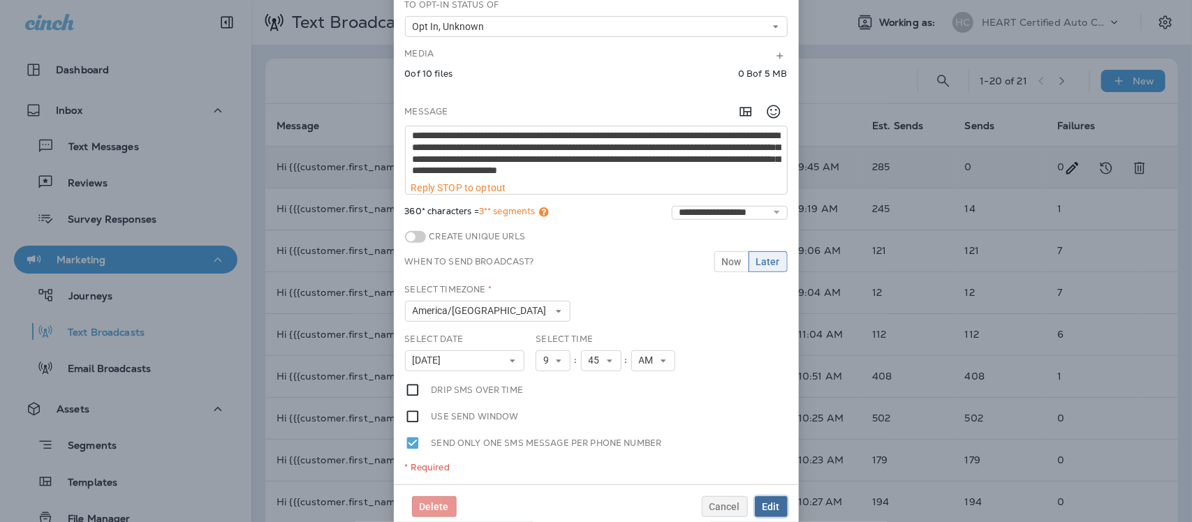
click at [769, 511] on span "Edit" at bounding box center [771, 507] width 17 height 10
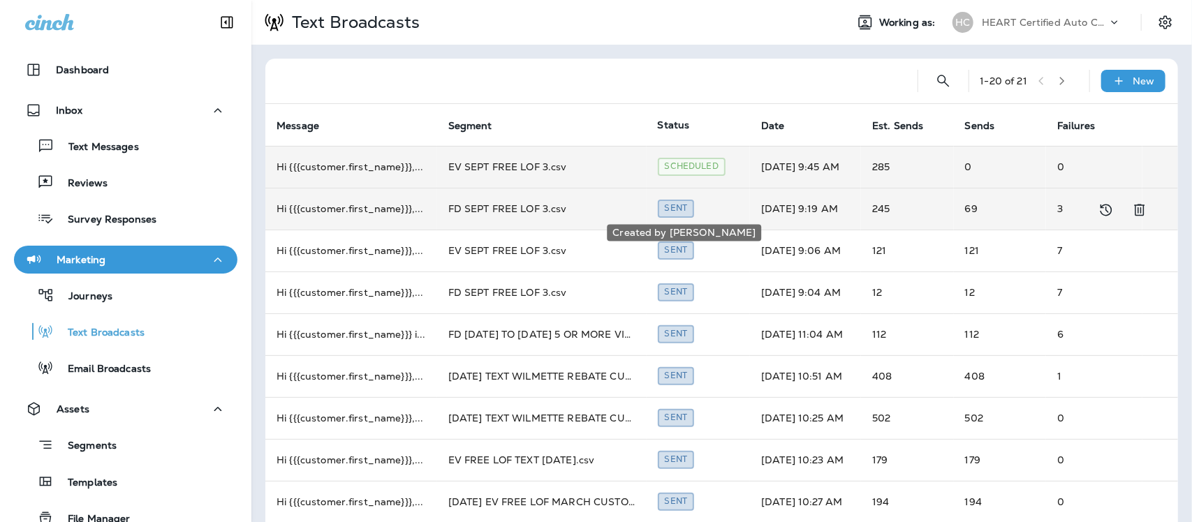
click at [683, 210] on div "Sent" at bounding box center [676, 208] width 37 height 17
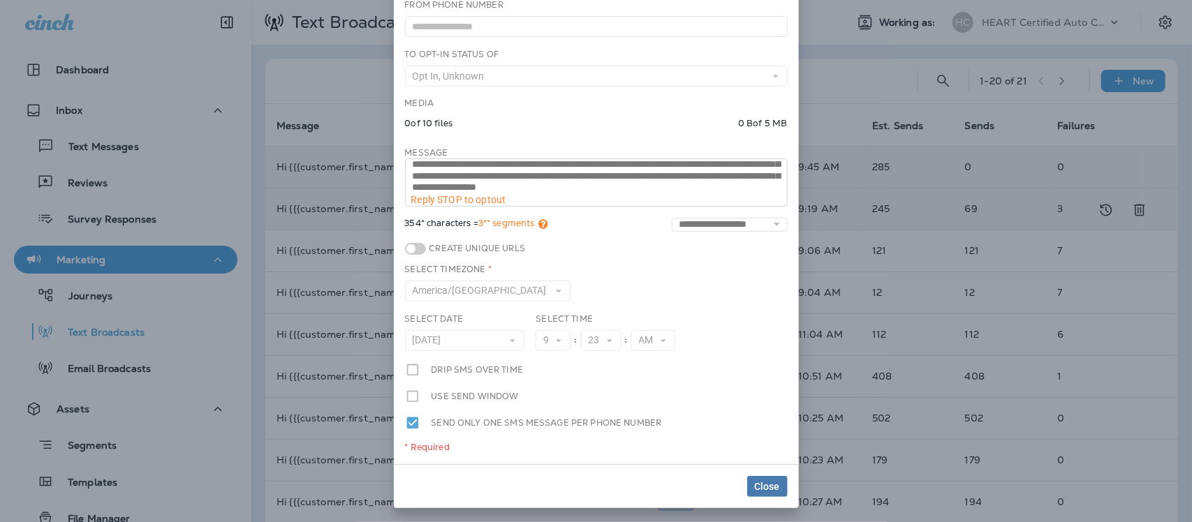
scroll to position [35, 0]
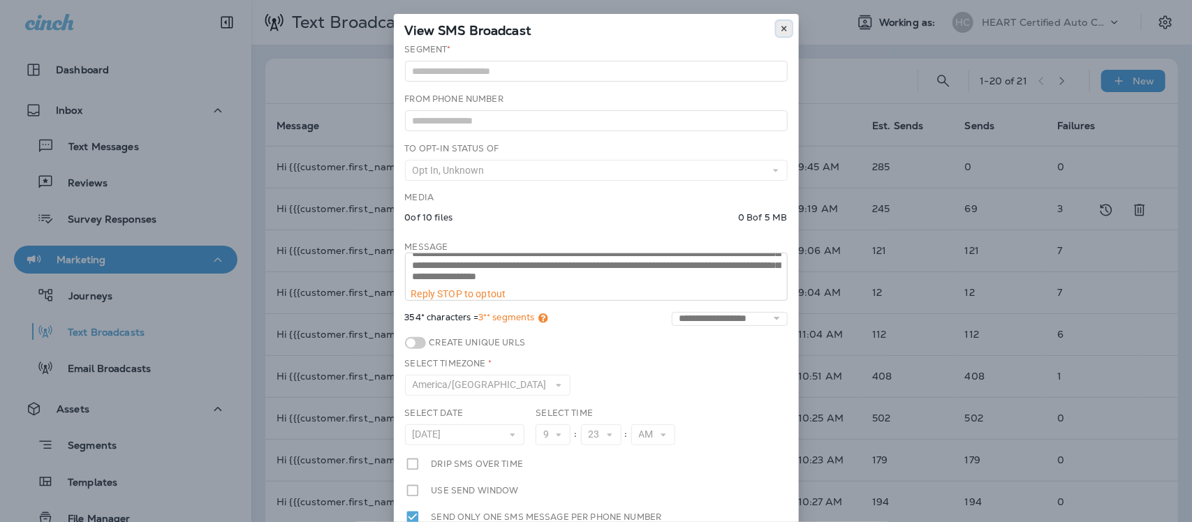
click at [780, 28] on icon at bounding box center [784, 28] width 8 height 8
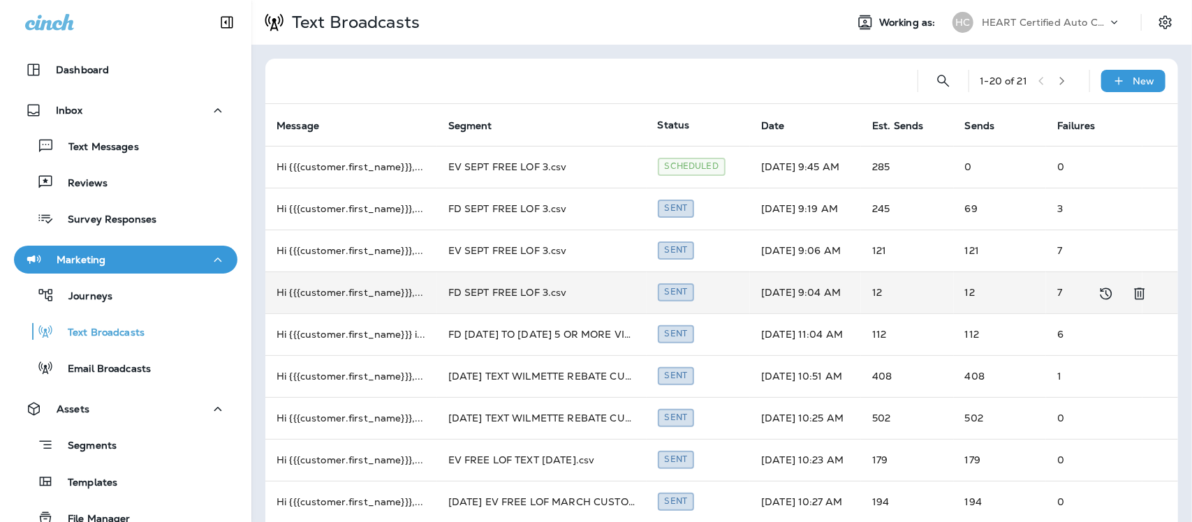
click at [519, 292] on td "FD SEPT FREE LOF 3.csv" at bounding box center [542, 293] width 210 height 42
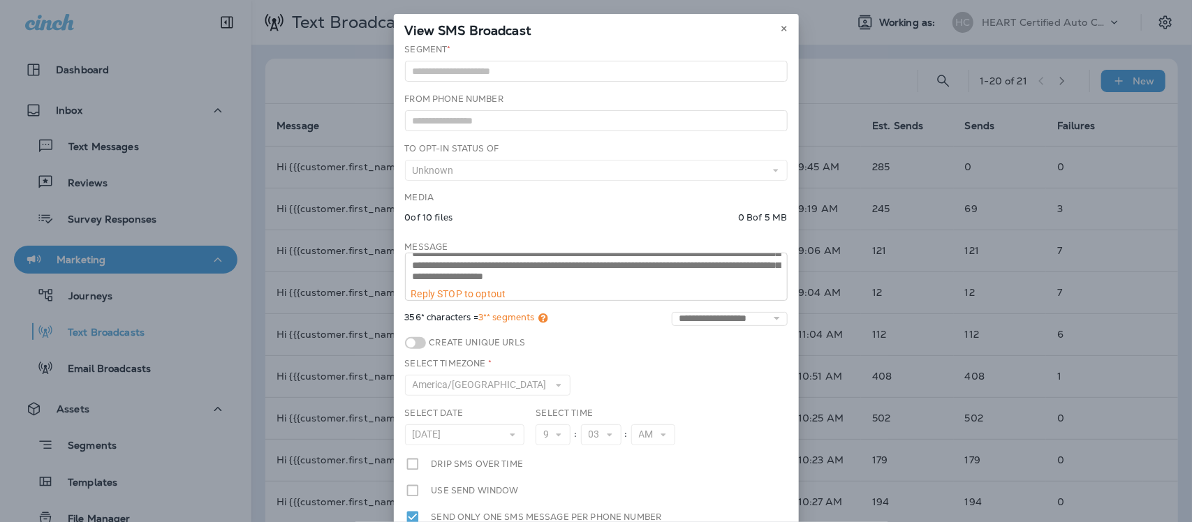
scroll to position [35, 0]
click at [782, 29] on use at bounding box center [784, 29] width 5 height 6
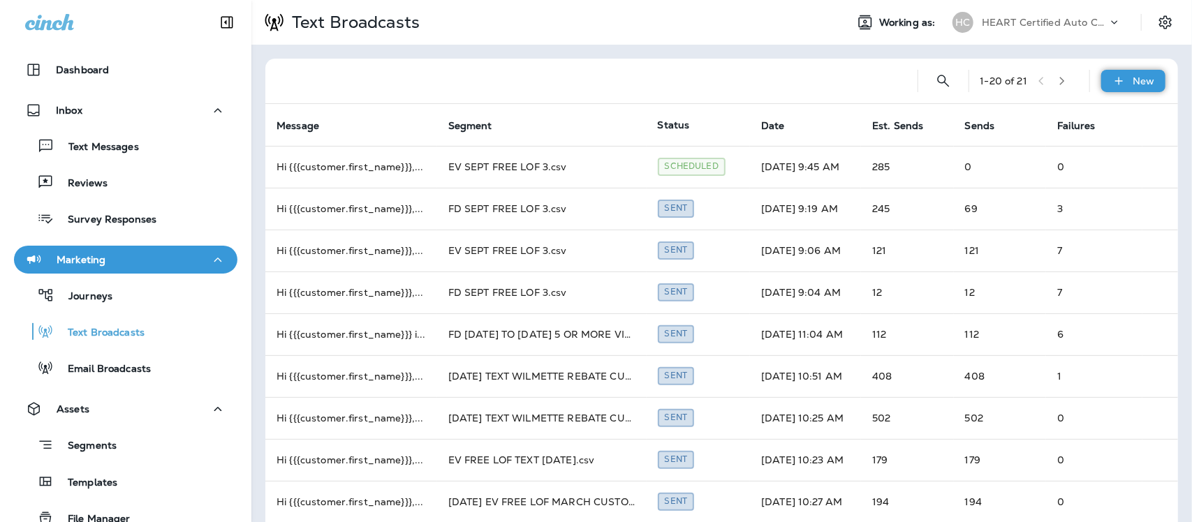
click at [1140, 86] on div "New" at bounding box center [1134, 81] width 64 height 22
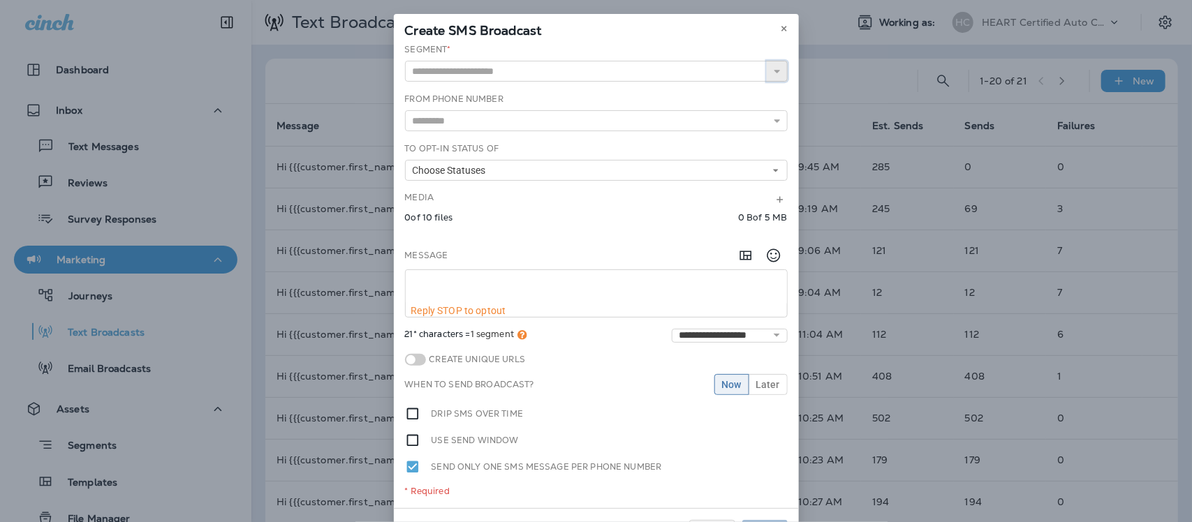
click at [773, 74] on icon "button" at bounding box center [778, 71] width 10 height 10
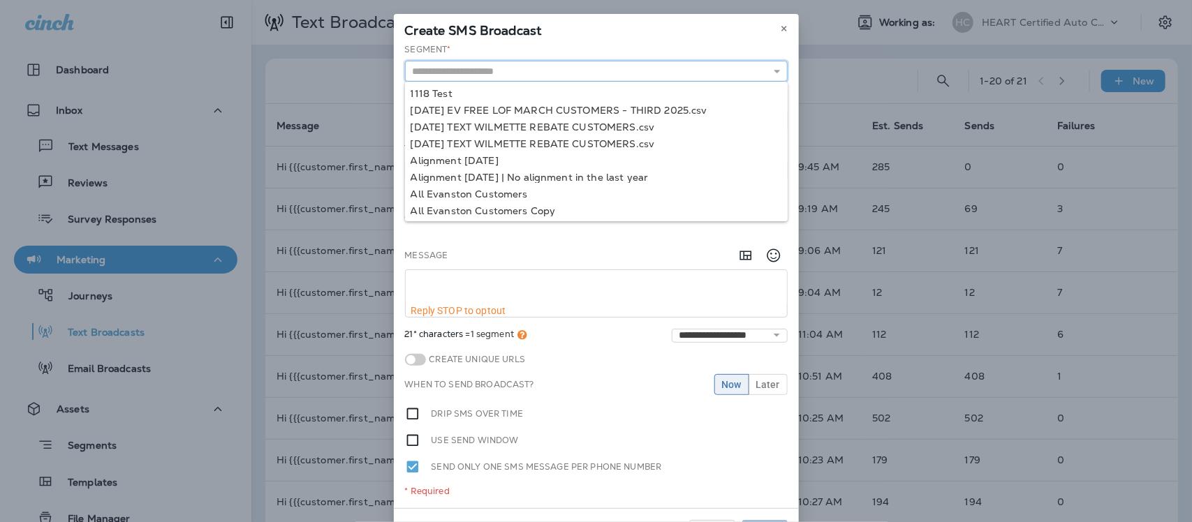
click at [536, 70] on input "text" at bounding box center [596, 71] width 383 height 21
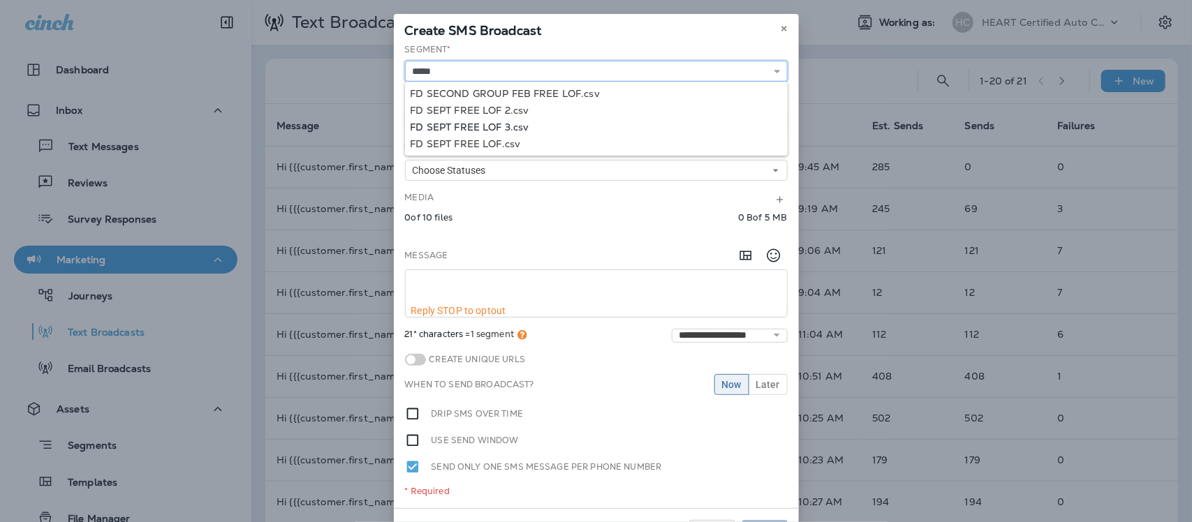
type input "**********"
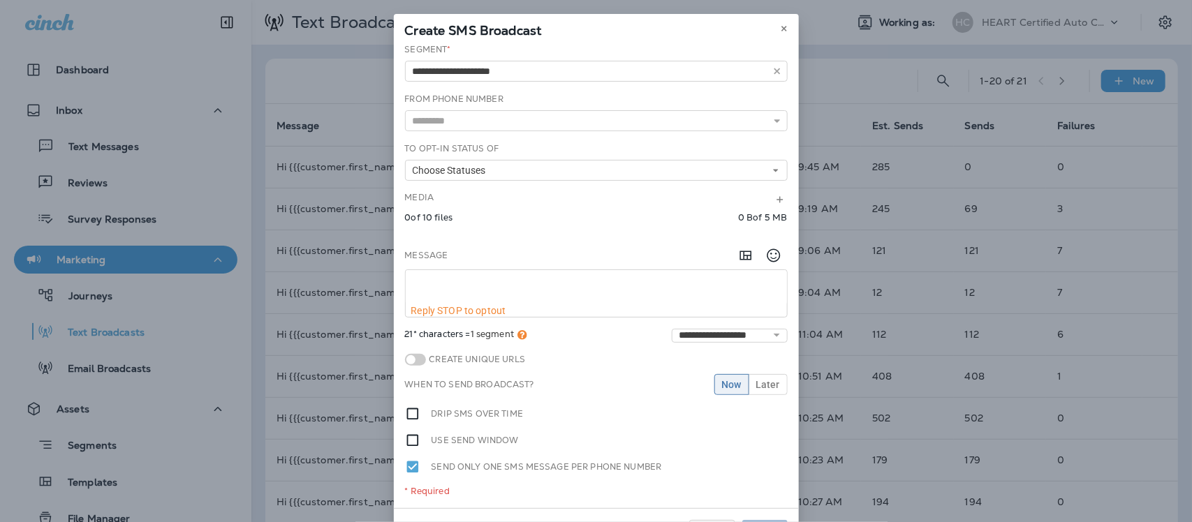
click at [477, 121] on div "**********" at bounding box center [596, 275] width 405 height 465
click at [773, 119] on icon at bounding box center [778, 121] width 10 height 10
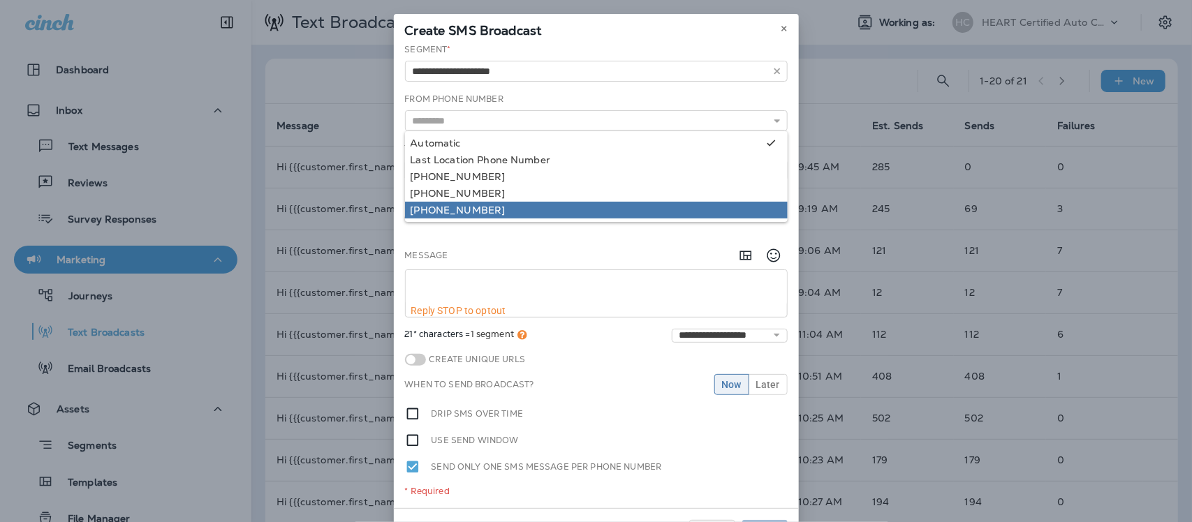
type input "**********"
drag, startPoint x: 517, startPoint y: 208, endPoint x: 503, endPoint y: 201, distance: 15.6
click at [517, 207] on div "**********" at bounding box center [596, 275] width 405 height 465
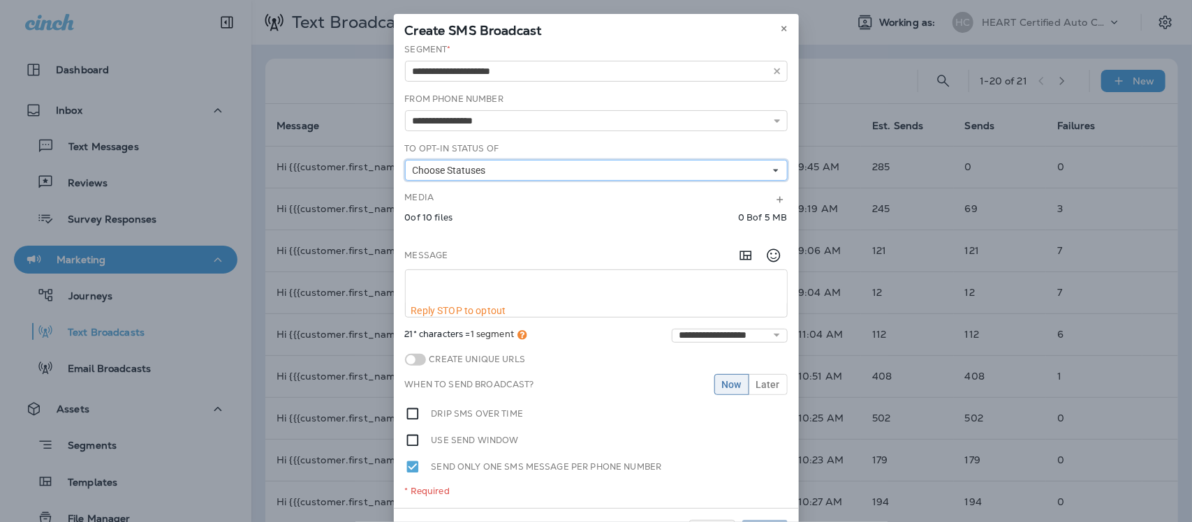
click at [425, 171] on span "Choose Statuses" at bounding box center [452, 171] width 79 height 12
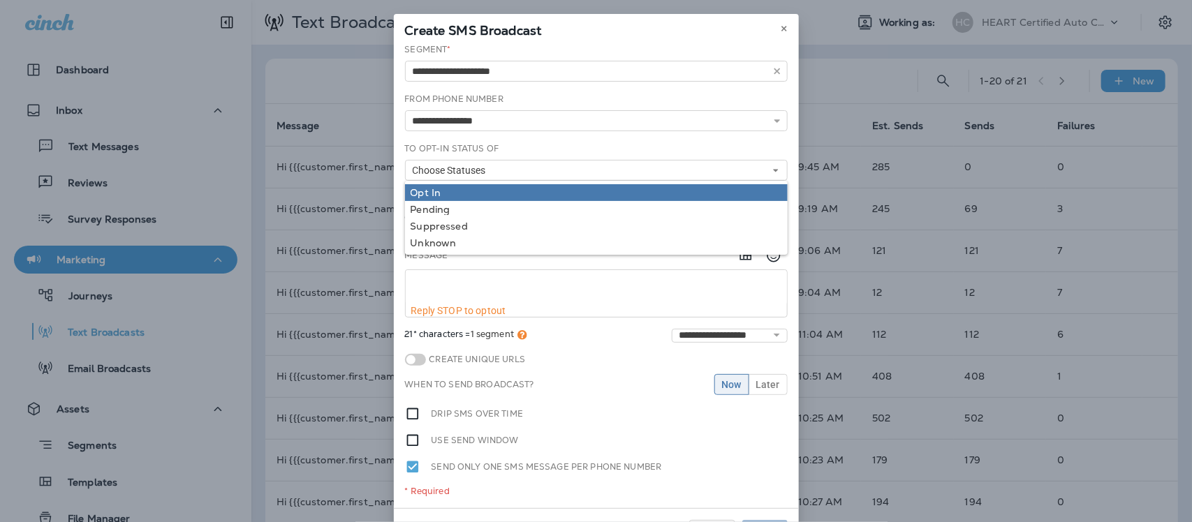
click at [414, 192] on div "Opt In" at bounding box center [597, 192] width 372 height 11
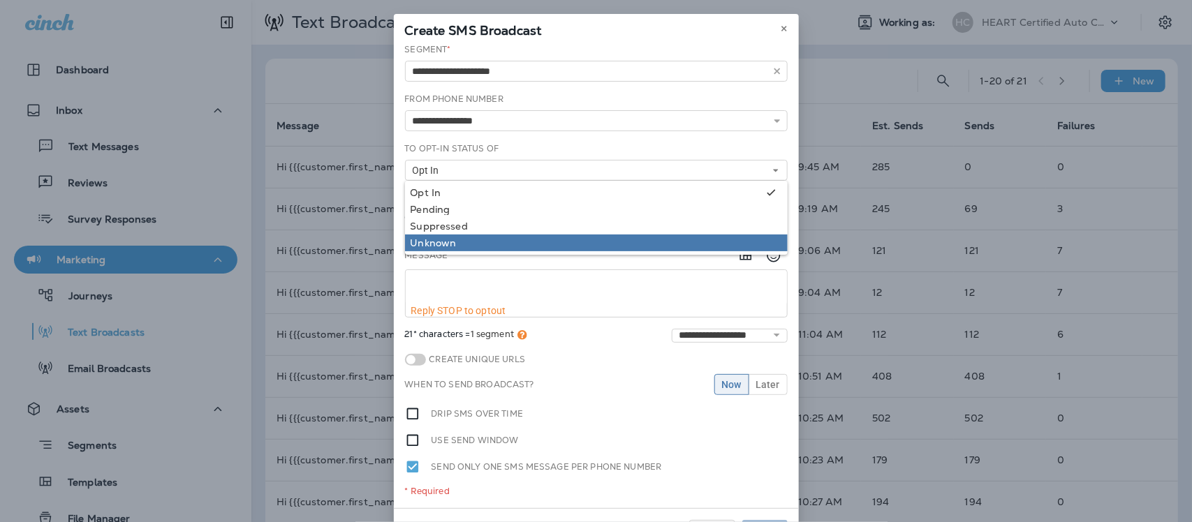
click at [417, 241] on div "Unknown" at bounding box center [597, 242] width 372 height 11
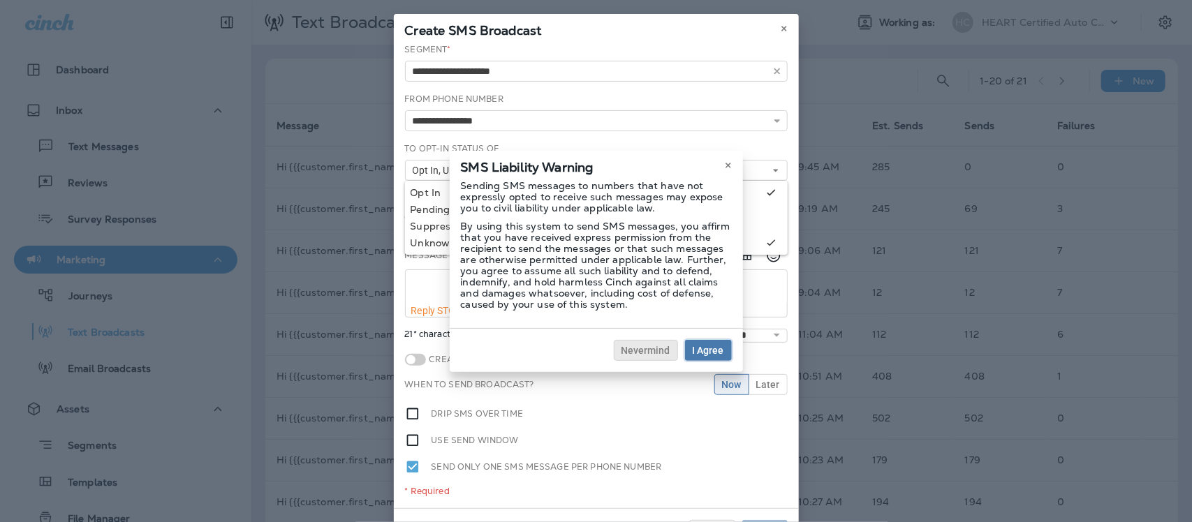
drag, startPoint x: 707, startPoint y: 346, endPoint x: 631, endPoint y: 319, distance: 81.1
click at [706, 346] on span "I Agree" at bounding box center [708, 351] width 31 height 10
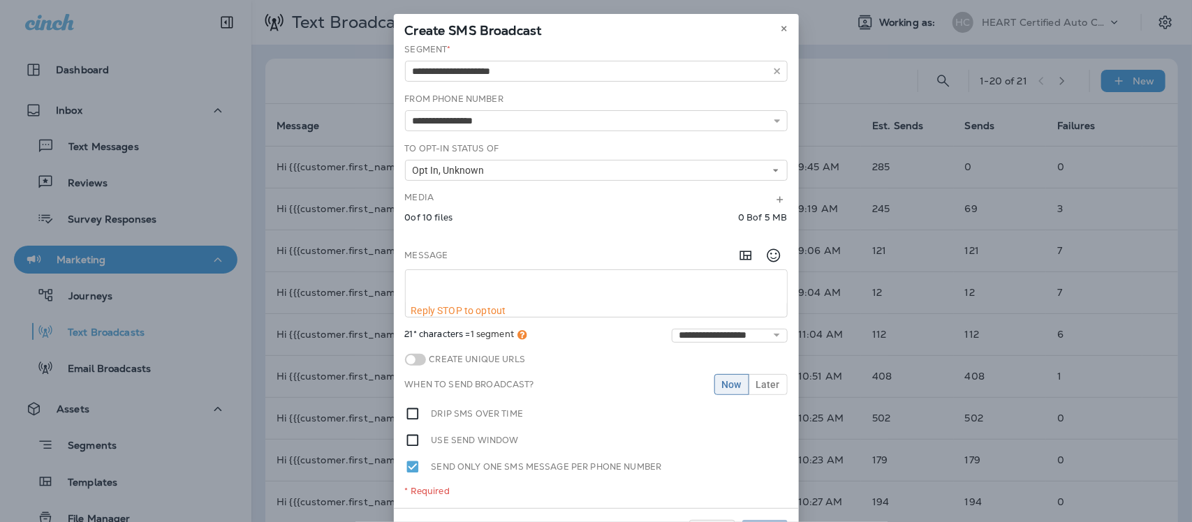
click at [434, 281] on textarea at bounding box center [596, 287] width 381 height 35
paste textarea "**********"
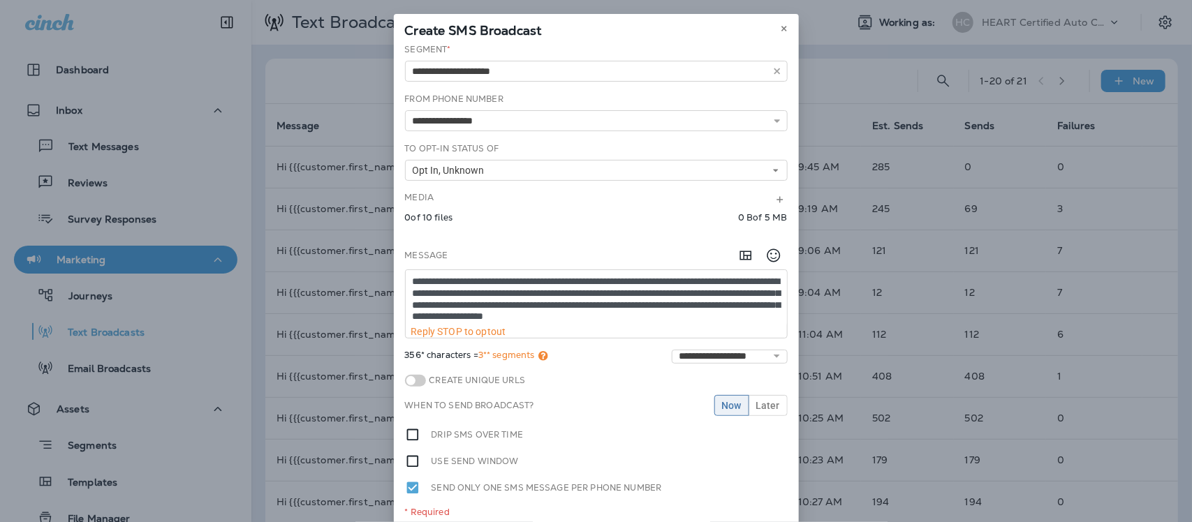
scroll to position [8, 0]
type textarea "**********"
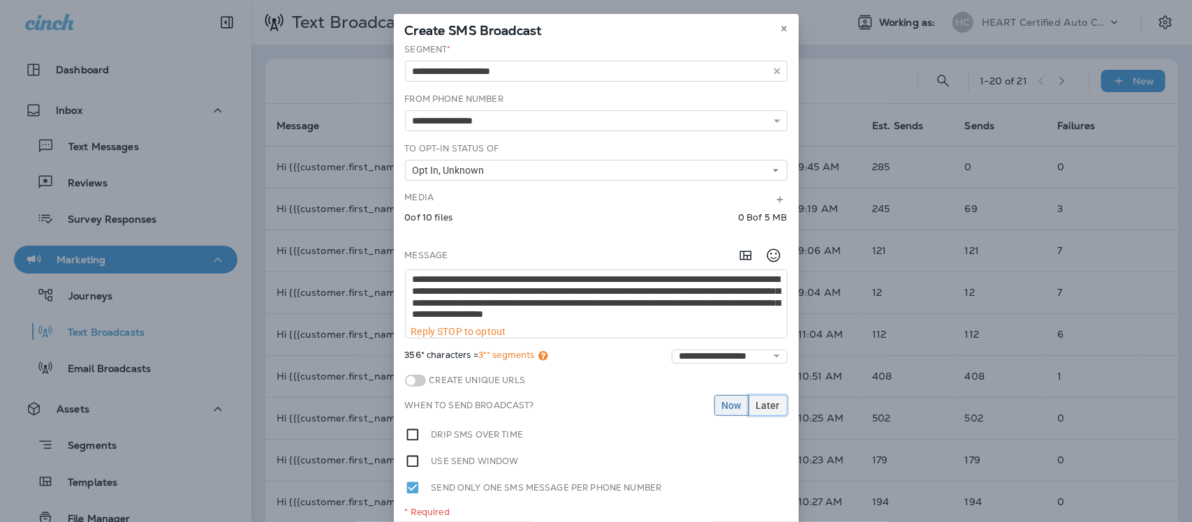
click at [759, 410] on span "Later" at bounding box center [768, 406] width 24 height 10
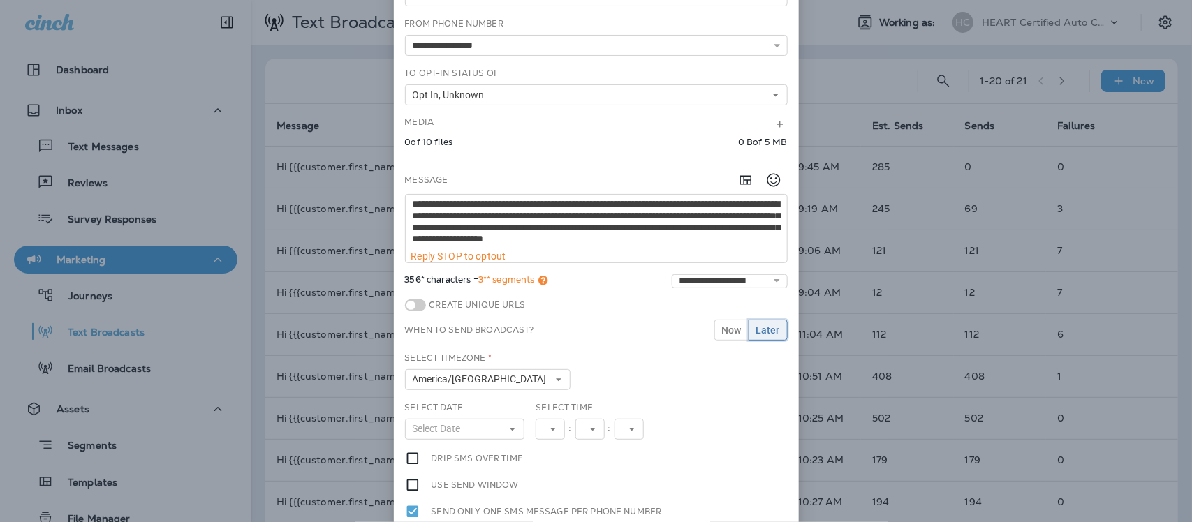
scroll to position [165, 0]
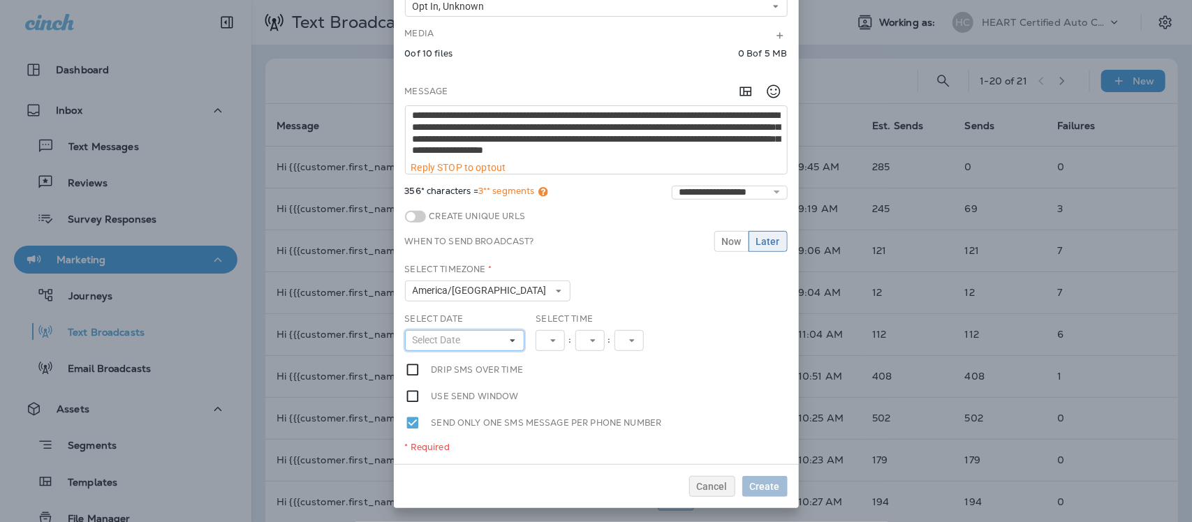
click at [509, 342] on icon at bounding box center [513, 341] width 8 height 8
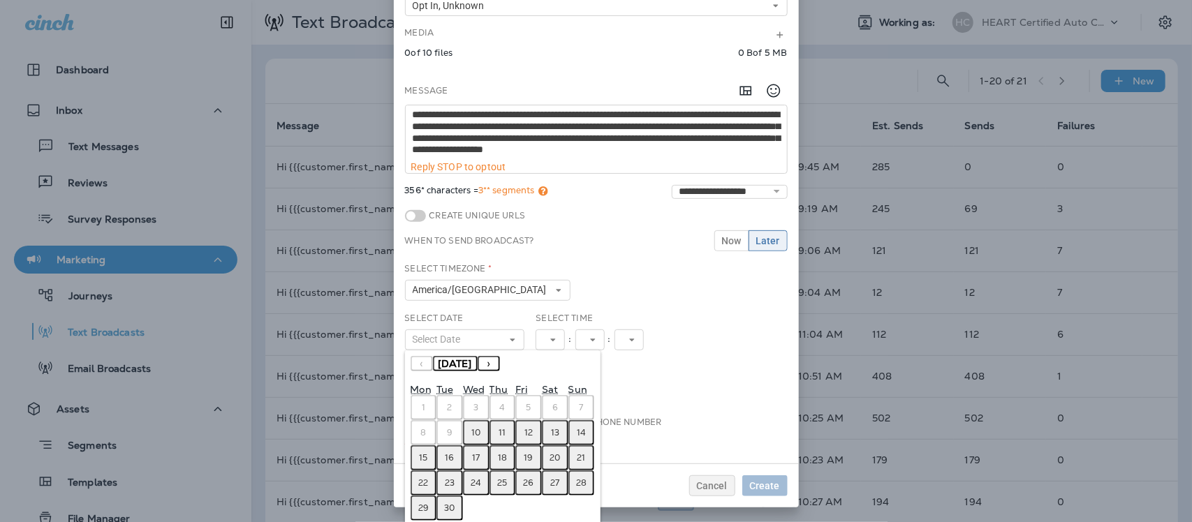
click at [471, 433] on abbr "10" at bounding box center [475, 432] width 9 height 11
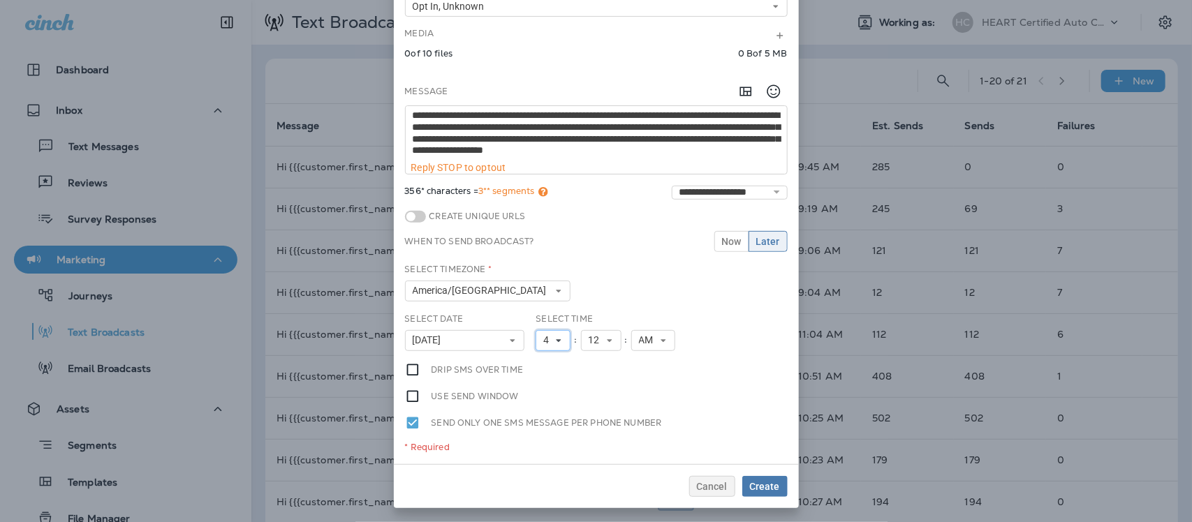
click at [555, 341] on icon at bounding box center [559, 341] width 8 height 8
click at [540, 278] on link "9" at bounding box center [553, 280] width 35 height 17
click at [606, 340] on icon at bounding box center [610, 341] width 8 height 8
click at [585, 284] on link "45" at bounding box center [601, 289] width 41 height 17
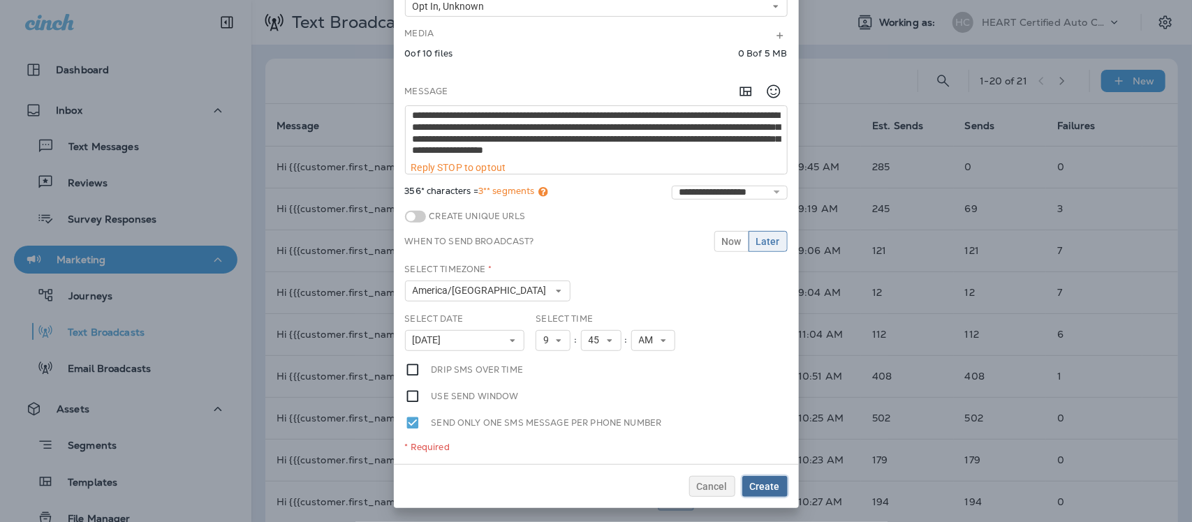
click at [759, 479] on button "Create" at bounding box center [765, 486] width 45 height 21
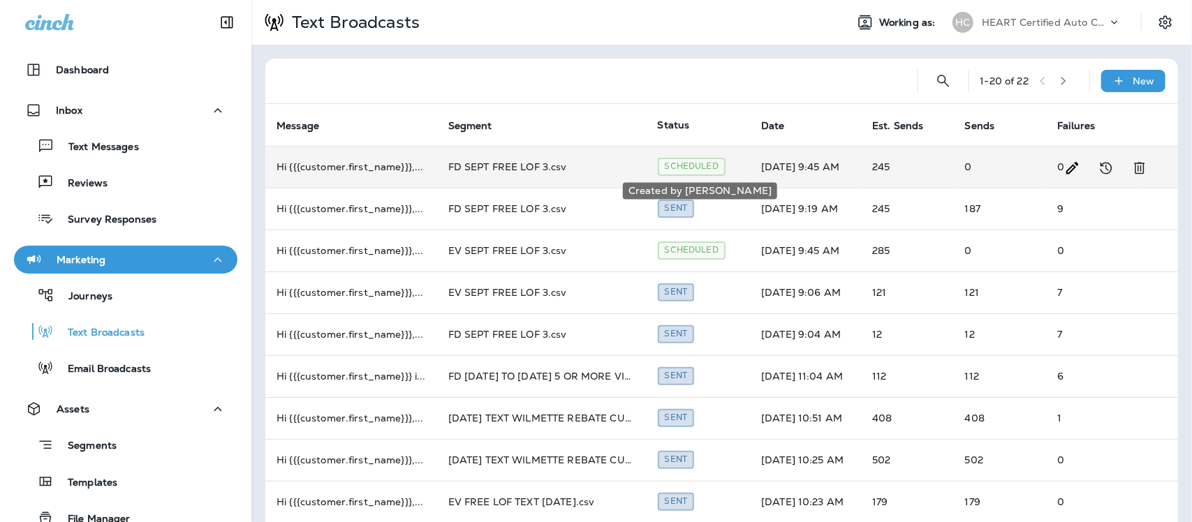
click at [685, 166] on div "Scheduled" at bounding box center [692, 166] width 68 height 17
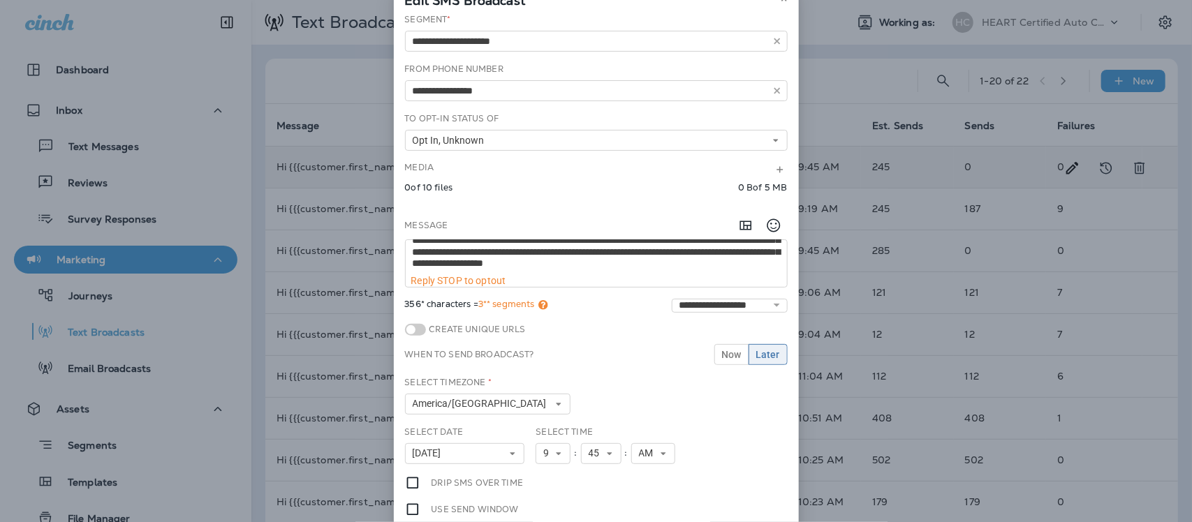
scroll to position [0, 0]
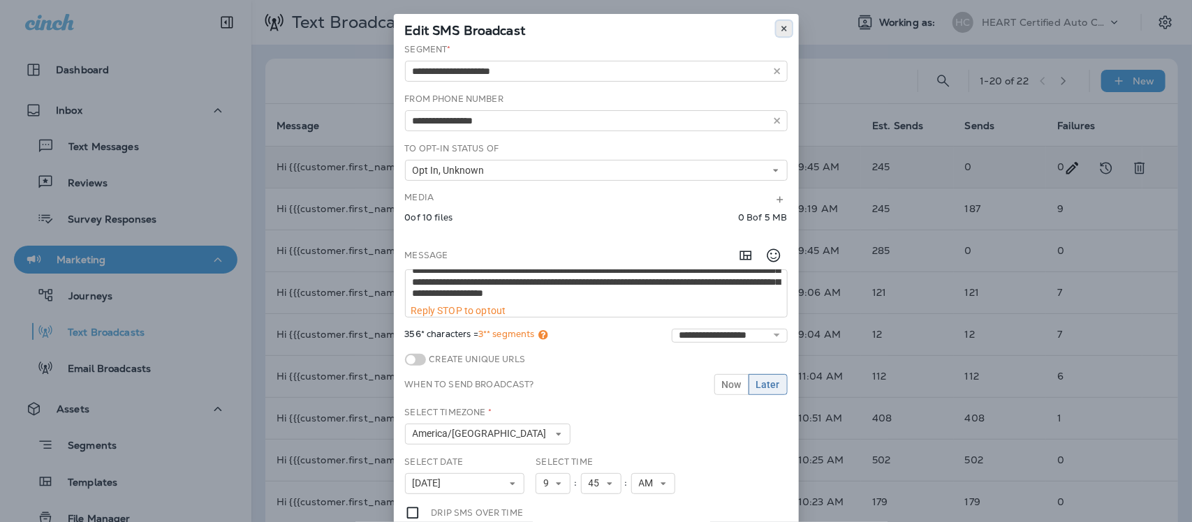
click at [780, 29] on icon at bounding box center [784, 28] width 8 height 8
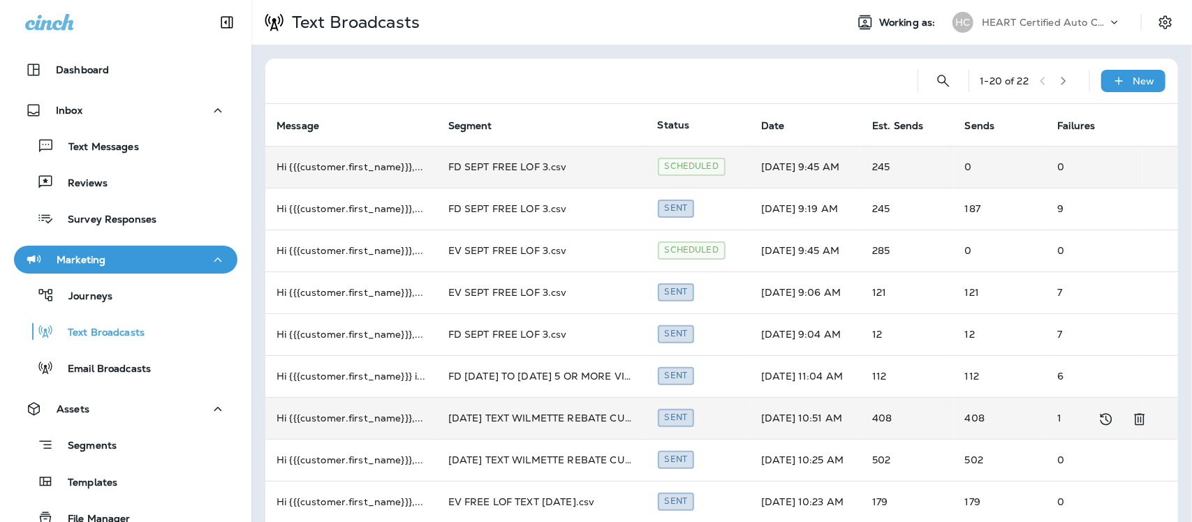
click at [543, 418] on td "[DATE] TEXT WILMETTE REBATE CUSTOMERS.csv" at bounding box center [542, 418] width 210 height 42
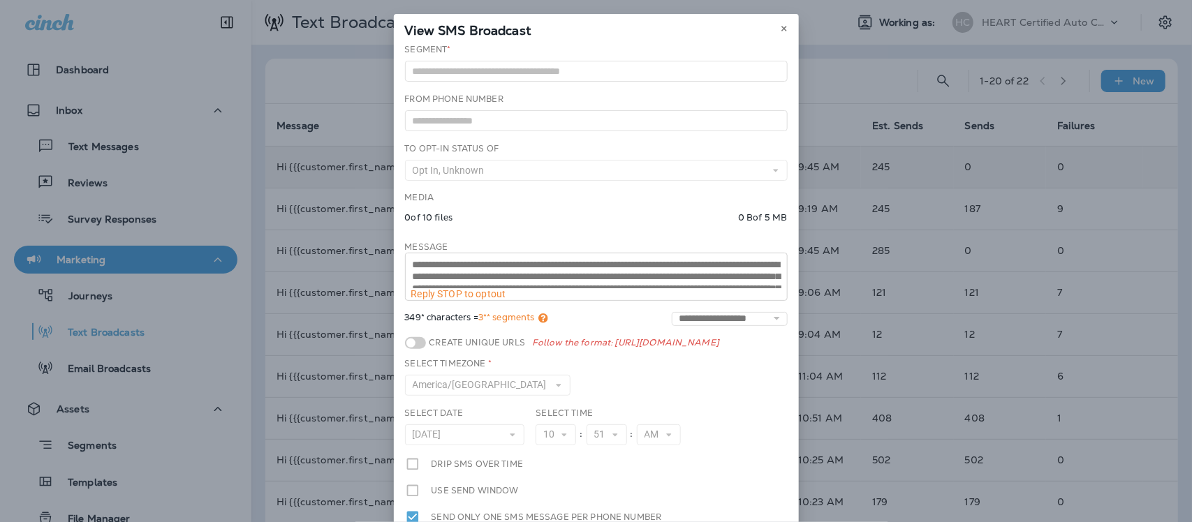
scroll to position [35, 0]
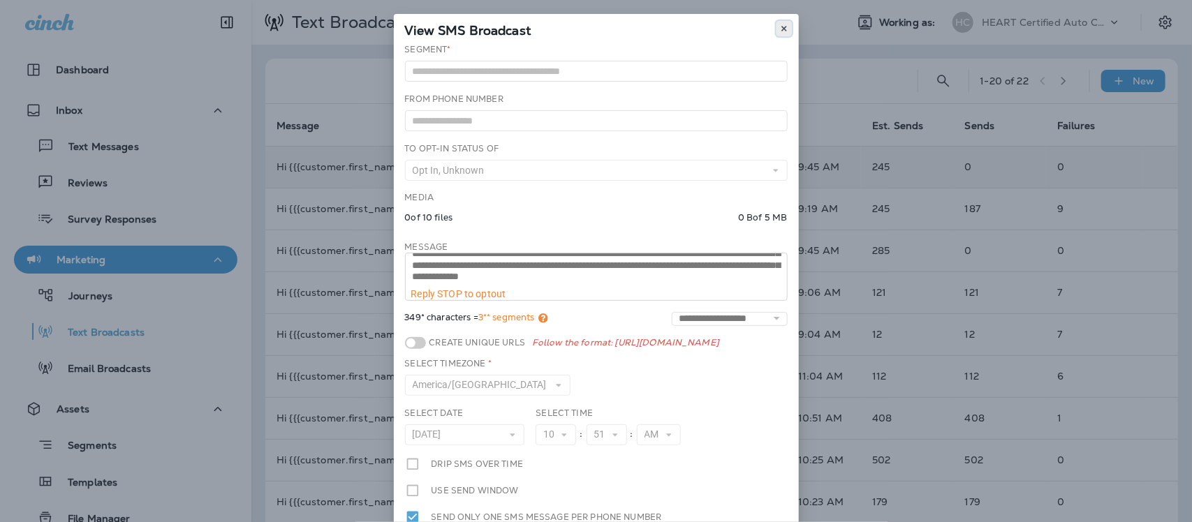
click at [782, 27] on use at bounding box center [784, 29] width 5 height 6
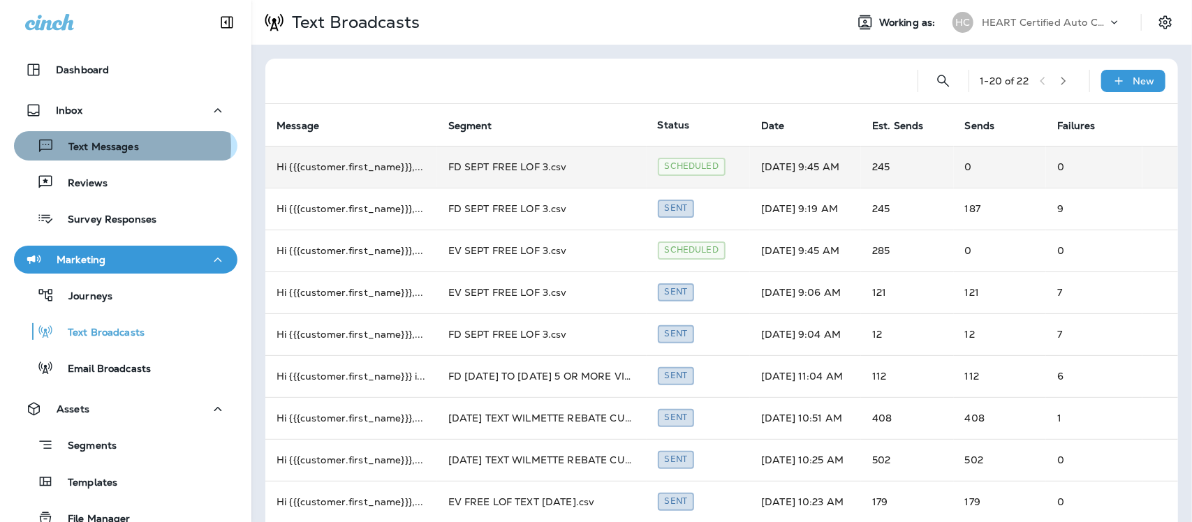
click at [115, 147] on p "Text Messages" at bounding box center [96, 147] width 85 height 13
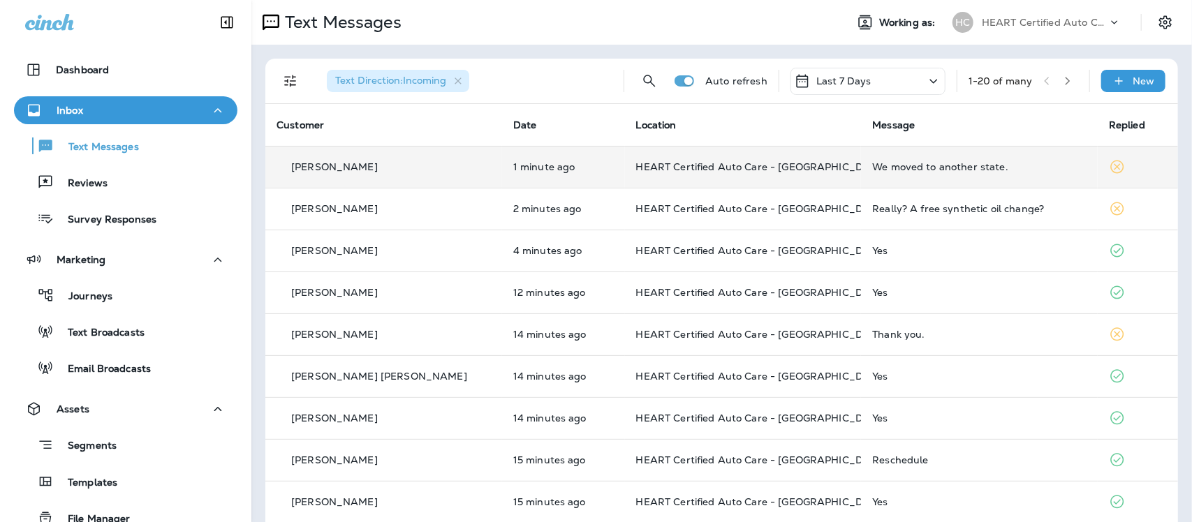
click at [905, 159] on td "We moved to another state." at bounding box center [979, 167] width 237 height 42
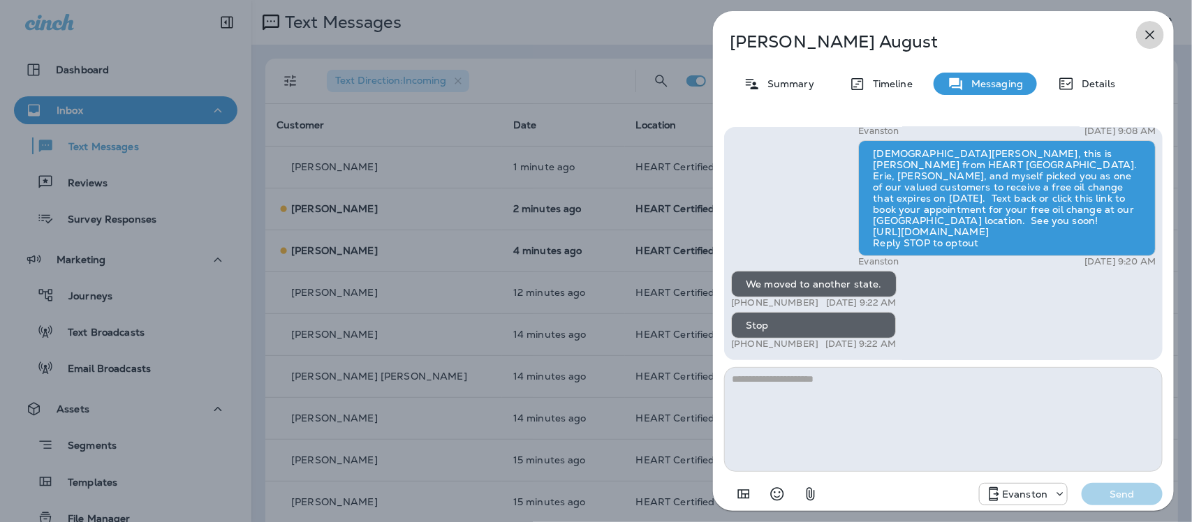
click at [1157, 33] on icon "button" at bounding box center [1150, 35] width 17 height 17
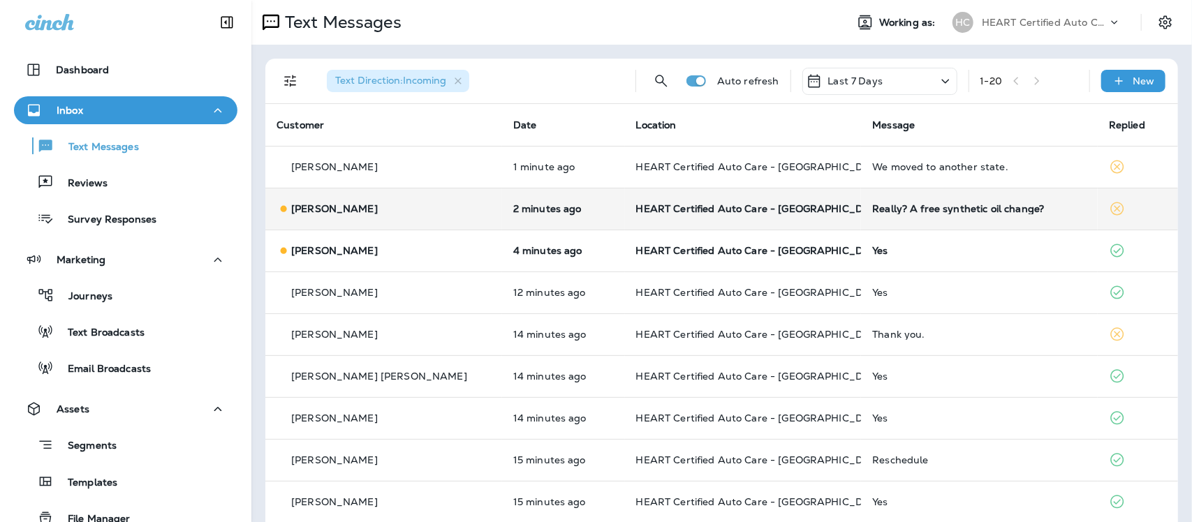
click at [972, 212] on div "Really? A free synthetic oil change?" at bounding box center [979, 208] width 214 height 11
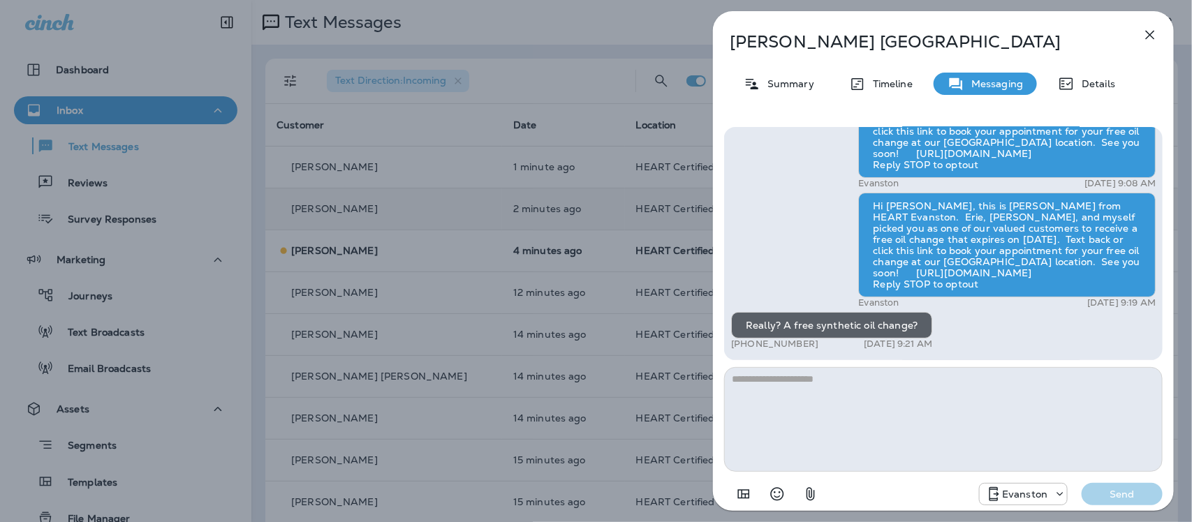
click at [888, 397] on textarea at bounding box center [943, 419] width 439 height 105
type textarea "*"
type textarea "**********"
click at [1140, 494] on p "Send" at bounding box center [1122, 494] width 59 height 13
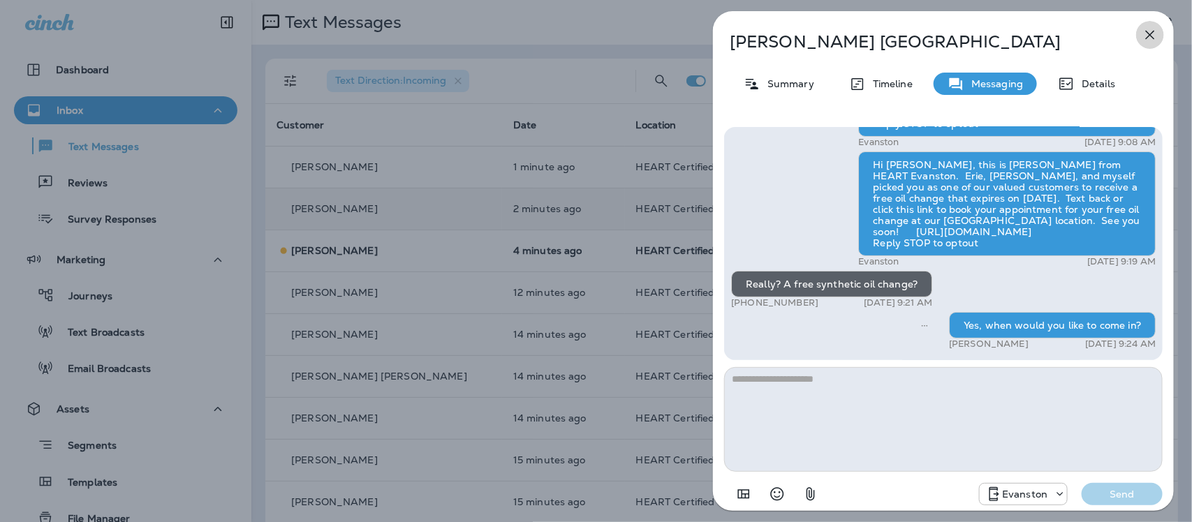
click at [1150, 30] on icon "button" at bounding box center [1150, 35] width 17 height 17
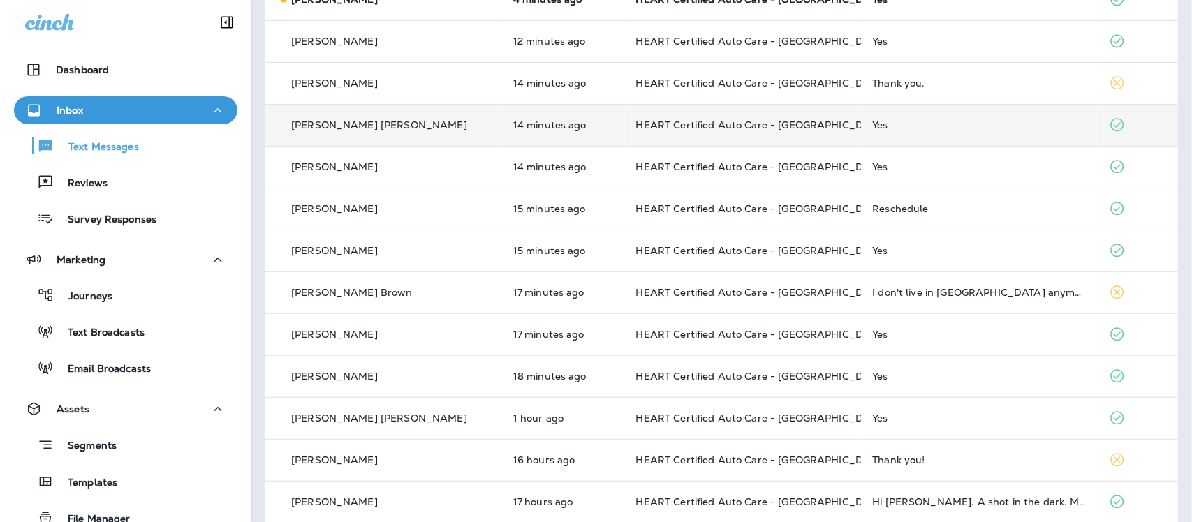
scroll to position [262, 0]
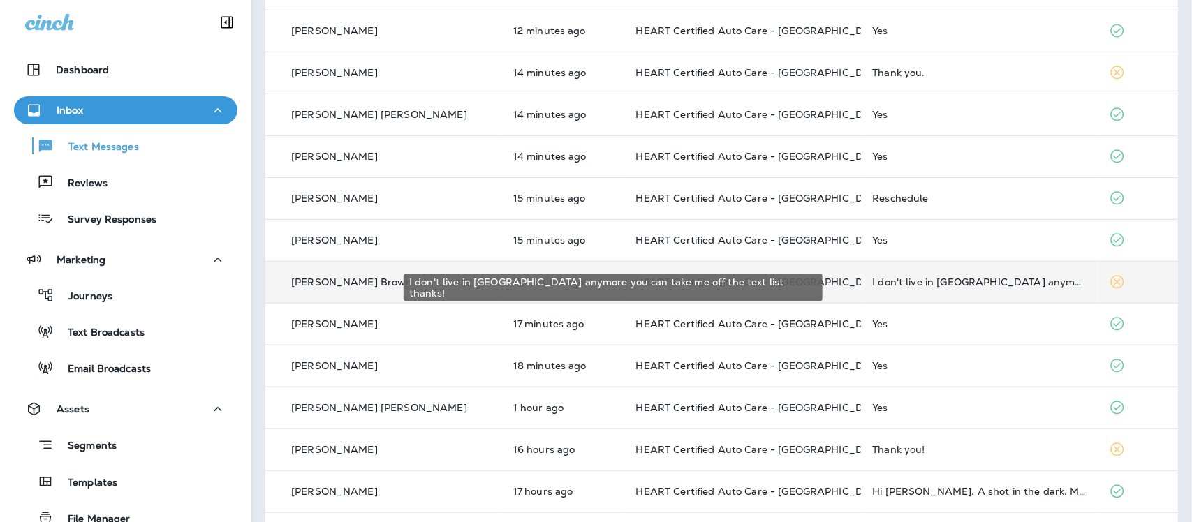
click at [903, 277] on div "I don't live in [GEOGRAPHIC_DATA] anymore you can take me off the text list tha…" at bounding box center [979, 282] width 214 height 11
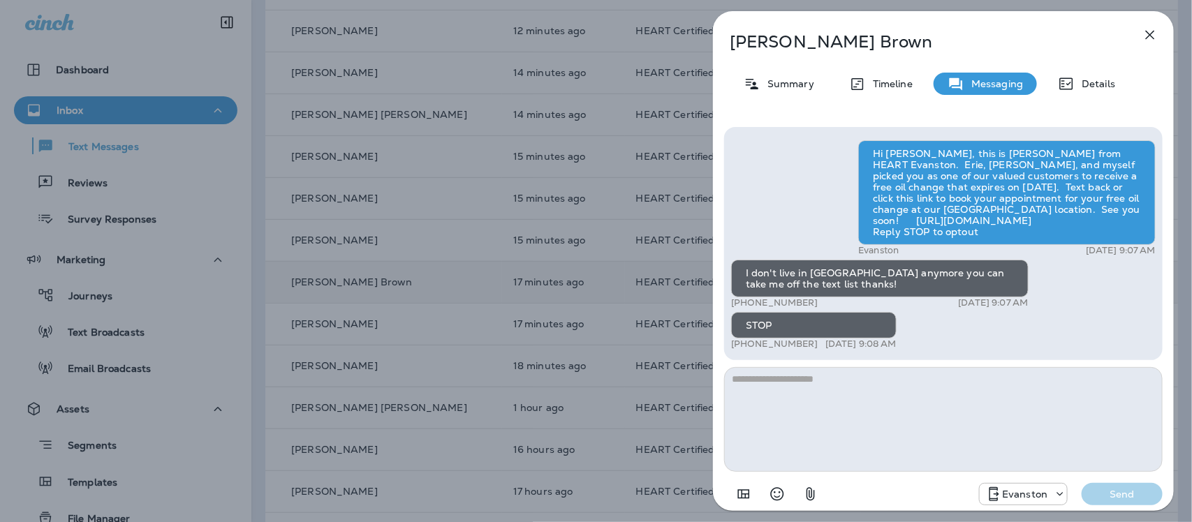
click at [1151, 30] on icon "button" at bounding box center [1150, 35] width 17 height 17
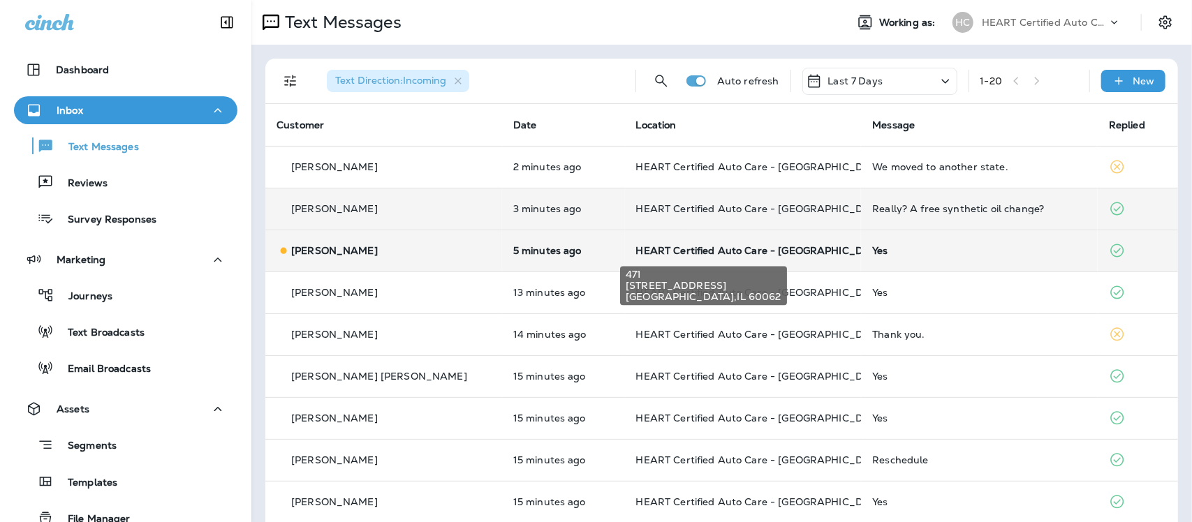
click at [695, 248] on span "HEART Certified Auto Care - [GEOGRAPHIC_DATA]" at bounding box center [761, 250] width 251 height 13
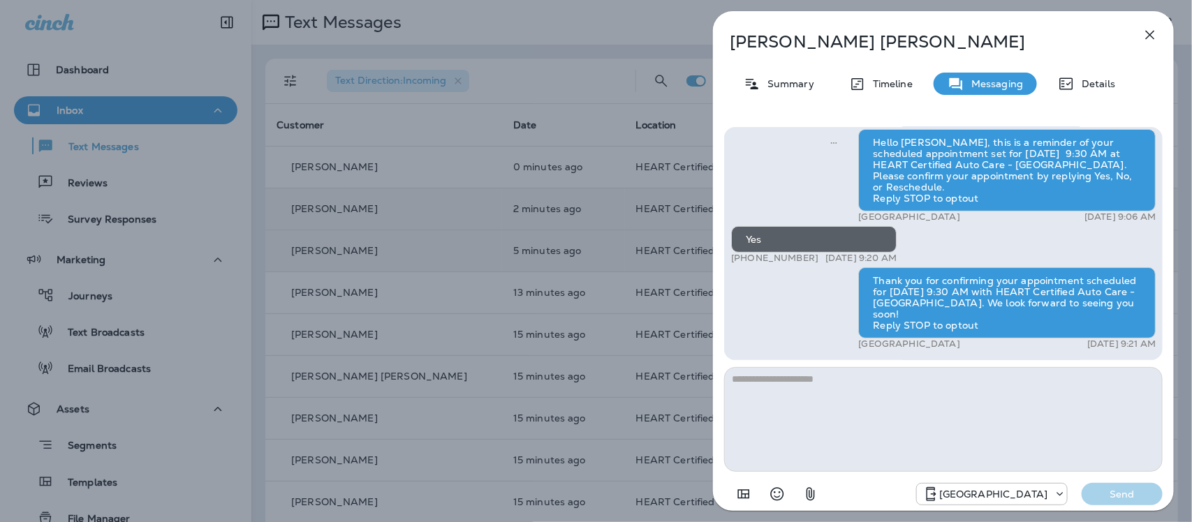
click at [1146, 32] on icon "button" at bounding box center [1150, 35] width 17 height 17
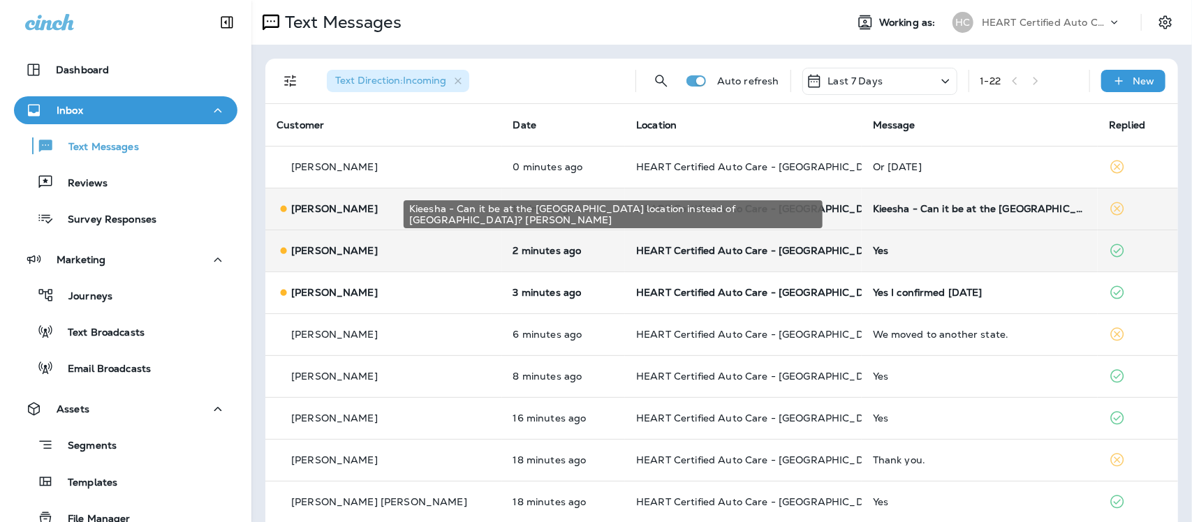
click at [884, 210] on div "Kieesha - Can it be at the Evanston location instead of Wilmette? Heather" at bounding box center [980, 208] width 214 height 11
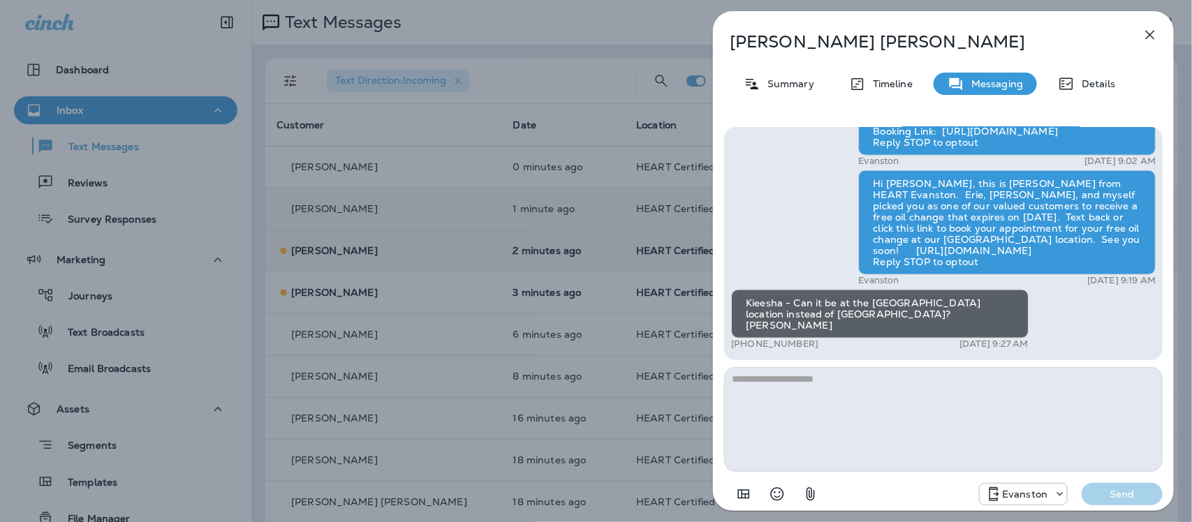
click at [797, 427] on textarea at bounding box center [943, 419] width 439 height 105
type textarea "**********"
click at [1135, 494] on p "Send" at bounding box center [1122, 494] width 59 height 13
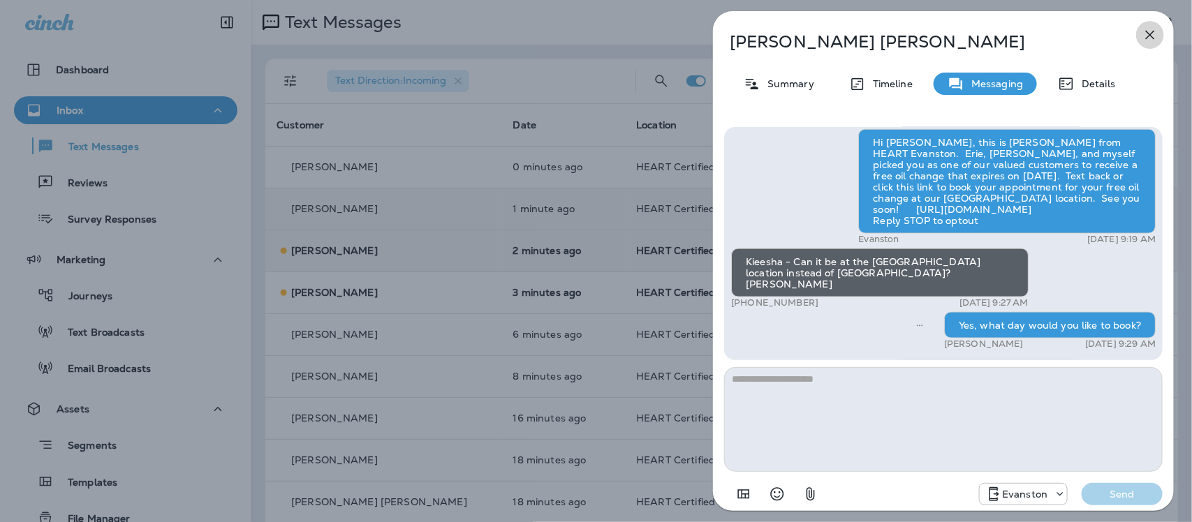
click at [1153, 36] on icon "button" at bounding box center [1150, 35] width 17 height 17
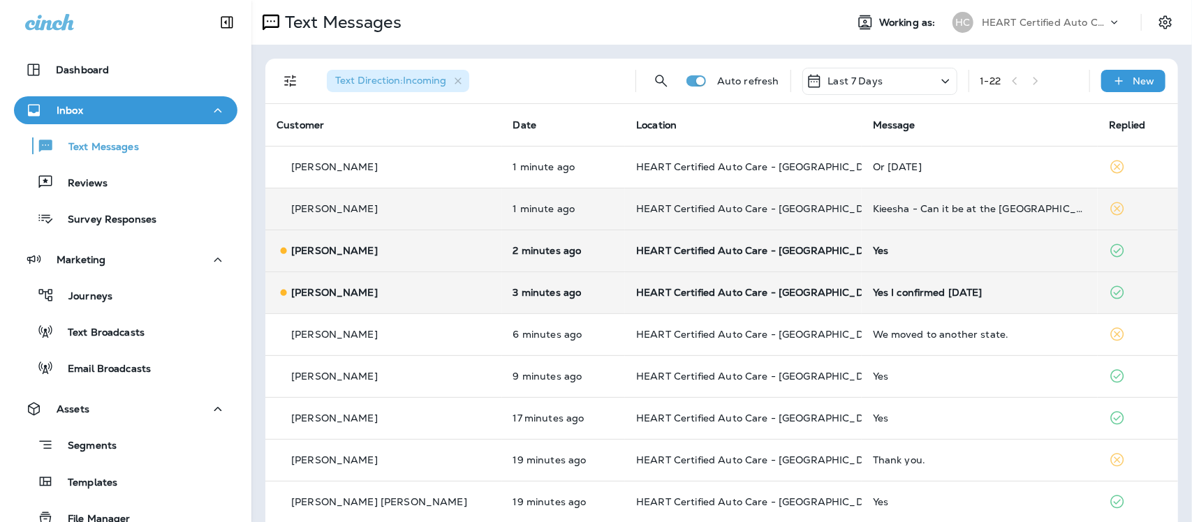
click at [909, 293] on div "Yes I confirmed yesterday" at bounding box center [980, 292] width 214 height 11
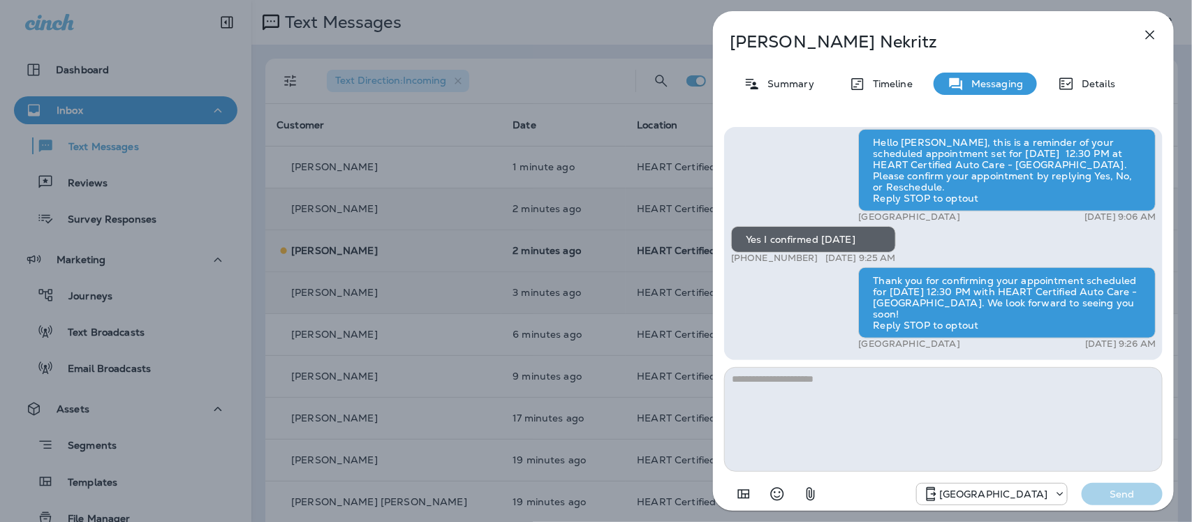
click at [1148, 30] on icon "button" at bounding box center [1150, 35] width 17 height 17
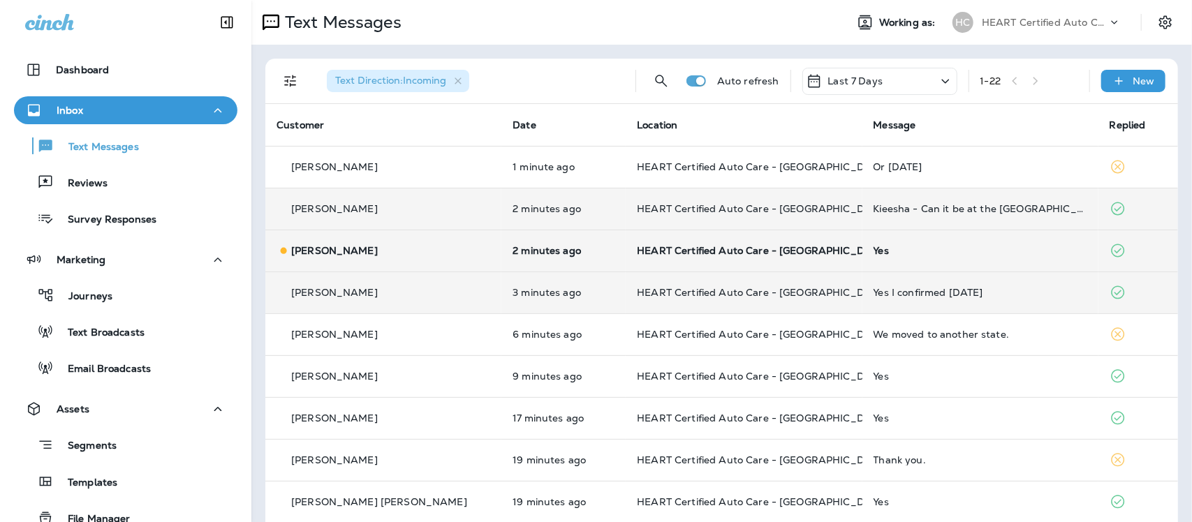
click at [874, 246] on div "Yes" at bounding box center [981, 250] width 214 height 11
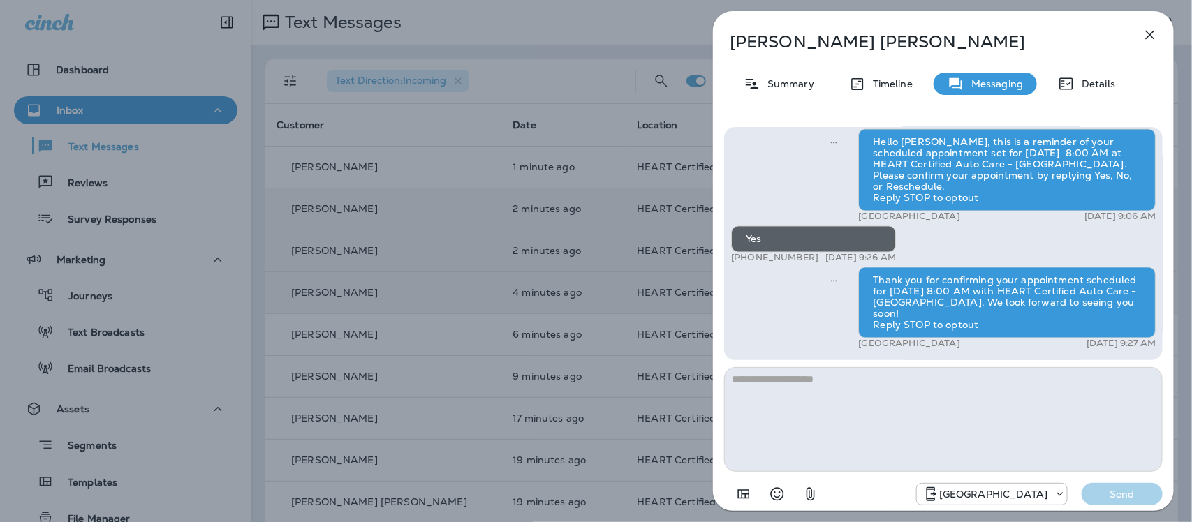
click at [1153, 32] on icon "button" at bounding box center [1150, 35] width 17 height 17
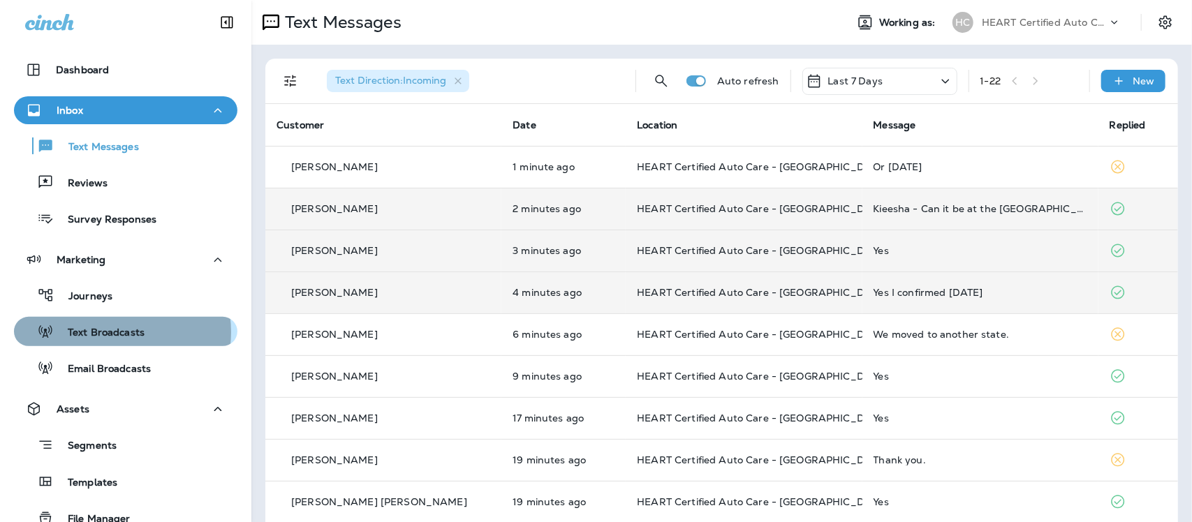
click at [110, 332] on p "Text Broadcasts" at bounding box center [99, 333] width 91 height 13
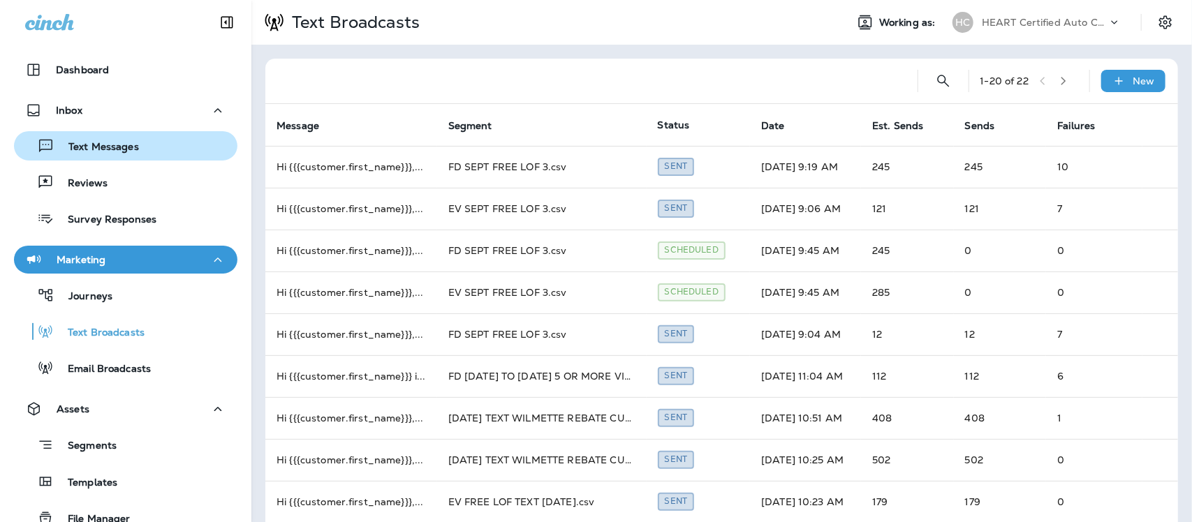
click at [120, 149] on p "Text Messages" at bounding box center [96, 147] width 85 height 13
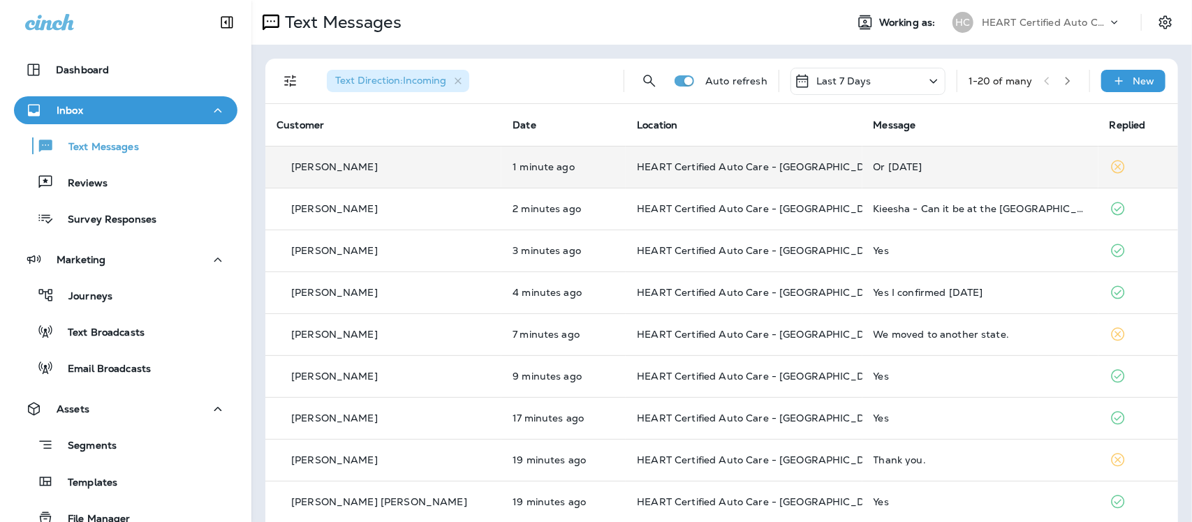
click at [882, 162] on div "Or saturday" at bounding box center [981, 166] width 214 height 11
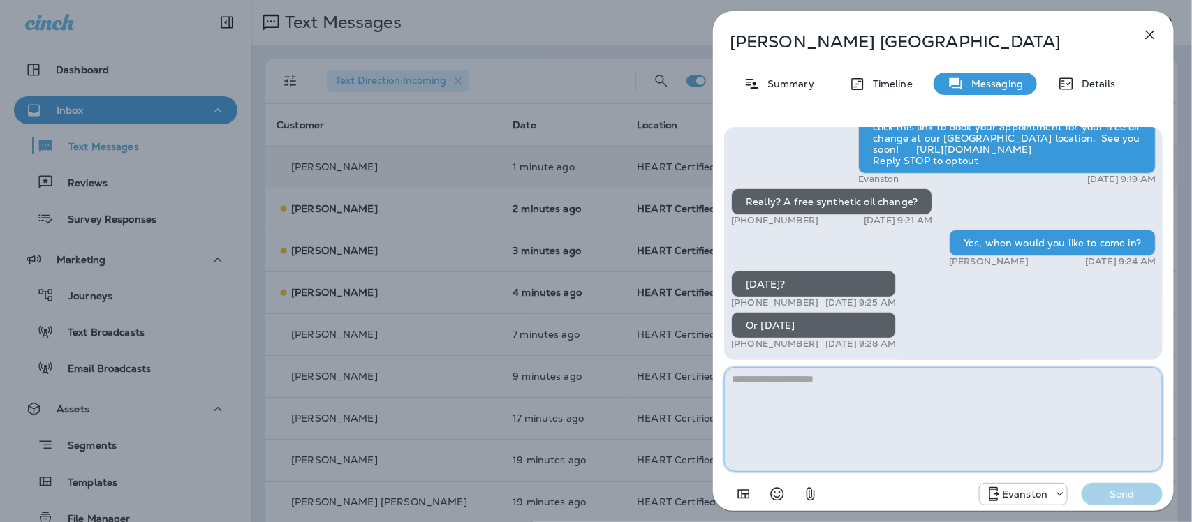
click at [836, 386] on textarea at bounding box center [943, 419] width 439 height 105
type textarea "**********"
click at [1113, 492] on p "Send" at bounding box center [1122, 494] width 59 height 13
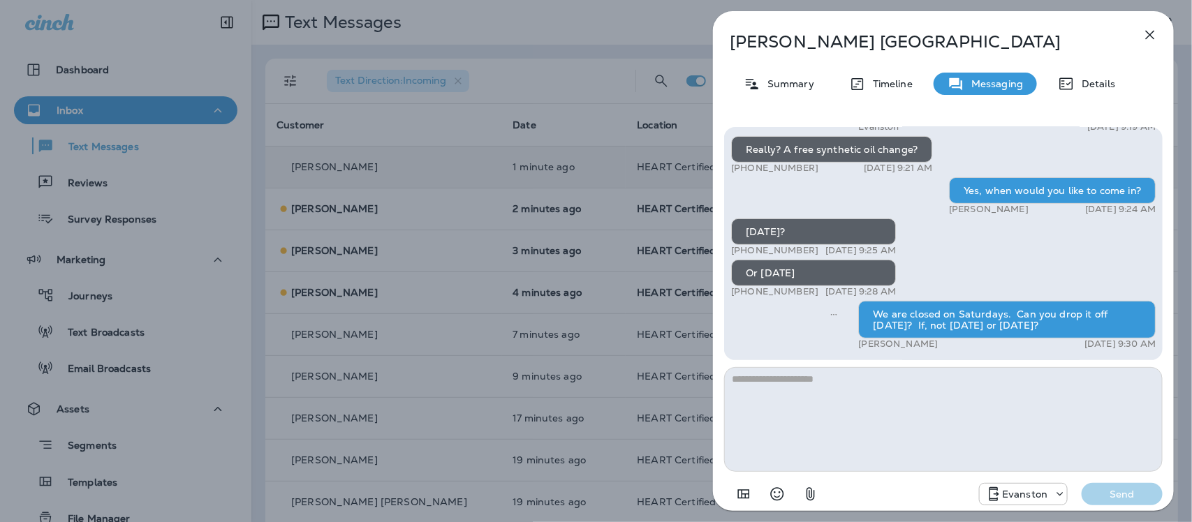
click at [1157, 34] on icon "button" at bounding box center [1150, 35] width 17 height 17
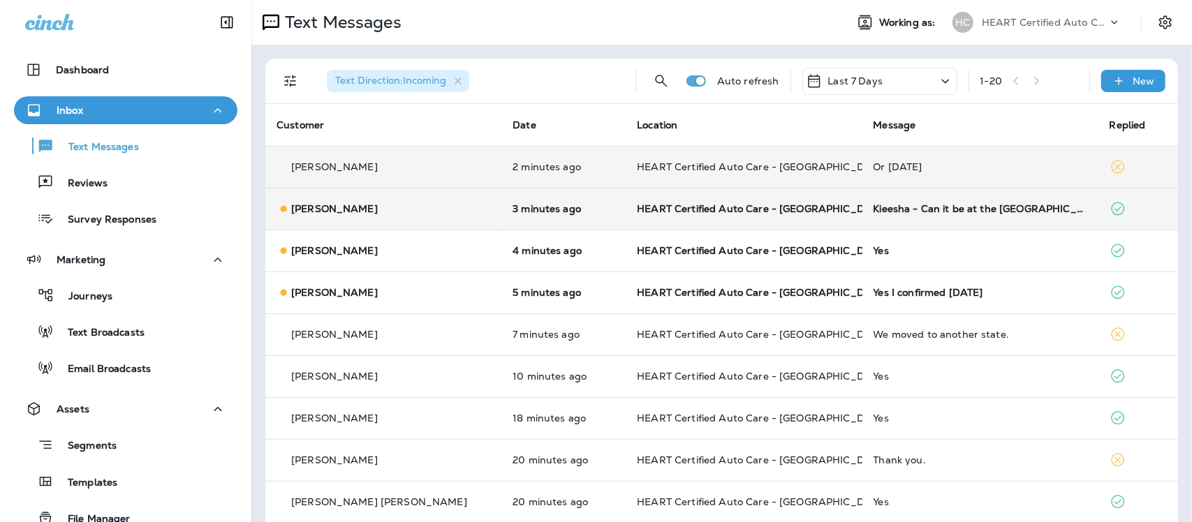
click at [944, 215] on td "Kieesha - Can it be at the Evanston location instead of Wilmette? Heather" at bounding box center [981, 209] width 236 height 42
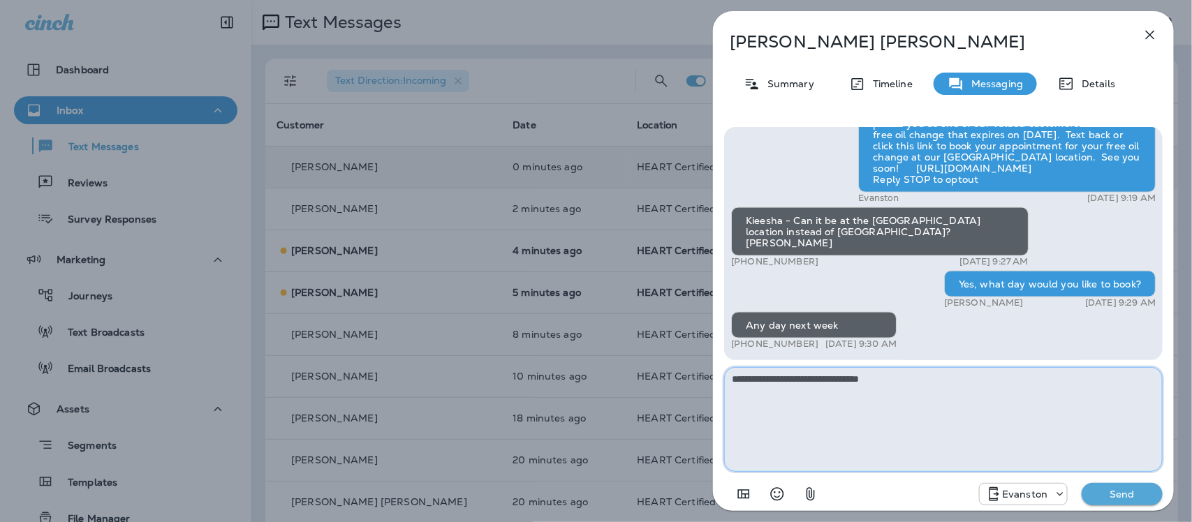
type textarea "**********"
click at [1129, 492] on p "Send" at bounding box center [1122, 494] width 59 height 13
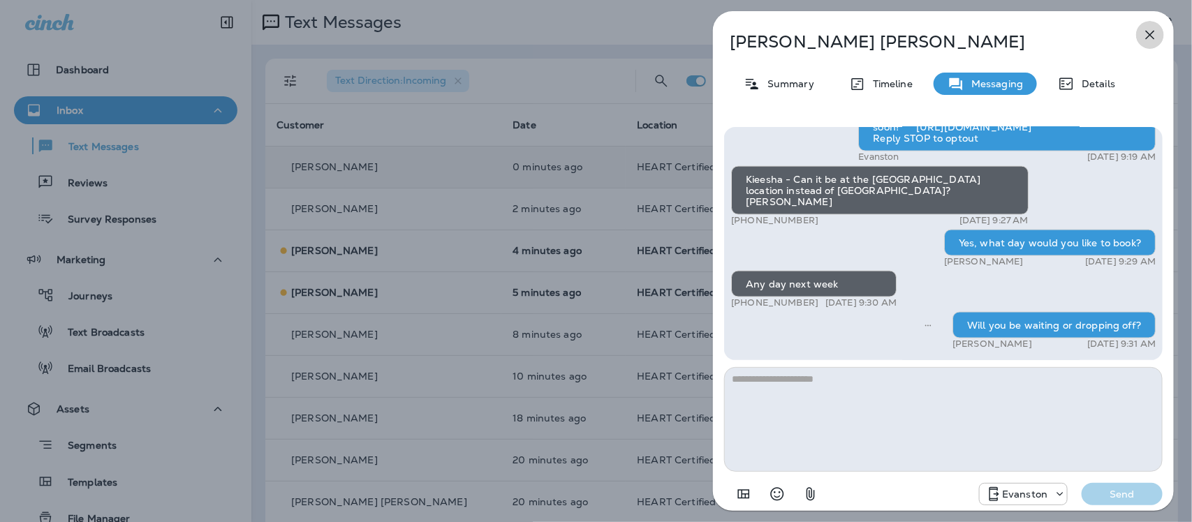
click at [1148, 36] on icon "button" at bounding box center [1150, 35] width 17 height 17
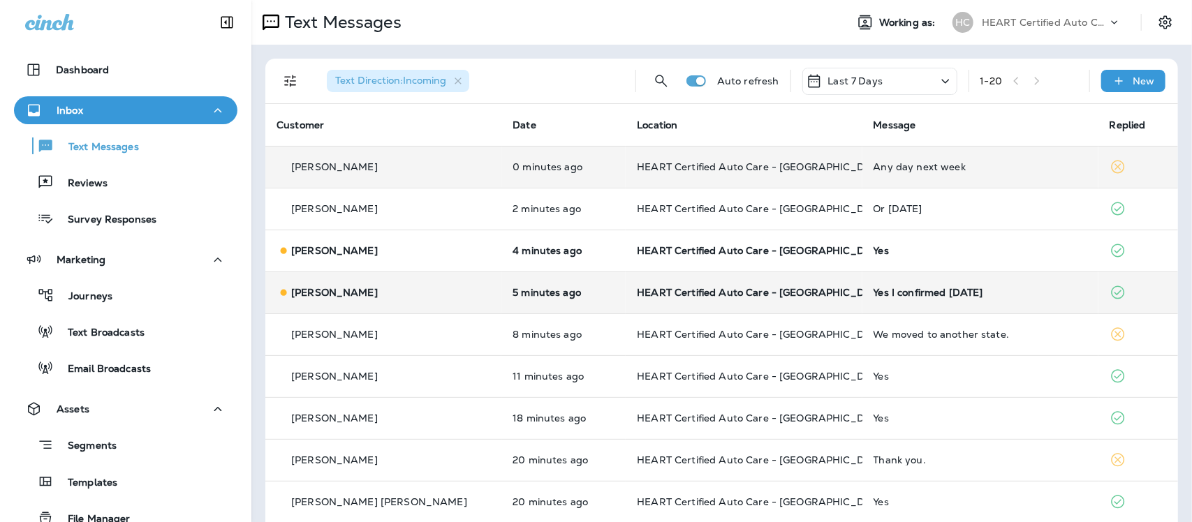
click at [905, 295] on div "Yes I confirmed yesterday" at bounding box center [981, 292] width 214 height 11
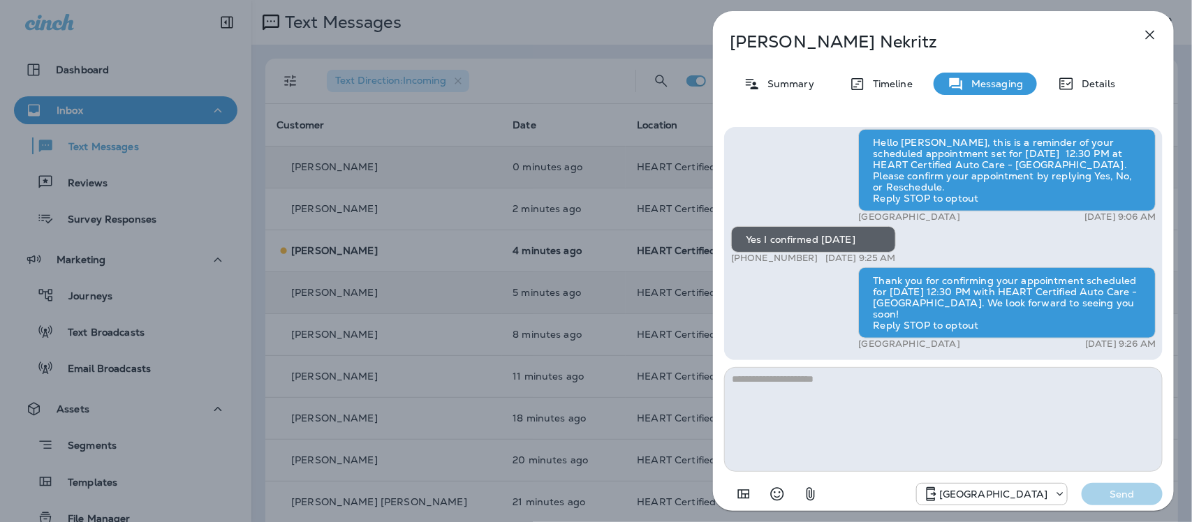
click at [1146, 35] on icon "button" at bounding box center [1150, 35] width 17 height 17
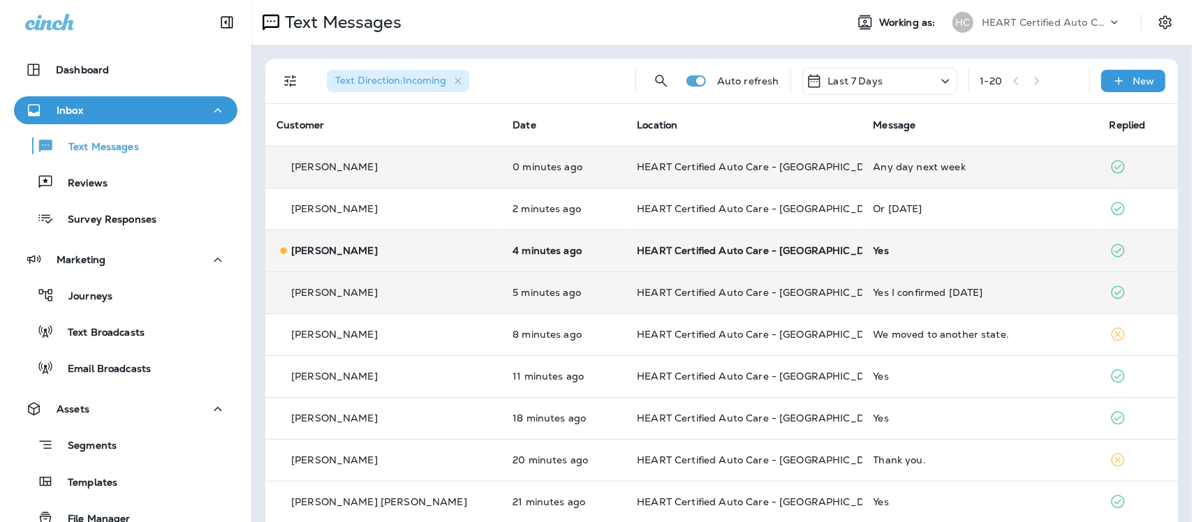
click at [874, 248] on div "Yes" at bounding box center [981, 250] width 214 height 11
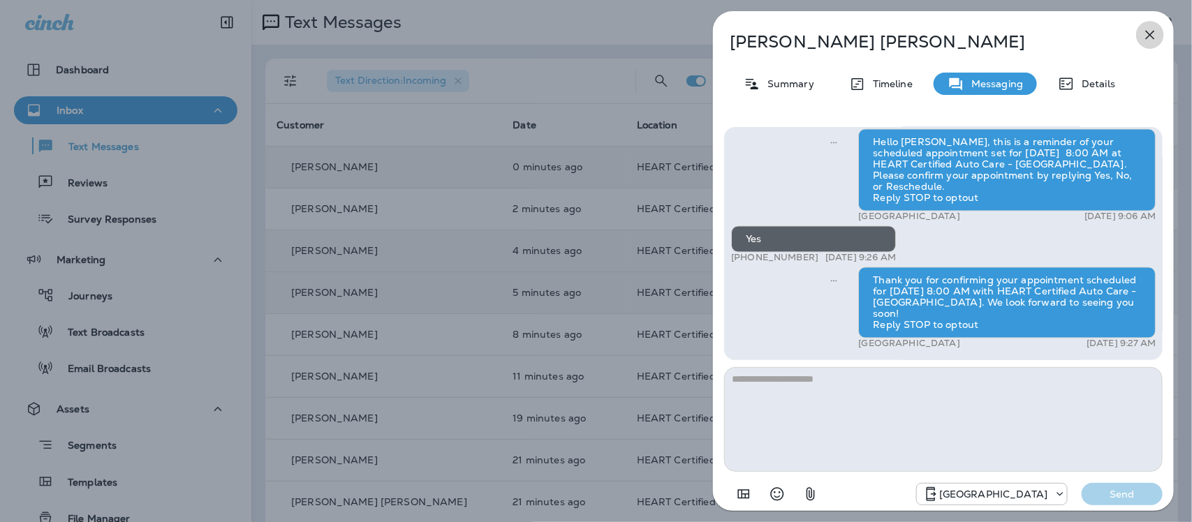
click at [1156, 33] on icon "button" at bounding box center [1150, 35] width 17 height 17
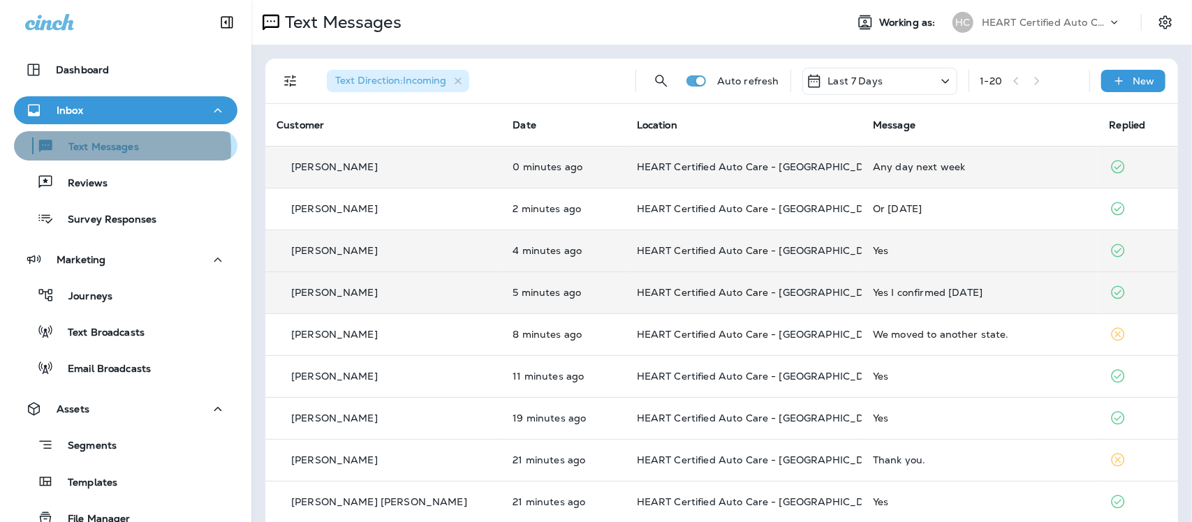
click at [113, 149] on p "Text Messages" at bounding box center [96, 147] width 85 height 13
click at [115, 142] on p "Text Messages" at bounding box center [96, 147] width 85 height 13
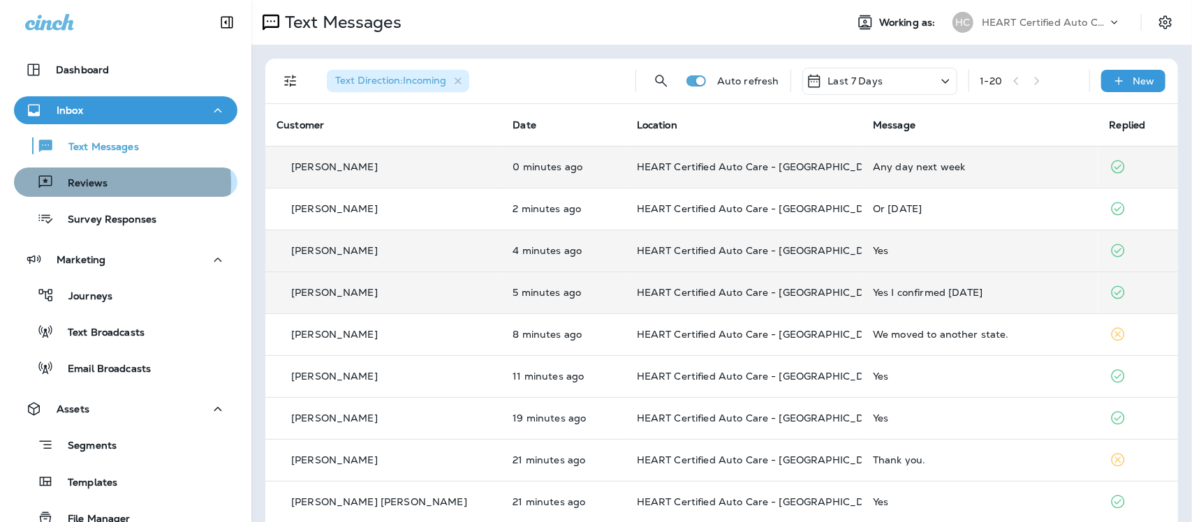
click at [100, 184] on p "Reviews" at bounding box center [81, 183] width 54 height 13
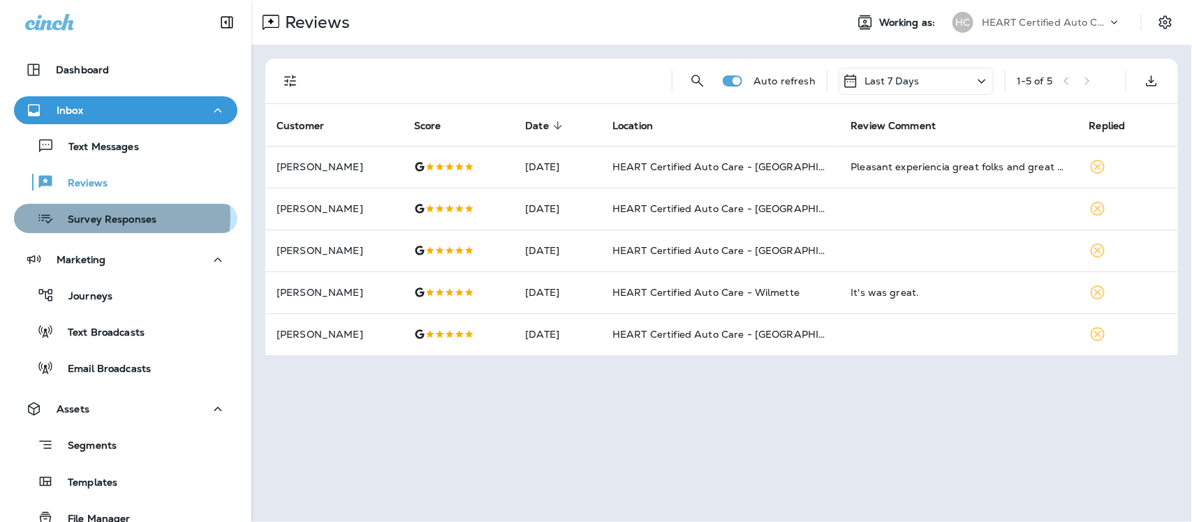
click at [94, 217] on p "Survey Responses" at bounding box center [105, 220] width 103 height 13
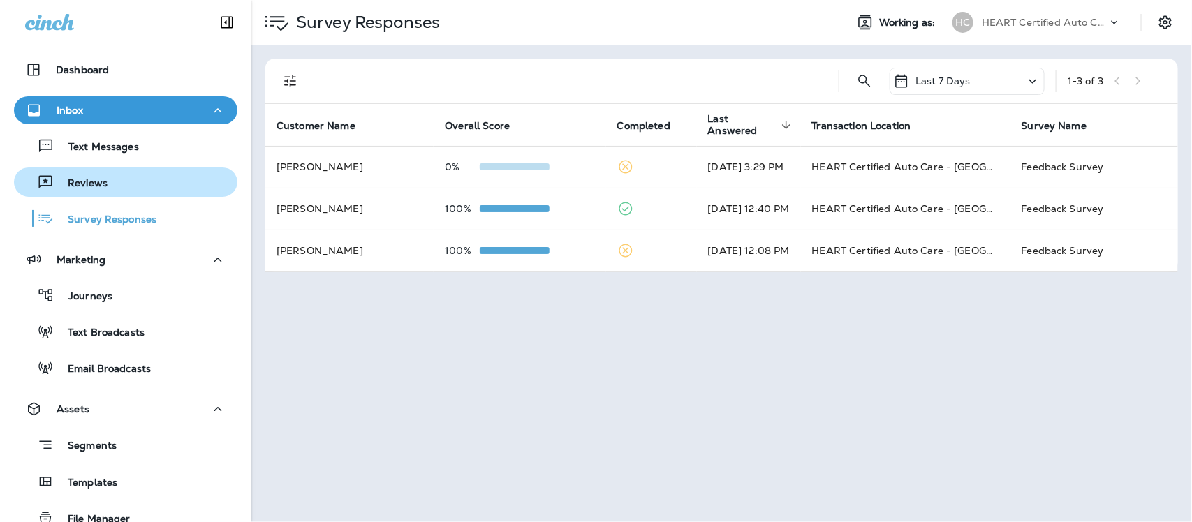
click at [98, 178] on p "Reviews" at bounding box center [81, 183] width 54 height 13
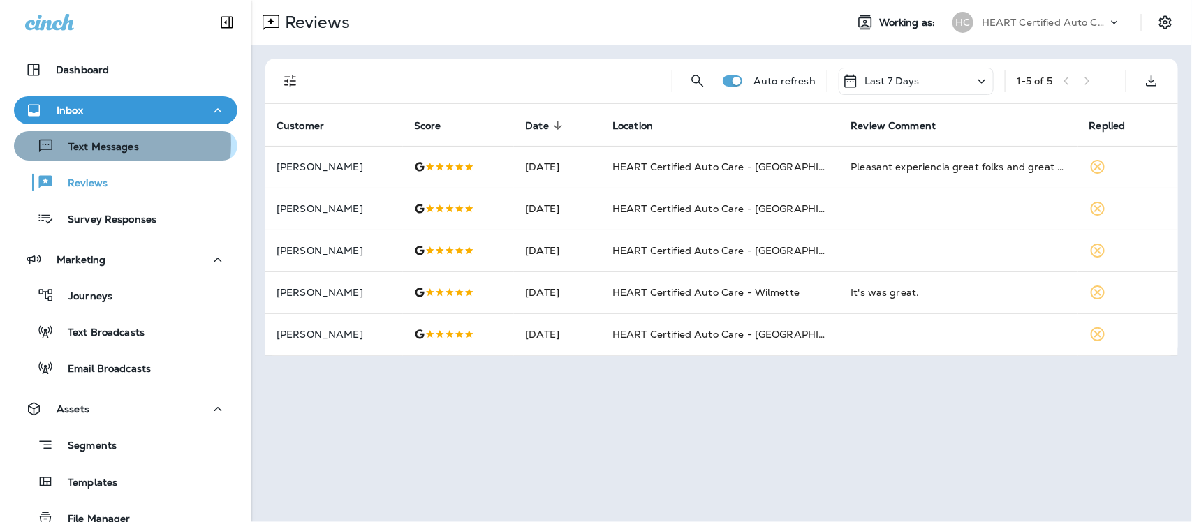
click at [101, 144] on p "Text Messages" at bounding box center [96, 147] width 85 height 13
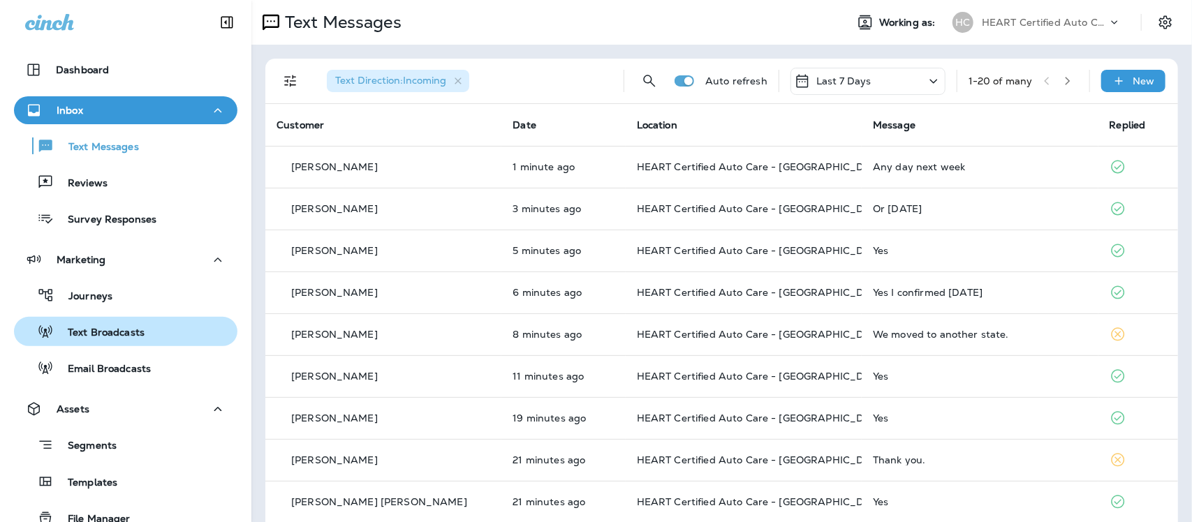
click at [149, 318] on button "Text Broadcasts" at bounding box center [126, 331] width 224 height 29
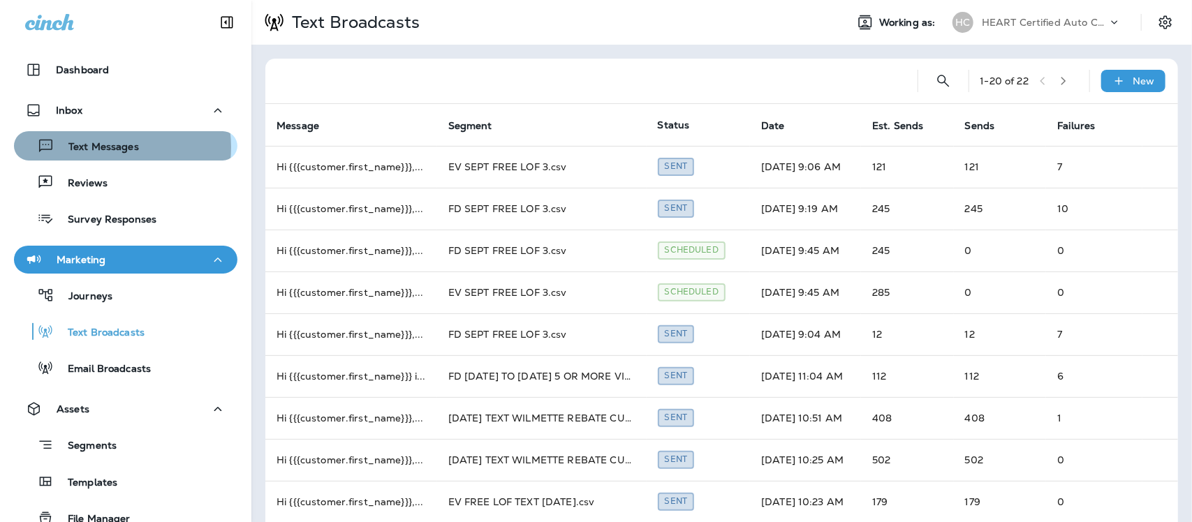
click at [105, 147] on p "Text Messages" at bounding box center [96, 147] width 85 height 13
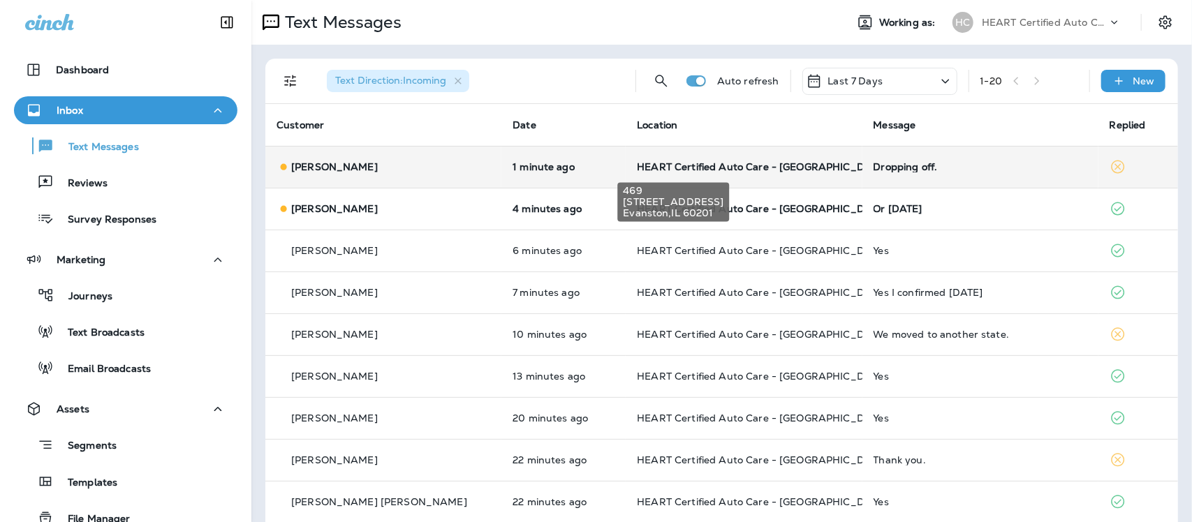
click at [753, 168] on span "HEART Certified Auto Care - [GEOGRAPHIC_DATA]" at bounding box center [762, 167] width 251 height 13
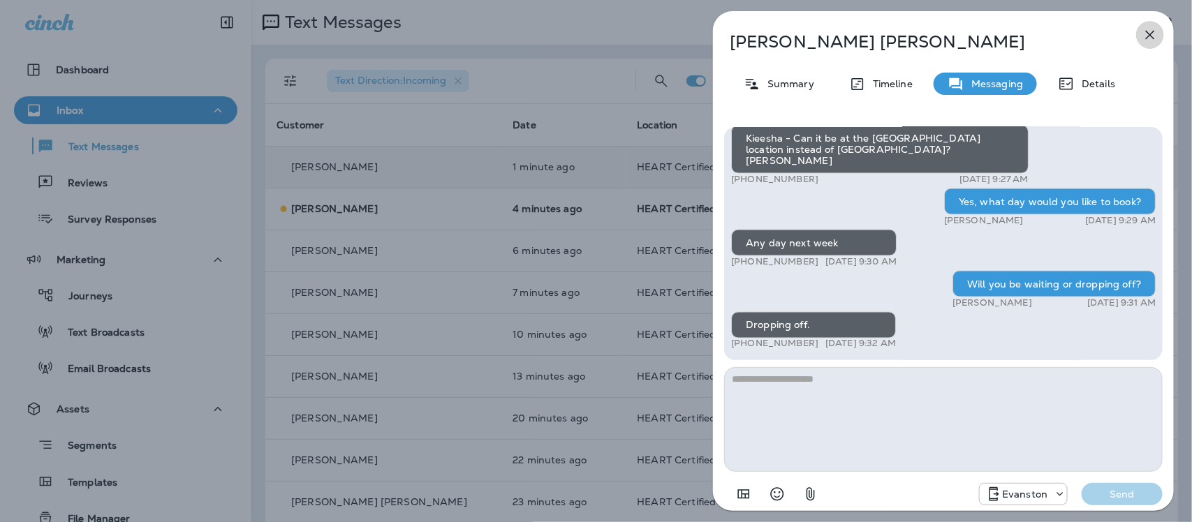
click at [1143, 33] on icon "button" at bounding box center [1150, 35] width 17 height 17
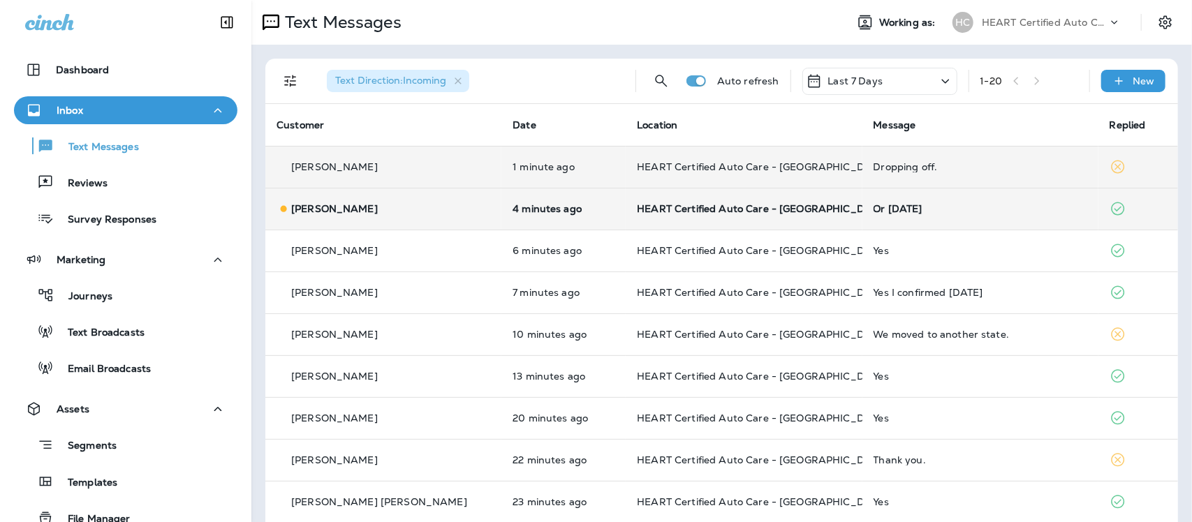
click at [874, 207] on div "Or saturday" at bounding box center [981, 208] width 214 height 11
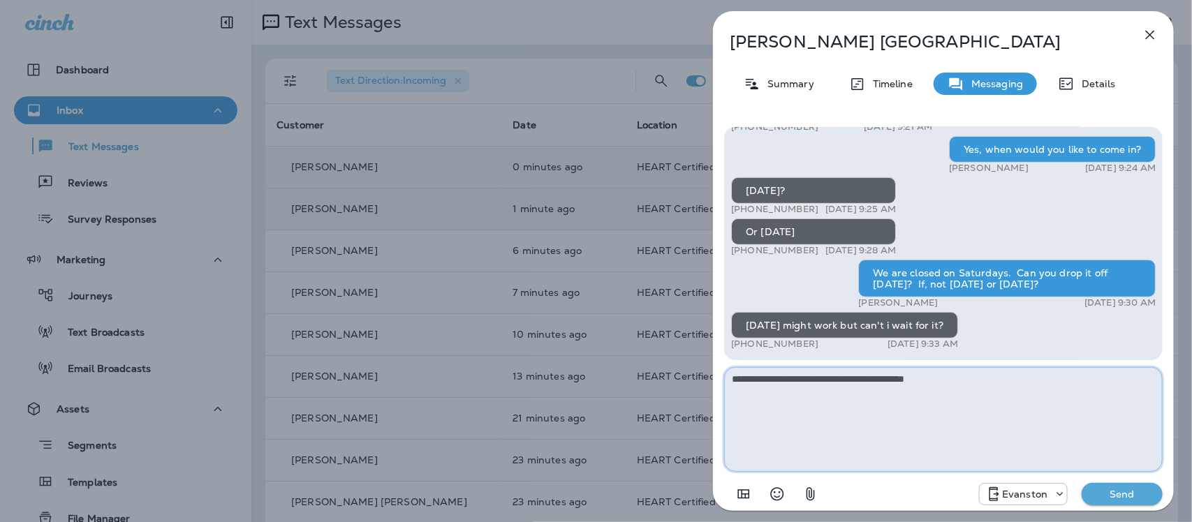
type textarea "**********"
click at [1106, 491] on p "Send" at bounding box center [1122, 494] width 59 height 13
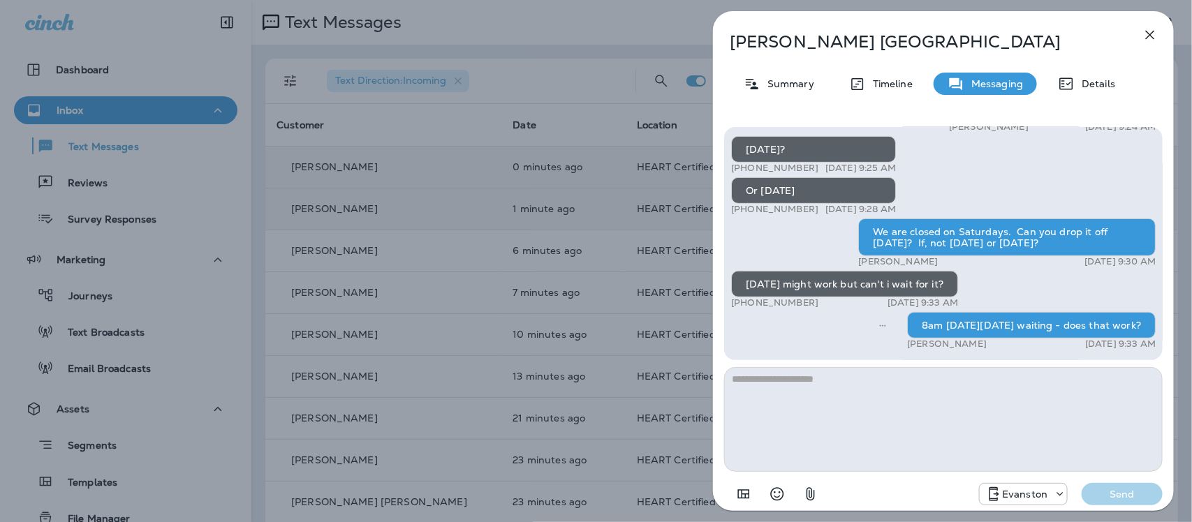
click at [1147, 36] on icon "button" at bounding box center [1150, 35] width 17 height 17
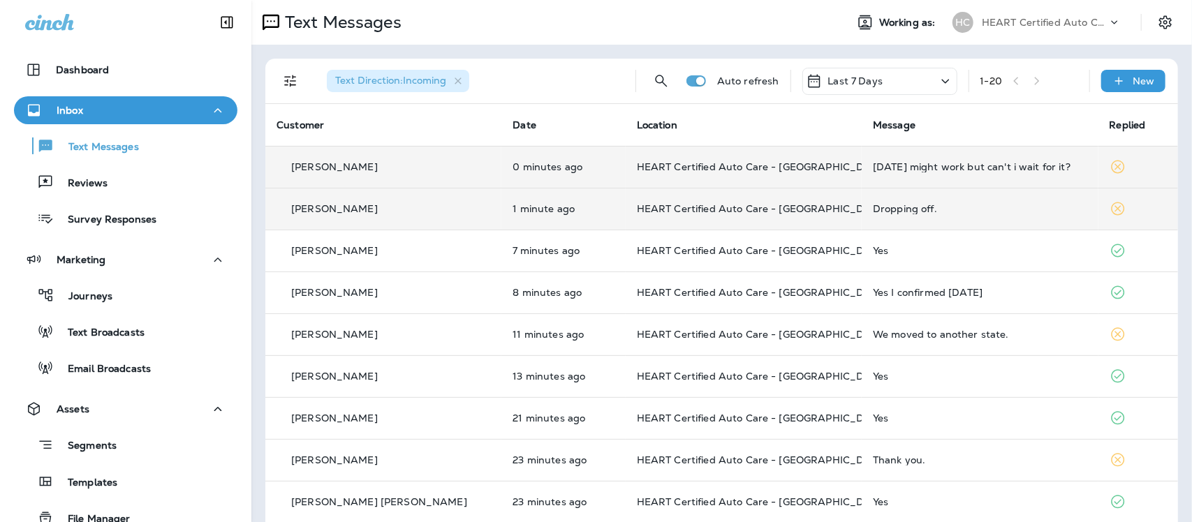
click at [873, 205] on div "Dropping off." at bounding box center [980, 208] width 214 height 11
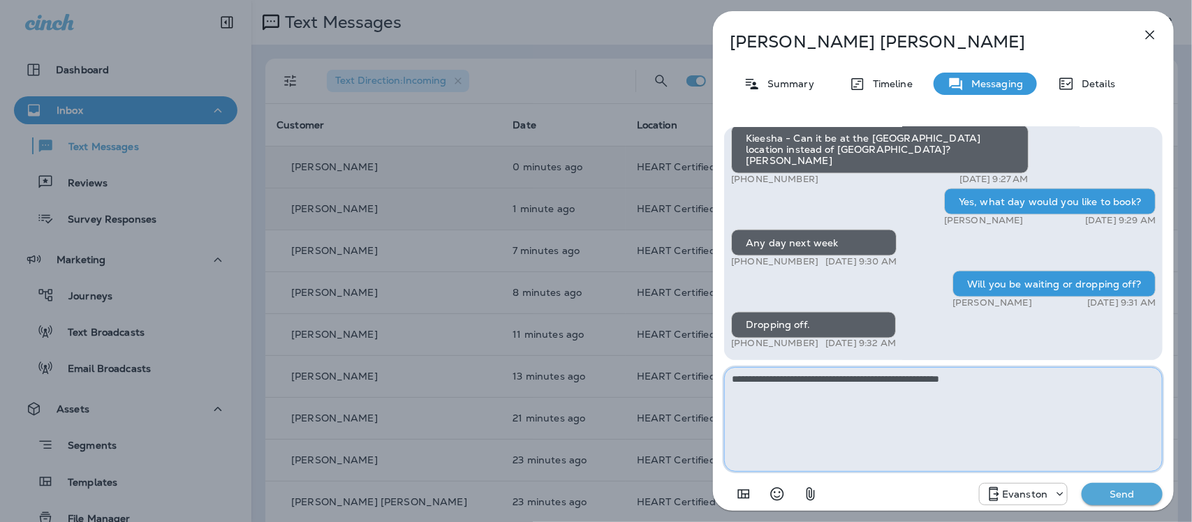
type textarea "**********"
click at [1132, 496] on p "Send" at bounding box center [1122, 494] width 59 height 13
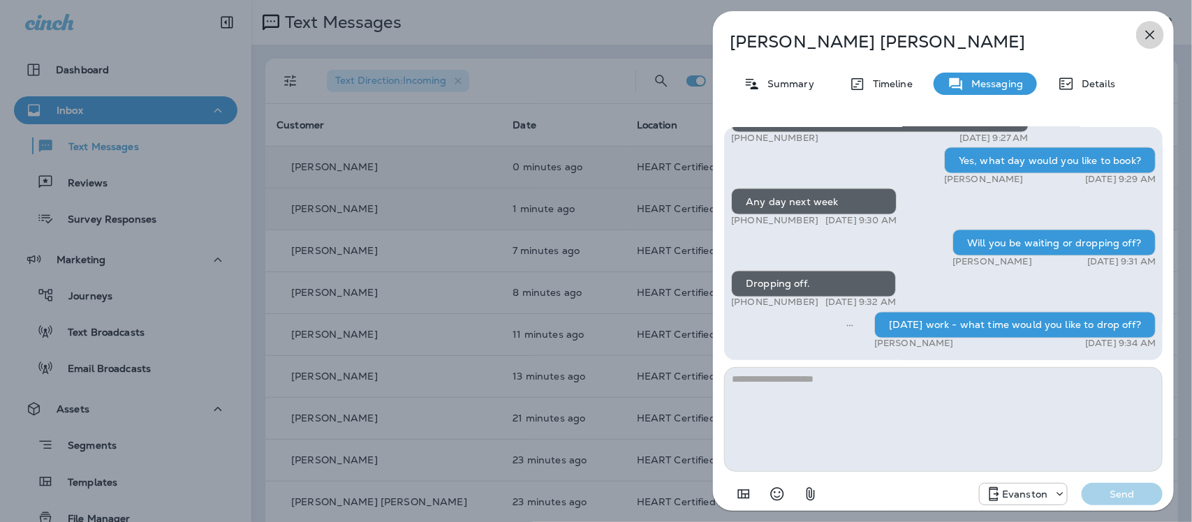
click at [1151, 29] on icon "button" at bounding box center [1150, 35] width 17 height 17
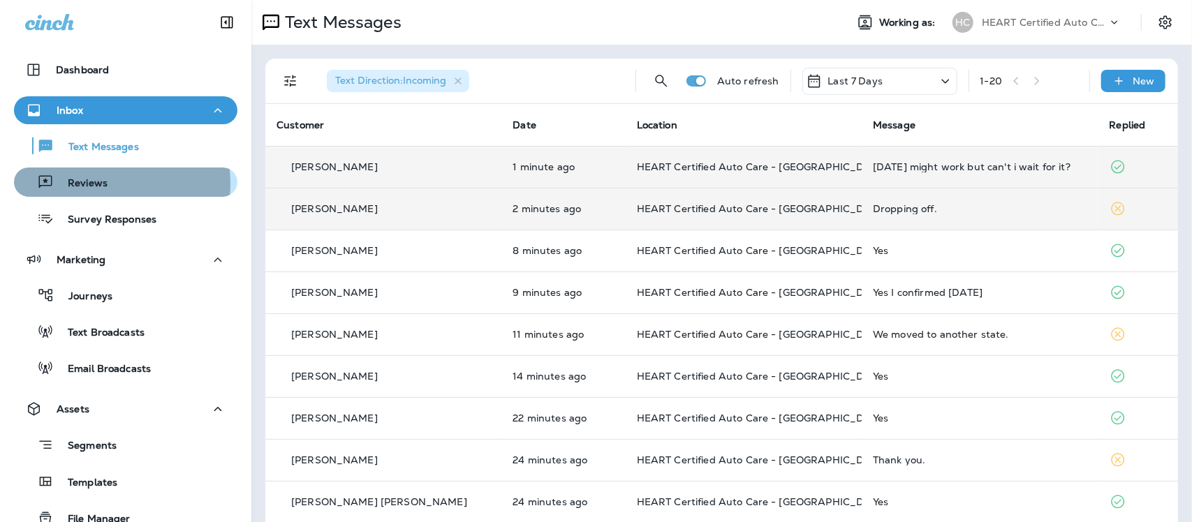
click at [84, 184] on p "Reviews" at bounding box center [81, 183] width 54 height 13
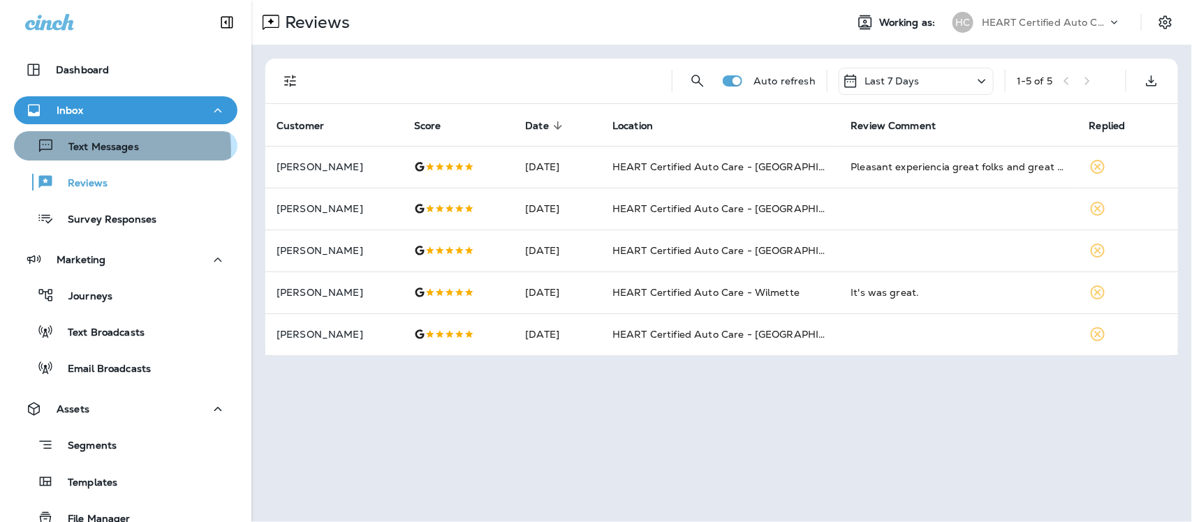
click at [96, 150] on p "Text Messages" at bounding box center [96, 147] width 85 height 13
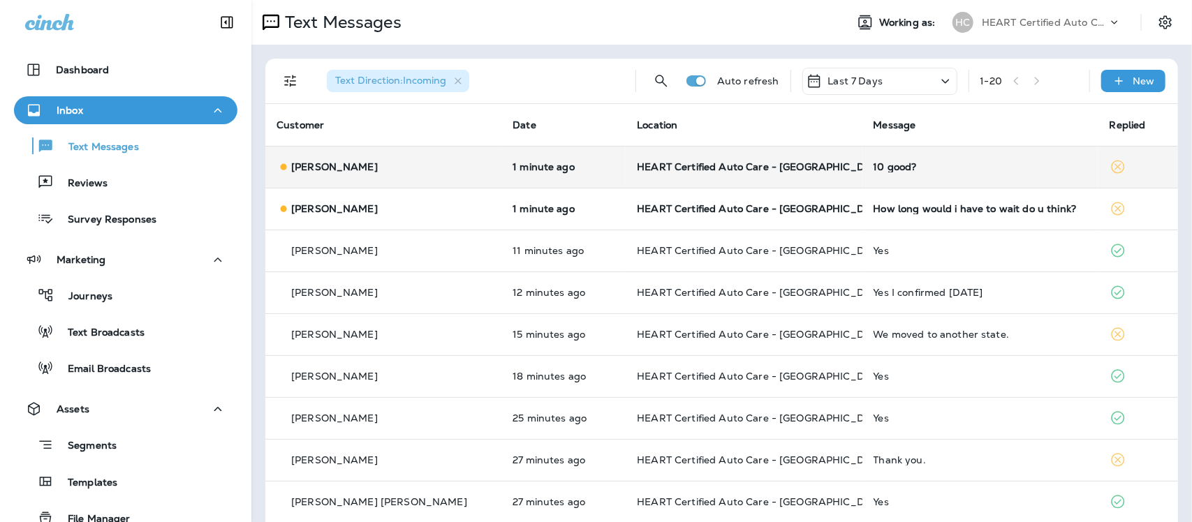
click at [874, 163] on div "10 good?" at bounding box center [981, 166] width 214 height 11
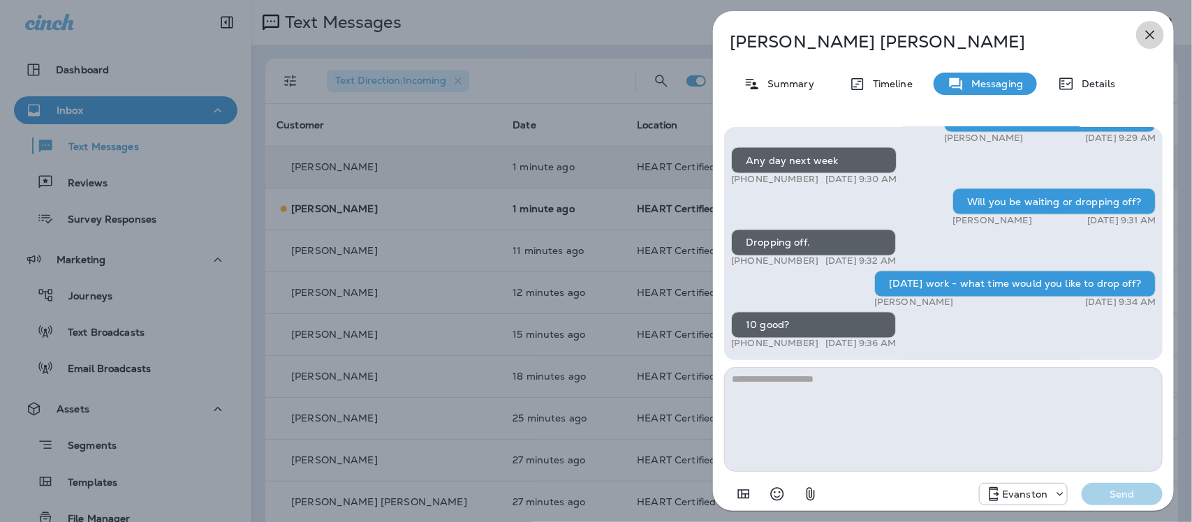
click at [1160, 34] on button "button" at bounding box center [1150, 35] width 28 height 28
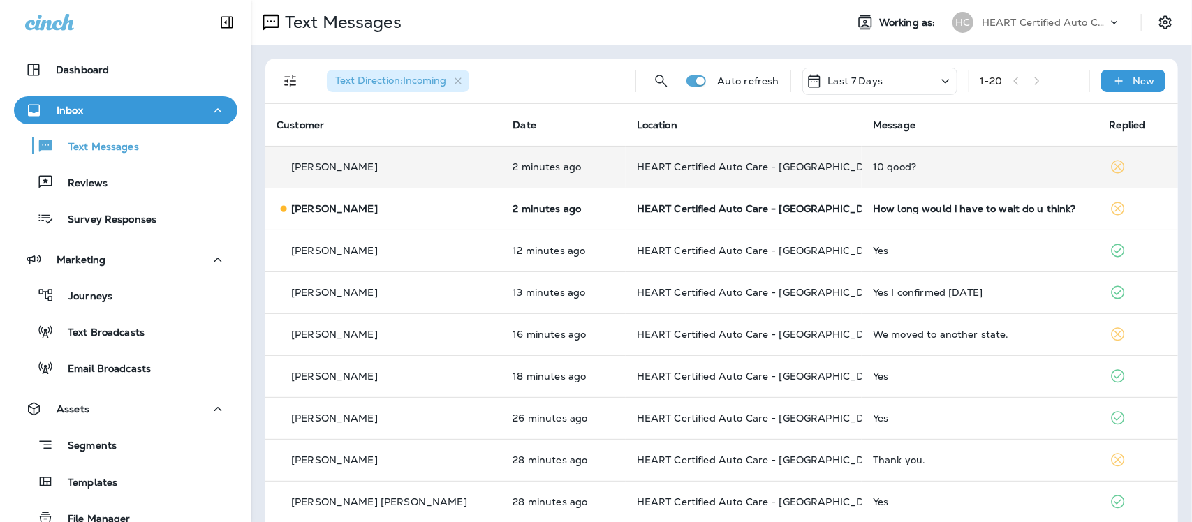
click at [873, 165] on div "10 good?" at bounding box center [980, 166] width 214 height 11
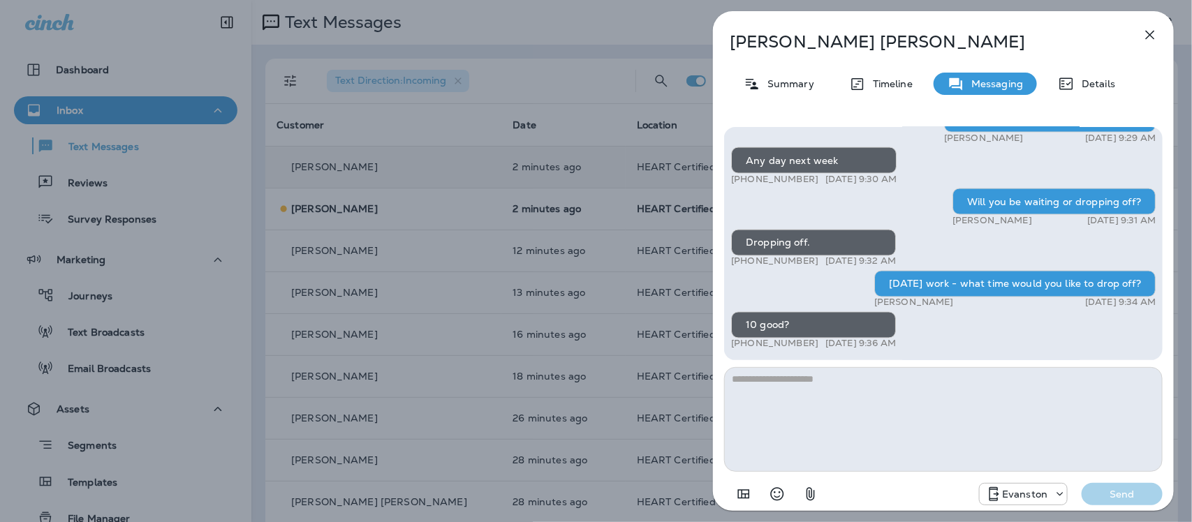
click at [825, 397] on textarea at bounding box center [943, 419] width 439 height 105
type textarea "*"
type textarea "**********"
click at [1120, 495] on p "Send" at bounding box center [1122, 494] width 59 height 13
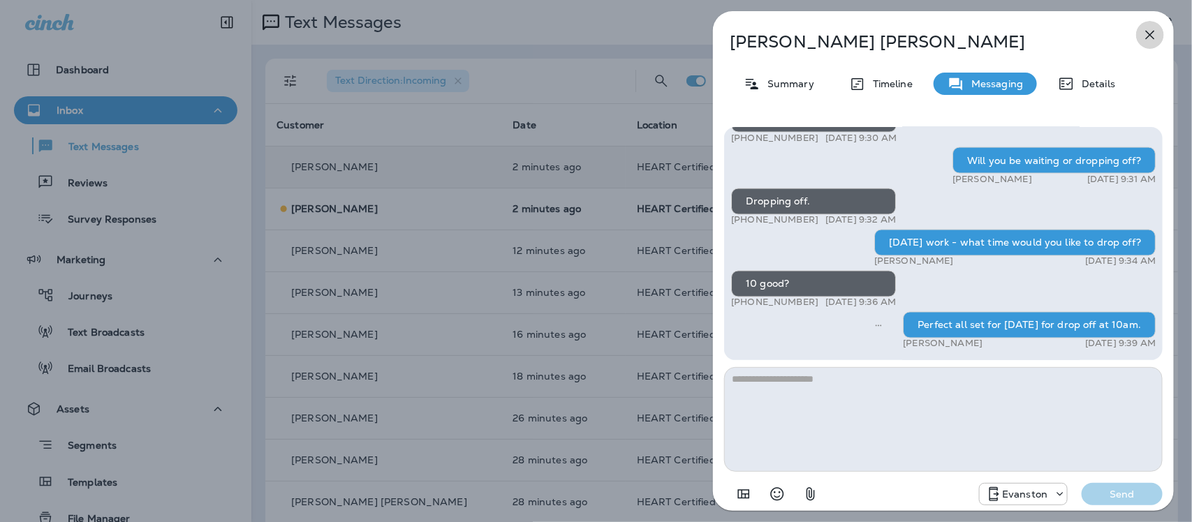
click at [1161, 29] on button "button" at bounding box center [1150, 35] width 28 height 28
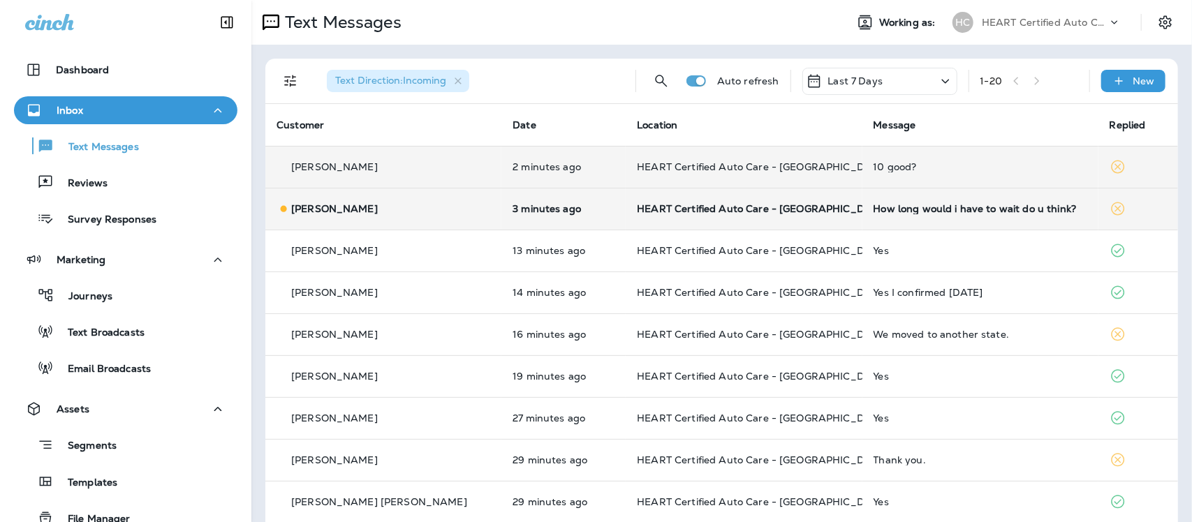
click at [919, 214] on td "How long would i have to wait do u think?" at bounding box center [981, 209] width 236 height 42
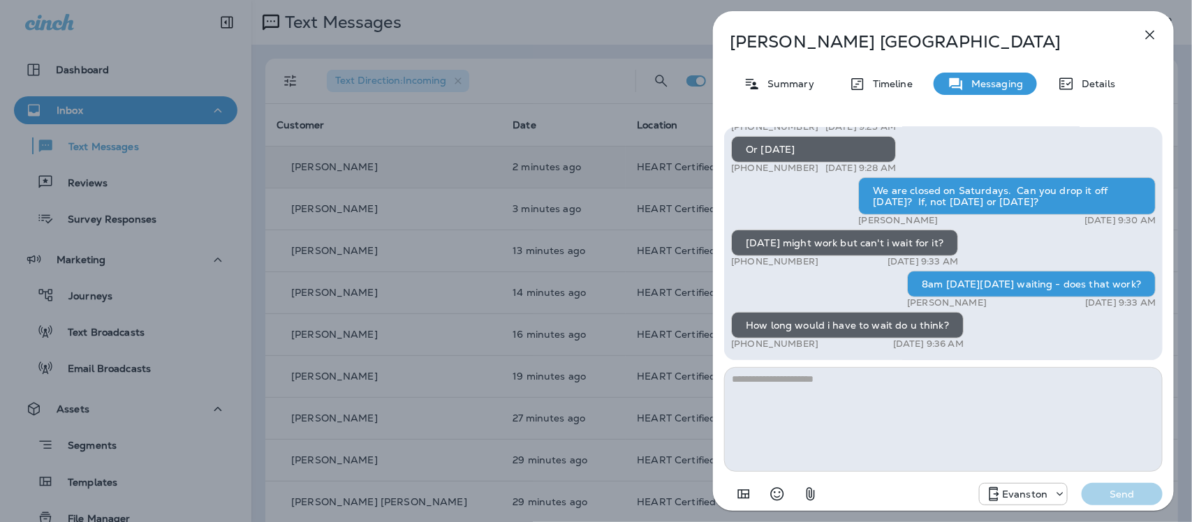
click at [860, 420] on textarea at bounding box center [943, 419] width 439 height 105
type textarea "**********"
click at [1115, 495] on p "Send" at bounding box center [1122, 494] width 59 height 13
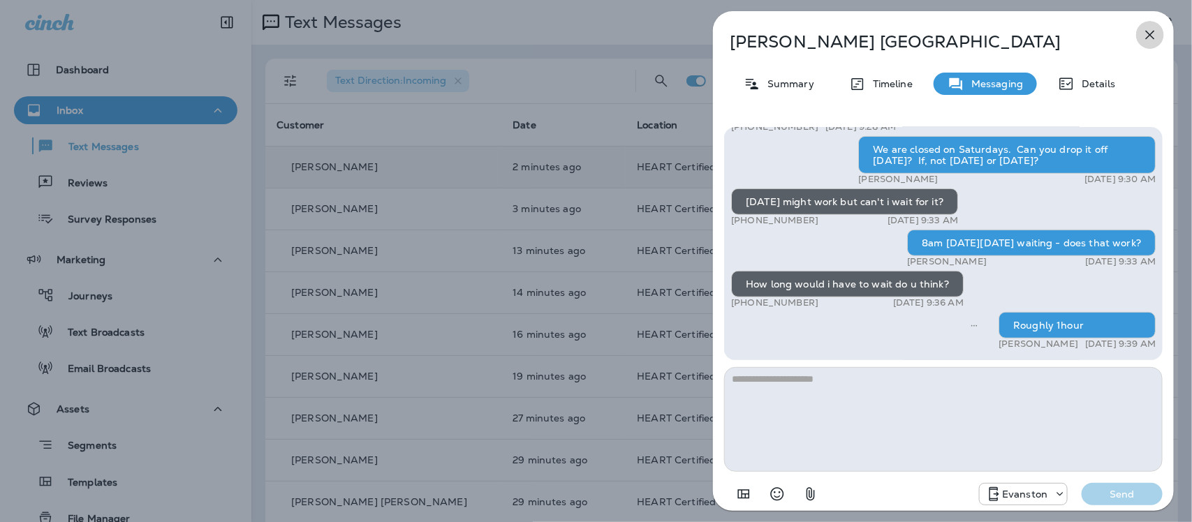
click at [1146, 39] on icon "button" at bounding box center [1150, 35] width 17 height 17
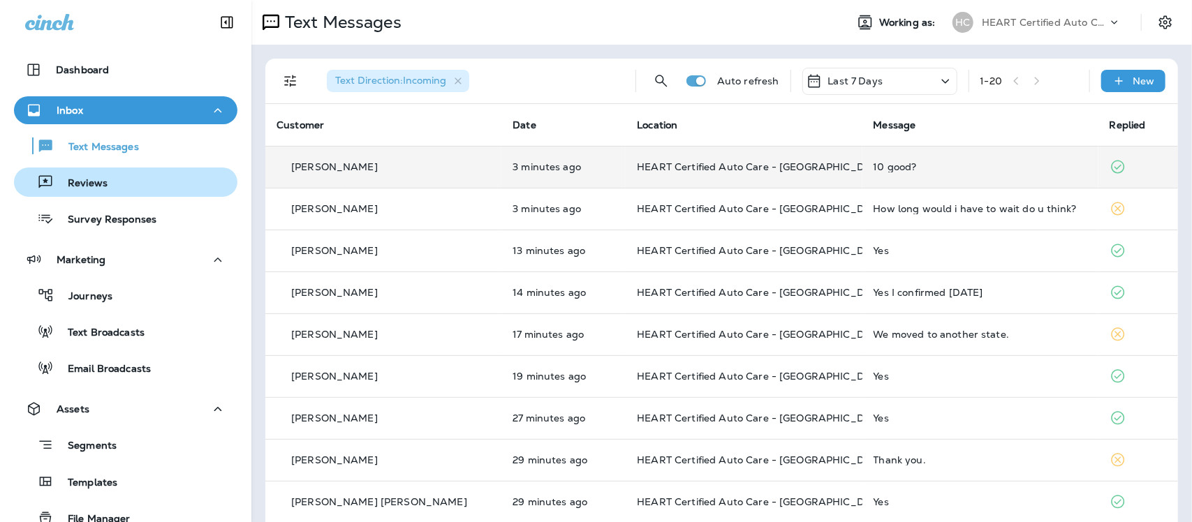
click at [82, 189] on p "Reviews" at bounding box center [81, 183] width 54 height 13
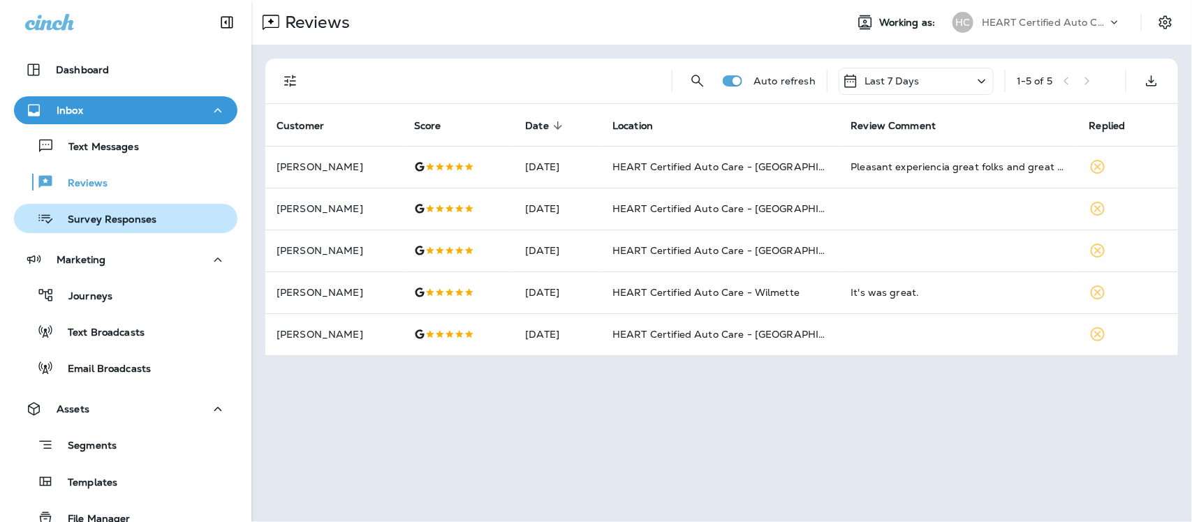
click at [102, 224] on p "Survey Responses" at bounding box center [105, 220] width 103 height 13
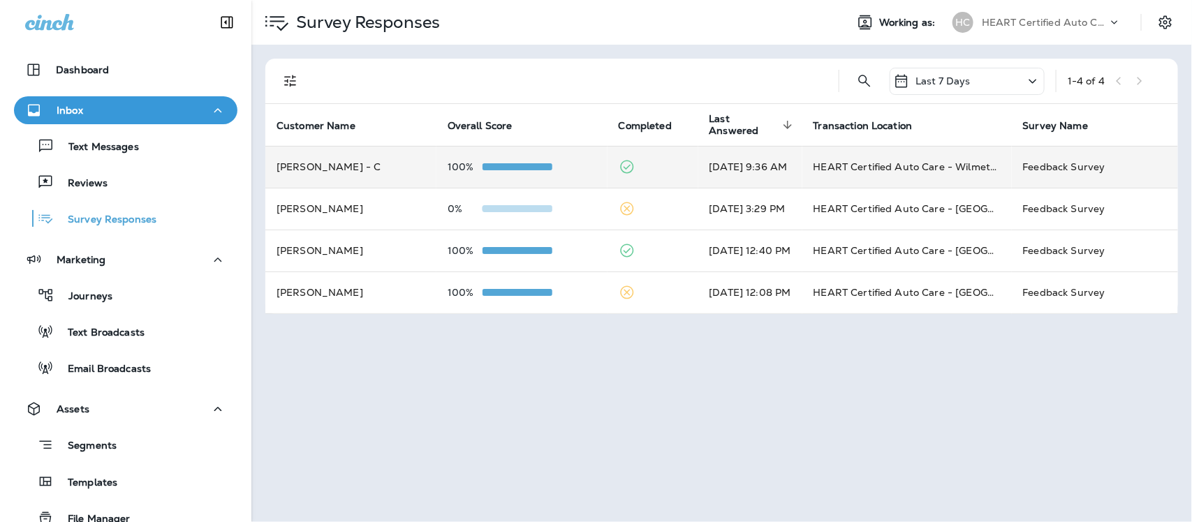
click at [763, 171] on td "Sep 10, 2025 9:36 AM" at bounding box center [751, 167] width 104 height 42
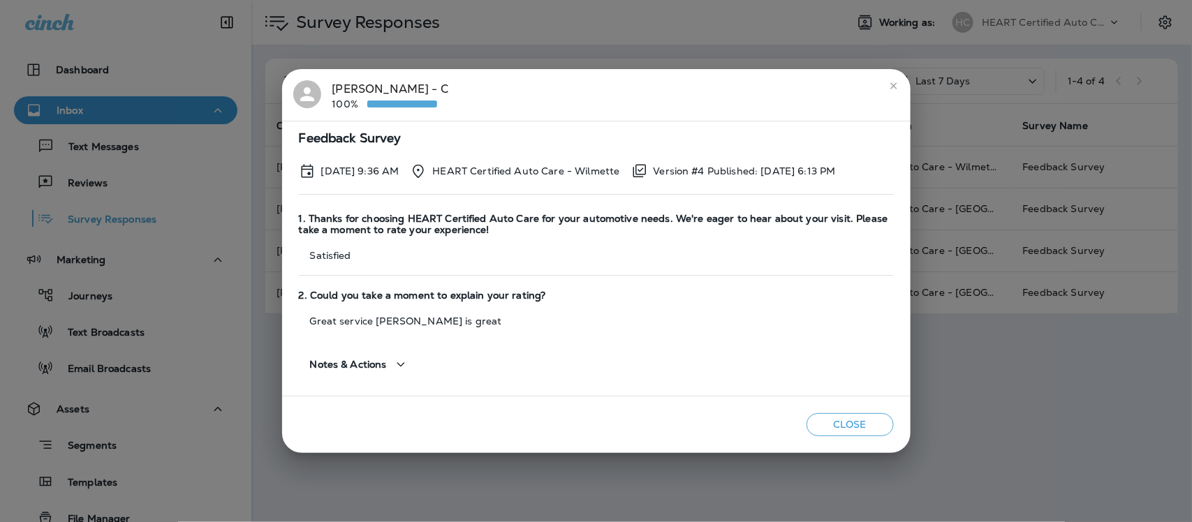
click at [894, 85] on icon "close" at bounding box center [893, 85] width 11 height 11
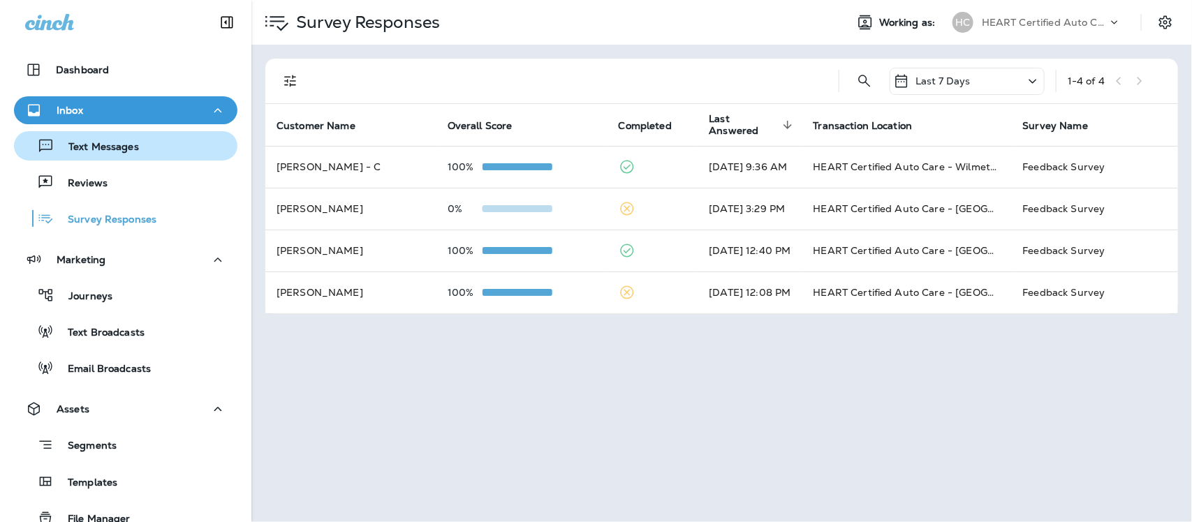
click at [98, 147] on p "Text Messages" at bounding box center [96, 147] width 85 height 13
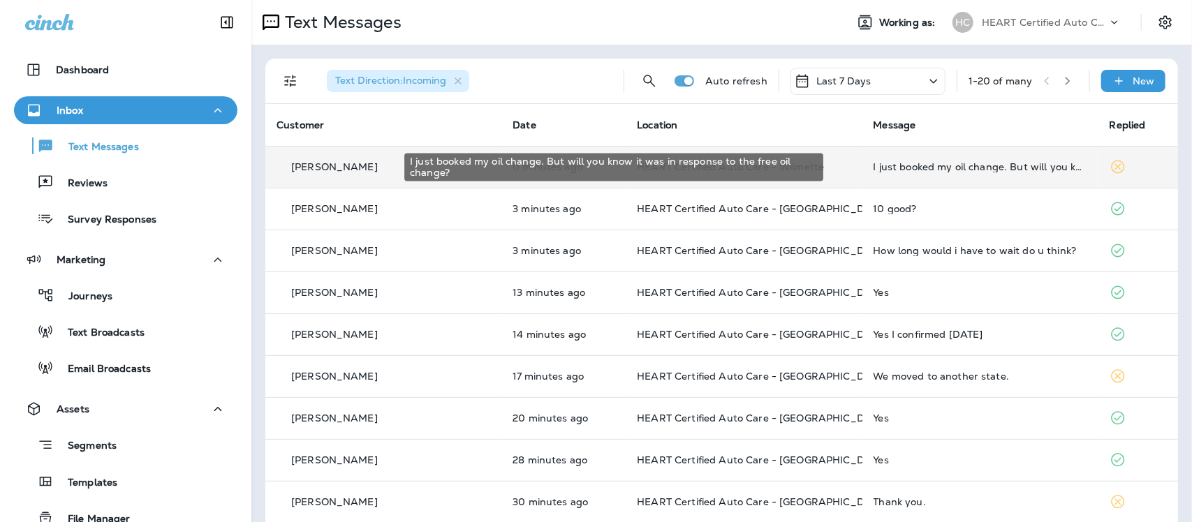
click at [891, 166] on div "I just booked my oil change. But will you know it was in response to the free o…" at bounding box center [981, 166] width 214 height 11
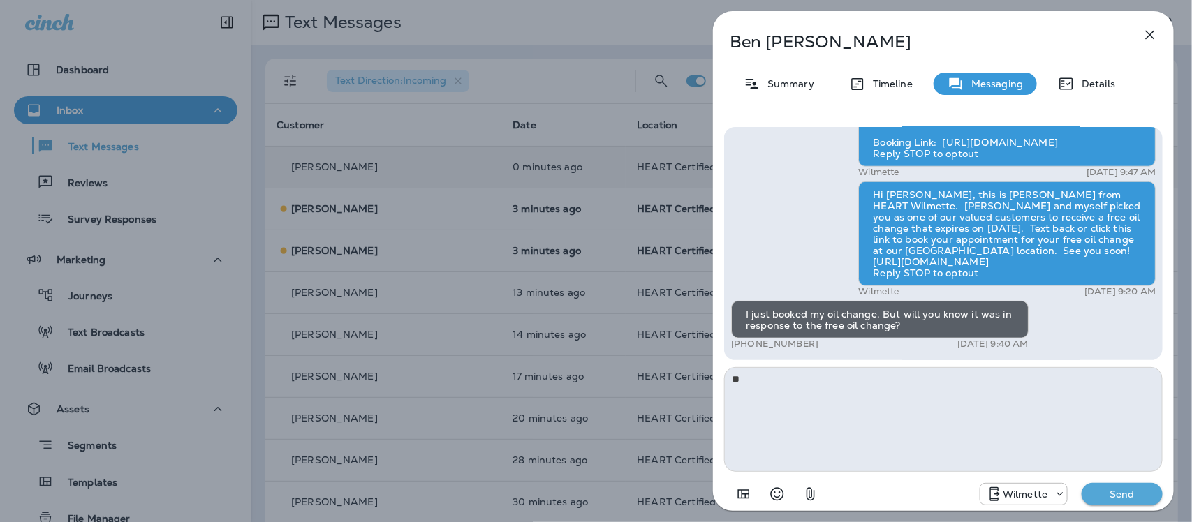
type textarea "*"
click at [864, 402] on textarea at bounding box center [943, 419] width 439 height 105
type textarea "**********"
click at [1133, 494] on p "Send" at bounding box center [1122, 494] width 59 height 13
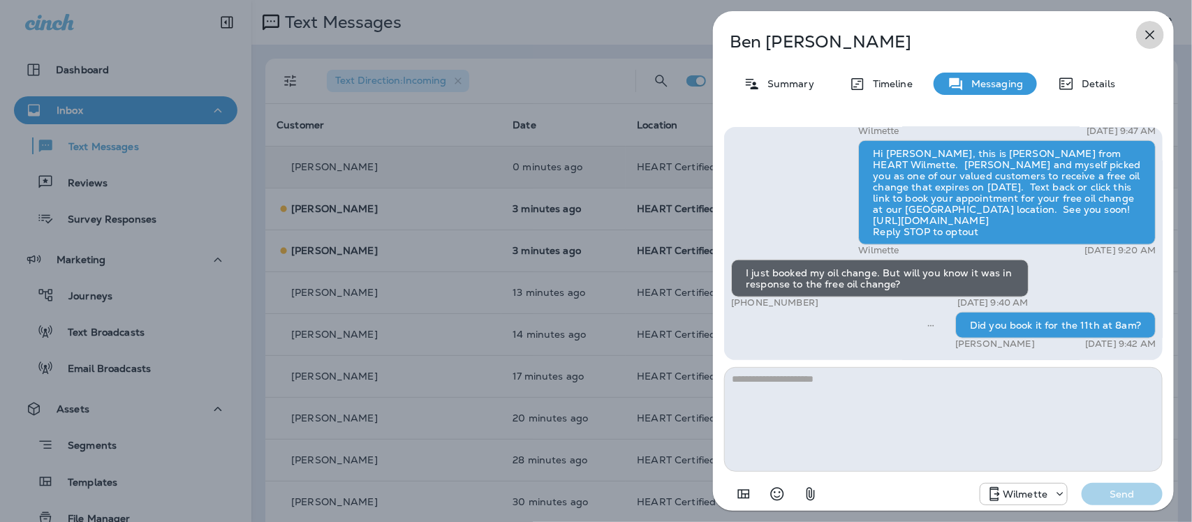
click at [1153, 32] on icon "button" at bounding box center [1150, 35] width 17 height 17
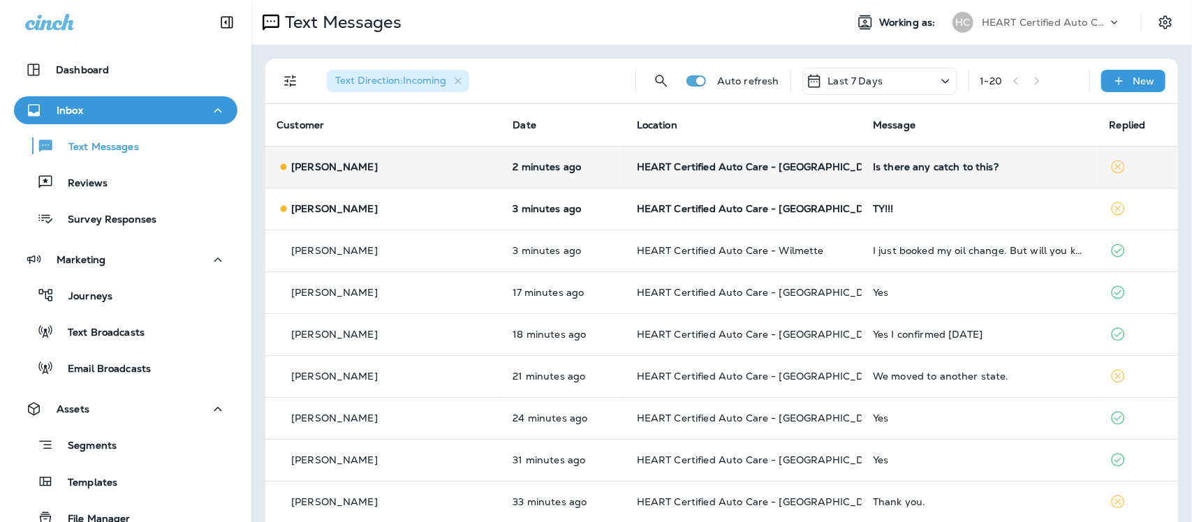
click at [875, 170] on div "Is there any catch to this?" at bounding box center [980, 166] width 214 height 11
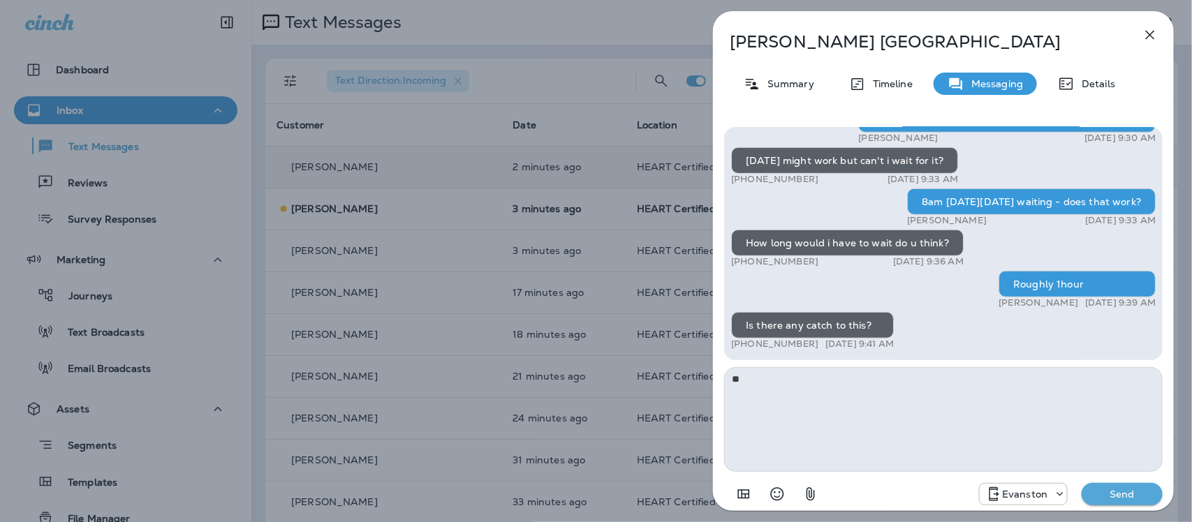
type textarea "*"
type textarea "**********"
click at [1111, 498] on p "Send" at bounding box center [1122, 494] width 59 height 13
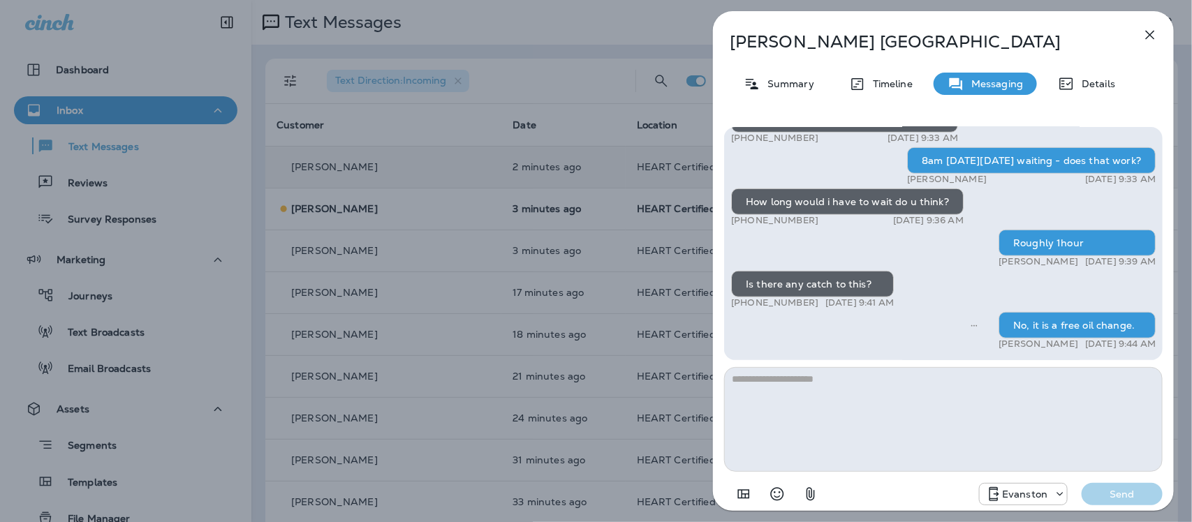
click at [1157, 33] on icon "button" at bounding box center [1150, 35] width 17 height 17
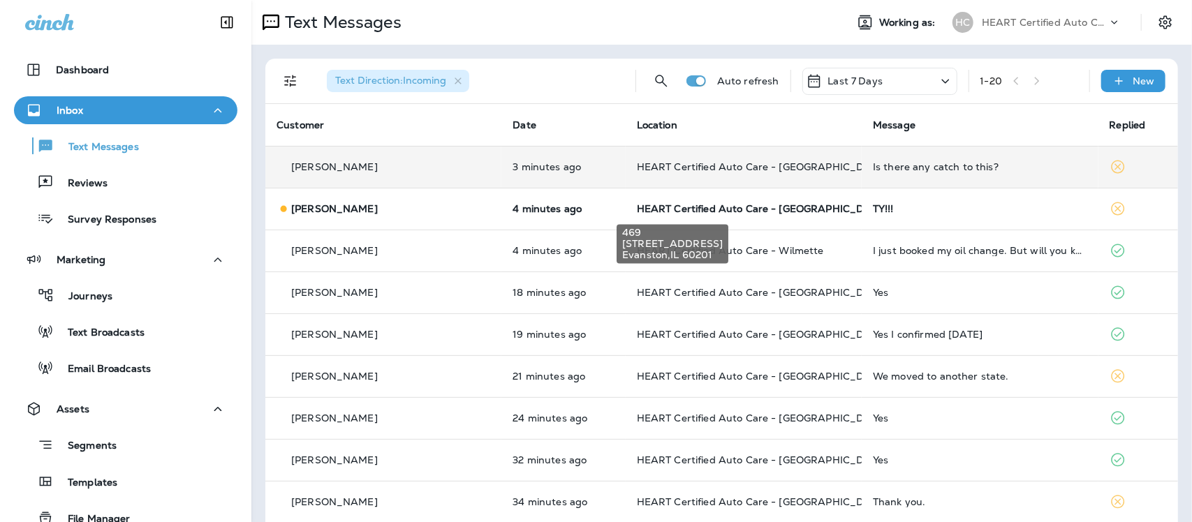
click at [758, 205] on span "HEART Certified Auto Care - [GEOGRAPHIC_DATA]" at bounding box center [762, 209] width 251 height 13
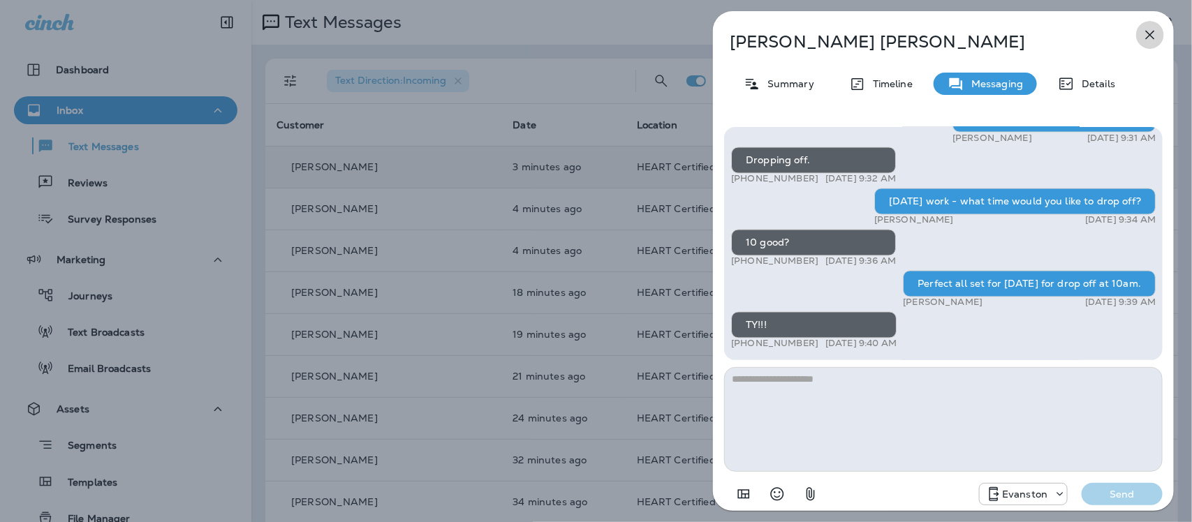
click at [1154, 35] on icon "button" at bounding box center [1150, 35] width 17 height 17
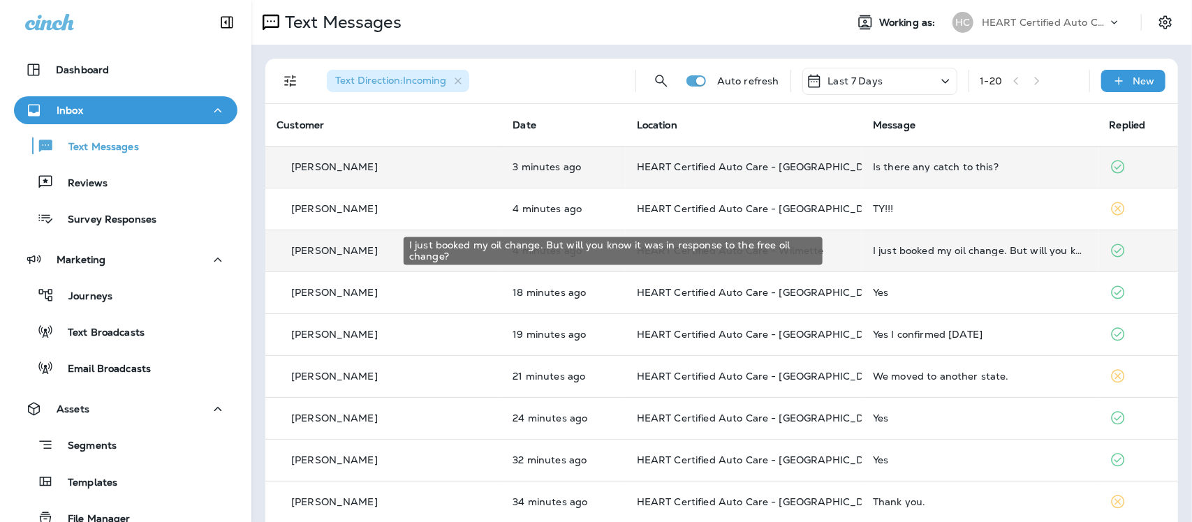
click at [893, 253] on div "I just booked my oil change. But will you know it was in response to the free o…" at bounding box center [980, 250] width 214 height 11
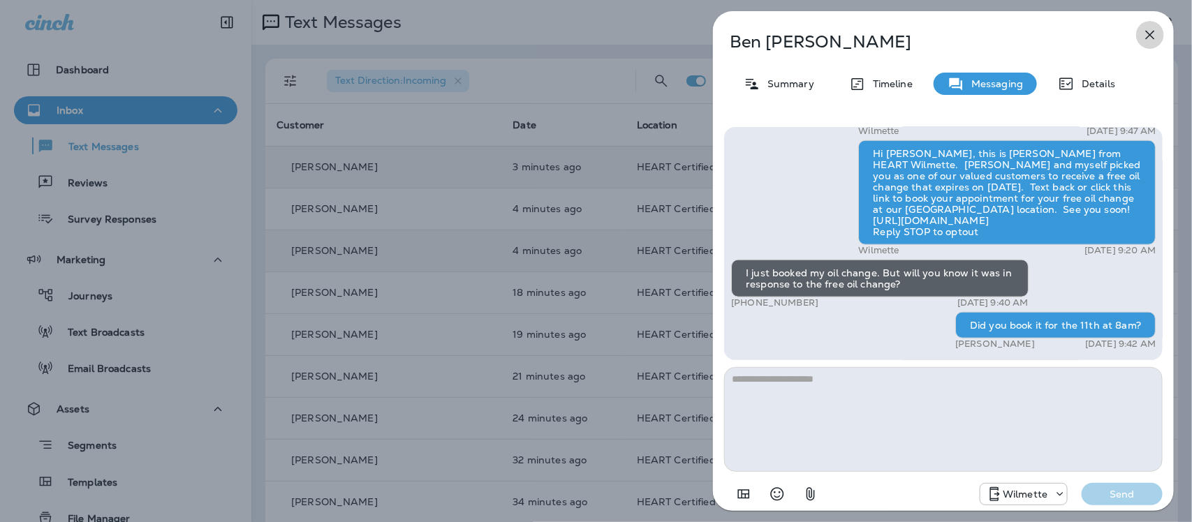
click at [1150, 29] on icon "button" at bounding box center [1150, 35] width 17 height 17
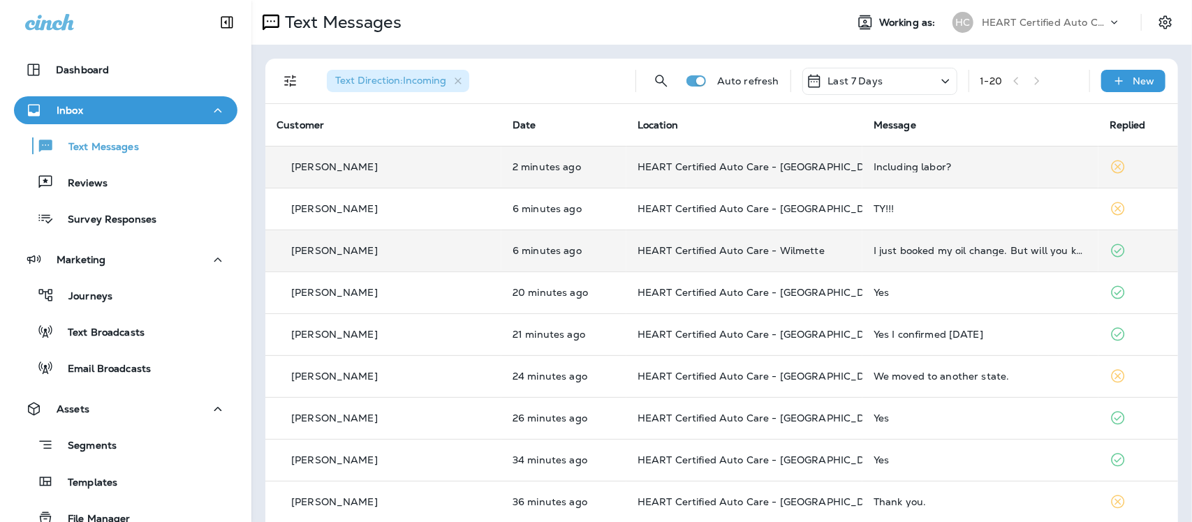
click at [874, 168] on div "Including labor?" at bounding box center [981, 166] width 214 height 11
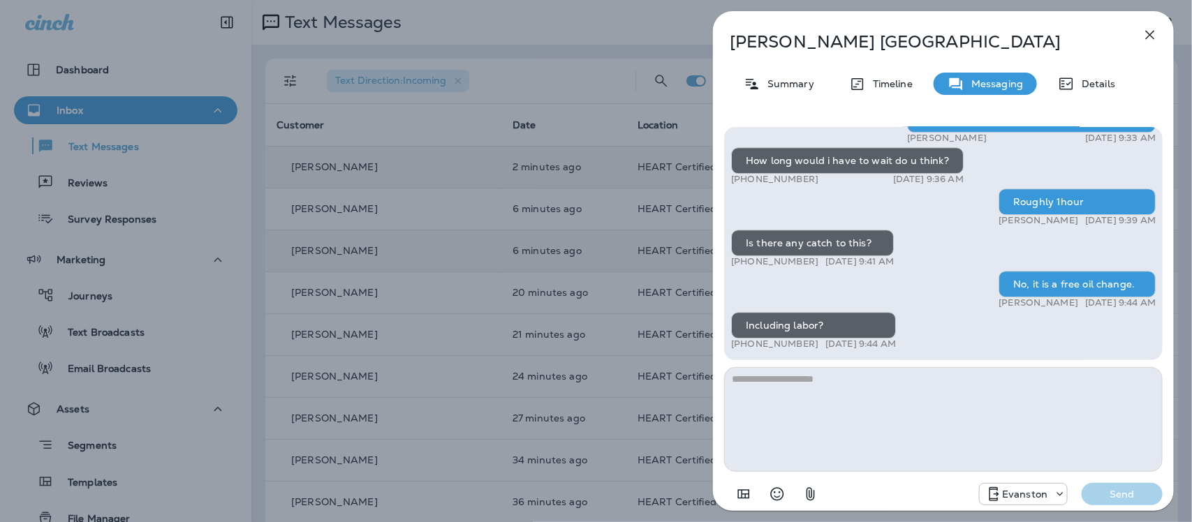
click at [835, 402] on textarea at bounding box center [943, 419] width 439 height 105
type textarea "***"
click at [1130, 489] on p "Send" at bounding box center [1122, 494] width 59 height 13
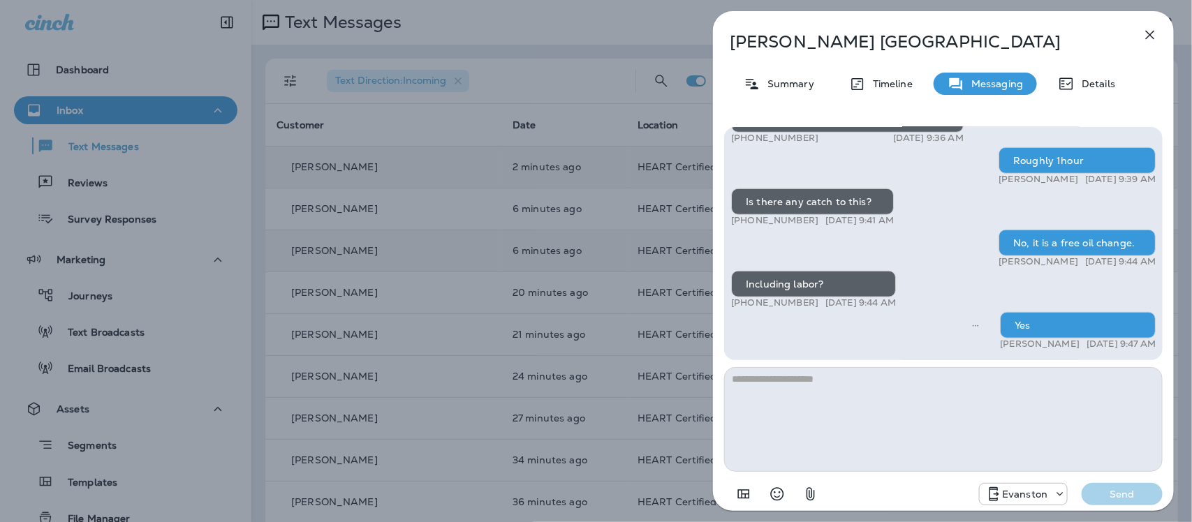
click at [1149, 34] on icon "button" at bounding box center [1150, 35] width 17 height 17
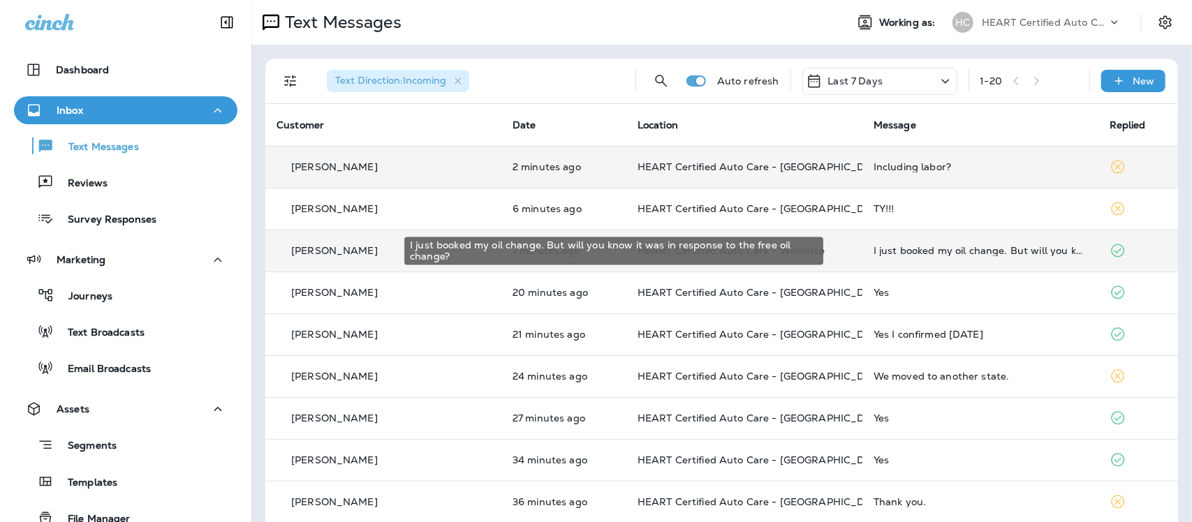
click at [878, 251] on div "I just booked my oil change. But will you know it was in response to the free o…" at bounding box center [981, 250] width 214 height 11
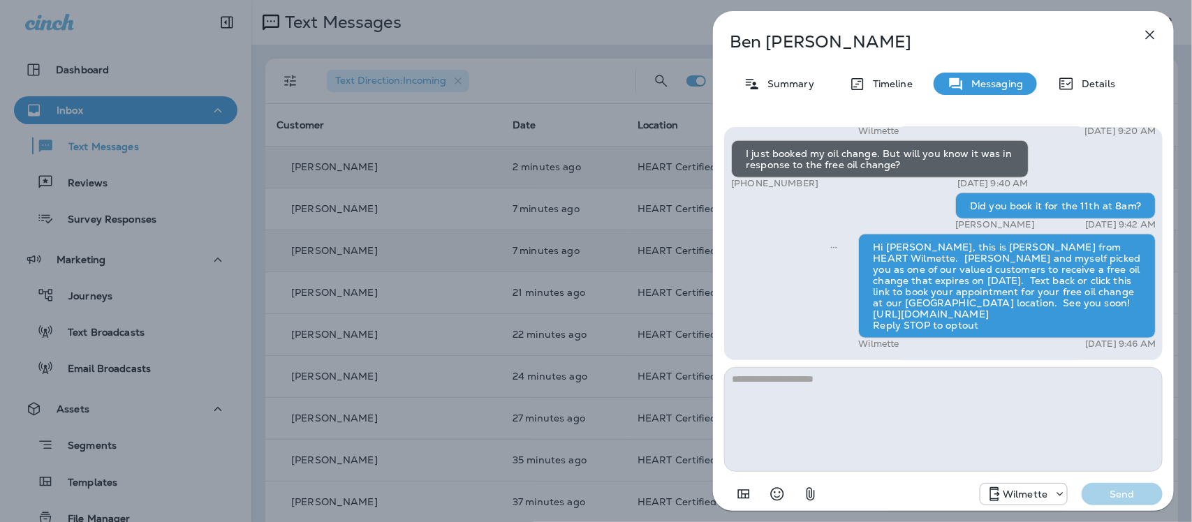
click at [777, 396] on textarea at bounding box center [943, 419] width 439 height 105
type textarea "**********"
click at [1116, 497] on p "Send" at bounding box center [1122, 494] width 59 height 13
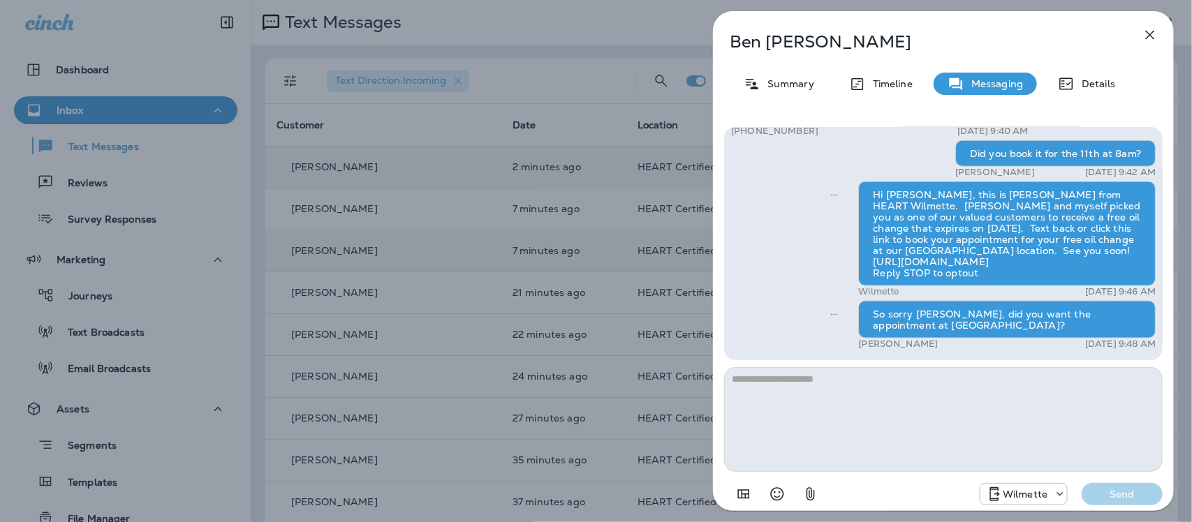
drag, startPoint x: 1153, startPoint y: 31, endPoint x: 1146, endPoint y: 39, distance: 10.9
click at [1153, 31] on icon "button" at bounding box center [1150, 35] width 17 height 17
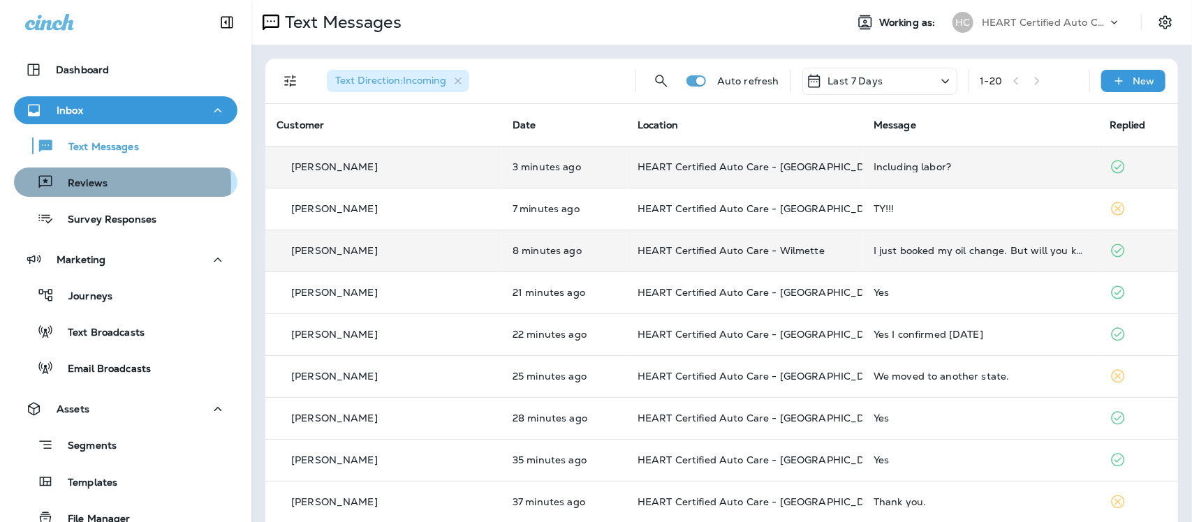
click at [88, 187] on p "Reviews" at bounding box center [81, 183] width 54 height 13
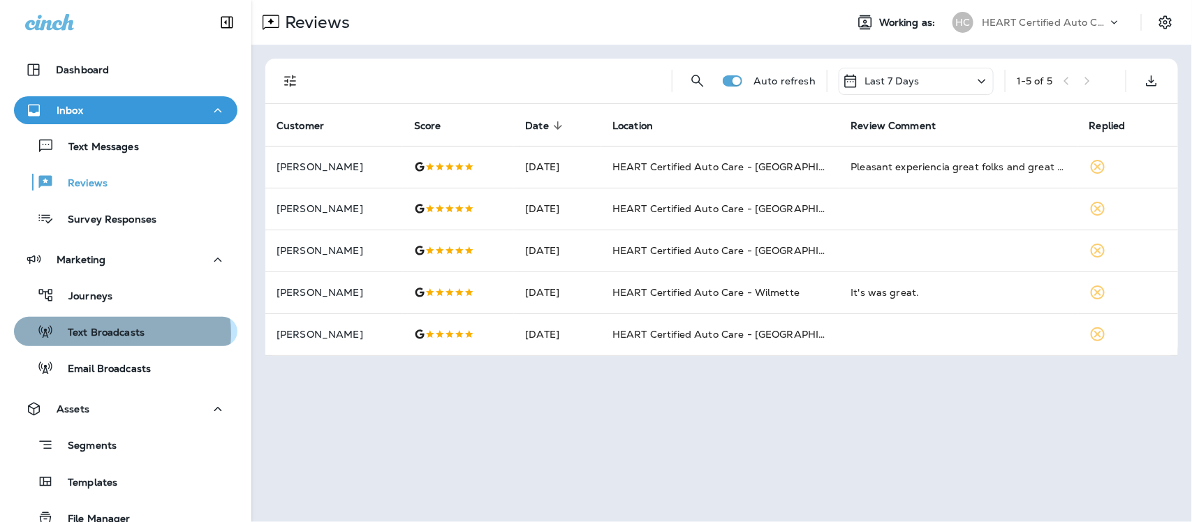
click at [112, 334] on p "Text Broadcasts" at bounding box center [99, 333] width 91 height 13
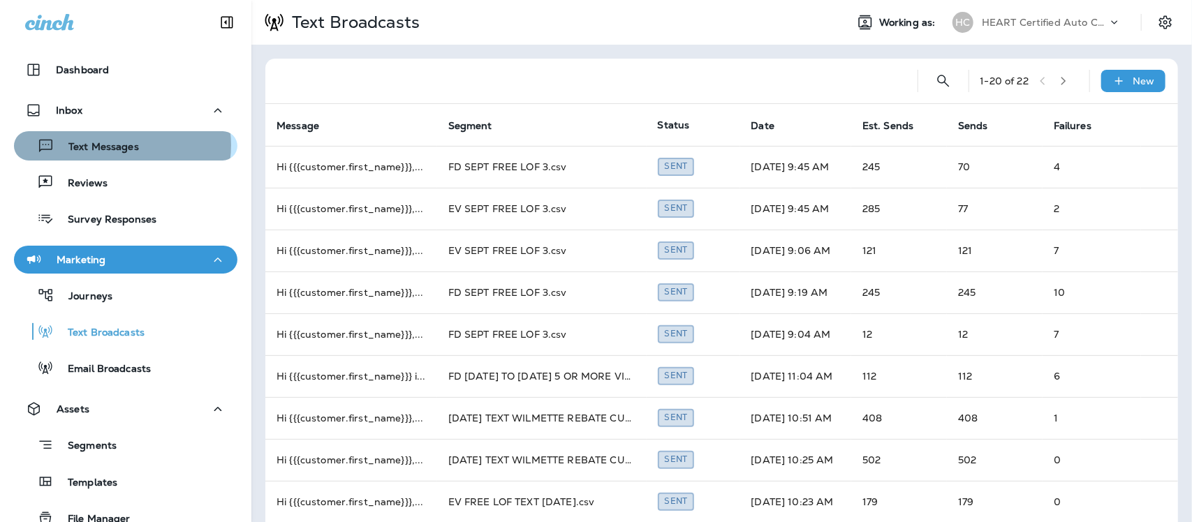
click at [119, 145] on p "Text Messages" at bounding box center [96, 147] width 85 height 13
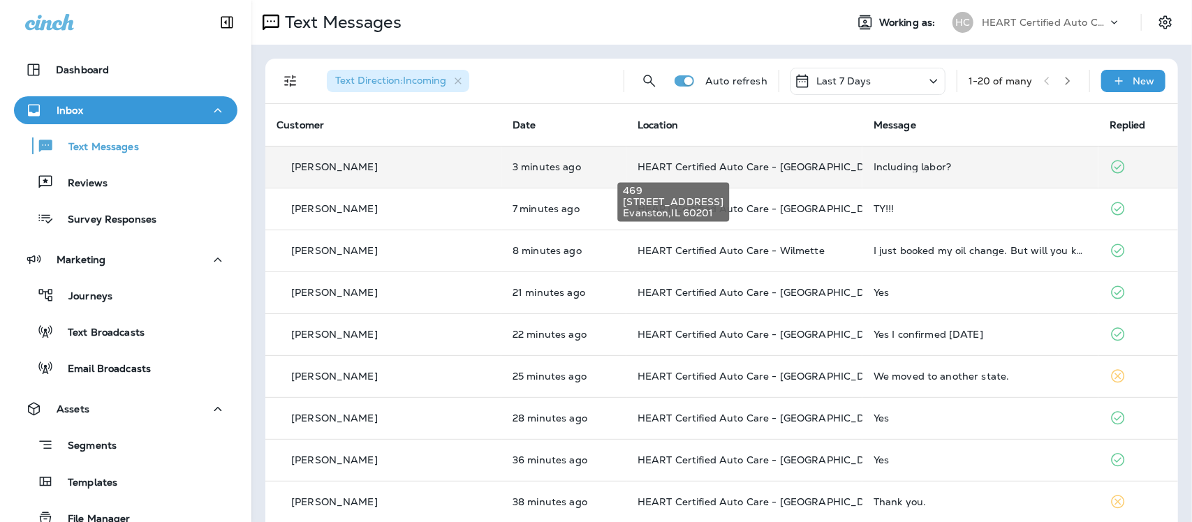
click at [759, 166] on span "HEART Certified Auto Care - [GEOGRAPHIC_DATA]" at bounding box center [763, 167] width 251 height 13
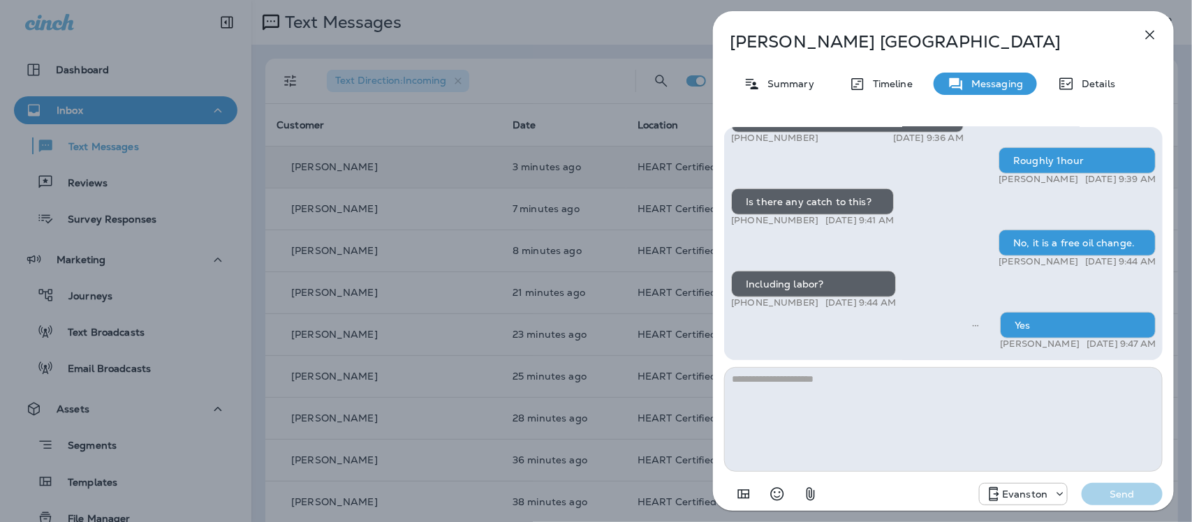
drag, startPoint x: 1148, startPoint y: 30, endPoint x: 1144, endPoint y: 40, distance: 10.4
click at [1148, 29] on icon "button" at bounding box center [1150, 35] width 17 height 17
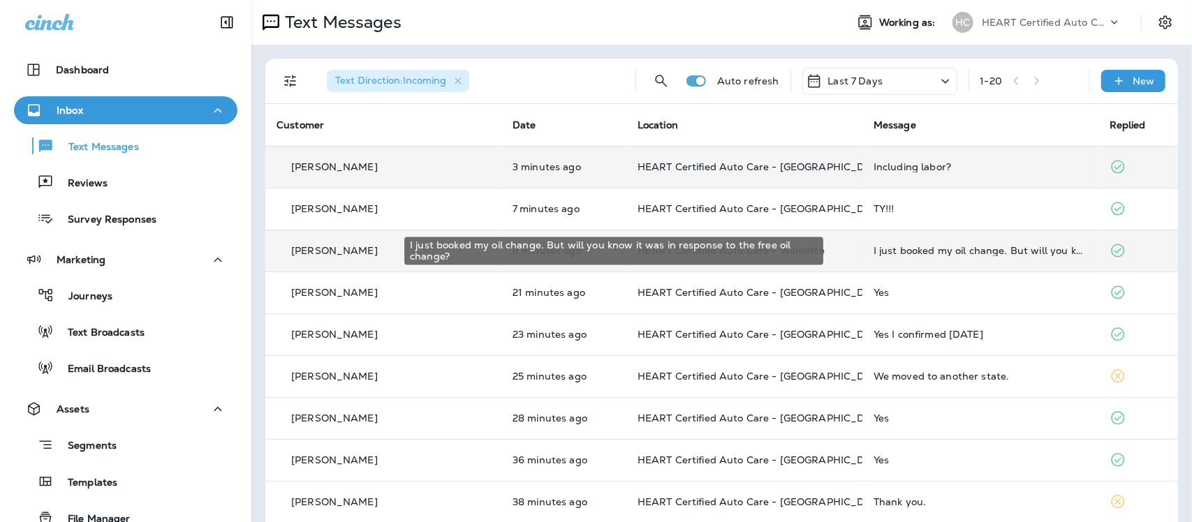
click at [874, 249] on div "I just booked my oil change. But will you know it was in response to the free o…" at bounding box center [981, 250] width 214 height 11
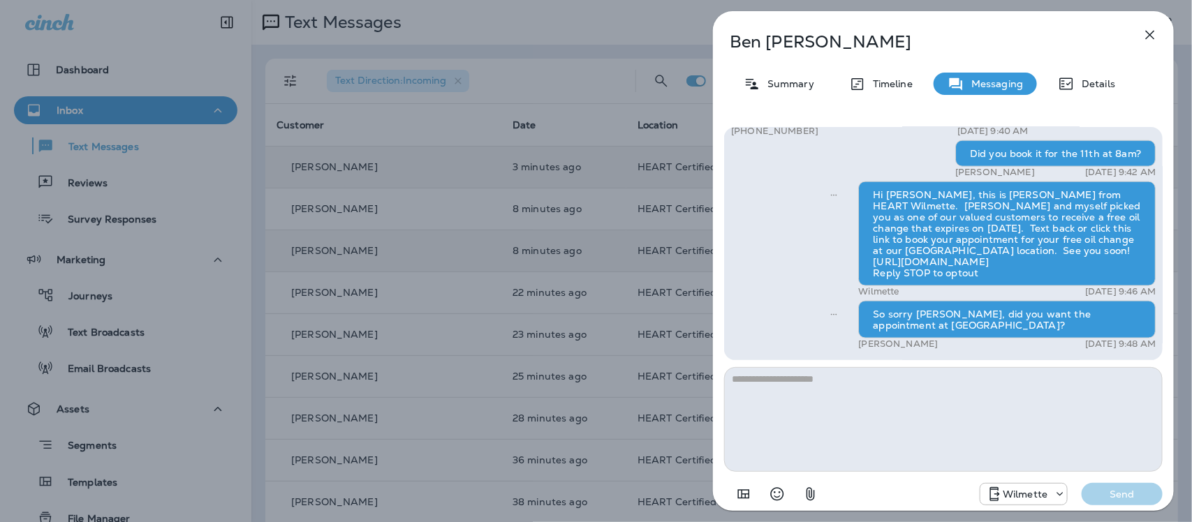
click at [1148, 36] on icon "button" at bounding box center [1150, 35] width 17 height 17
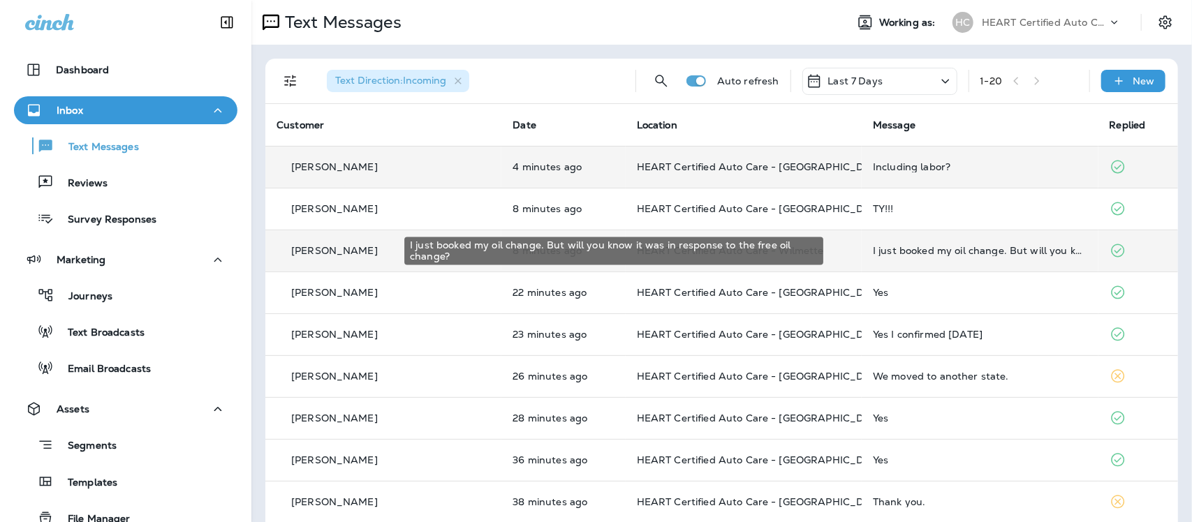
click at [914, 253] on div "I just booked my oil change. But will you know it was in response to the free o…" at bounding box center [980, 250] width 214 height 11
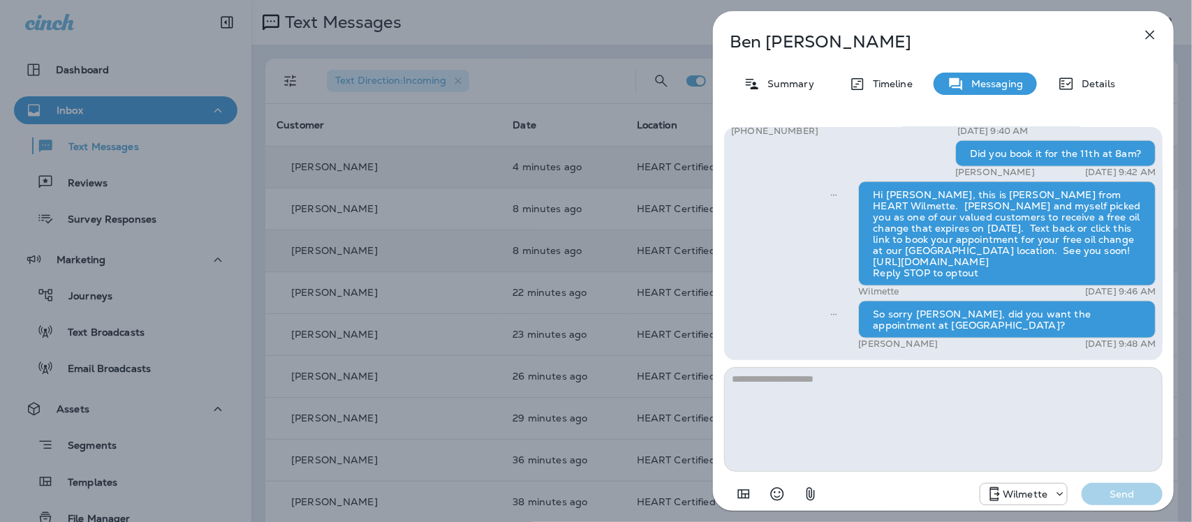
scroll to position [1, 0]
click at [1147, 34] on icon "button" at bounding box center [1150, 35] width 17 height 17
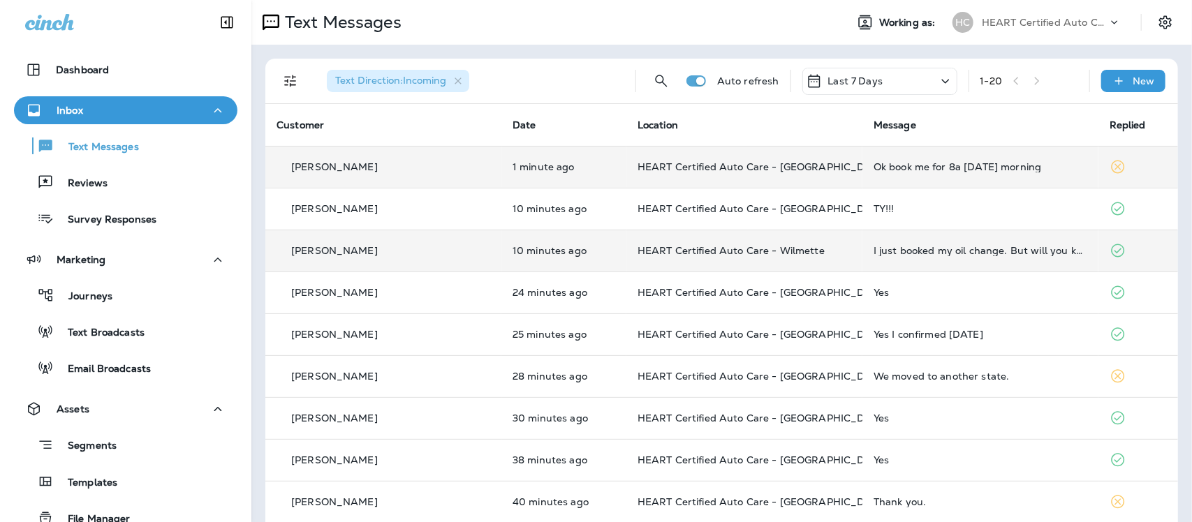
click at [863, 173] on td "Ok book me for 8a on thurs morning" at bounding box center [981, 167] width 236 height 42
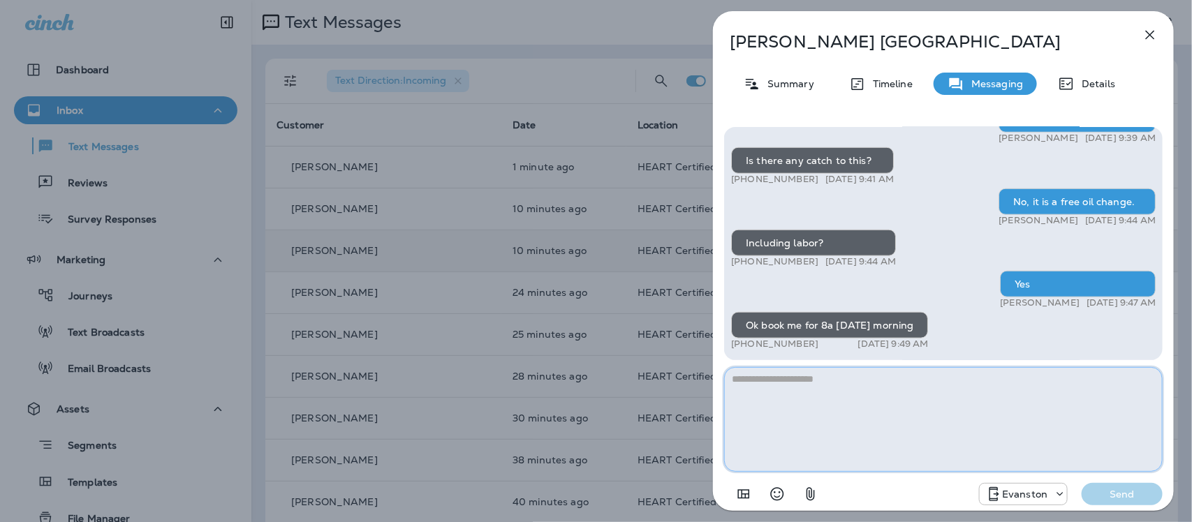
click at [833, 389] on textarea at bounding box center [943, 419] width 439 height 105
type textarea "*"
type textarea "**********"
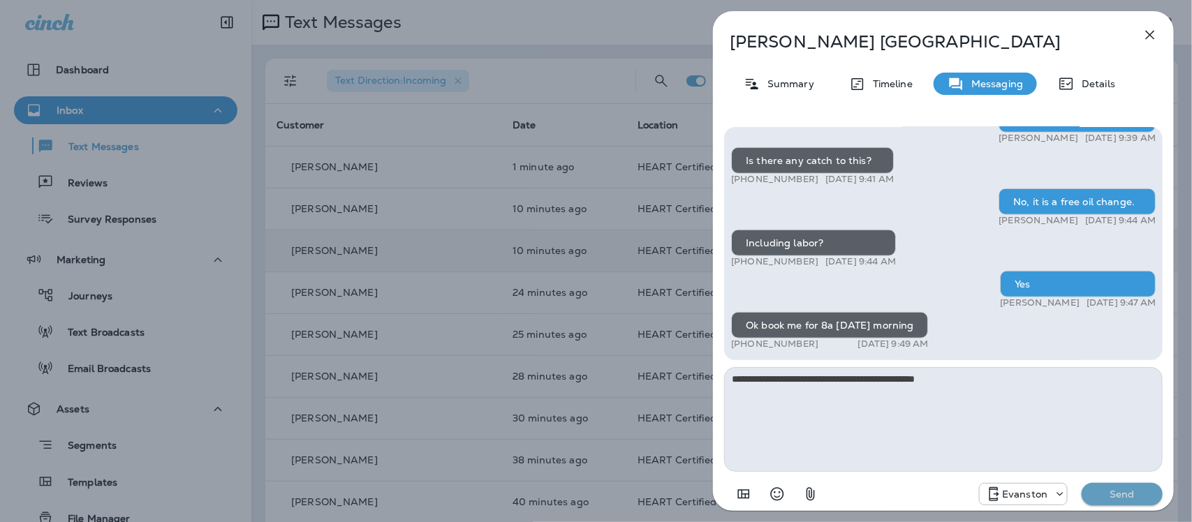
click at [1122, 500] on p "Send" at bounding box center [1122, 494] width 59 height 13
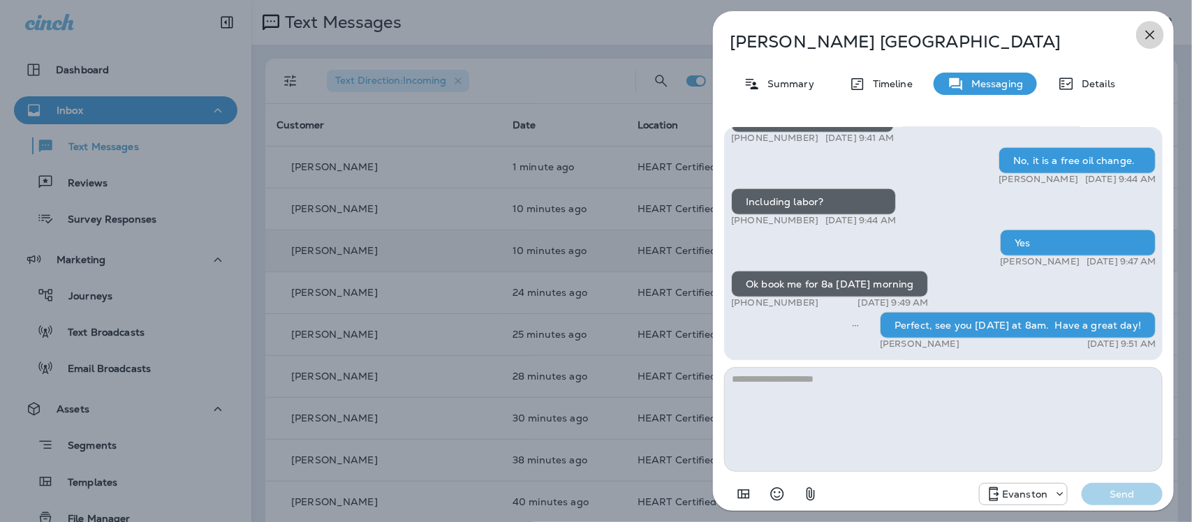
drag, startPoint x: 1157, startPoint y: 31, endPoint x: 1146, endPoint y: 41, distance: 14.4
click at [1154, 32] on icon "button" at bounding box center [1150, 35] width 17 height 17
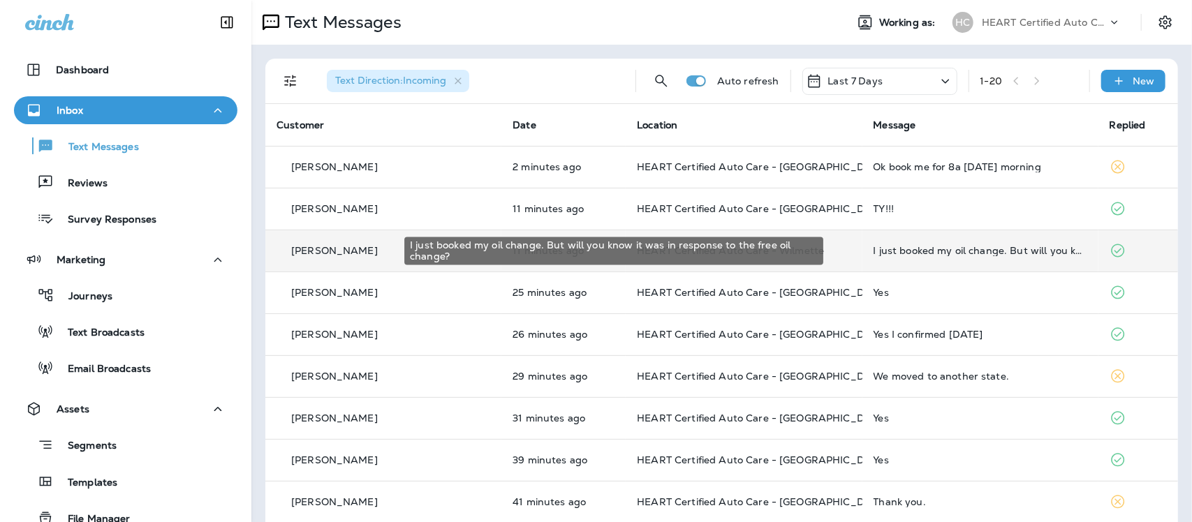
click at [879, 249] on div "I just booked my oil change. But will you know it was in response to the free o…" at bounding box center [981, 250] width 214 height 11
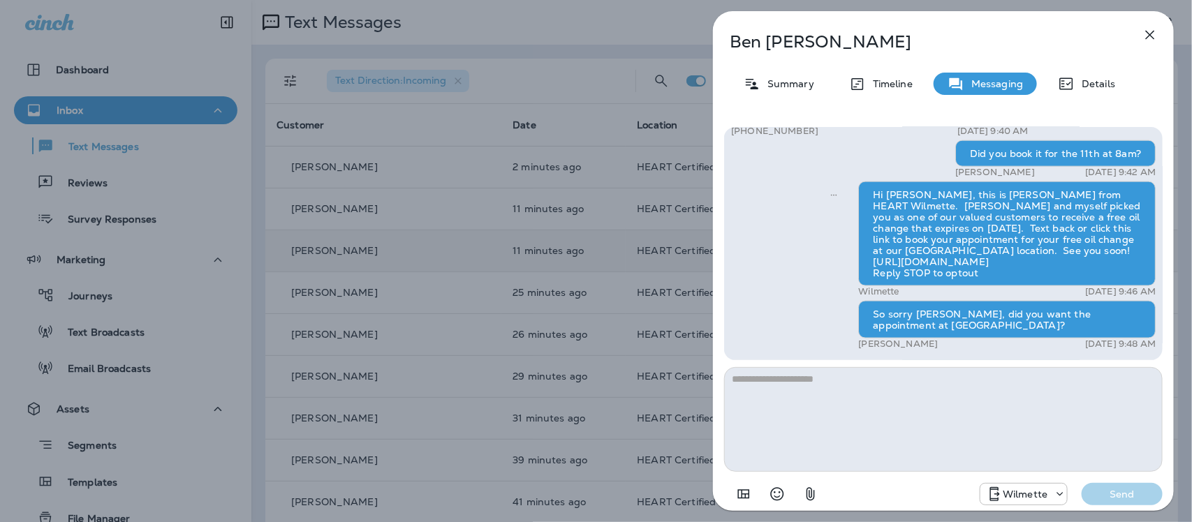
click at [1155, 32] on icon "button" at bounding box center [1150, 35] width 17 height 17
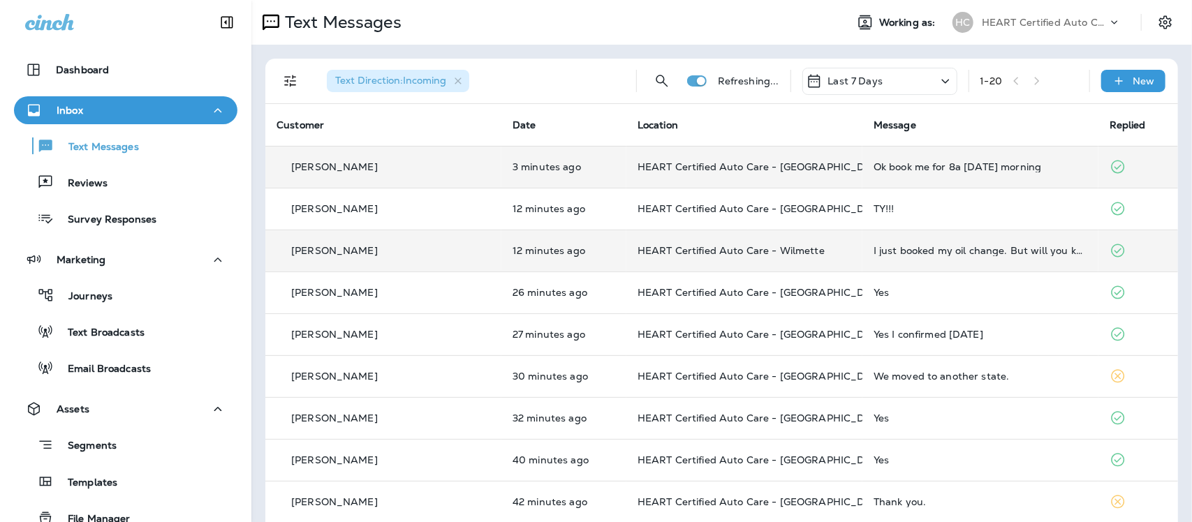
click at [905, 158] on td "Ok book me for 8a on thurs morning" at bounding box center [981, 167] width 236 height 42
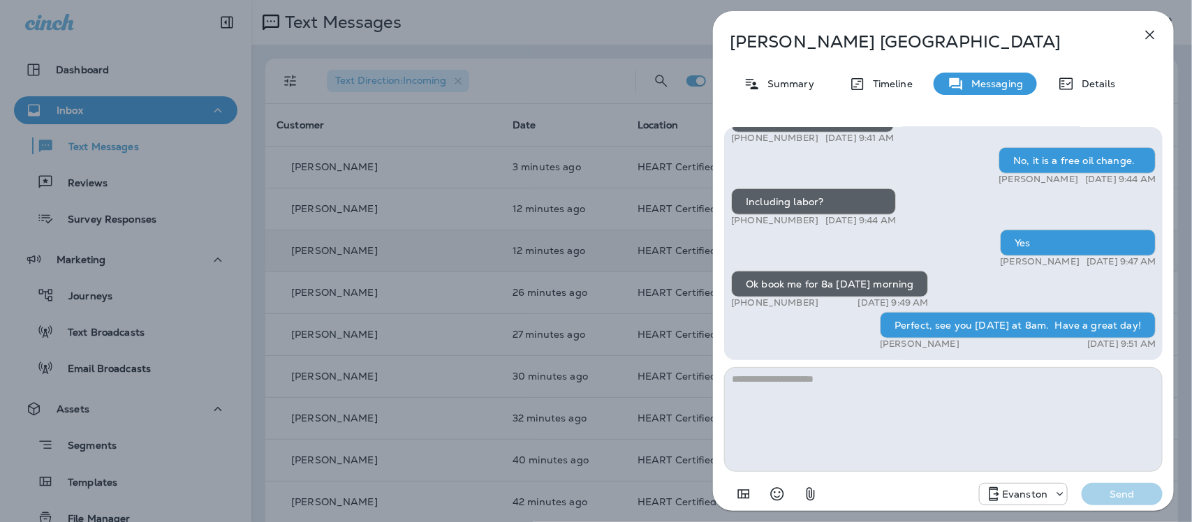
drag, startPoint x: 1154, startPoint y: 29, endPoint x: 1148, endPoint y: 34, distance: 8.0
click at [1154, 28] on icon "button" at bounding box center [1150, 35] width 17 height 17
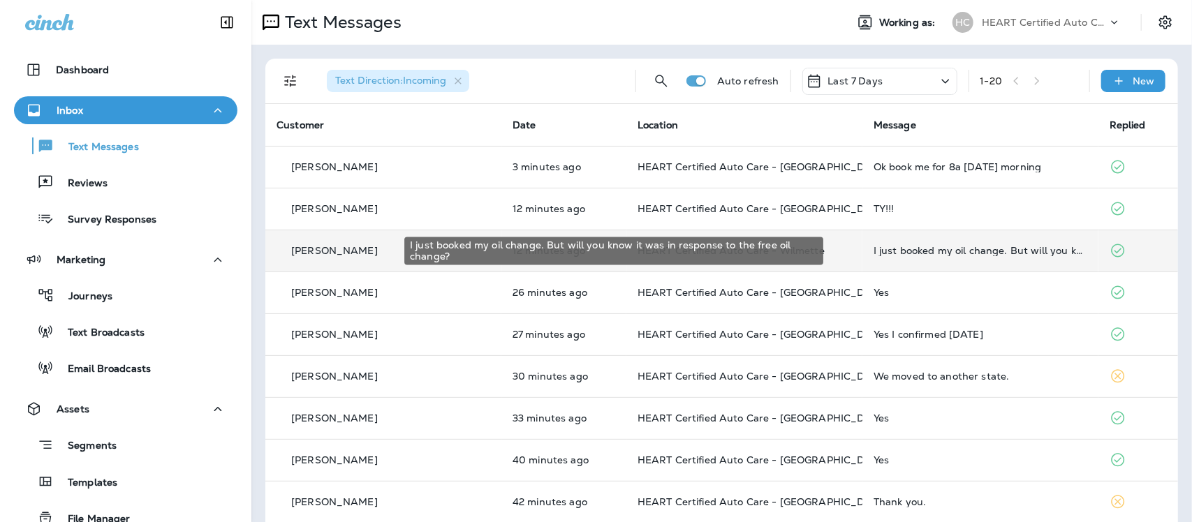
click at [909, 251] on div "I just booked my oil change. But will you know it was in response to the free o…" at bounding box center [981, 250] width 214 height 11
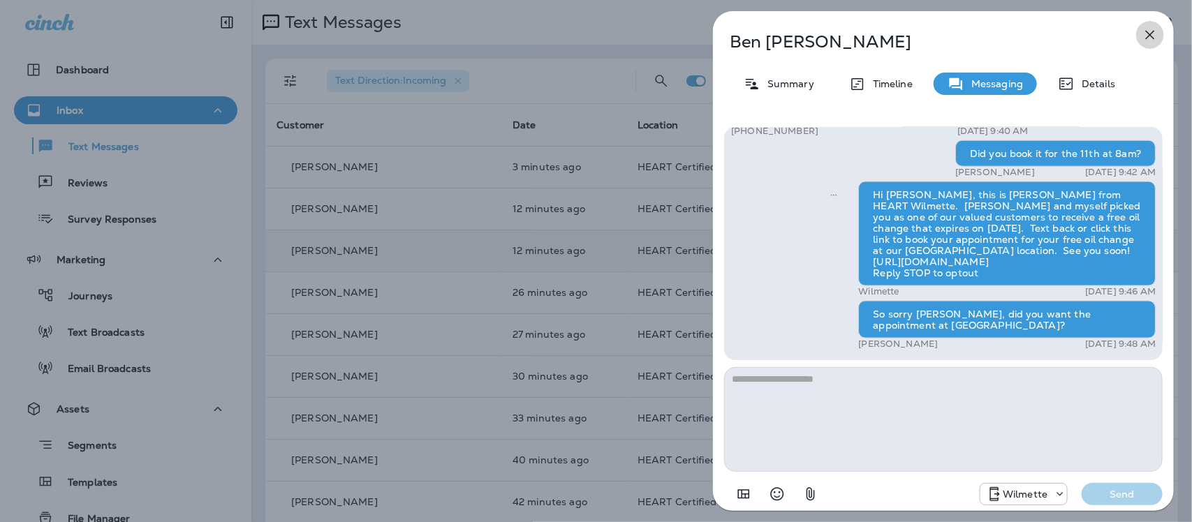
click at [1147, 33] on icon "button" at bounding box center [1150, 35] width 17 height 17
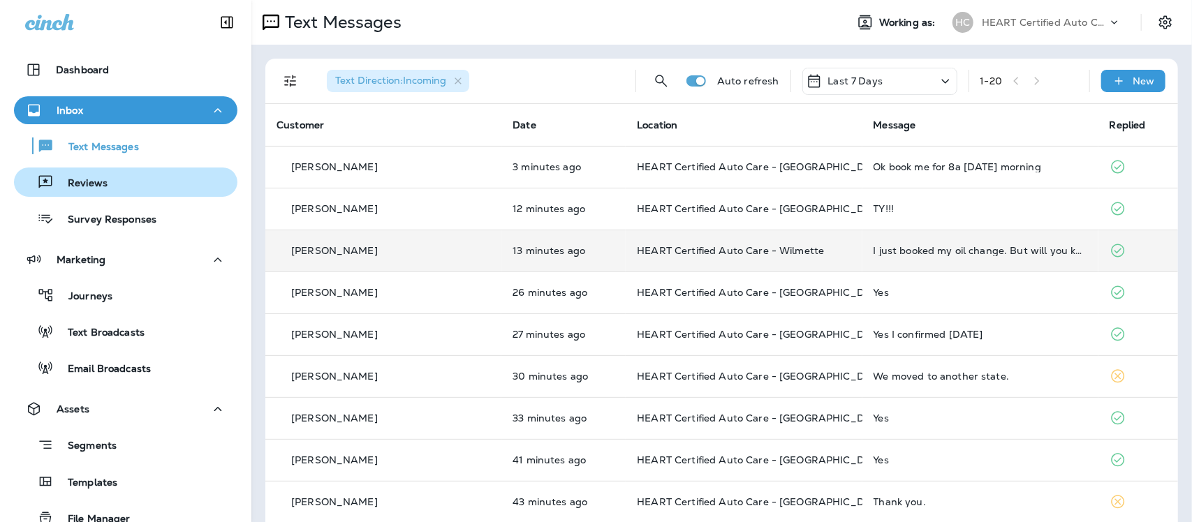
click at [68, 183] on p "Reviews" at bounding box center [81, 183] width 54 height 13
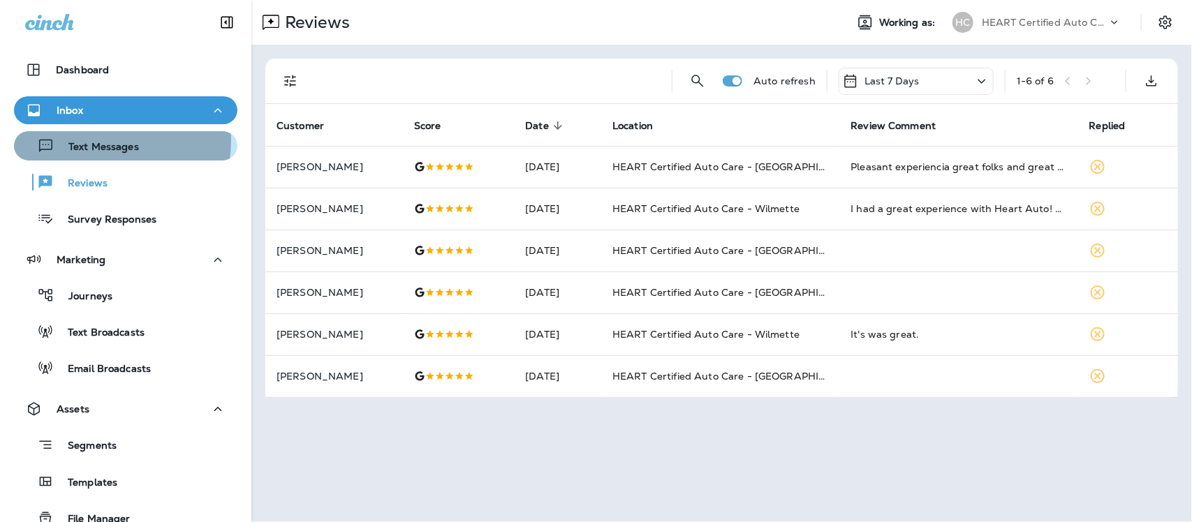
click at [96, 140] on div "Text Messages" at bounding box center [79, 146] width 119 height 21
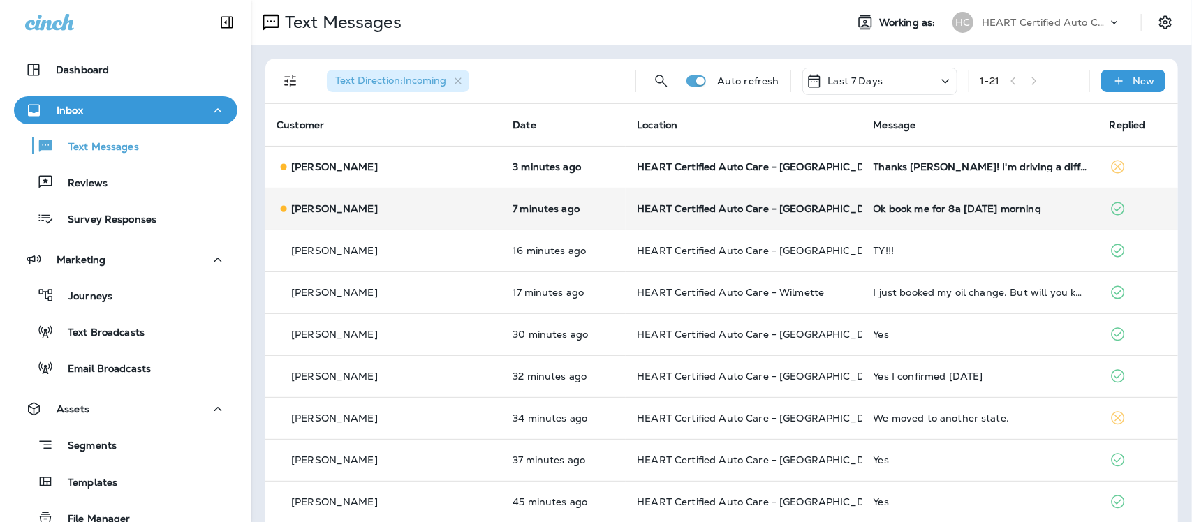
click at [884, 217] on td "Ok book me for 8a on thurs morning" at bounding box center [981, 209] width 236 height 42
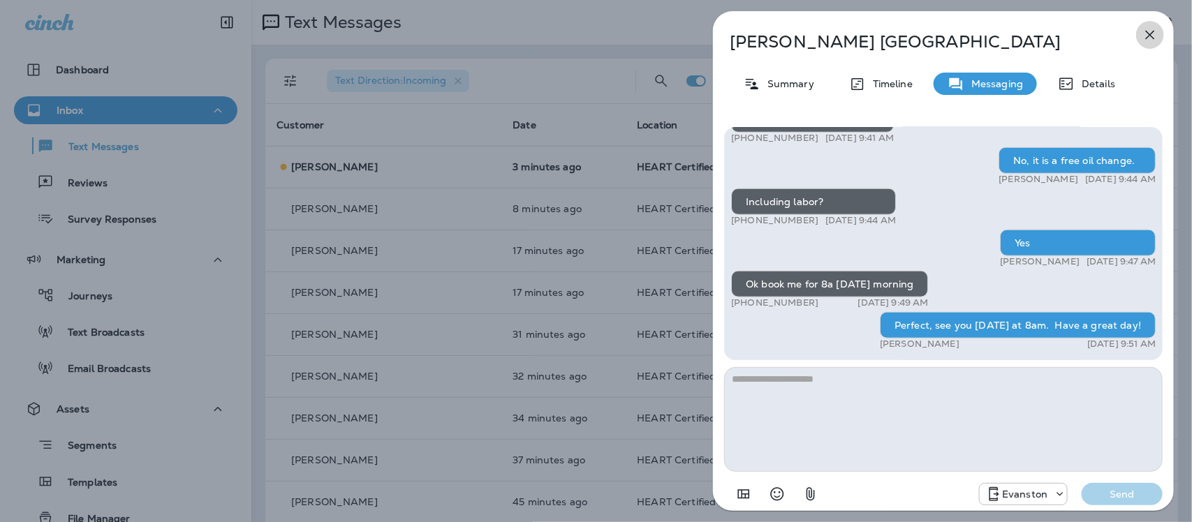
click at [1151, 34] on icon "button" at bounding box center [1150, 35] width 9 height 9
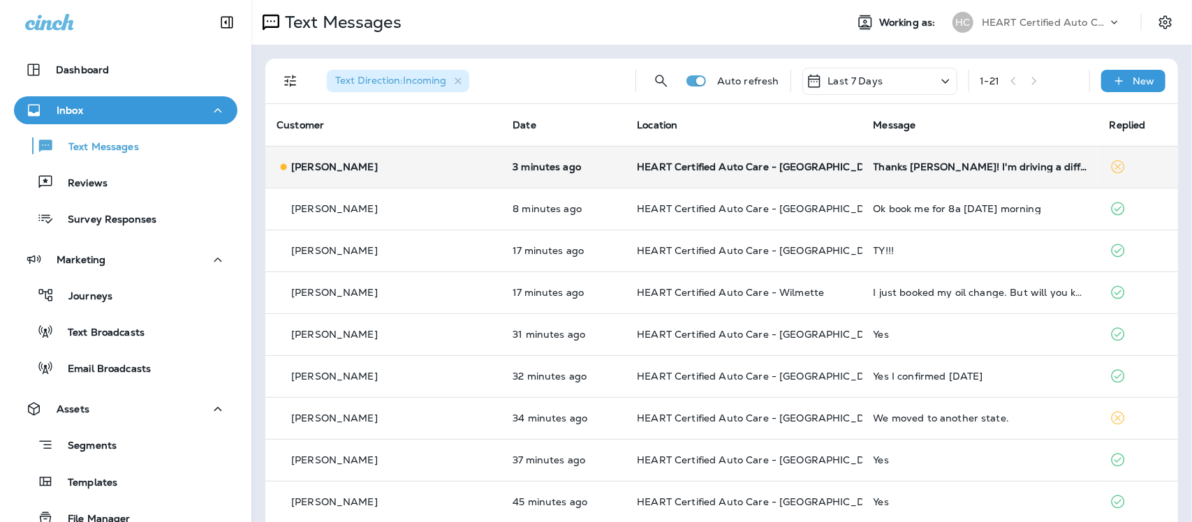
click at [931, 173] on td "Thanks Kieesha! I'm driving a different car now (2022 Nissan Rogue Sport). Can …" at bounding box center [981, 167] width 236 height 42
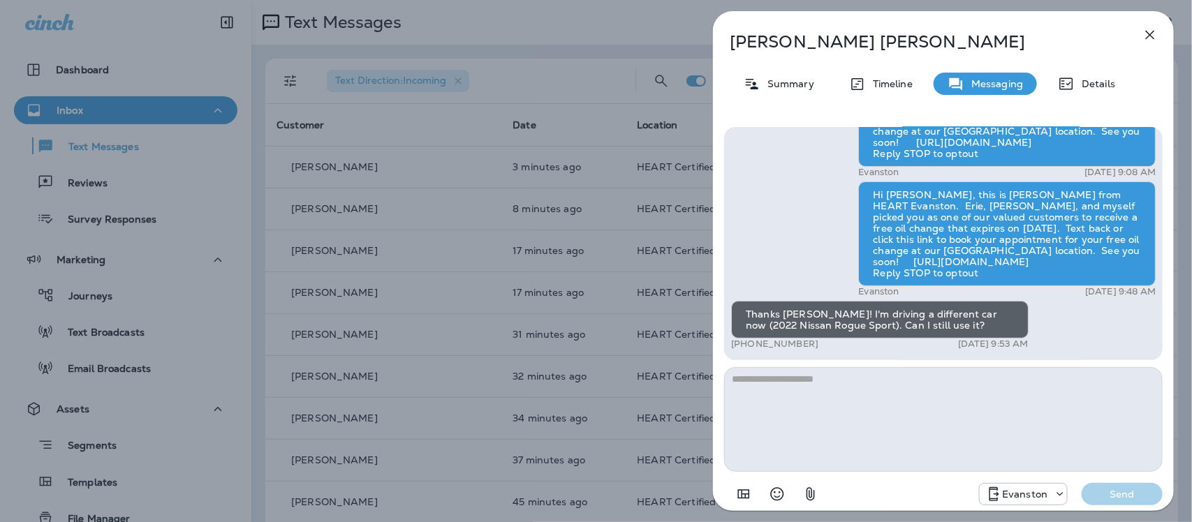
click at [859, 381] on textarea at bounding box center [943, 419] width 439 height 105
type textarea "*"
type textarea "**********"
click at [1127, 489] on p "Send" at bounding box center [1122, 494] width 59 height 13
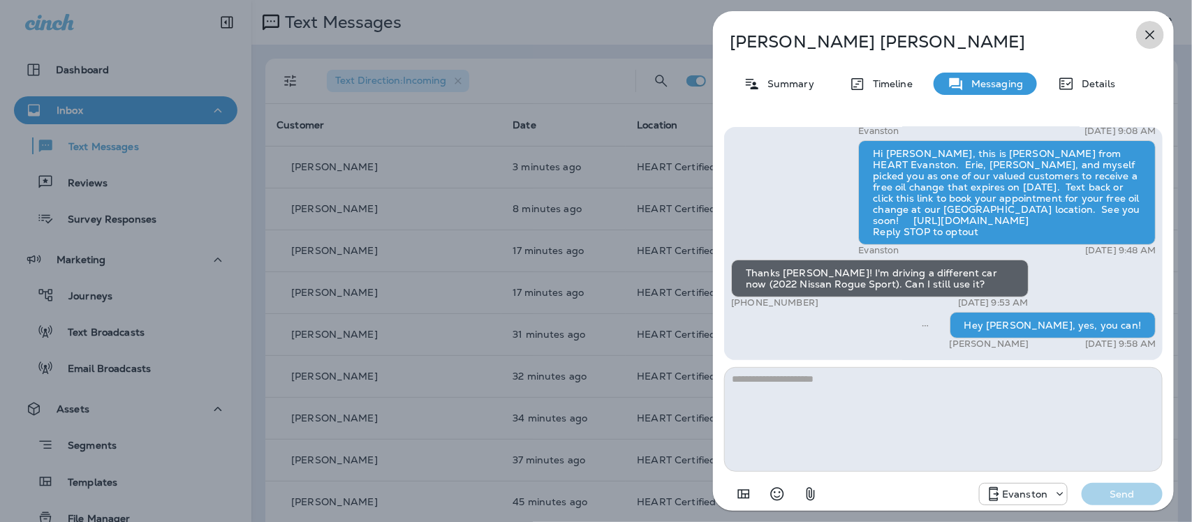
click at [1150, 36] on icon "button" at bounding box center [1150, 35] width 17 height 17
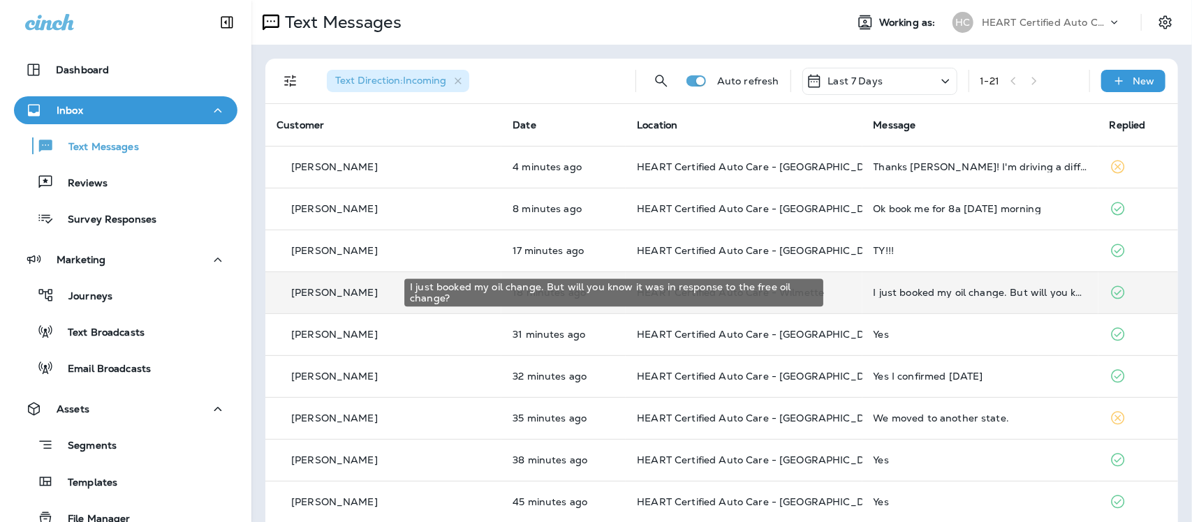
click at [881, 295] on div "I just booked my oil change. But will you know it was in response to the free o…" at bounding box center [981, 292] width 214 height 11
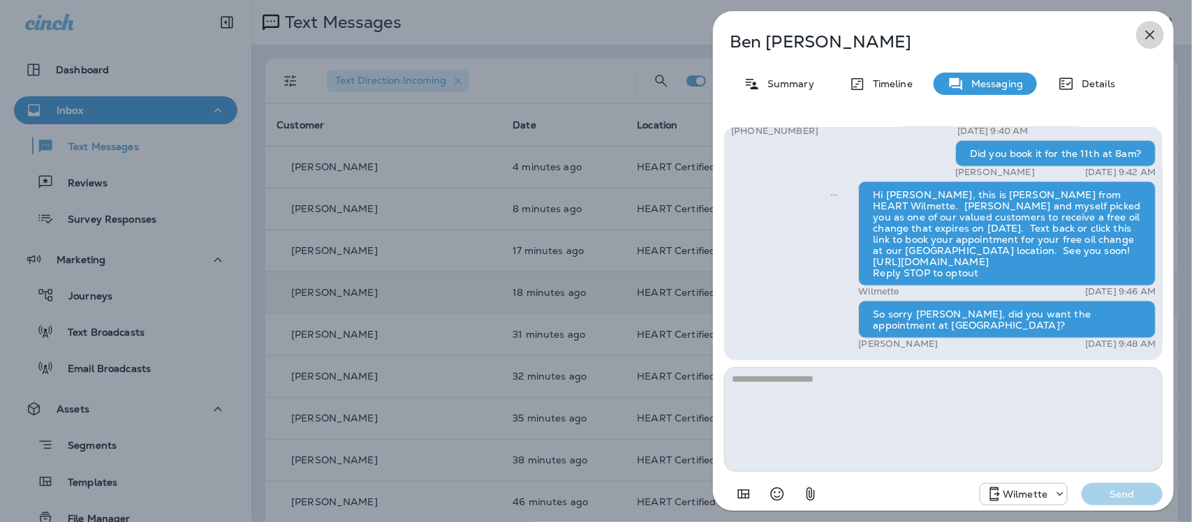
click at [1153, 29] on icon "button" at bounding box center [1150, 35] width 17 height 17
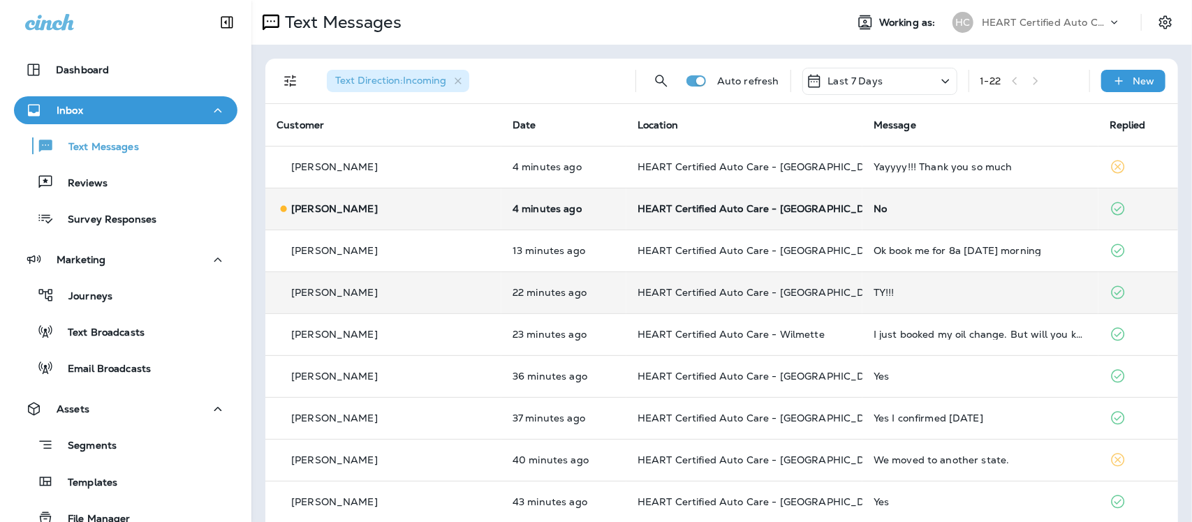
click at [874, 213] on div "No" at bounding box center [981, 208] width 214 height 11
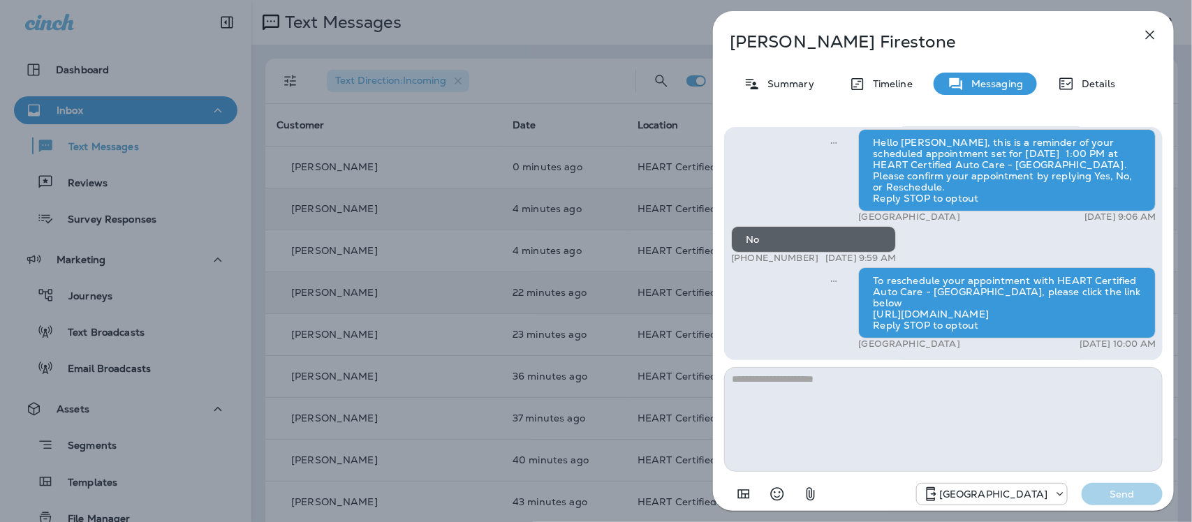
click at [1151, 30] on icon "button" at bounding box center [1150, 35] width 17 height 17
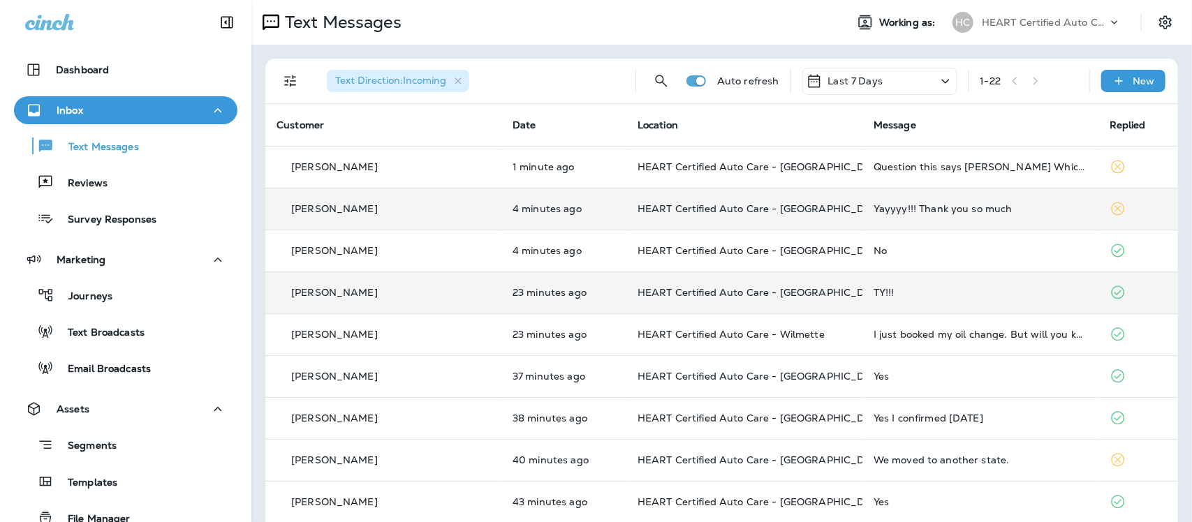
click at [947, 211] on div "Yayyyy!!! Thank you so much" at bounding box center [981, 208] width 214 height 11
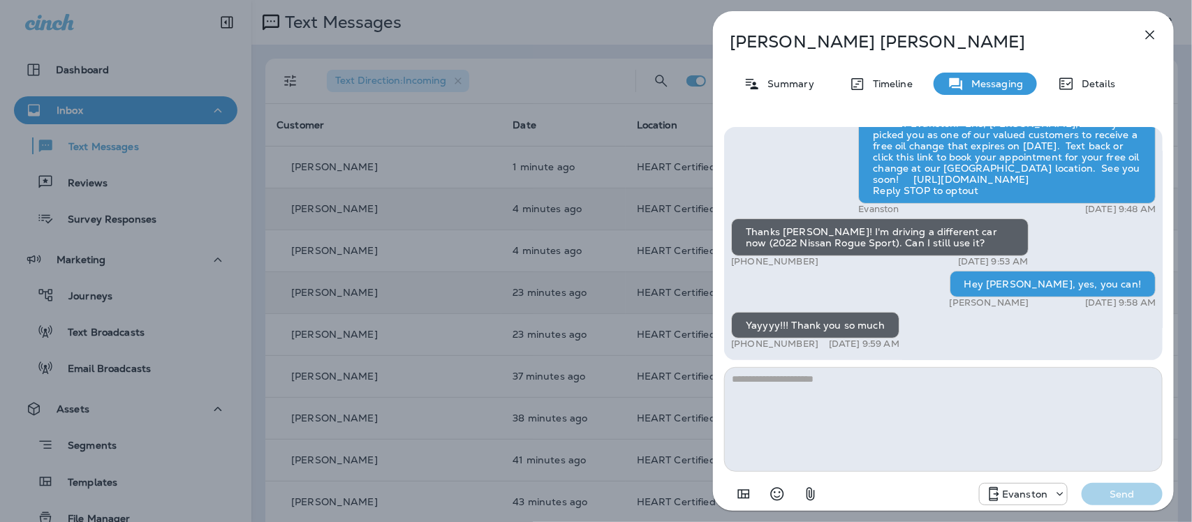
type textarea "*"
type textarea "**********"
click at [1129, 487] on button "Send" at bounding box center [1122, 494] width 81 height 22
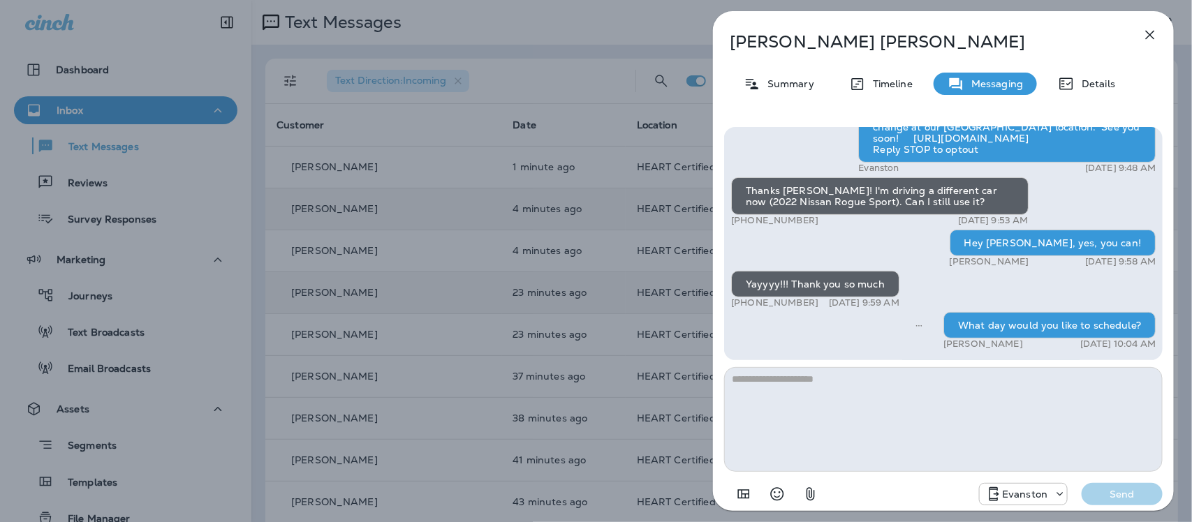
click at [1156, 30] on icon "button" at bounding box center [1150, 35] width 17 height 17
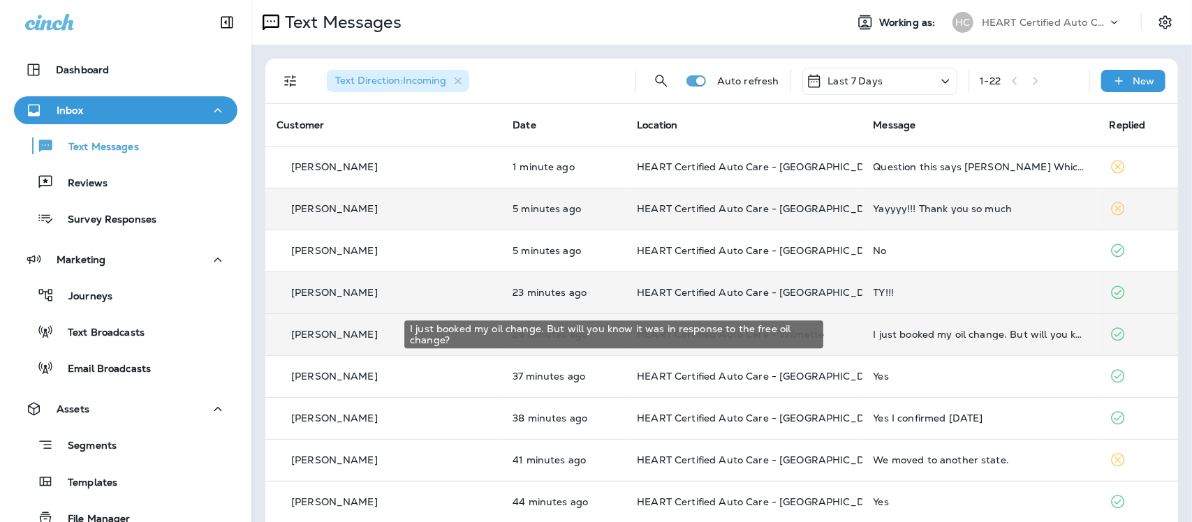
click at [901, 335] on div "I just booked my oil change. But will you know it was in response to the free o…" at bounding box center [981, 334] width 214 height 11
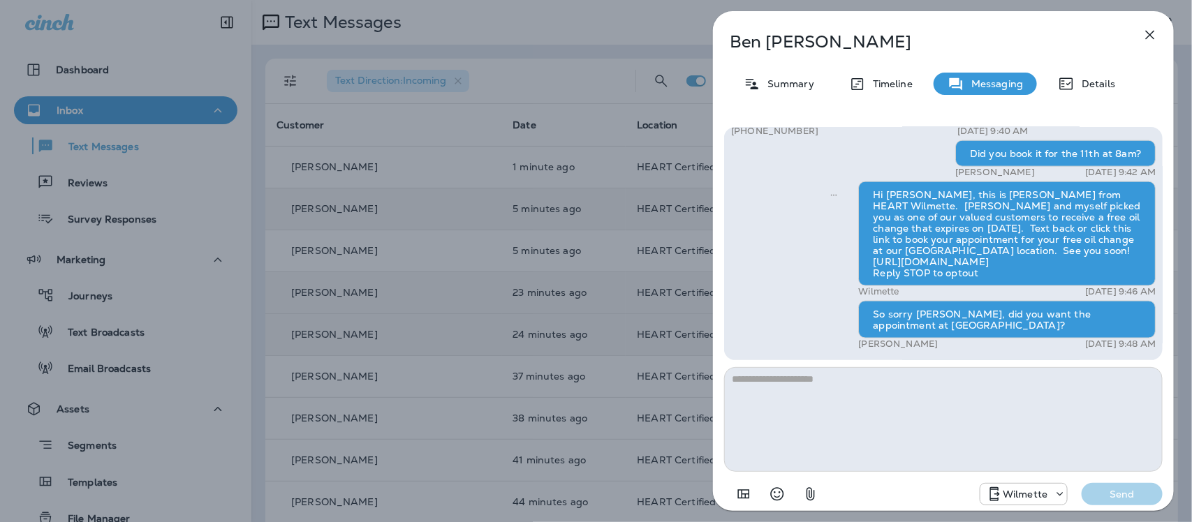
click at [1149, 31] on icon "button" at bounding box center [1150, 35] width 17 height 17
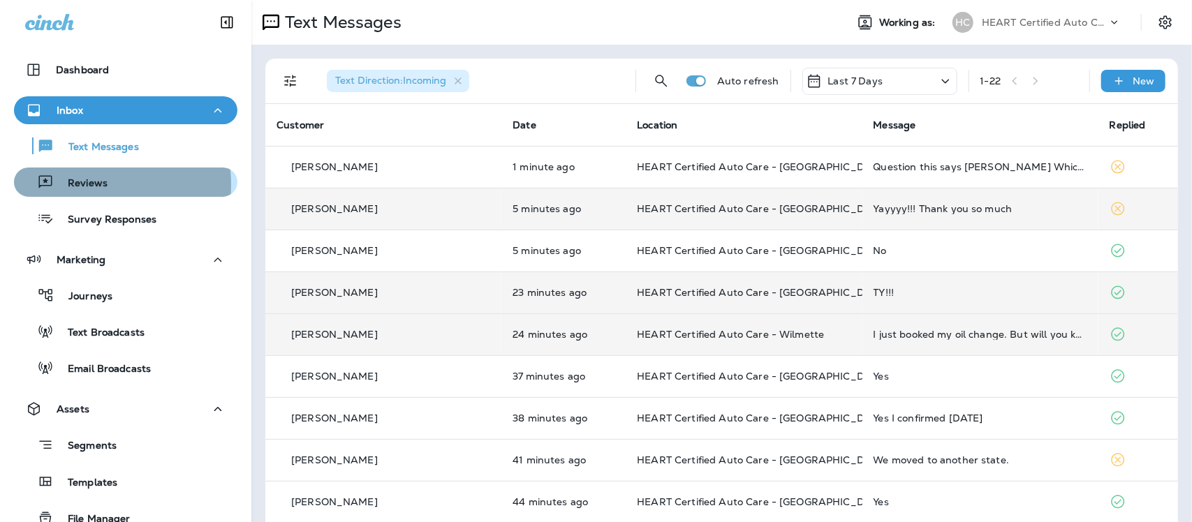
click at [77, 185] on p "Reviews" at bounding box center [81, 183] width 54 height 13
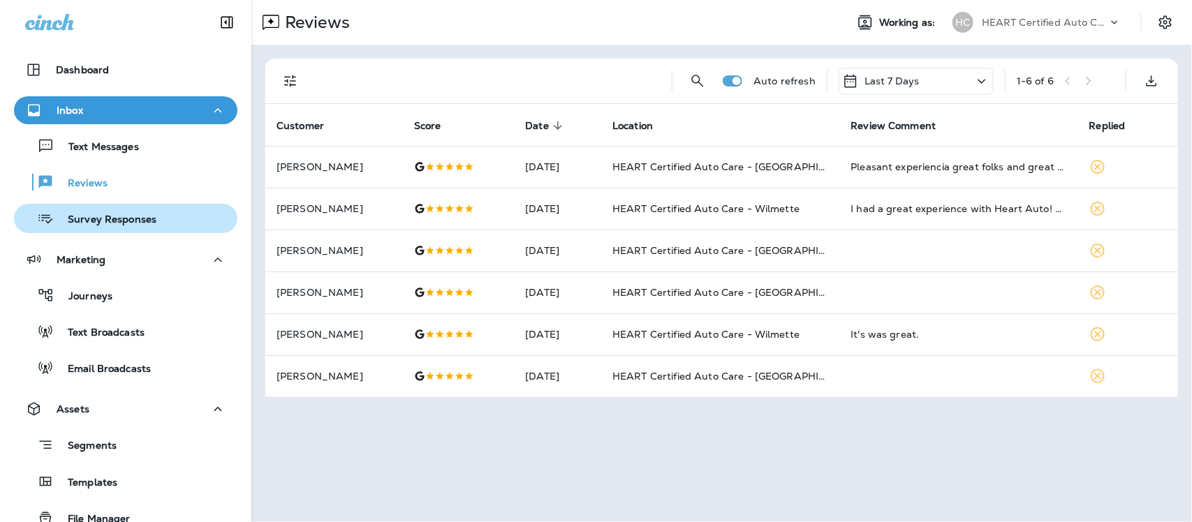
click at [105, 218] on p "Survey Responses" at bounding box center [105, 220] width 103 height 13
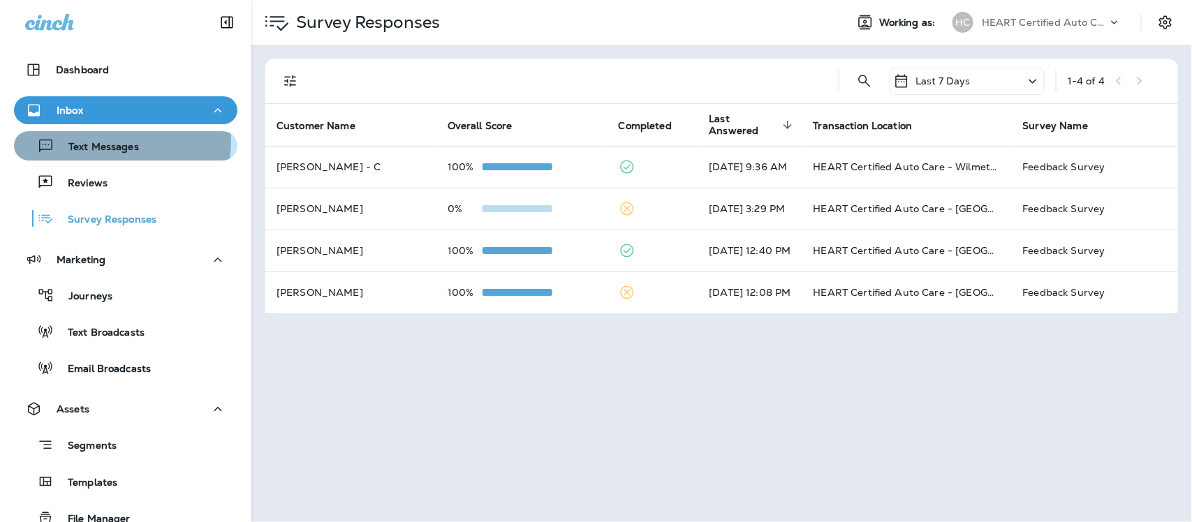
click at [101, 141] on p "Text Messages" at bounding box center [96, 147] width 85 height 13
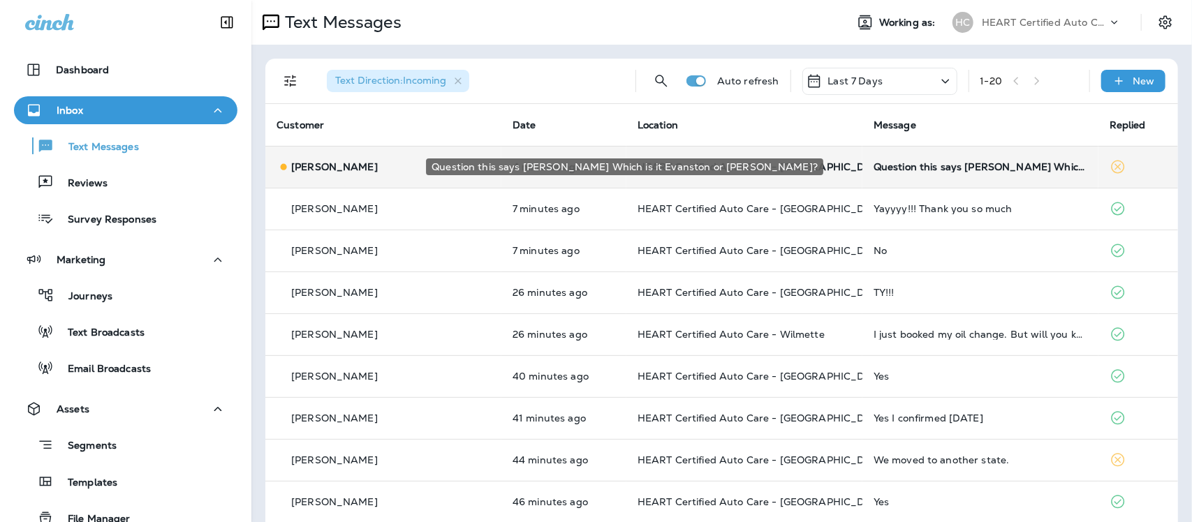
click at [902, 168] on div "Question this says Evanston Which is it Evanston or wilmette?" at bounding box center [981, 166] width 214 height 11
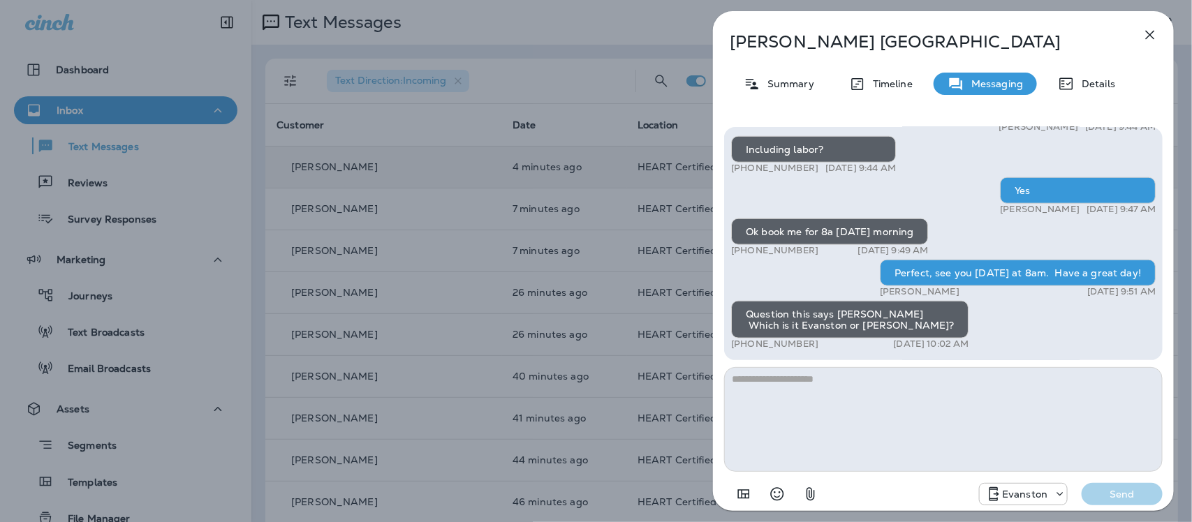
click at [836, 393] on textarea at bounding box center [943, 419] width 439 height 105
type textarea "*"
type textarea "**********"
click at [1104, 498] on p "Send" at bounding box center [1122, 494] width 59 height 13
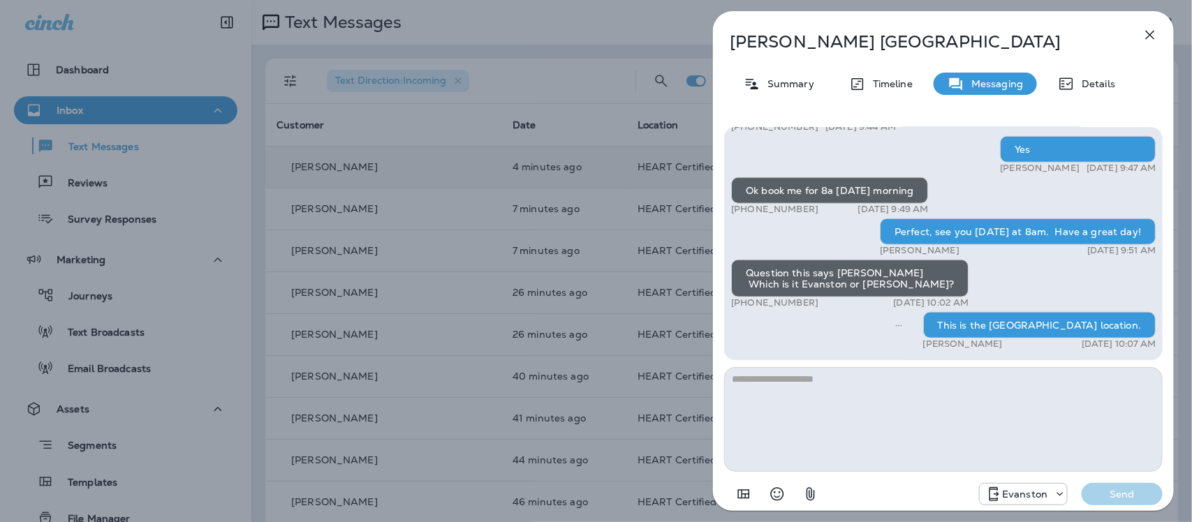
click at [1151, 30] on icon "button" at bounding box center [1150, 35] width 17 height 17
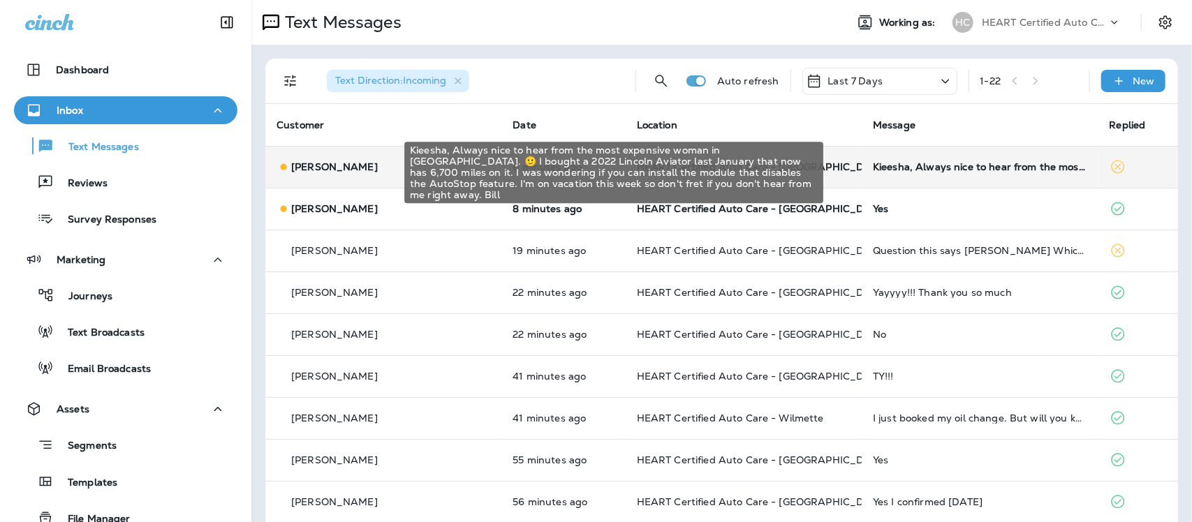
click at [928, 170] on div "Kieesha, Always nice to hear from the most expensive woman in Evanston. 🙂 I bou…" at bounding box center [980, 166] width 214 height 11
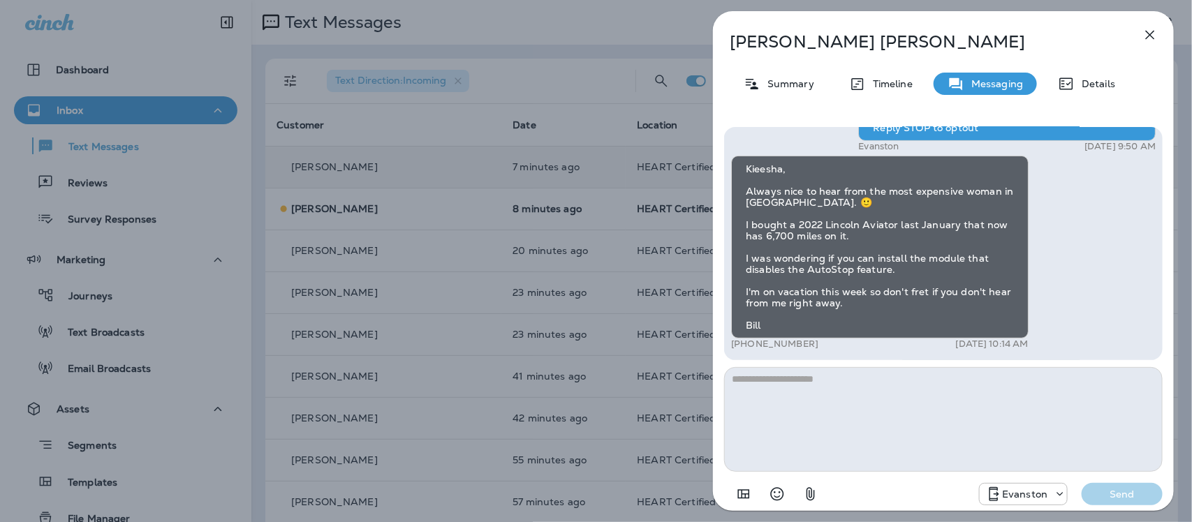
click at [1147, 36] on icon "button" at bounding box center [1150, 35] width 17 height 17
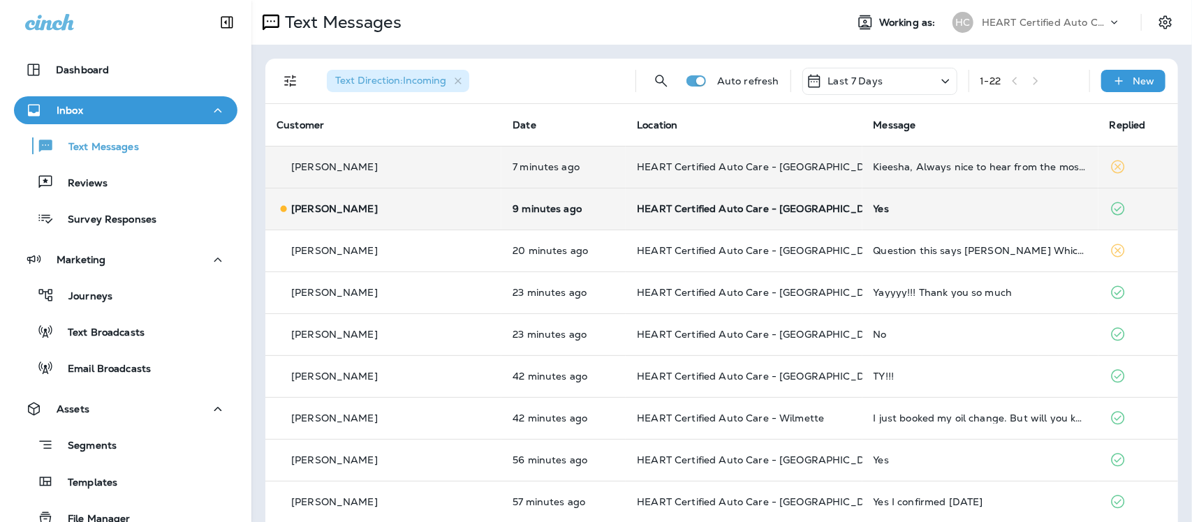
click at [874, 204] on div "Yes" at bounding box center [981, 208] width 214 height 11
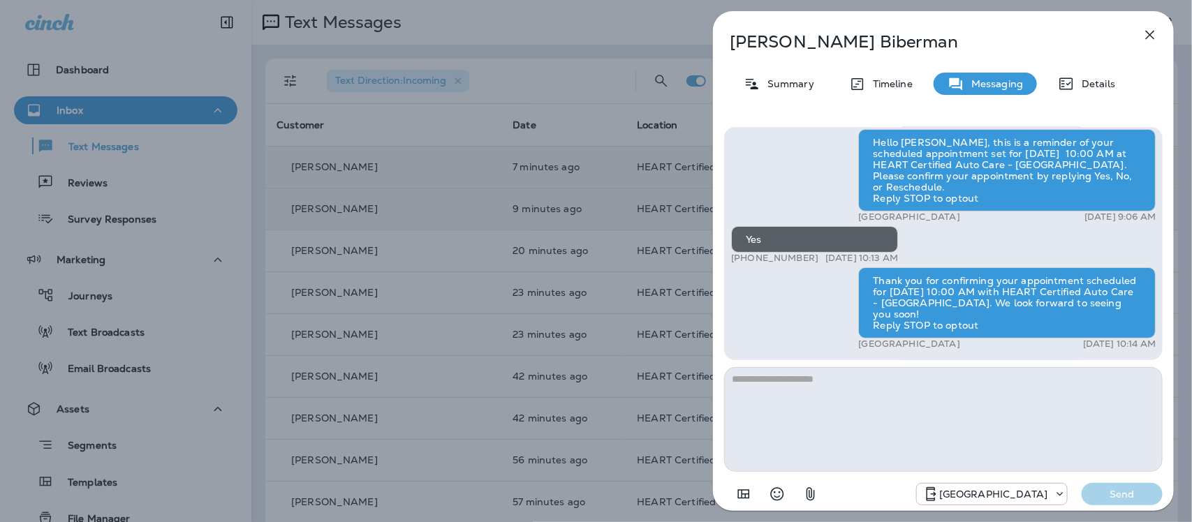
click at [1151, 33] on icon "button" at bounding box center [1150, 35] width 17 height 17
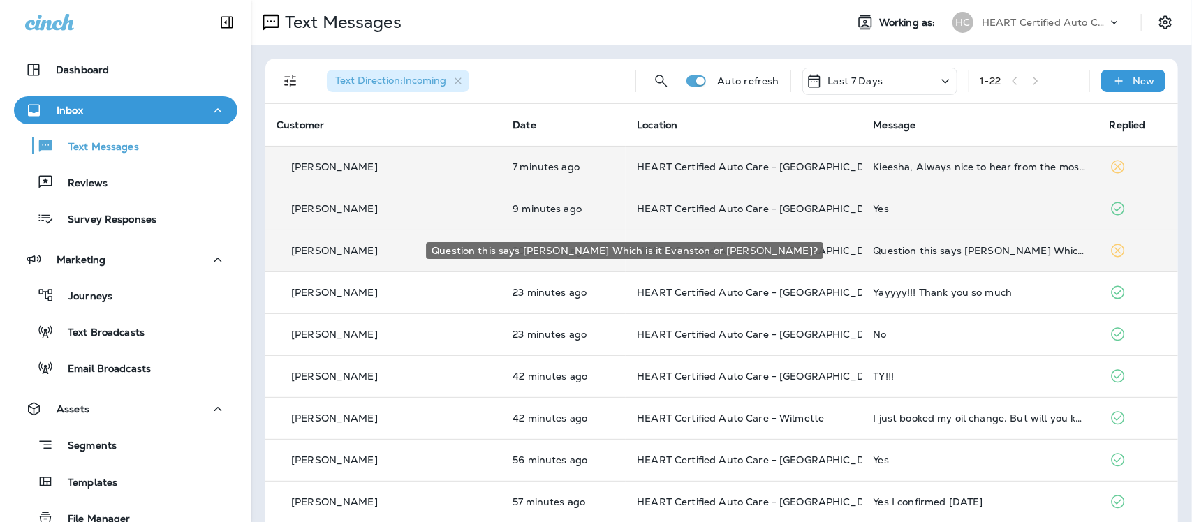
click at [931, 255] on div "Question this says Evanston Which is it Evanston or wilmette?" at bounding box center [981, 250] width 214 height 11
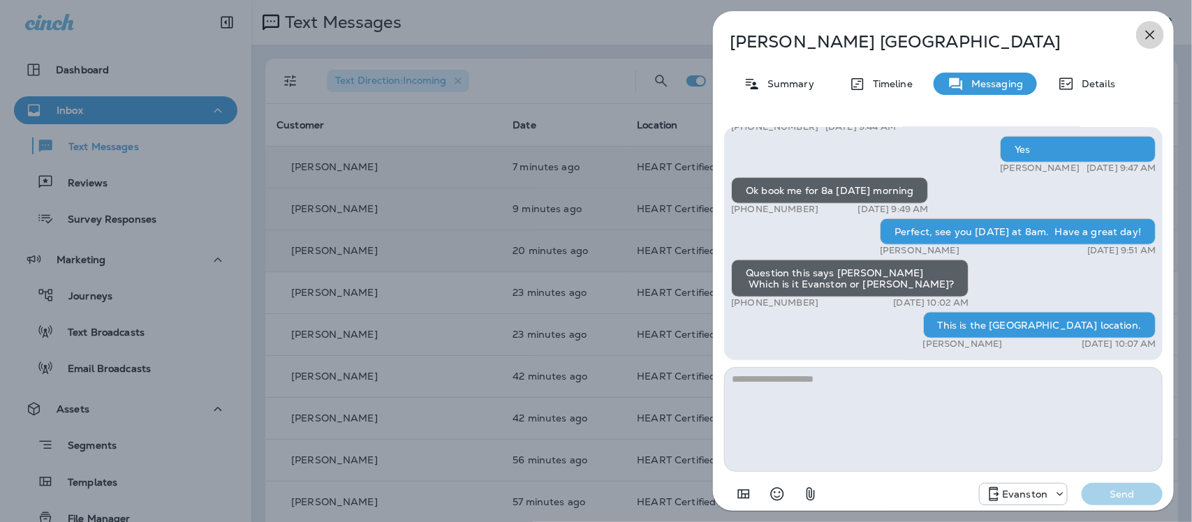
click at [1150, 32] on icon "button" at bounding box center [1150, 35] width 17 height 17
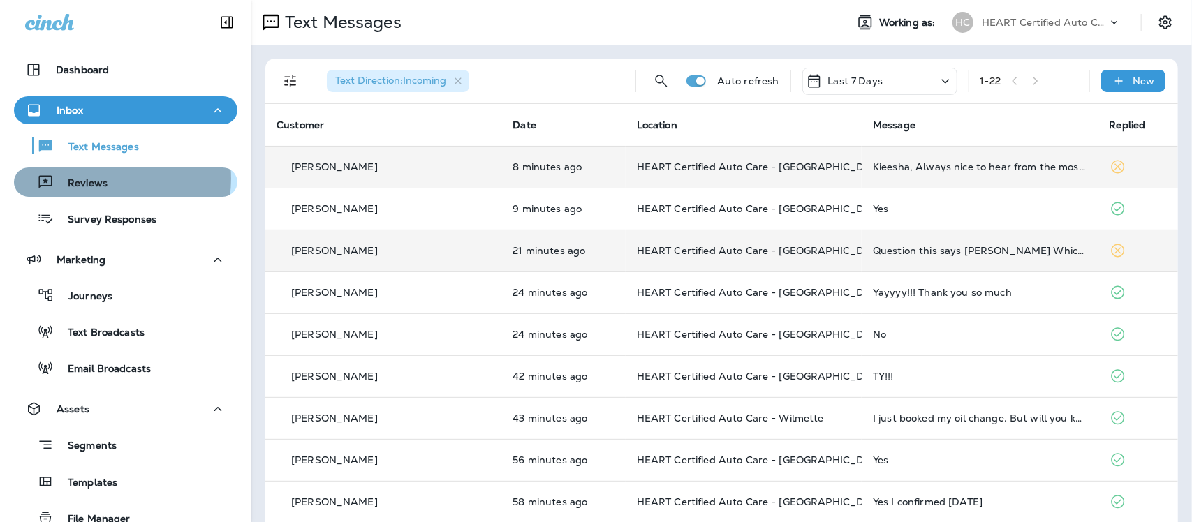
click at [100, 179] on p "Reviews" at bounding box center [81, 183] width 54 height 13
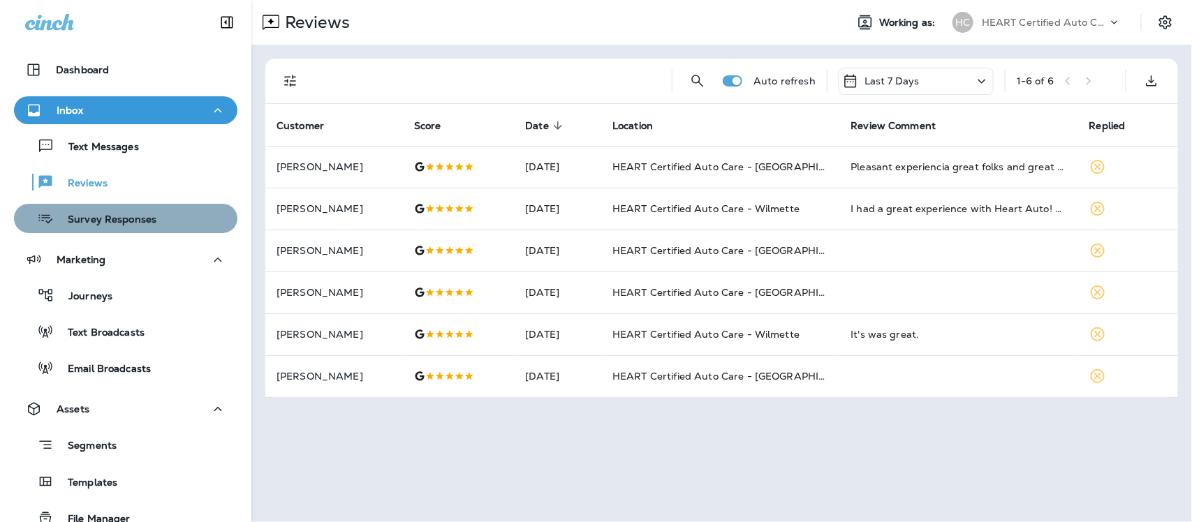
click at [134, 221] on p "Survey Responses" at bounding box center [105, 220] width 103 height 13
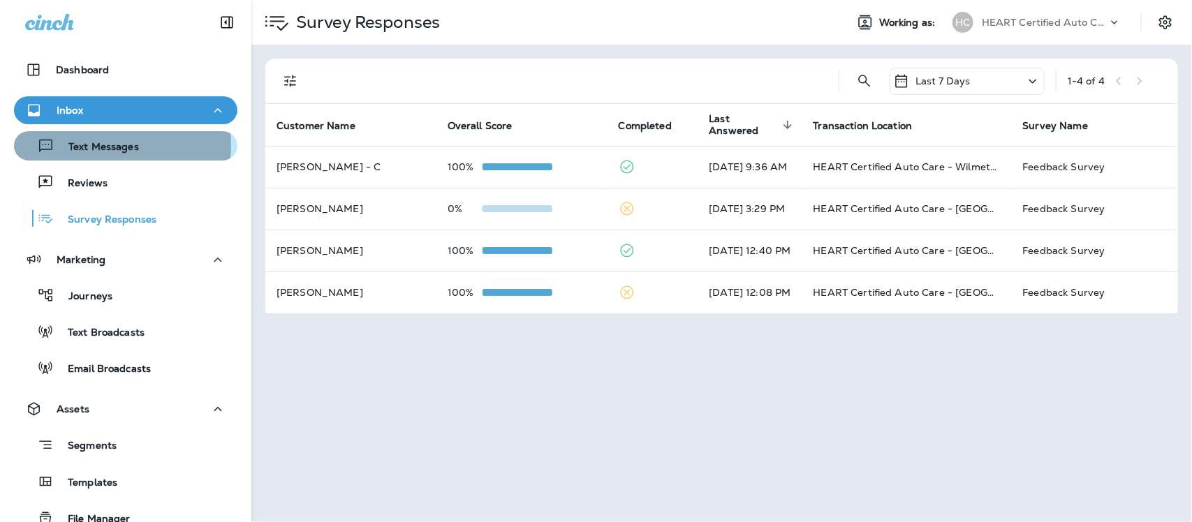
click at [105, 145] on p "Text Messages" at bounding box center [96, 147] width 85 height 13
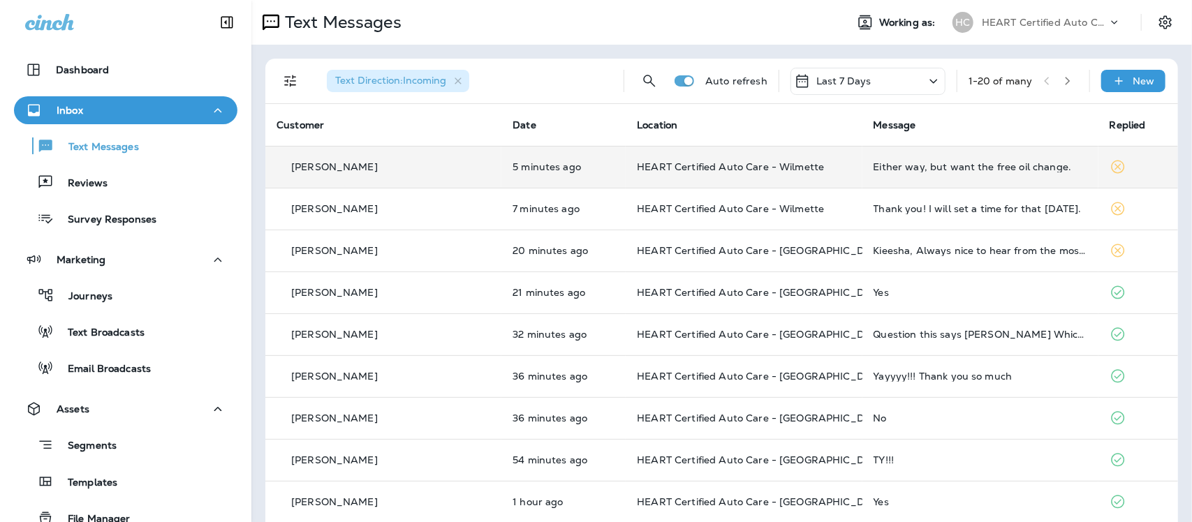
click at [909, 165] on div "Either way, but want the free oil change." at bounding box center [981, 166] width 214 height 11
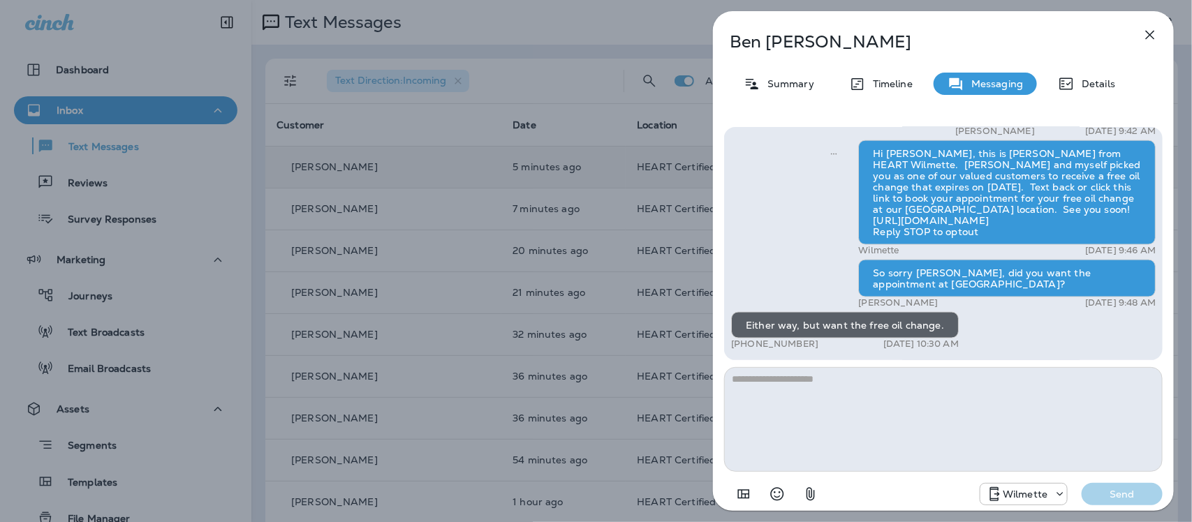
click at [846, 385] on textarea at bounding box center [943, 419] width 439 height 105
type textarea "*"
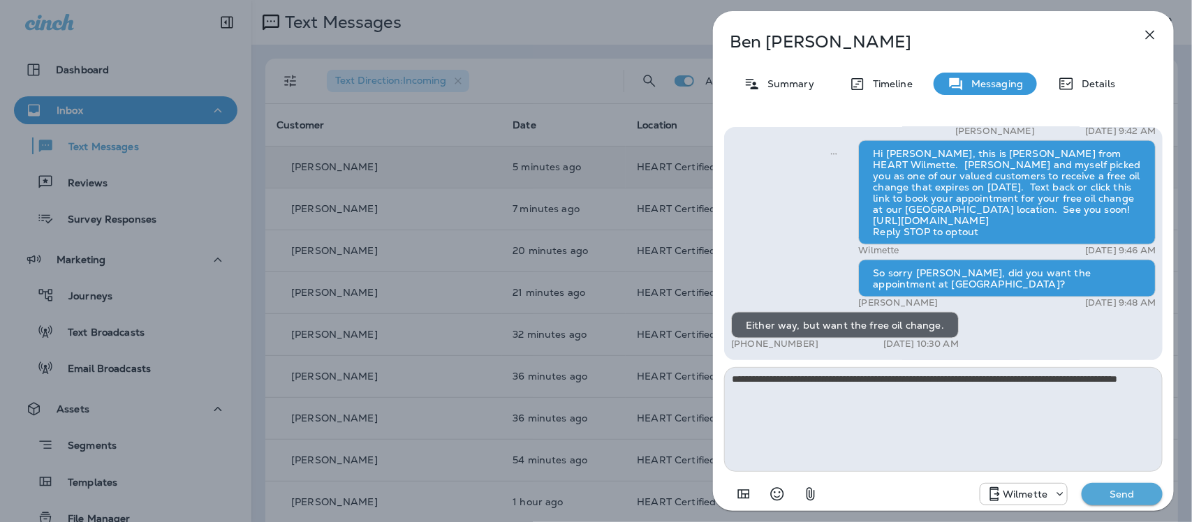
type textarea "**********"
click at [1136, 498] on p "Send" at bounding box center [1122, 494] width 59 height 13
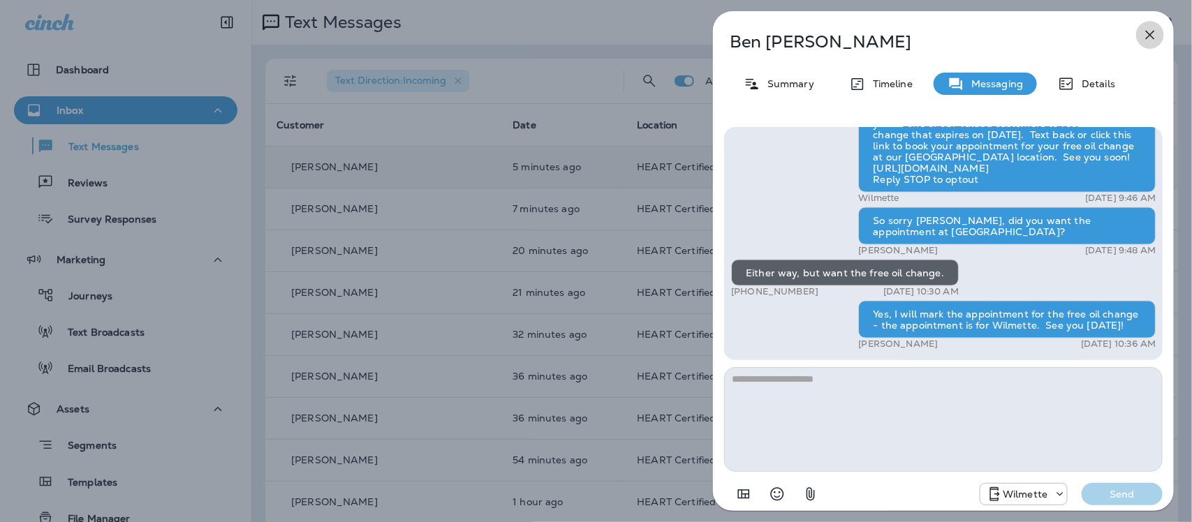
drag, startPoint x: 1151, startPoint y: 34, endPoint x: 1136, endPoint y: 39, distance: 15.7
click at [1146, 36] on icon "button" at bounding box center [1150, 35] width 17 height 17
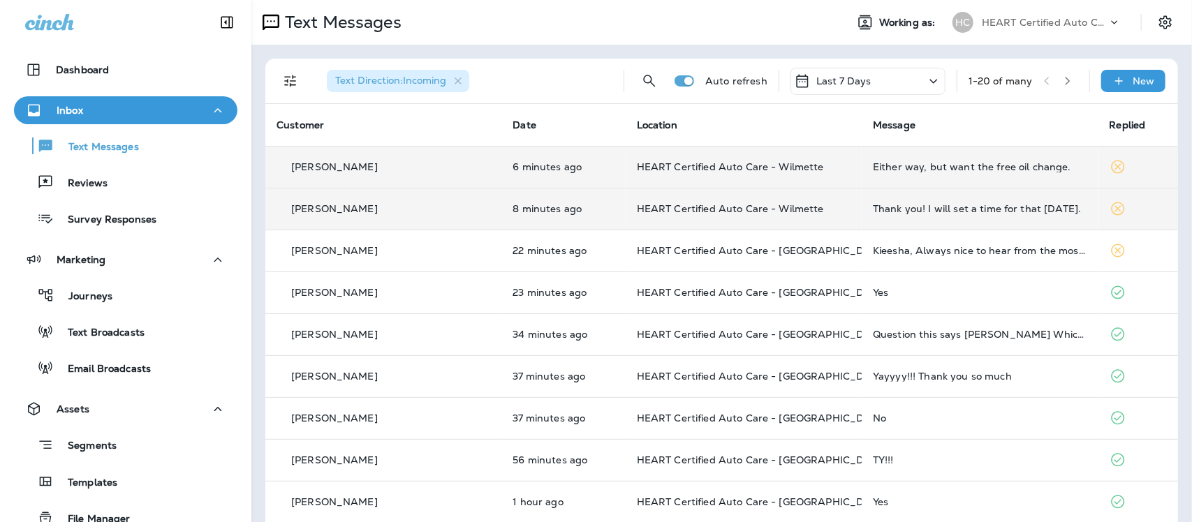
click at [926, 214] on div "Thank you! I will set a time for that today." at bounding box center [980, 208] width 214 height 11
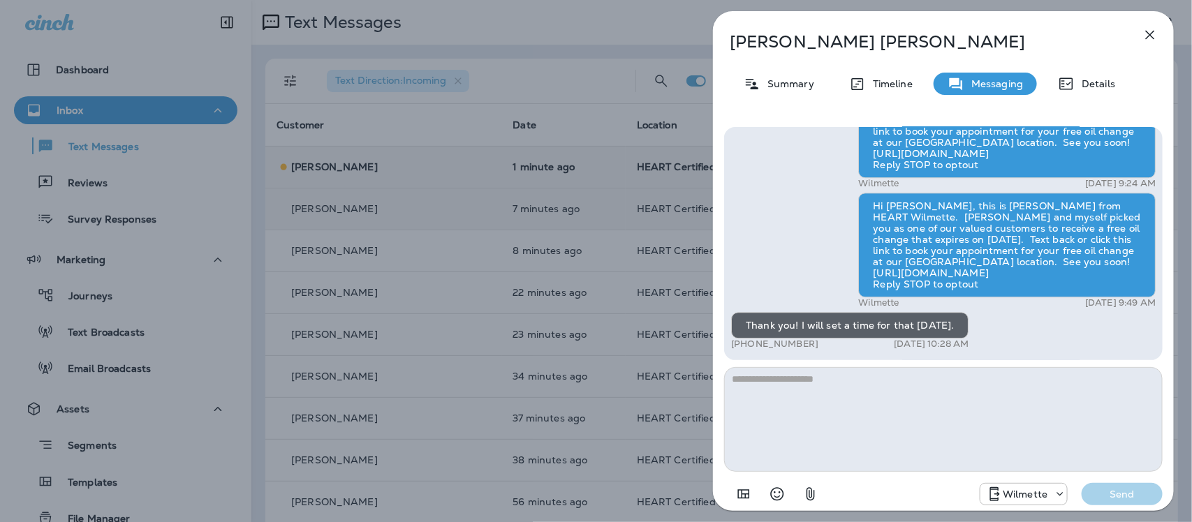
click at [779, 399] on textarea at bounding box center [943, 419] width 439 height 105
type textarea "**********"
click at [1129, 499] on p "Send" at bounding box center [1122, 494] width 59 height 13
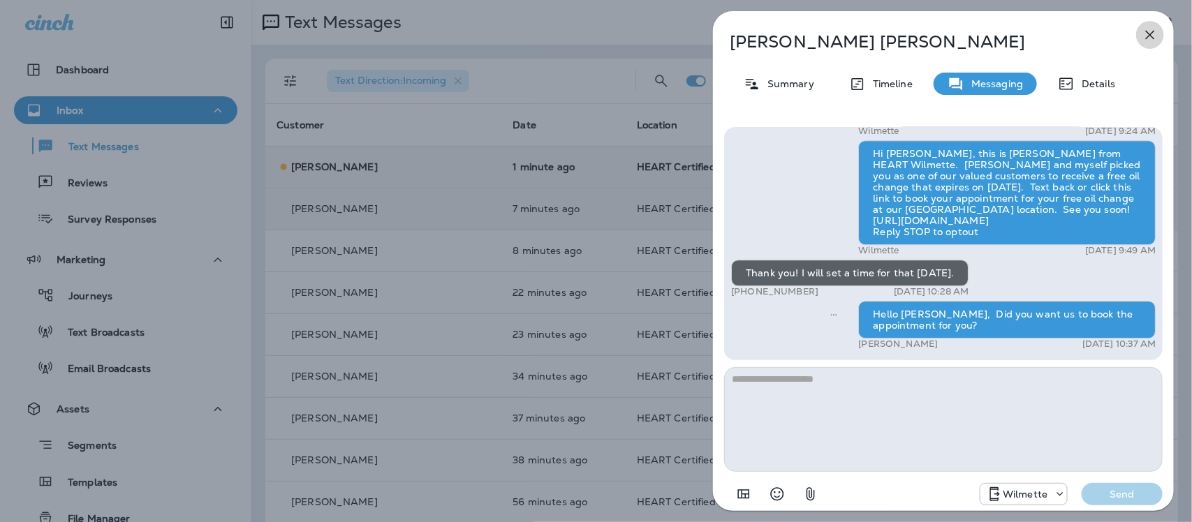
click at [1154, 34] on icon "button" at bounding box center [1150, 35] width 17 height 17
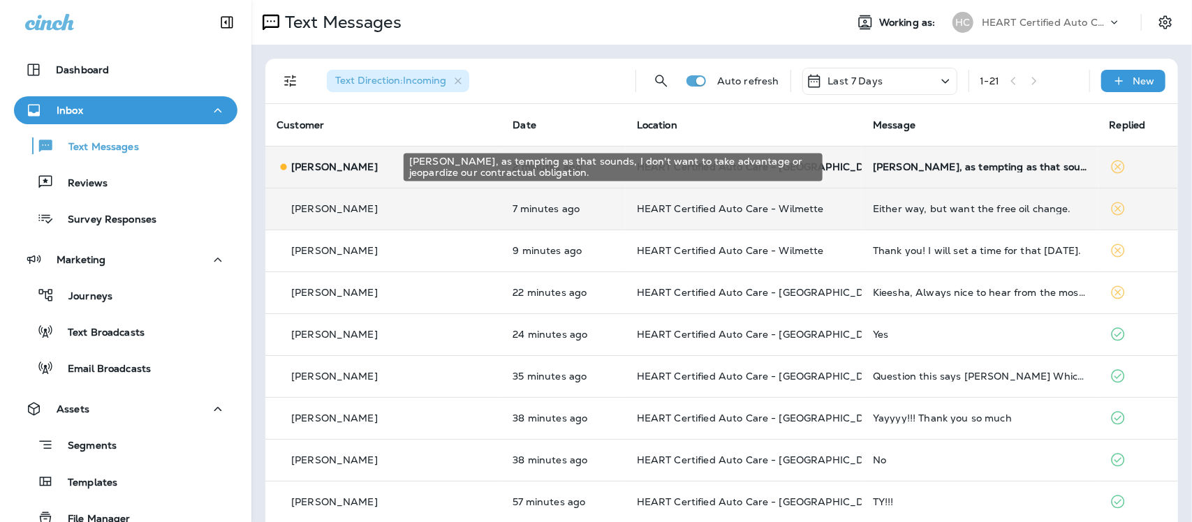
click at [898, 171] on div "Keisha, as tempting as that sounds, I don't want to take advantage or jeopardiz…" at bounding box center [980, 166] width 214 height 11
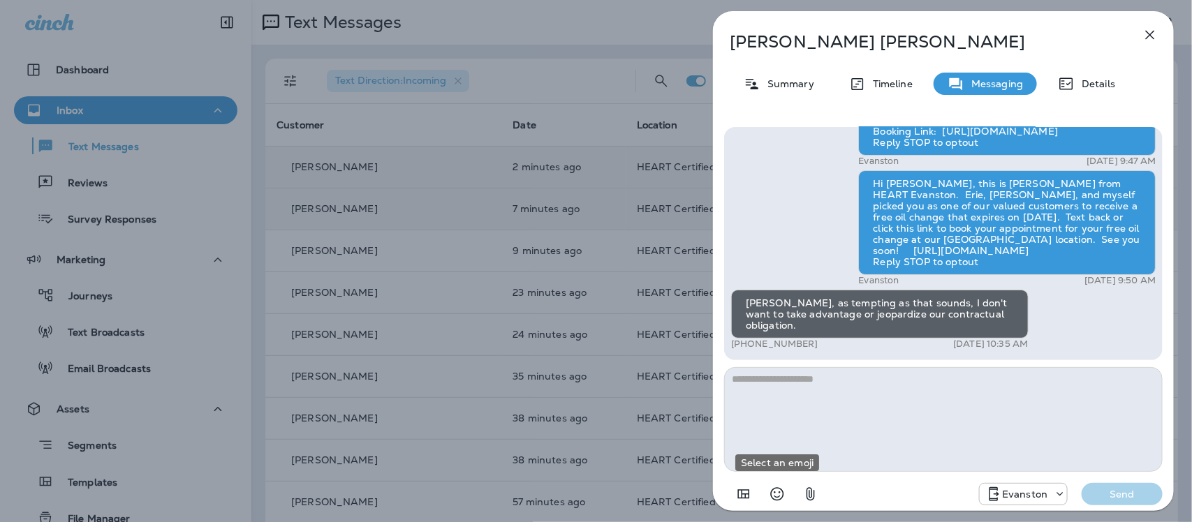
click at [775, 499] on icon "Select an emoji" at bounding box center [777, 494] width 17 height 17
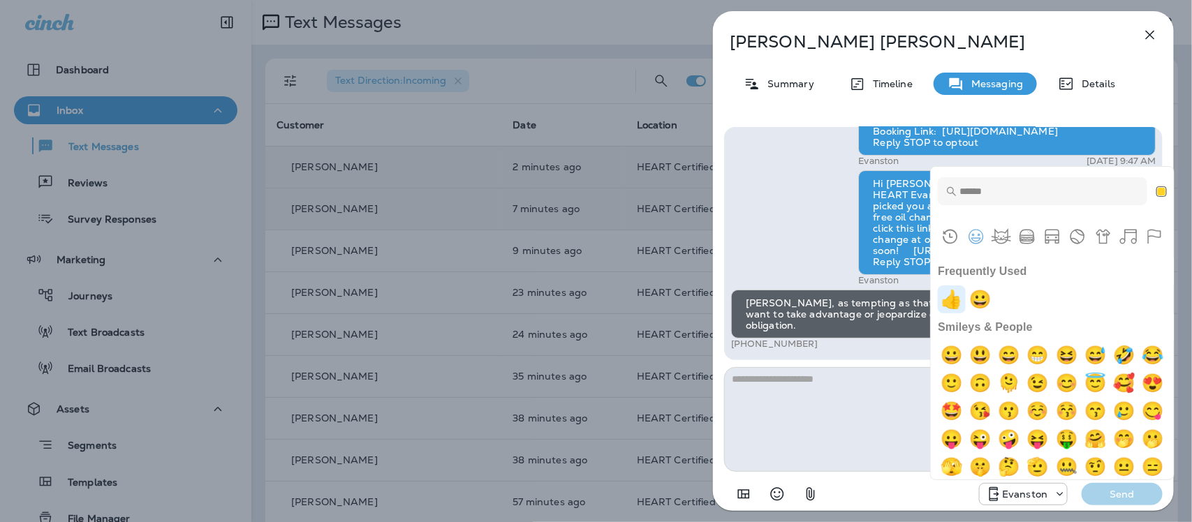
click at [953, 305] on img "+1" at bounding box center [952, 300] width 28 height 28
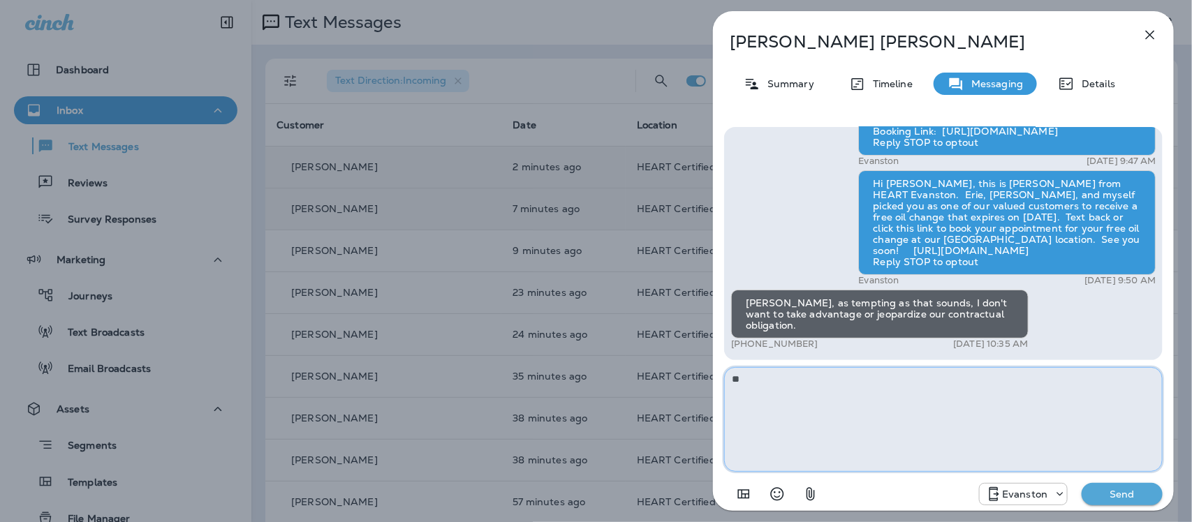
click at [805, 386] on textarea "**" at bounding box center [943, 419] width 439 height 105
type textarea "**********"
click at [1116, 490] on p "Send" at bounding box center [1122, 494] width 59 height 13
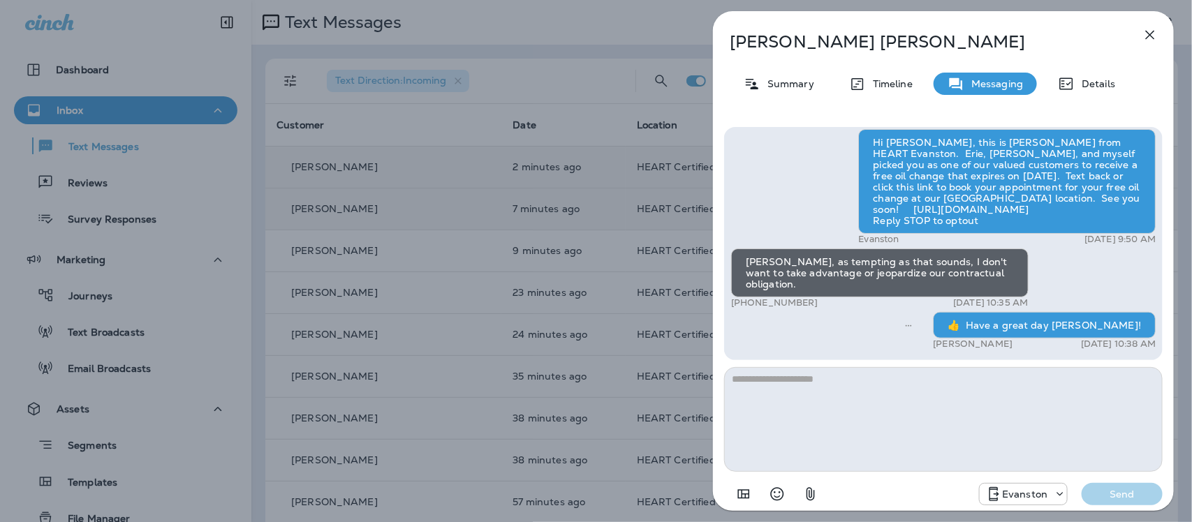
click at [1150, 34] on icon "button" at bounding box center [1150, 35] width 9 height 9
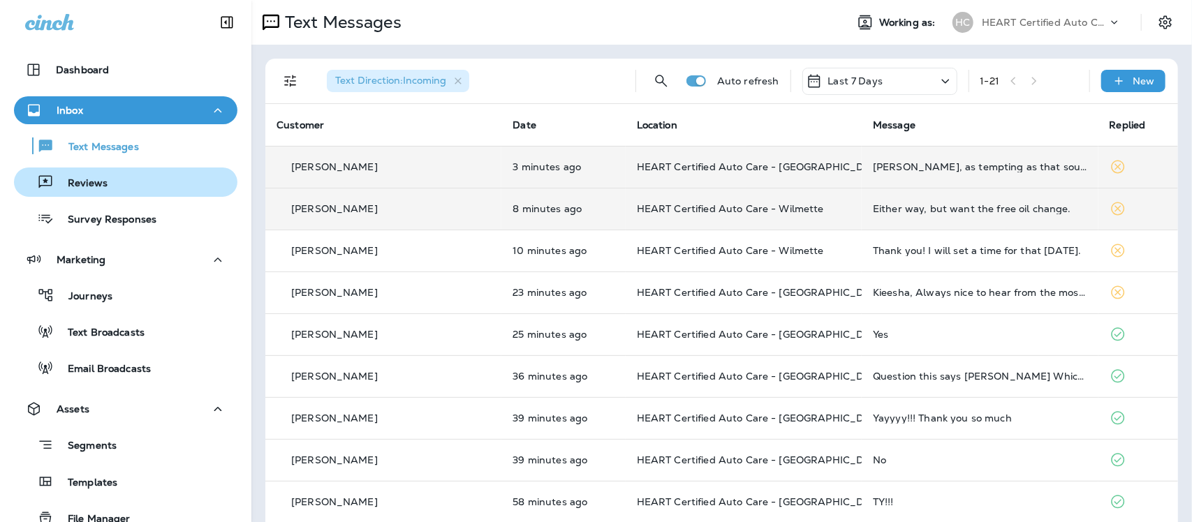
click at [87, 184] on p "Reviews" at bounding box center [81, 183] width 54 height 13
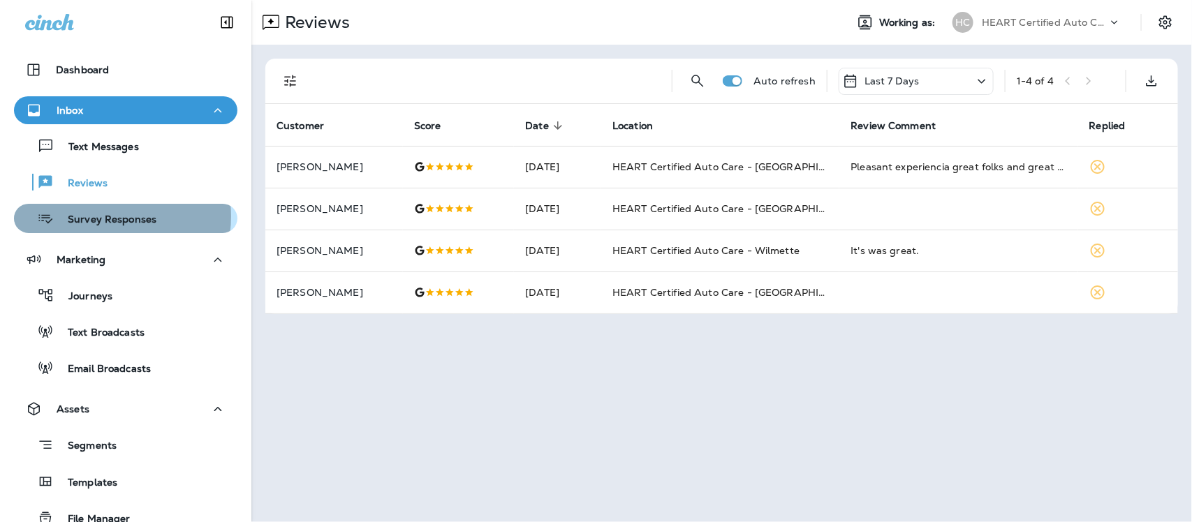
click at [106, 217] on p "Survey Responses" at bounding box center [105, 220] width 103 height 13
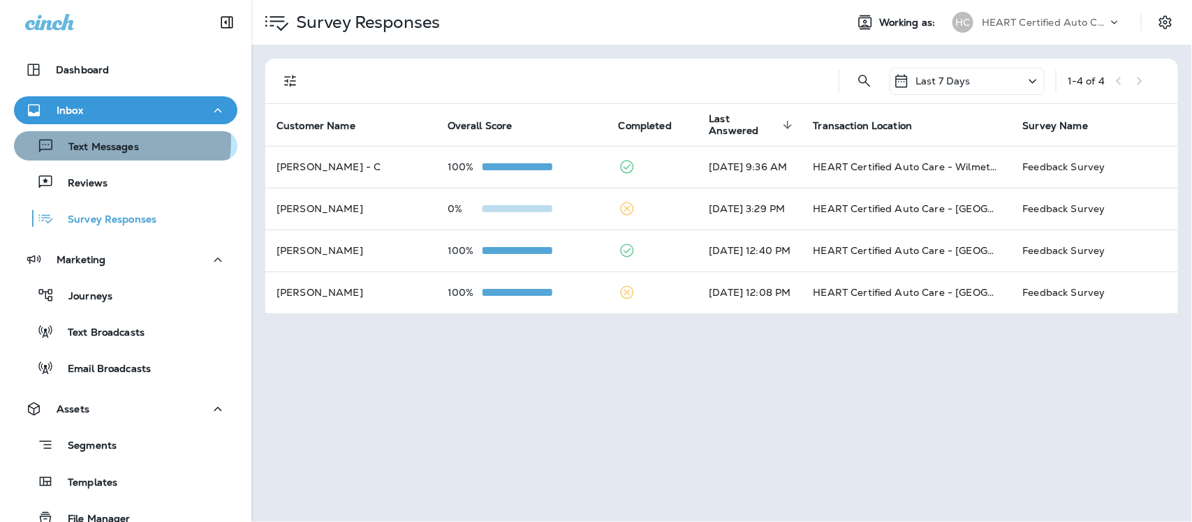
click at [95, 140] on div "Text Messages" at bounding box center [79, 146] width 119 height 21
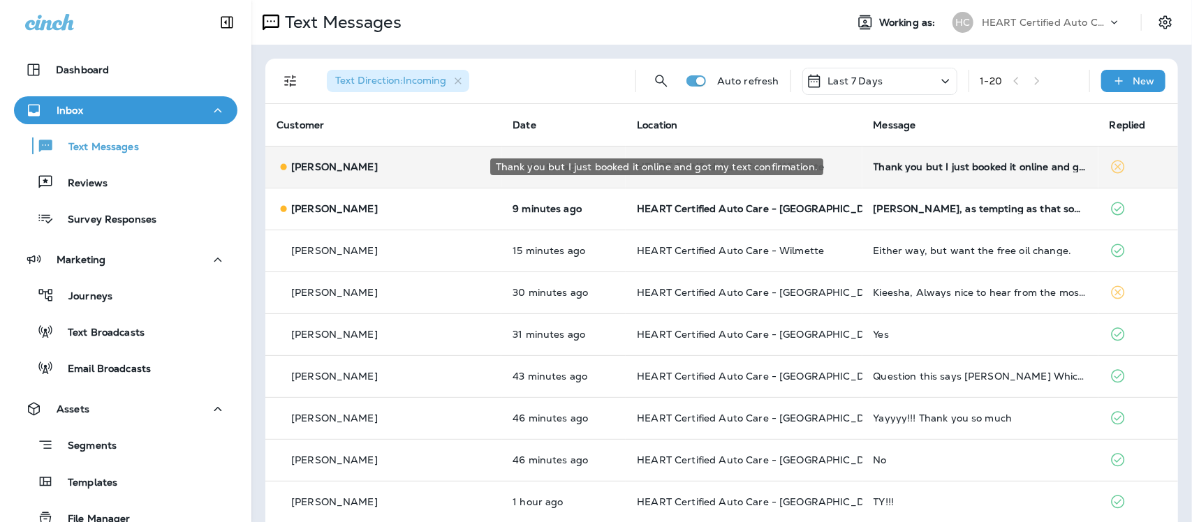
click at [931, 171] on div "Thank you but I just booked it online and got my text confirmation." at bounding box center [981, 166] width 214 height 11
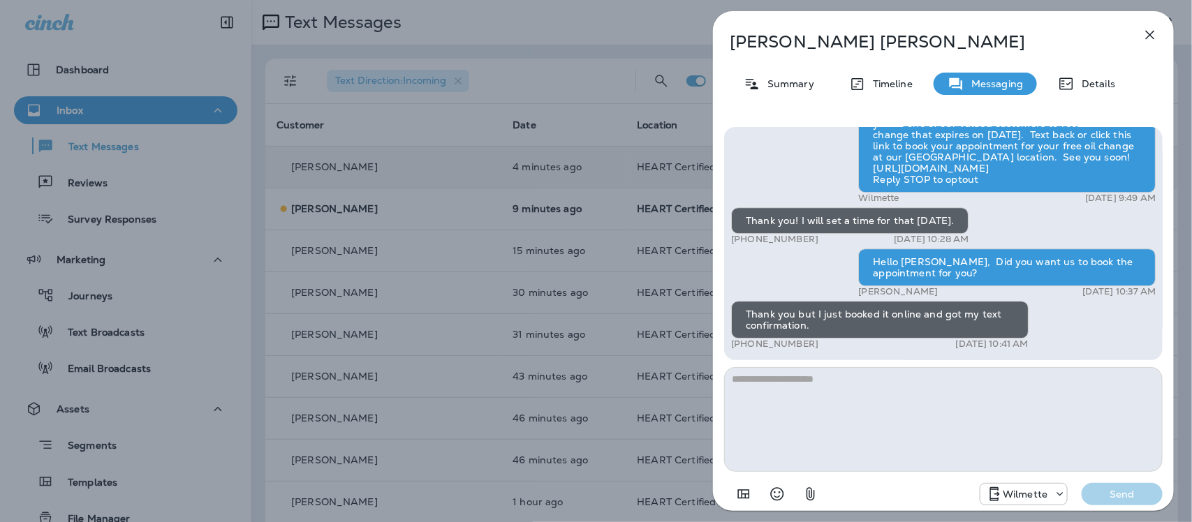
click at [1154, 27] on icon "button" at bounding box center [1150, 35] width 17 height 17
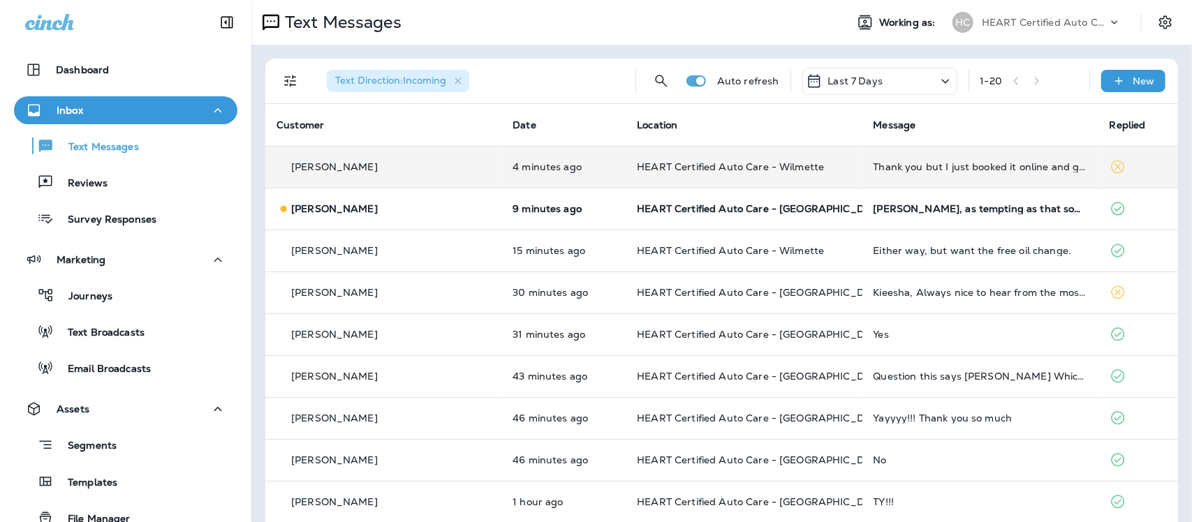
click at [922, 214] on td "Keisha, as tempting as that sounds, I don't want to take advantage or jeopardiz…" at bounding box center [981, 209] width 236 height 42
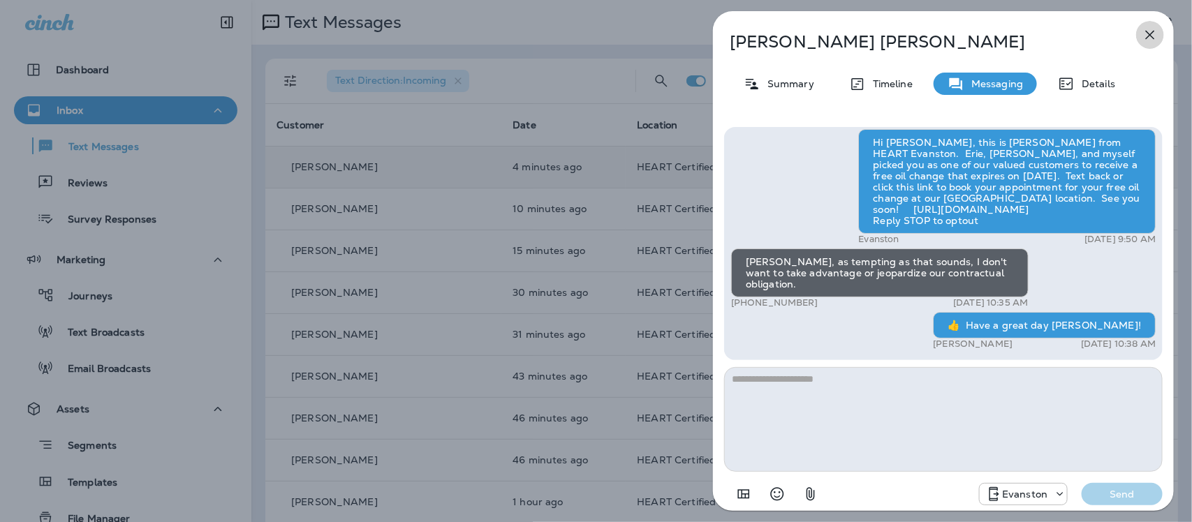
click at [1154, 27] on button "button" at bounding box center [1150, 35] width 28 height 28
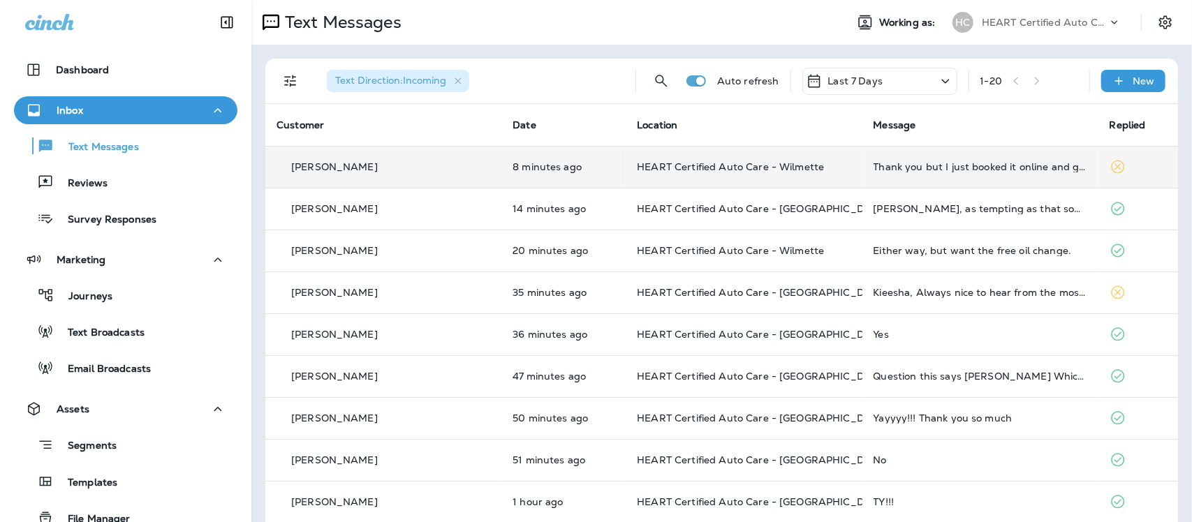
click at [863, 173] on td "Thank you but I just booked it online and got my text confirmation." at bounding box center [981, 167] width 236 height 42
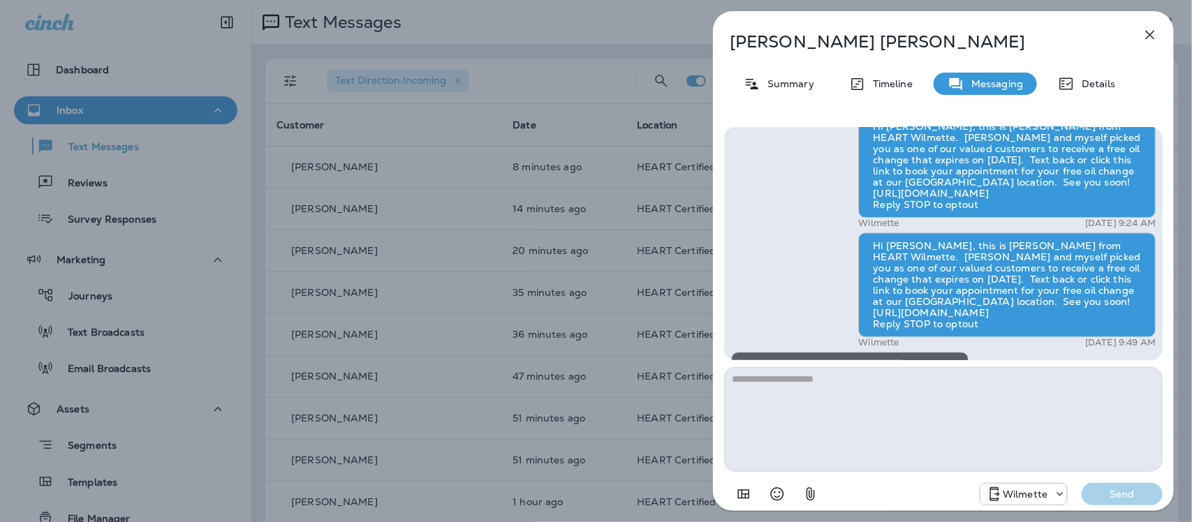
scroll to position [-175, 0]
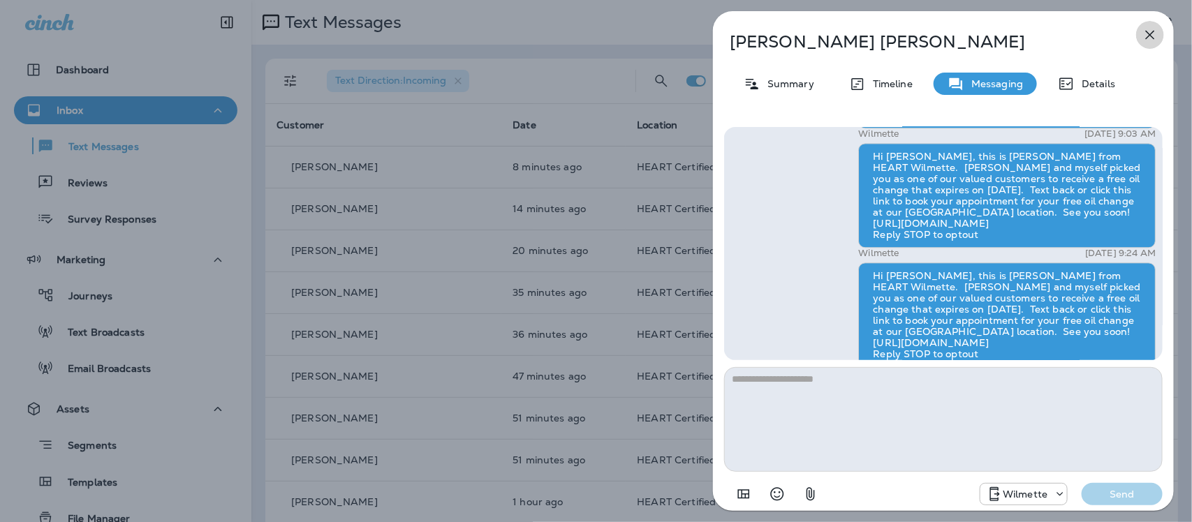
click at [1147, 36] on icon "button" at bounding box center [1150, 35] width 17 height 17
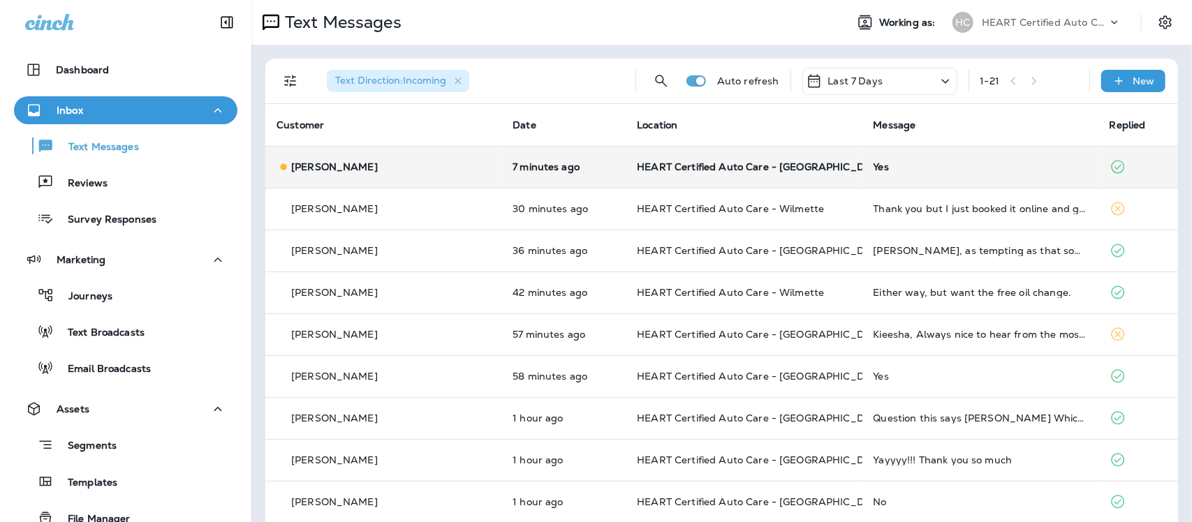
click at [874, 164] on div "Yes" at bounding box center [981, 166] width 214 height 11
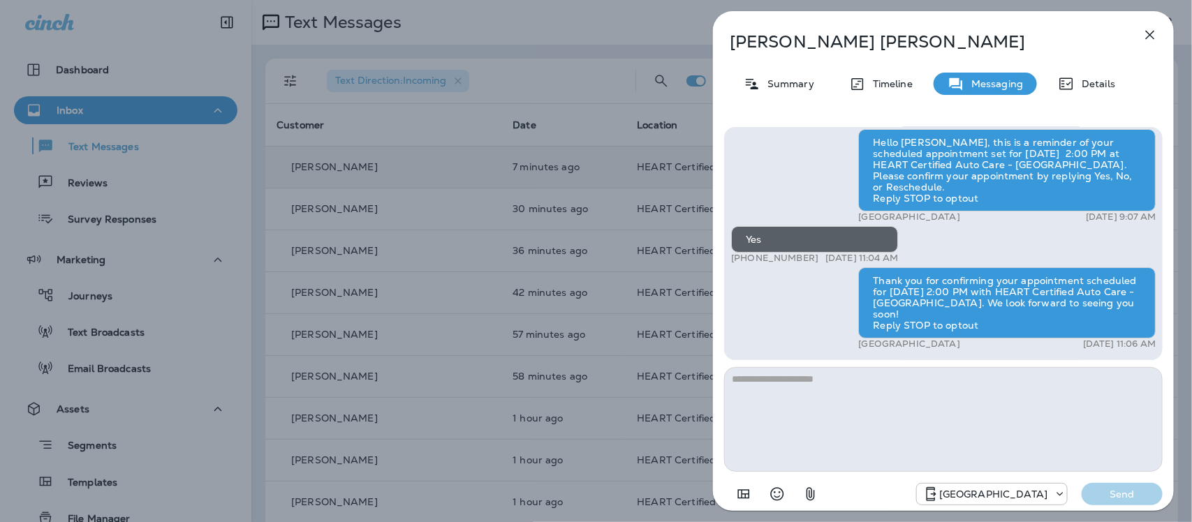
click at [1151, 30] on icon "button" at bounding box center [1150, 35] width 17 height 17
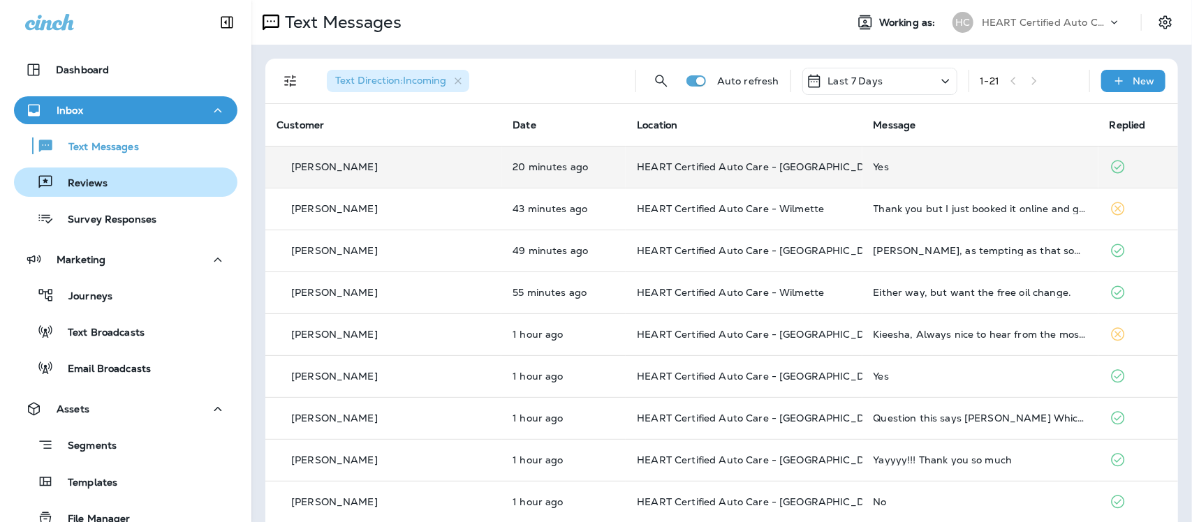
click at [98, 186] on p "Reviews" at bounding box center [81, 183] width 54 height 13
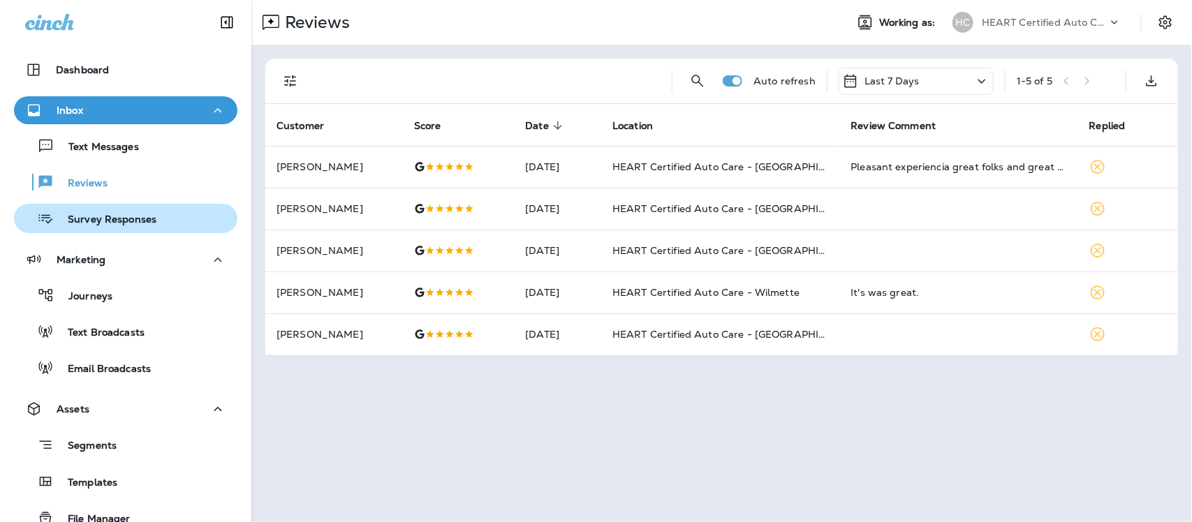
click at [119, 217] on p "Survey Responses" at bounding box center [105, 220] width 103 height 13
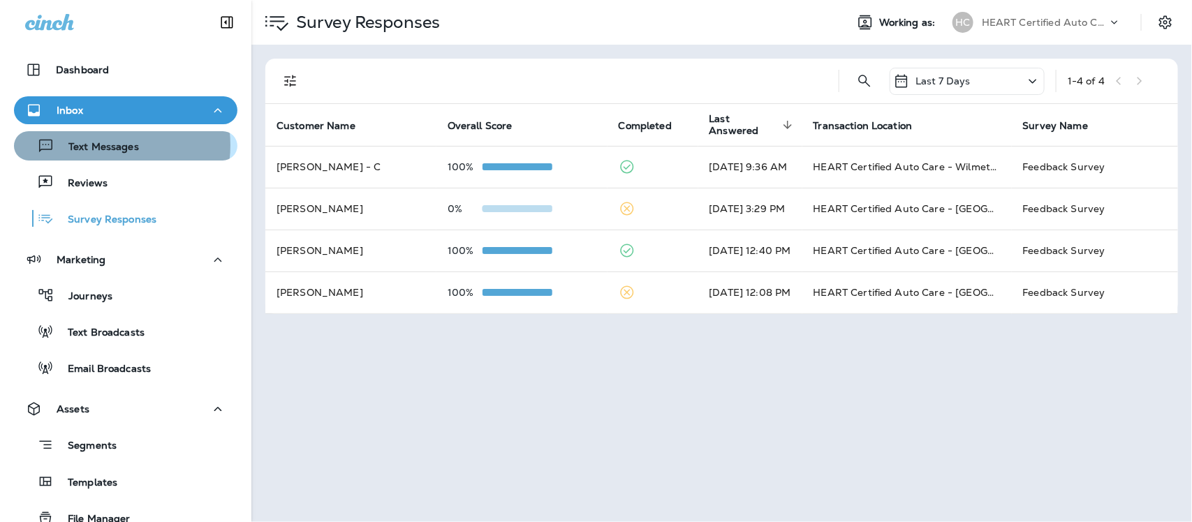
click at [98, 145] on p "Text Messages" at bounding box center [96, 147] width 85 height 13
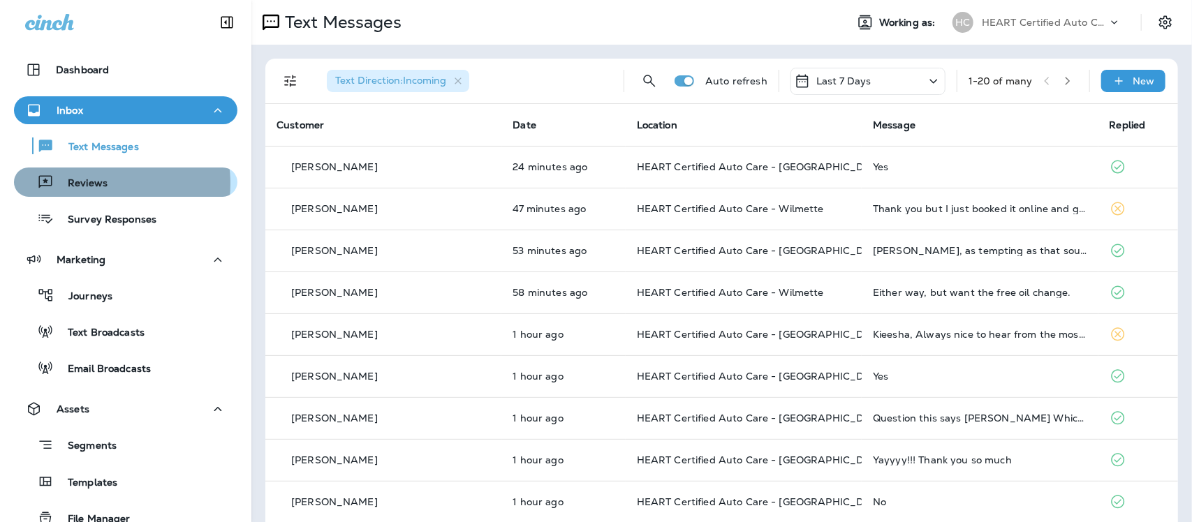
click at [86, 184] on p "Reviews" at bounding box center [81, 183] width 54 height 13
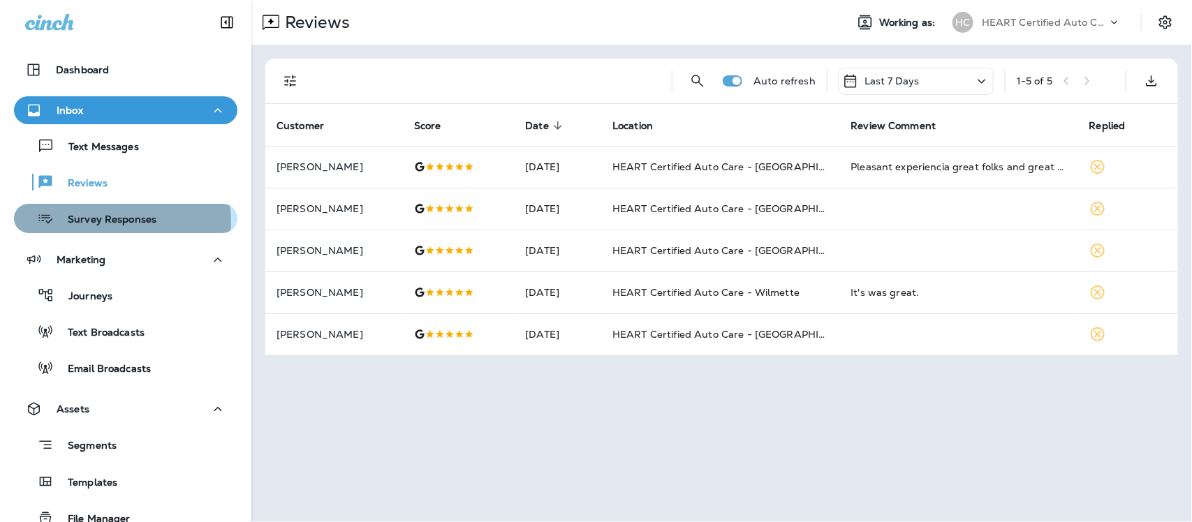
click at [121, 221] on p "Survey Responses" at bounding box center [105, 220] width 103 height 13
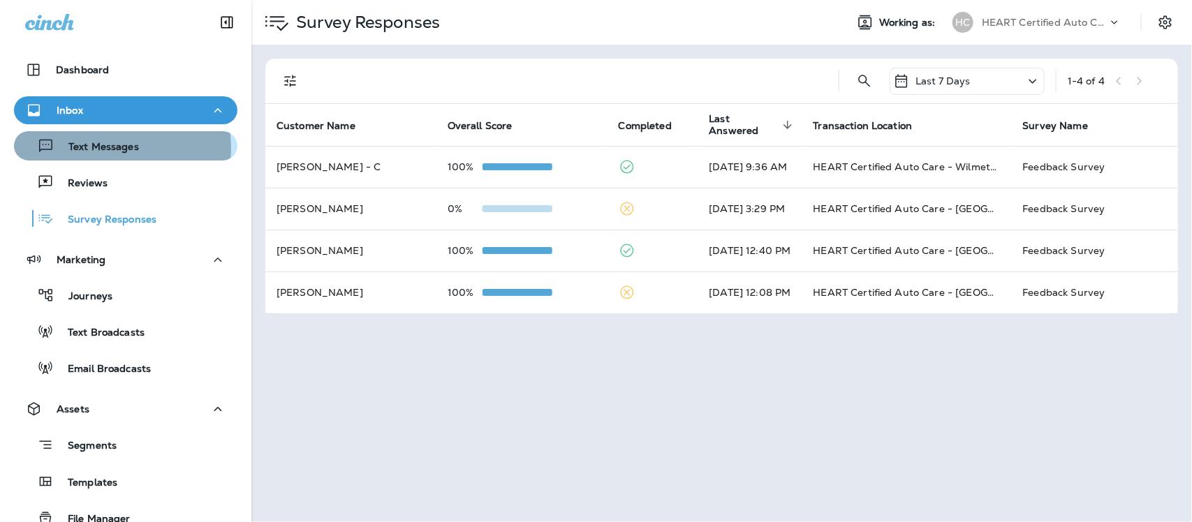
click at [116, 147] on p "Text Messages" at bounding box center [96, 147] width 85 height 13
